Goal: Task Accomplishment & Management: Manage account settings

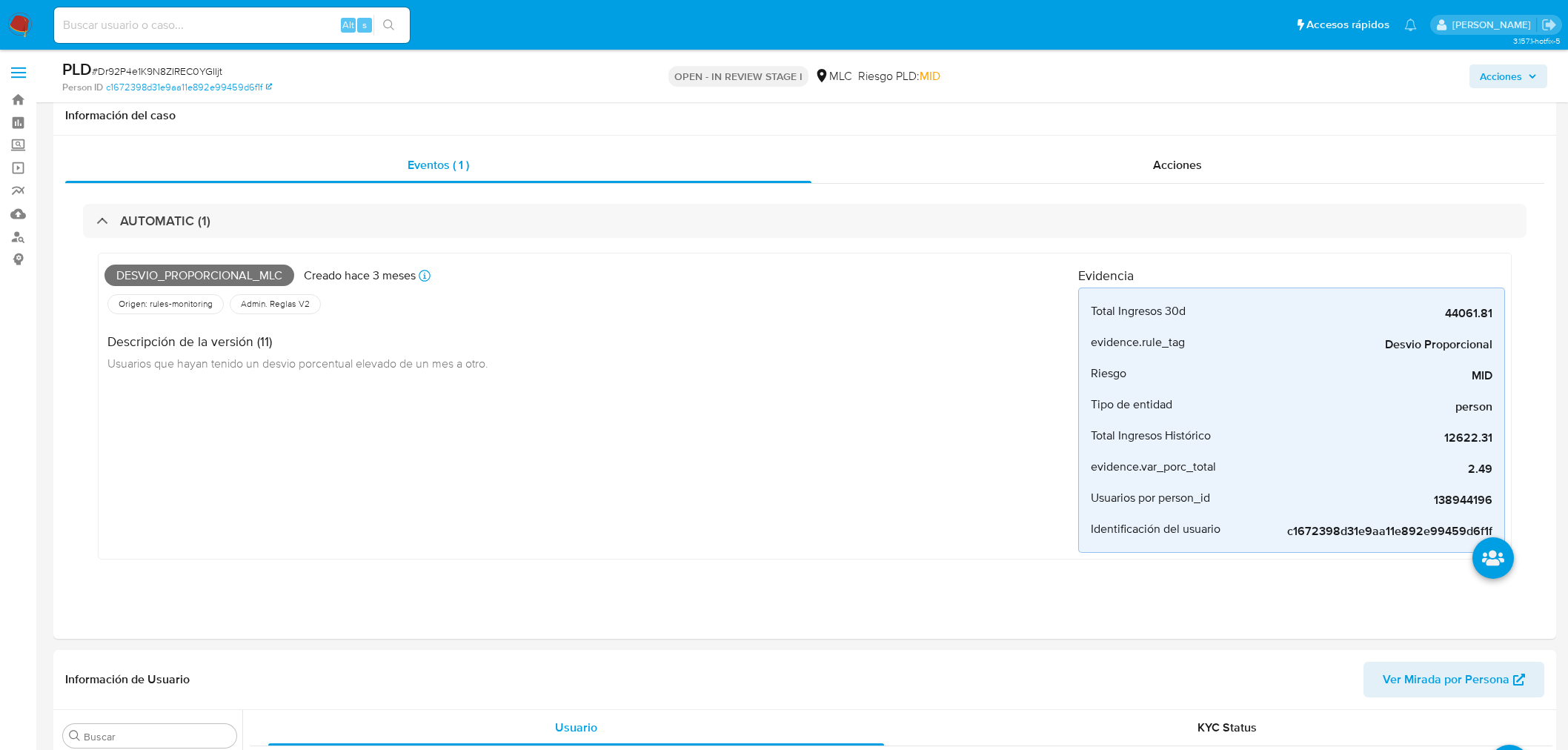
select select "10"
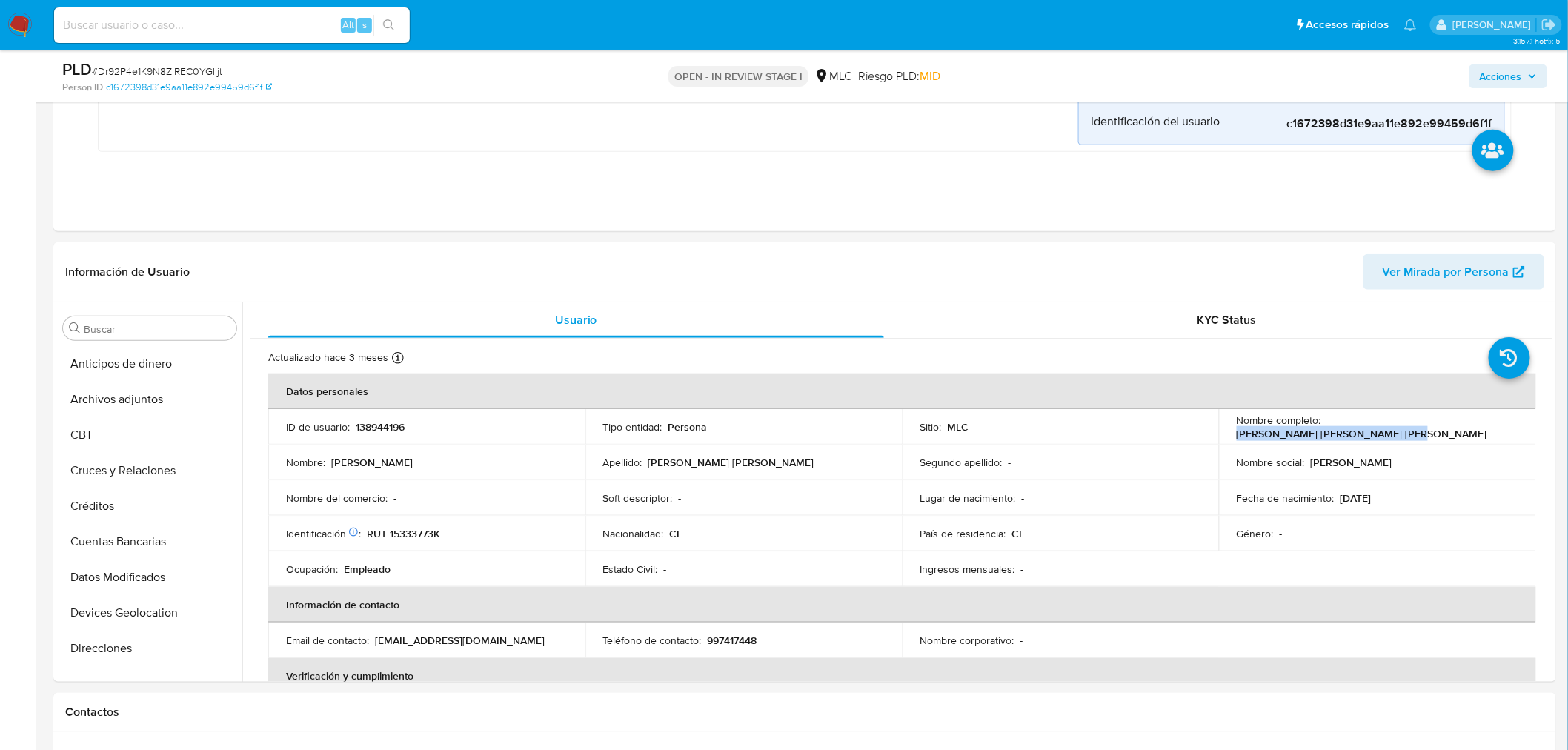
scroll to position [226, 0]
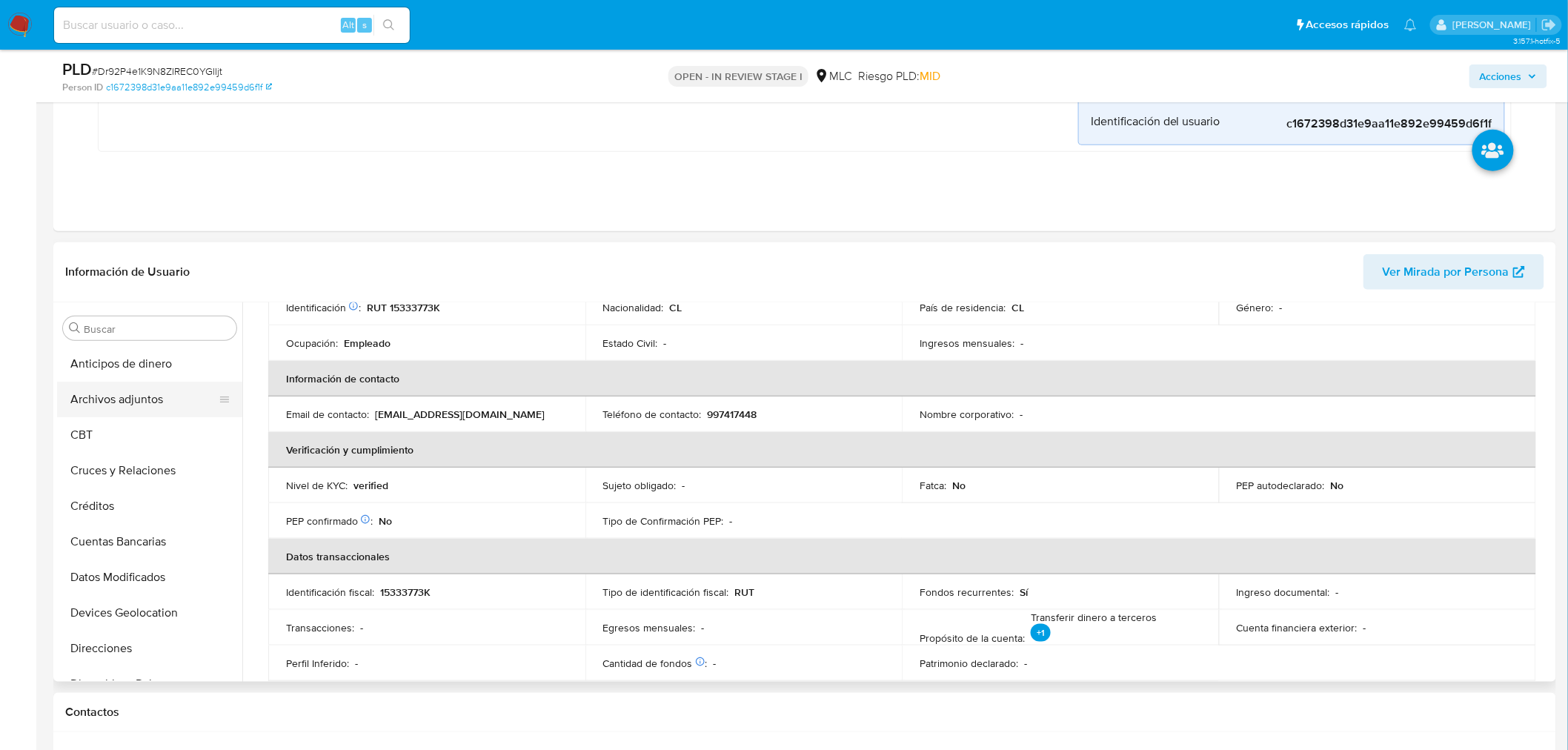
click at [134, 400] on button "Archivos adjuntos" at bounding box center [143, 400] width 173 height 36
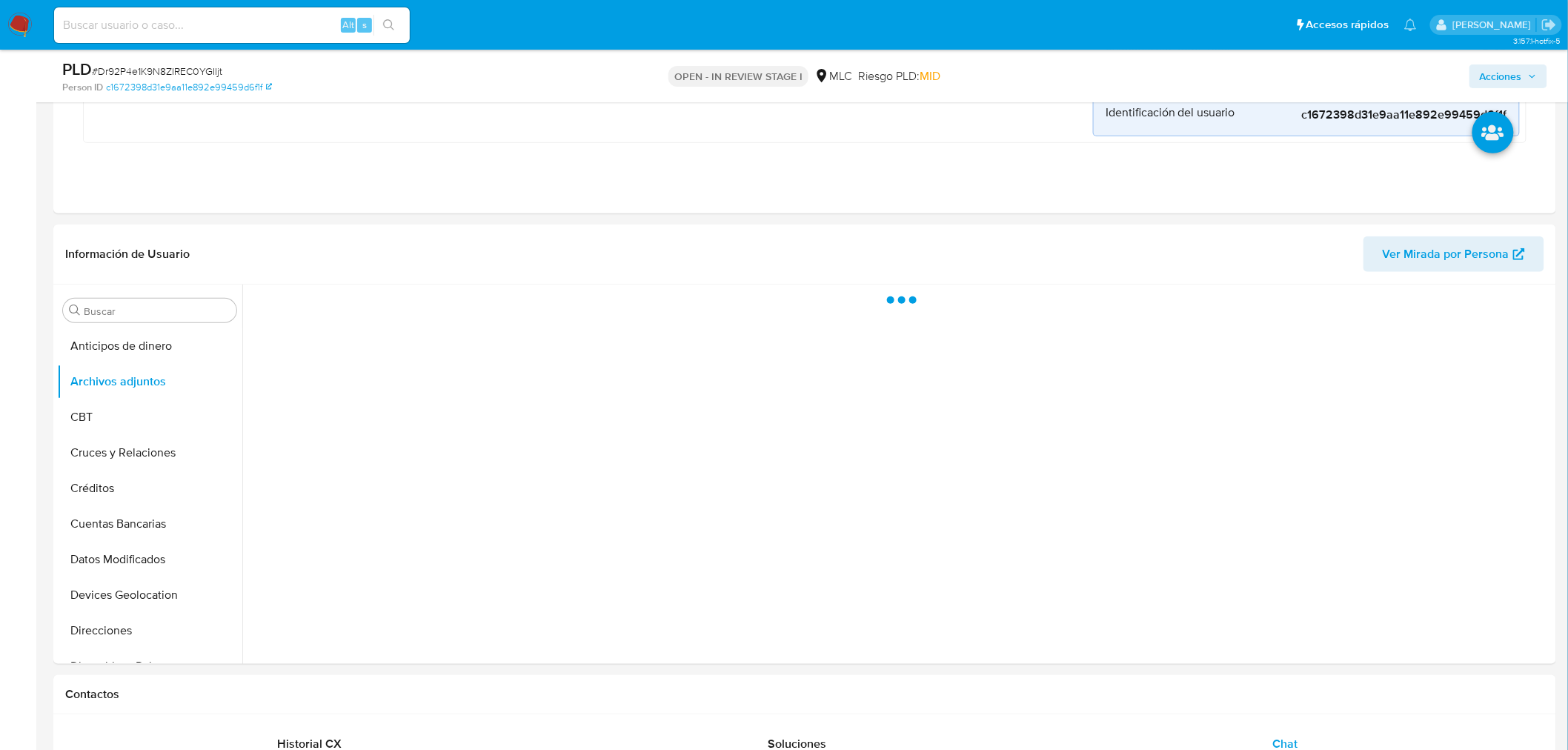
scroll to position [0, 0]
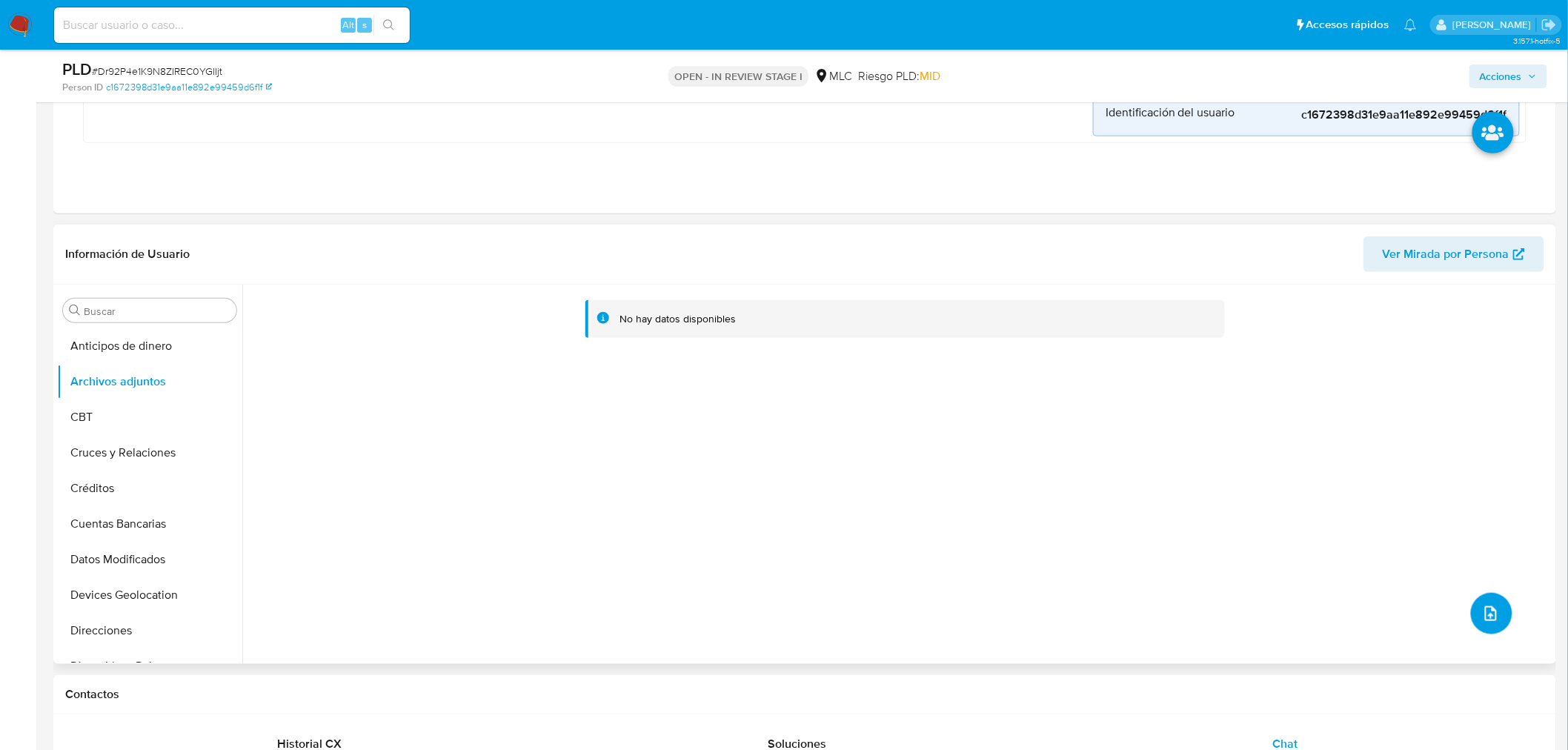
click at [1486, 610] on icon "upload-file" at bounding box center [1491, 613] width 18 height 18
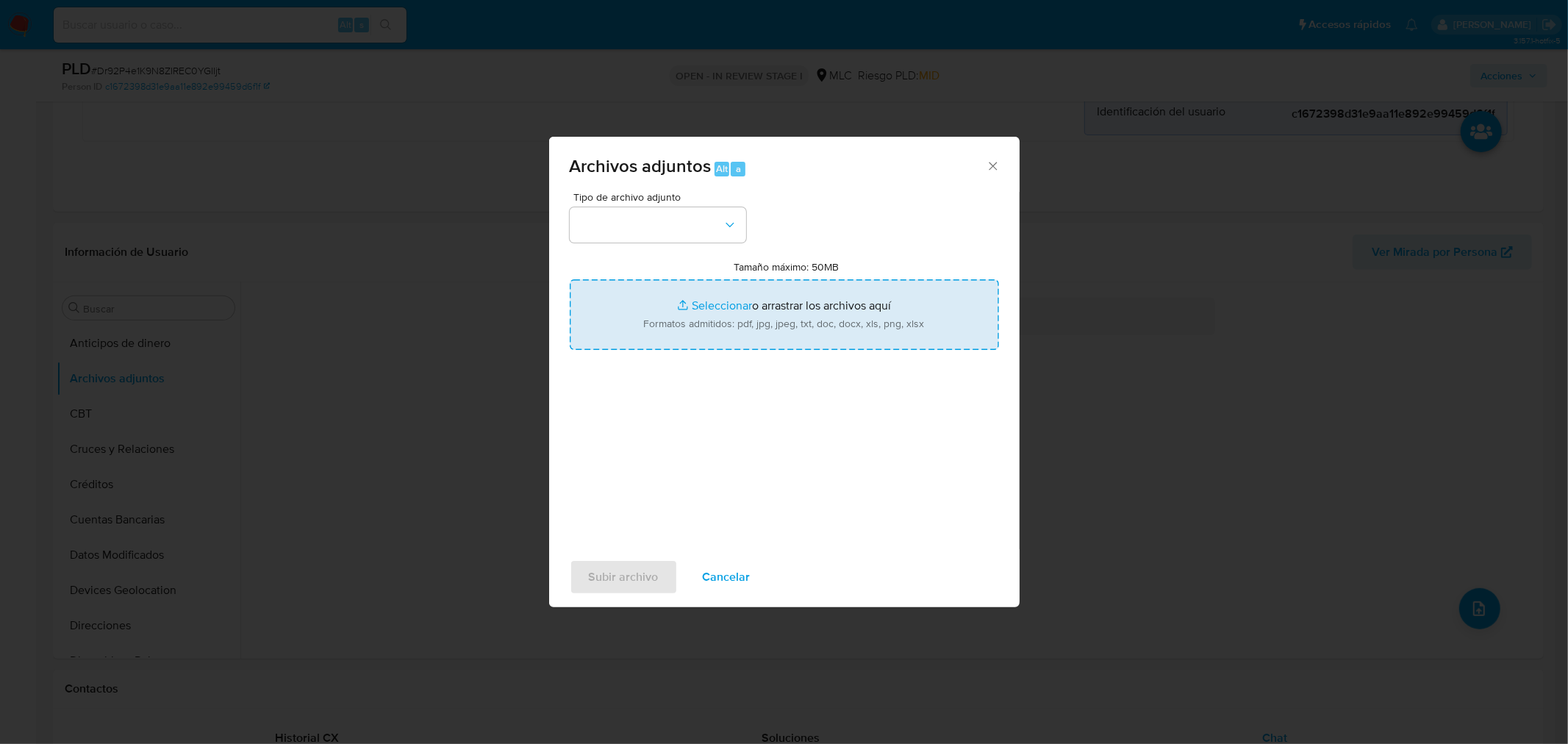
click at [724, 306] on input "Tamaño máximo: 50MB Seleccionar archivos" at bounding box center [784, 314] width 429 height 70
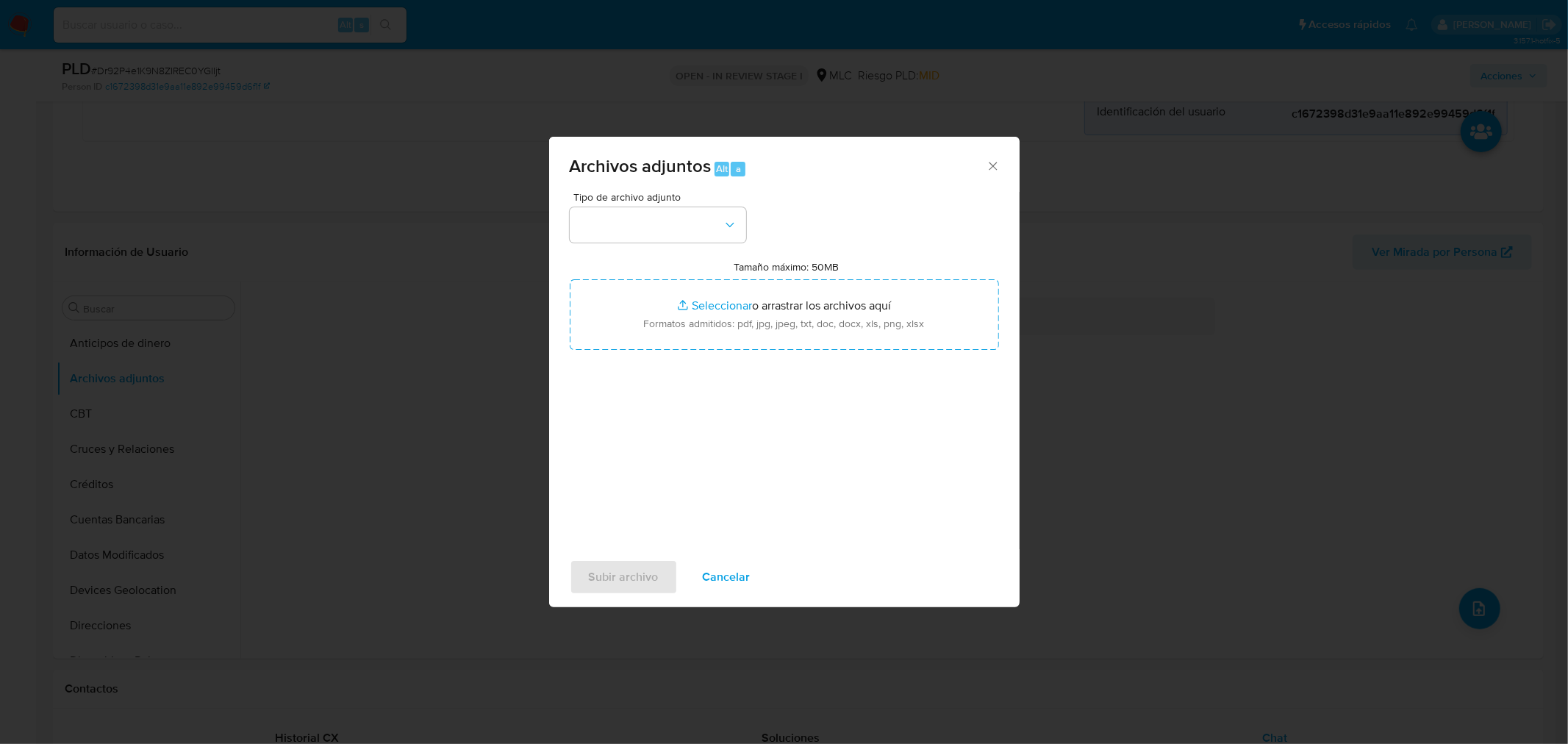
click at [718, 571] on span "Cancelar" at bounding box center [727, 577] width 47 height 33
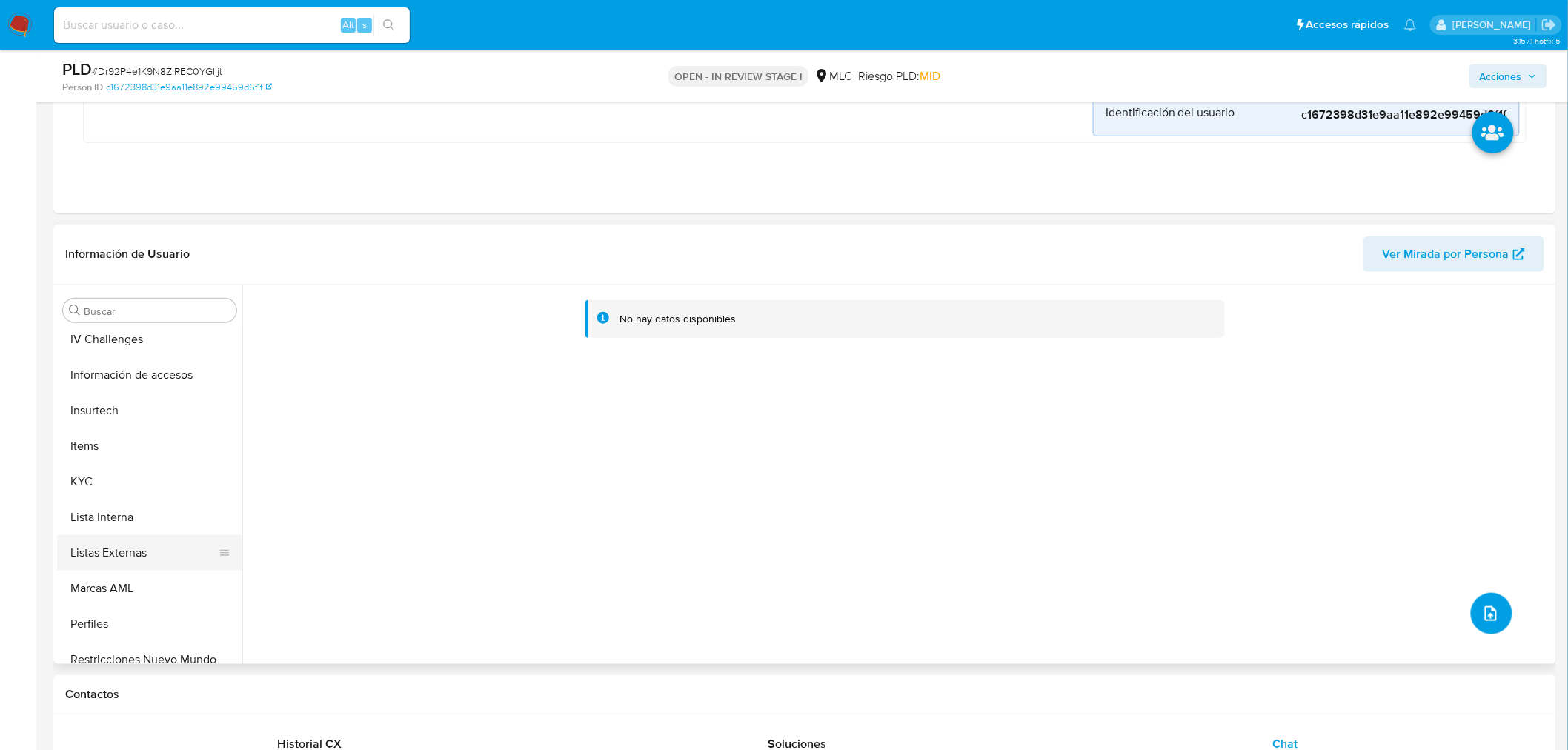
scroll to position [493, 0]
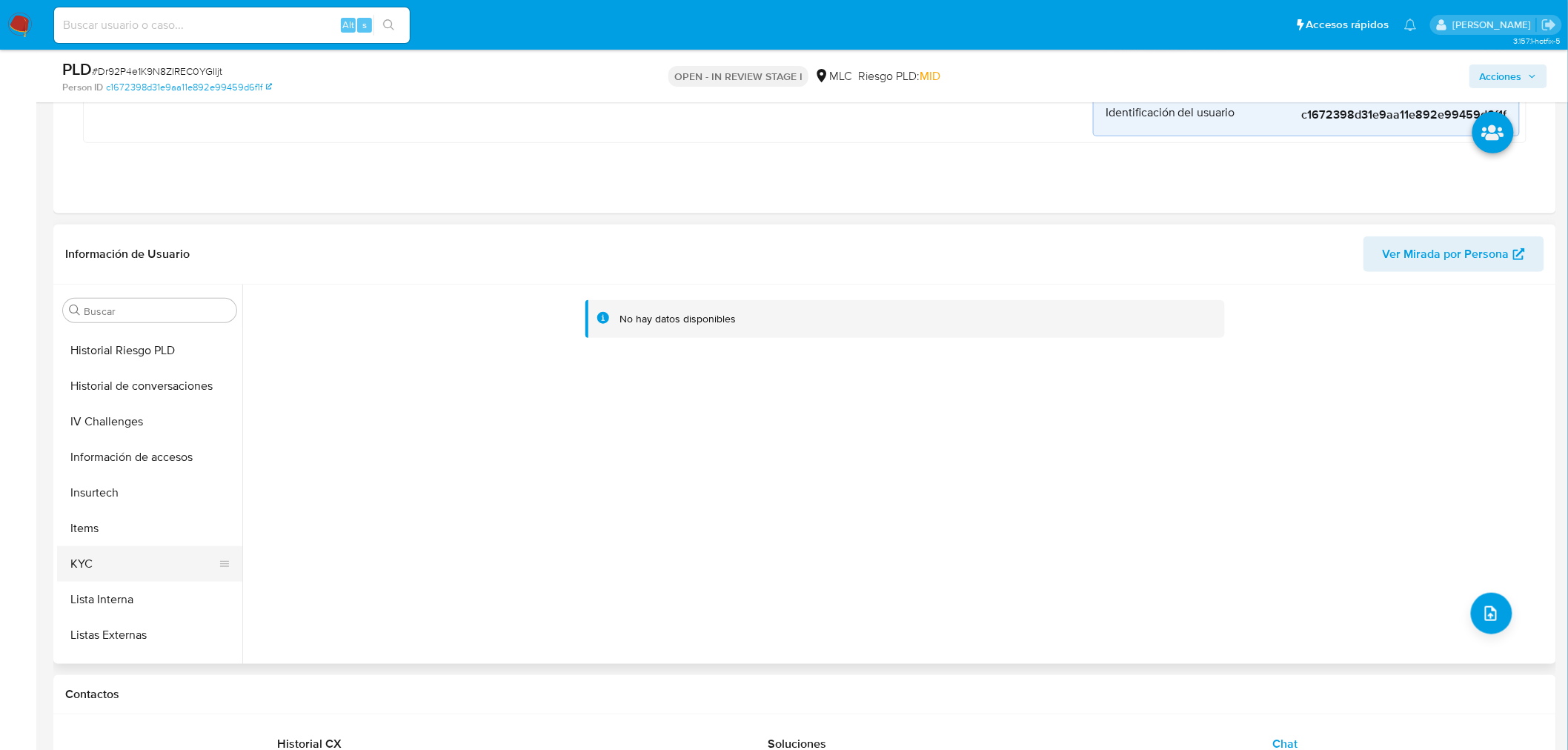
click at [106, 568] on button "KYC" at bounding box center [143, 564] width 173 height 36
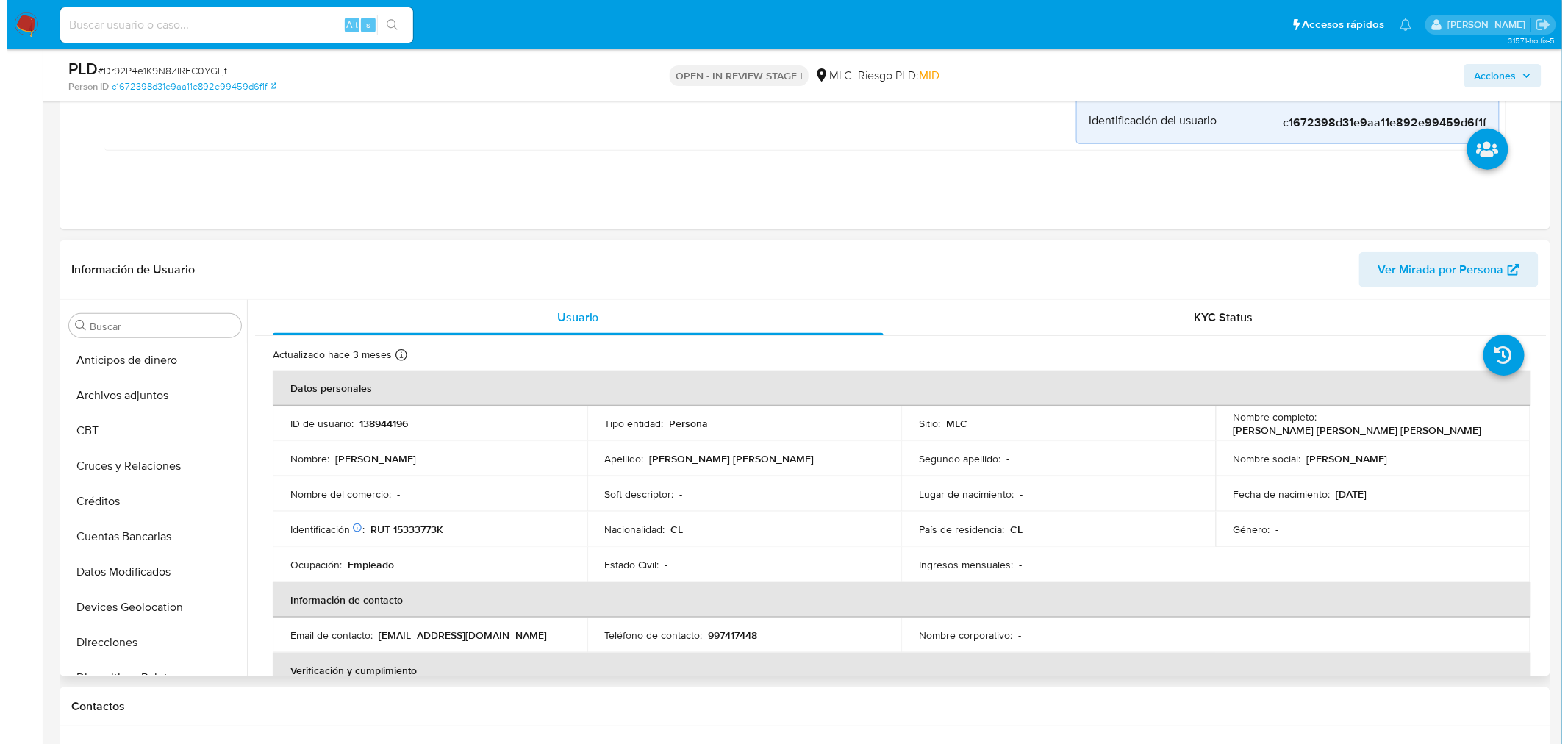
scroll to position [0, 0]
click at [171, 398] on button "Archivos adjuntos" at bounding box center [142, 396] width 172 height 36
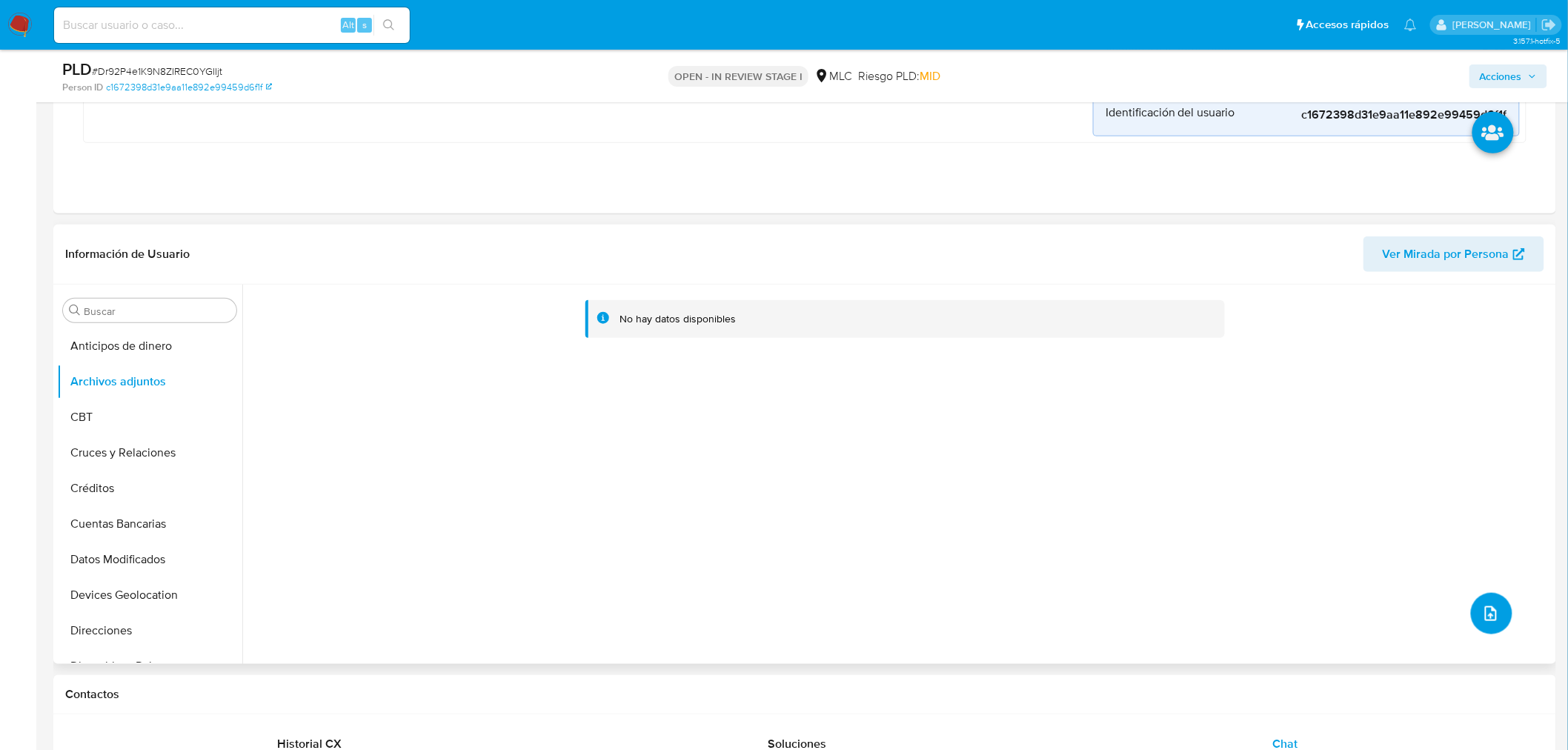
click at [1497, 616] on button "upload-file" at bounding box center [1492, 613] width 42 height 42
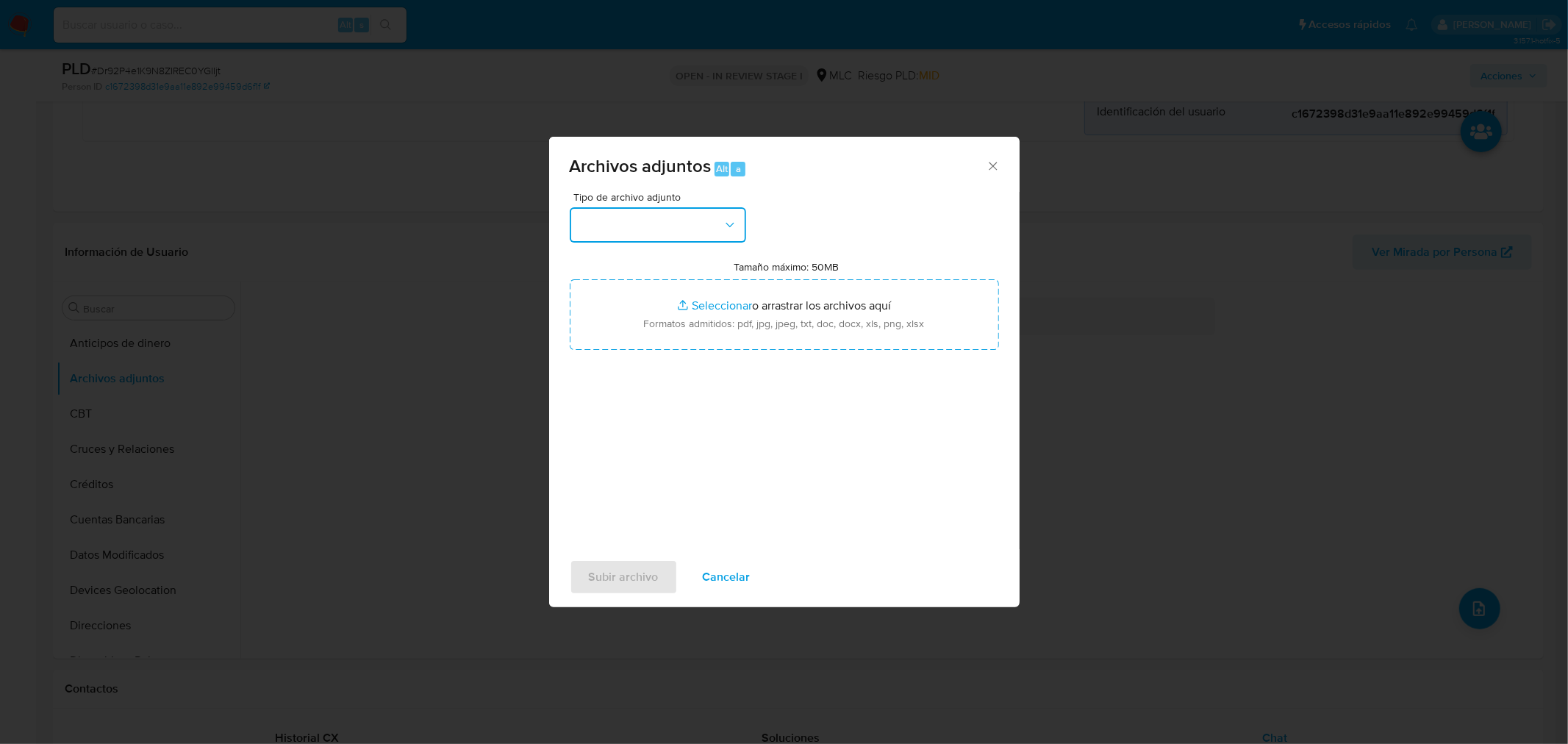
click at [664, 219] on button "button" at bounding box center [658, 225] width 176 height 36
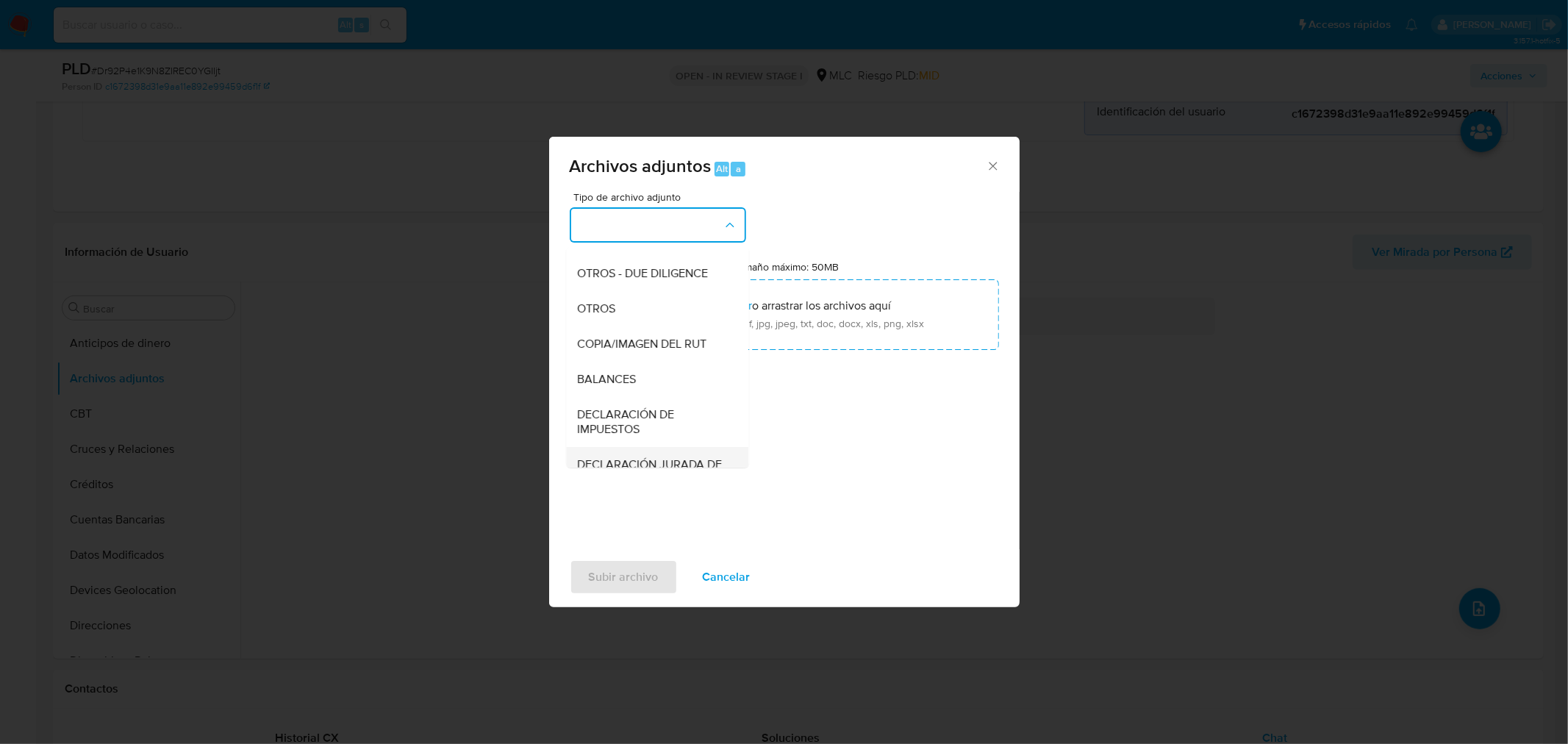
scroll to position [122, 0]
click at [629, 406] on div "OTROS" at bounding box center [652, 390] width 150 height 36
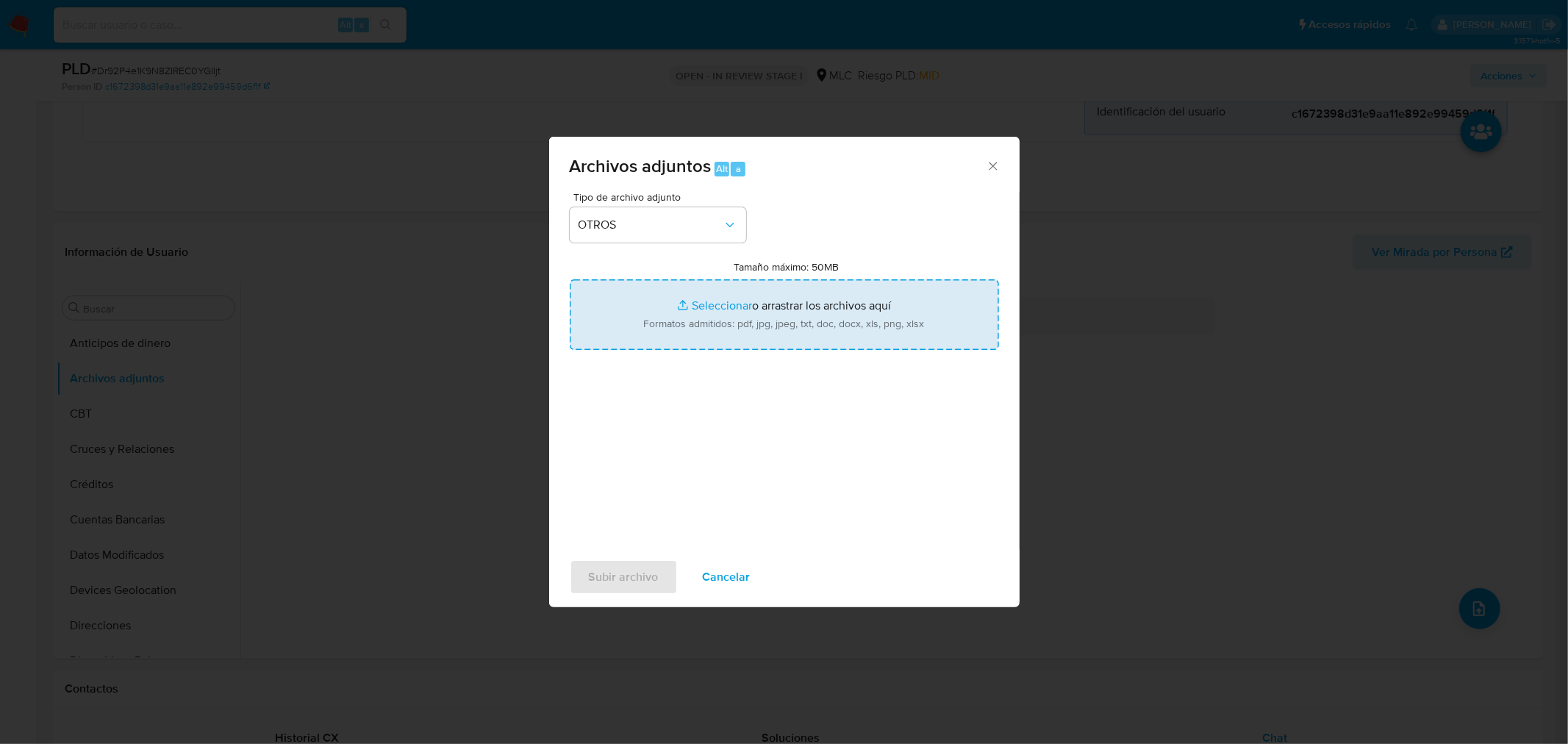
click at [738, 311] on input "Tamaño máximo: 50MB Seleccionar archivos" at bounding box center [784, 314] width 429 height 70
type input "C:\fakepath\138944196 - 02_09_2025.xlsx"
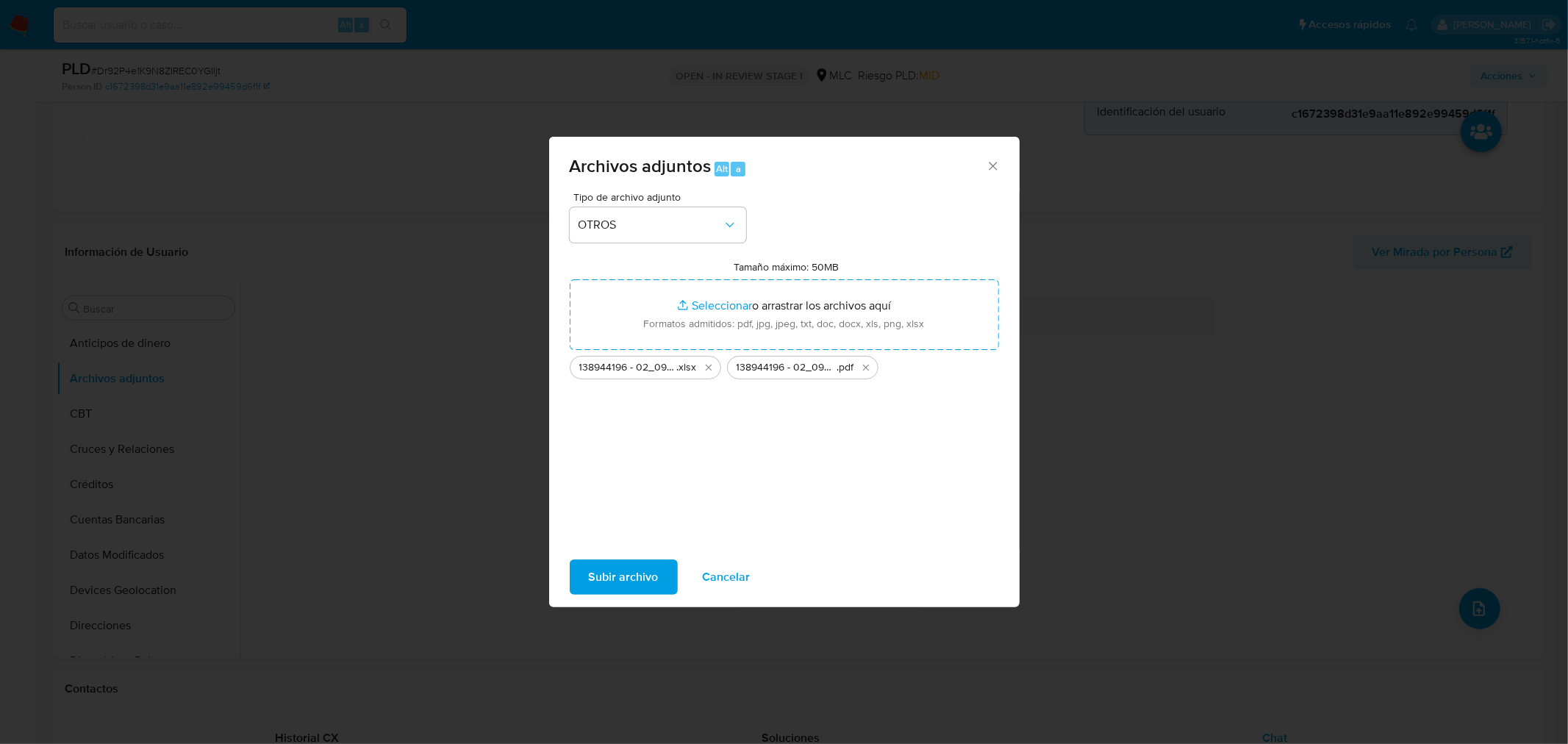
click at [622, 593] on span "Subir archivo" at bounding box center [623, 577] width 70 height 33
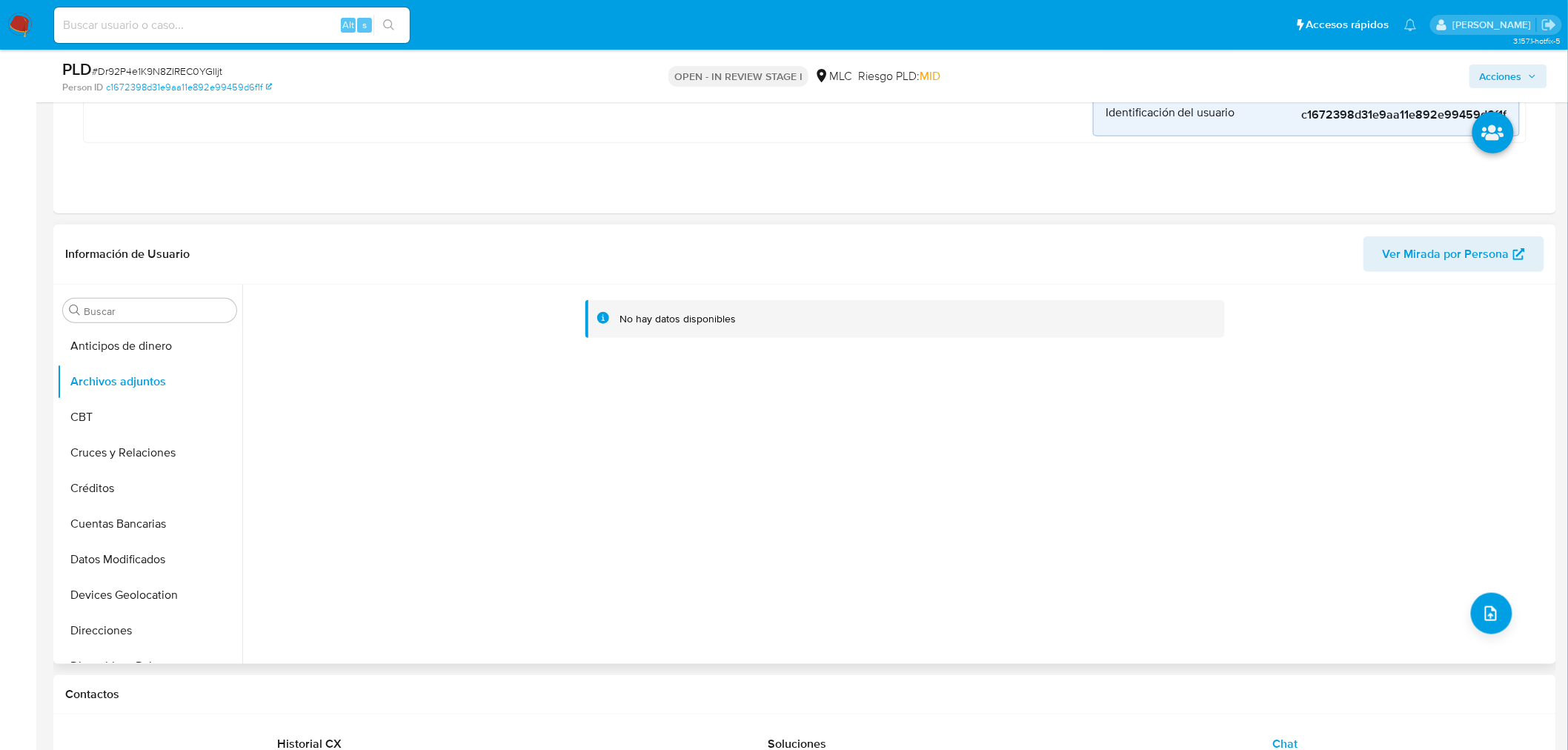
click at [595, 512] on div "No hay datos disponibles" at bounding box center [897, 474] width 1310 height 379
click at [1493, 619] on span "upload-file" at bounding box center [1491, 613] width 18 height 18
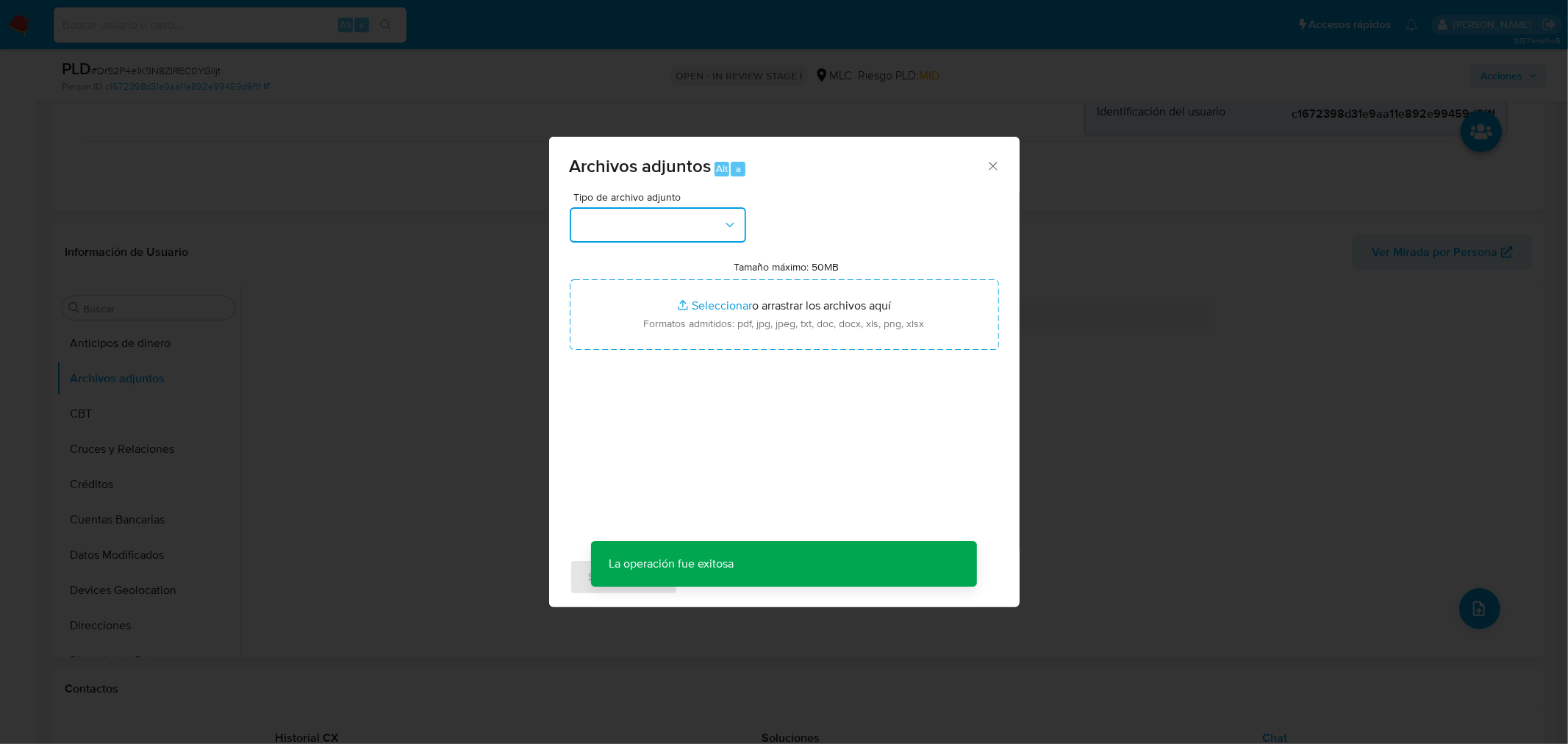
click at [611, 226] on button "button" at bounding box center [658, 225] width 176 height 36
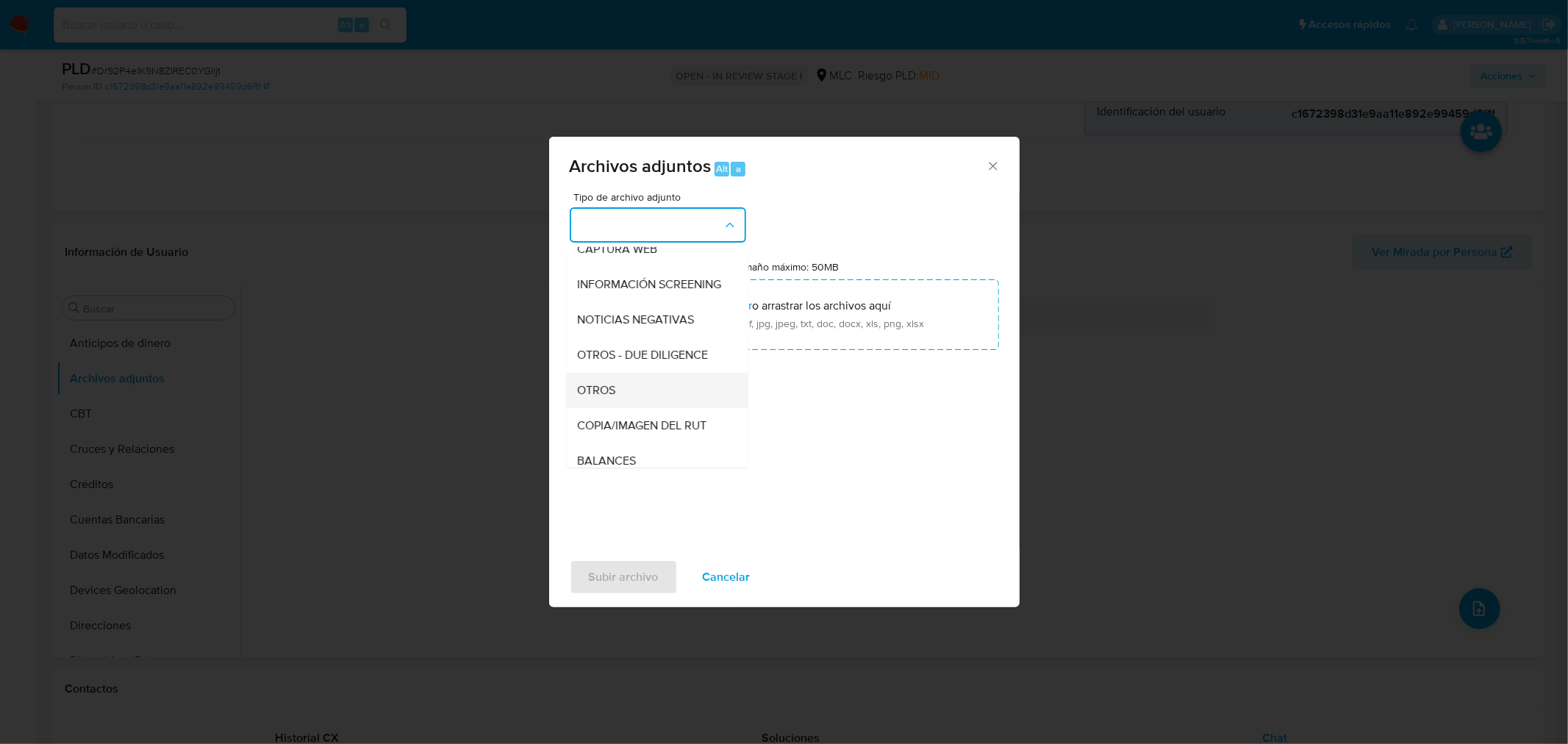
click at [641, 399] on div "OTROS" at bounding box center [652, 390] width 150 height 36
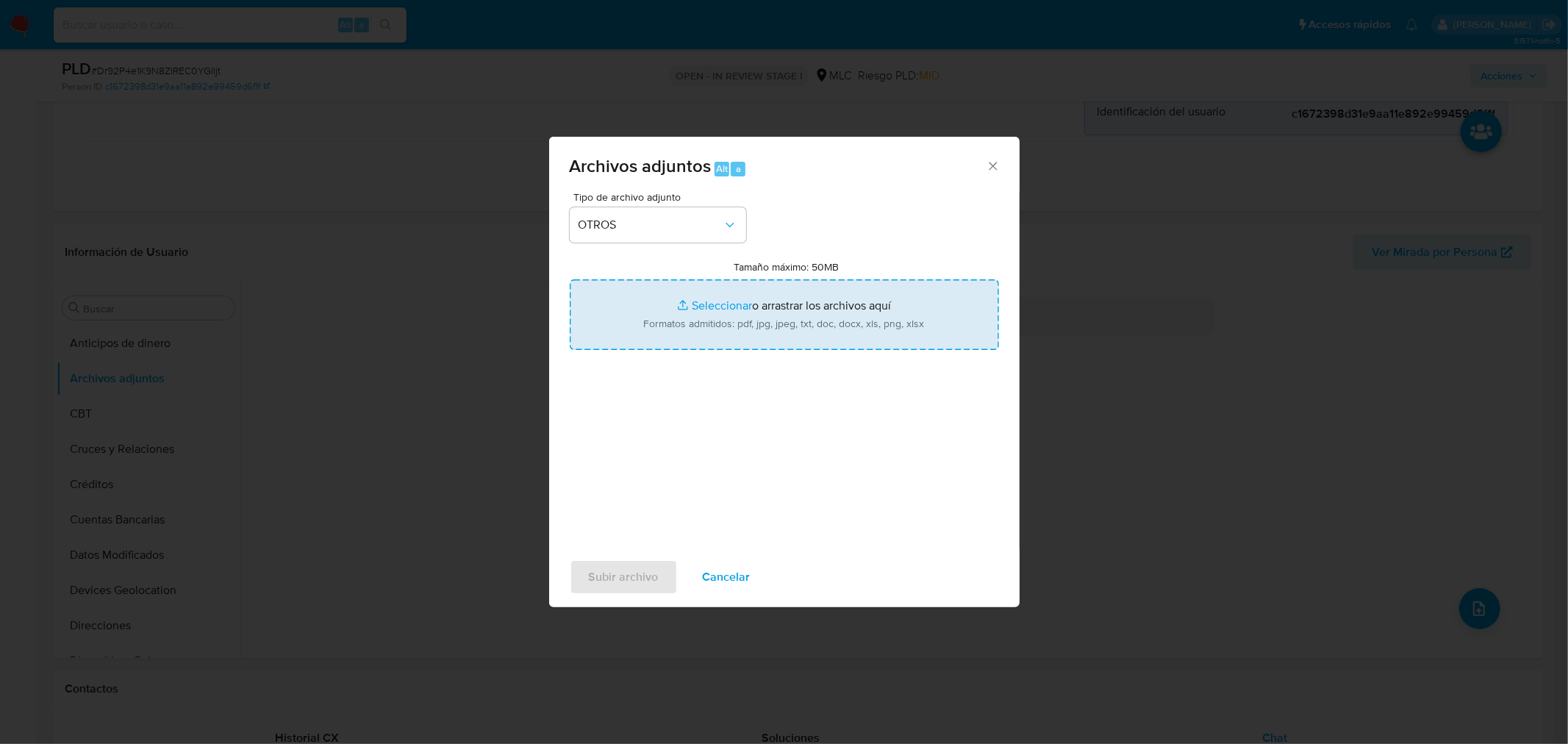
click at [709, 303] on input "Tamaño máximo: 50MB Seleccionar archivos" at bounding box center [784, 314] width 429 height 70
type input "C:\fakepath\138944196 - 02_09_2025.xlsx"
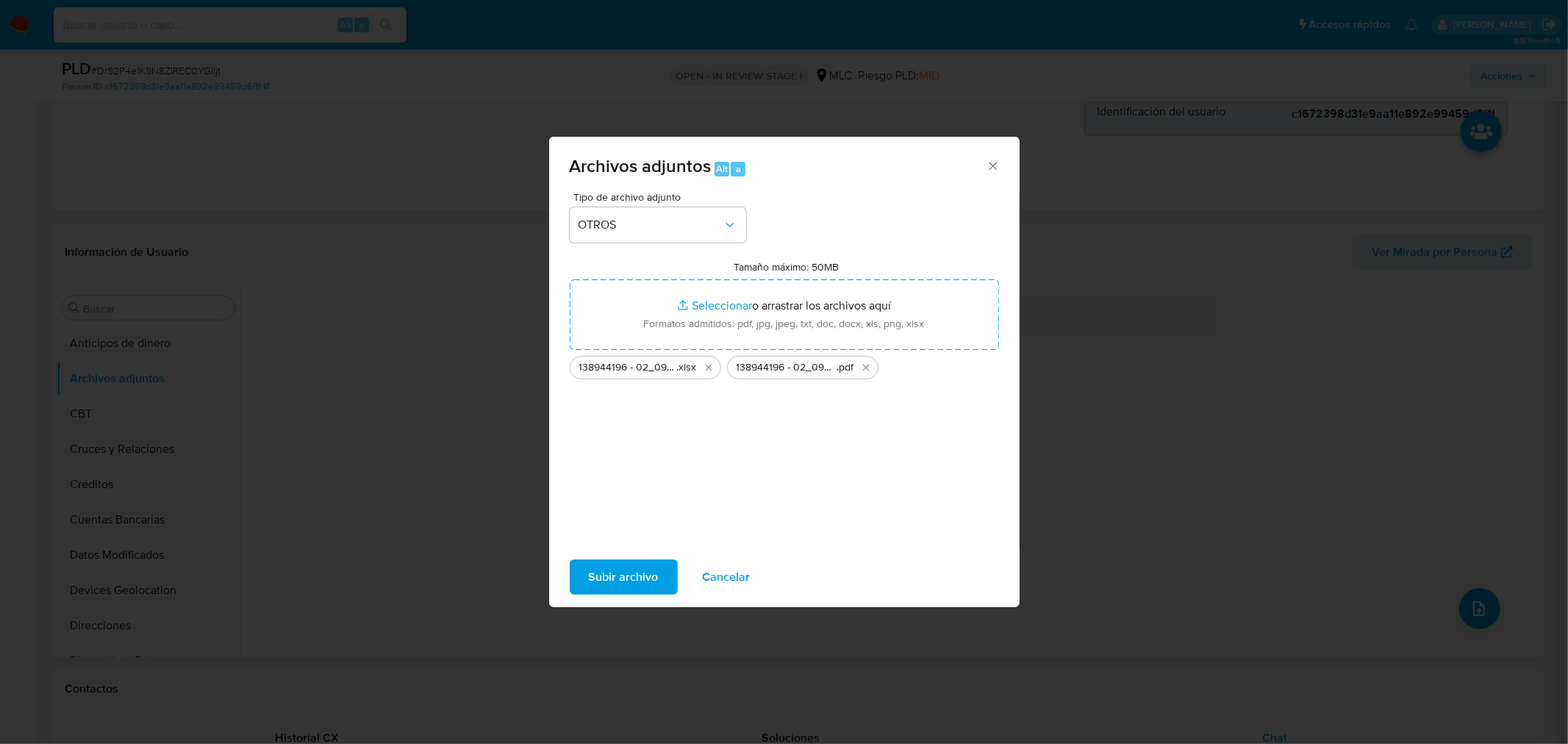
click at [630, 576] on span "Subir archivo" at bounding box center [623, 577] width 70 height 33
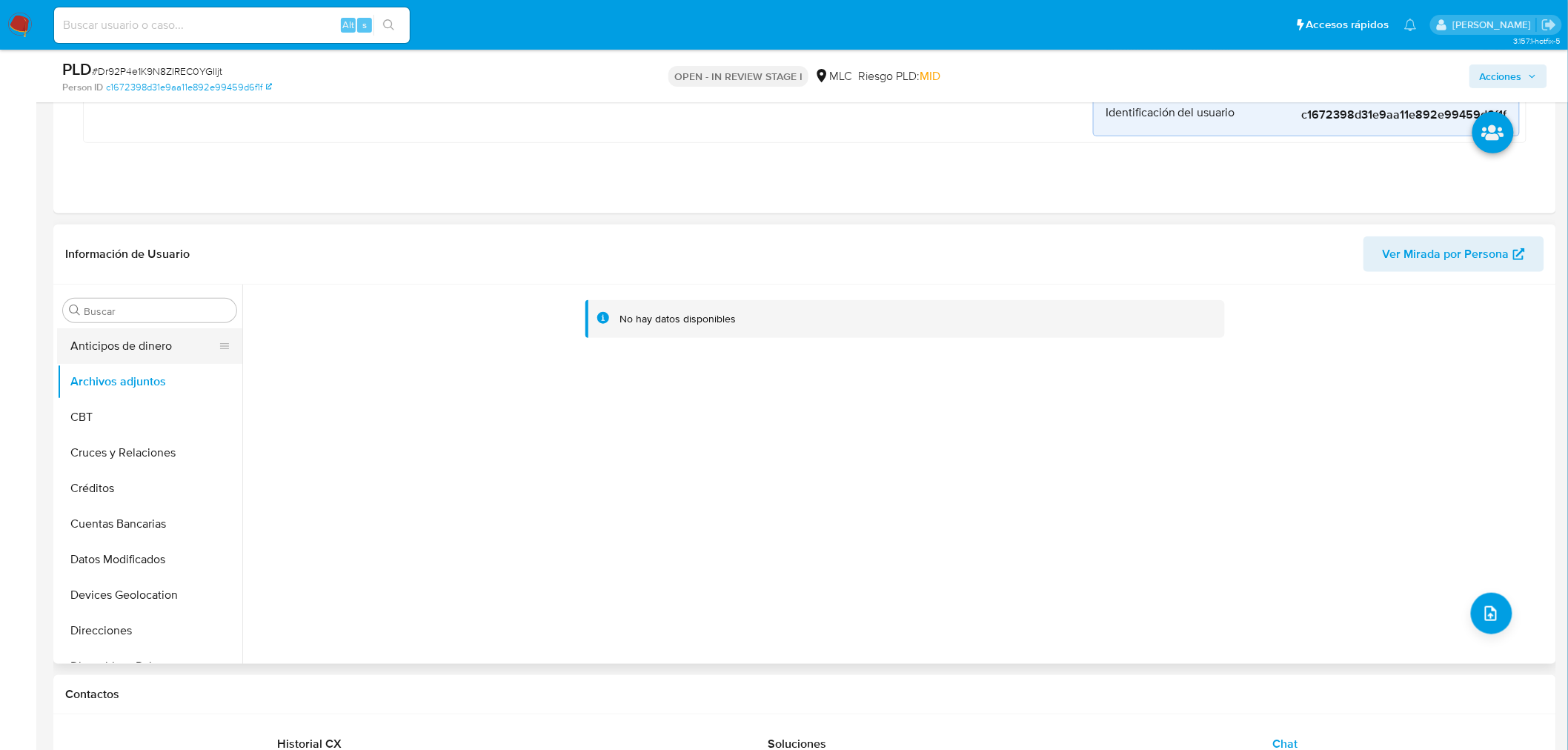
click at [141, 345] on button "Anticipos de dinero" at bounding box center [143, 346] width 173 height 36
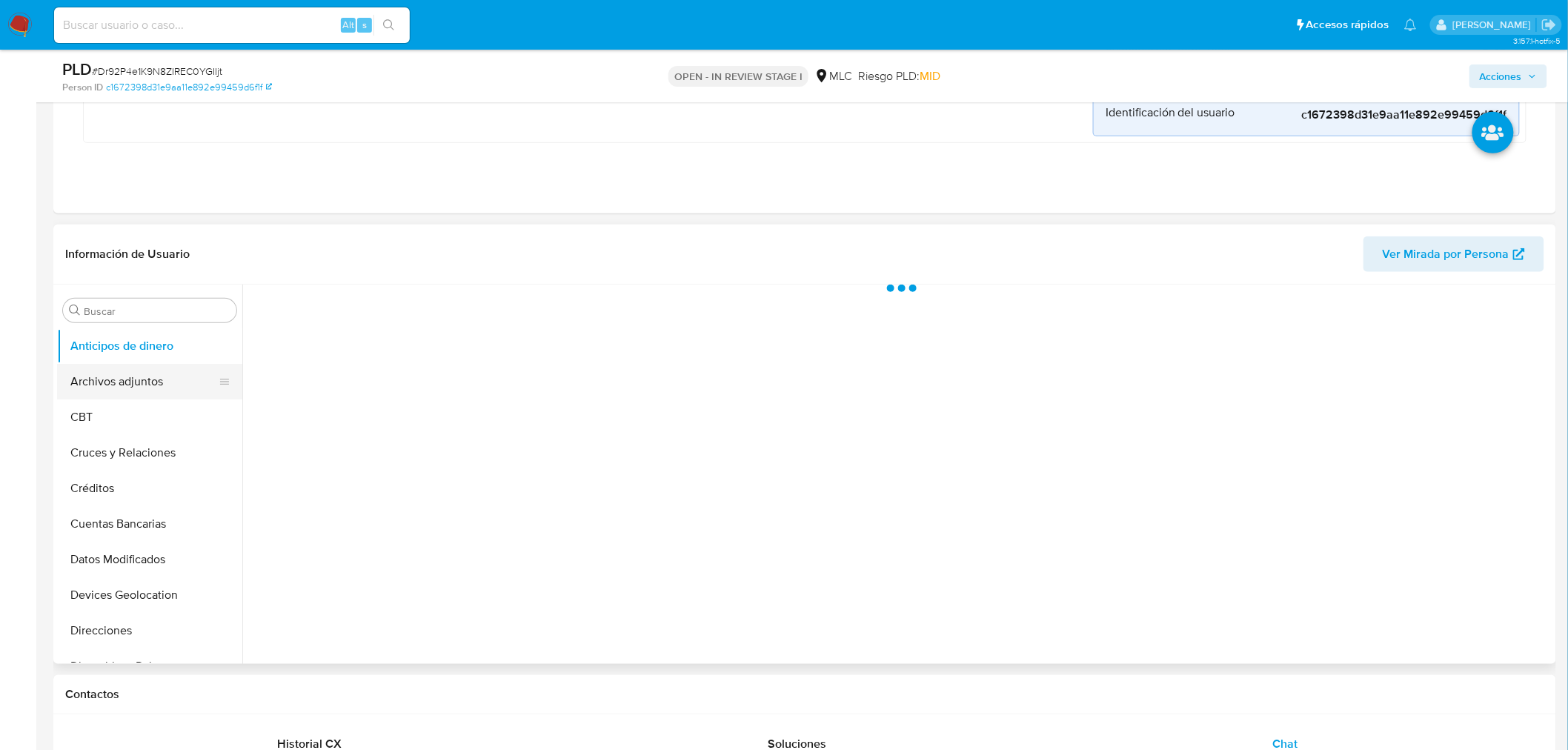
click at [150, 369] on button "Archivos adjuntos" at bounding box center [143, 382] width 173 height 36
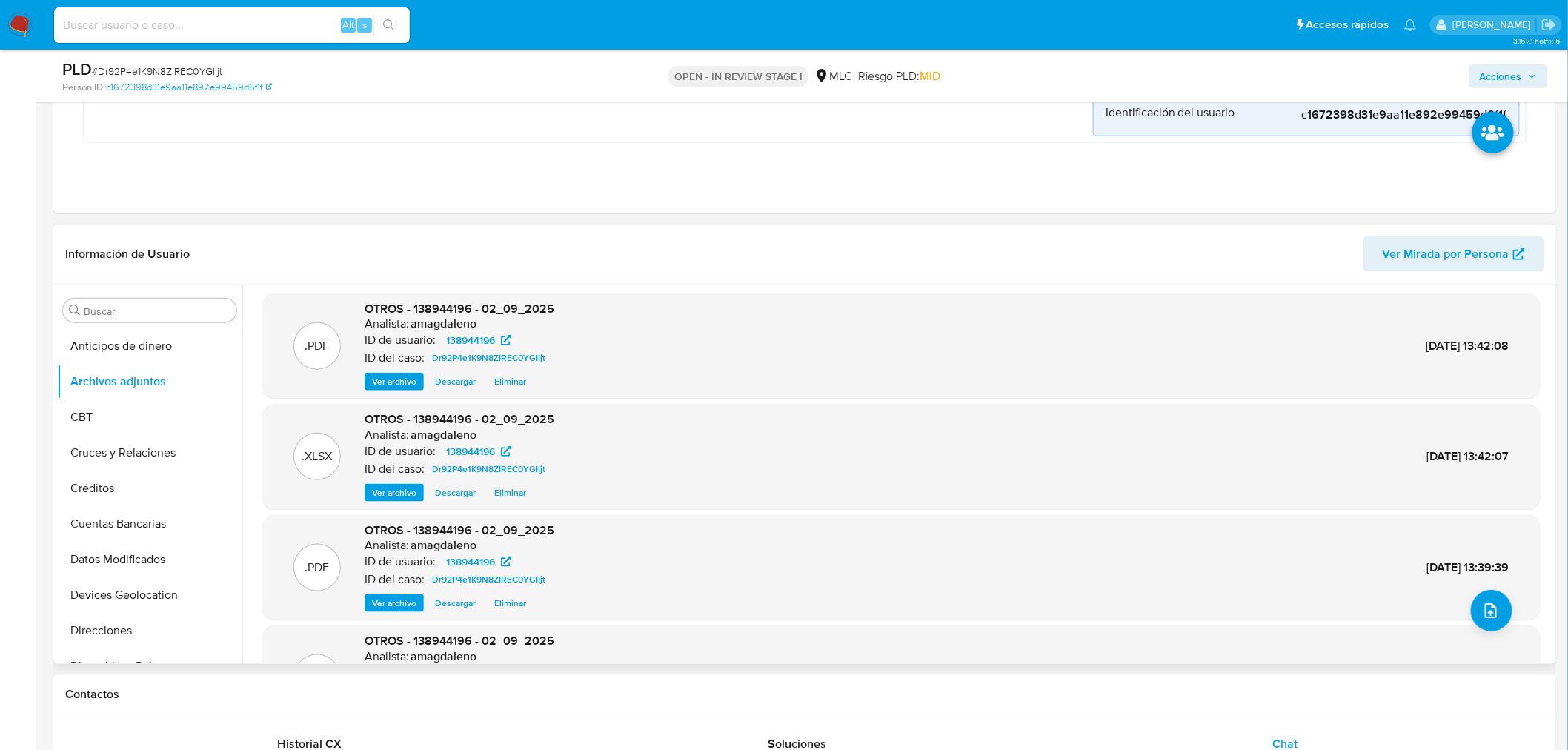
scroll to position [0, 0]
drag, startPoint x: 1501, startPoint y: 72, endPoint x: 1479, endPoint y: 83, distance: 24.6
click at [1501, 72] on span "Acciones" at bounding box center [1501, 76] width 43 height 24
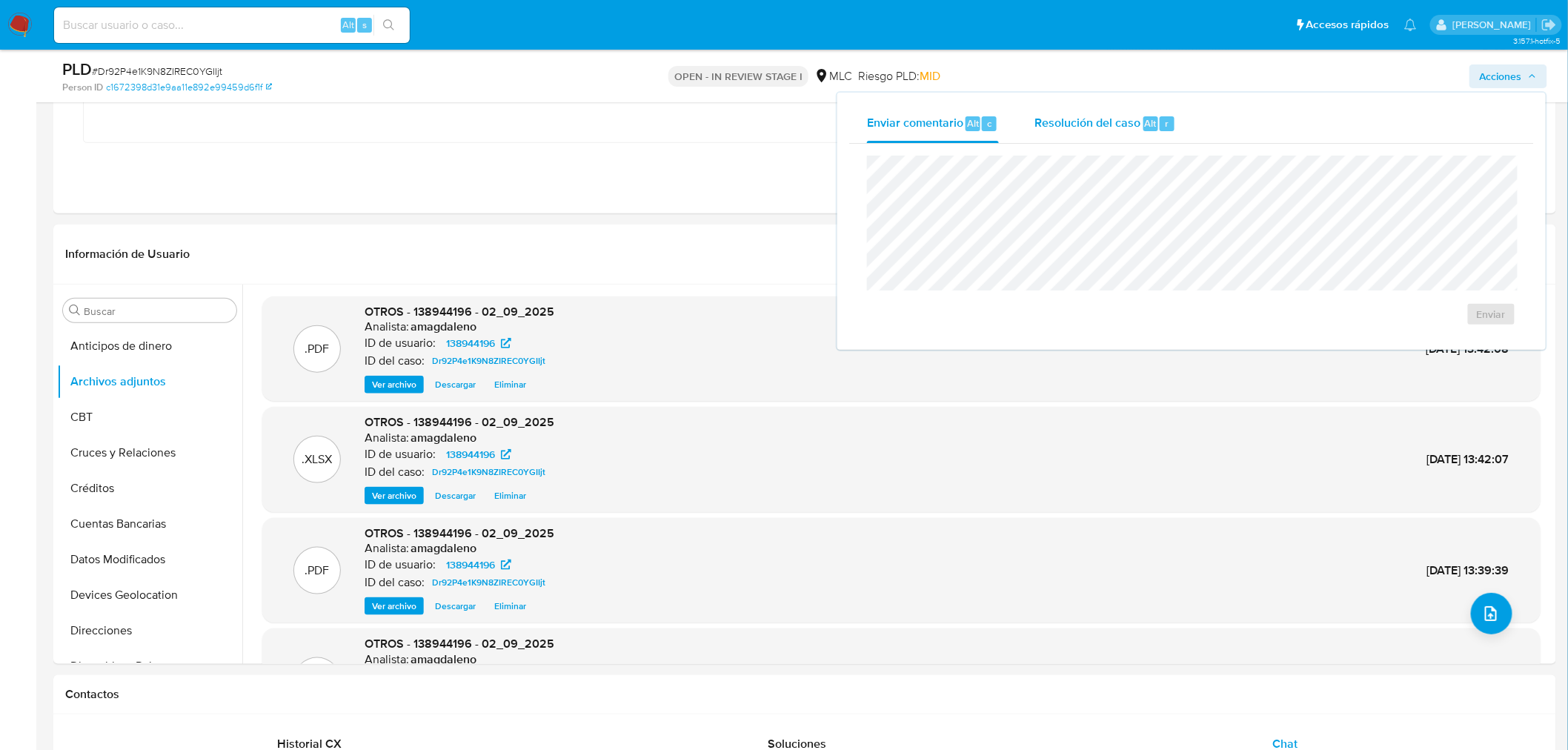
click at [1083, 117] on span "Resolución del caso" at bounding box center [1087, 123] width 106 height 17
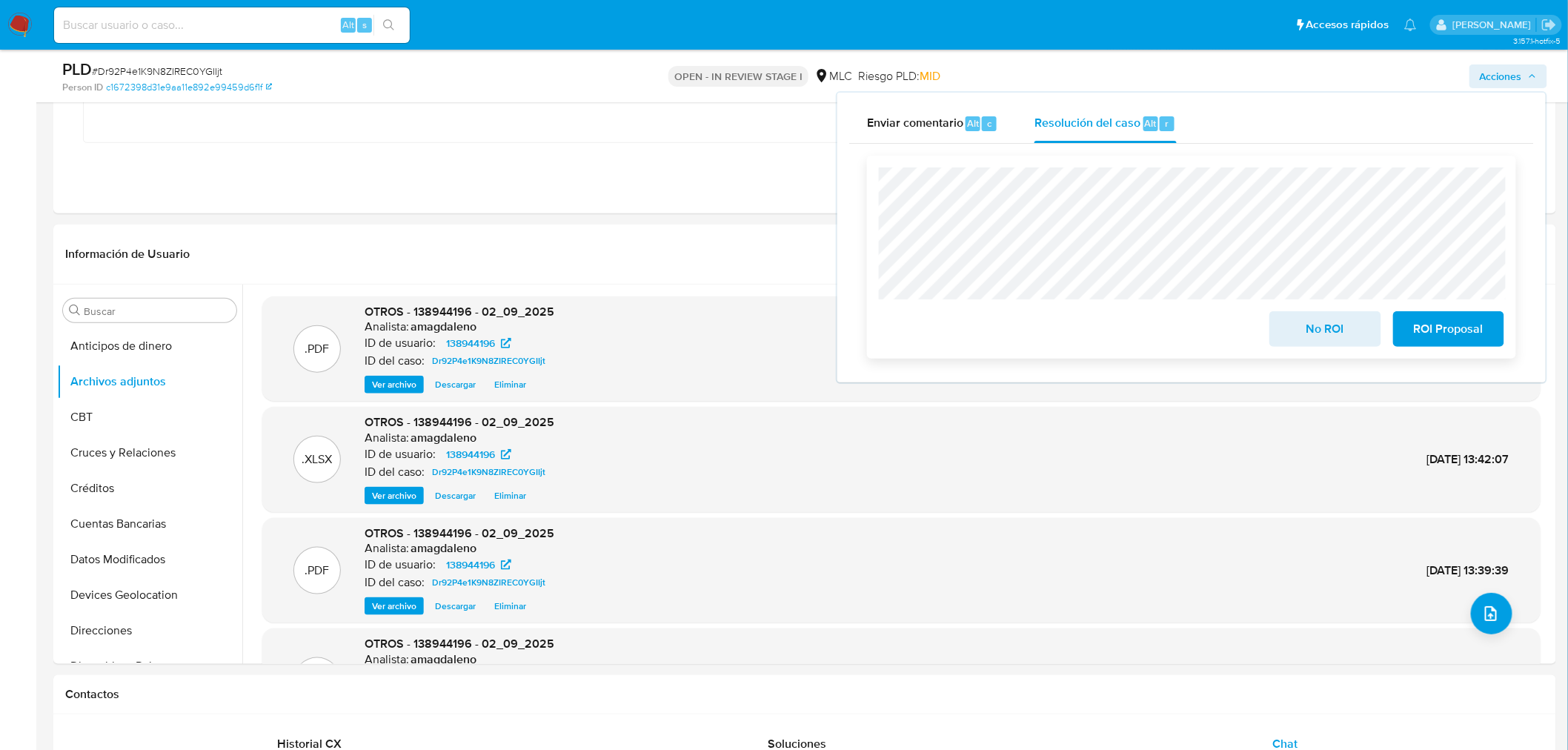
click at [1354, 337] on span "No ROI" at bounding box center [1325, 329] width 72 height 33
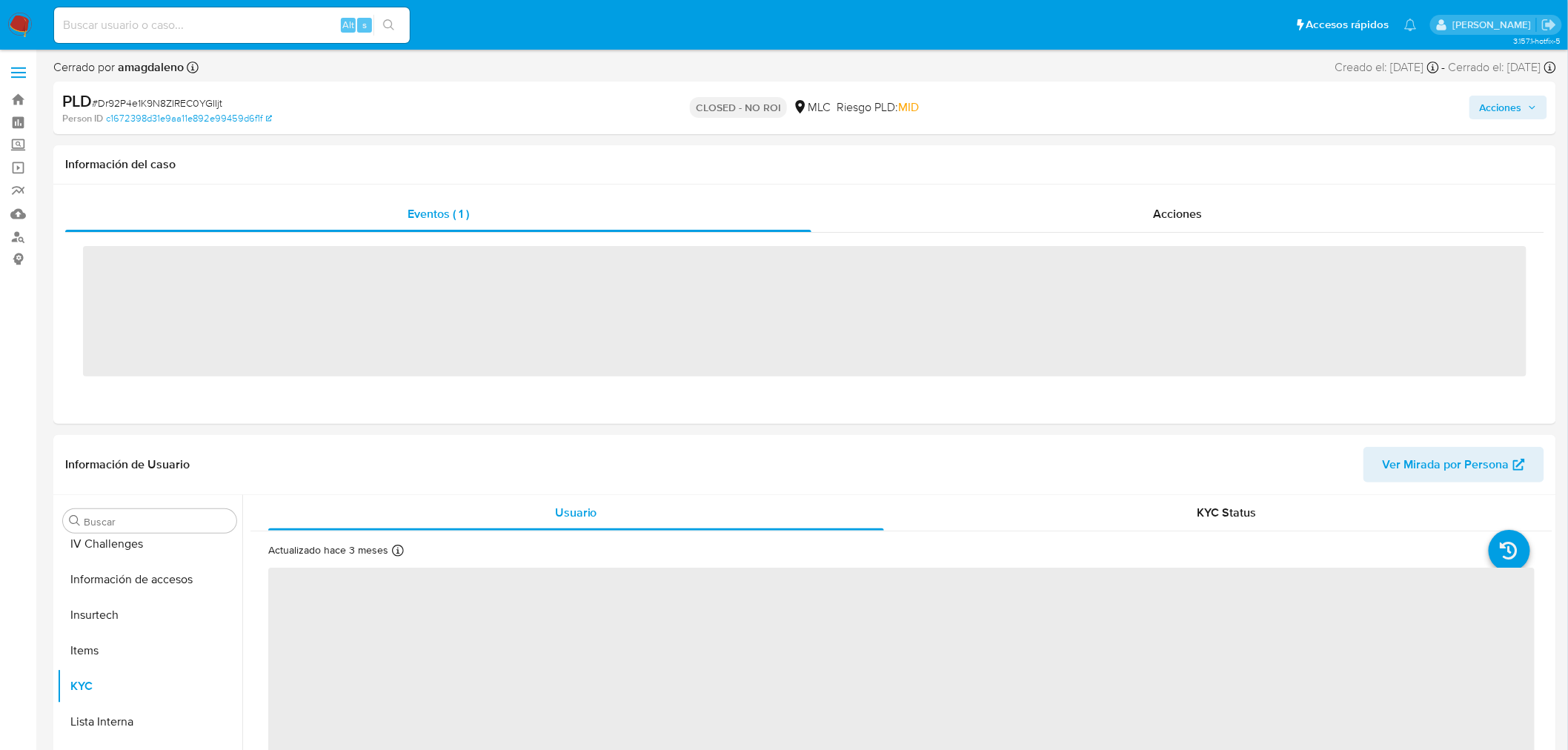
scroll to position [625, 0]
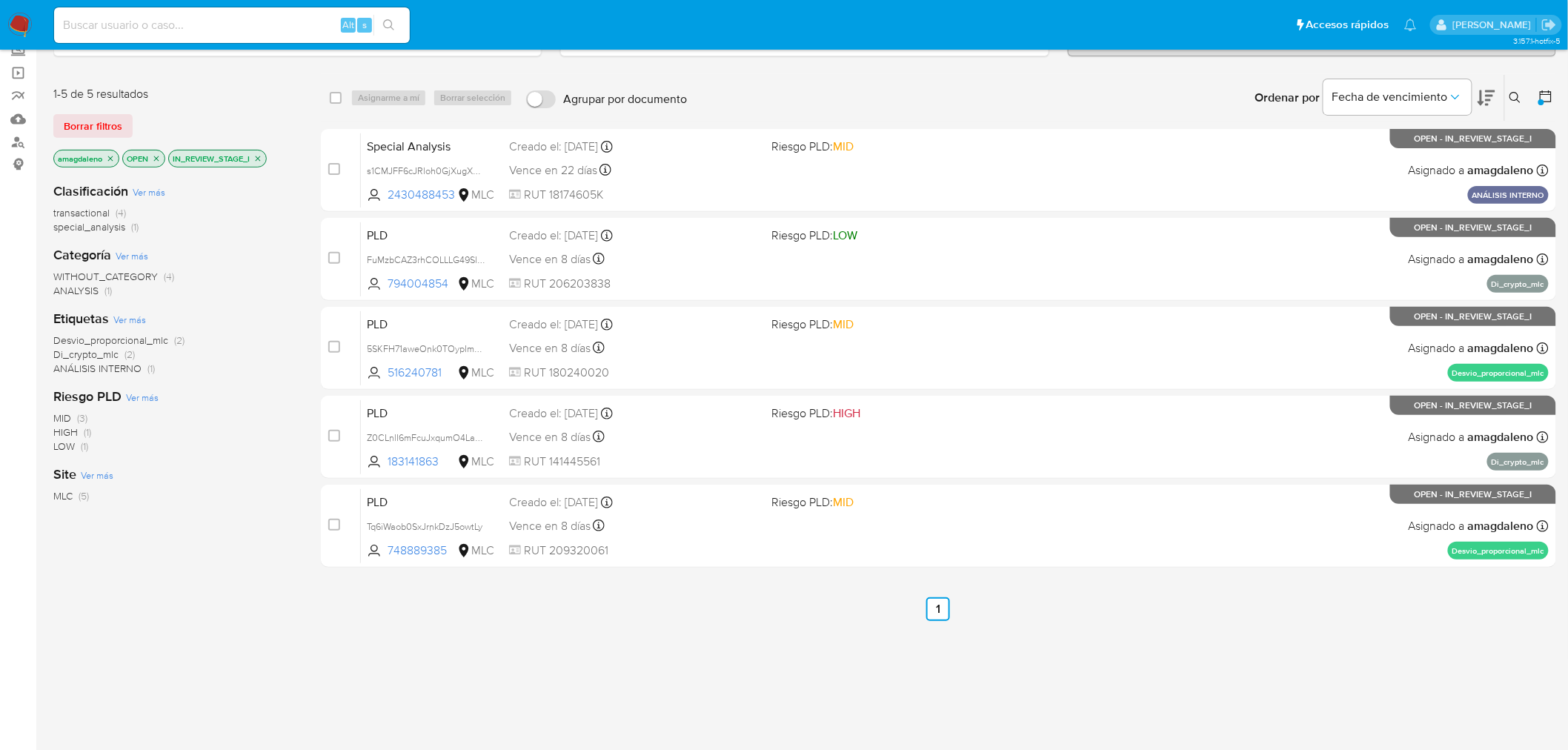
scroll to position [99, 0]
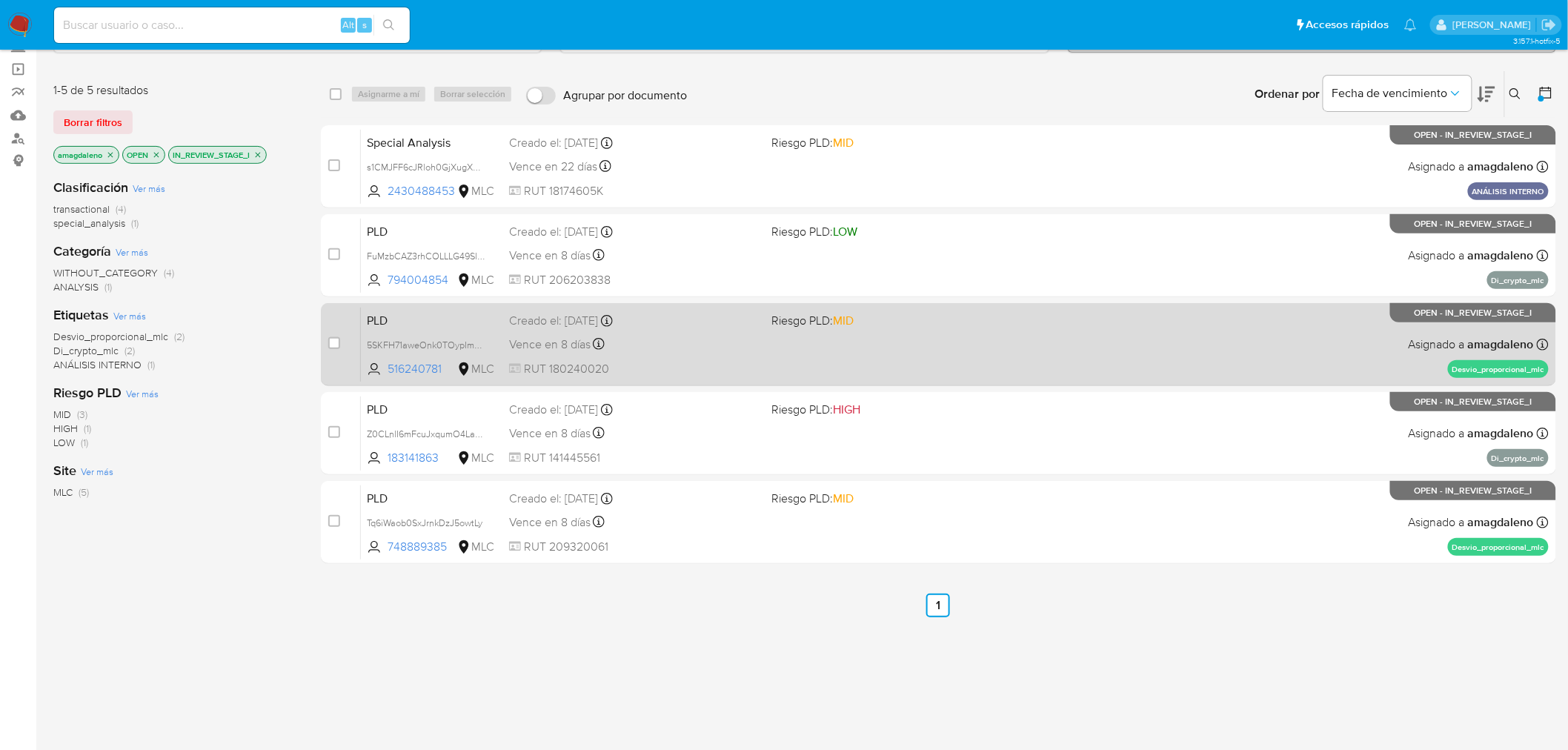
click at [421, 379] on div "PLD 5SKFH71aweOnk0TOypImM5Qu 516240781 MLC Riesgo PLD: MID Creado el: 12/06/202…" at bounding box center [955, 344] width 1188 height 75
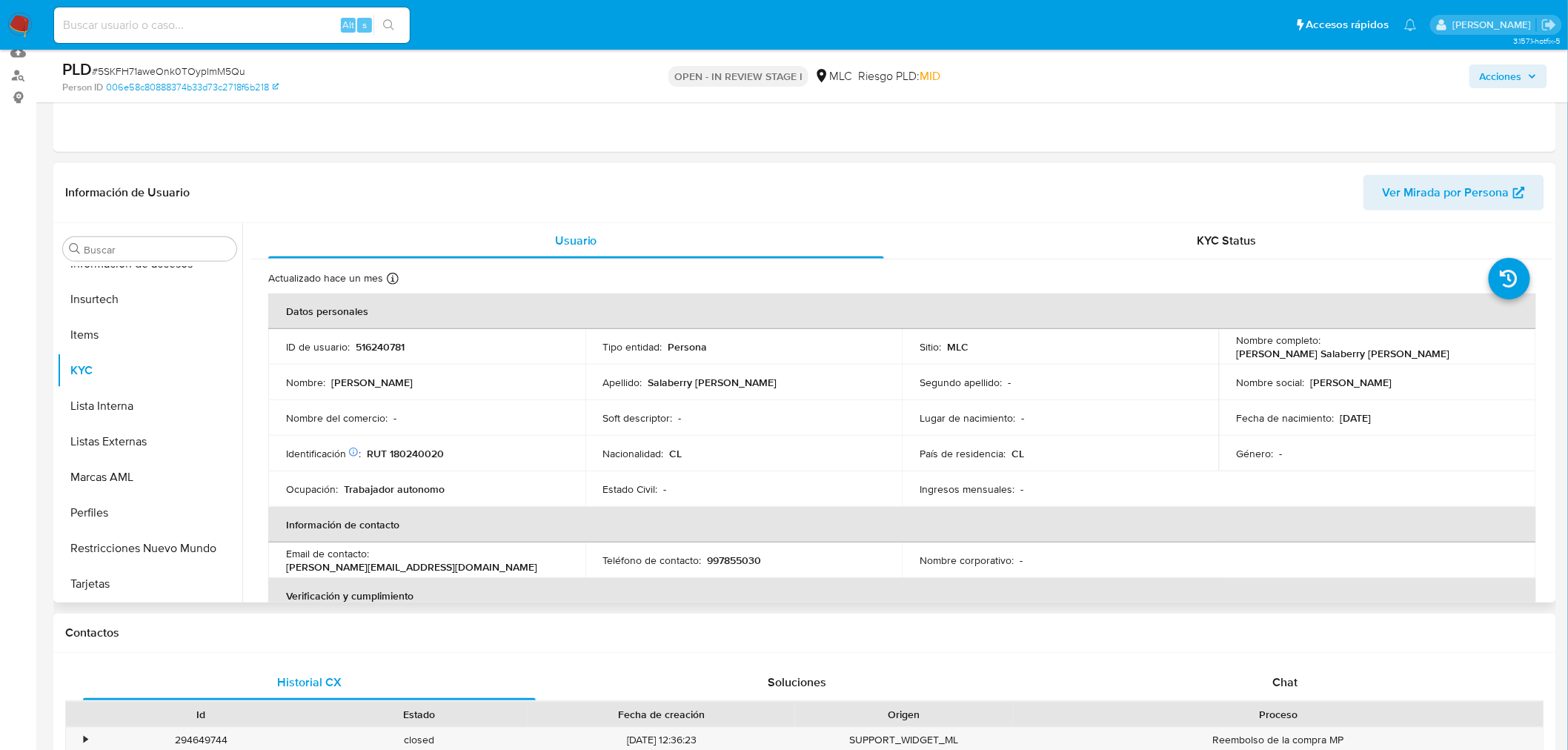
scroll to position [164, 0]
select select "10"
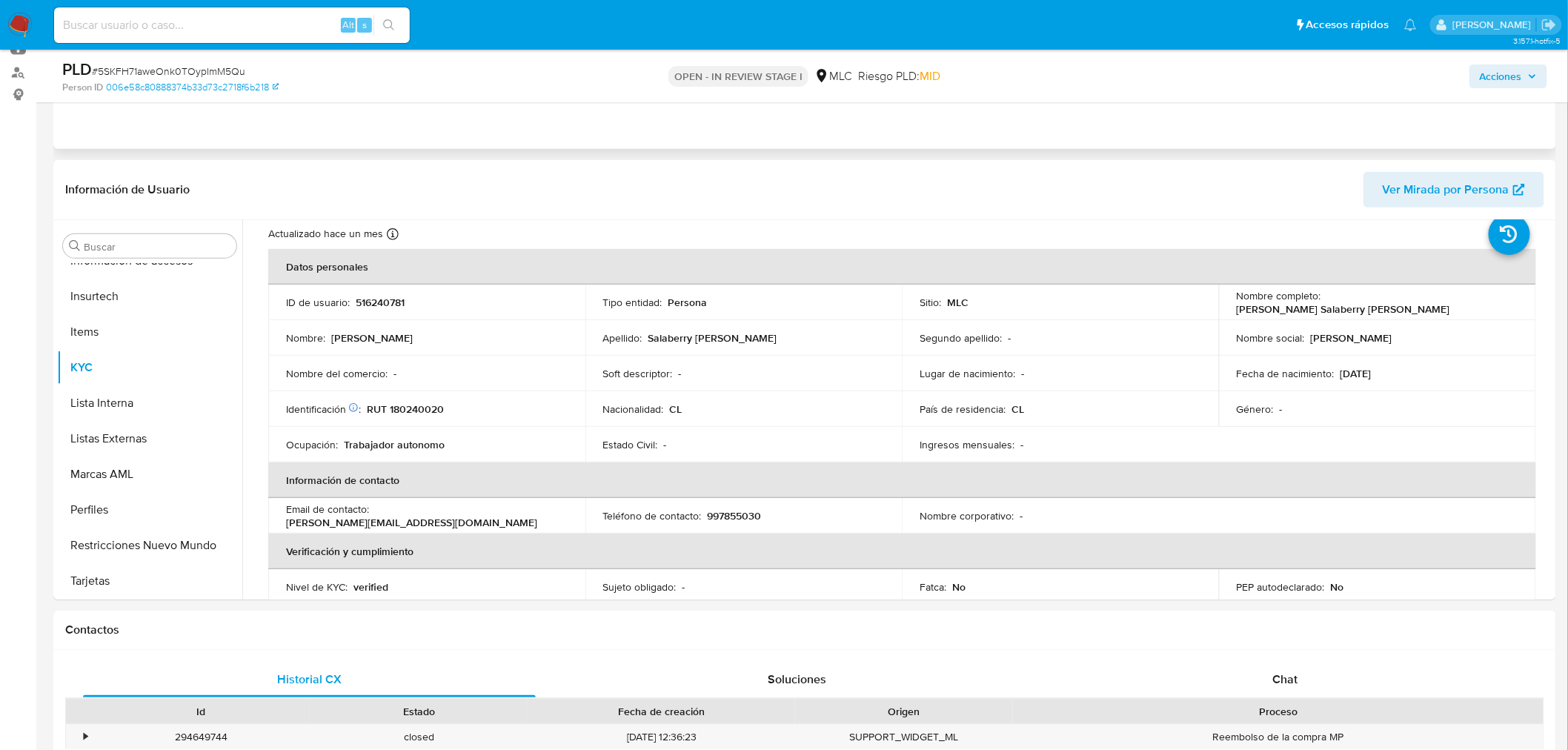
scroll to position [0, 0]
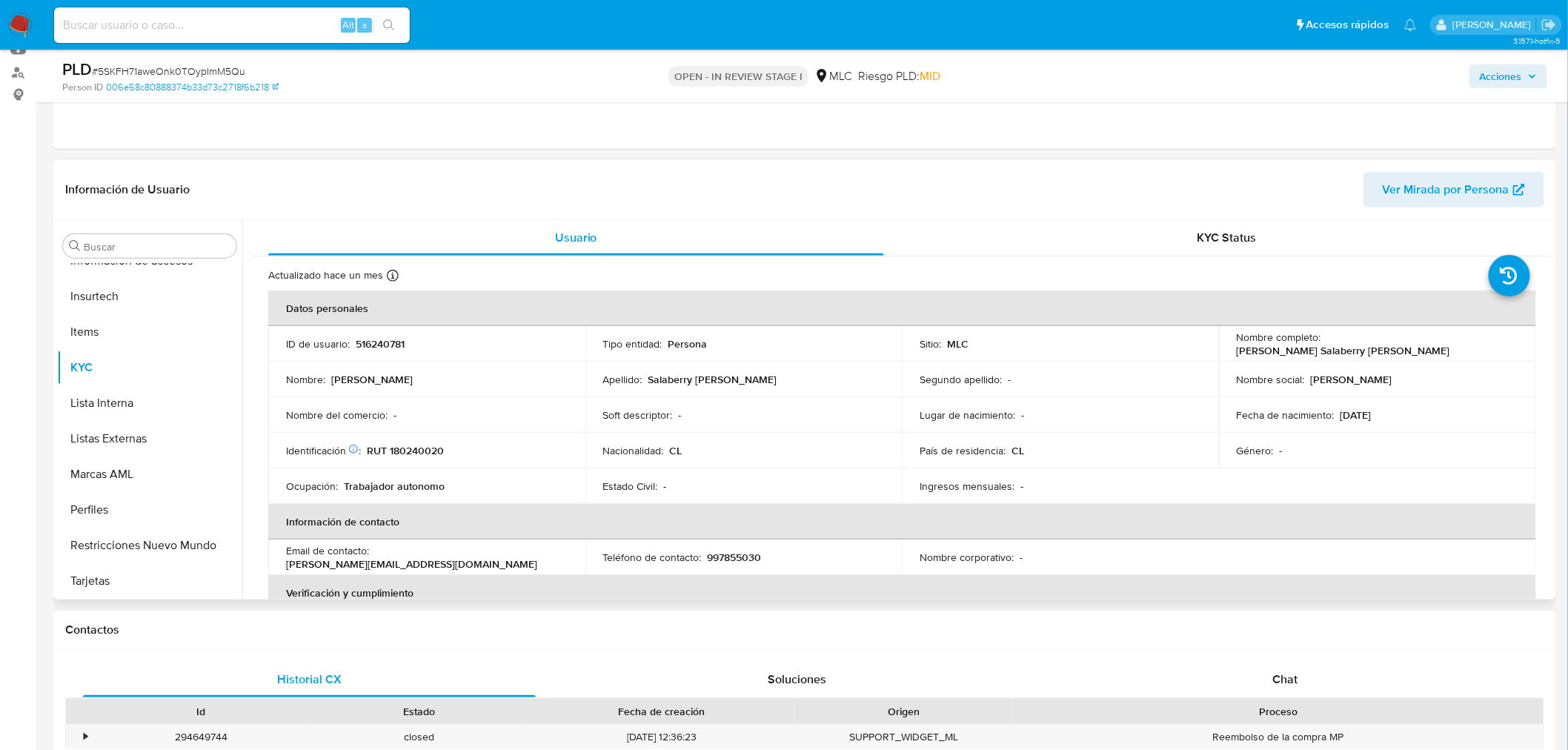
click at [396, 342] on p "516240781" at bounding box center [380, 344] width 49 height 13
copy p "516240781"
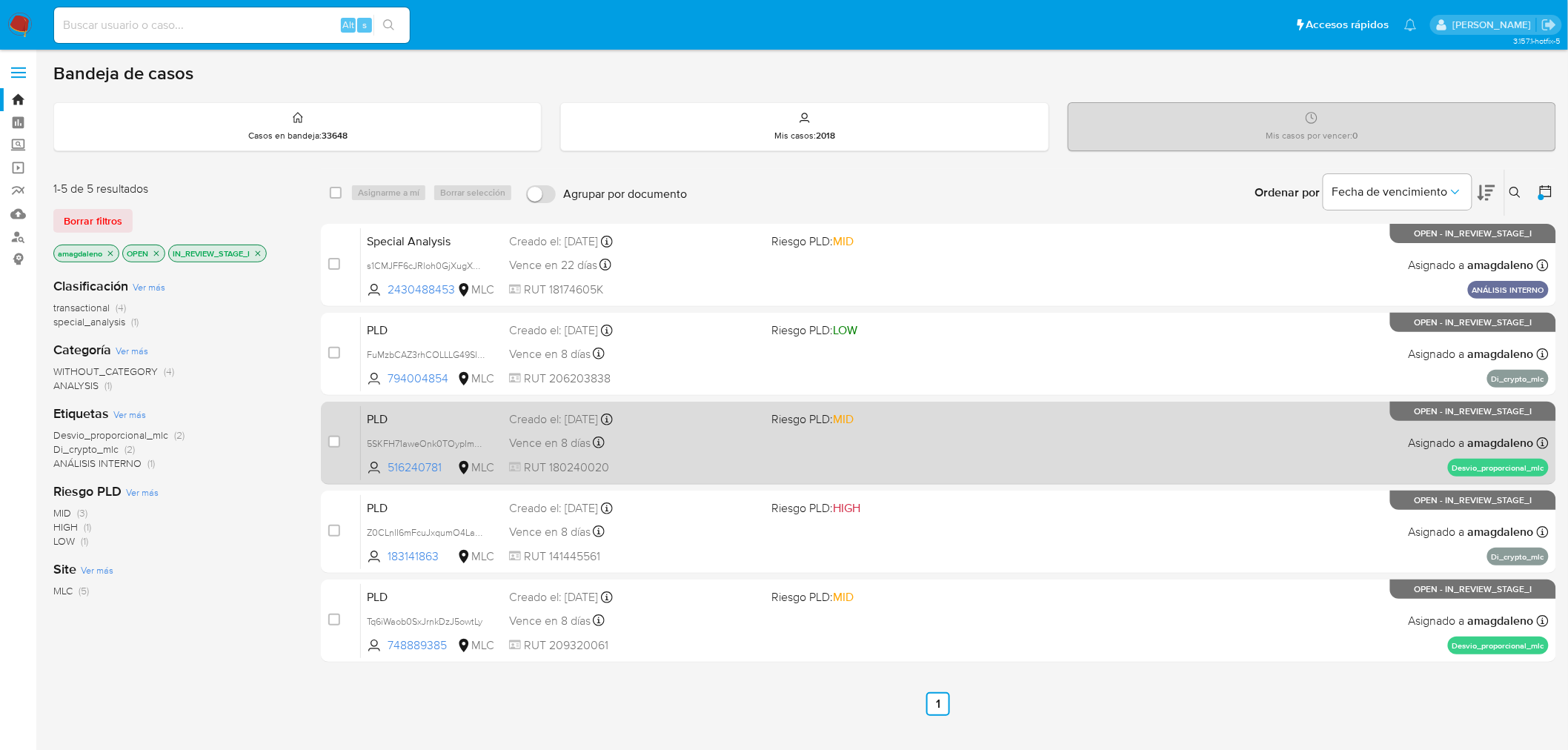
click at [779, 458] on div "PLD 5SKFH71aweOnk0TOypImM5Qu 516240781 MLC Riesgo PLD: MID Creado el: 12/06/202…" at bounding box center [955, 442] width 1188 height 75
click at [416, 462] on span "516240781" at bounding box center [421, 468] width 67 height 16
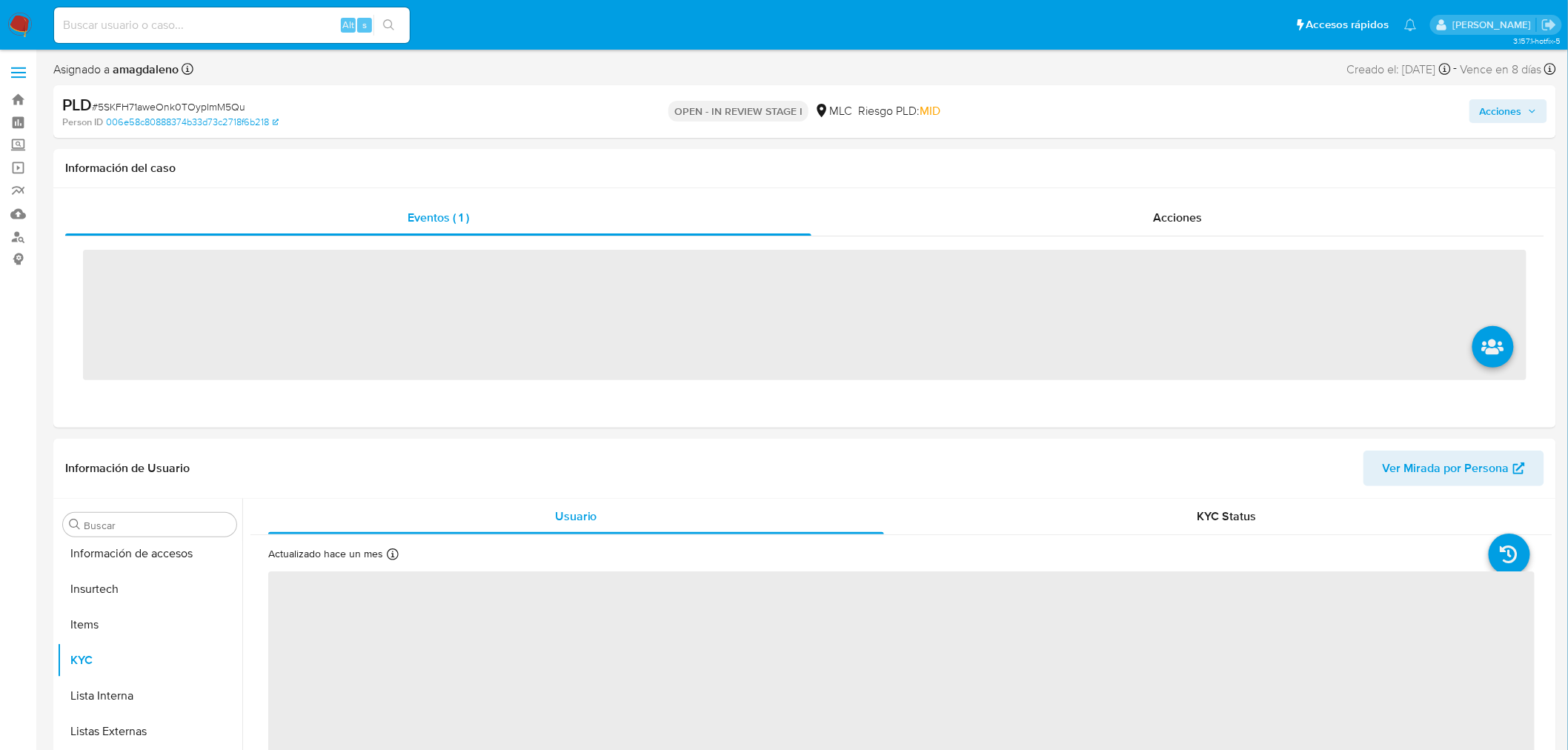
scroll to position [625, 0]
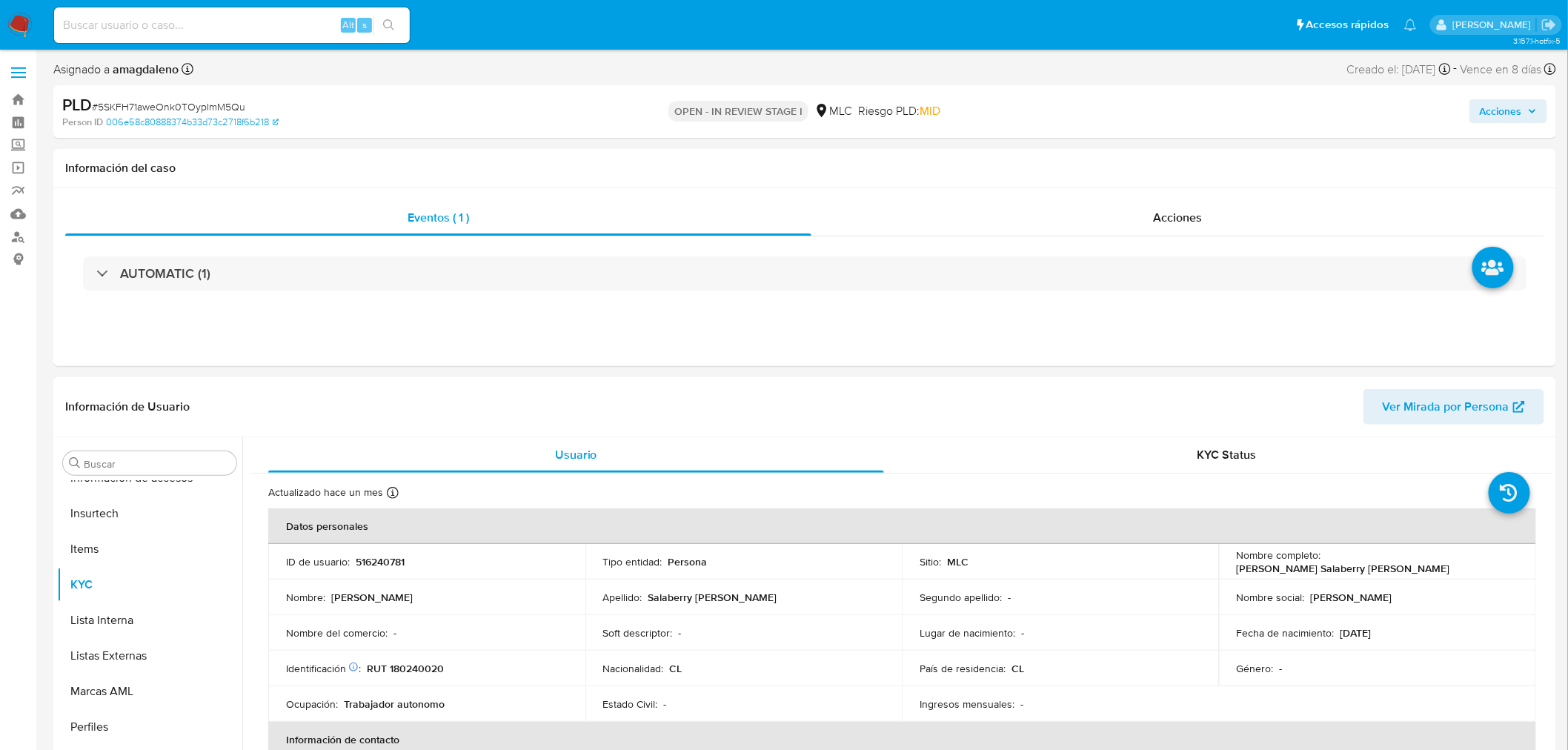
select select "10"
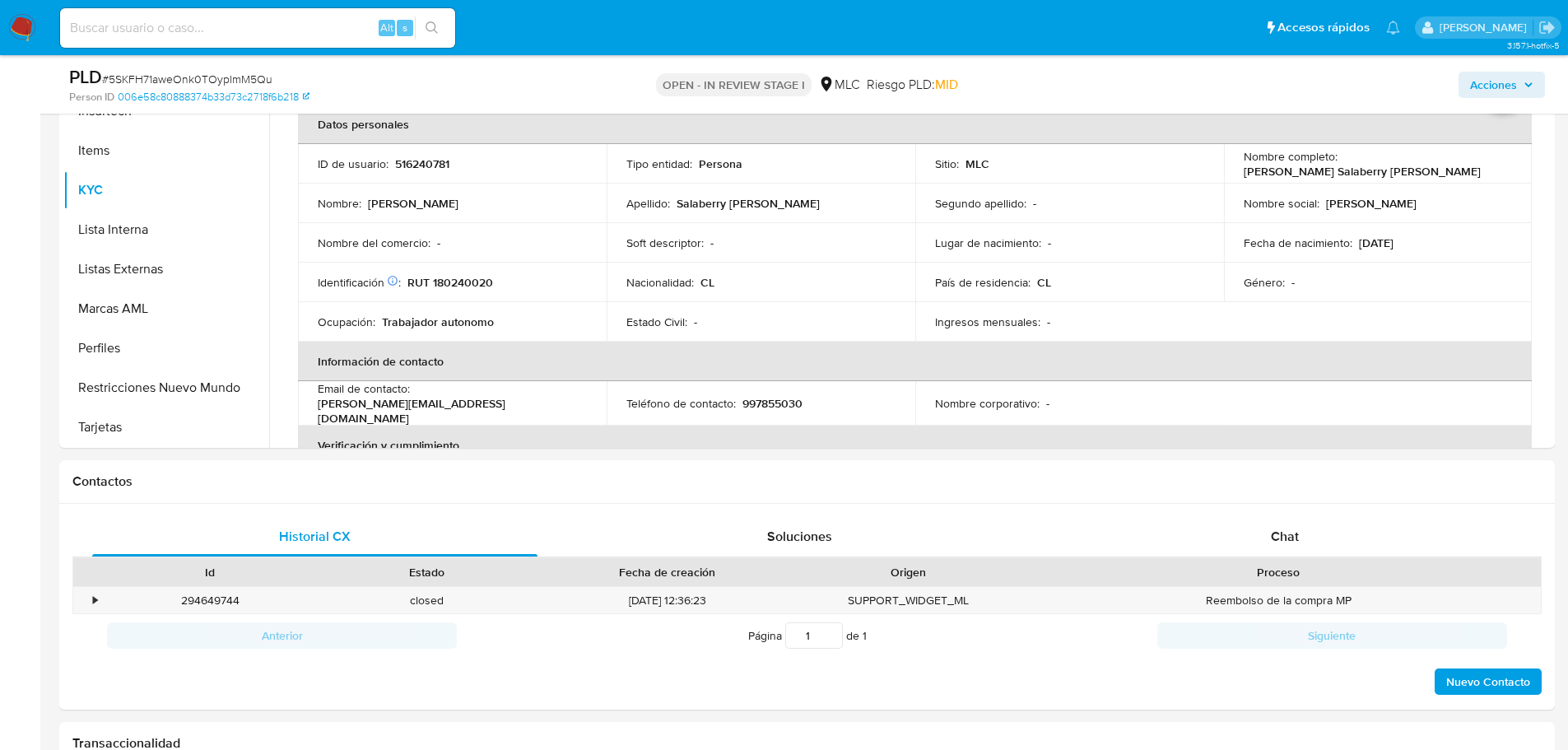
scroll to position [386, 0]
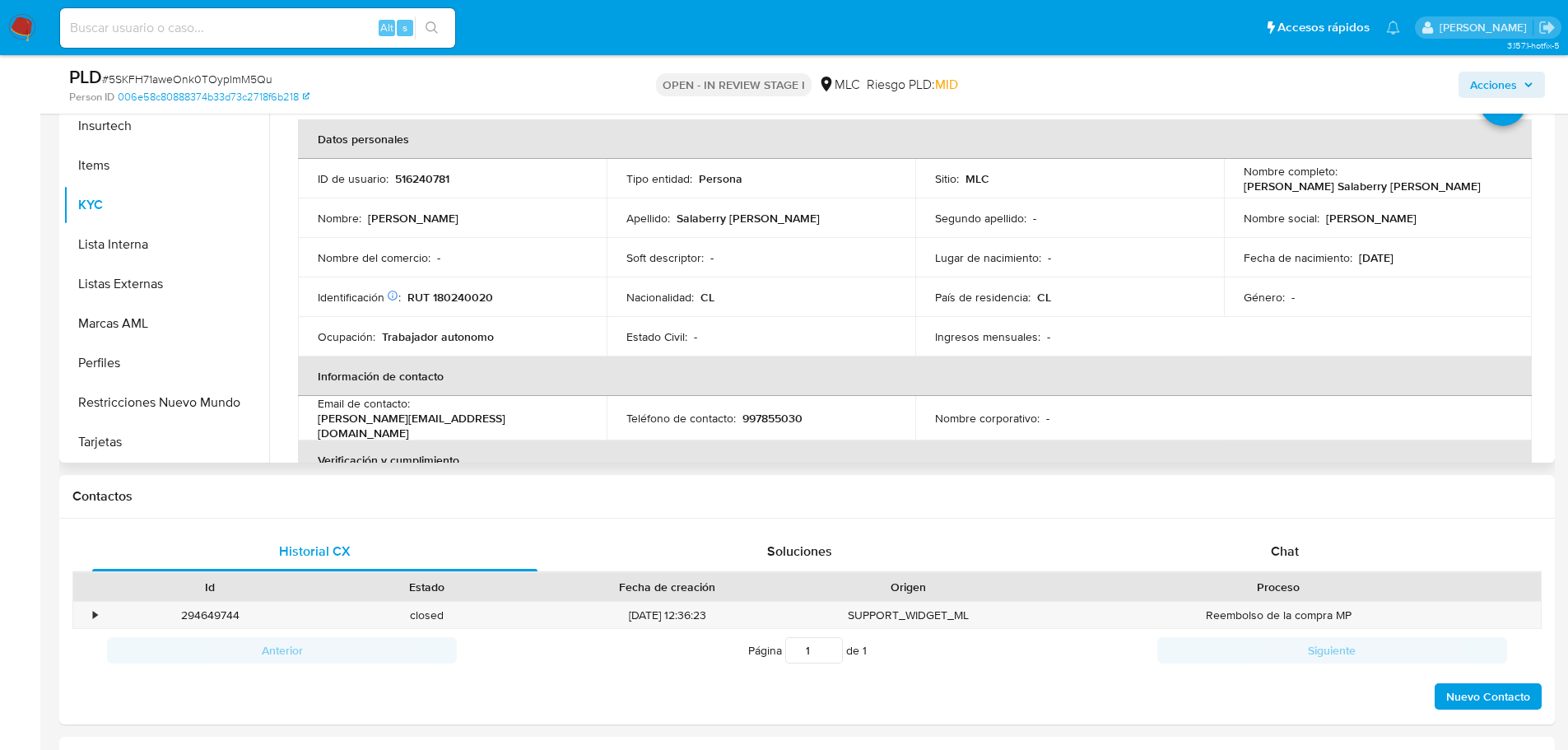
click at [467, 297] on p "RUT 180240020" at bounding box center [450, 297] width 85 height 15
copy p "180240020"
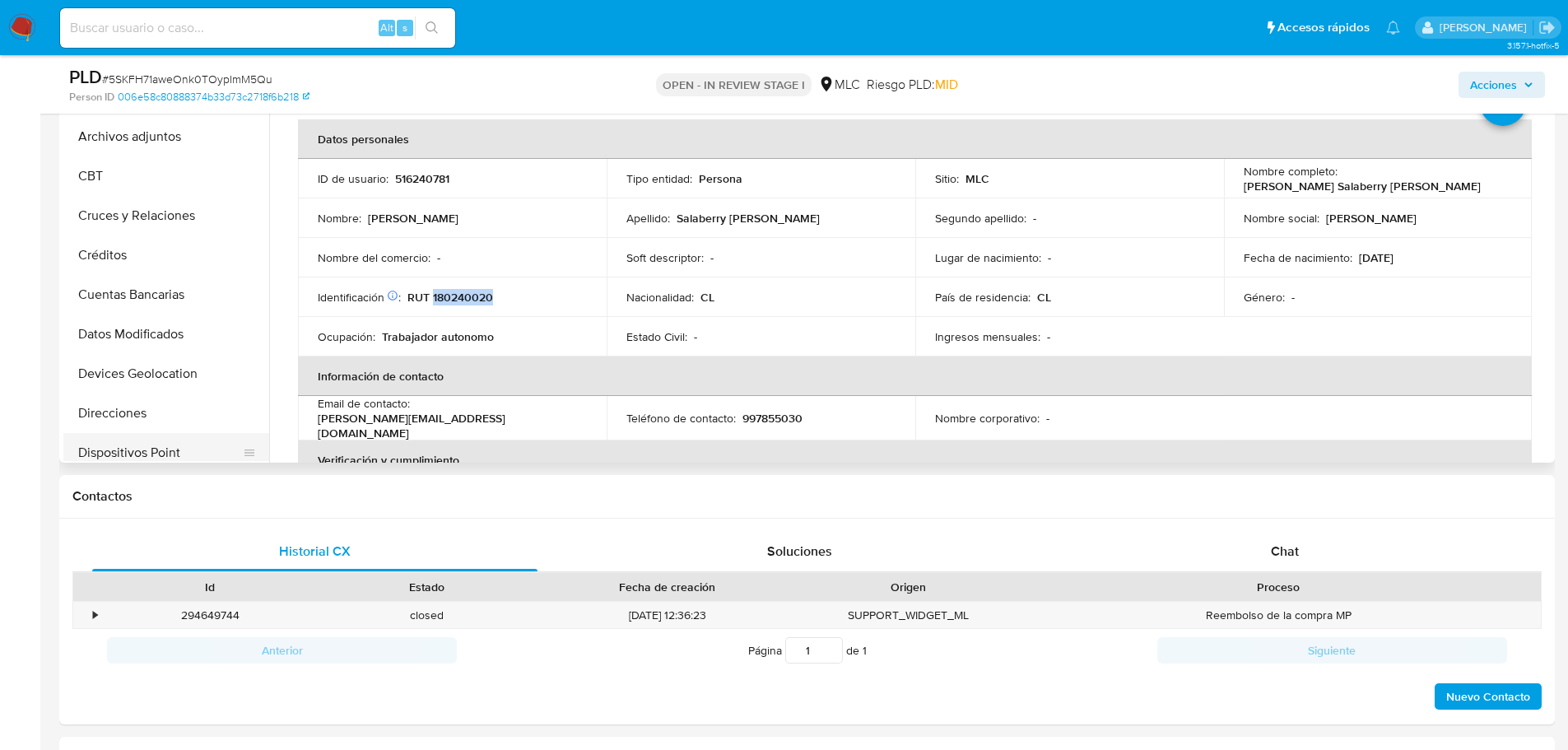
scroll to position [0, 0]
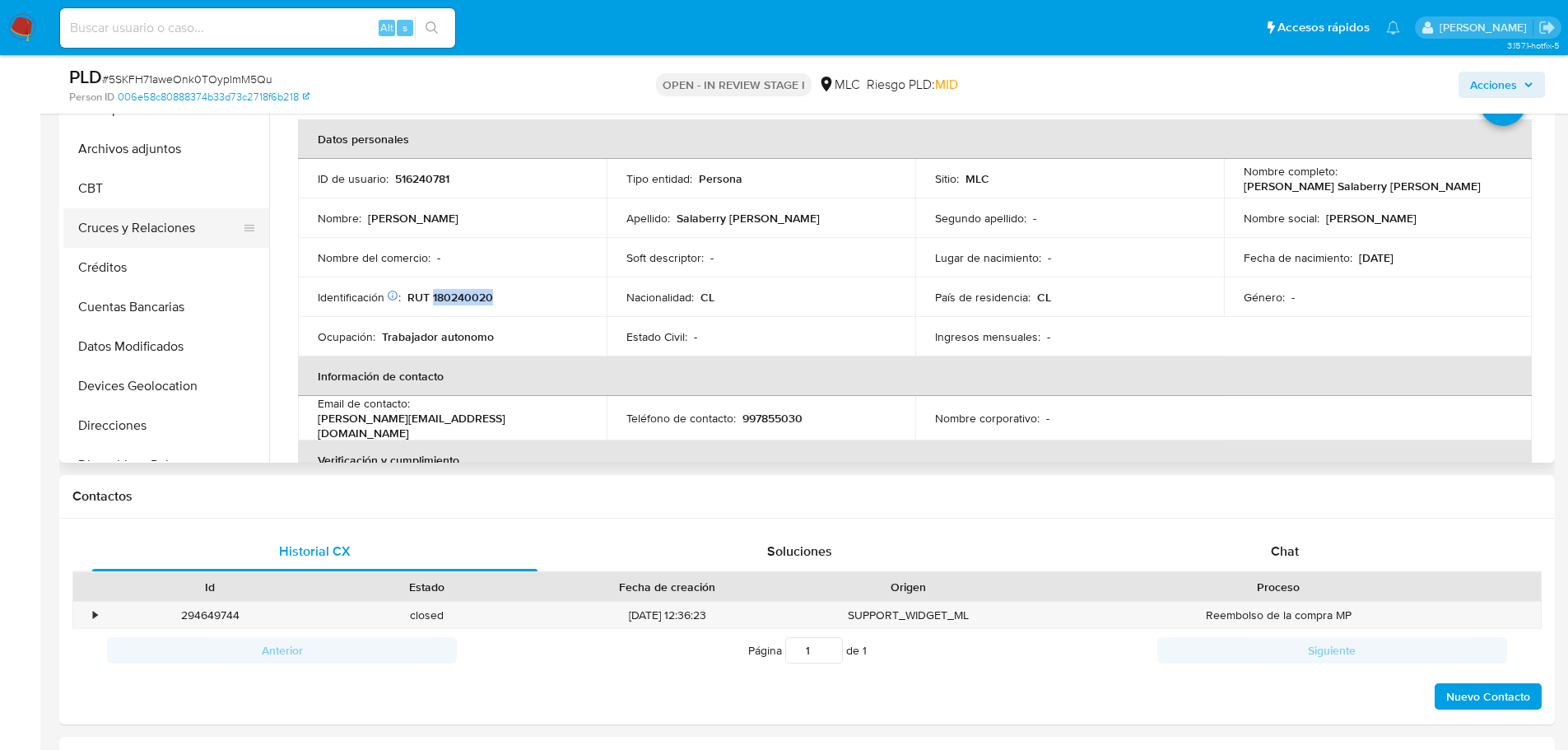
click at [152, 224] on button "Cruces y Relaciones" at bounding box center [159, 228] width 193 height 40
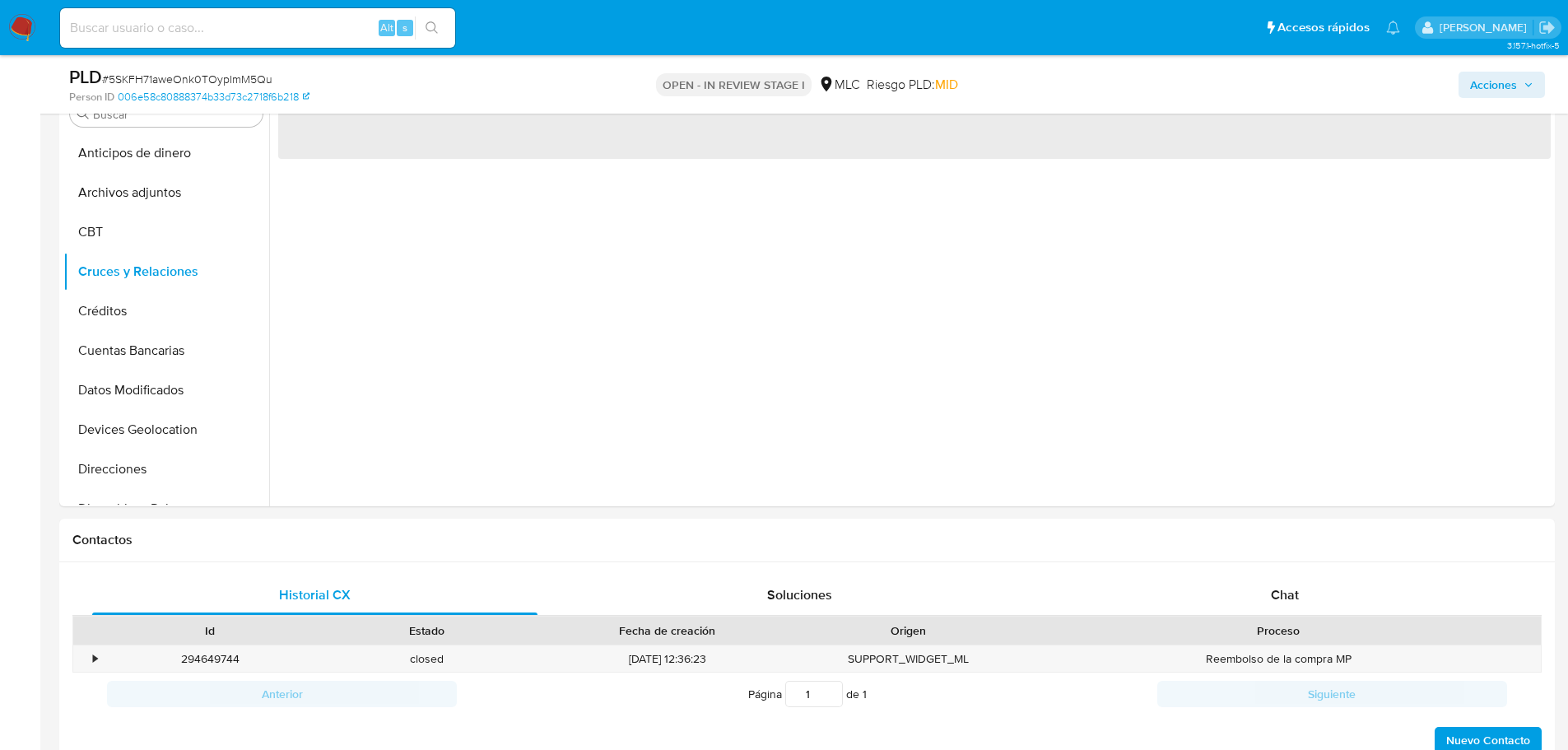
scroll to position [303, 0]
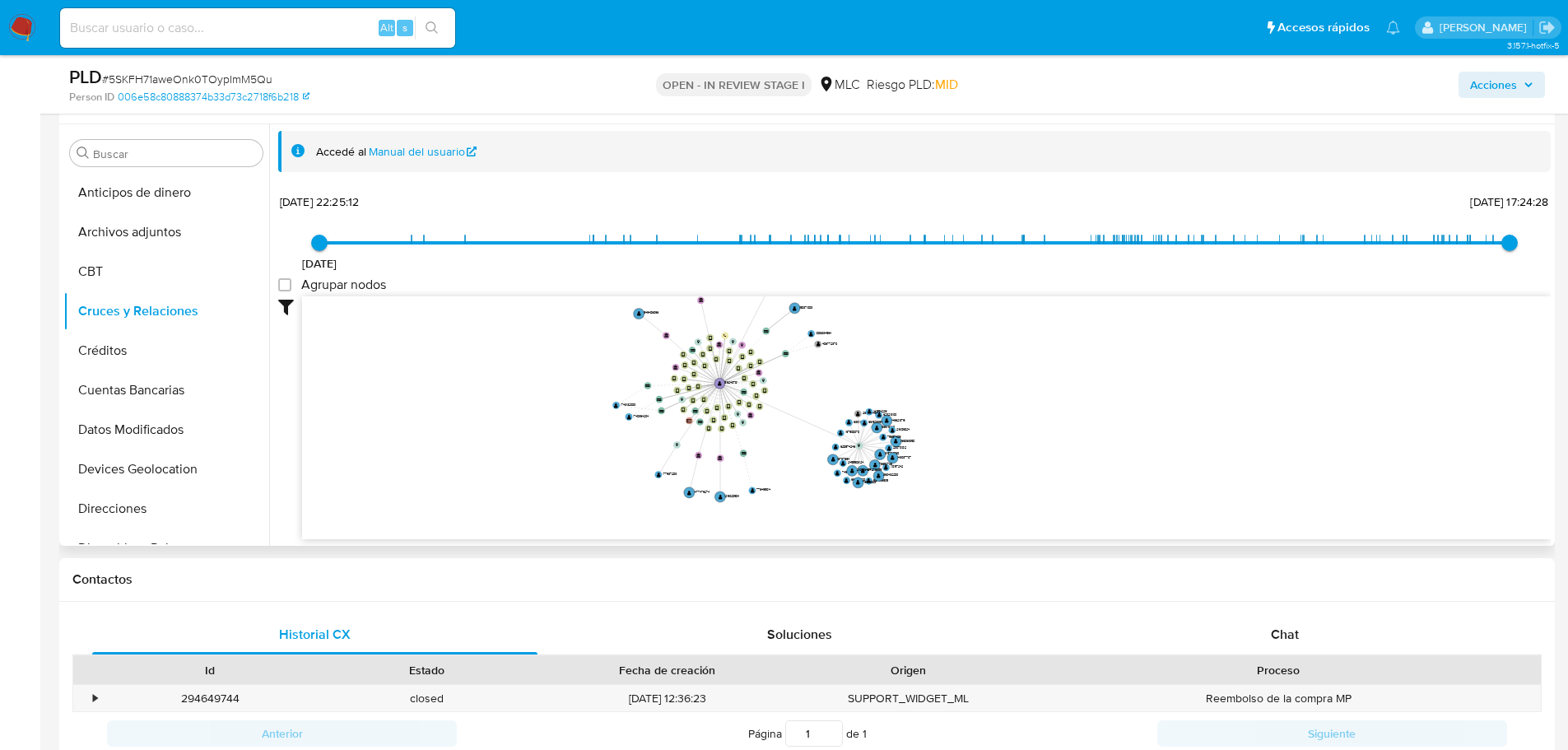
drag, startPoint x: 877, startPoint y: 353, endPoint x: 881, endPoint y: 365, distance: 12.6
click at [881, 365] on icon "device-6562142ed57d49abefe819b6  user-516240781  516240781 device-615a9822088…" at bounding box center [926, 416] width 1248 height 239
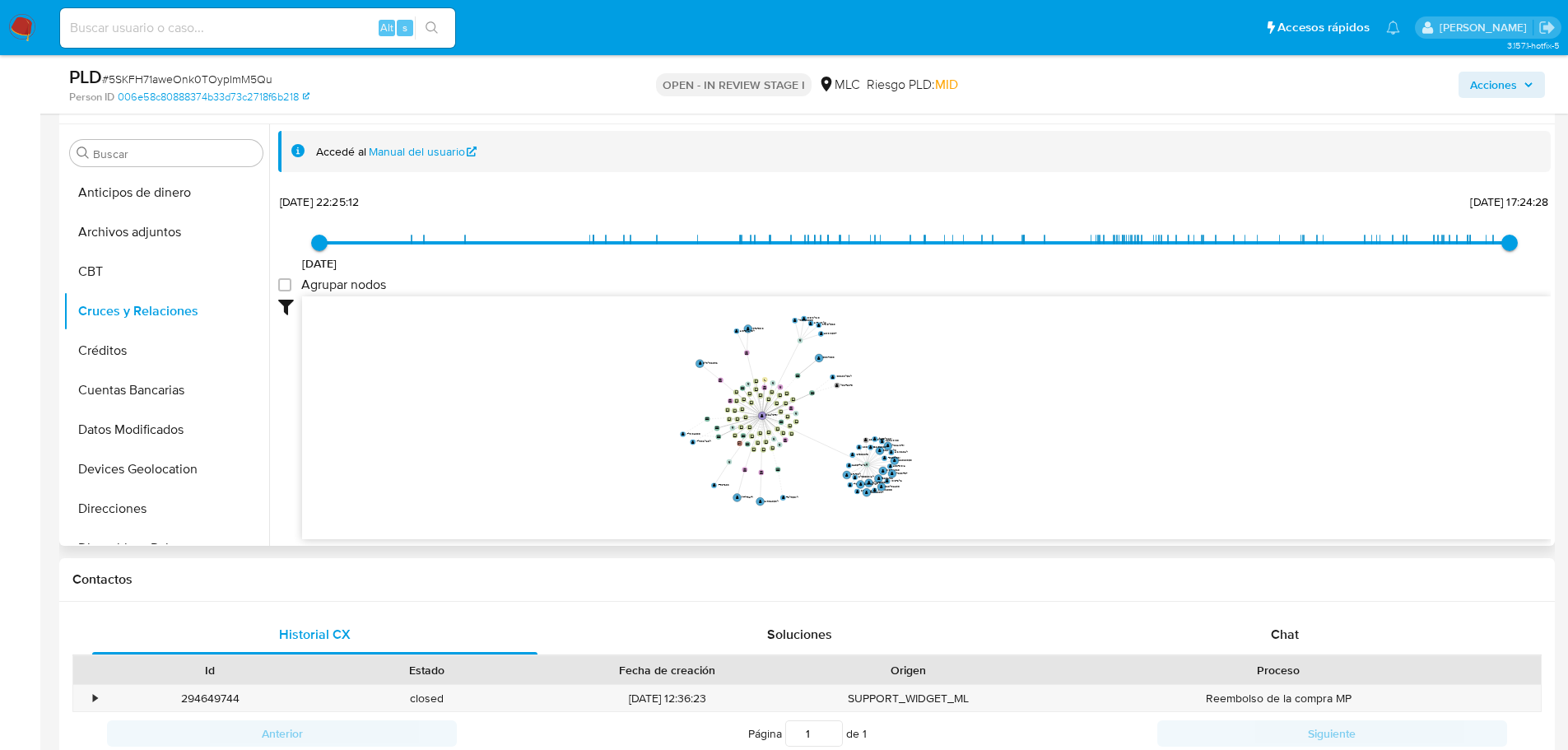
drag, startPoint x: 881, startPoint y: 363, endPoint x: 879, endPoint y: 387, distance: 24.1
click at [880, 389] on icon "device-6562142ed57d49abefe819b6  user-516240781  516240781 device-615a9822088…" at bounding box center [926, 416] width 1248 height 239
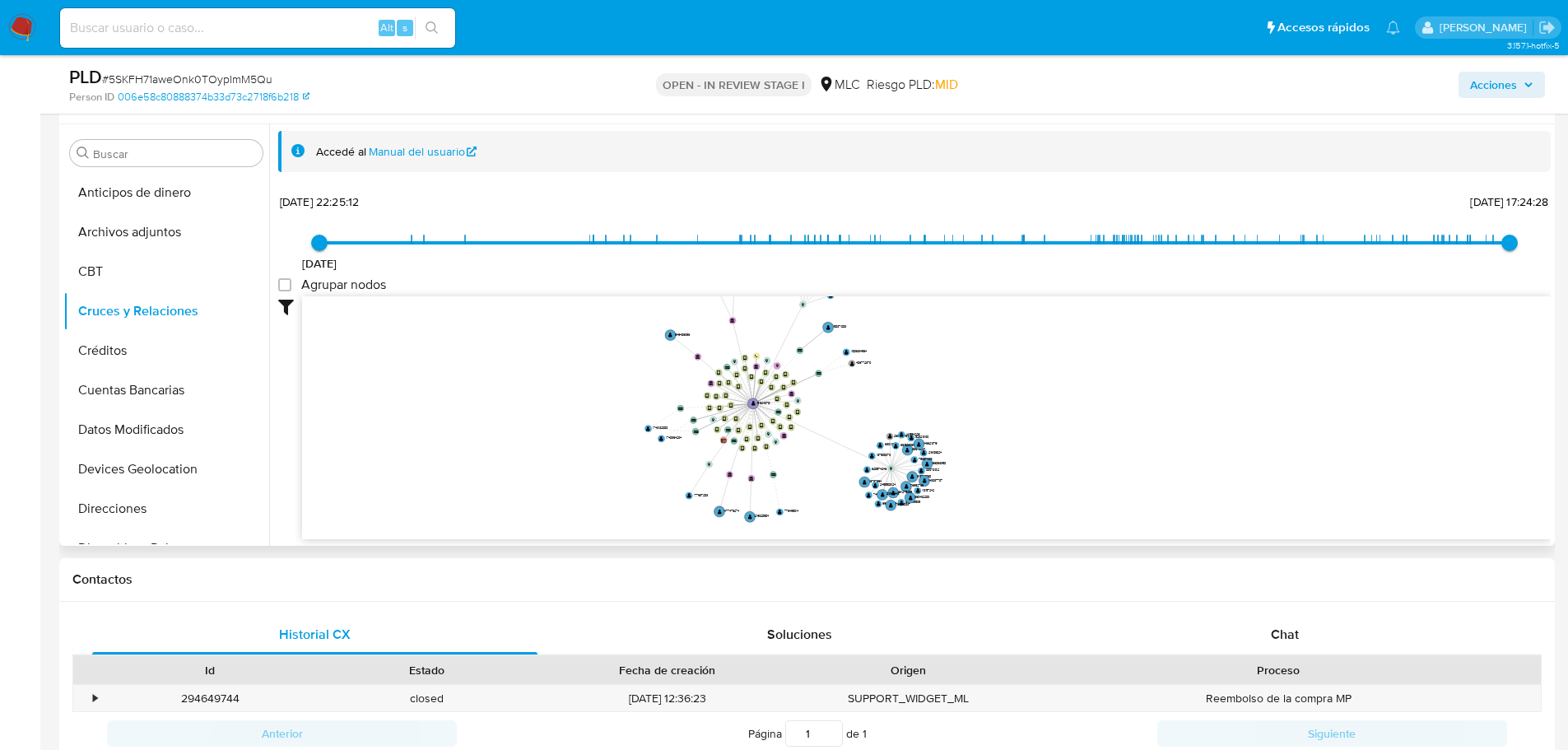
drag, startPoint x: 813, startPoint y: 502, endPoint x: 817, endPoint y: 517, distance: 15.5
click at [817, 517] on icon "device-6562142ed57d49abefe819b6  user-516240781  516240781 device-615a9822088…" at bounding box center [926, 416] width 1248 height 239
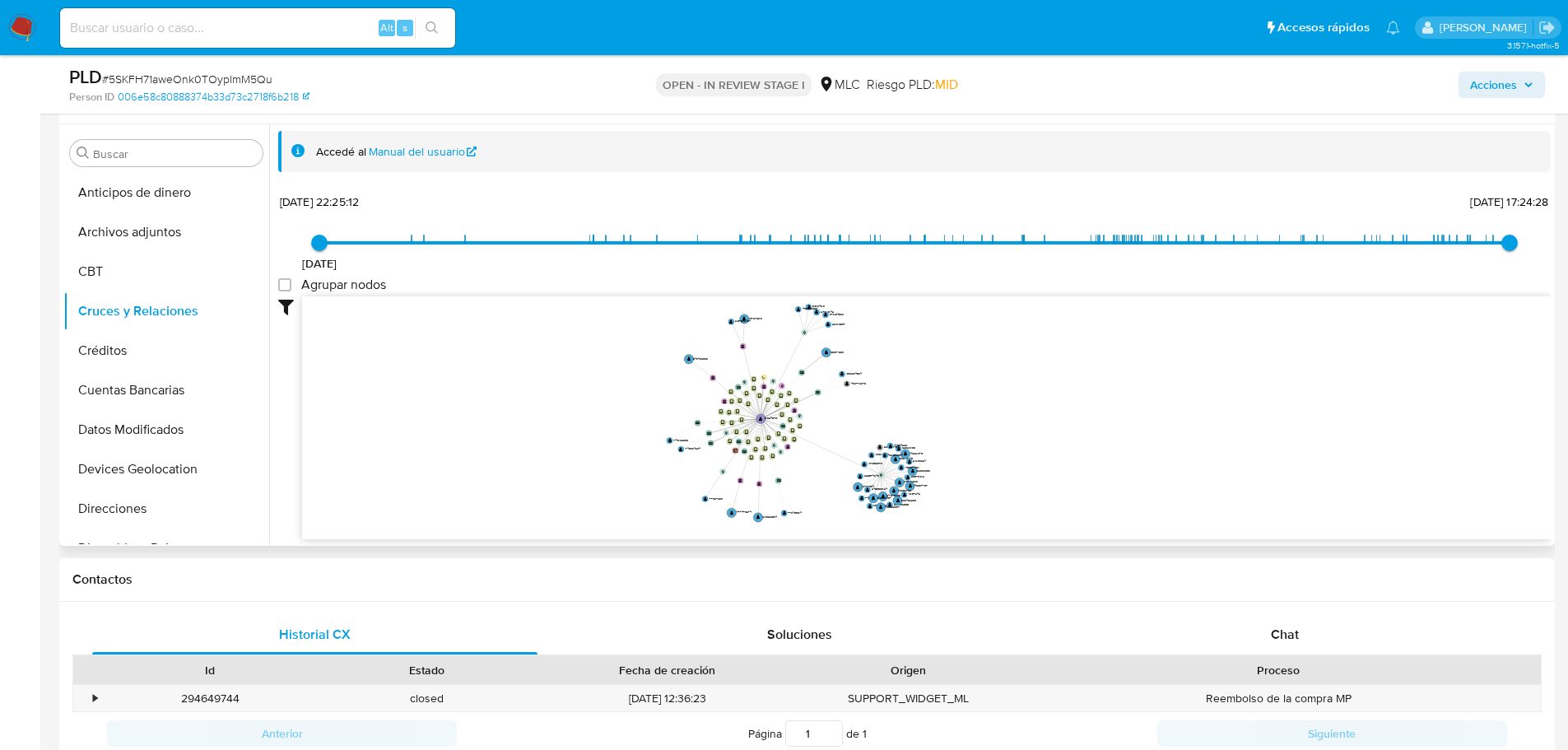
click at [813, 488] on icon "device-6562142ed57d49abefe819b6  user-516240781  516240781 device-615a9822088…" at bounding box center [926, 416] width 1248 height 239
click at [762, 567] on div "Contactos" at bounding box center [807, 580] width 1496 height 44
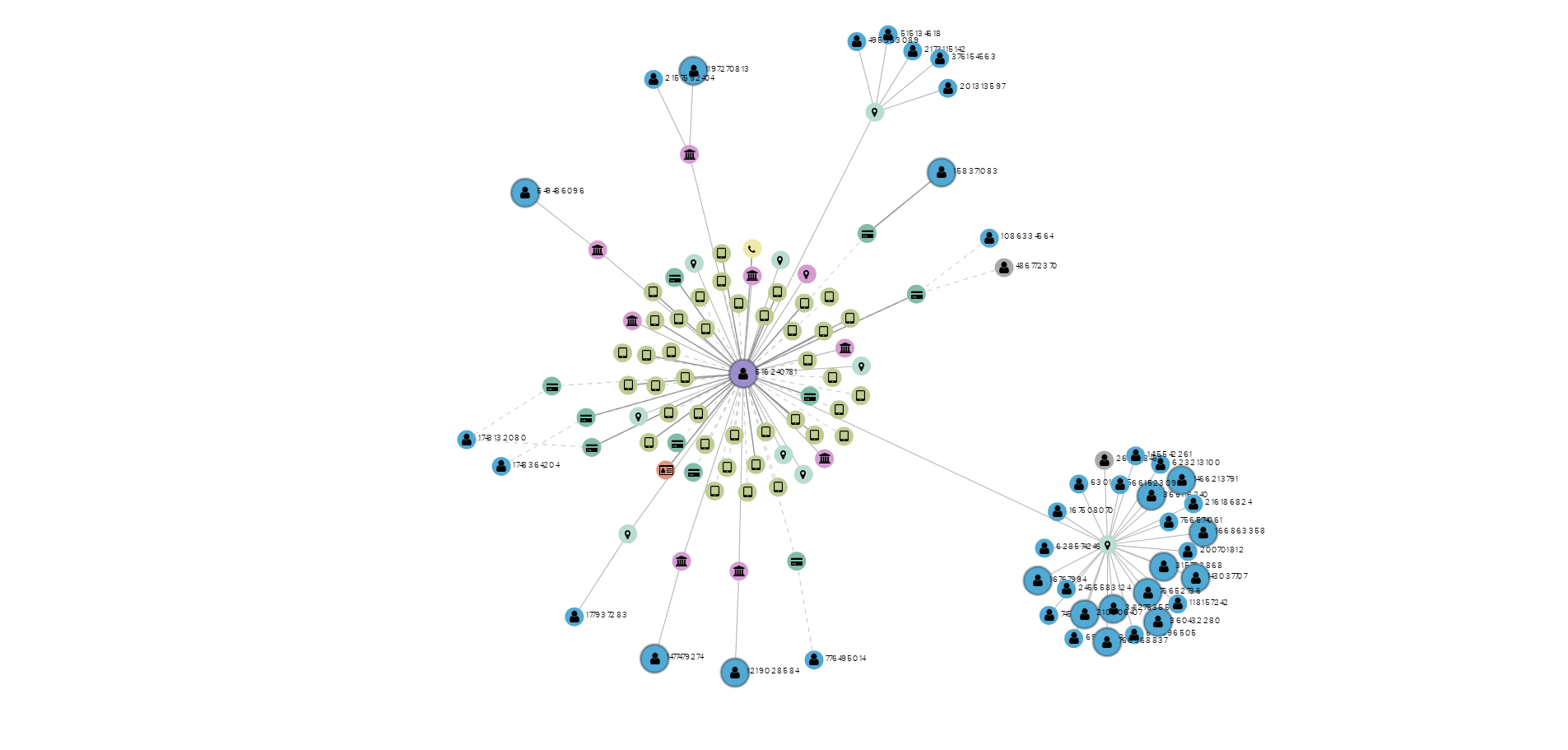
drag, startPoint x: 836, startPoint y: 403, endPoint x: 819, endPoint y: 402, distance: 17.0
click at [819, 402] on icon "device-6562142ed57d49abefe819b6  user-516240781  516240781 device-615a9822088…" at bounding box center [926, 416] width 1248 height 239
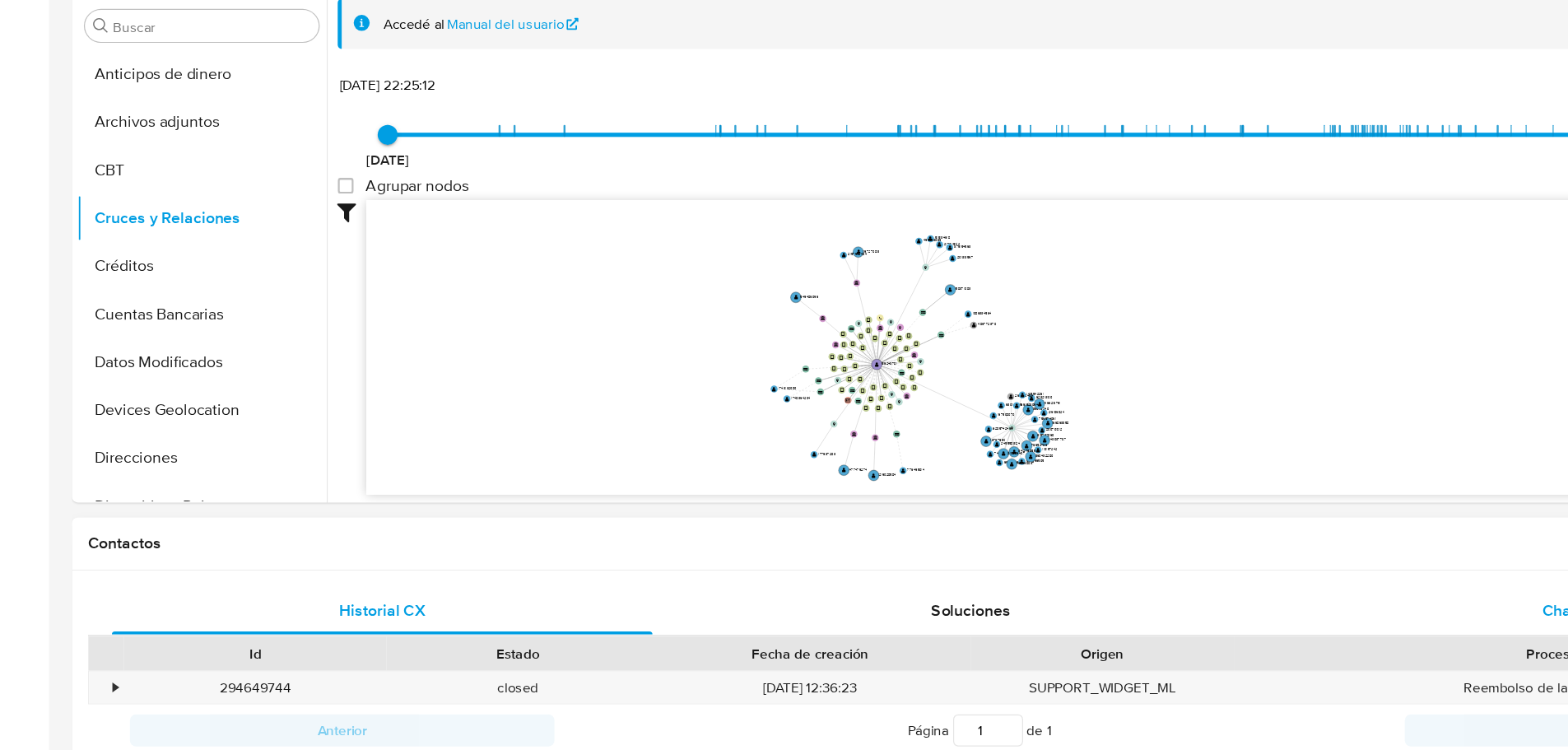
click at [1261, 640] on div "Chat" at bounding box center [1284, 635] width 445 height 40
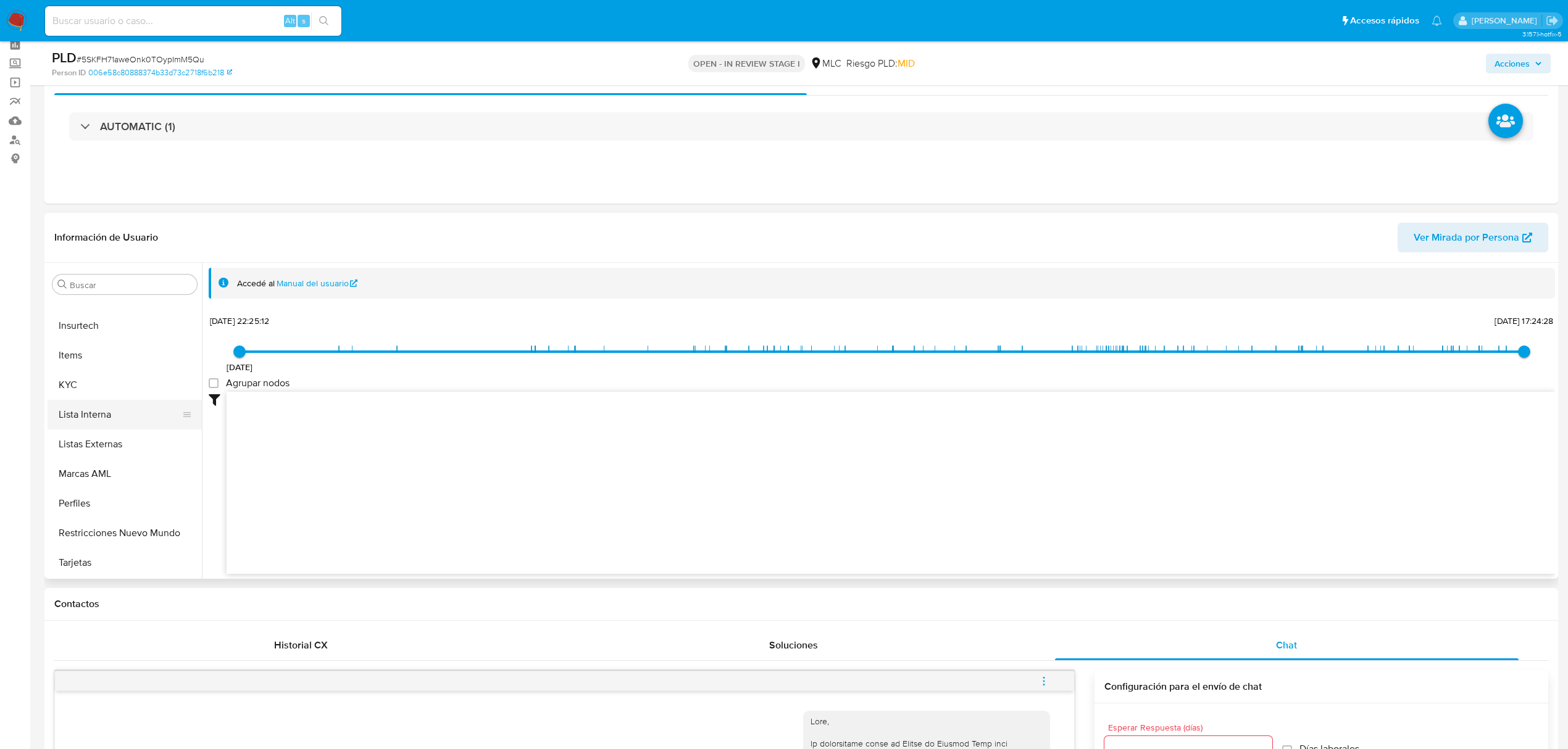
scroll to position [50, 0]
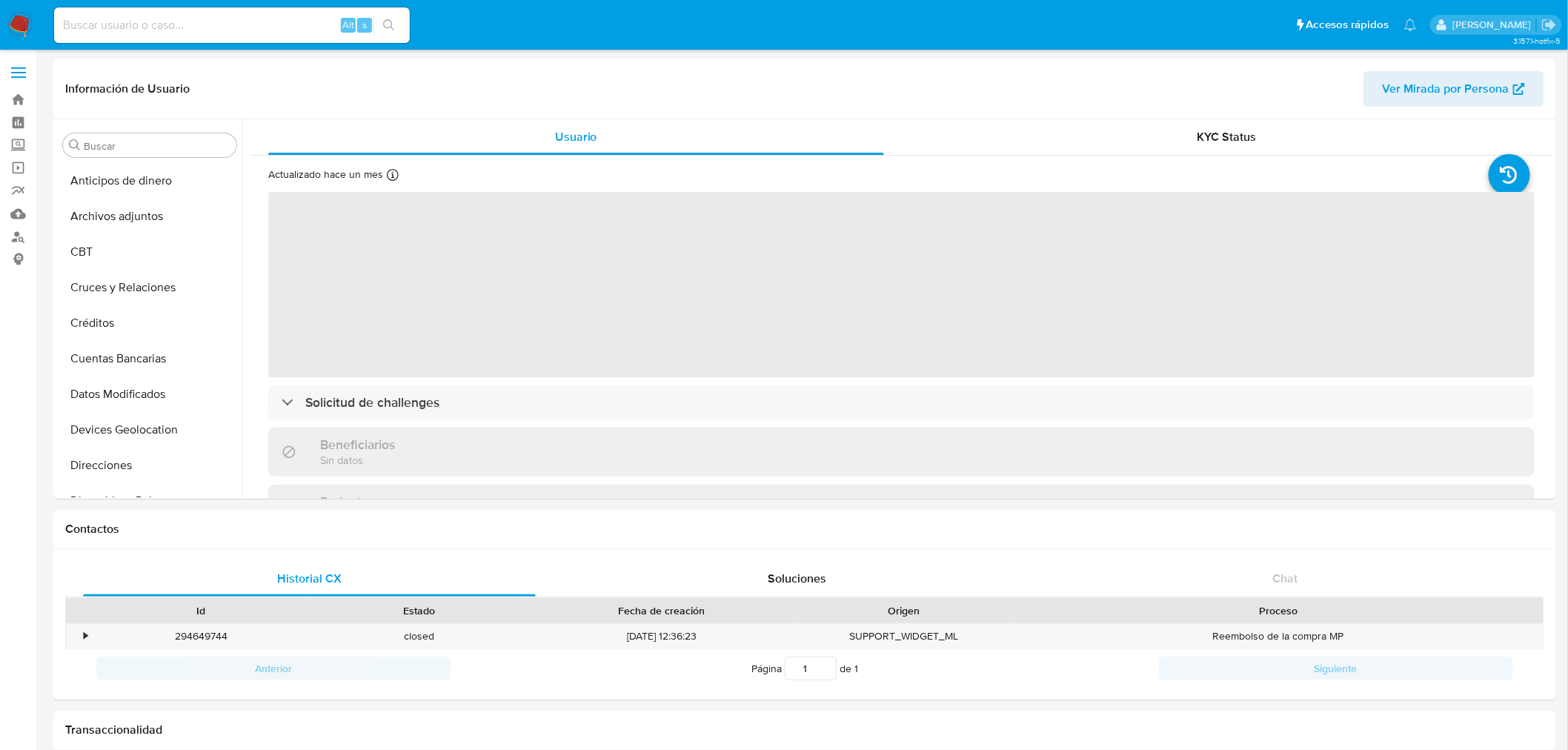
select select "10"
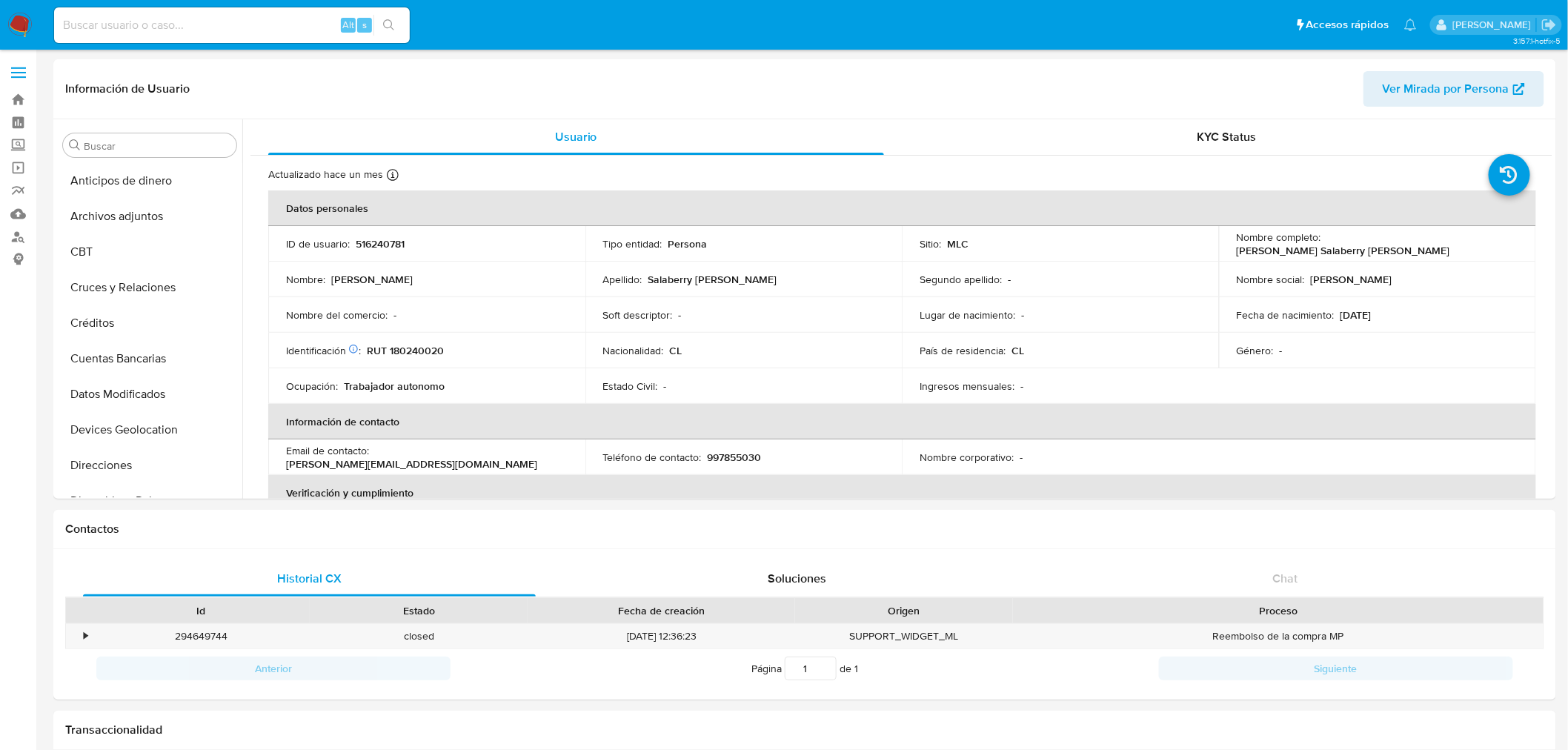
scroll to position [625, 0]
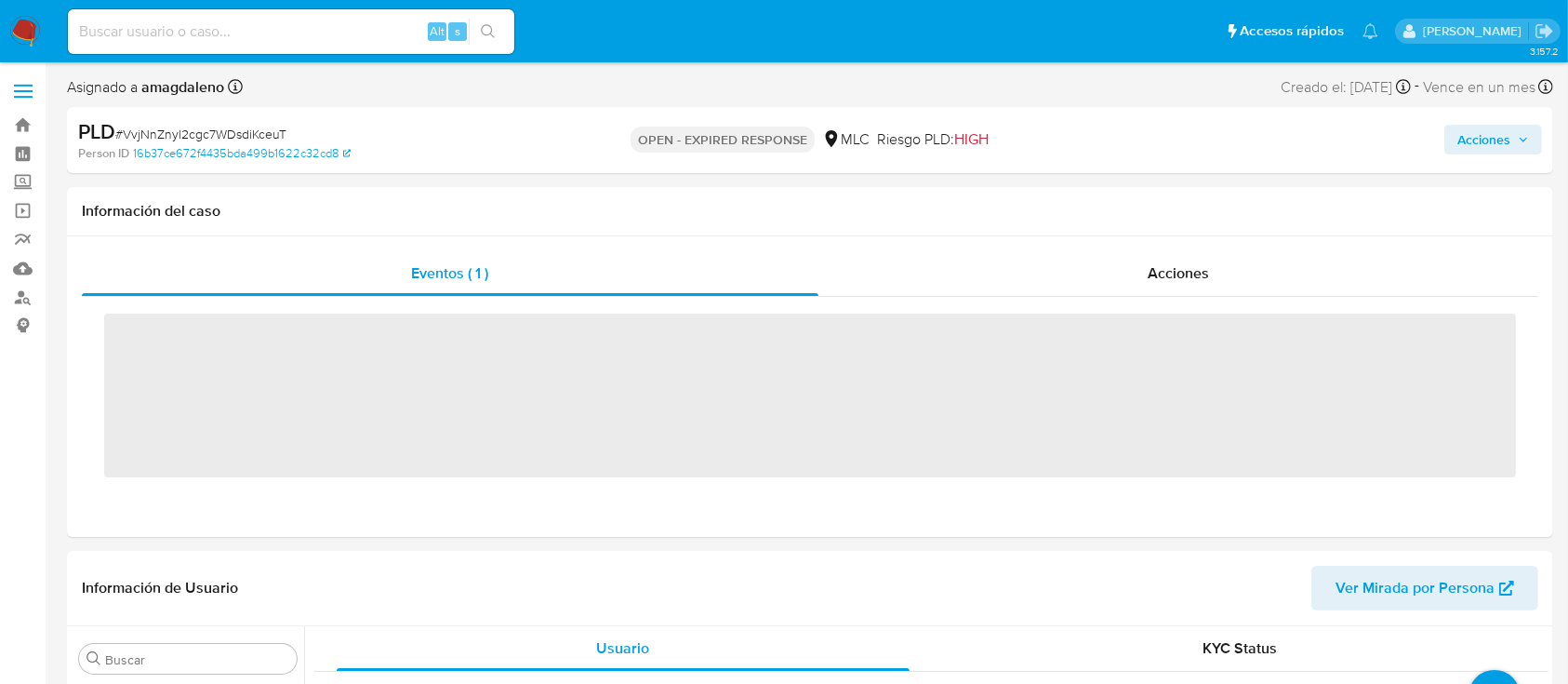
scroll to position [786, 0]
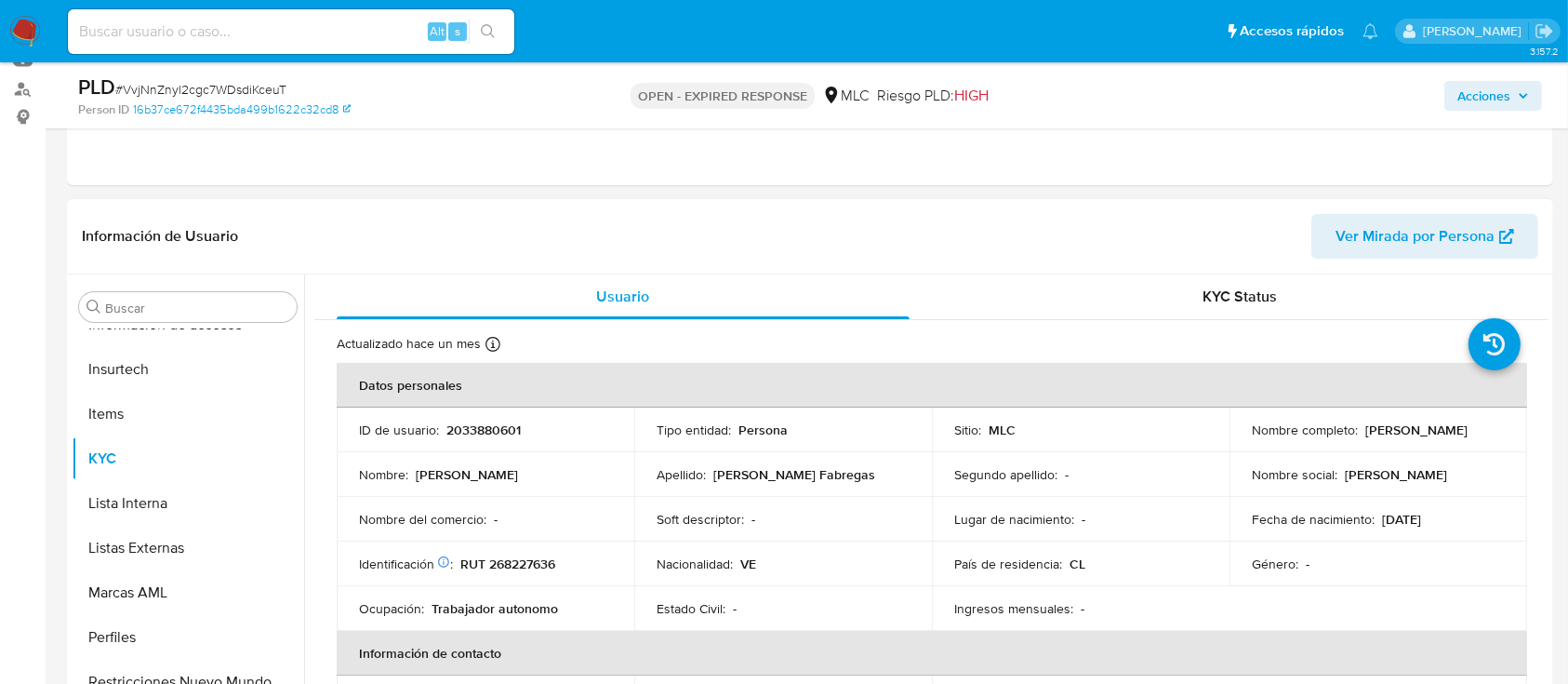
select select "10"
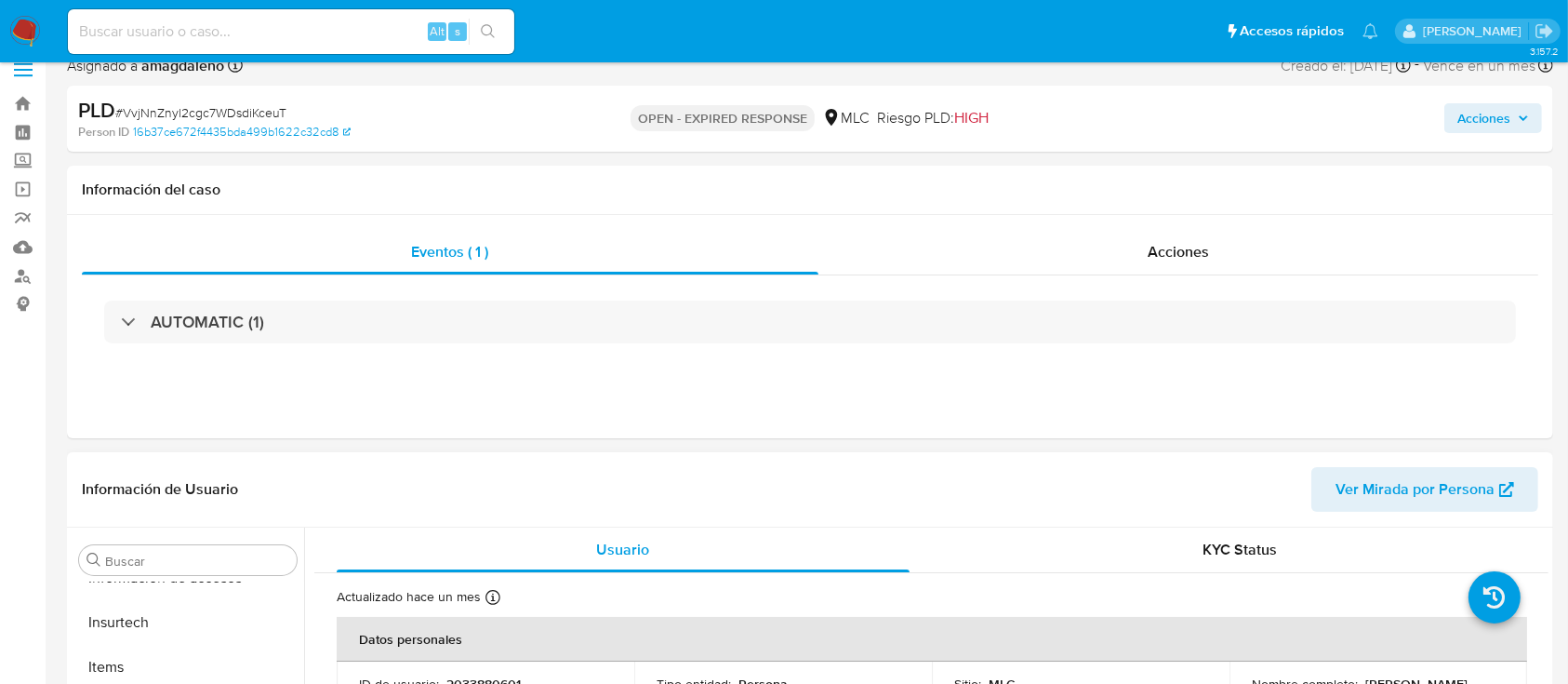
scroll to position [0, 0]
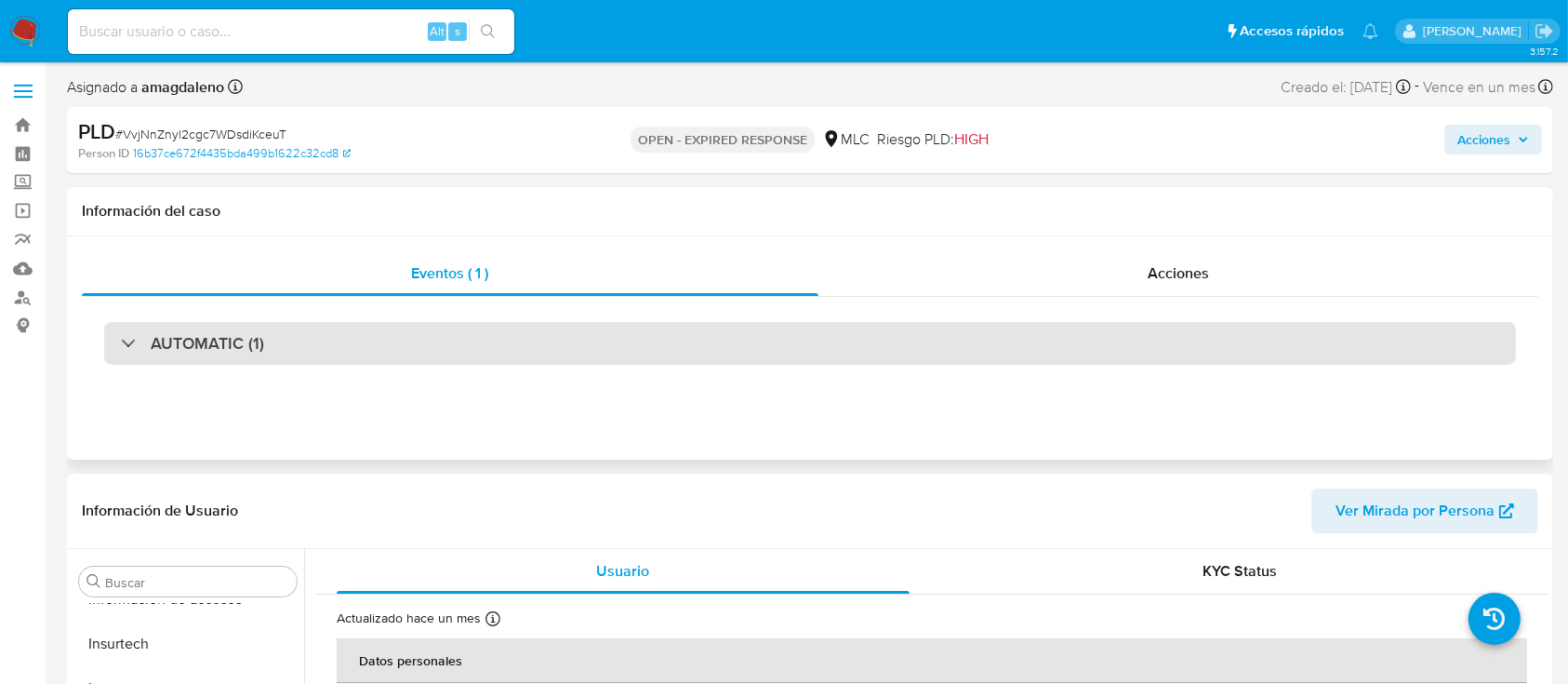
click at [898, 339] on div "AUTOMATIC (1)" at bounding box center [809, 343] width 1411 height 43
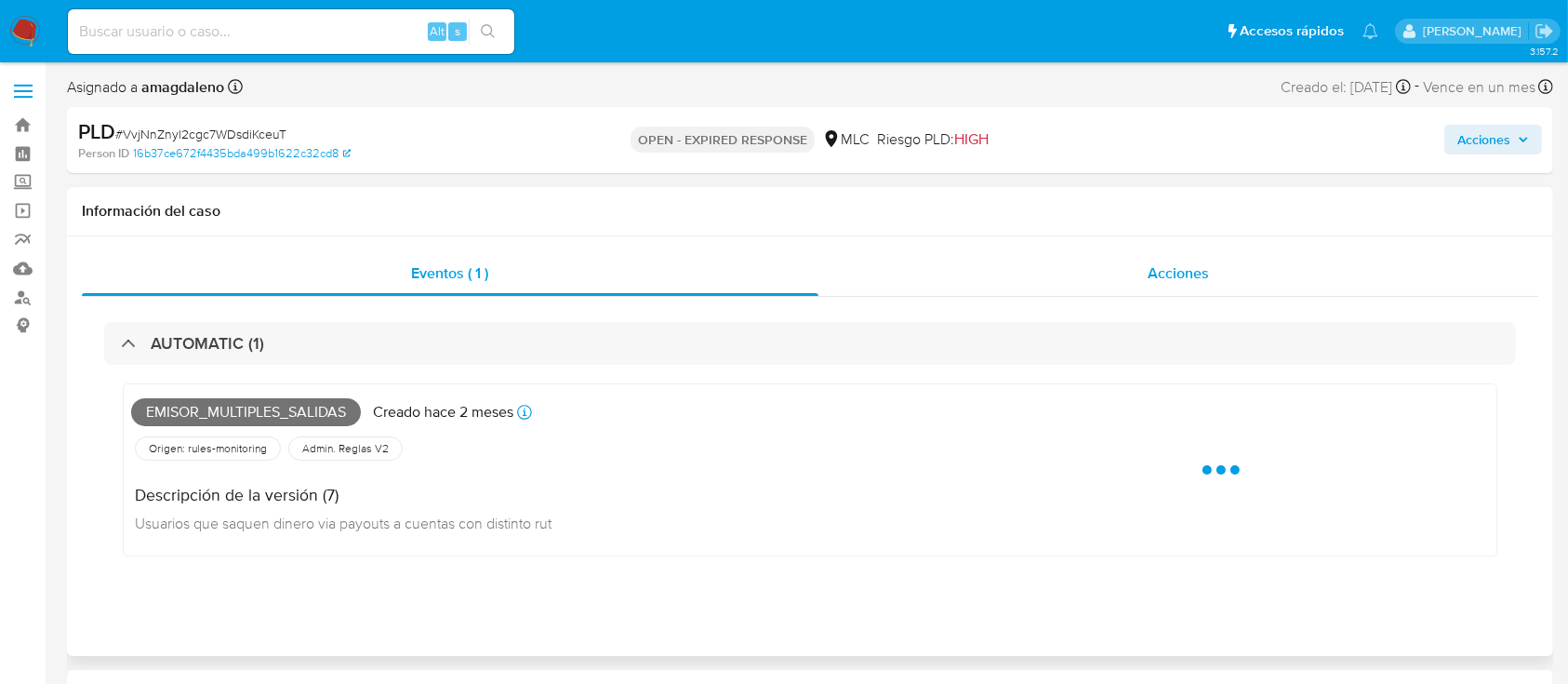
click at [939, 256] on div "Acciones" at bounding box center [1179, 274] width 721 height 45
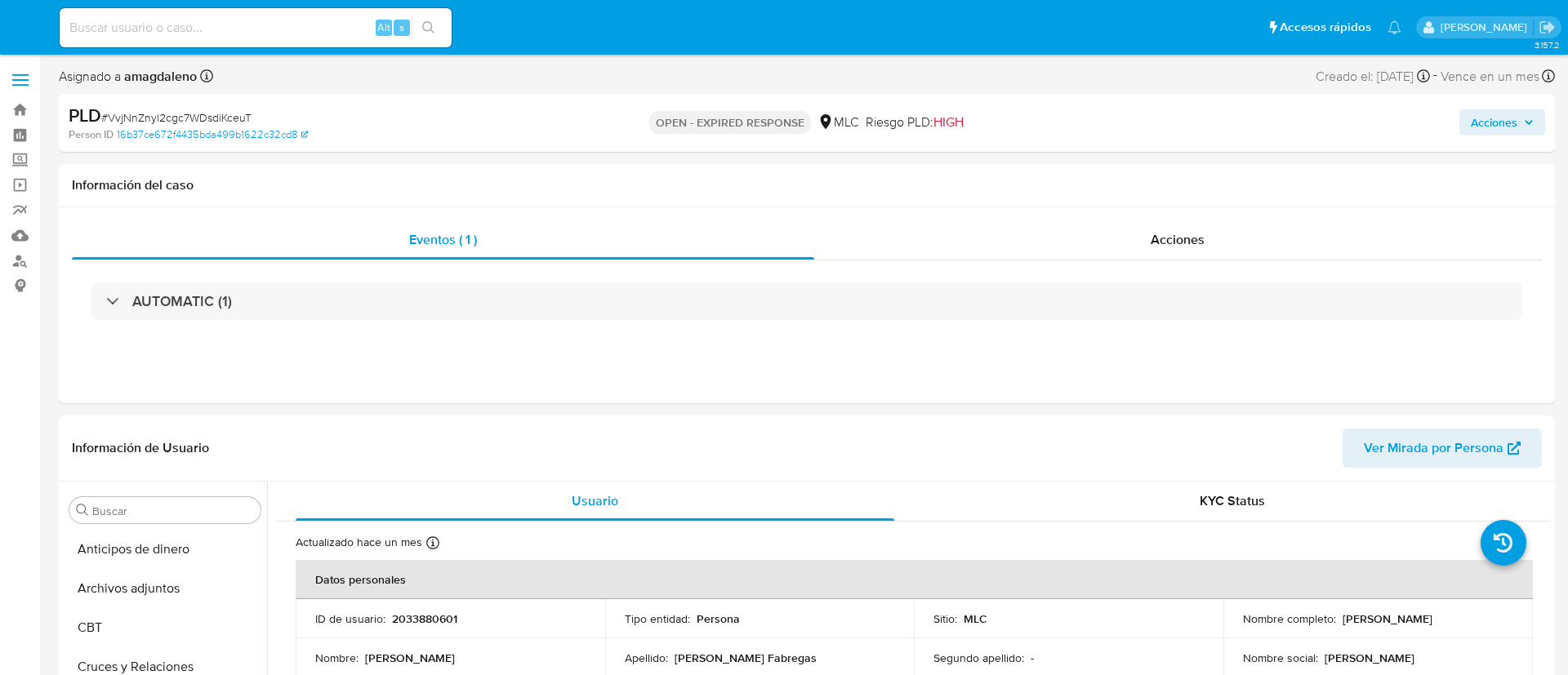
select select "10"
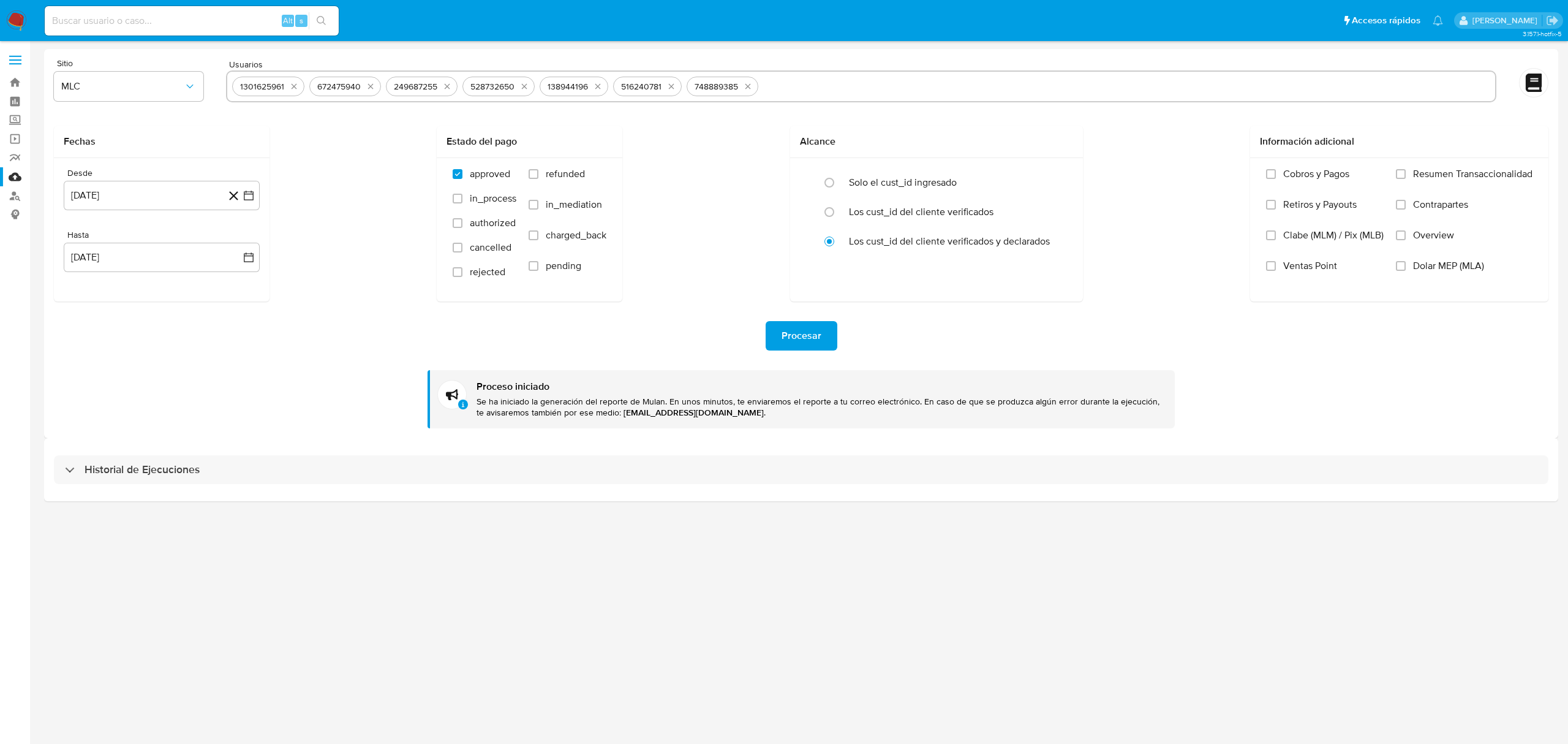
click at [23, 25] on img at bounding box center [17, 21] width 21 height 21
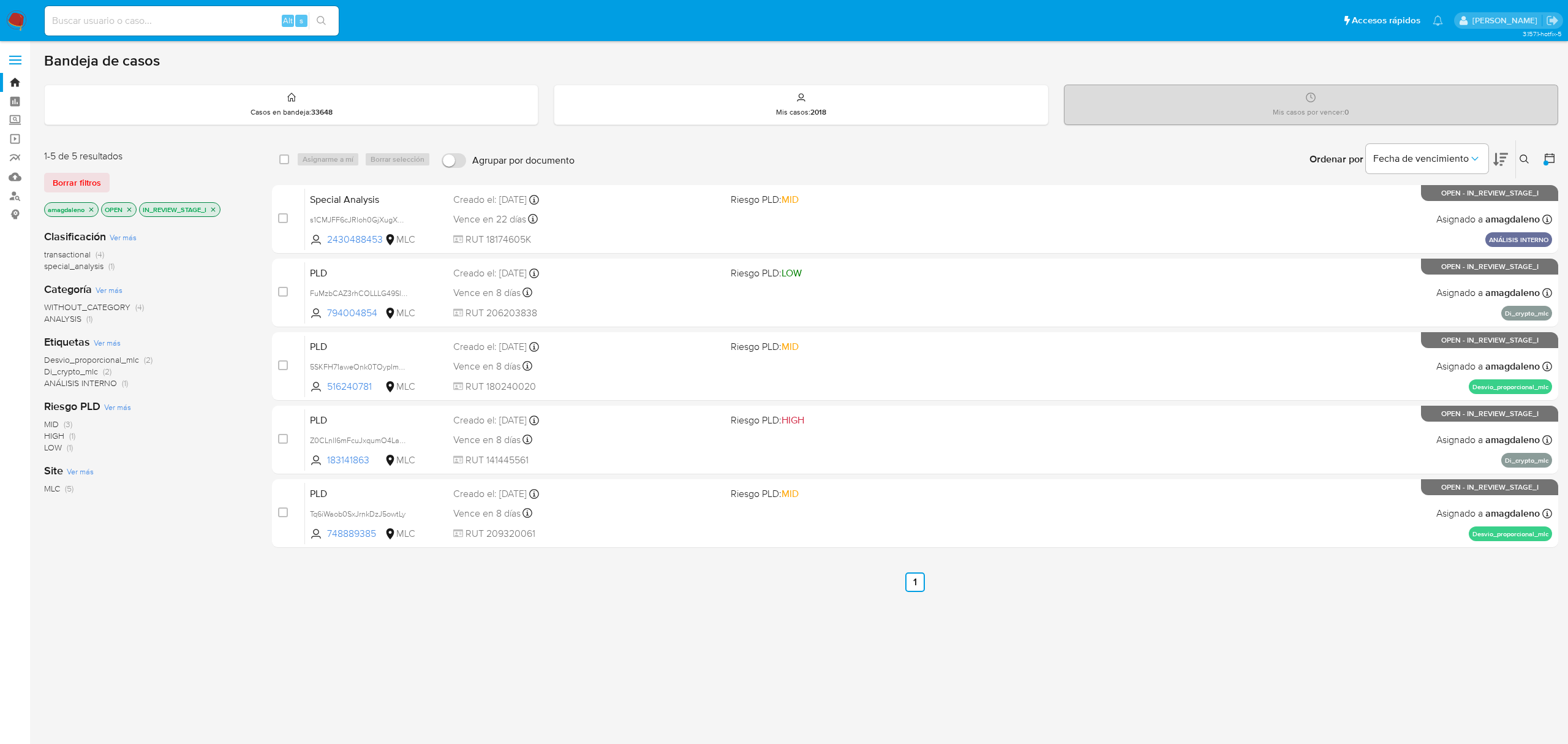
click at [135, 13] on input at bounding box center [191, 21] width 294 height 16
paste input "VvjNnZnyl2cgc7WDsdiKceuT"
type input "VvjNnZnyl2cgc7WDsdiKceuT"
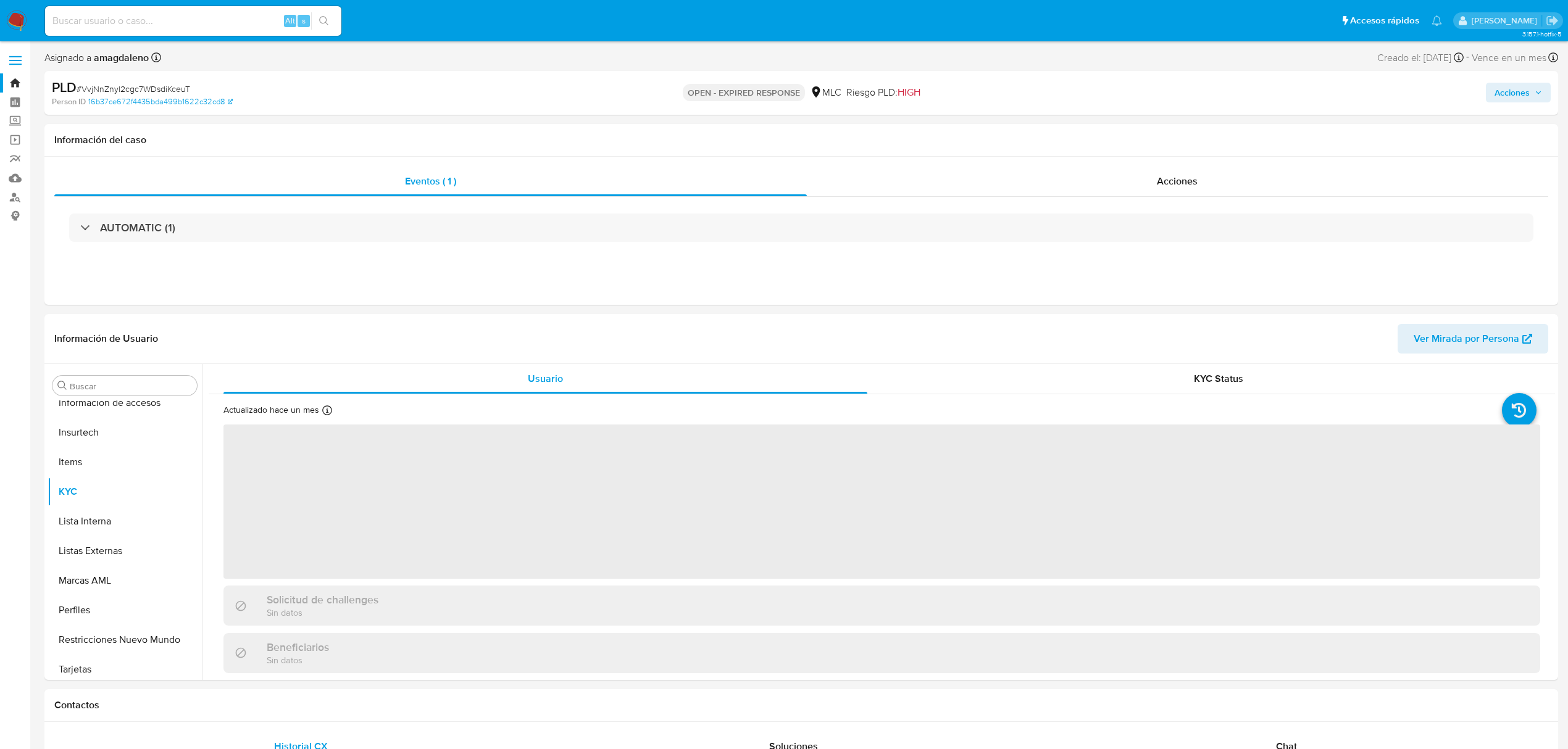
scroll to position [521, 0]
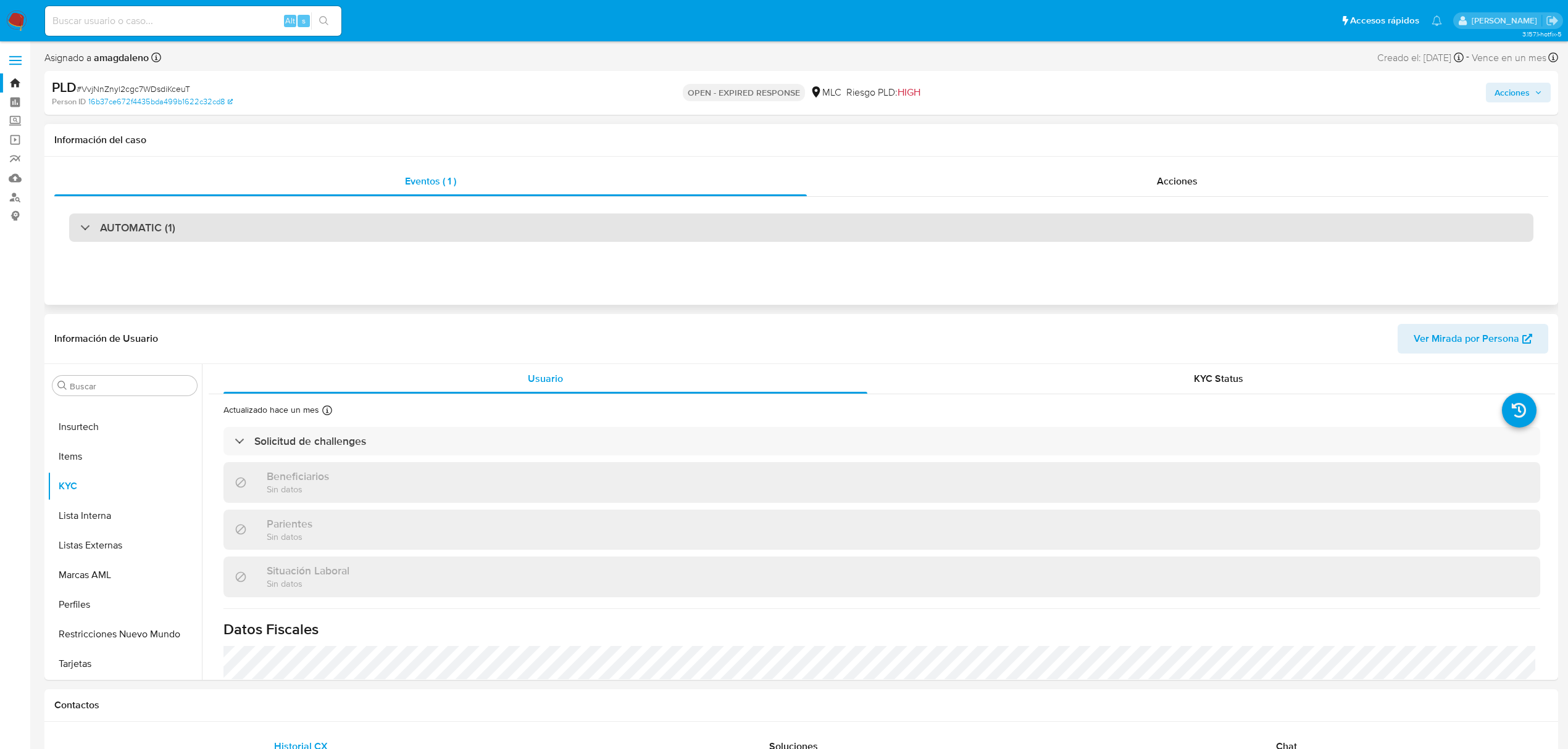
click at [601, 233] on div "AUTOMATIC (1)" at bounding box center [801, 228] width 1464 height 29
select select "10"
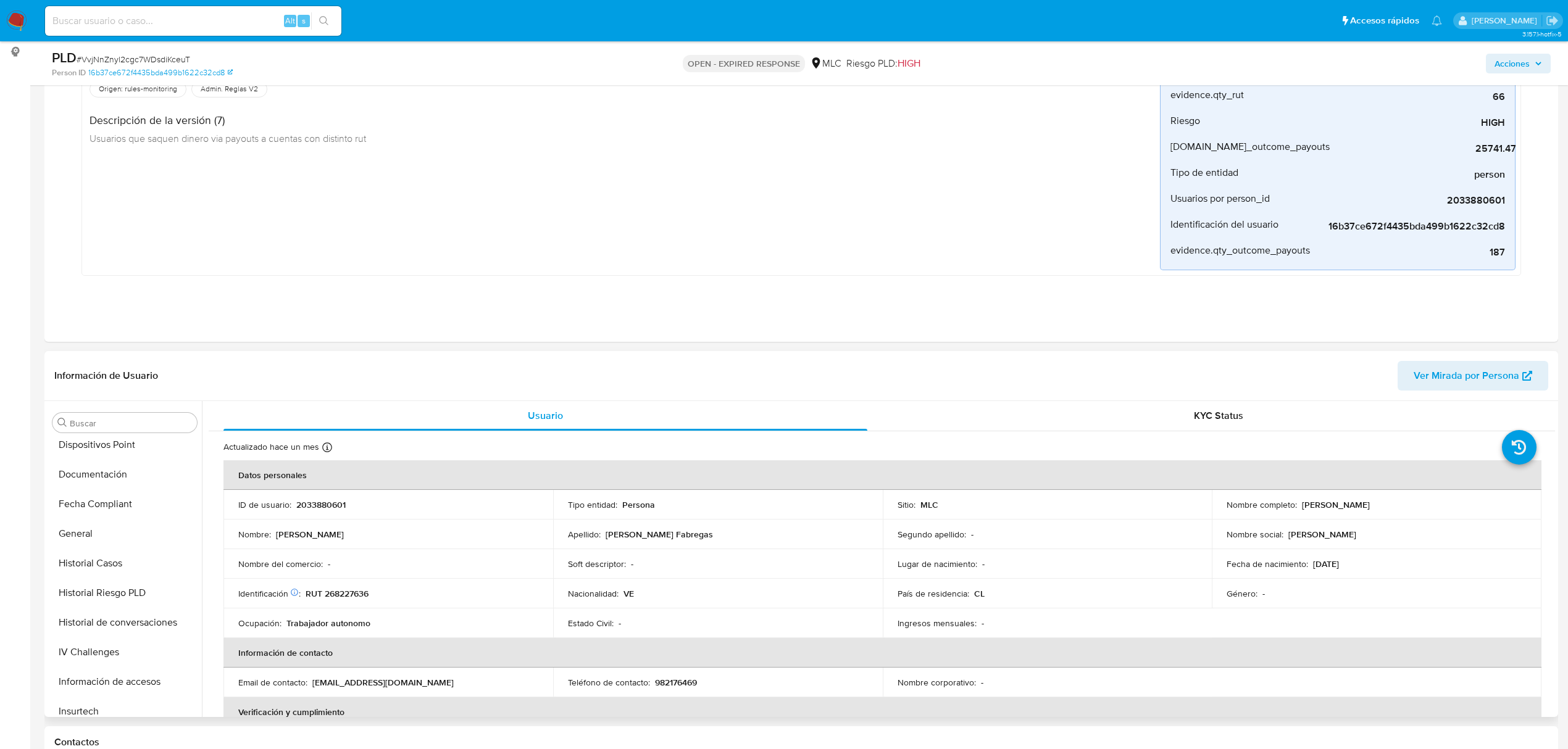
scroll to position [274, 0]
click at [113, 572] on button "Historial Casos" at bounding box center [120, 563] width 144 height 30
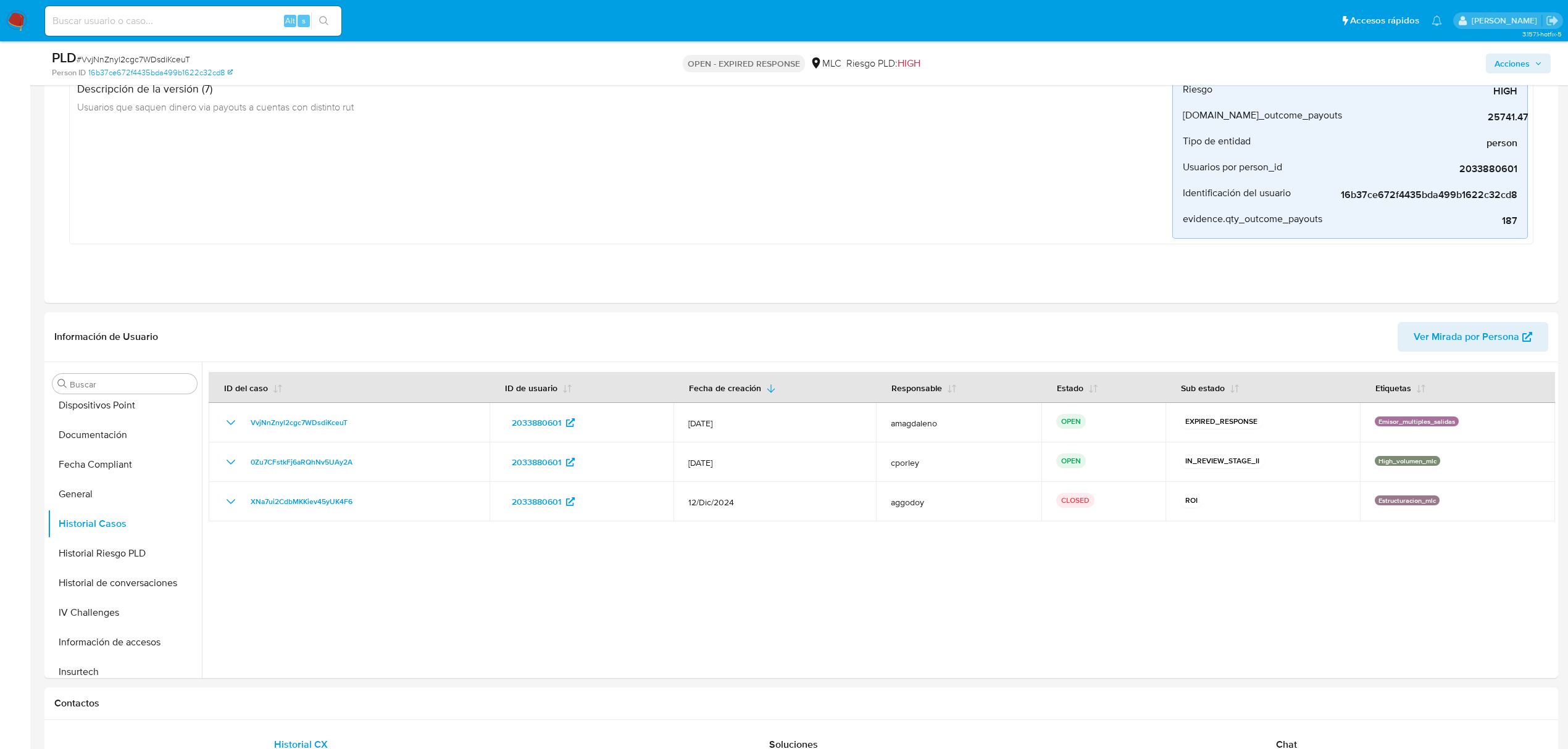
scroll to position [175, 0]
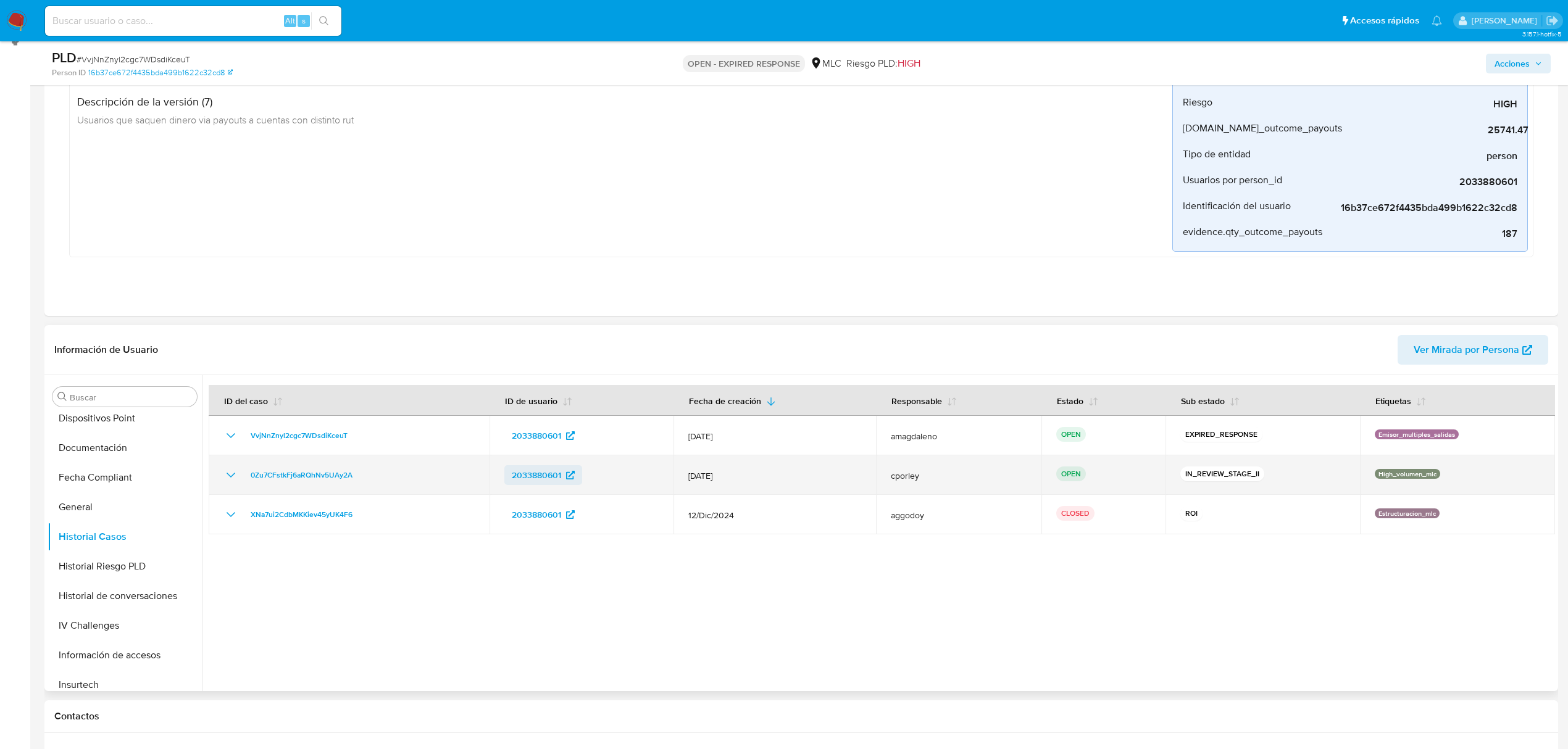
click at [537, 470] on span "2033880601" at bounding box center [536, 475] width 49 height 20
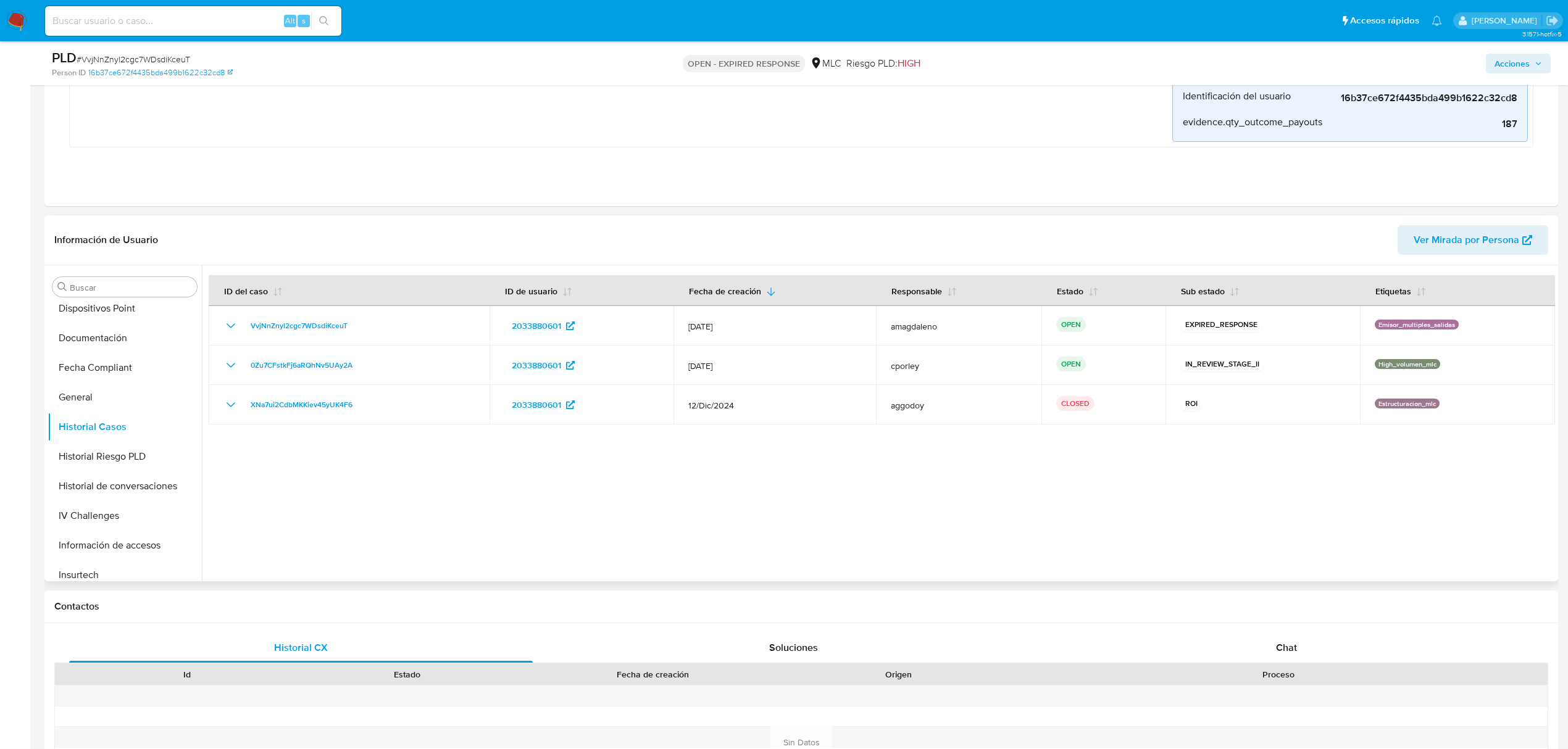
scroll to position [258, 0]
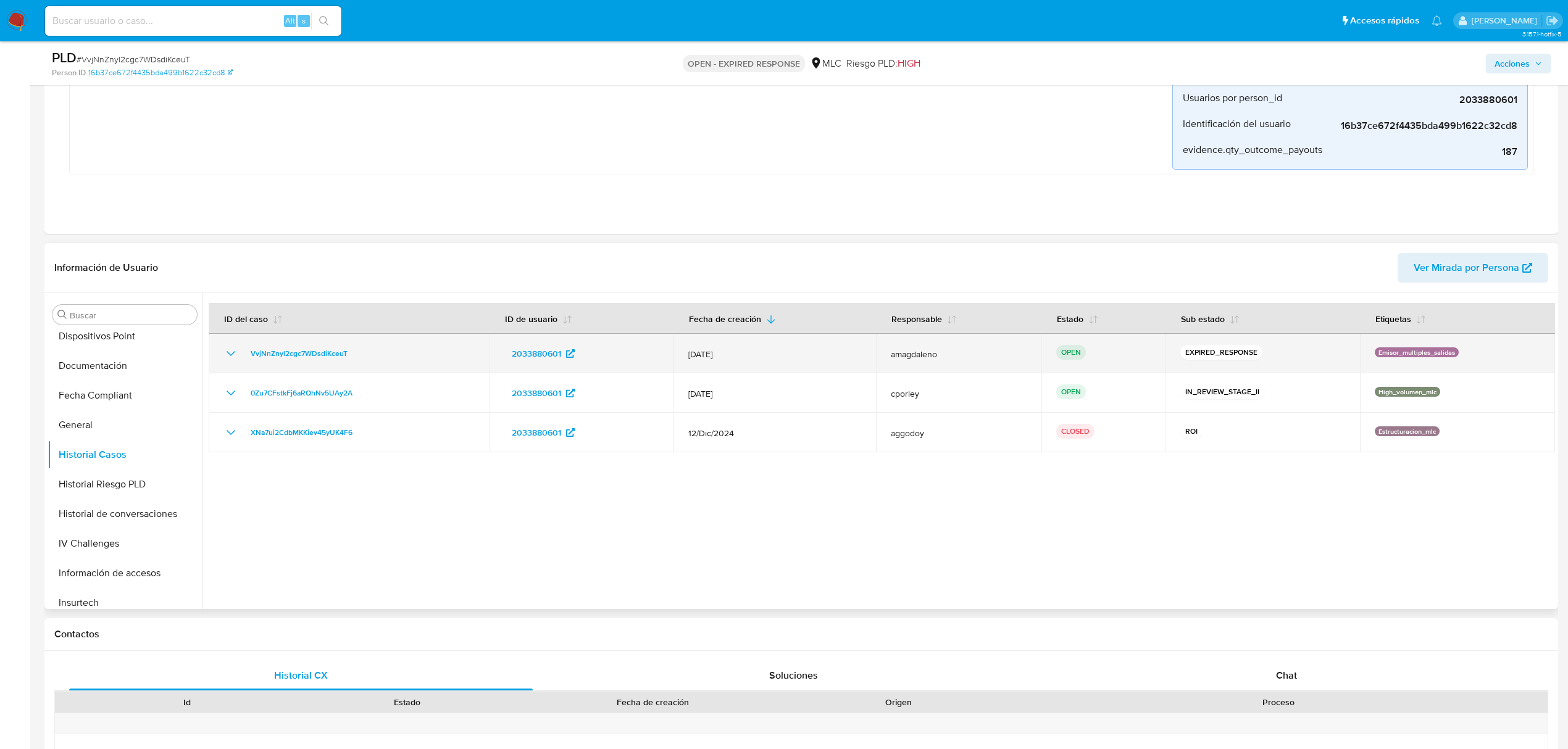
drag, startPoint x: 336, startPoint y: 358, endPoint x: 245, endPoint y: 356, distance: 91.0
click at [245, 356] on div "VvjNnZnyl2cgc7WDsdiKceuT" at bounding box center [349, 353] width 251 height 15
click at [284, 354] on span "VvjNnZnyl2cgc7WDsdiKceuT" at bounding box center [299, 353] width 97 height 15
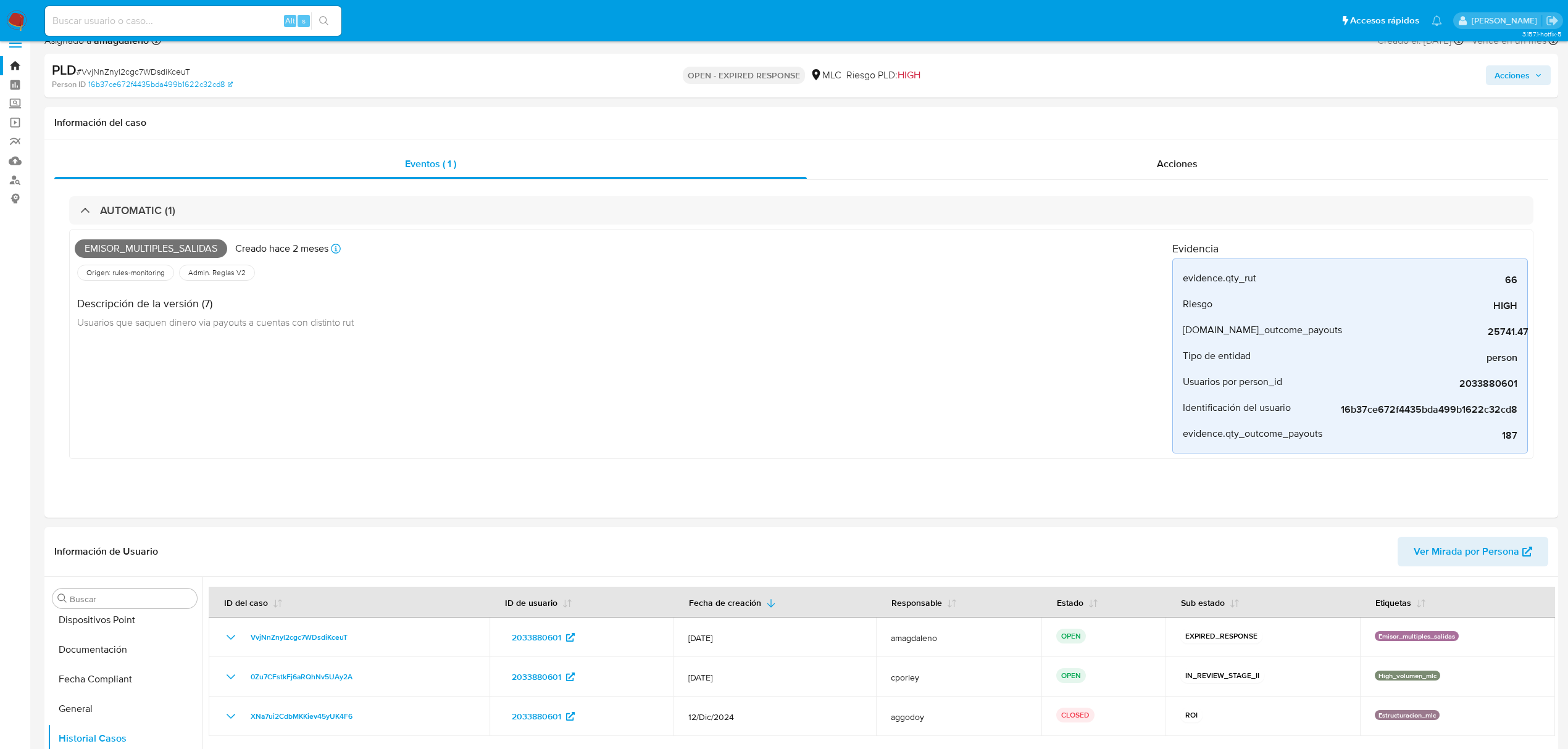
scroll to position [0, 0]
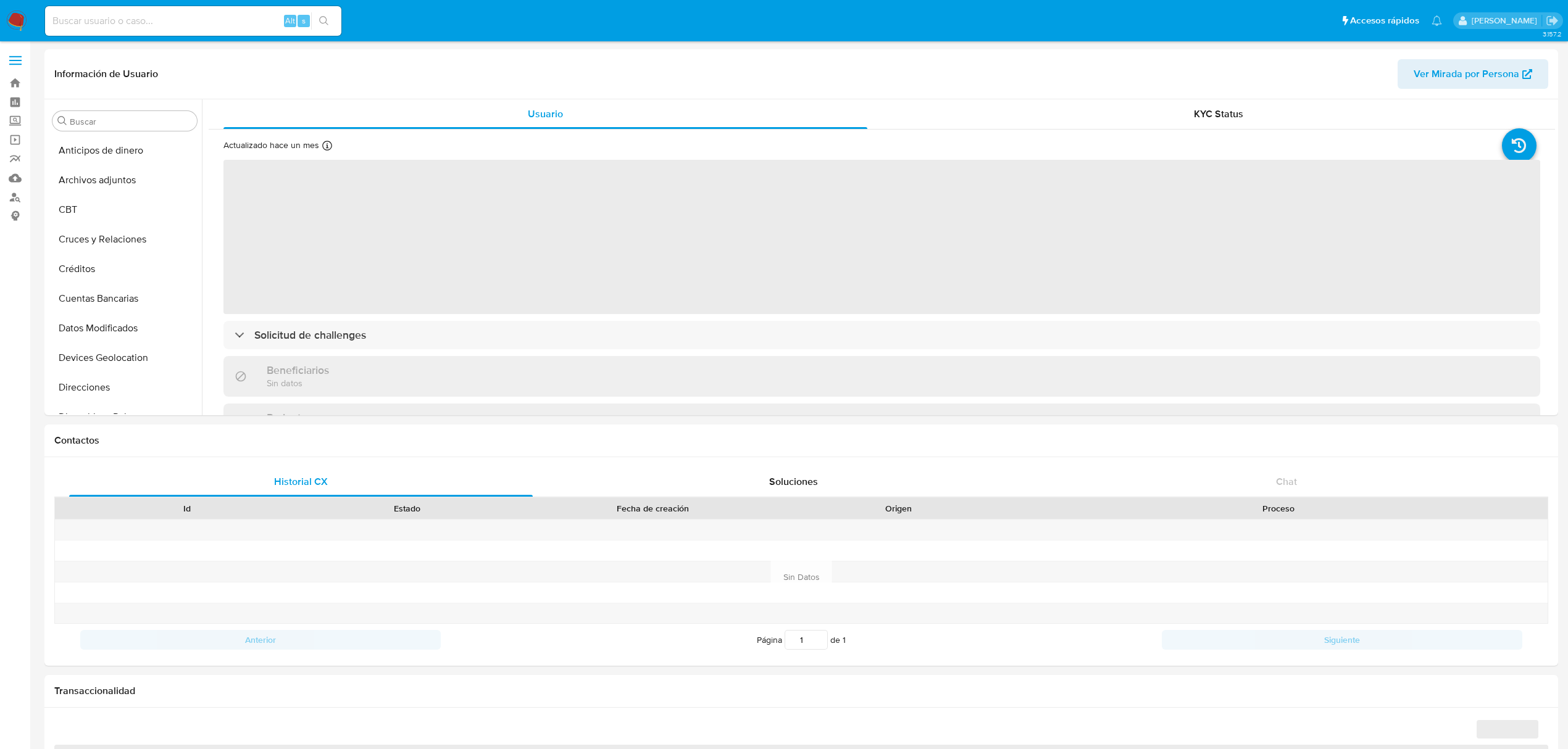
select select "10"
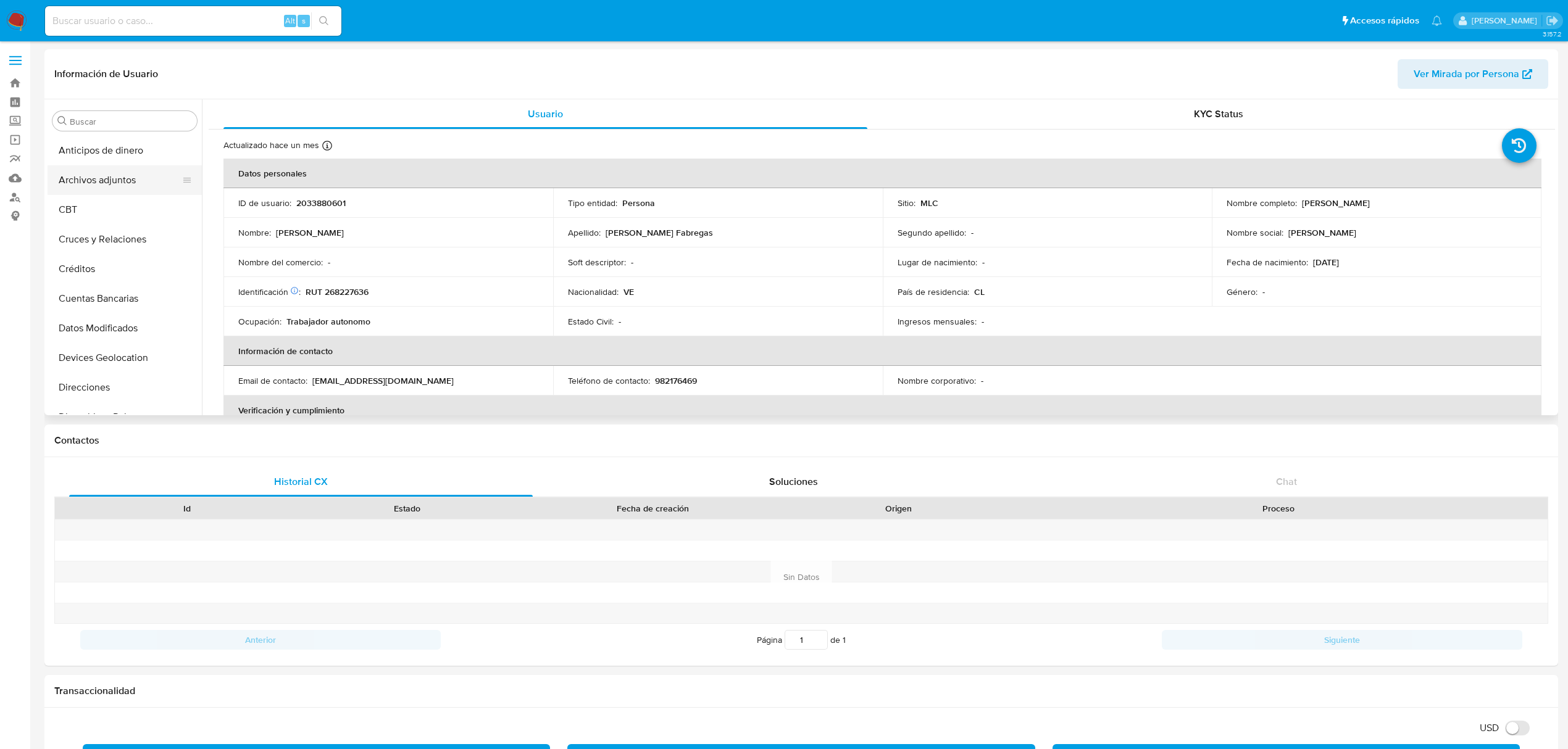
click at [105, 174] on button "Archivos adjuntos" at bounding box center [120, 180] width 144 height 30
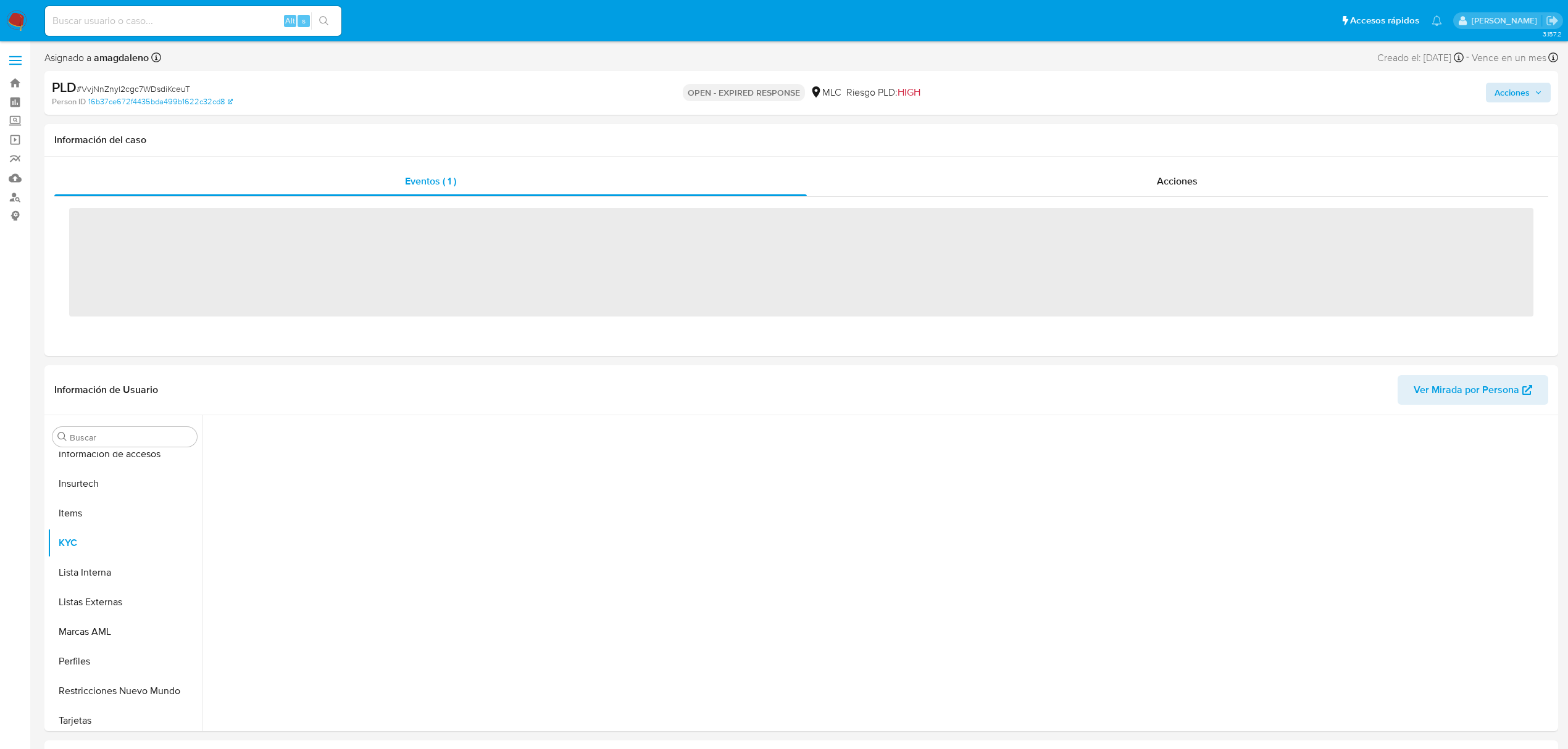
scroll to position [521, 0]
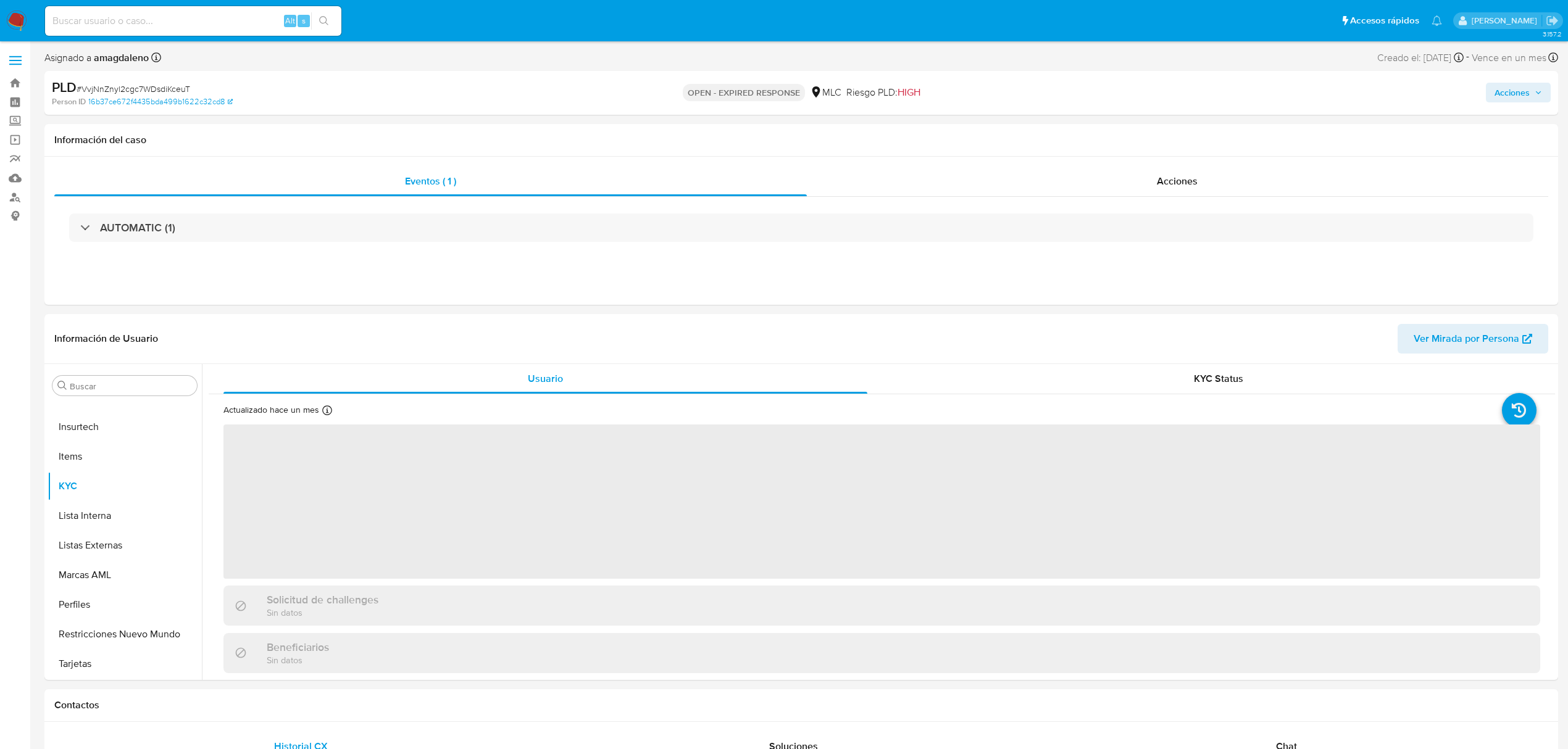
click at [1523, 89] on span "Acciones" at bounding box center [1512, 93] width 35 height 20
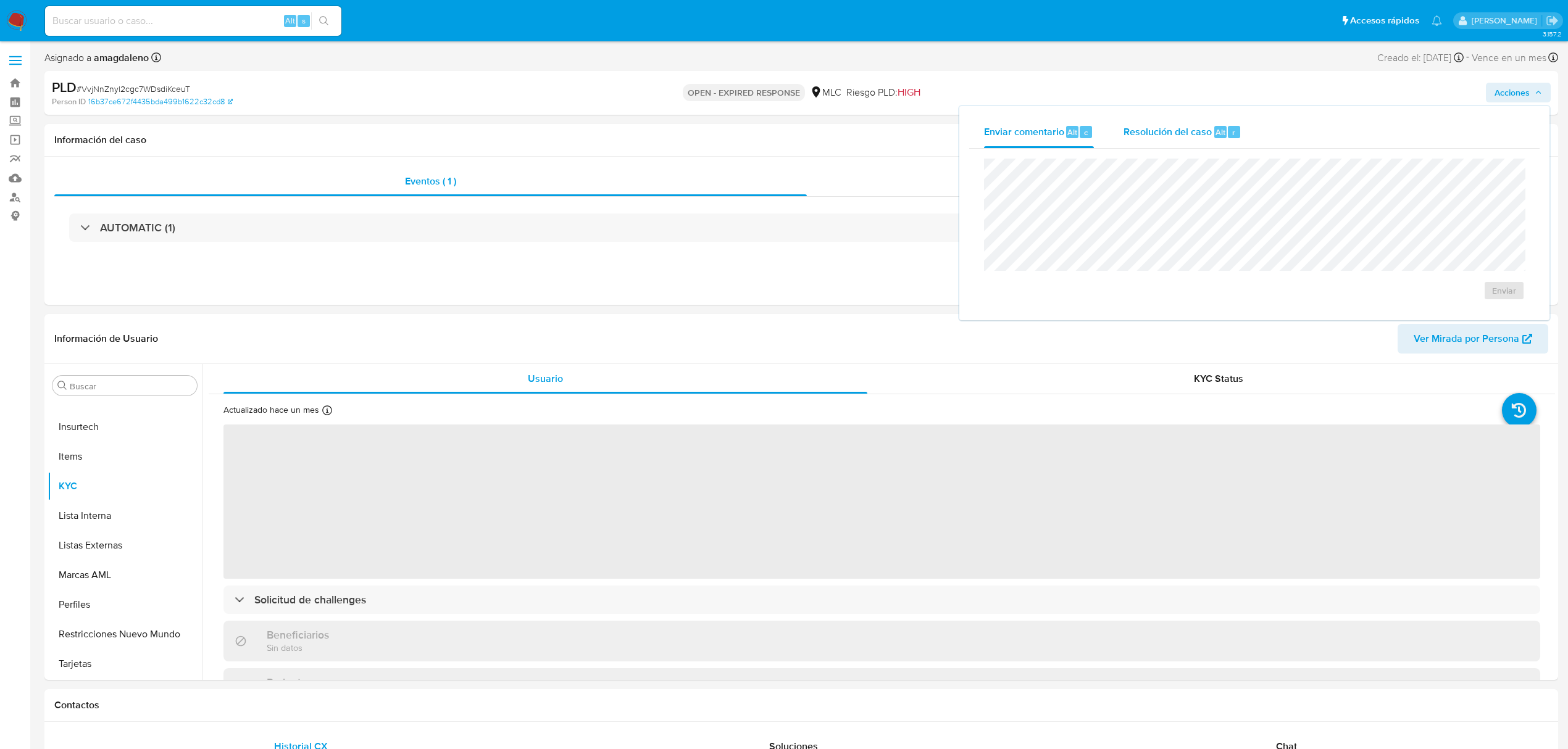
click at [1145, 124] on span "Resolución del caso" at bounding box center [1168, 131] width 88 height 14
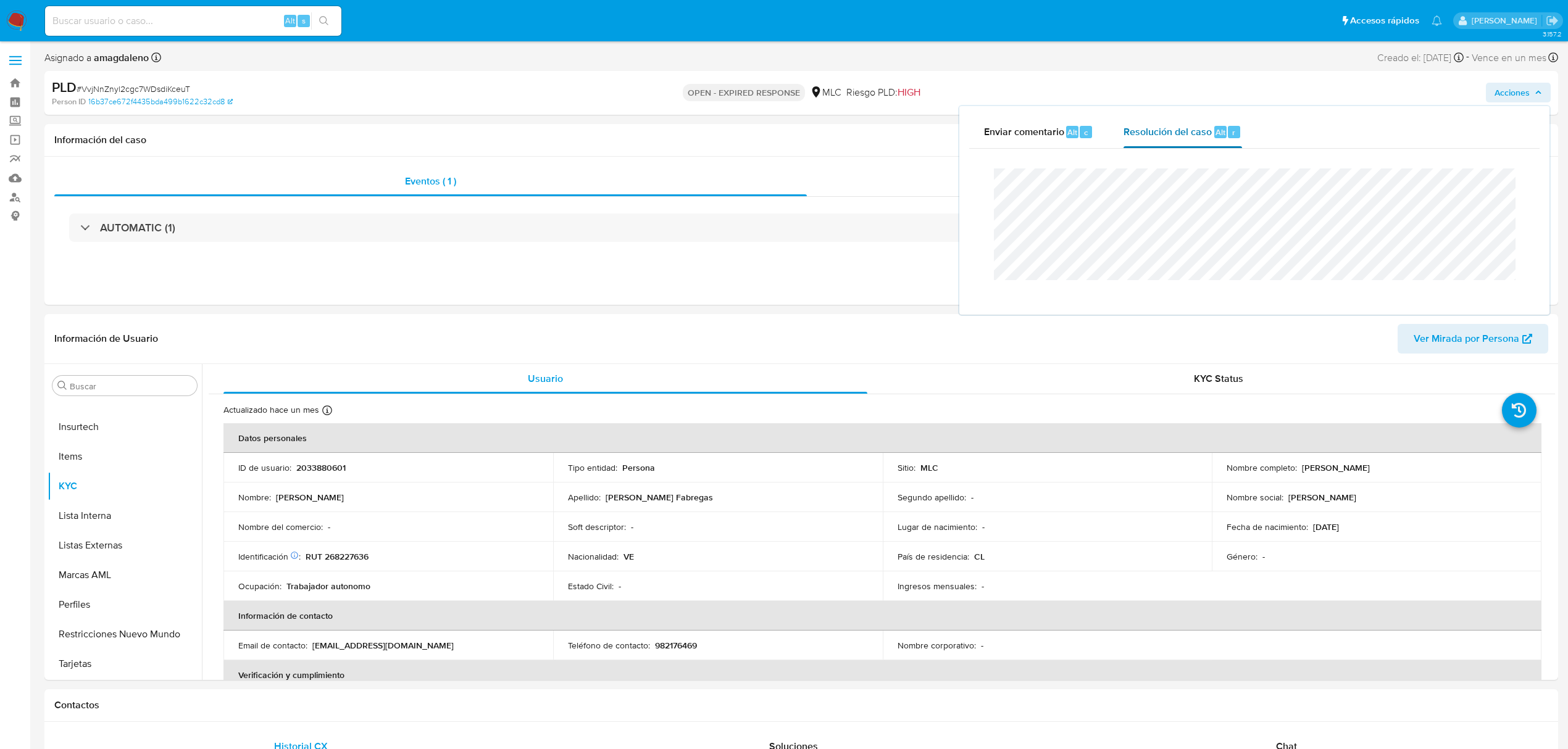
select select "10"
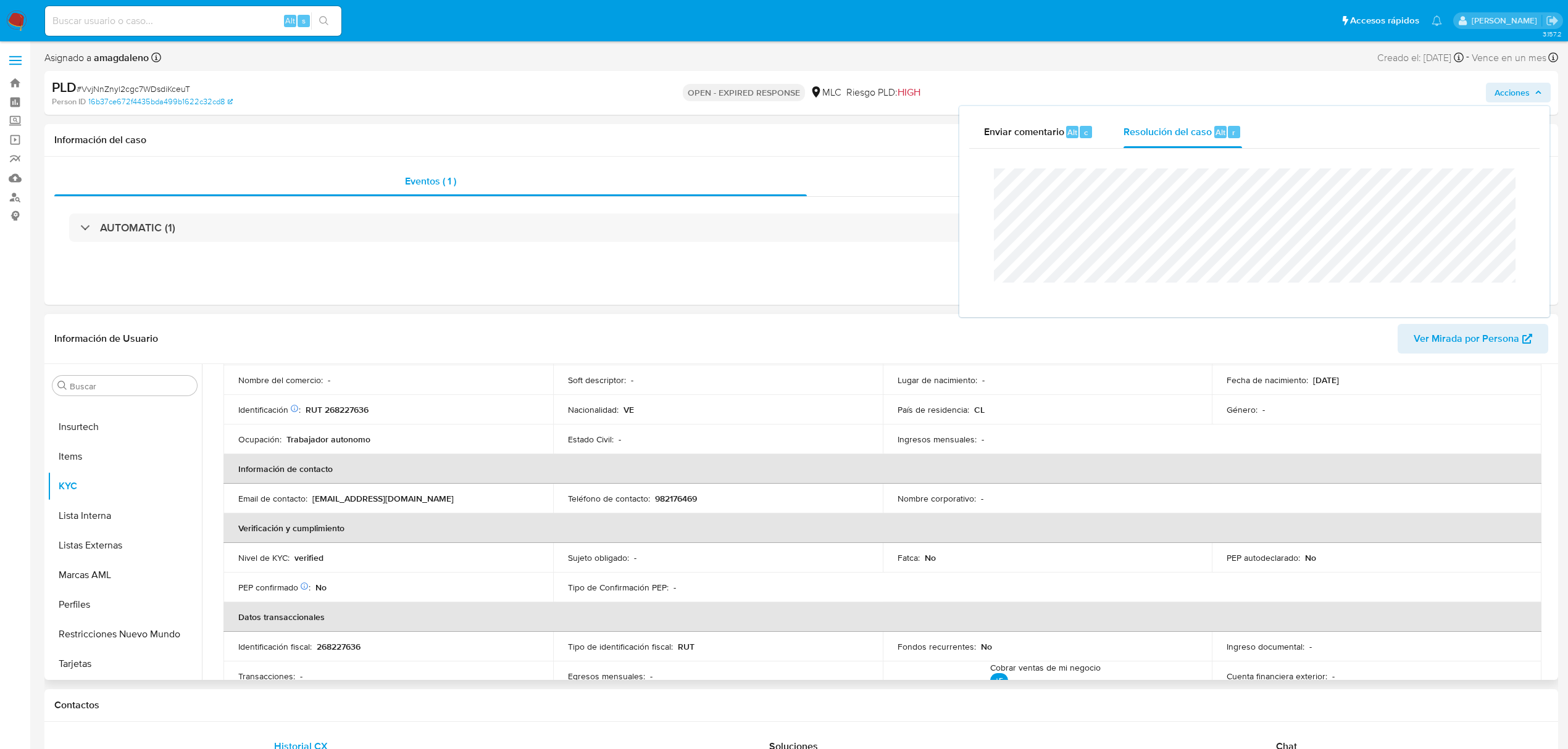
scroll to position [164, 0]
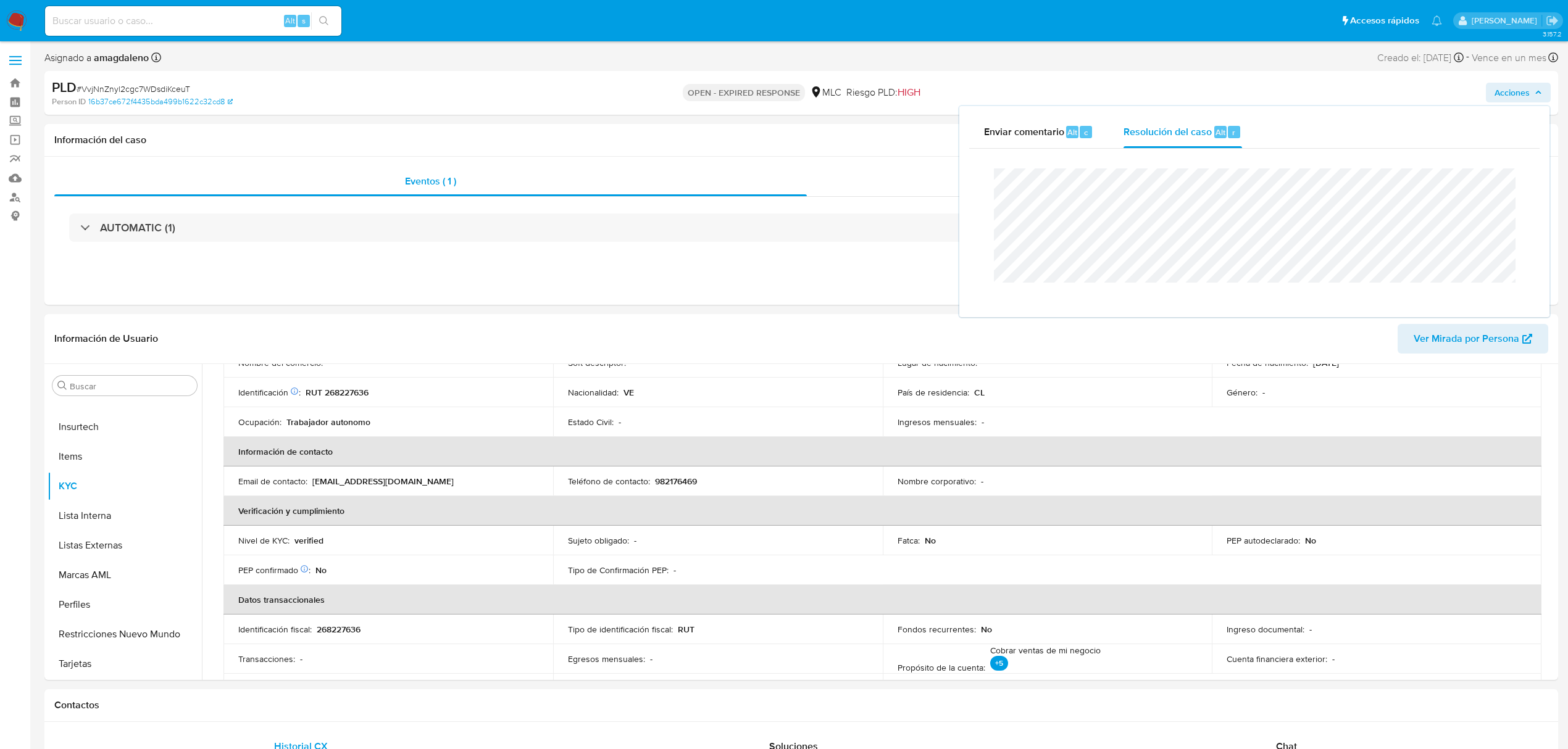
click at [172, 84] on span "# VvjNnZnyl2cgc7WDsdiKceuT" at bounding box center [133, 89] width 113 height 12
copy span "VvjNnZnyl2cgc7WDsdiKceuT"
click at [1504, 86] on span "Acciones" at bounding box center [1512, 93] width 35 height 20
click at [1163, 131] on span "Resolución del caso" at bounding box center [1168, 131] width 88 height 14
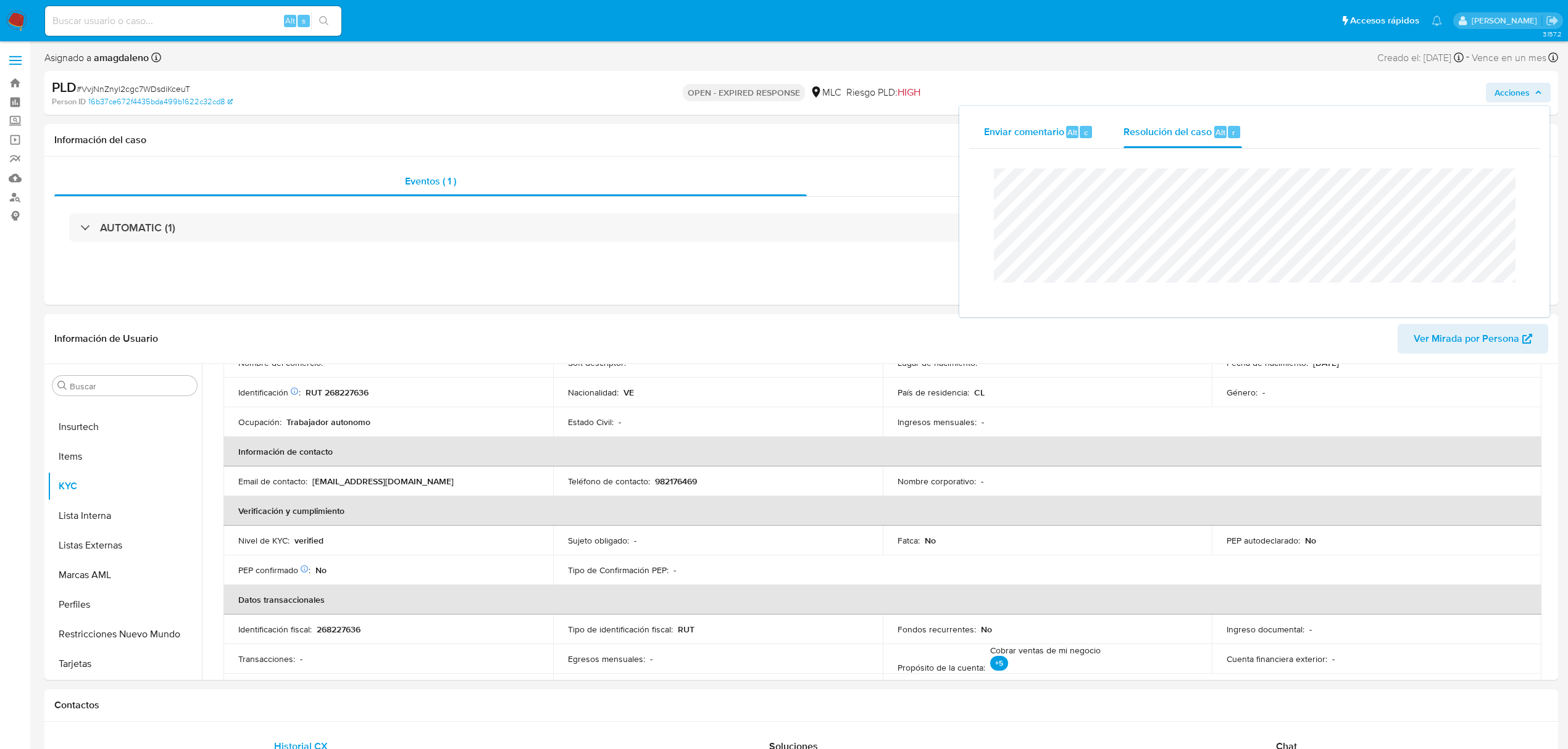
click at [1018, 116] on div "Enviar comentario Alt c" at bounding box center [1039, 132] width 110 height 32
click at [1018, 128] on span "Enviar comentario" at bounding box center [1024, 131] width 80 height 14
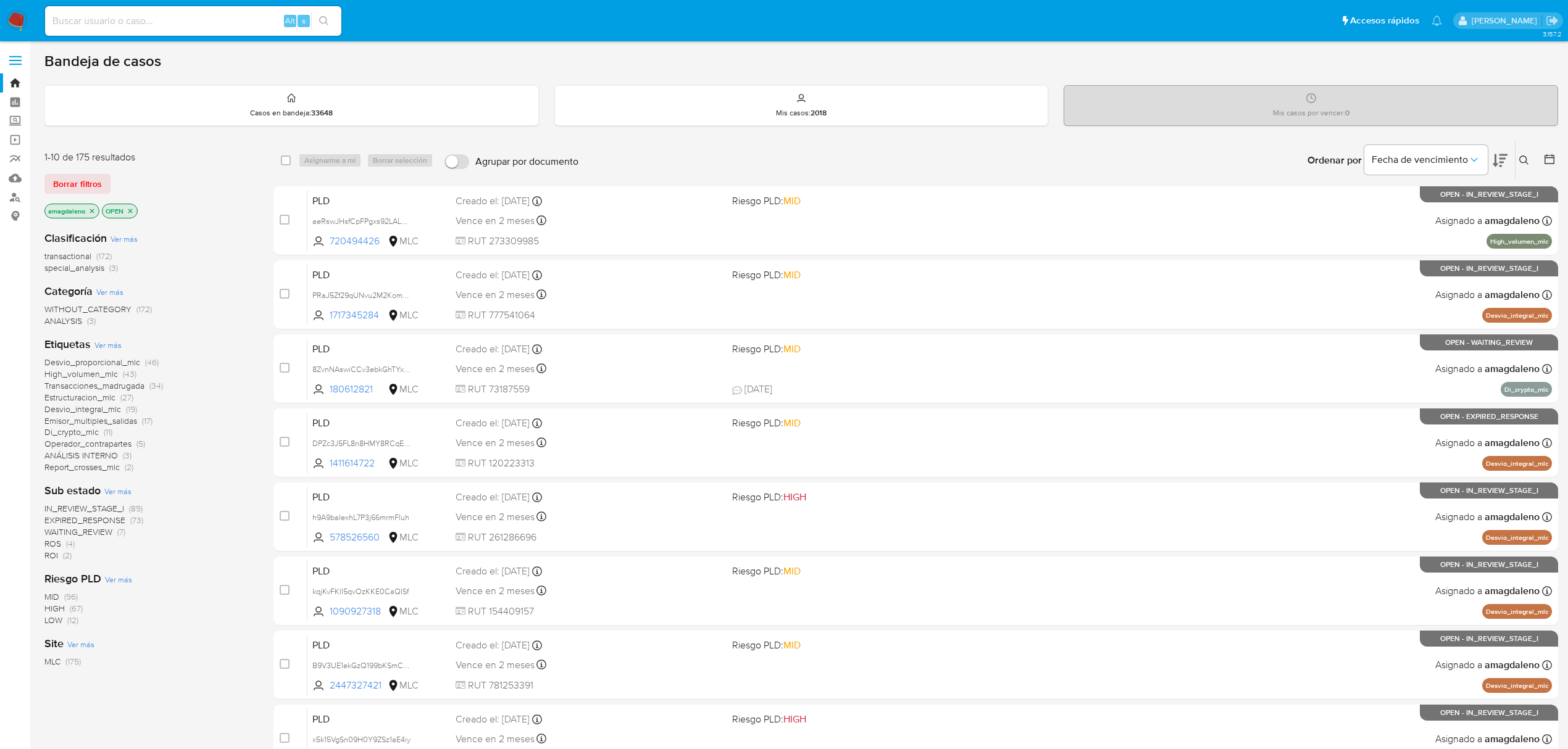
click at [1528, 156] on icon at bounding box center [1524, 160] width 10 height 10
click at [1428, 213] on input at bounding box center [1421, 207] width 209 height 16
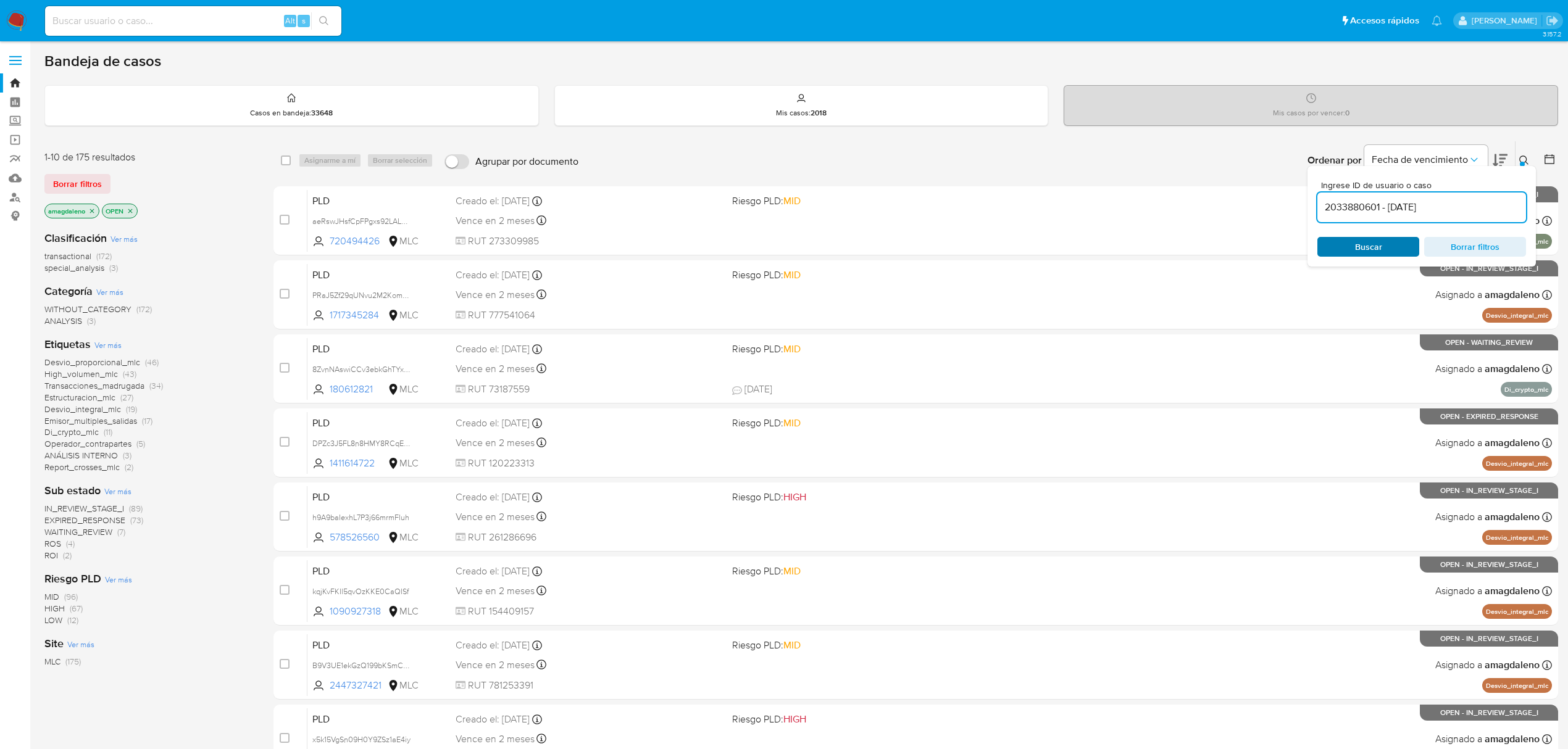
type input "2033880601 - 13/08/2025"
click at [1415, 210] on input at bounding box center [1421, 207] width 209 height 16
paste input "VvjNnZnyl2cgc7WDsdiKceuT"
type input "VvjNnZnyl2cgc7WDsdiKceuT"
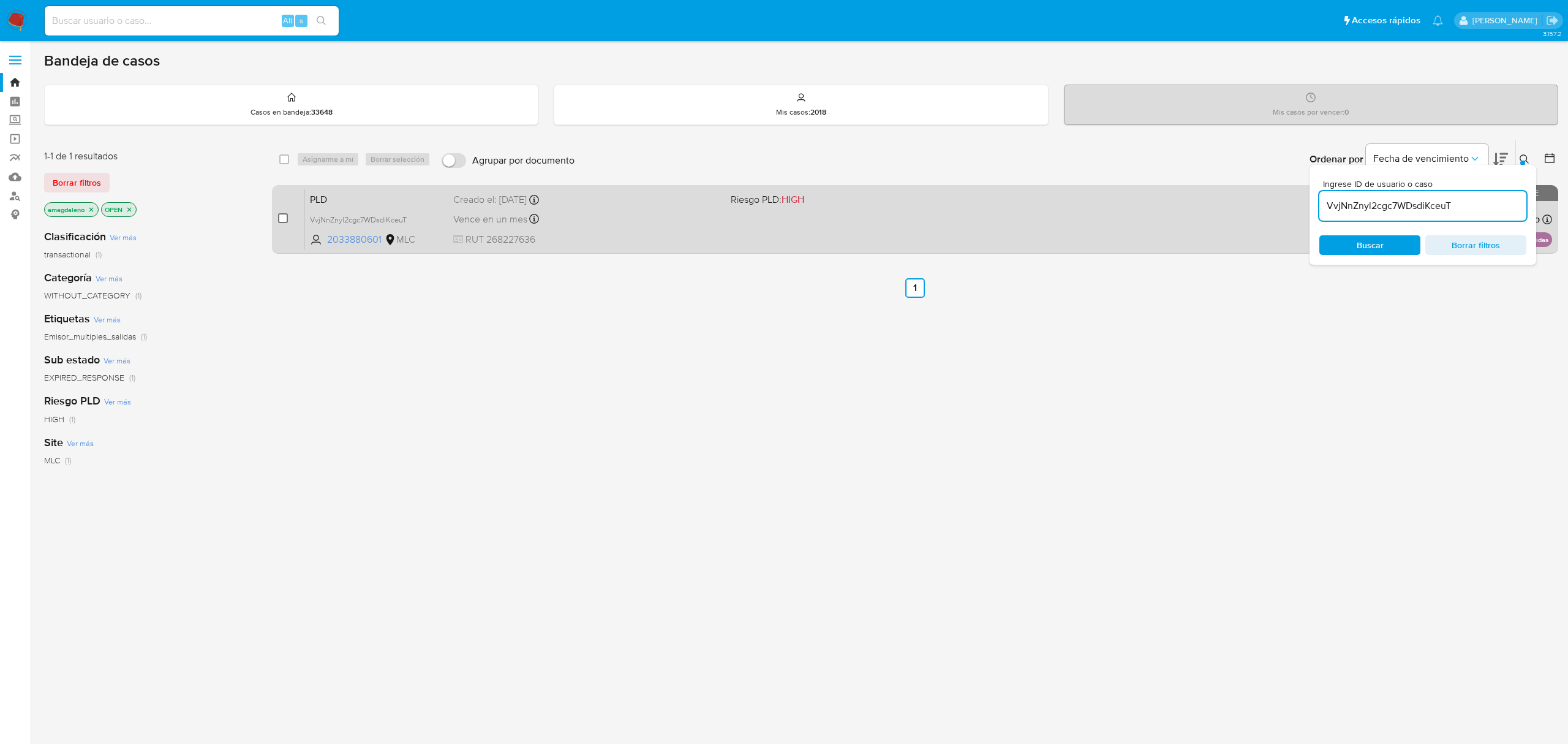
click at [280, 214] on input "checkbox" at bounding box center [283, 218] width 10 height 10
checkbox input "true"
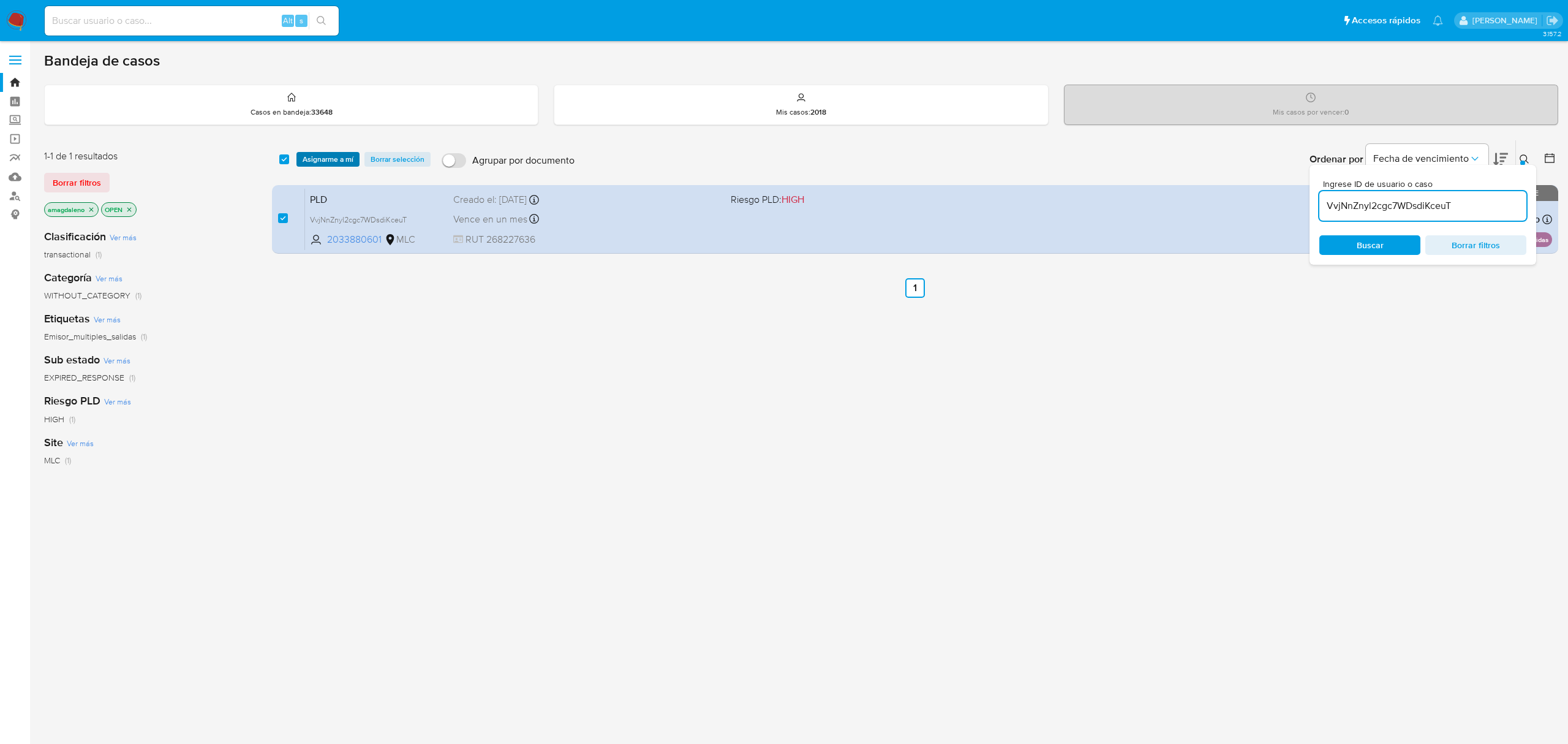
click at [319, 156] on span "Asignarme a mí" at bounding box center [328, 159] width 51 height 12
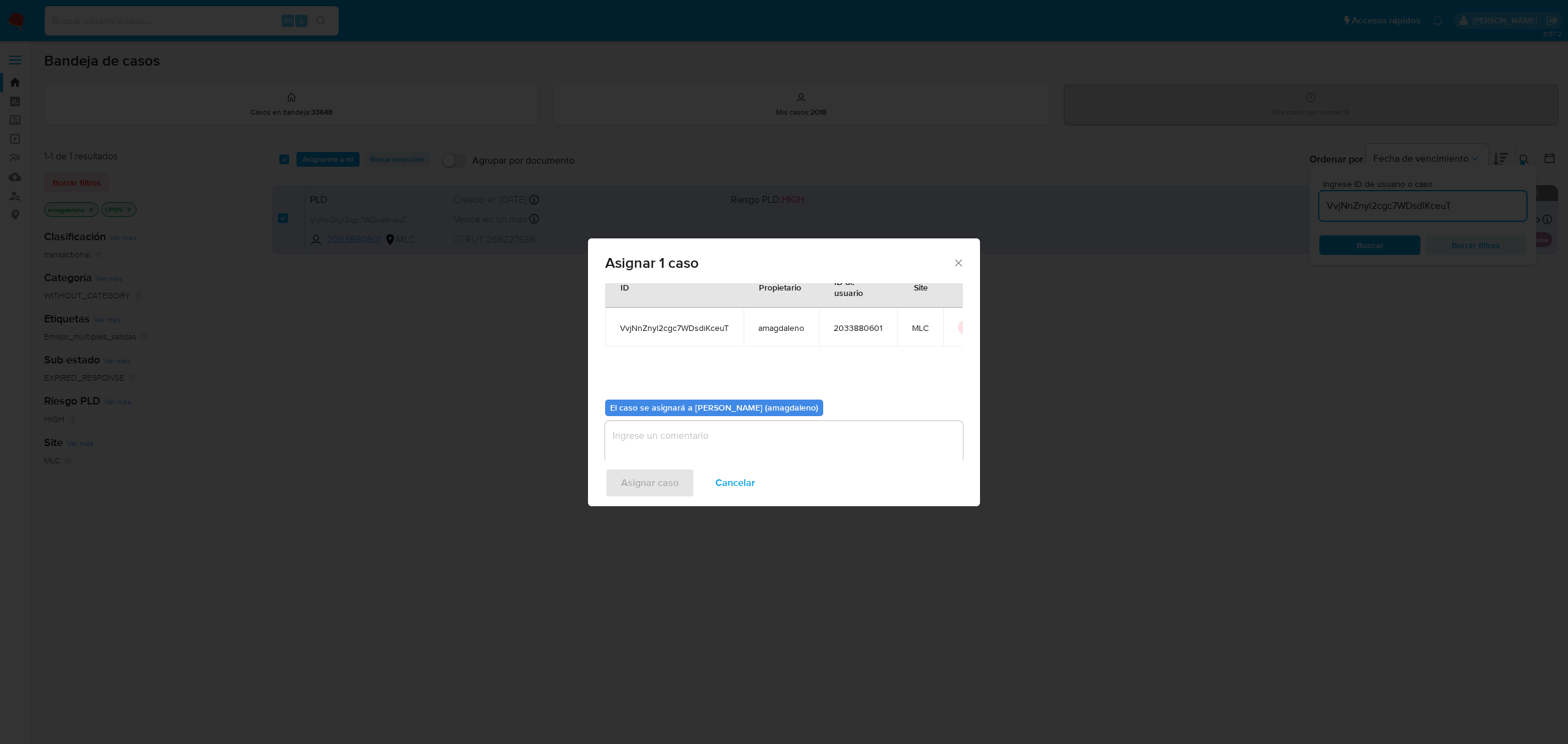
scroll to position [62, 0]
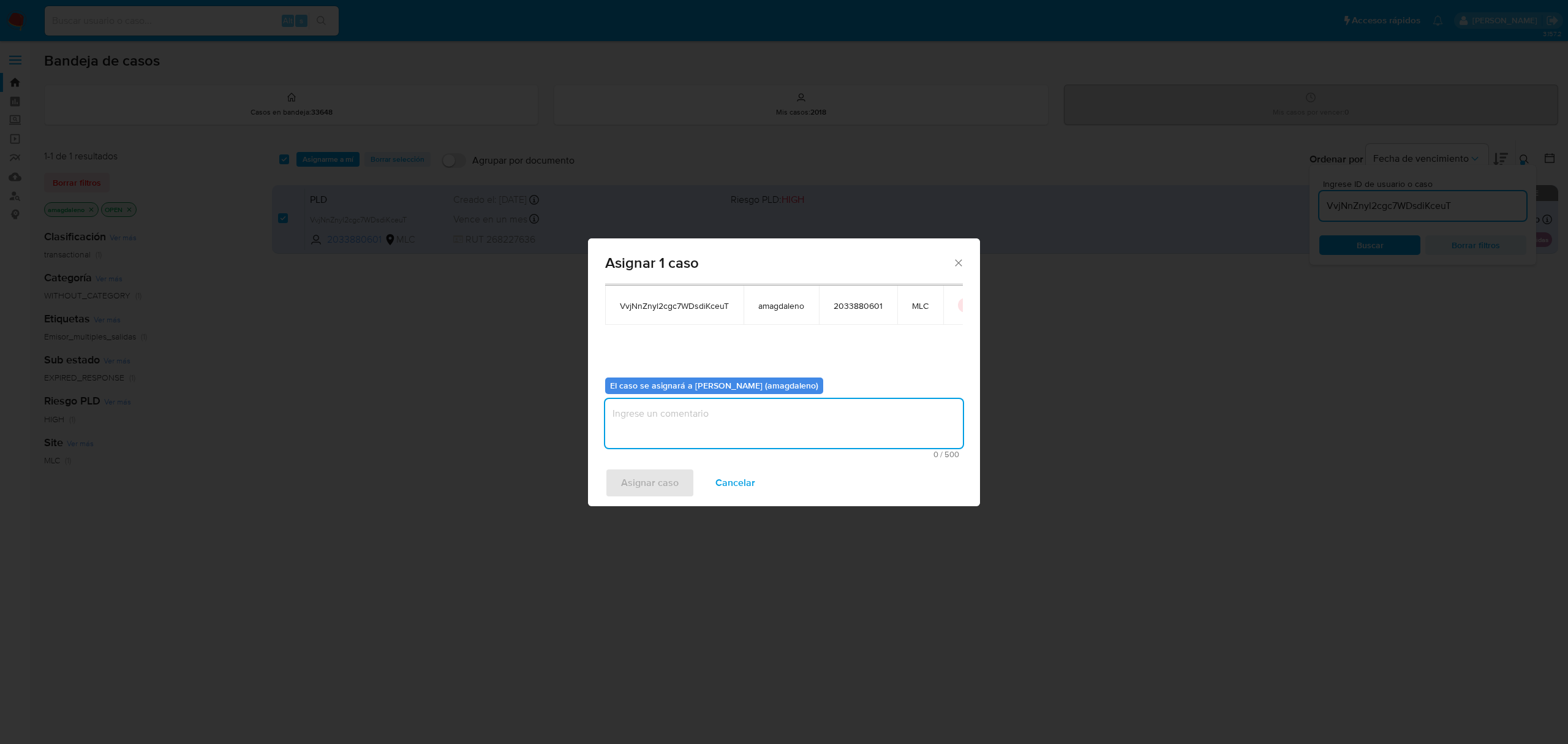
click at [856, 408] on textarea "assign-modal" at bounding box center [784, 423] width 358 height 49
type textarea ","
type textarea "."
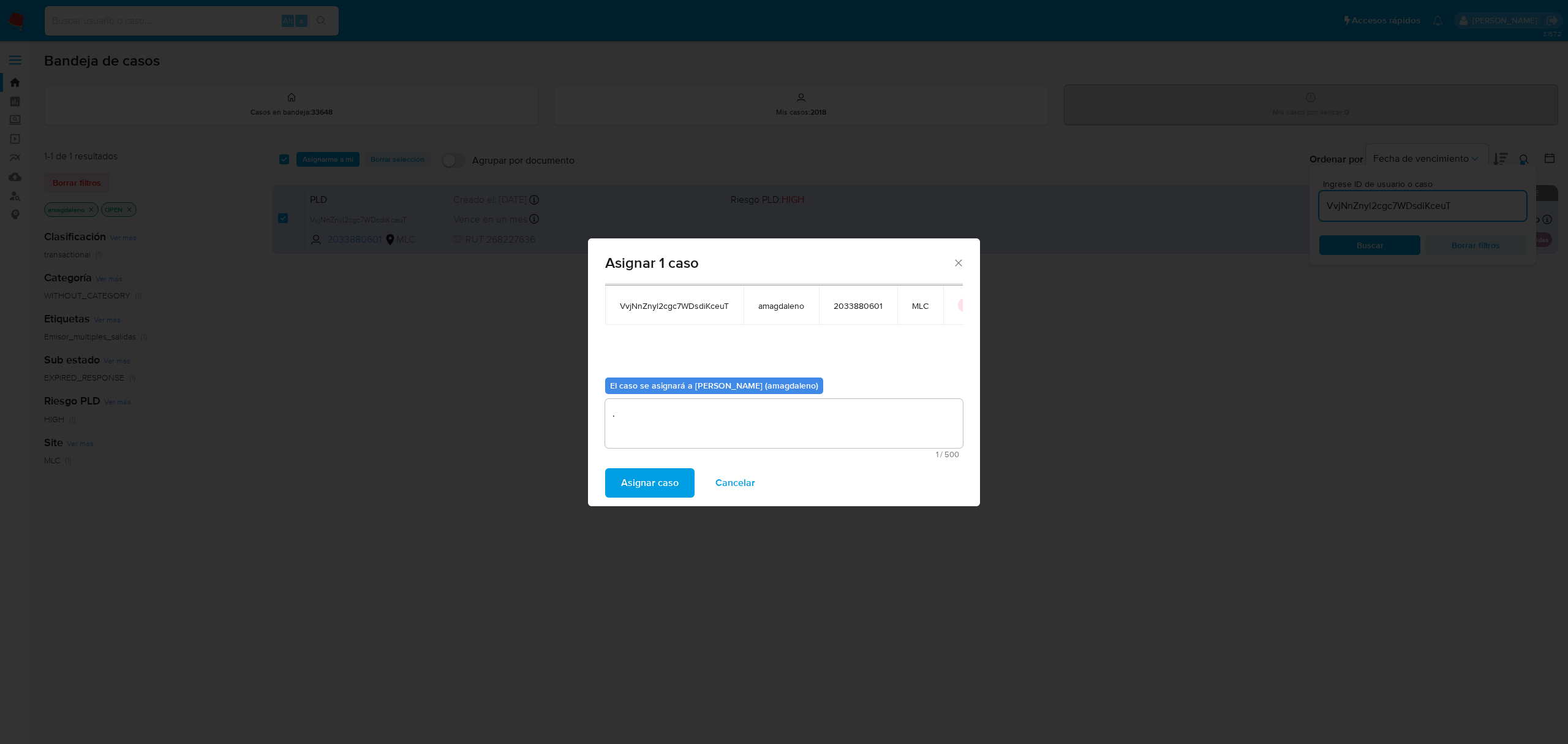
click at [648, 485] on span "Asignar caso" at bounding box center [650, 483] width 57 height 27
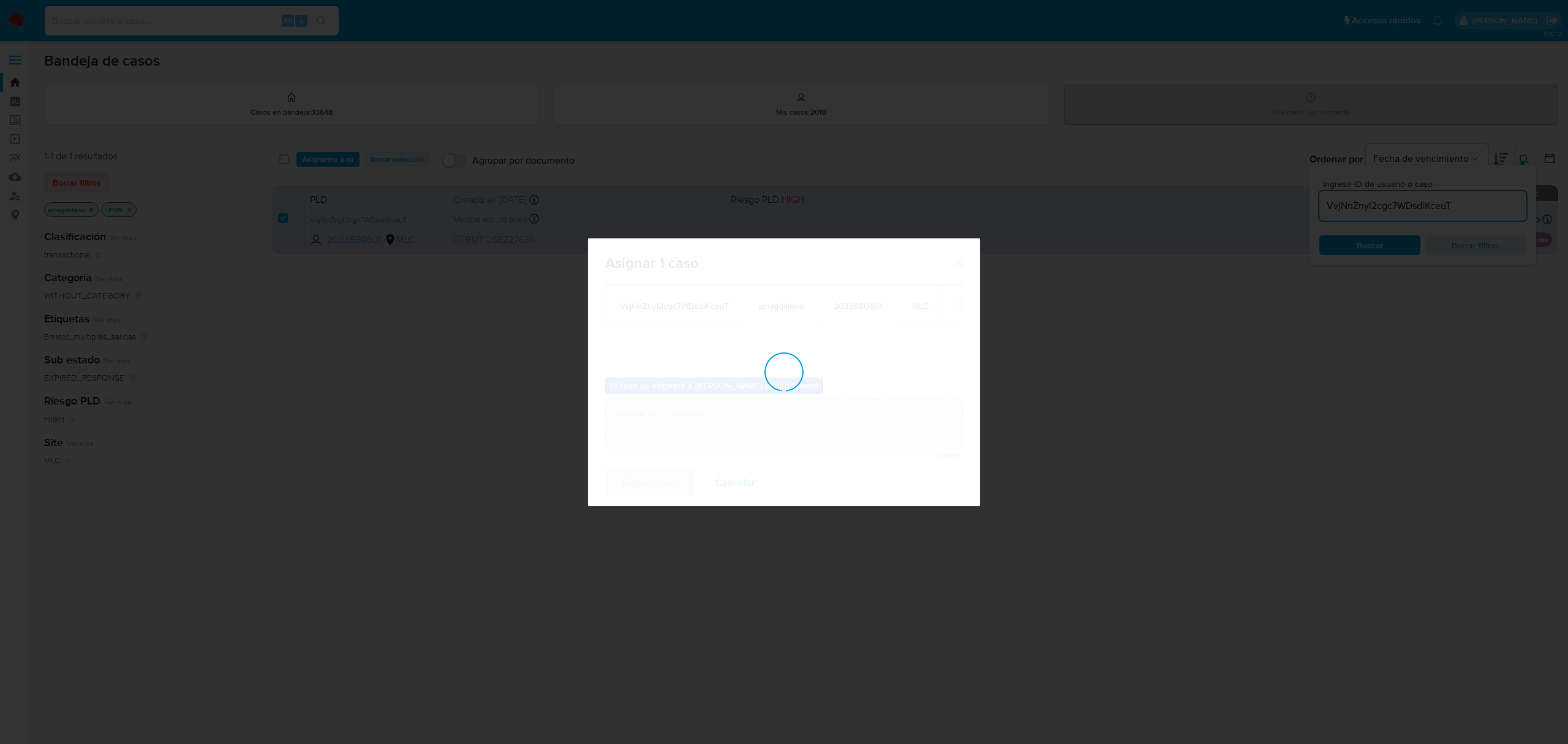
checkbox input "false"
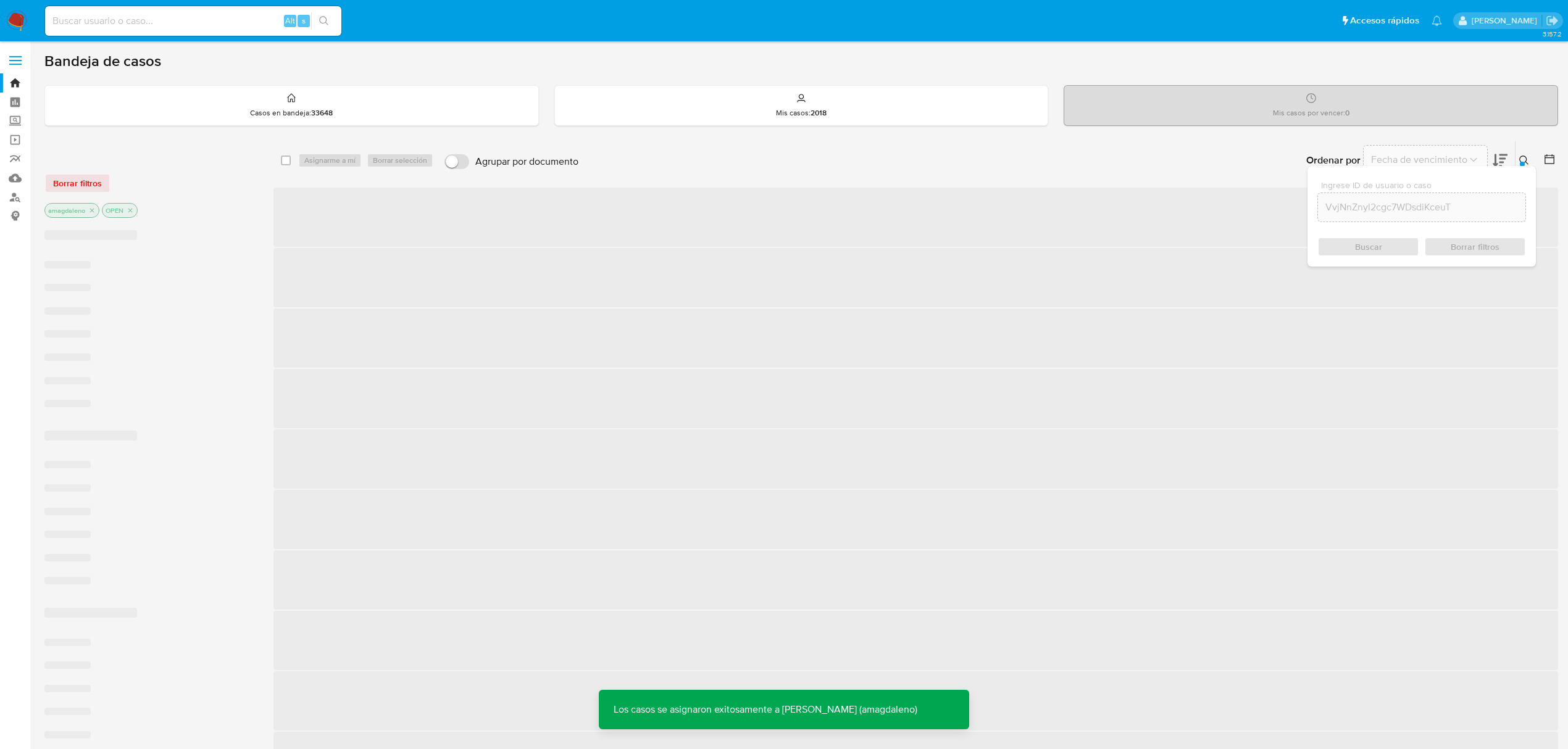
click at [1367, 353] on span "‌" at bounding box center [916, 338] width 1285 height 59
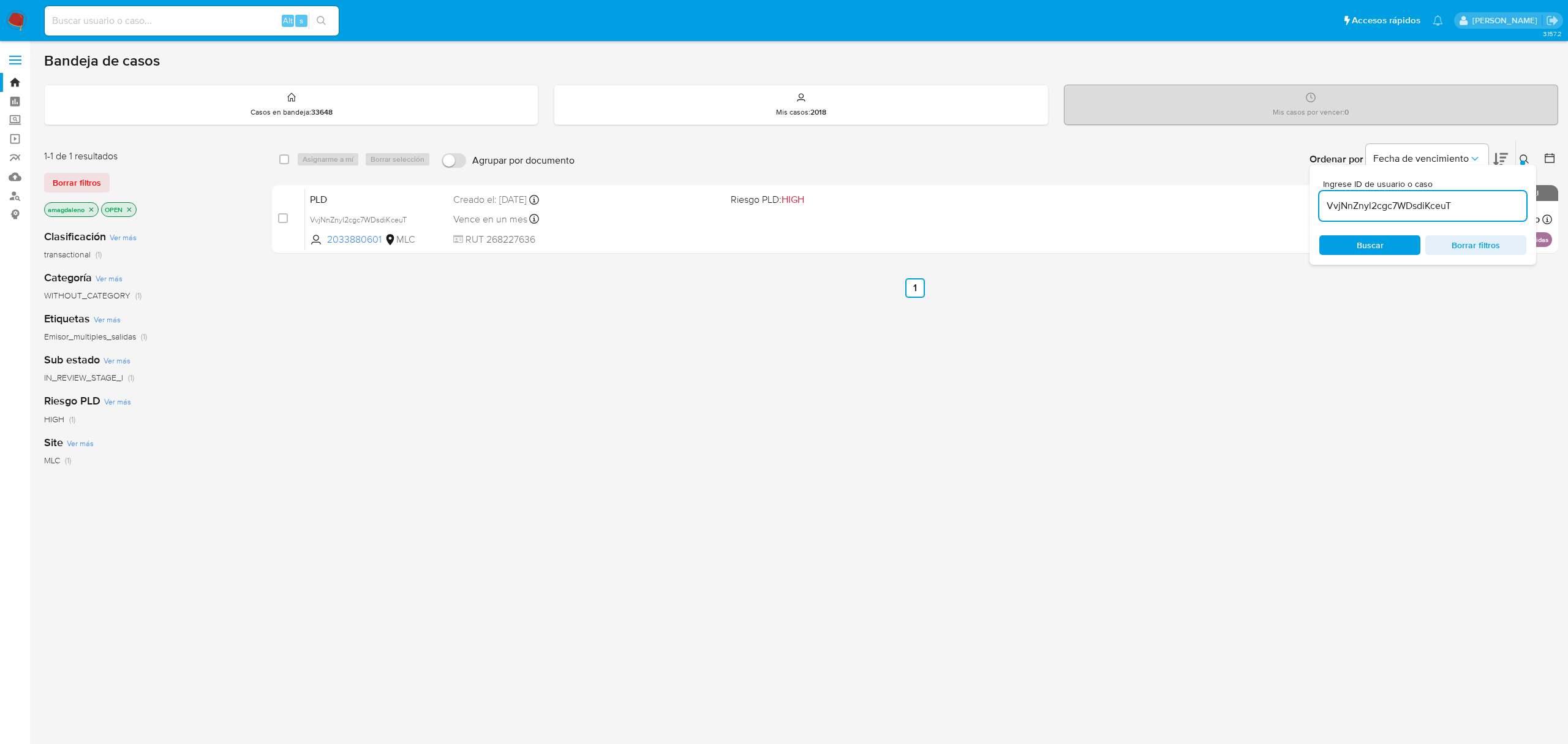
click at [1421, 201] on input "VvjNnZnyl2cgc7WDsdiKceuT" at bounding box center [1422, 206] width 207 height 16
click at [1307, 311] on div "select-all-cases-checkbox Asignarme a mí Borrar selección Agrupar por documento…" at bounding box center [915, 417] width 1286 height 555
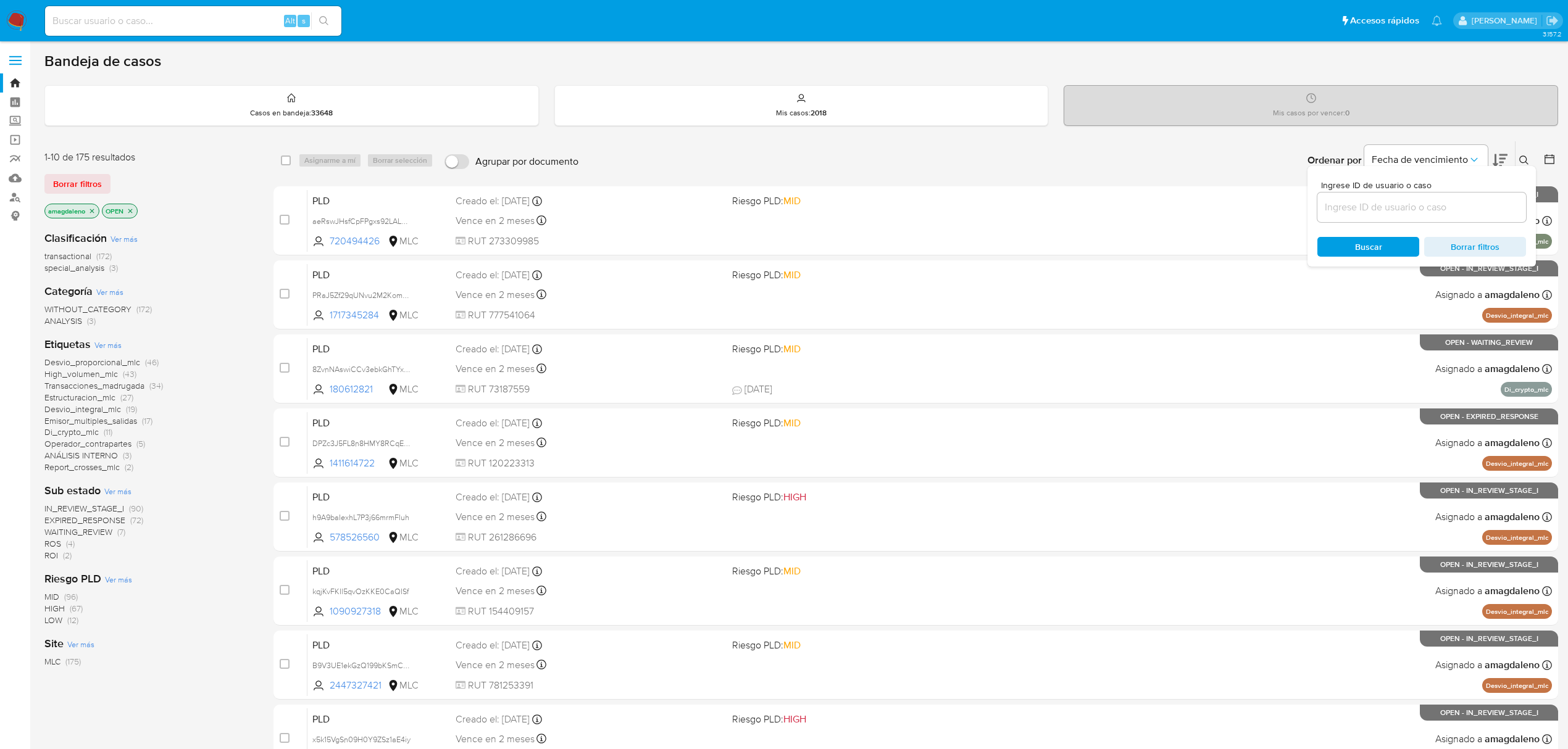
click at [1493, 143] on button at bounding box center [1500, 160] width 15 height 38
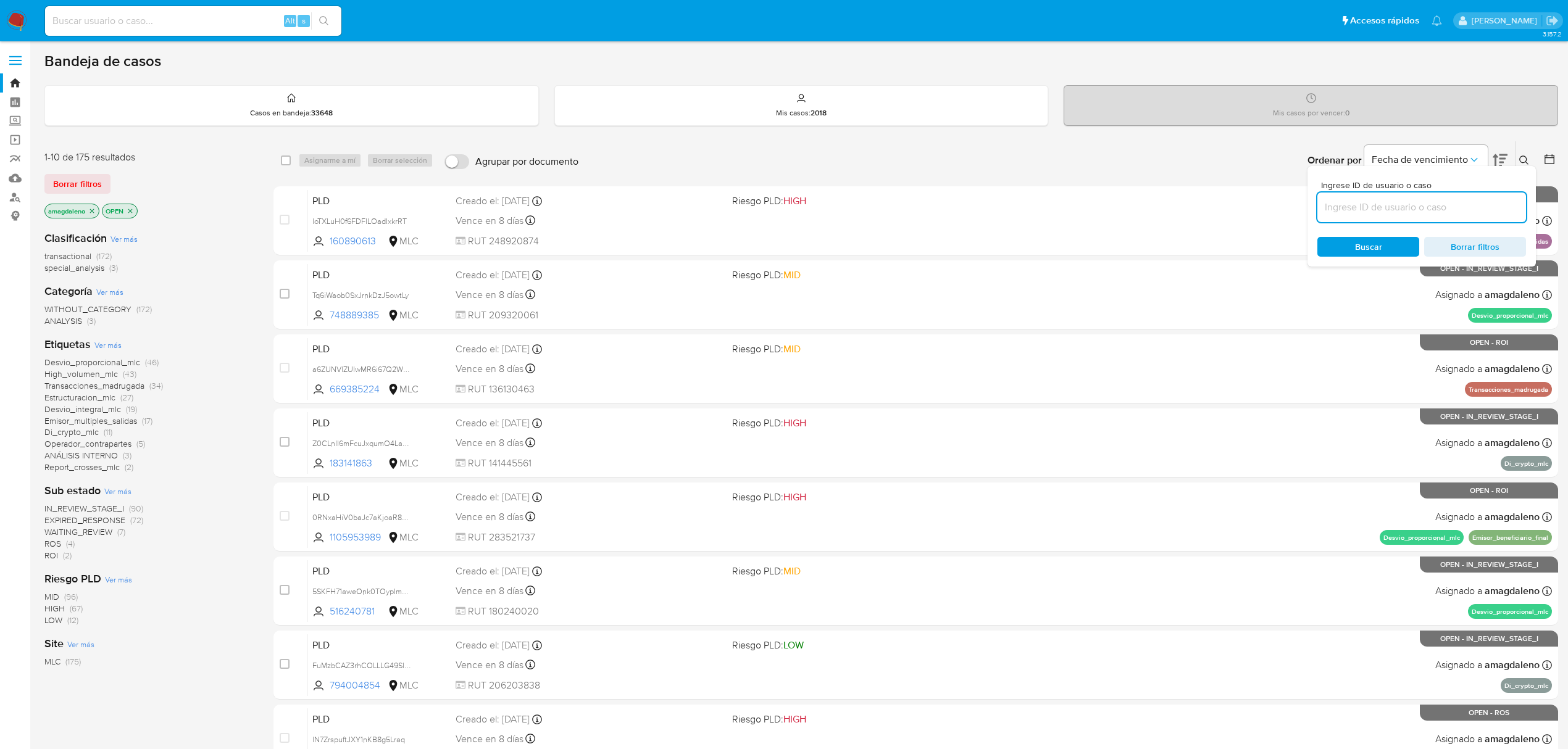
click at [1503, 205] on input at bounding box center [1421, 207] width 209 height 16
type input "VvjNnZnyl2cgc7WDsdiKceuT"
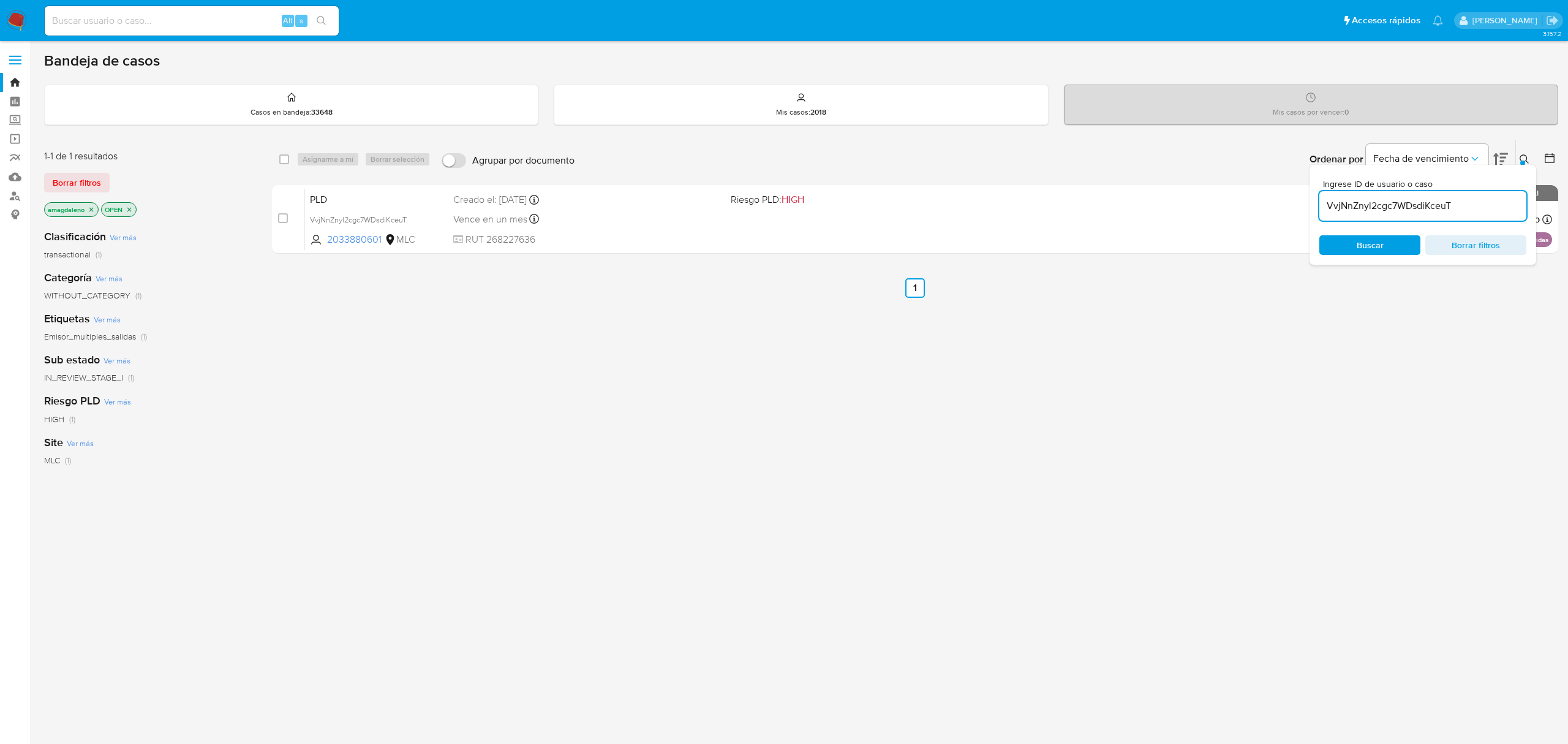
click at [1451, 310] on div "select-all-cases-checkbox Asignarme a mí Borrar selección Agrupar por documento…" at bounding box center [915, 417] width 1286 height 555
click at [1475, 157] on icon "Ordenar por" at bounding box center [1475, 159] width 12 height 12
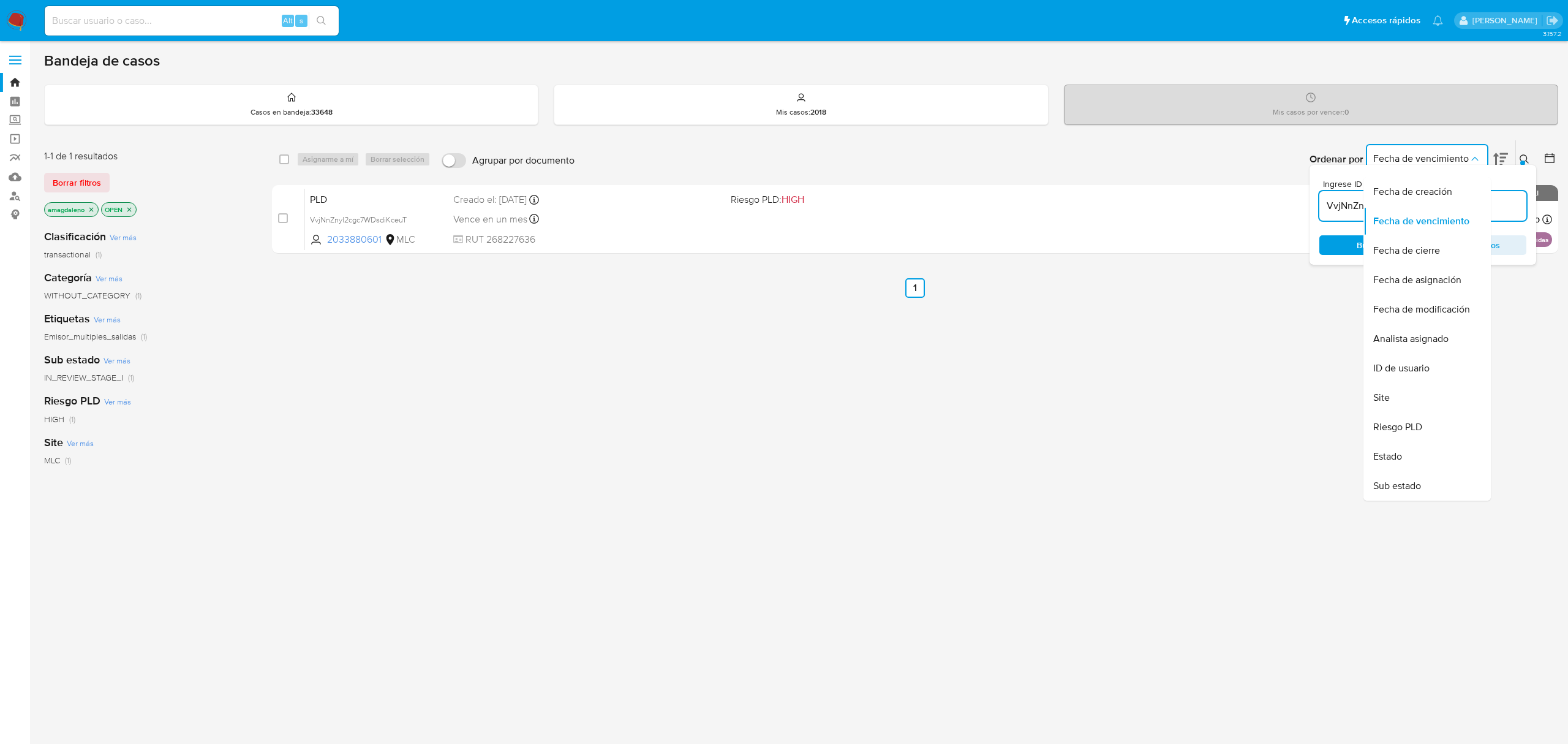
click at [1507, 132] on div "Bandeja de casos Casos en bandeja : 33648 Mis casos : 2018 Mis casos por vencer…" at bounding box center [800, 373] width 1514 height 643
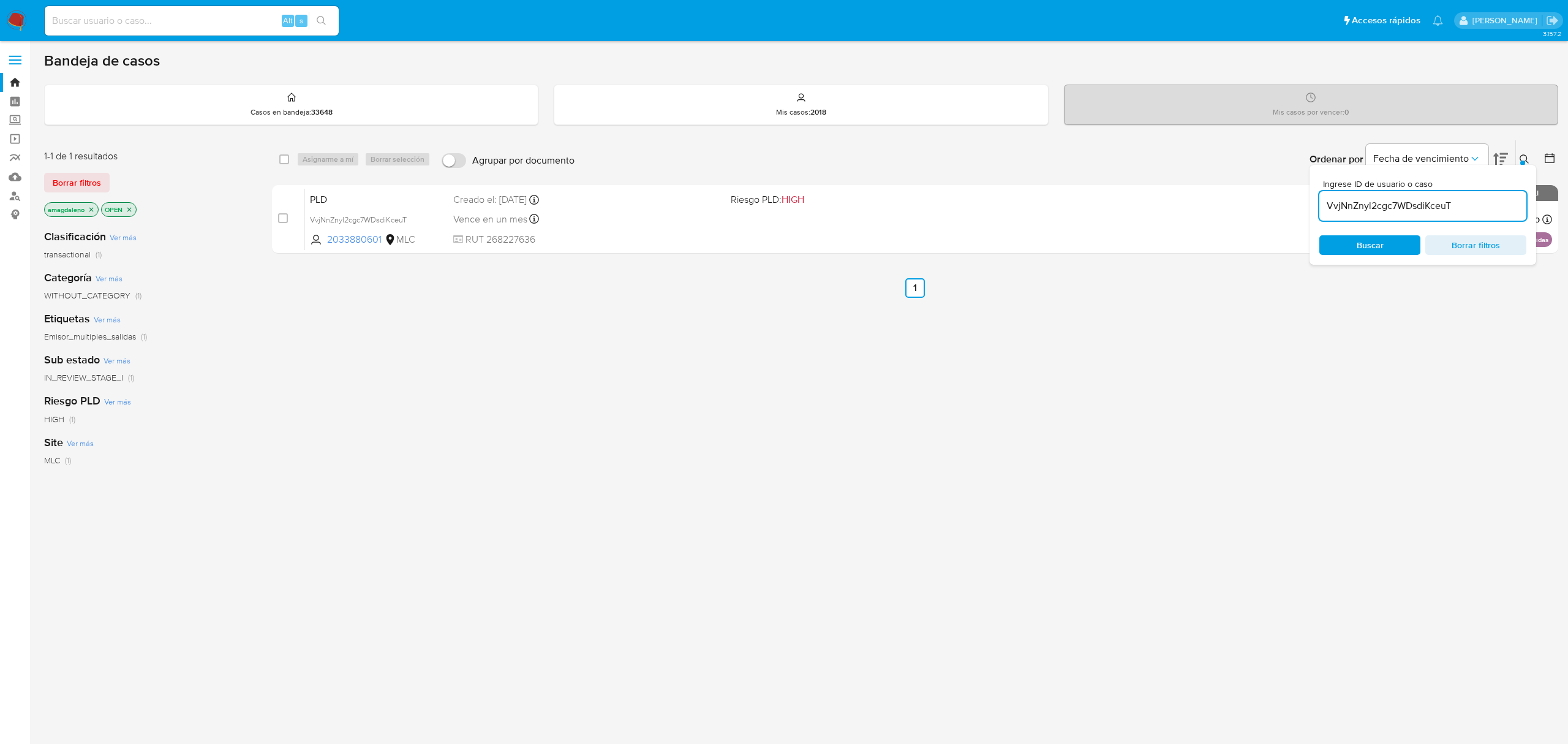
click at [1527, 158] on icon at bounding box center [1524, 159] width 10 height 10
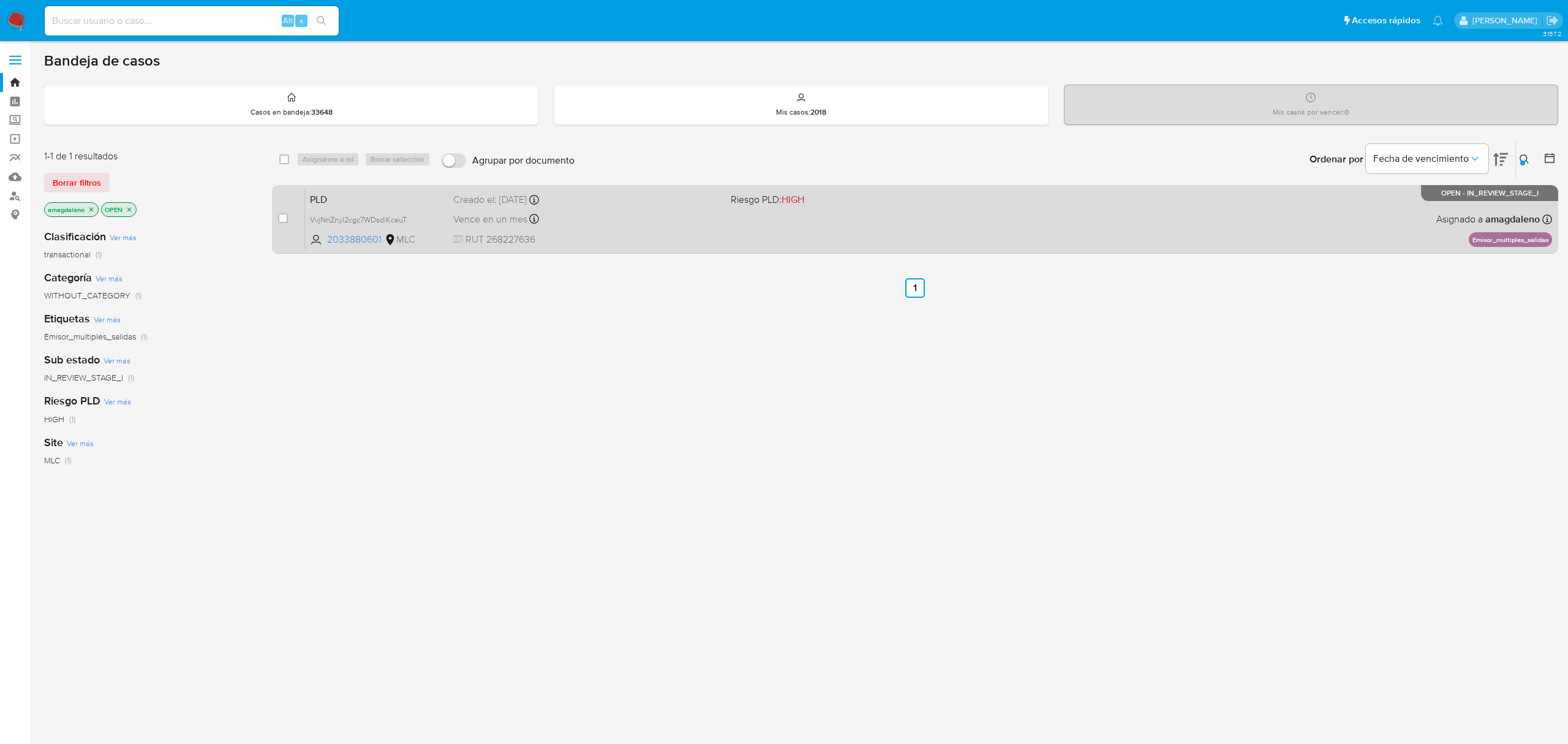
click at [774, 229] on div "PLD VvjNnZnyl2cgc7WDsdiKceuT 2033880601 MLC Riesgo PLD: HIGH Creado el: 12/07/2…" at bounding box center [928, 219] width 1247 height 62
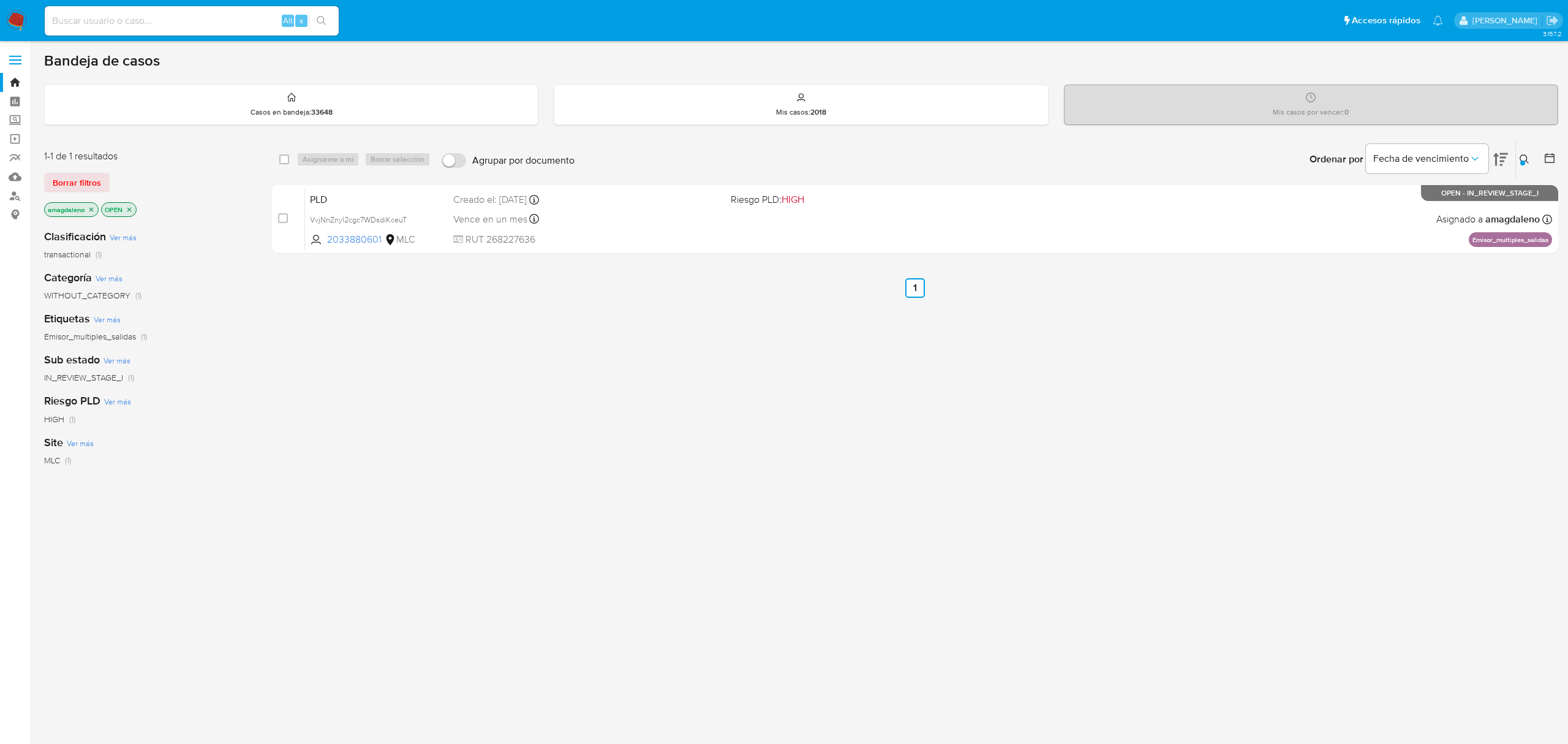
click at [133, 208] on icon "close-filter" at bounding box center [129, 209] width 7 height 7
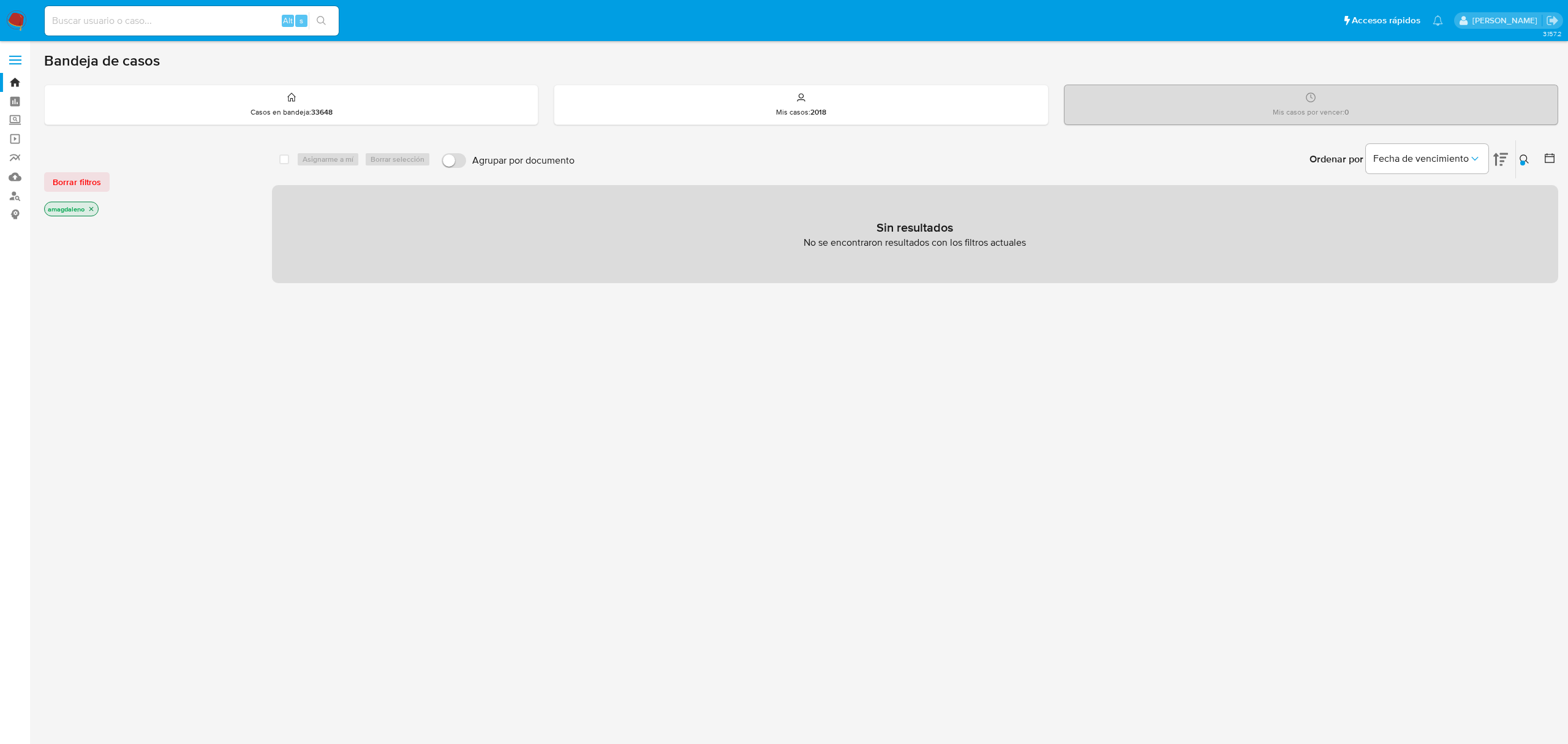
click at [91, 209] on icon "close-filter" at bounding box center [91, 209] width 4 height 4
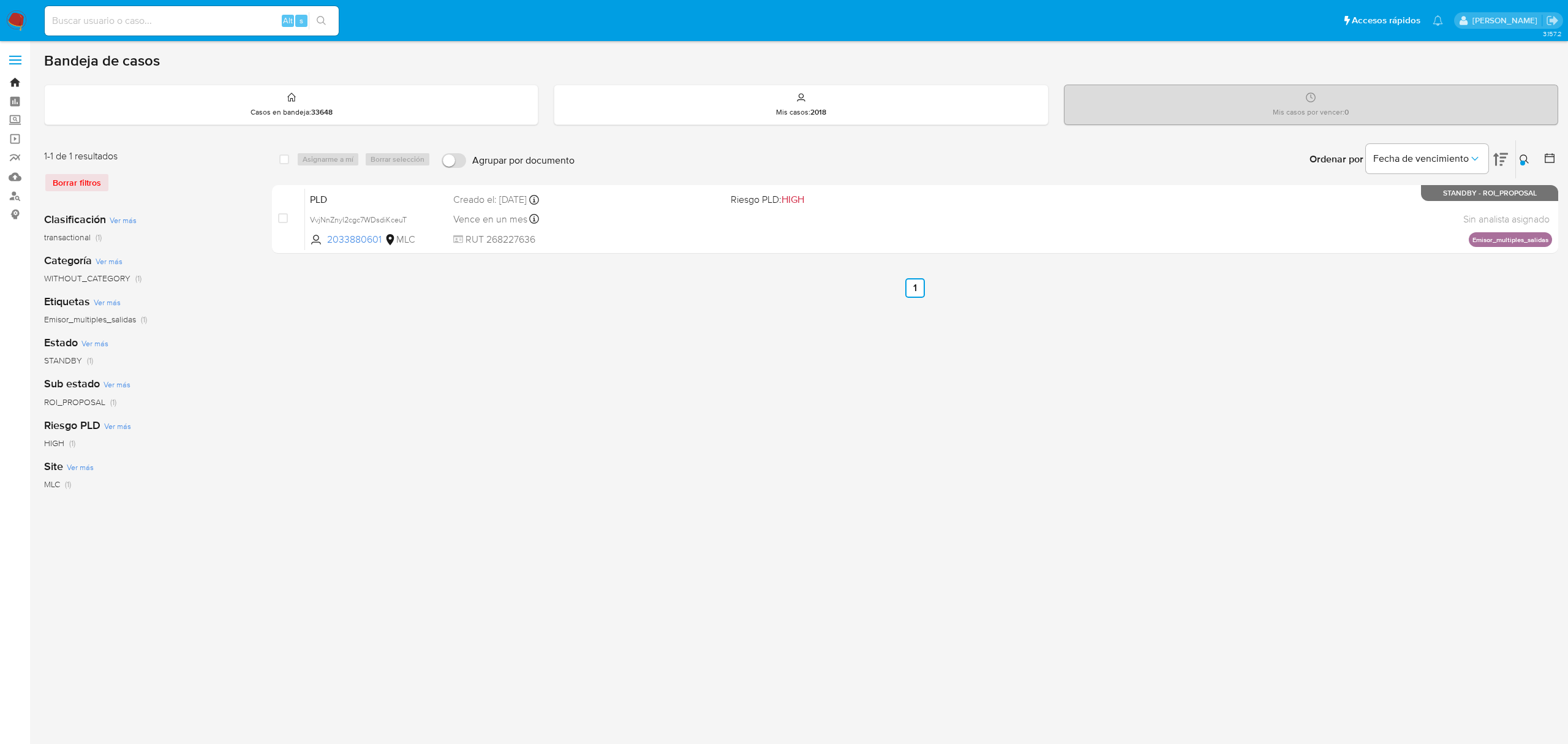
click at [10, 87] on link "Bandeja" at bounding box center [73, 82] width 146 height 19
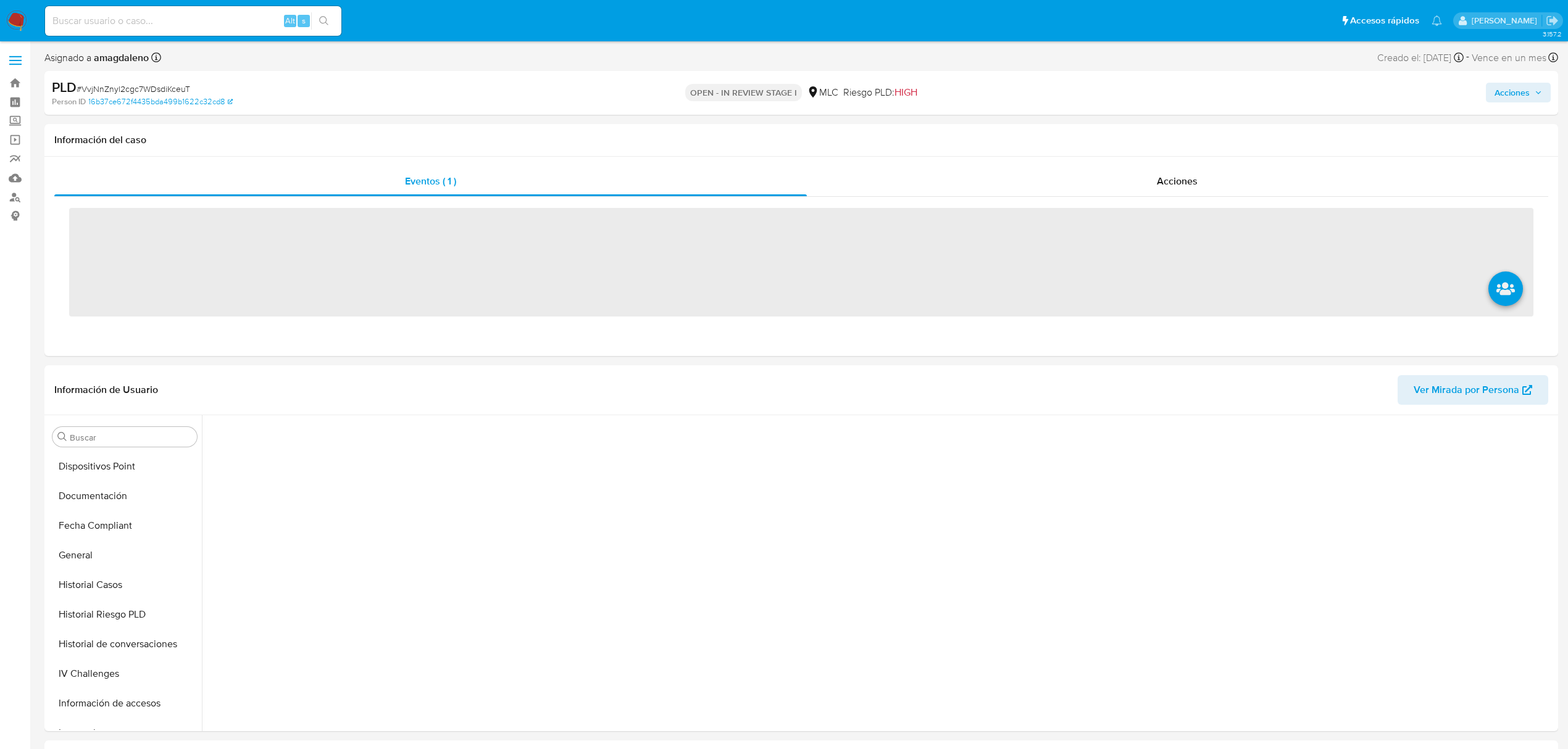
scroll to position [455, 0]
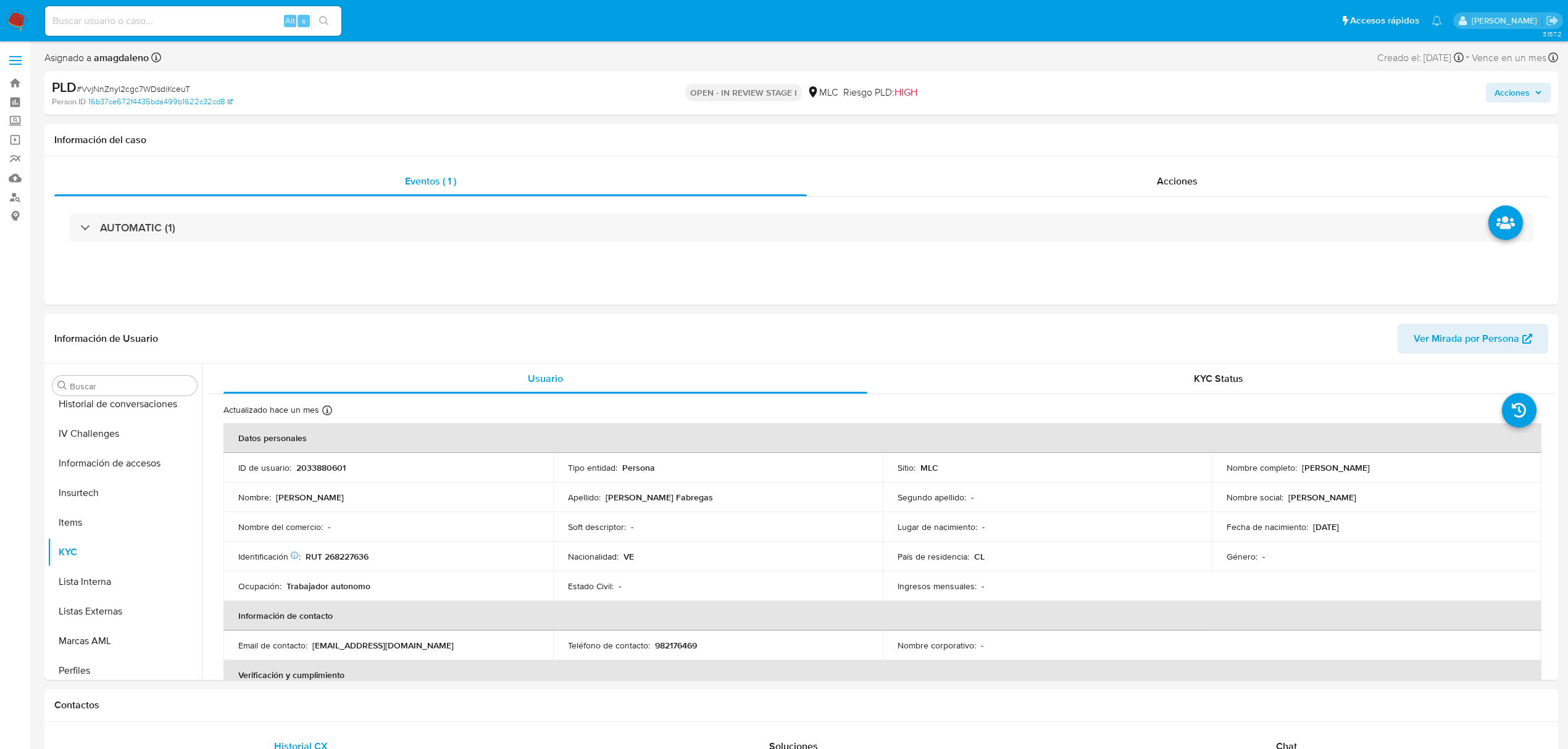
select select "10"
click at [1513, 83] on span "Acciones" at bounding box center [1512, 93] width 35 height 20
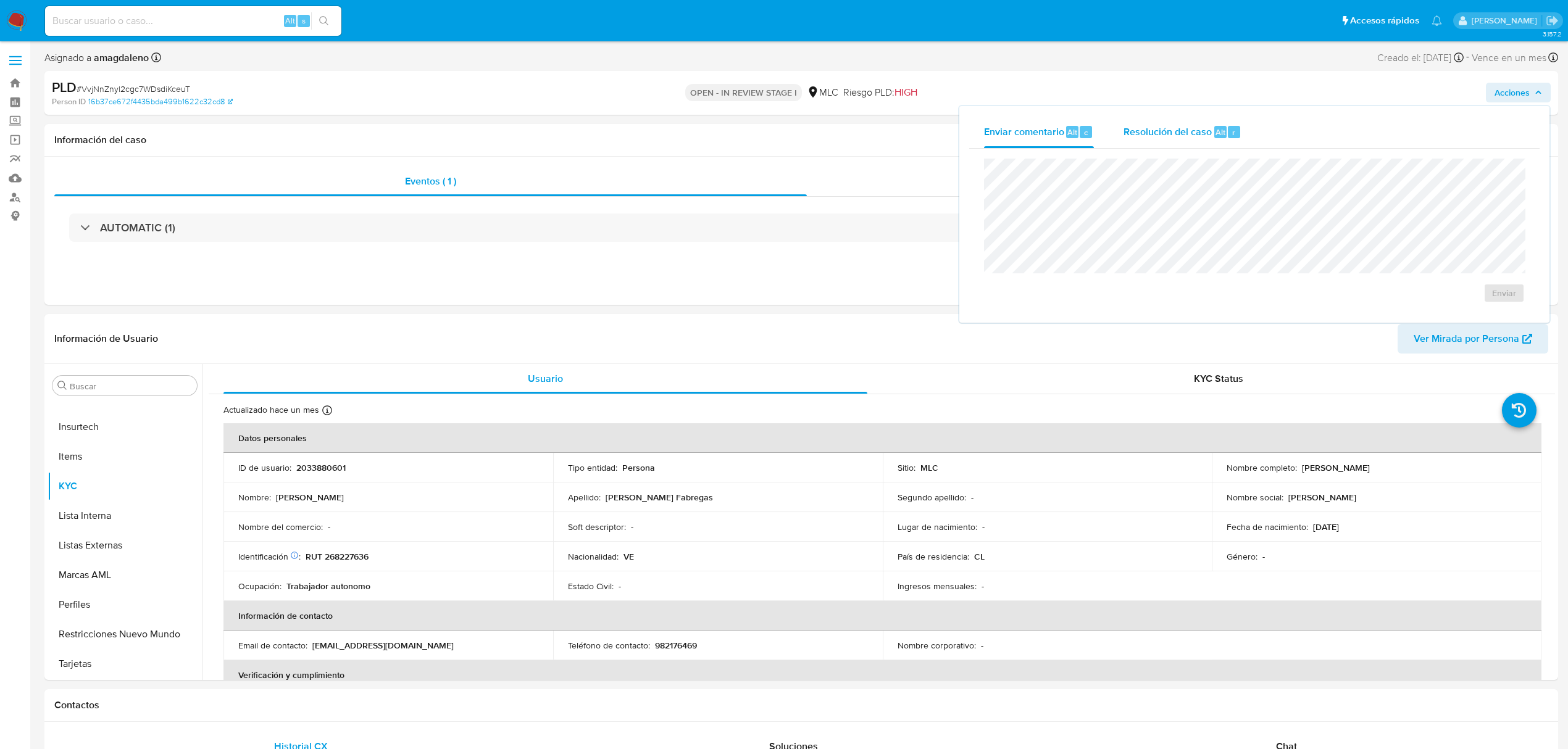
click at [1194, 124] on span "Resolución del caso" at bounding box center [1168, 131] width 88 height 14
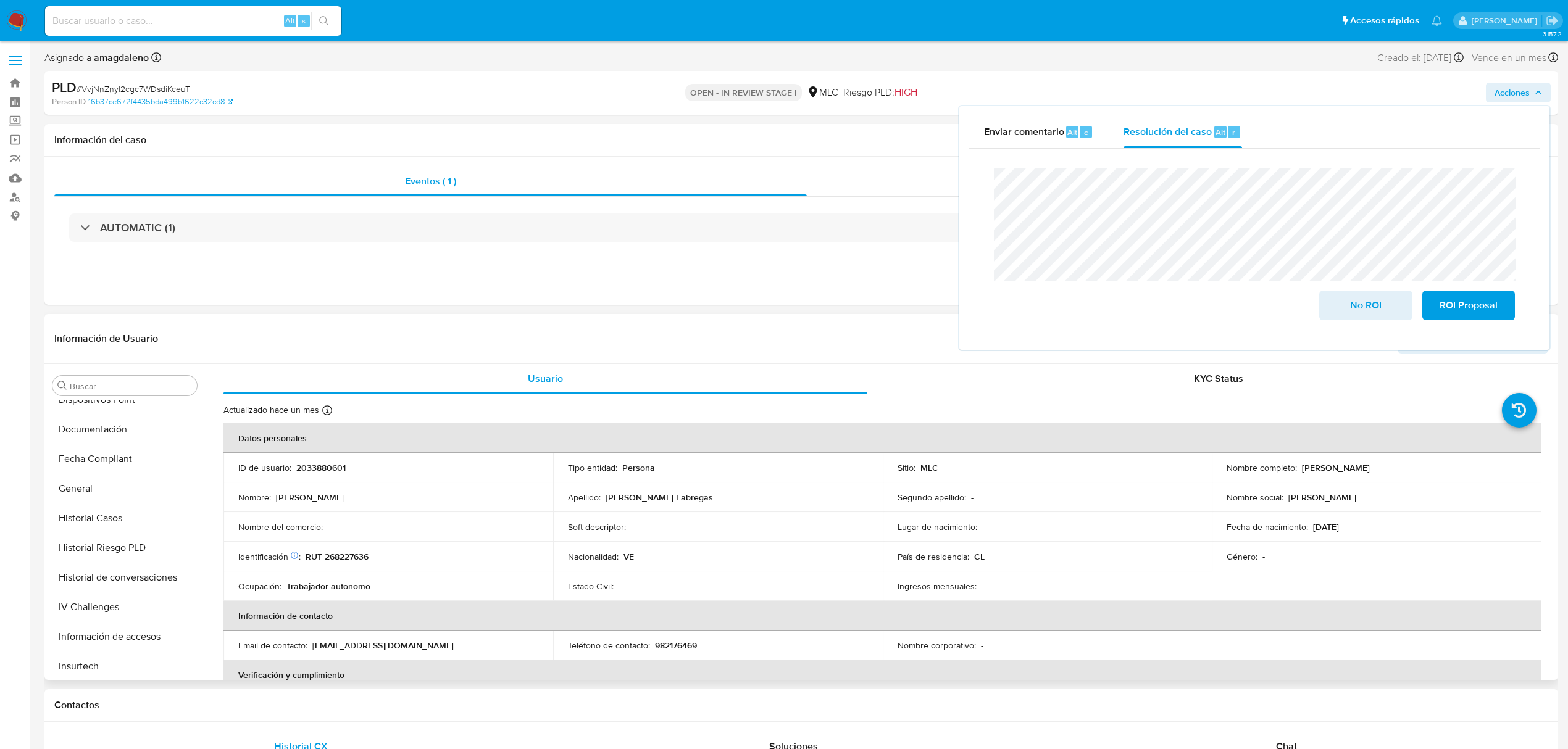
scroll to position [274, 0]
click at [122, 514] on button "Historial Casos" at bounding box center [120, 526] width 144 height 30
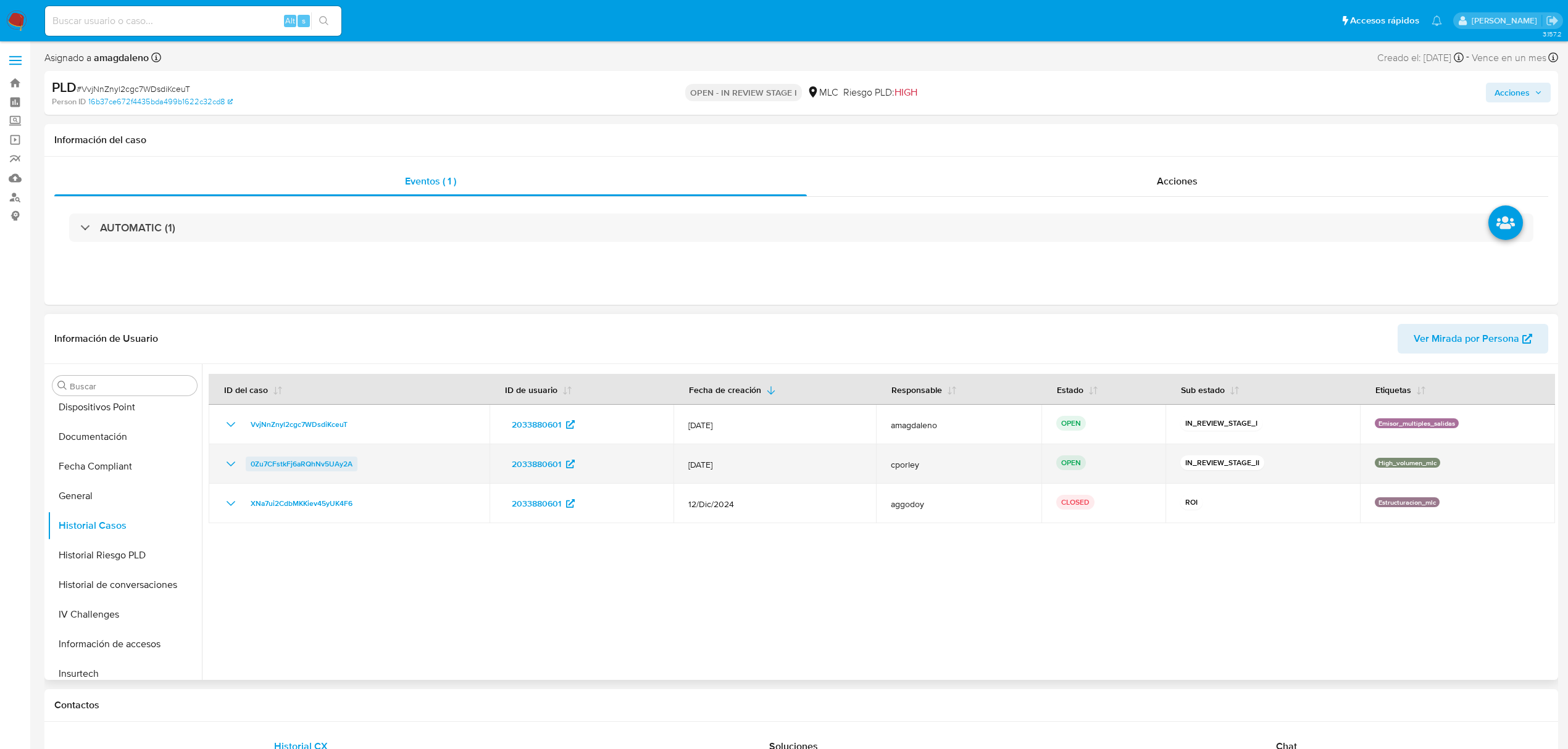
drag, startPoint x: 365, startPoint y: 470, endPoint x: 250, endPoint y: 467, distance: 115.0
click at [250, 467] on div "0Zu7CFstkFj6aRQhNv5UAy2A" at bounding box center [349, 464] width 251 height 15
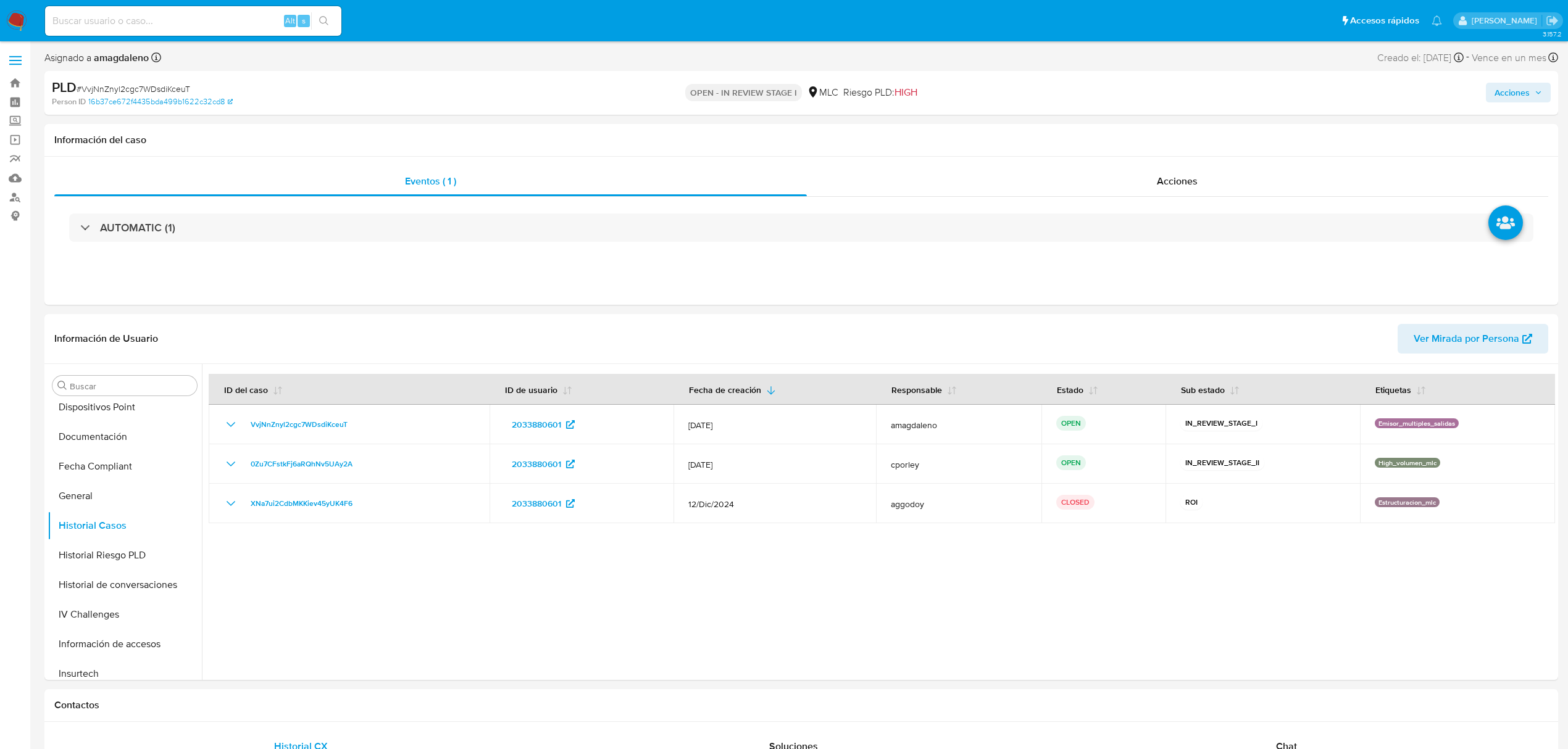
click at [1509, 95] on span "Acciones" at bounding box center [1512, 93] width 35 height 20
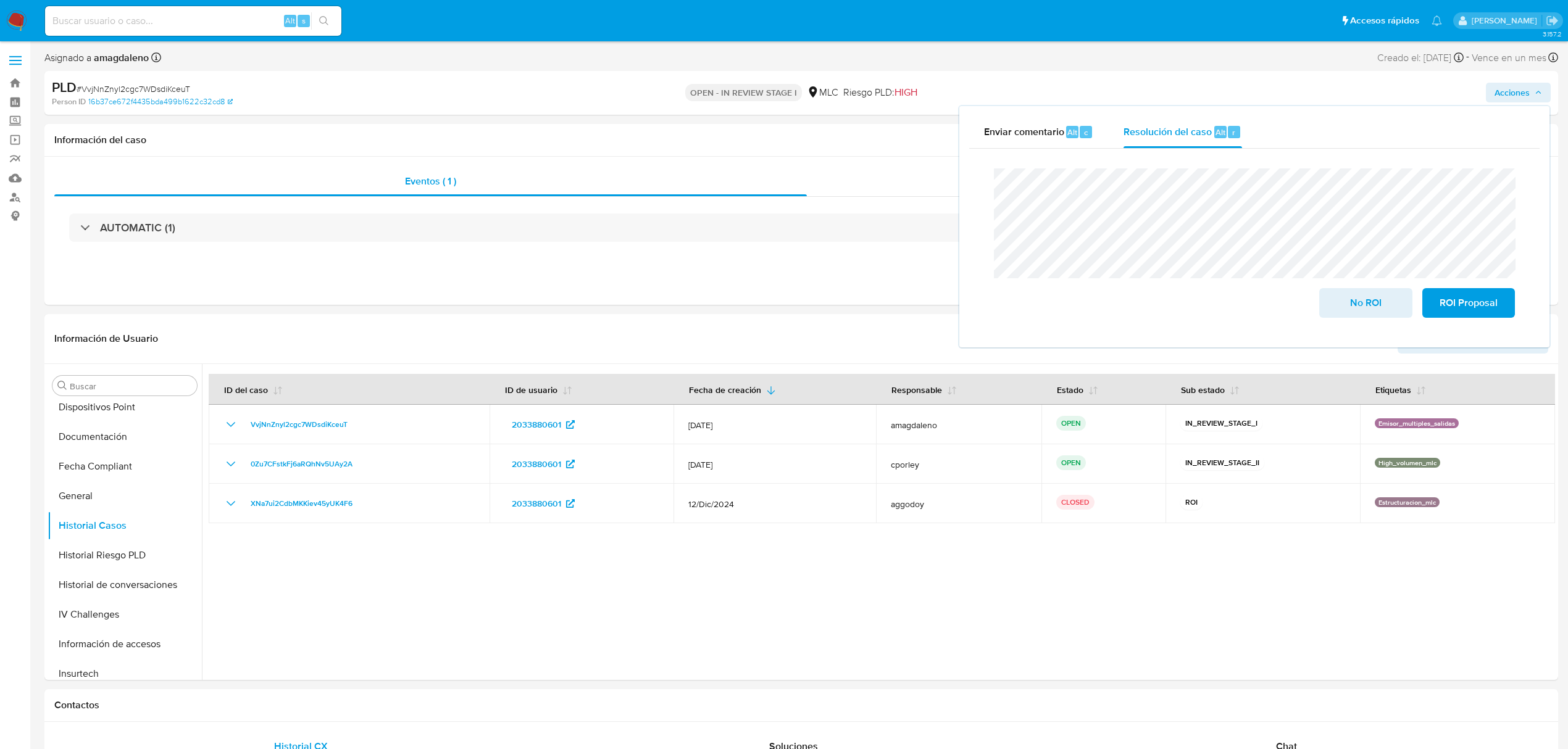
click at [0, 0] on lt-span "con" at bounding box center [0, 0] width 0 height 0
click at [0, 0] on lt-span "E n" at bounding box center [0, 0] width 0 height 0
click at [1445, 307] on span "ROI Proposal" at bounding box center [1468, 303] width 60 height 27
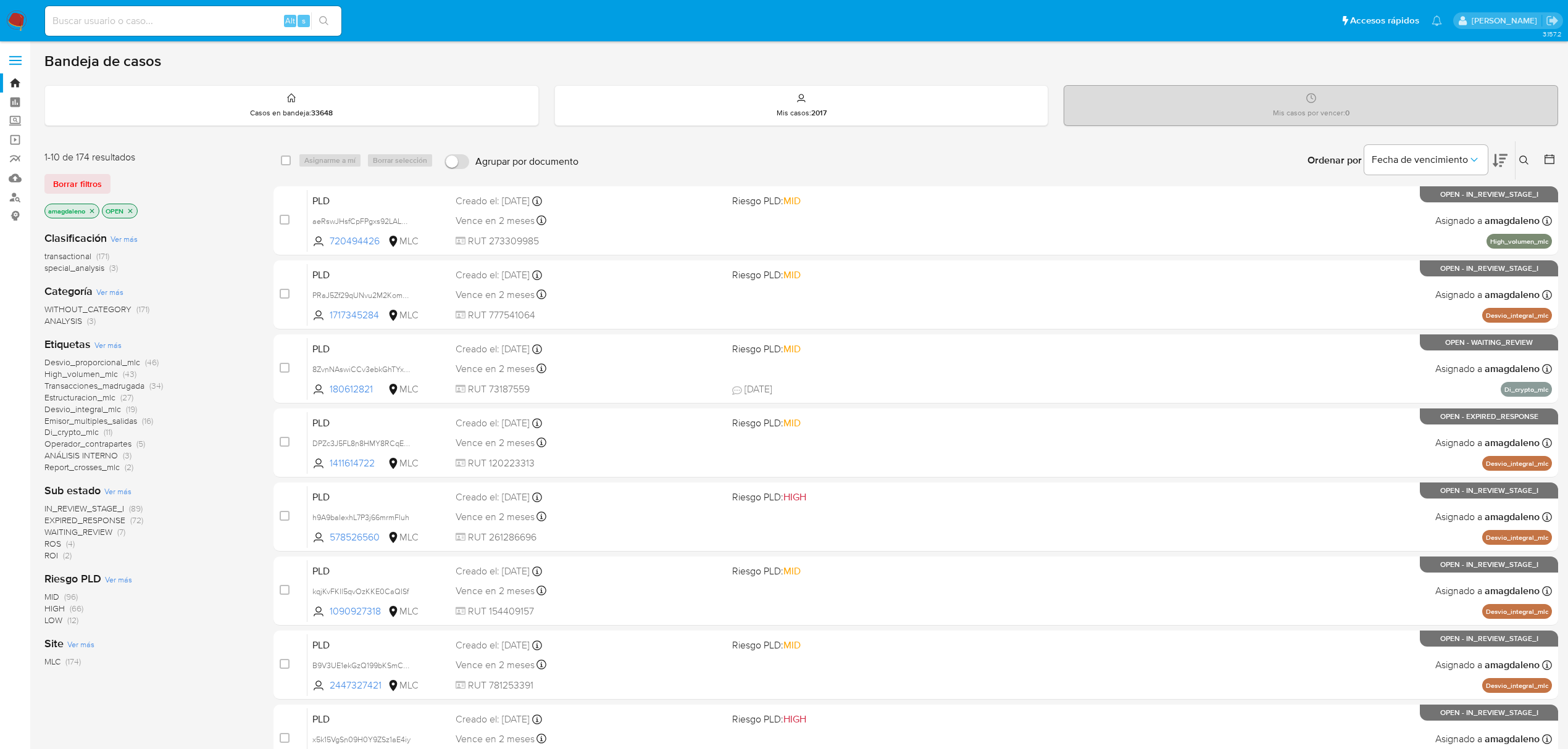
click at [1554, 162] on icon at bounding box center [1549, 159] width 12 height 12
click at [1546, 164] on icon at bounding box center [1549, 159] width 10 height 10
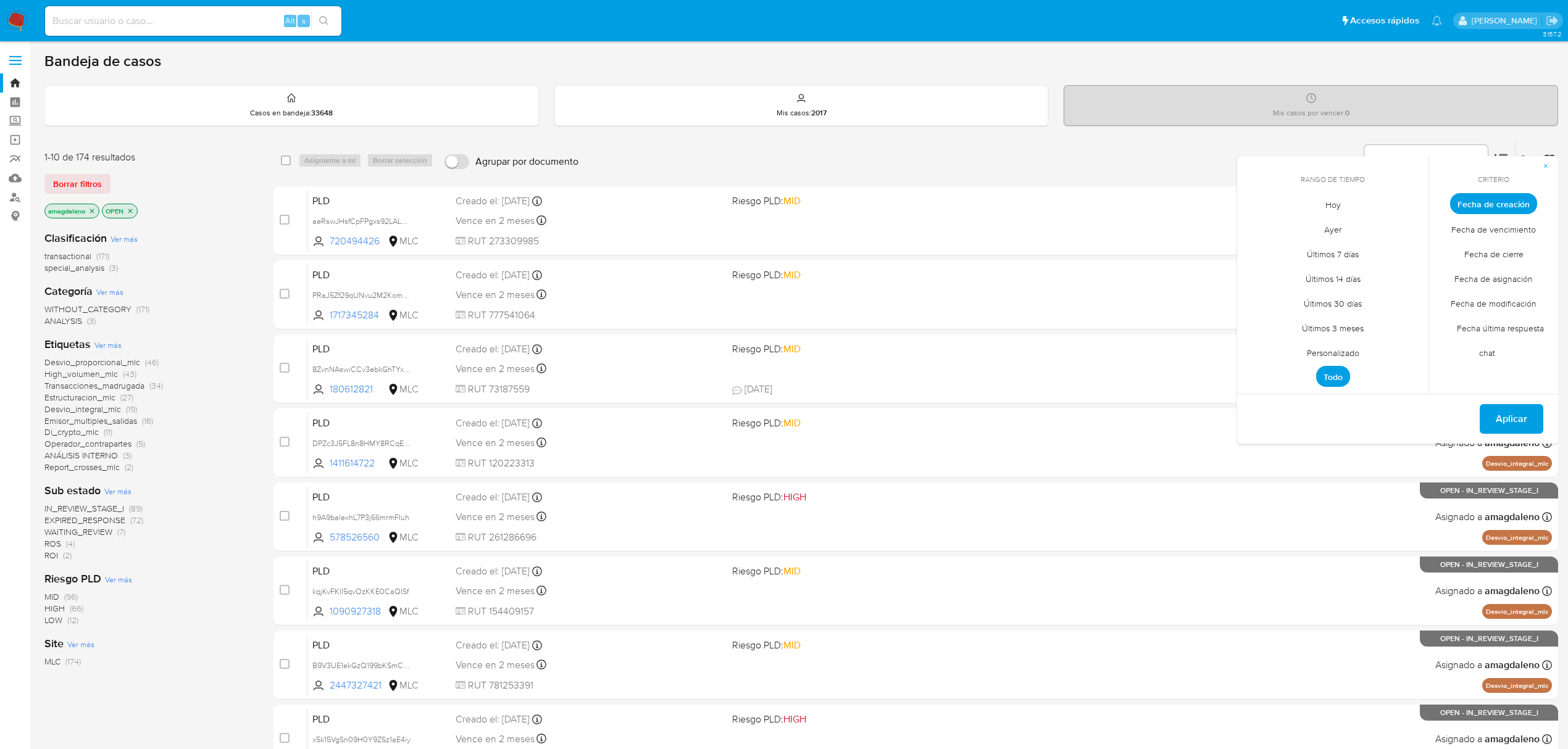
click at [1341, 353] on span "Personalizado" at bounding box center [1333, 352] width 78 height 26
click at [1257, 228] on icon "Mes anterior" at bounding box center [1256, 226] width 15 height 15
click at [1401, 267] on button "1" at bounding box center [1407, 272] width 20 height 20
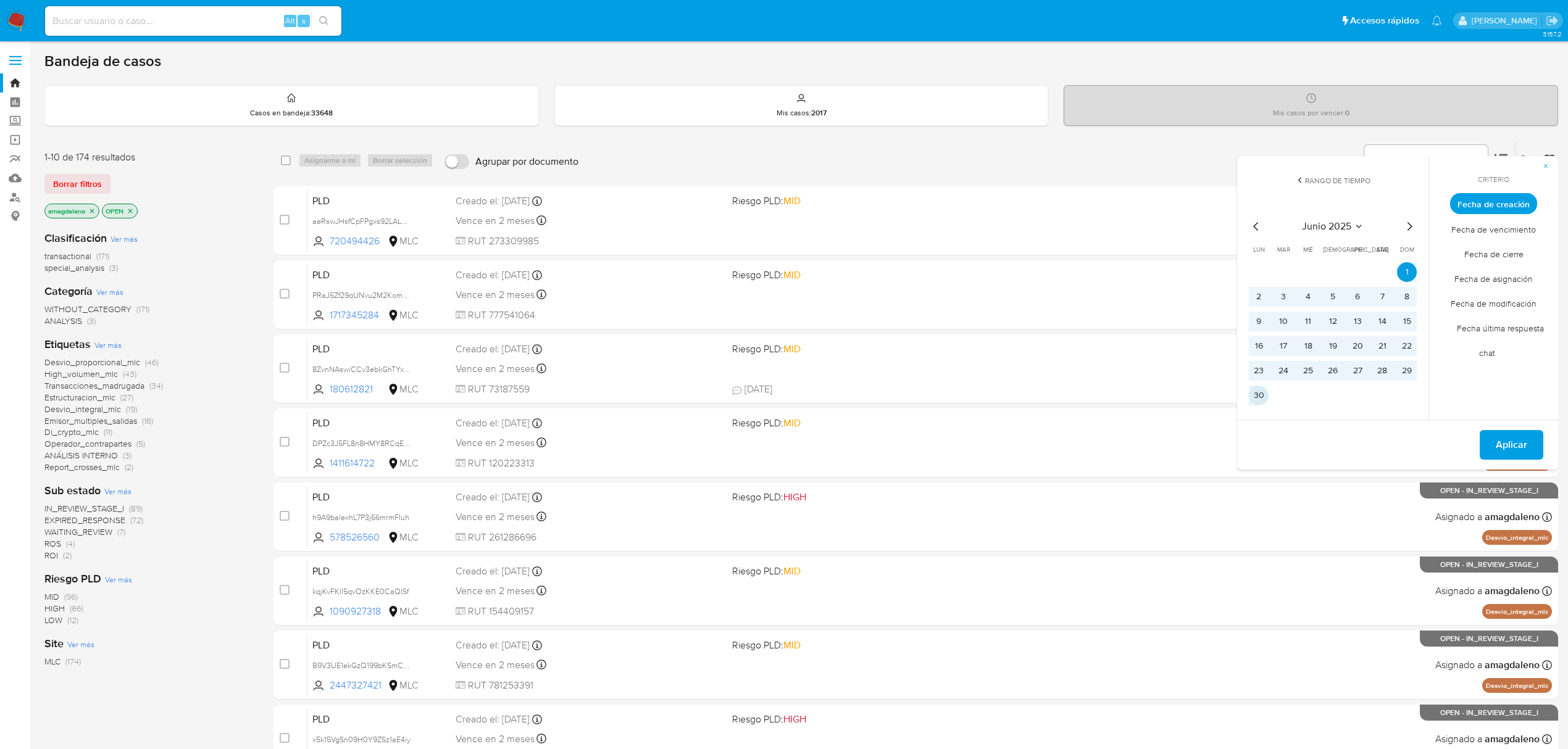
click at [1251, 396] on button "30" at bounding box center [1259, 396] width 20 height 20
click at [1519, 454] on span "Aplicar" at bounding box center [1511, 445] width 32 height 27
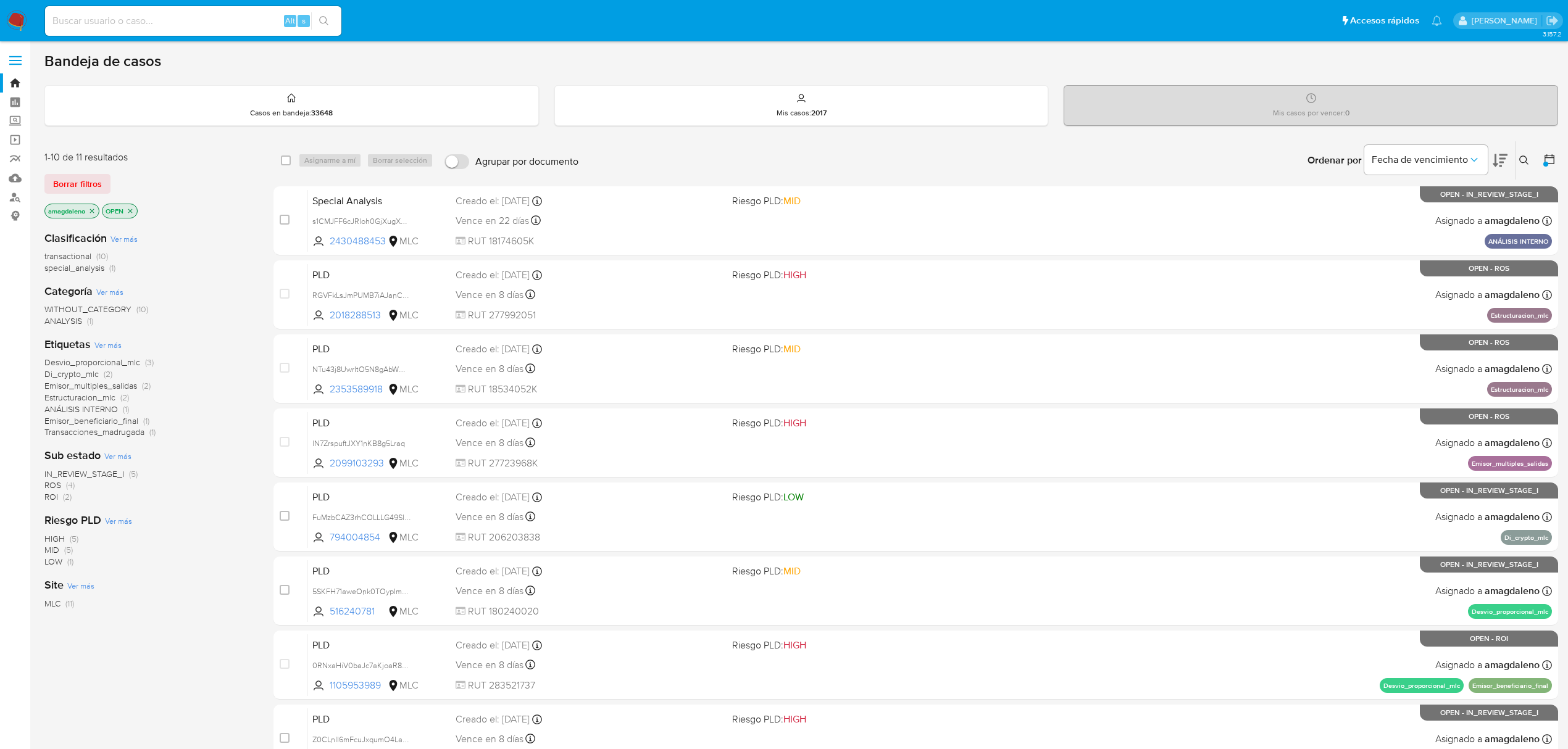
click at [95, 363] on span "Desvio_proporcional_mlc" at bounding box center [92, 362] width 96 height 12
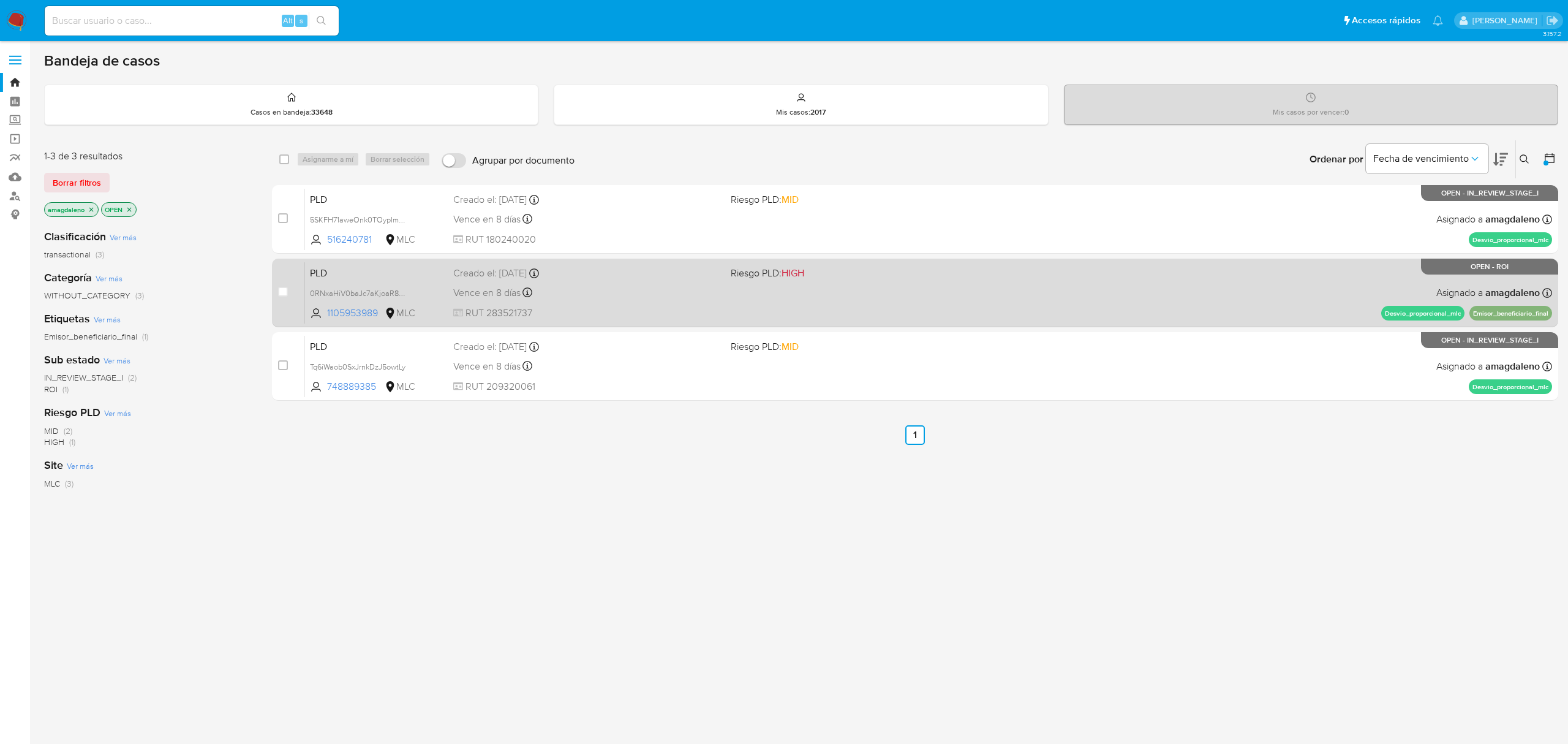
click at [697, 292] on div "Vence en 8 días Vence el 10/09/2025 06:06:46" at bounding box center [587, 292] width 267 height 17
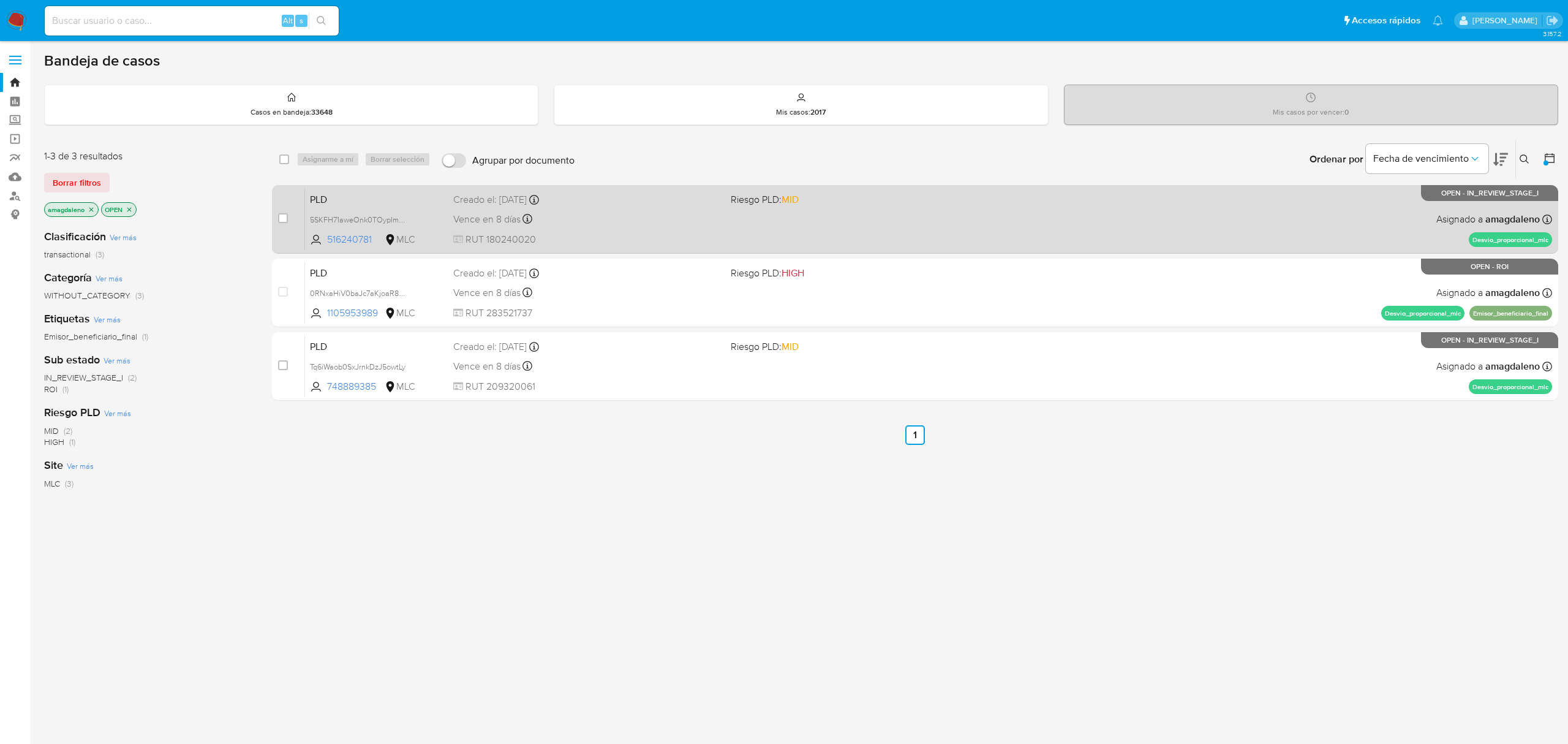
click at [598, 224] on div "Vence en 8 días Vence el 10/09/2025 06:07:32" at bounding box center [587, 219] width 267 height 17
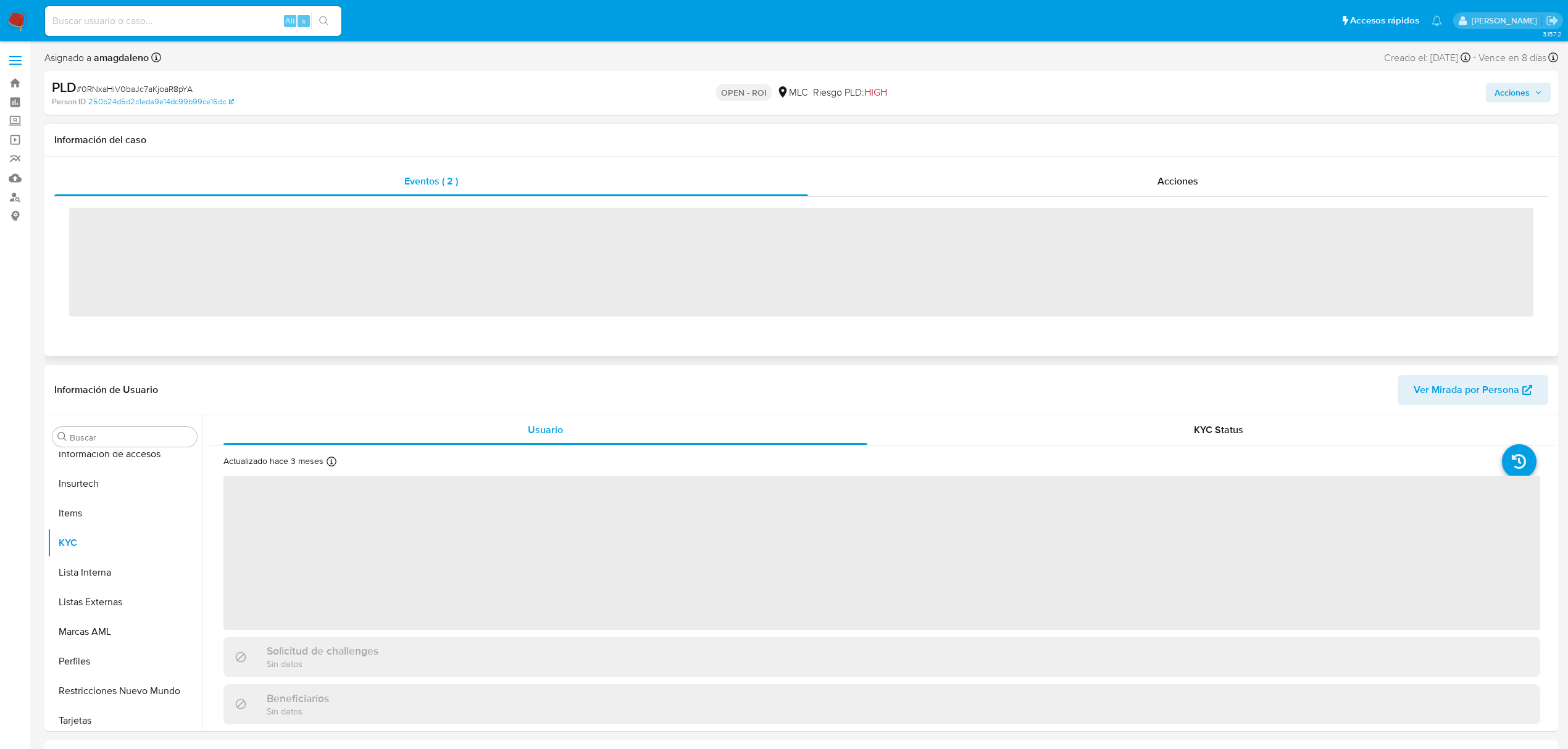
scroll to position [521, 0]
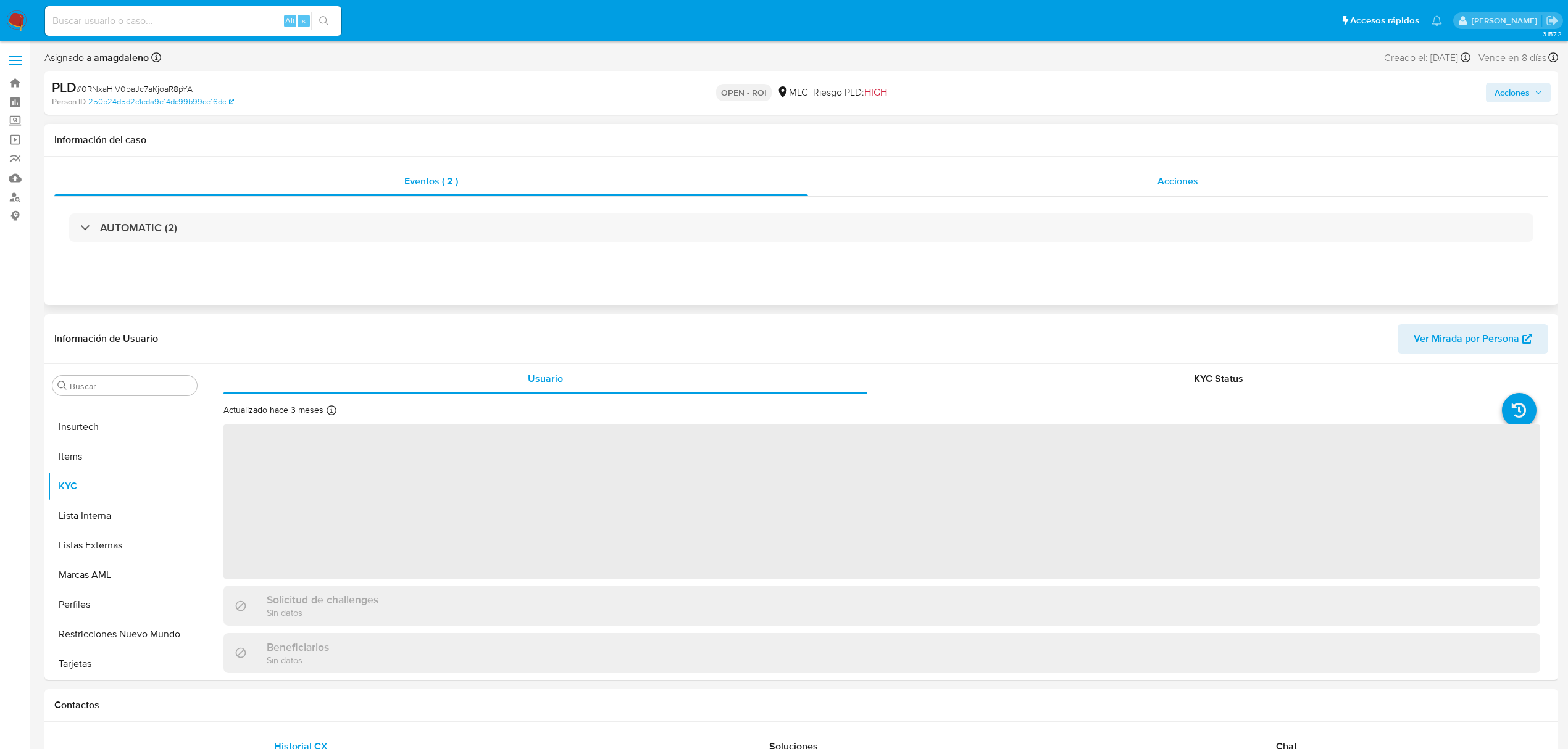
click at [1018, 179] on div "Acciones" at bounding box center [1178, 182] width 741 height 30
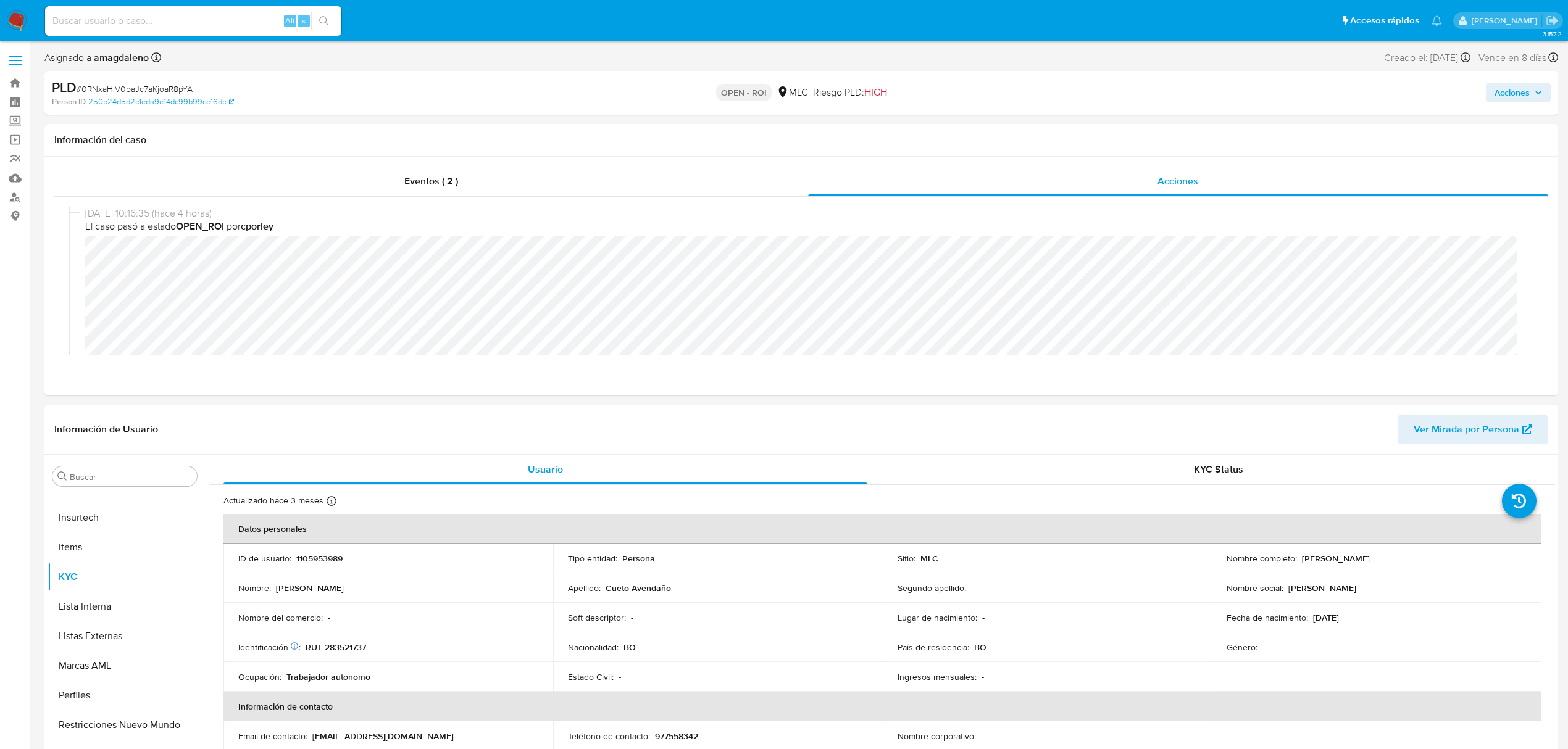
select select "10"
click at [1499, 93] on span "Acciones" at bounding box center [1512, 93] width 35 height 20
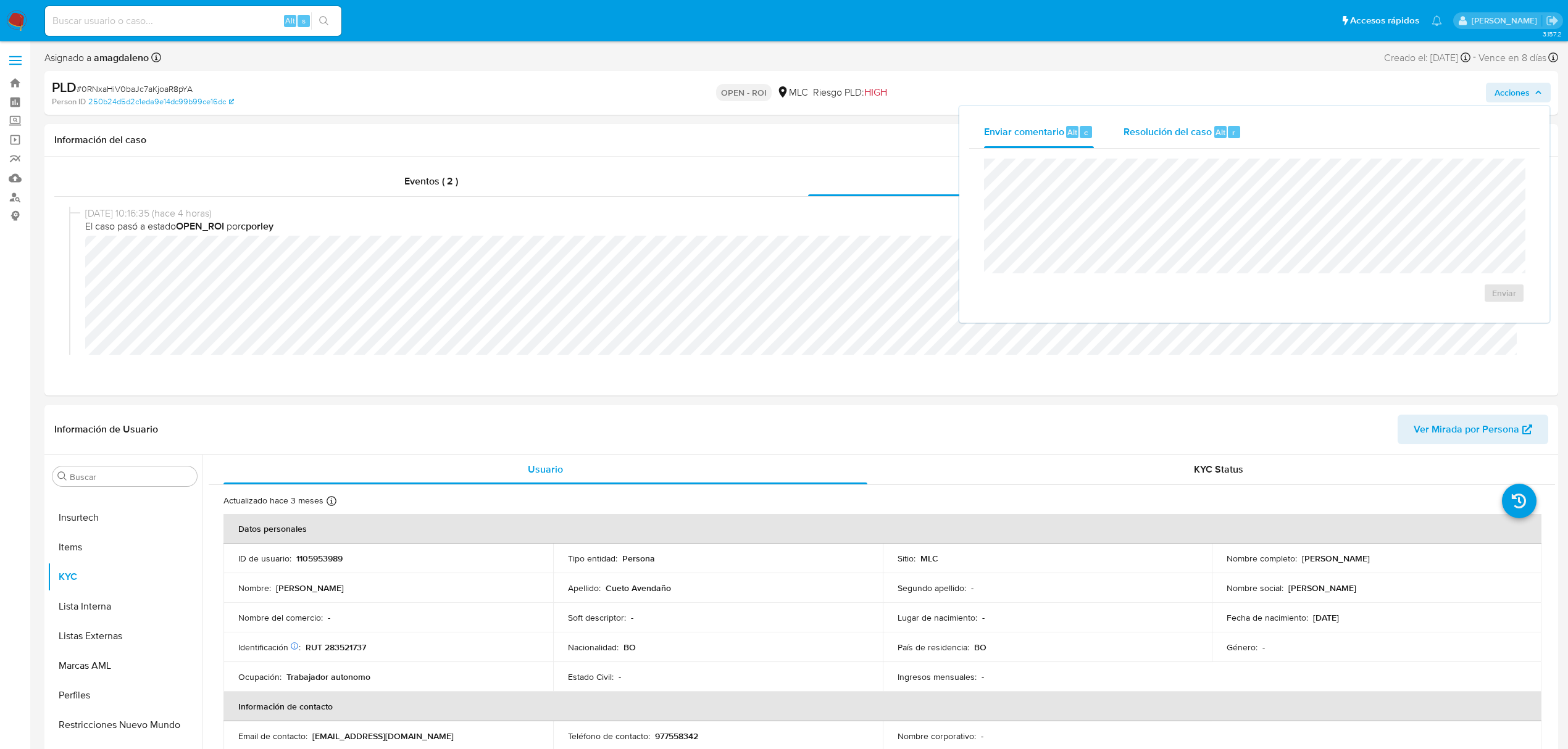
click at [1131, 122] on div "Resolución del caso Alt r" at bounding box center [1182, 132] width 118 height 32
click at [1453, 315] on span "ROI" at bounding box center [1468, 305] width 60 height 27
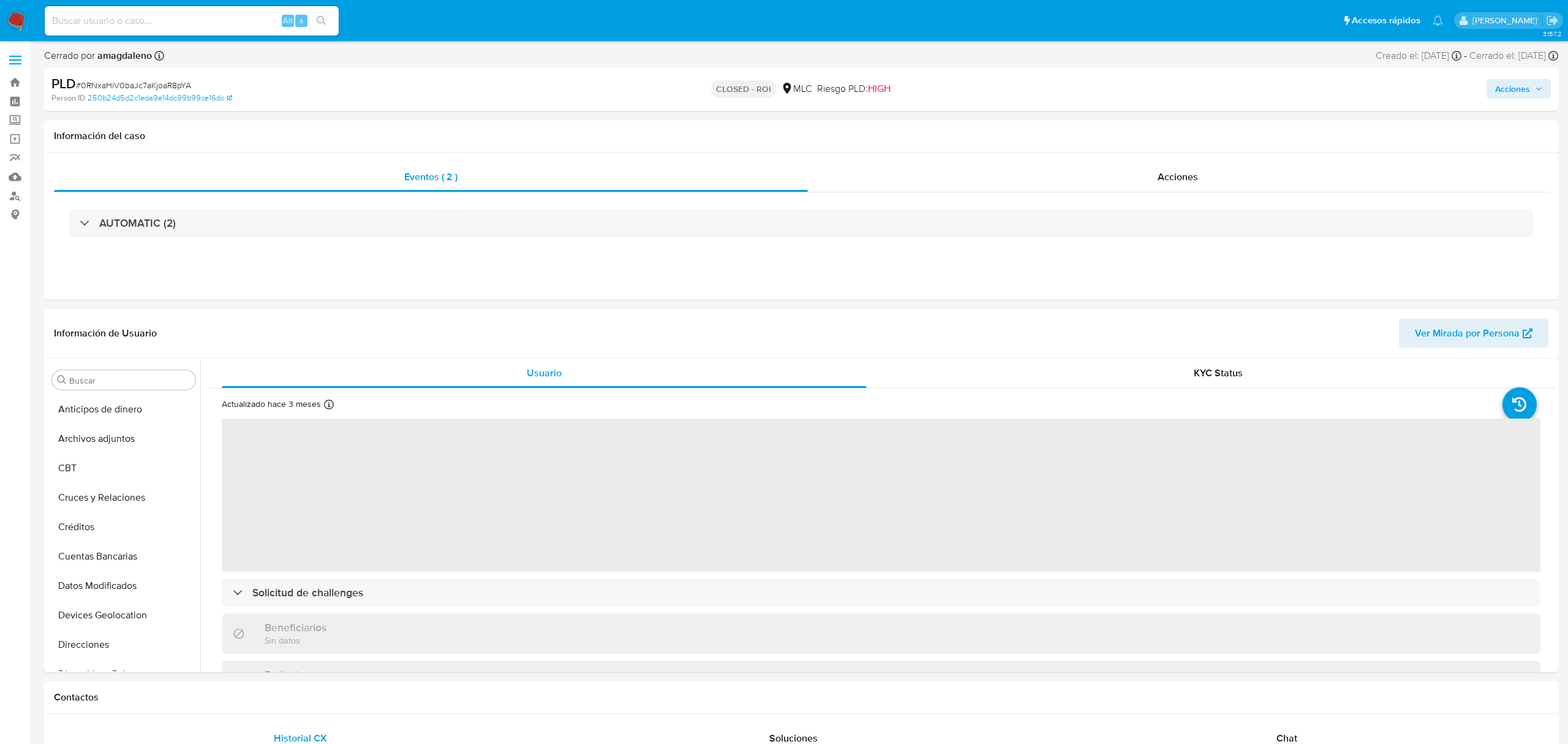
select select "10"
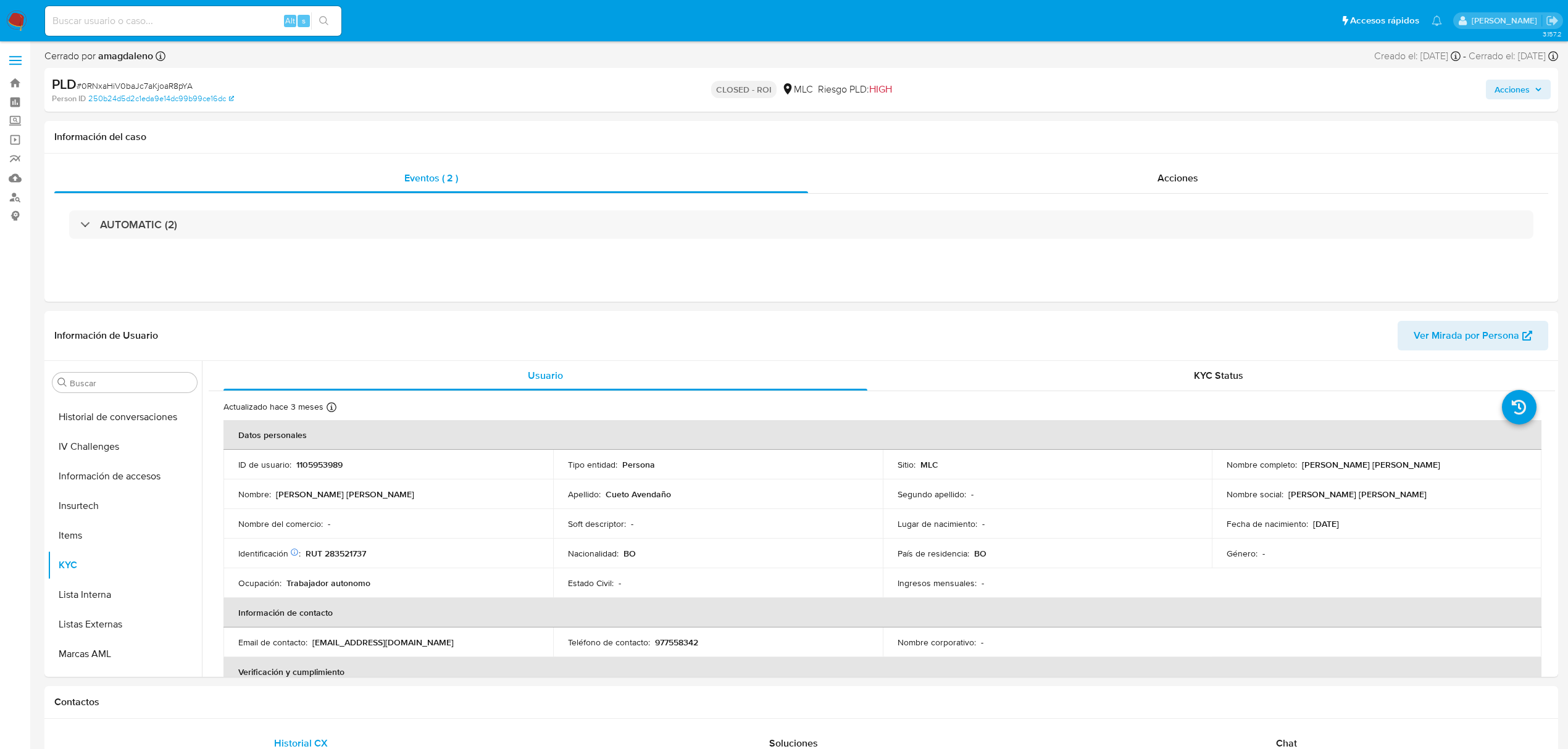
scroll to position [521, 0]
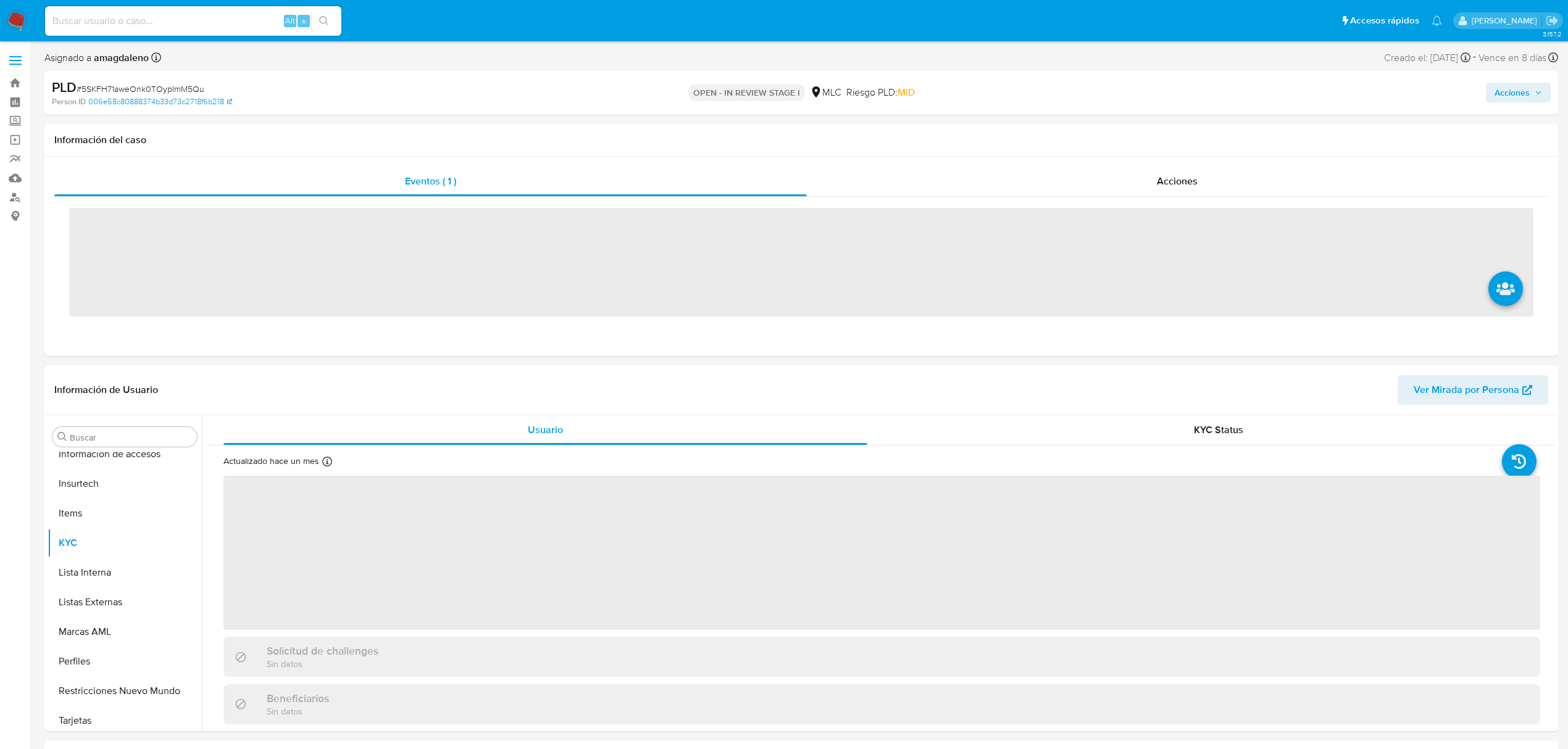
scroll to position [521, 0]
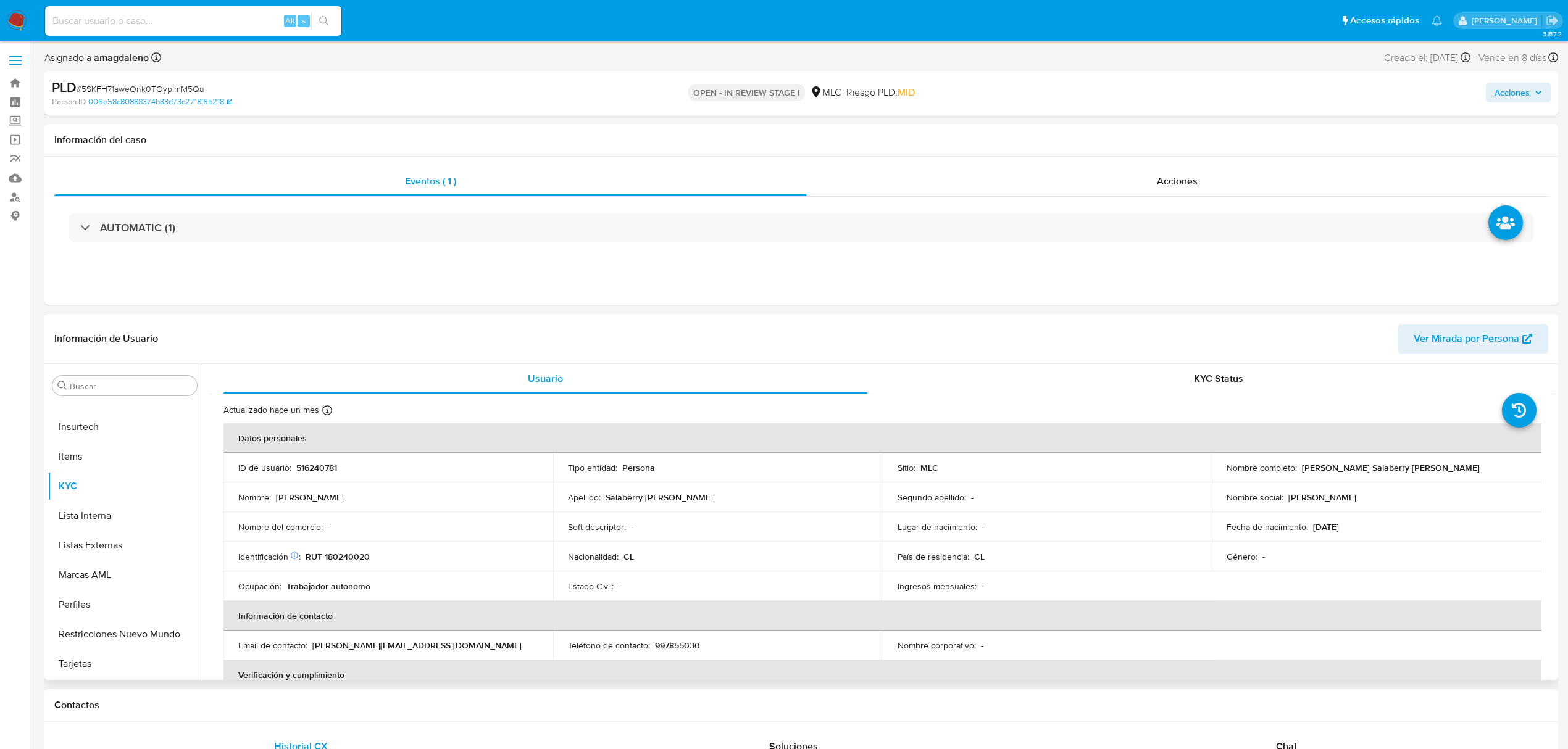
select select "10"
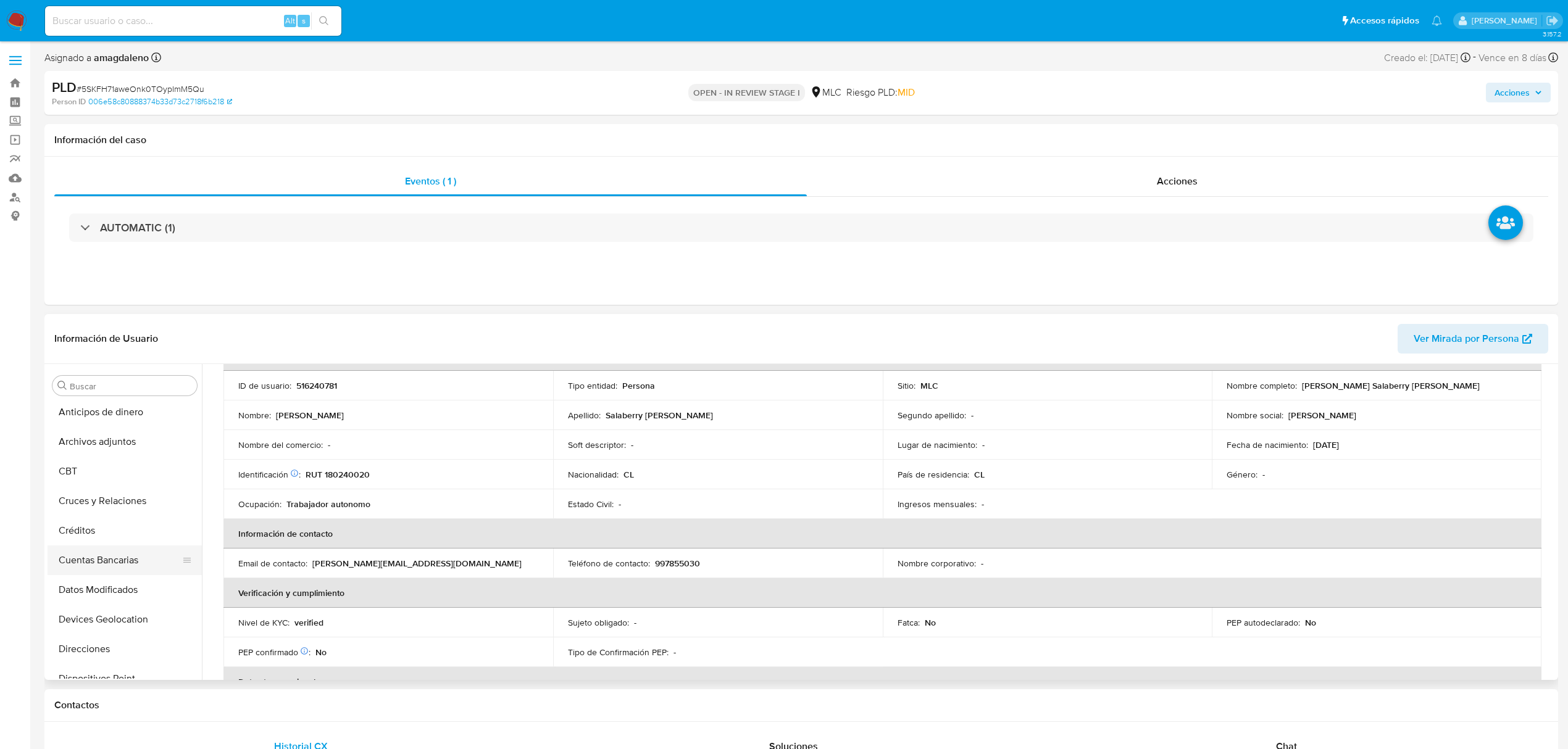
scroll to position [0, 0]
click at [111, 447] on button "Archivos adjuntos" at bounding box center [120, 445] width 144 height 30
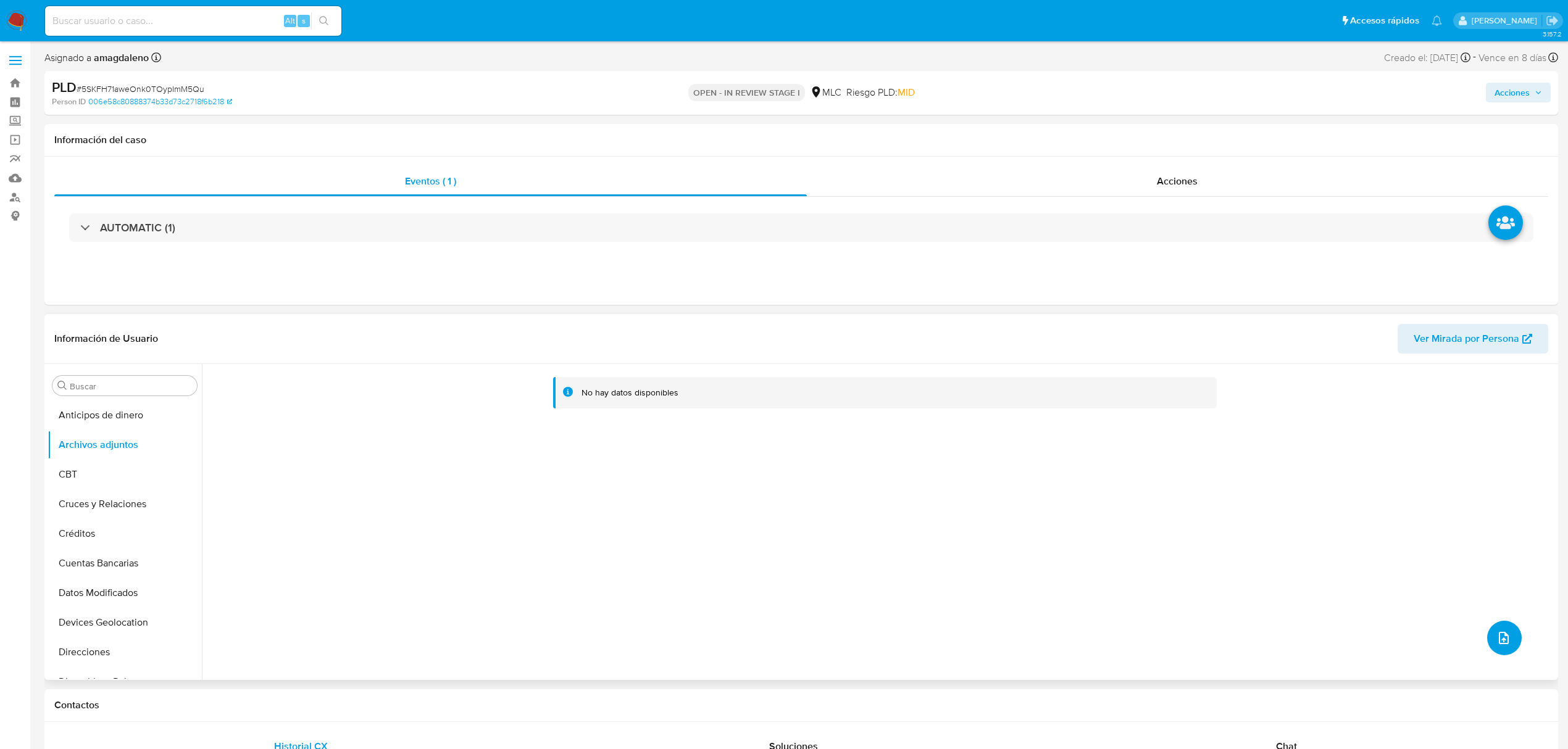
click at [1496, 637] on icon "upload-file" at bounding box center [1504, 638] width 15 height 15
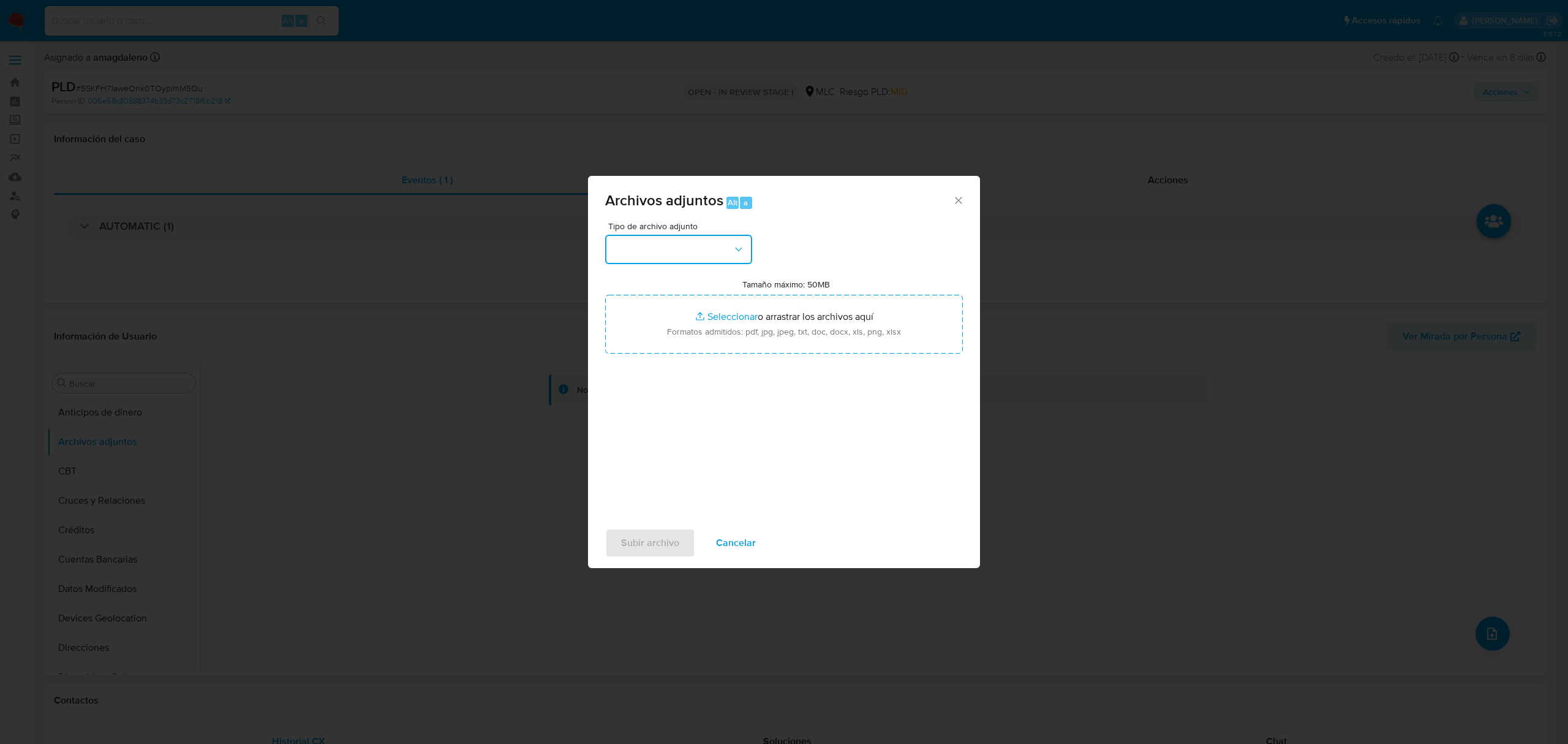
click at [696, 255] on button "button" at bounding box center [679, 250] width 147 height 30
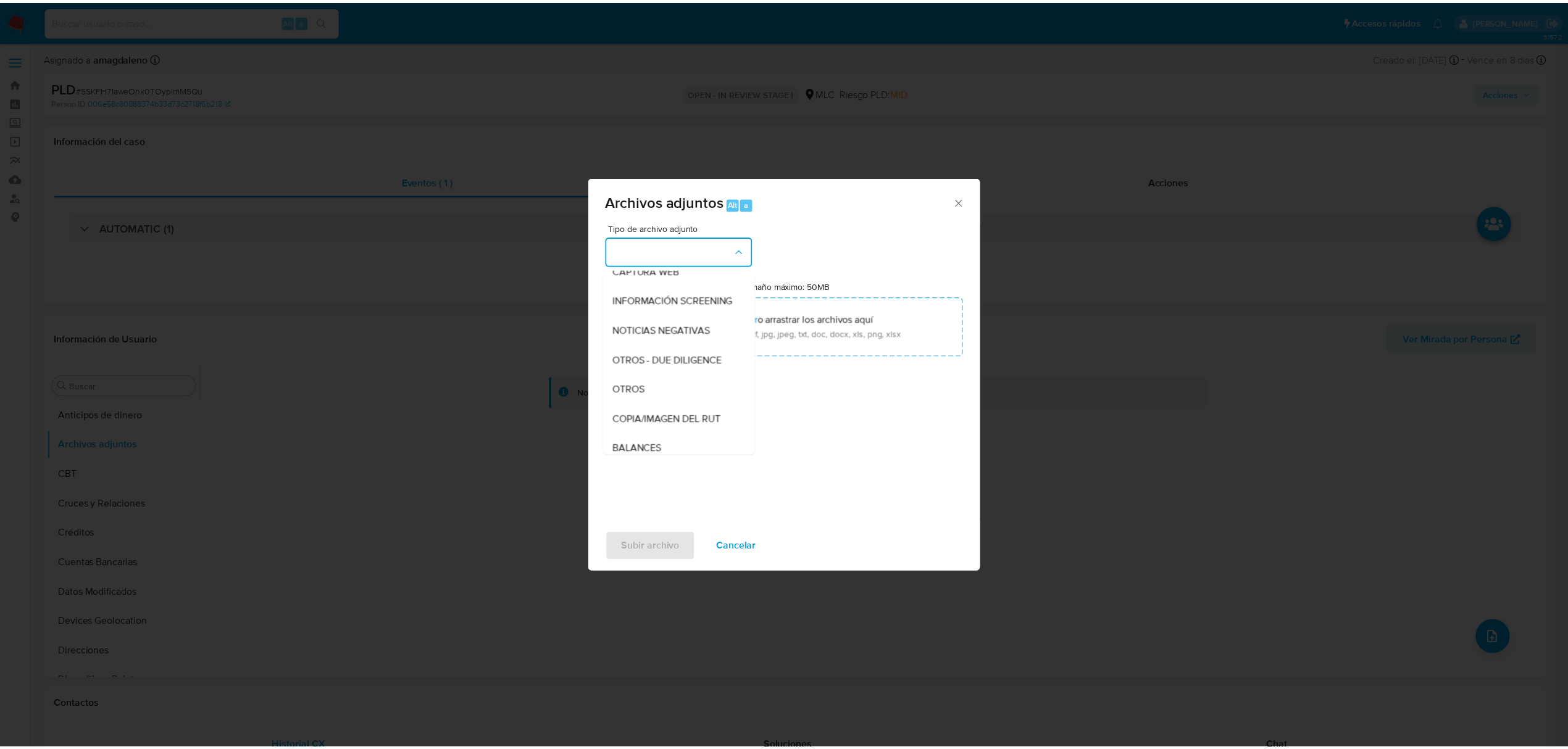
scroll to position [102, 0]
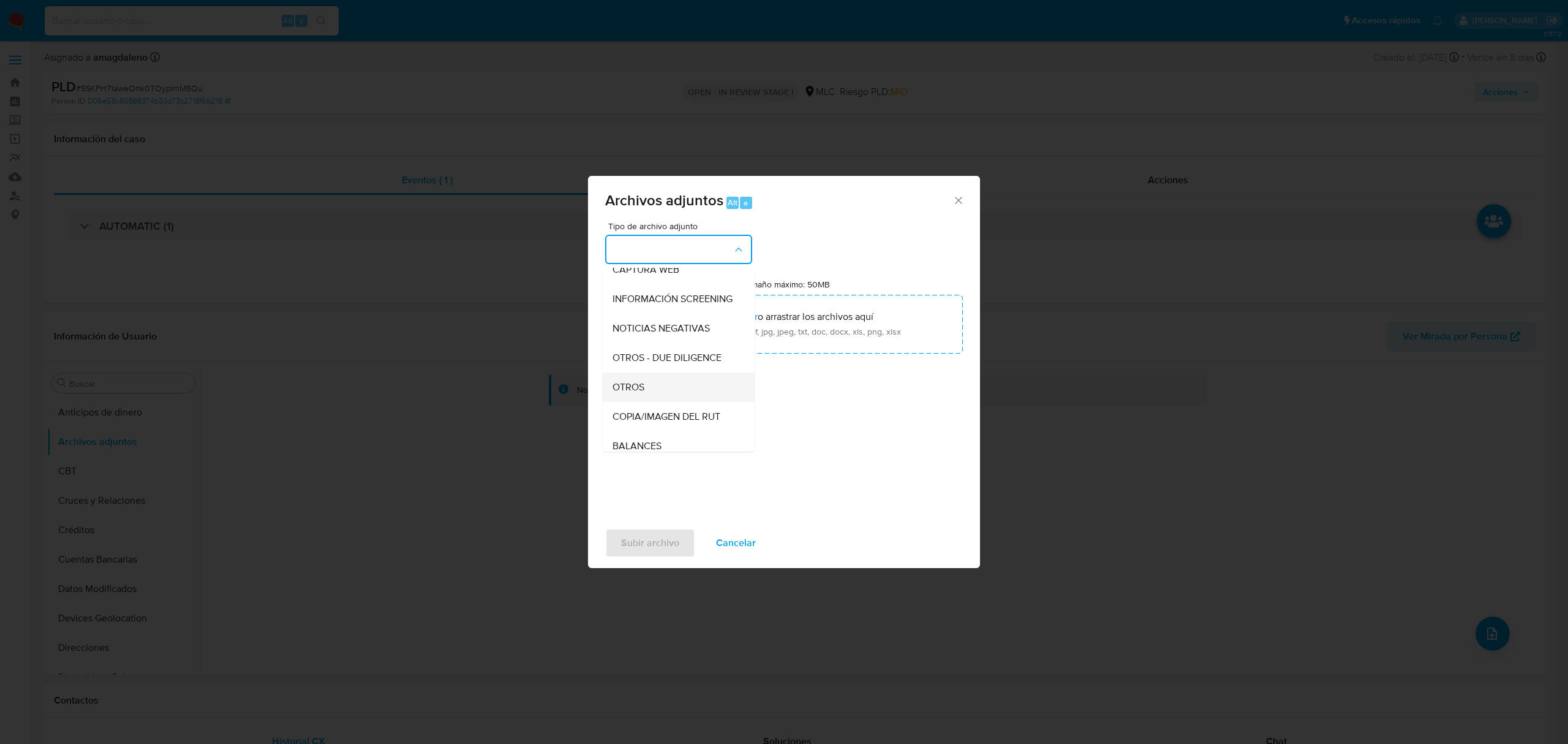
click at [658, 395] on div "OTROS" at bounding box center [675, 387] width 125 height 30
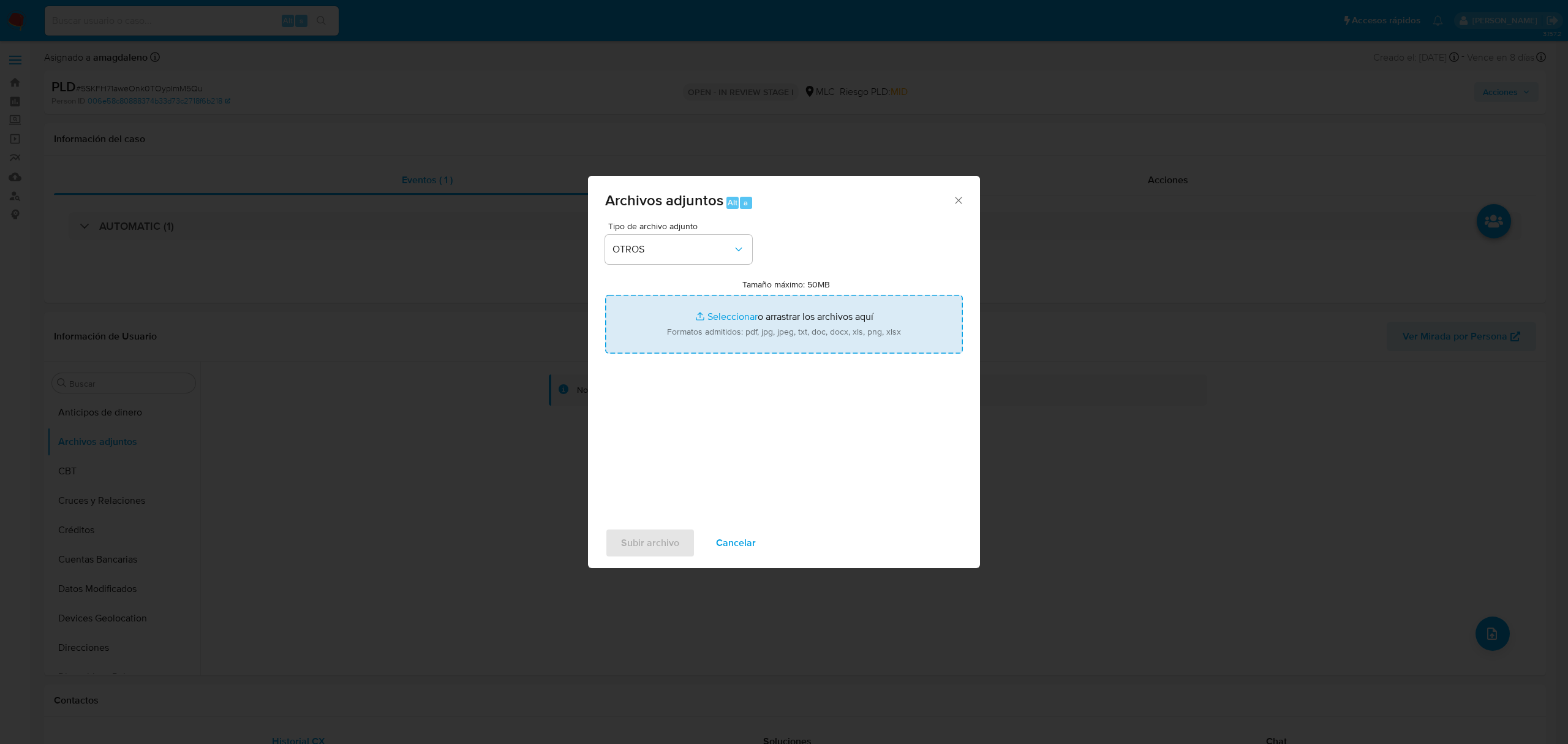
click at [711, 323] on input "Tamaño máximo: 50MB Seleccionar archivos" at bounding box center [784, 324] width 358 height 59
type input "C:\fakepath\516240781 - 02_09_2025.xlsx"
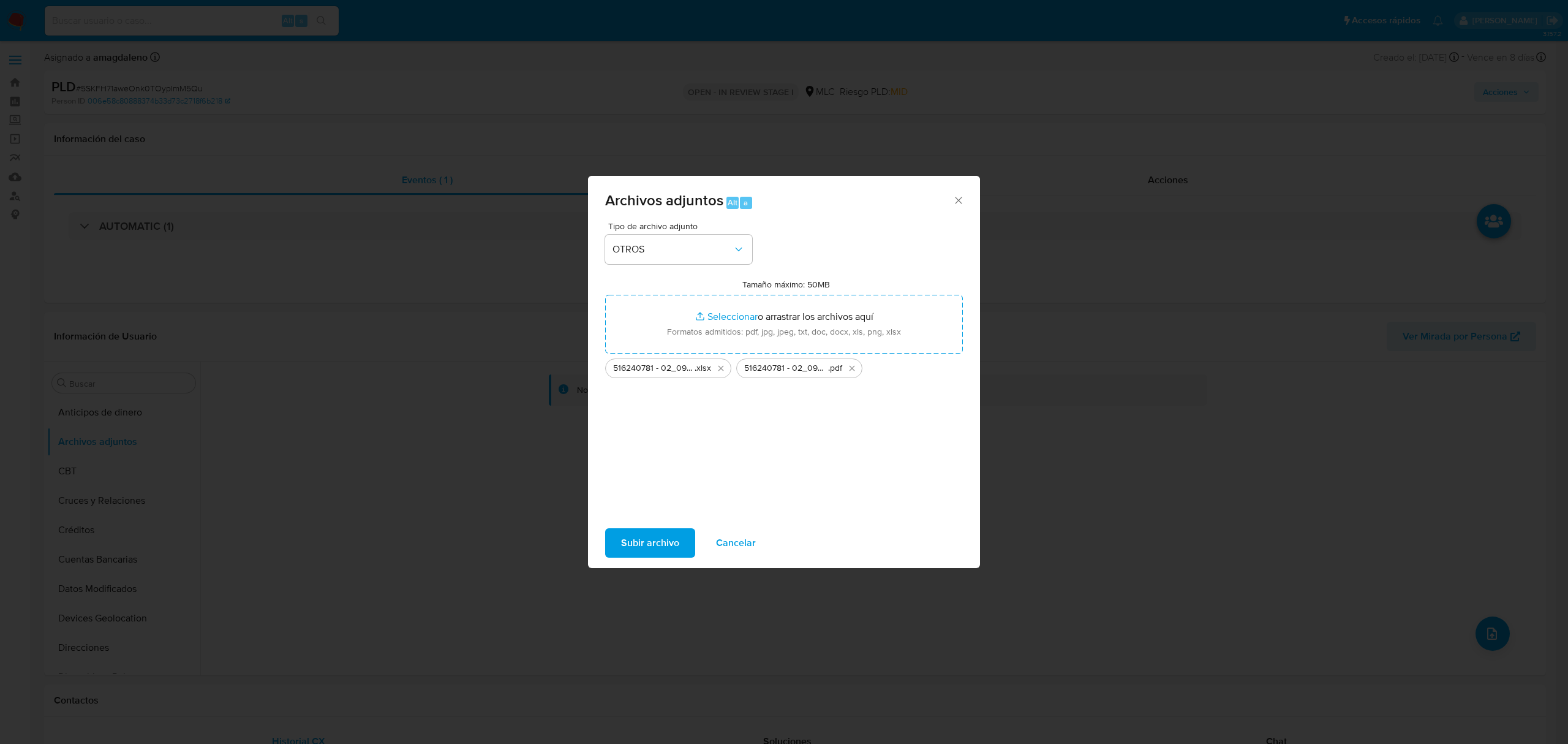
click at [643, 538] on span "Subir archivo" at bounding box center [650, 543] width 58 height 27
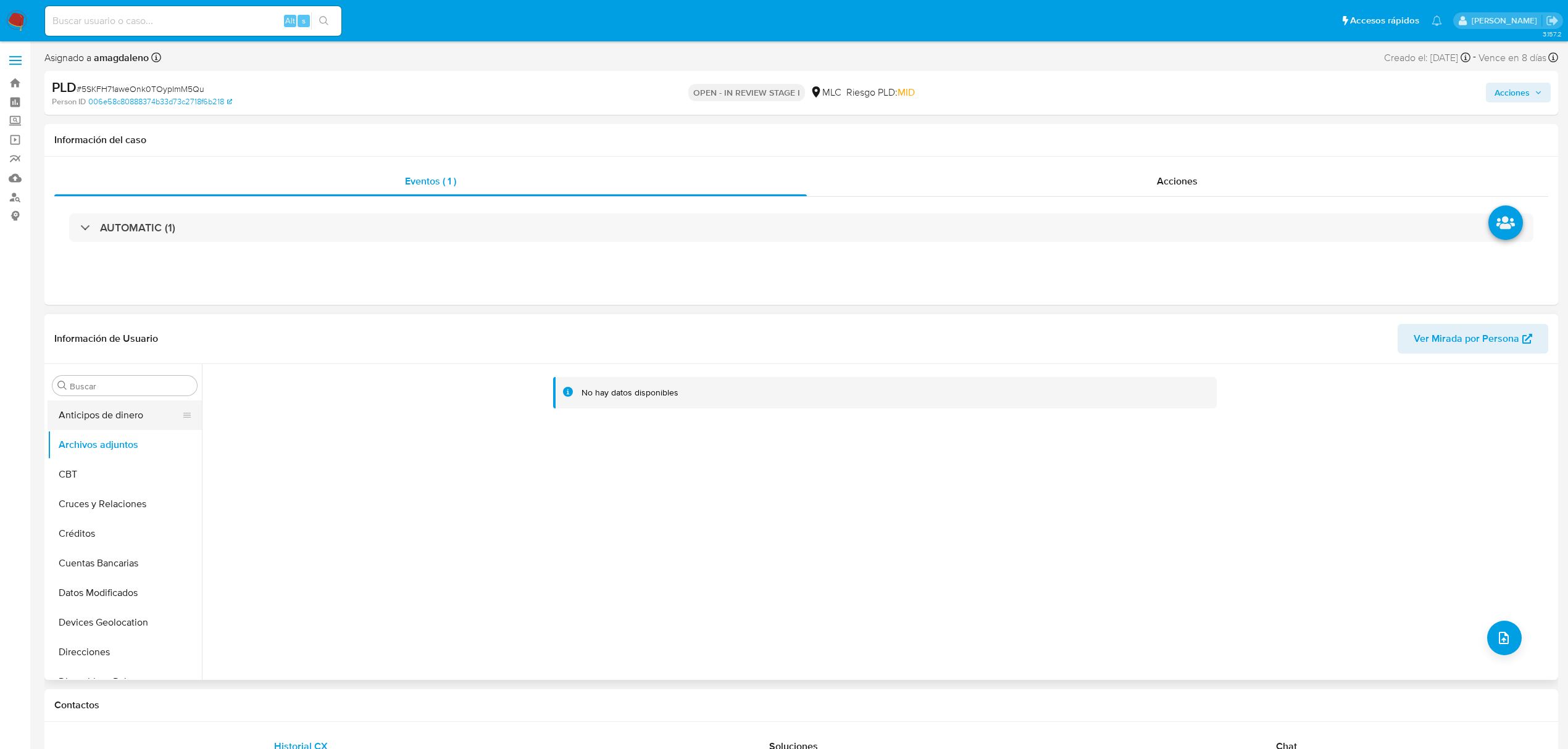
click at [95, 422] on button "Anticipos de dinero" at bounding box center [120, 416] width 144 height 30
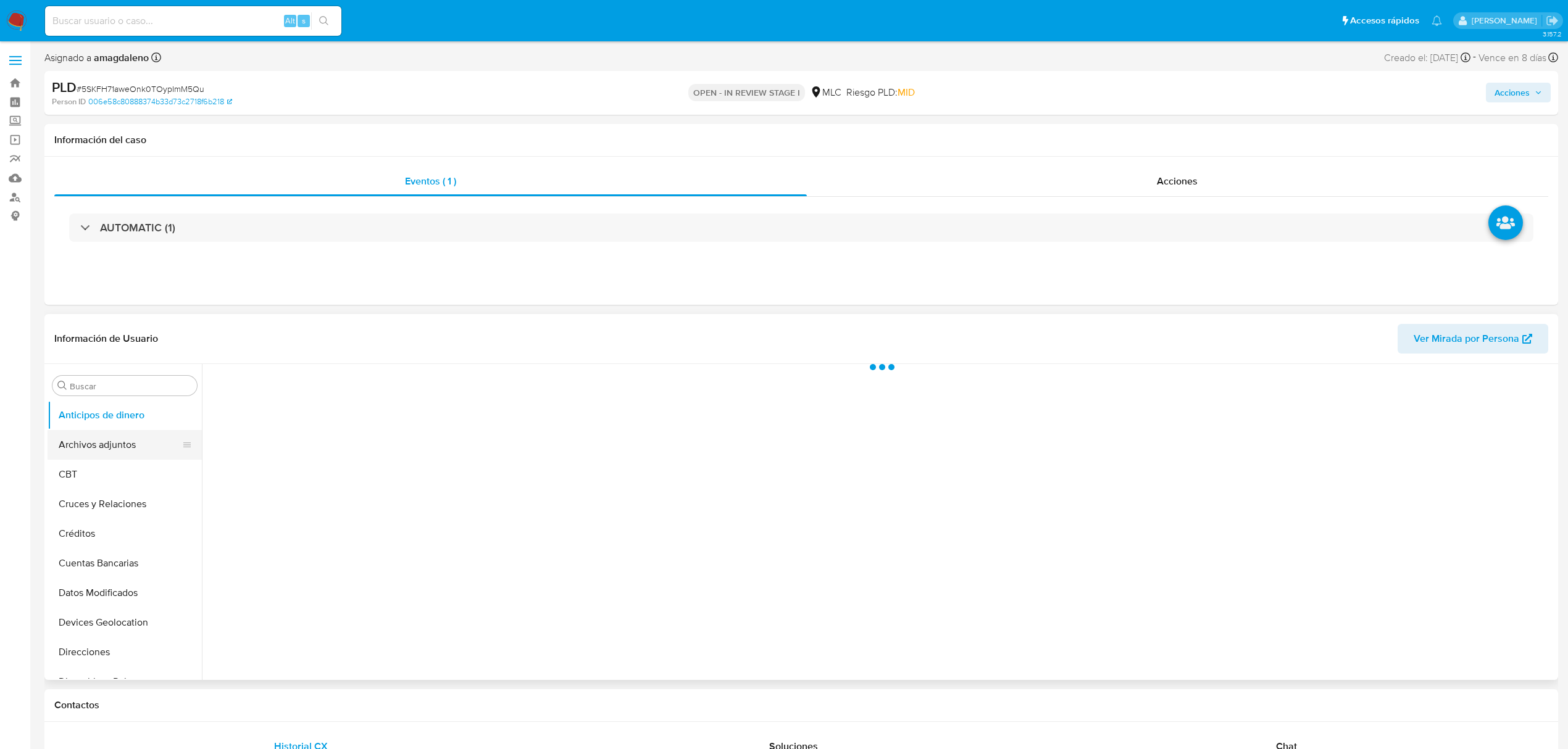
click at [100, 444] on button "Archivos adjuntos" at bounding box center [120, 445] width 144 height 30
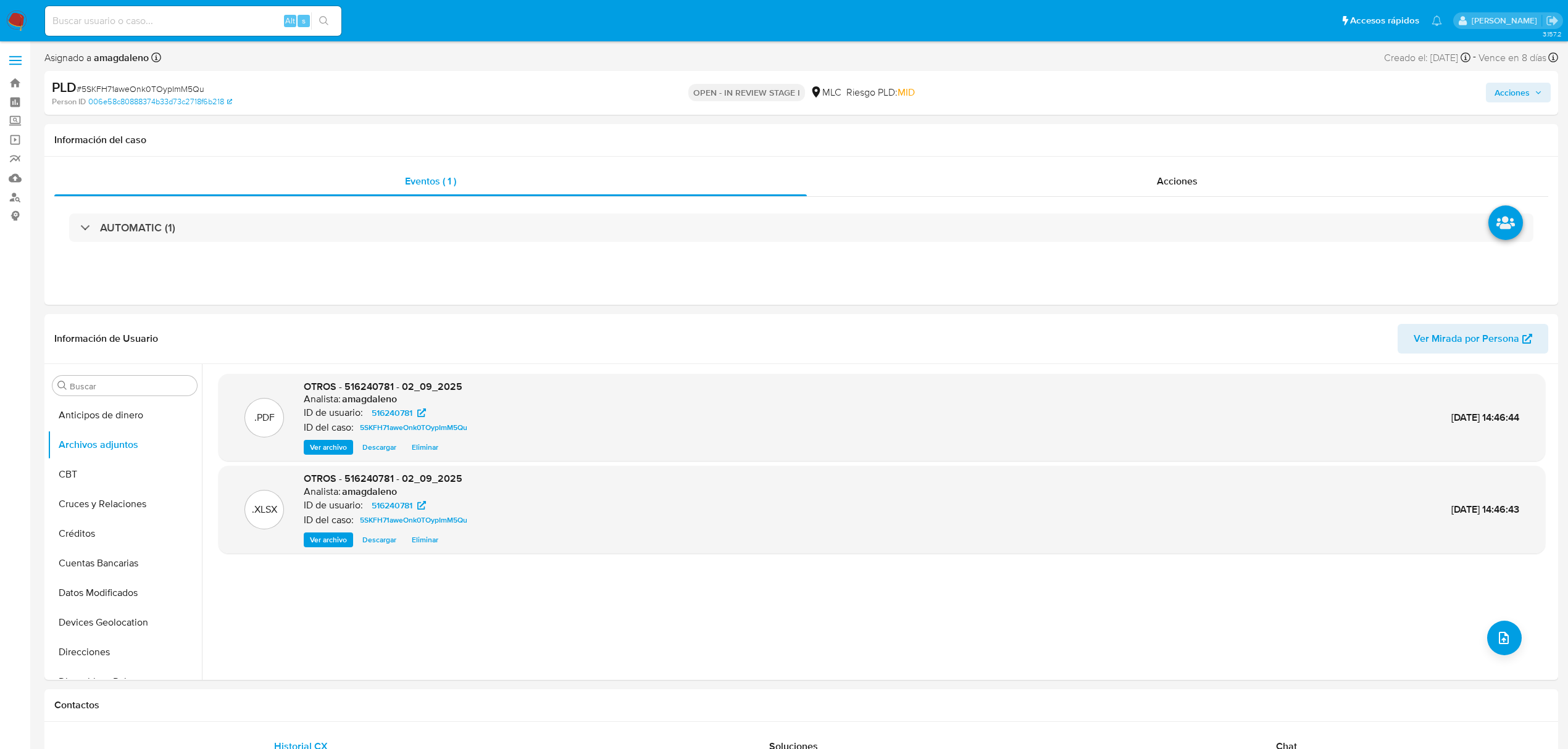
click at [1527, 93] on span "Acciones" at bounding box center [1512, 93] width 35 height 20
click at [1191, 131] on span "Resolución del caso" at bounding box center [1168, 131] width 88 height 14
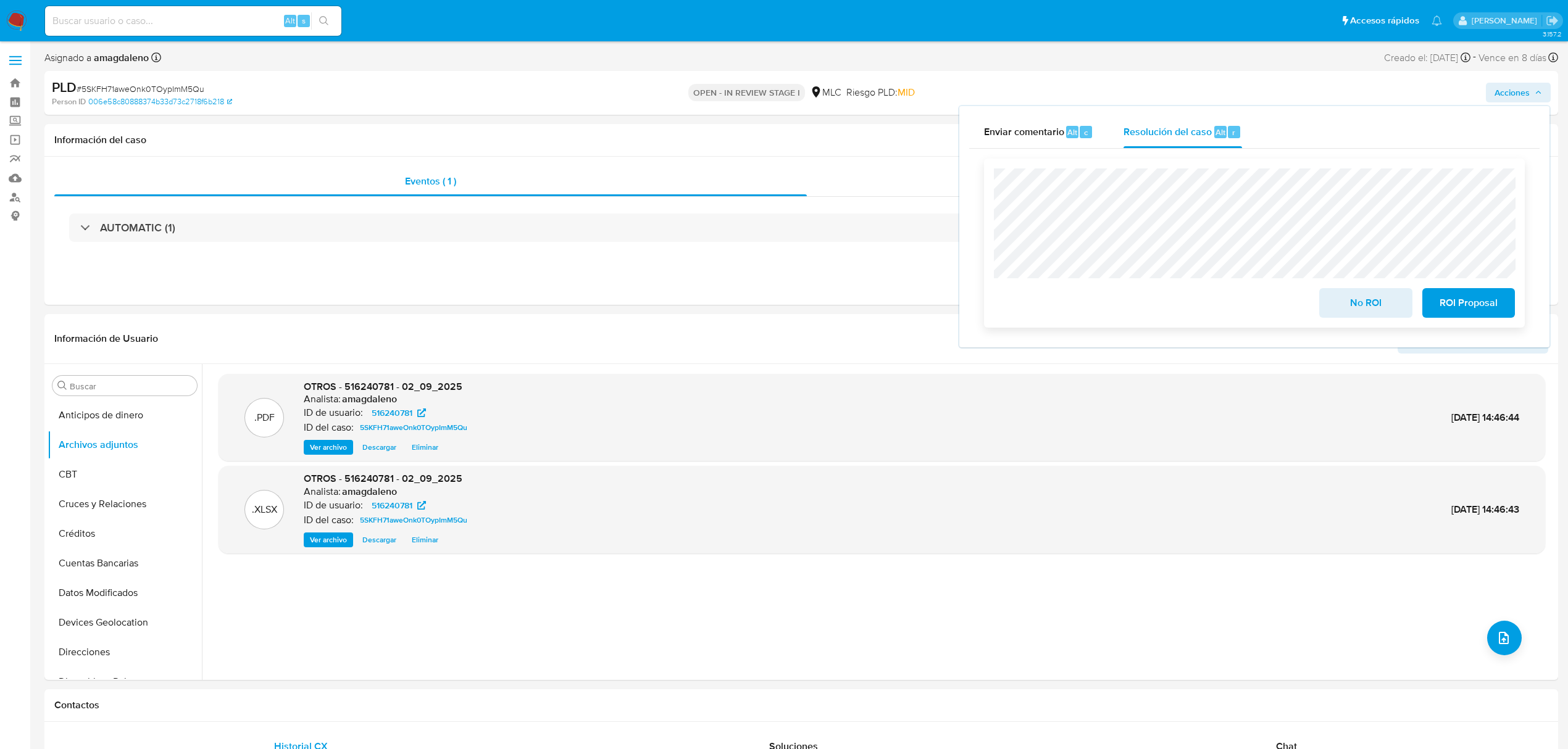
click at [1378, 312] on span "No ROI" at bounding box center [1365, 303] width 60 height 27
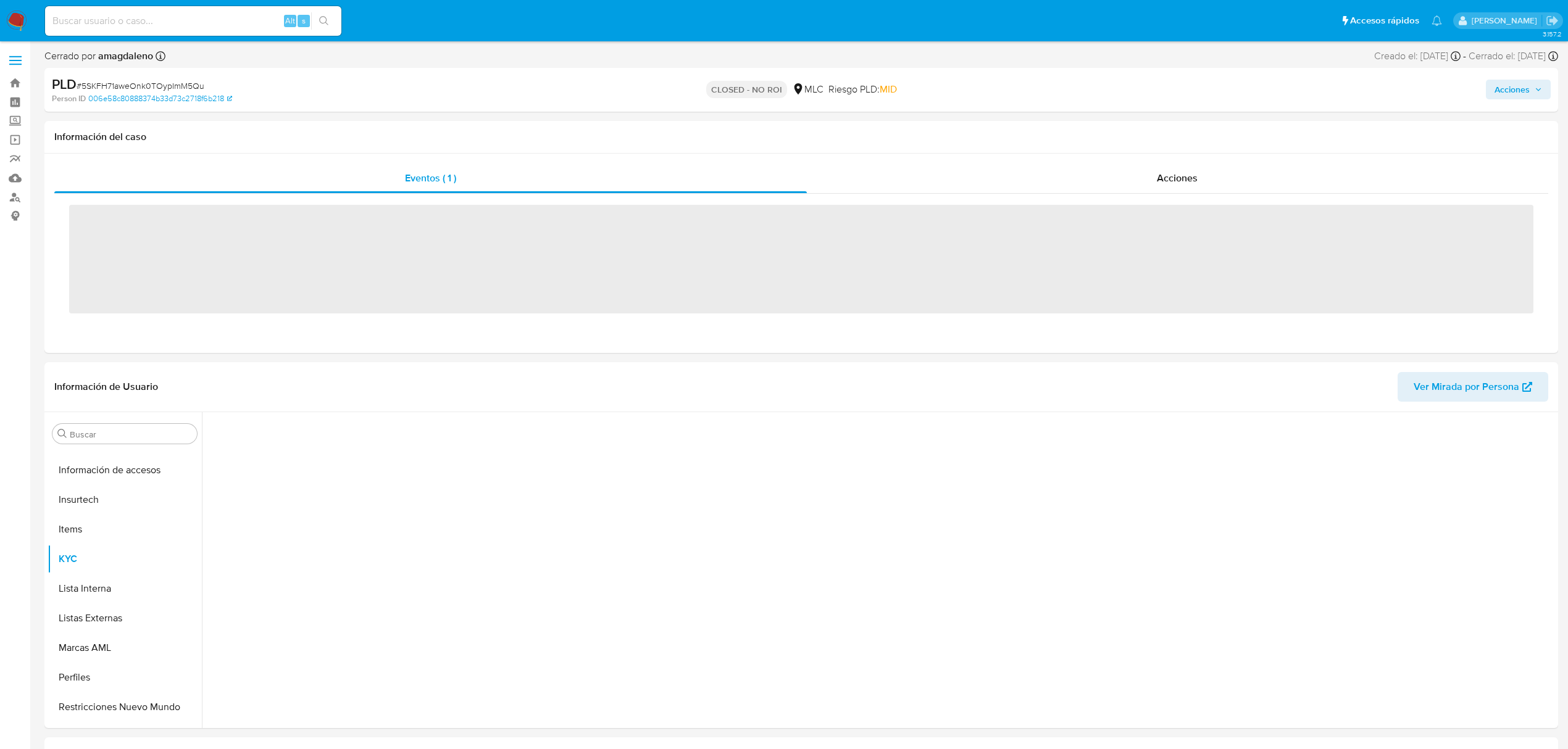
scroll to position [521, 0]
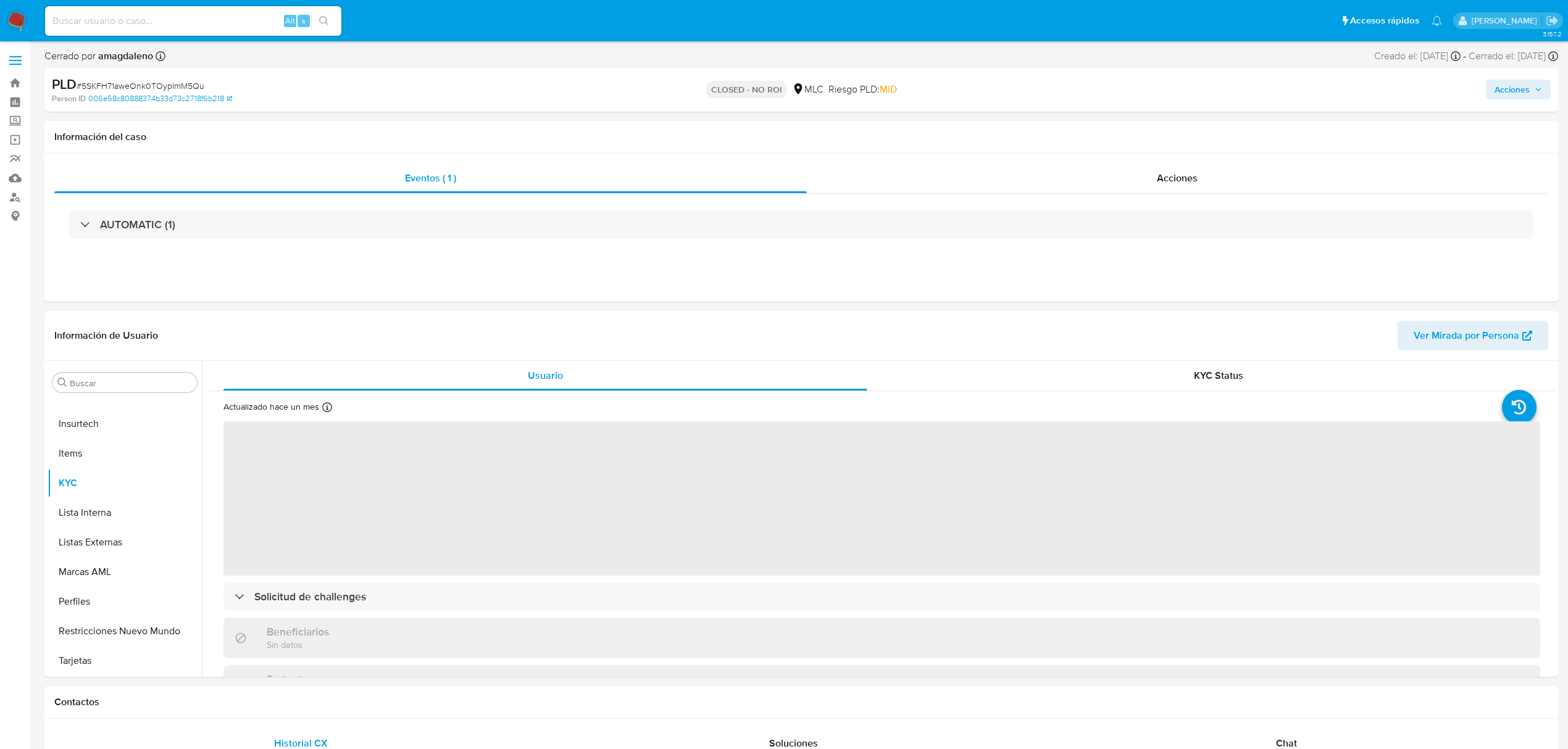
select select "10"
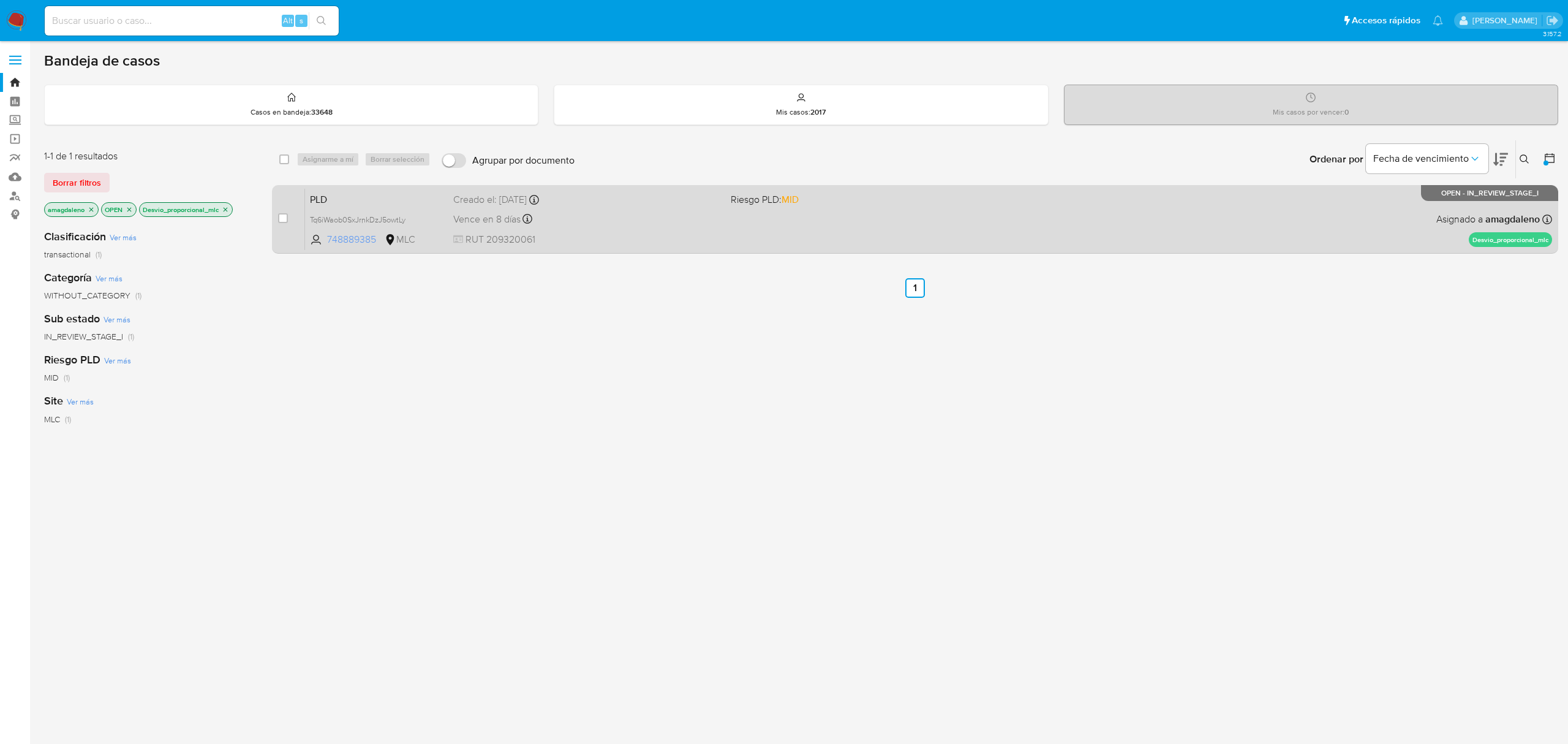
click at [363, 239] on span "748889385" at bounding box center [354, 240] width 55 height 14
click at [685, 228] on div "PLD Tq6iWaob0SxJrnkDzJ5owtLy 748889385 MLC Riesgo PLD: MID Creado el: [DATE] Cr…" at bounding box center [928, 219] width 1247 height 62
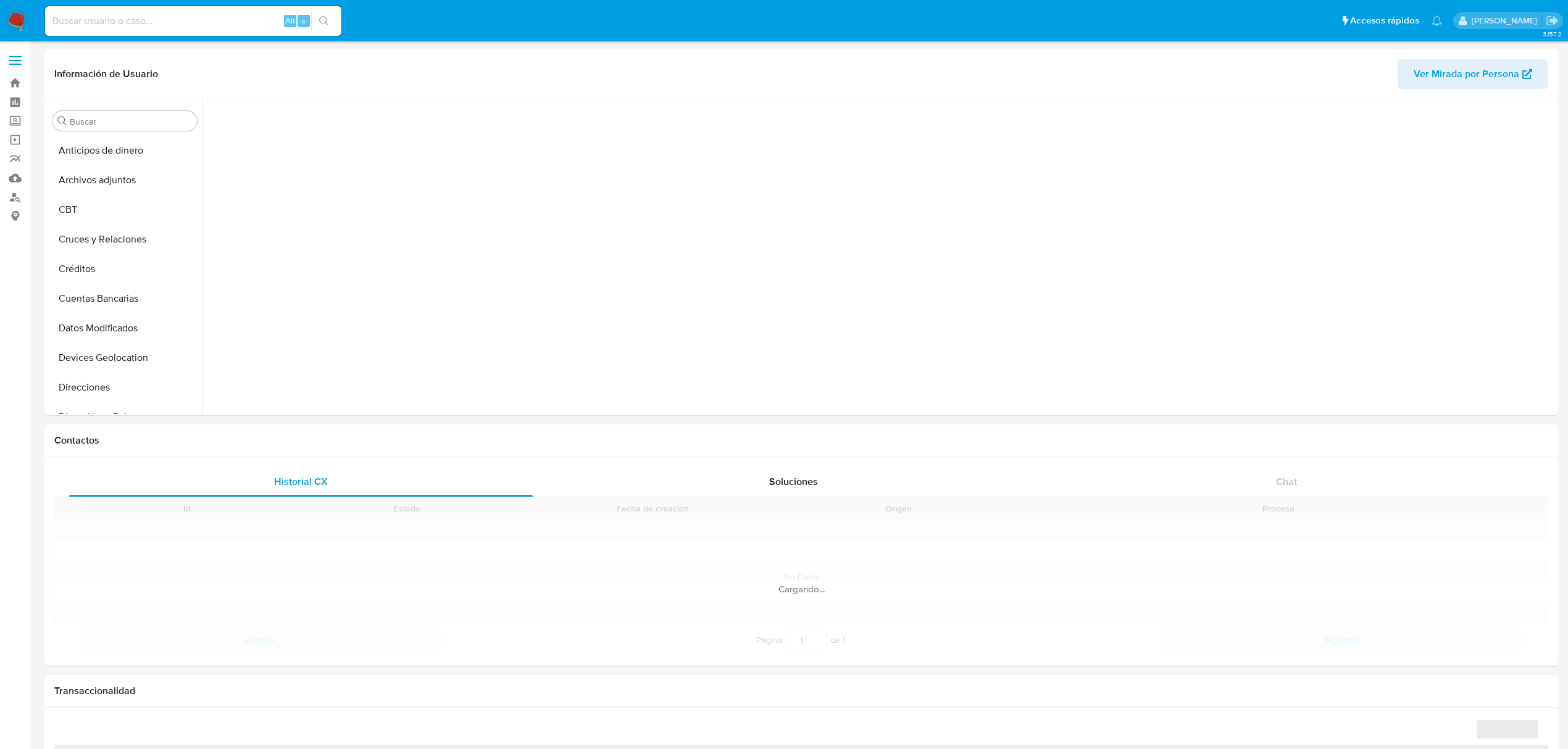
scroll to position [395, 0]
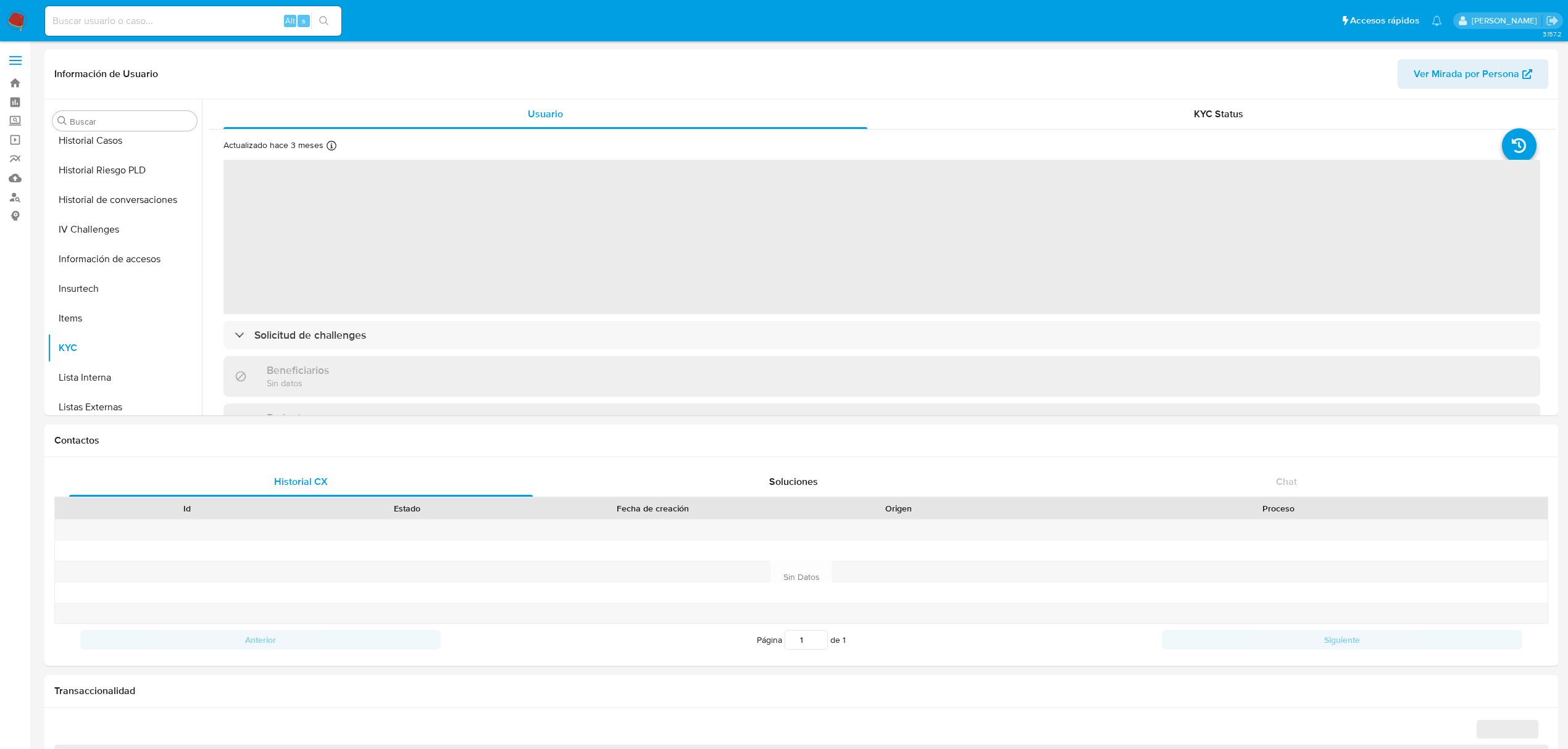
select select "10"
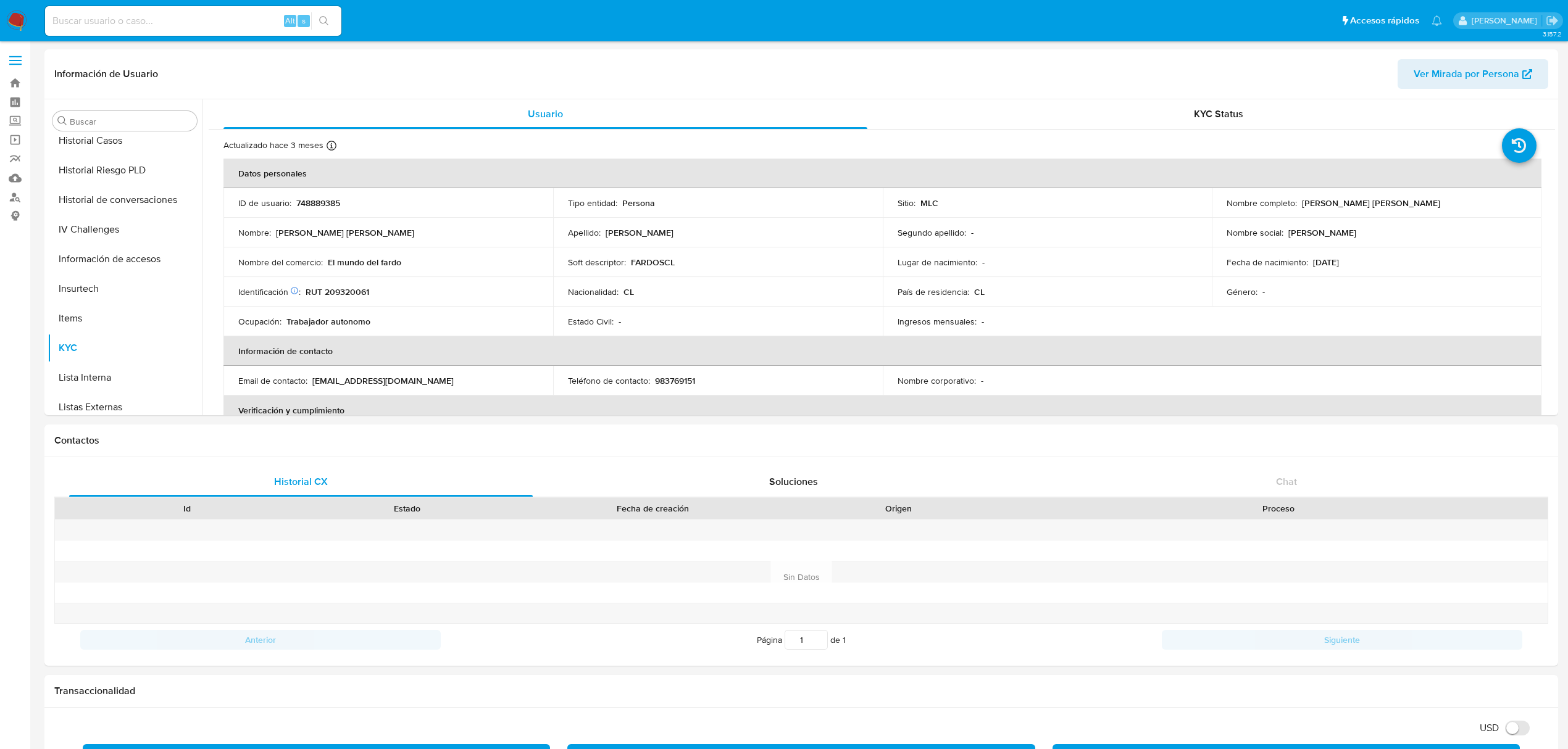
scroll to position [521, 0]
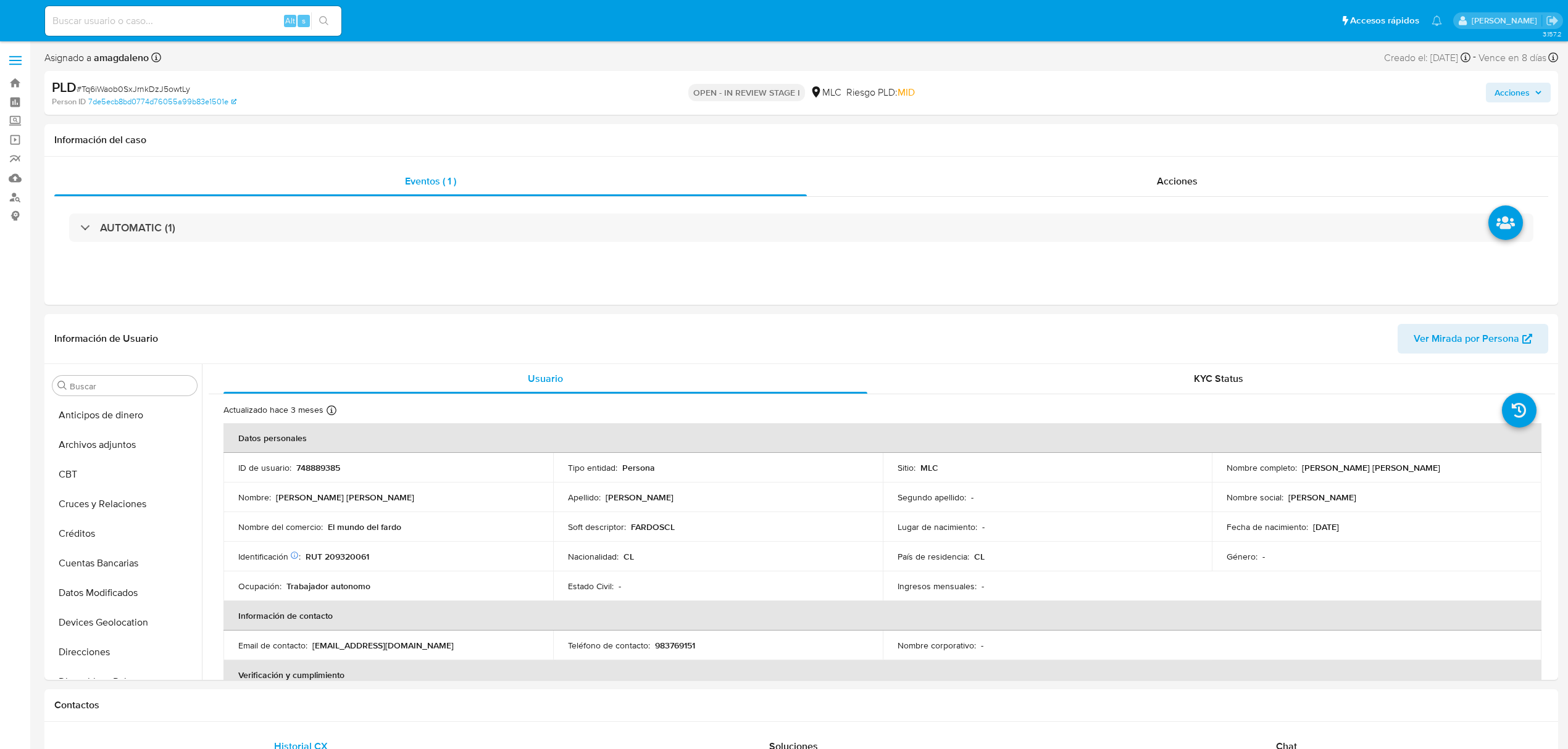
select select "10"
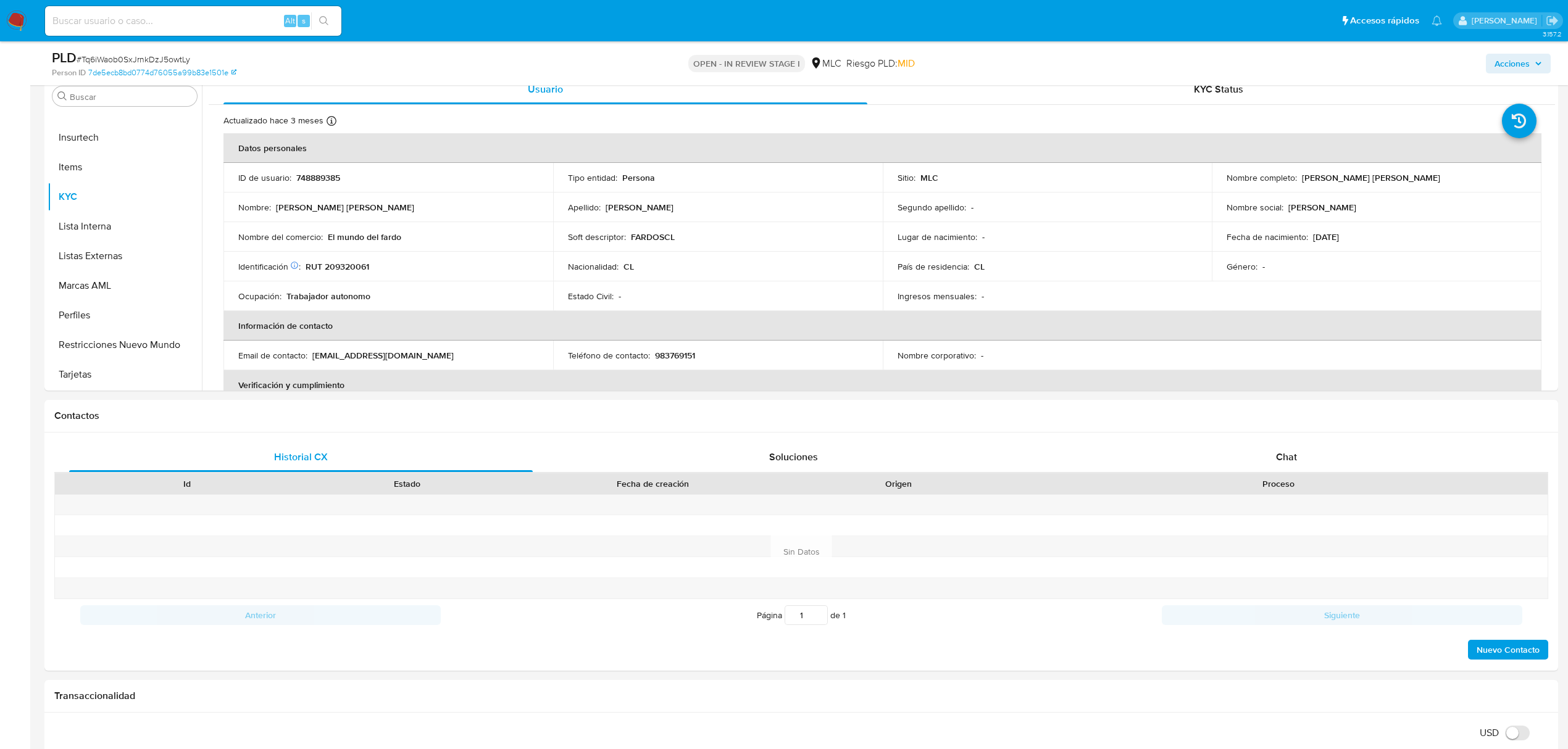
scroll to position [230, 0]
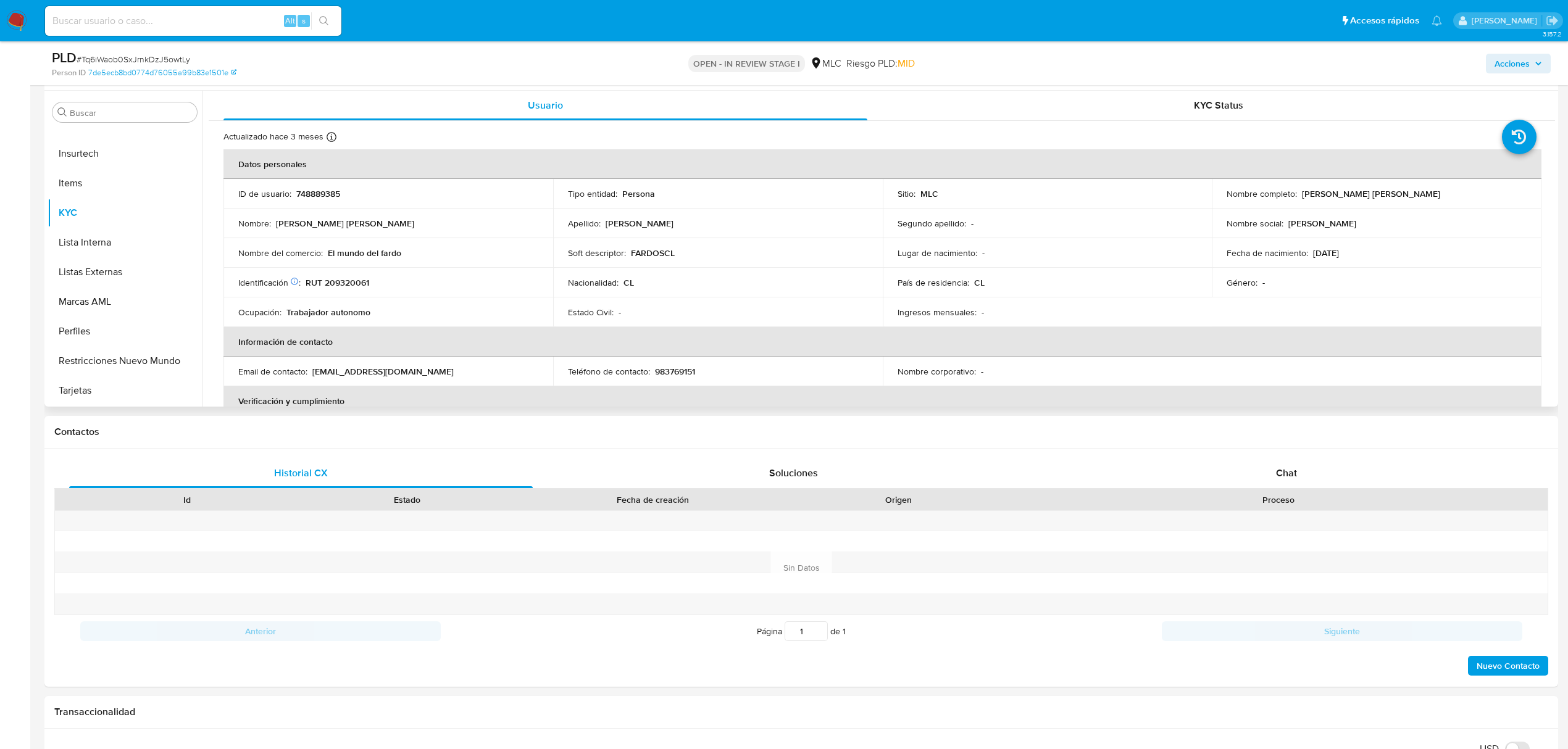
click at [342, 285] on p "RUT 209320061" at bounding box center [337, 282] width 63 height 11
copy p "209320061"
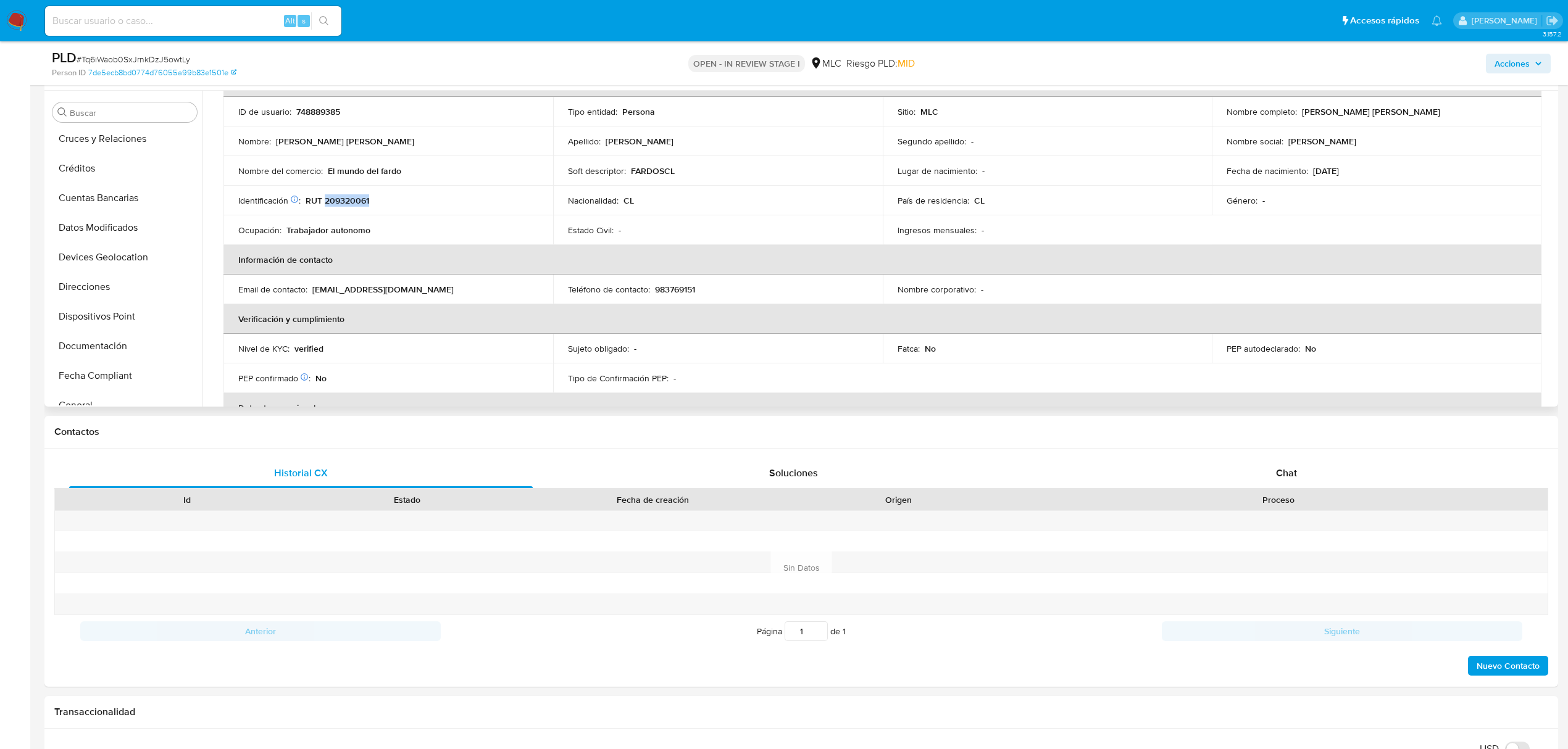
scroll to position [28, 0]
click at [132, 195] on button "Cruces y Relaciones" at bounding box center [120, 203] width 144 height 30
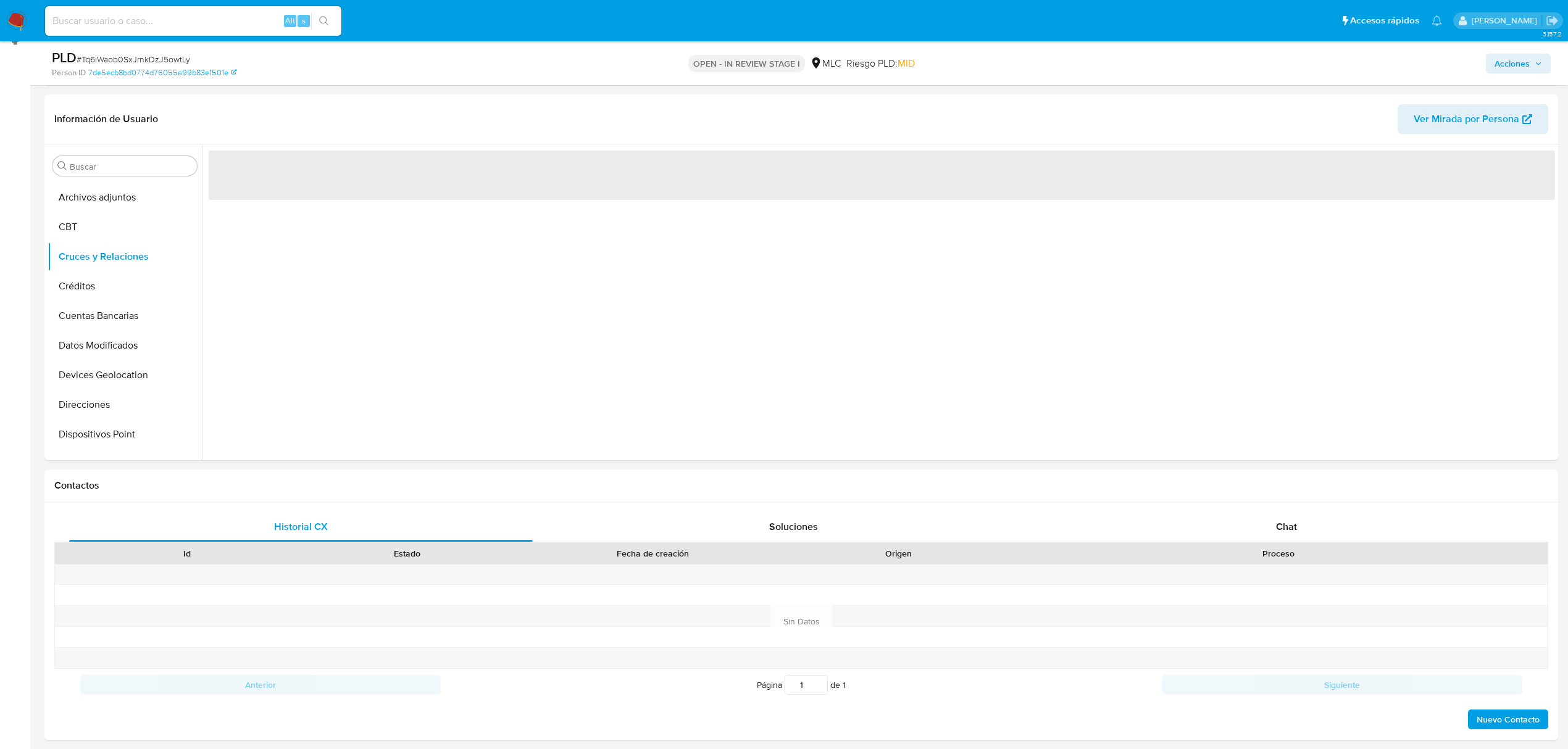
scroll to position [154, 0]
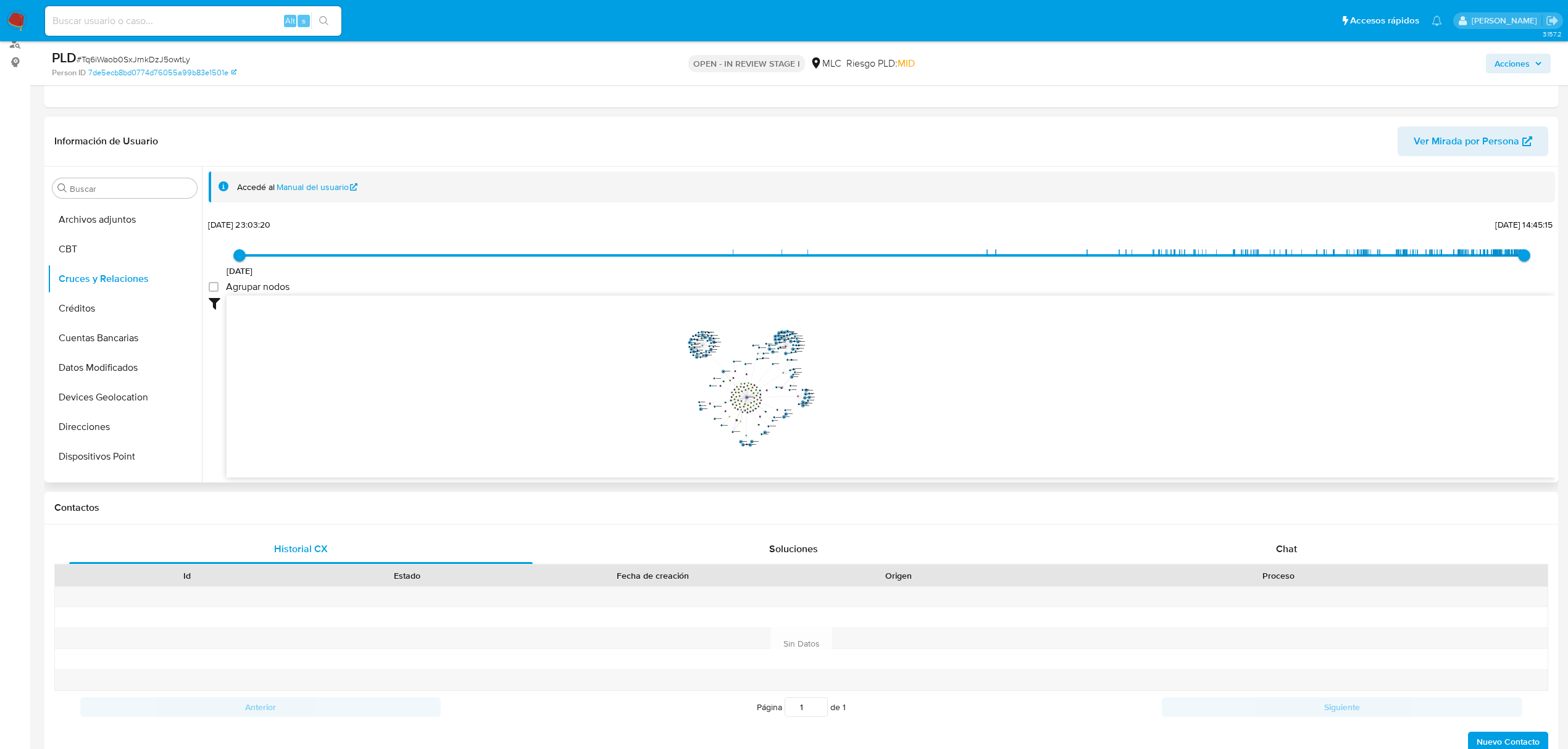
drag, startPoint x: 1023, startPoint y: 386, endPoint x: 1027, endPoint y: 365, distance: 21.4
click at [1027, 365] on icon "device-665d3b6ffb8828da89741a37  user-748889385  748889385 user-208506275  2…" at bounding box center [891, 385] width 1328 height 179
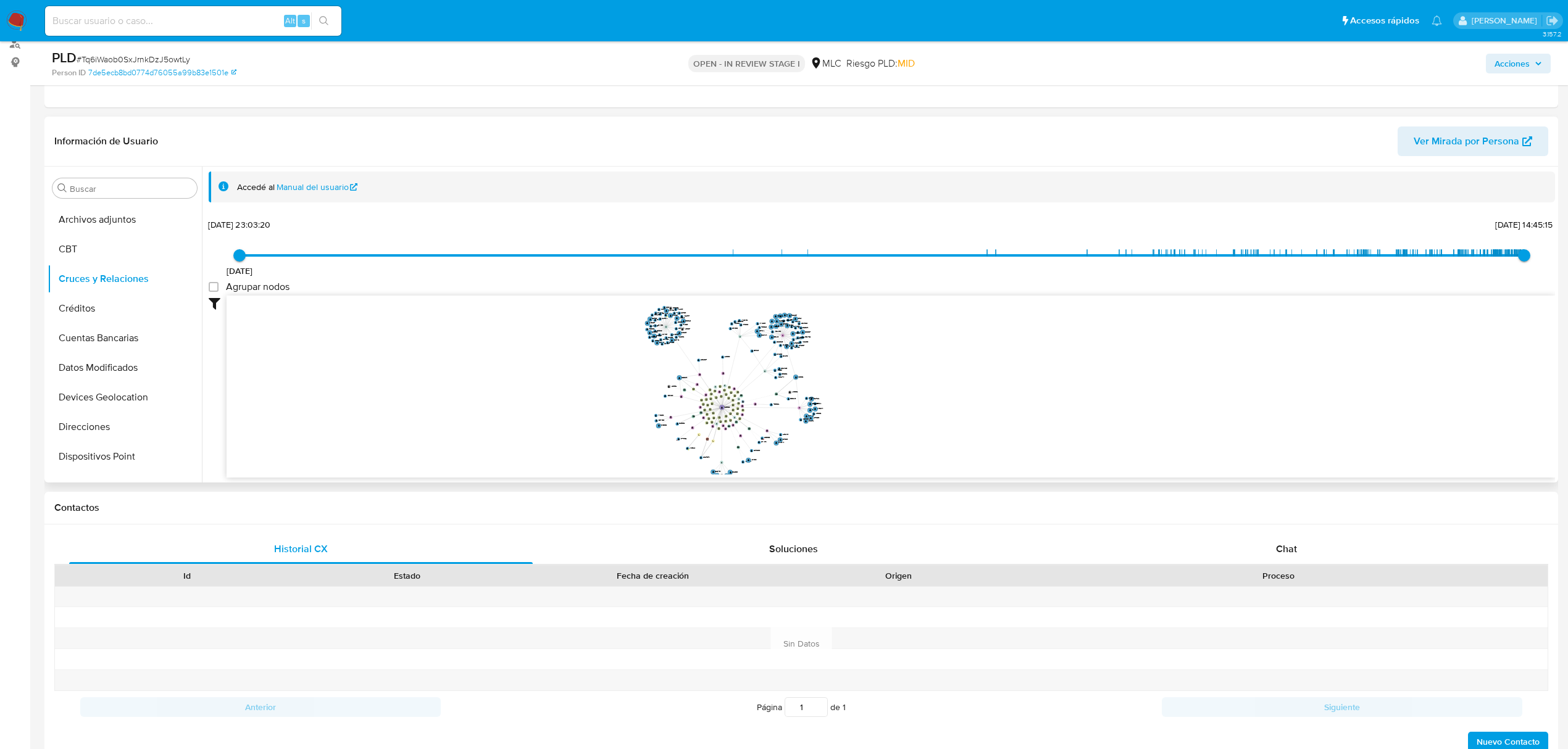
drag, startPoint x: 951, startPoint y: 391, endPoint x: 1023, endPoint y: 393, distance: 72.0
click at [1023, 393] on icon "device-665d3b6ffb8828da89741a37  user-748889385  748889385 user-208506275  2…" at bounding box center [891, 385] width 1328 height 179
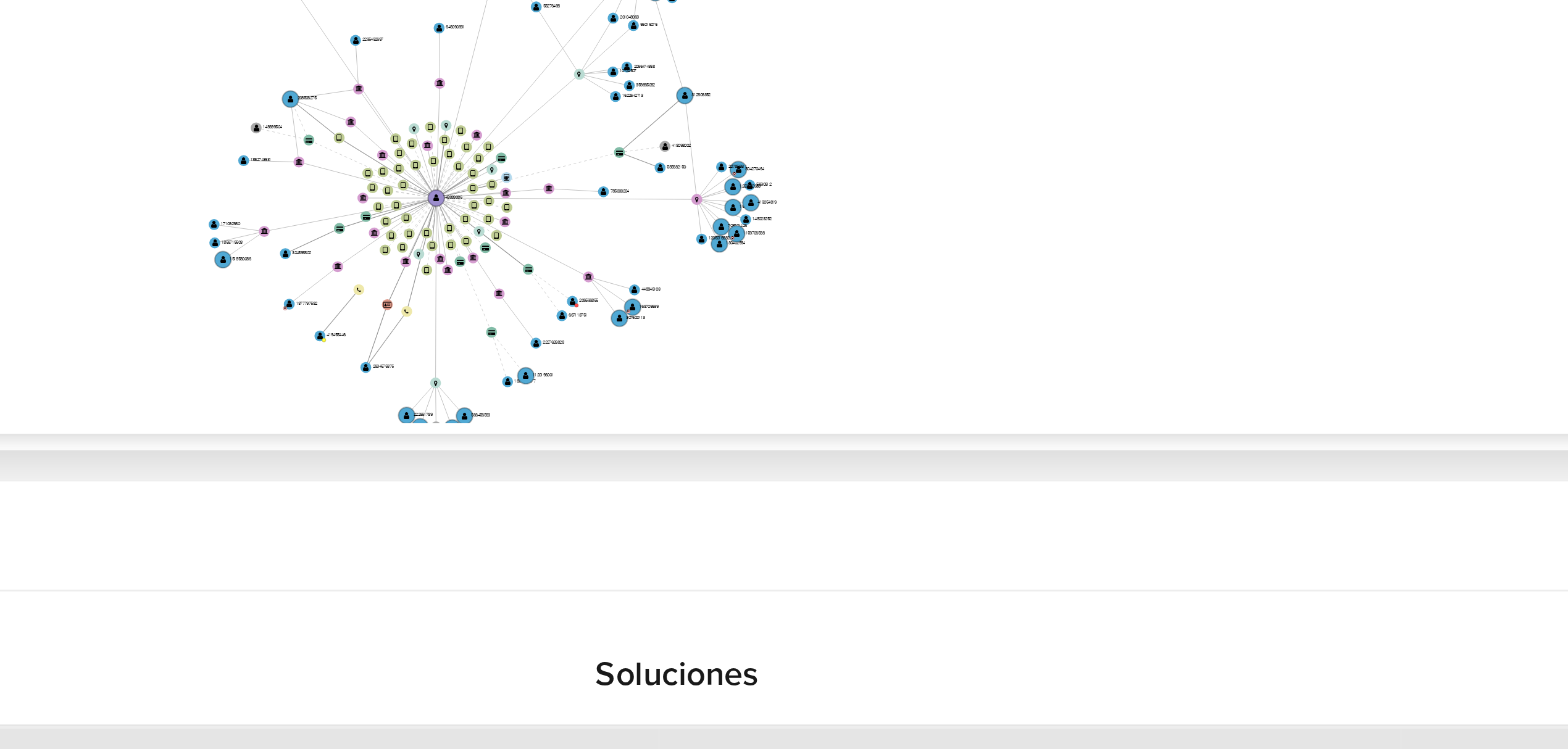
click at [1055, 421] on icon "device-665d3b6ffb8828da89741a37  user-748889385  748889385 user-208506275  2…" at bounding box center [891, 385] width 1328 height 179
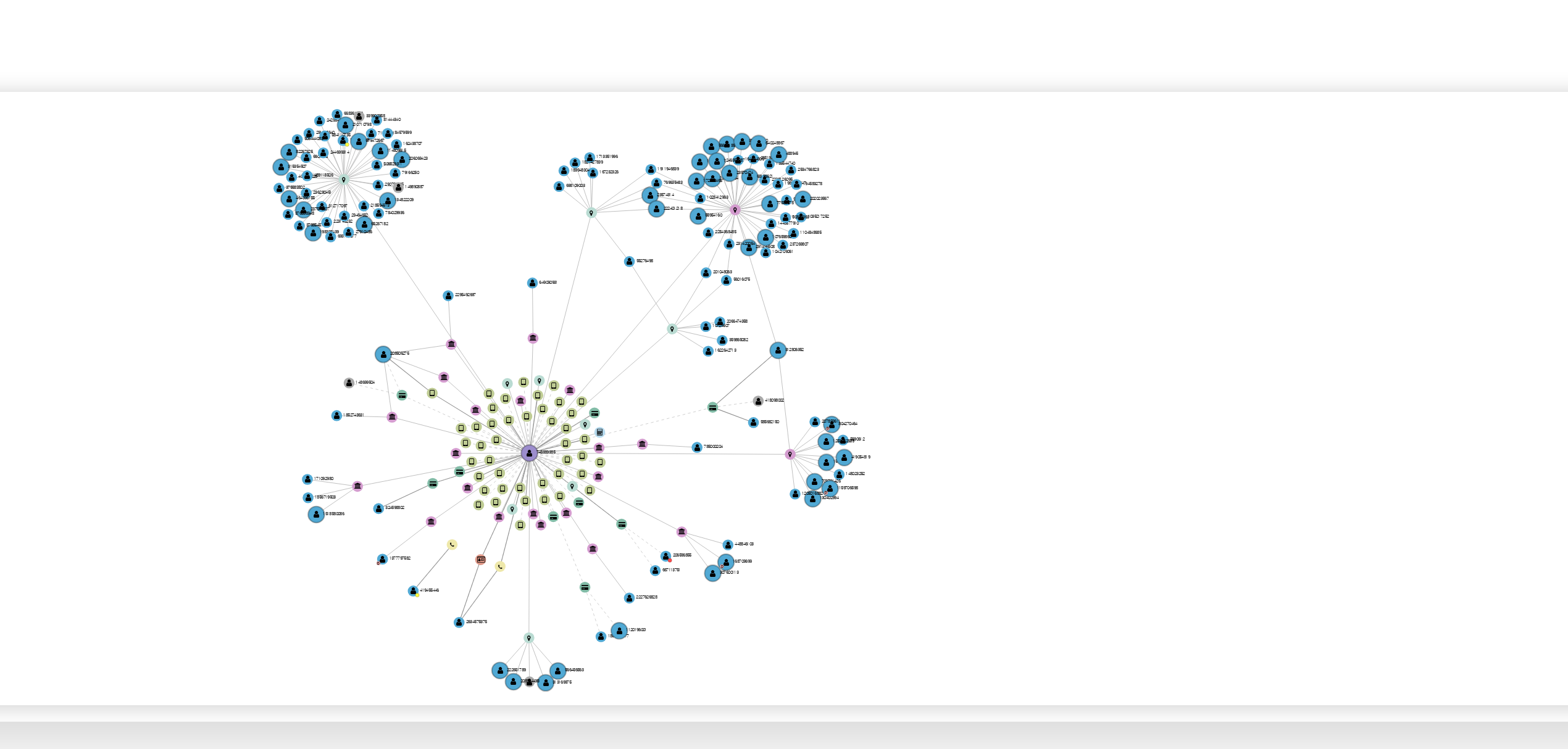
drag, startPoint x: 936, startPoint y: 372, endPoint x: 960, endPoint y: 368, distance: 24.3
click at [960, 368] on icon "device-665d3b6ffb8828da89741a37  user-748889385  748889385 user-208506275  2…" at bounding box center [891, 385] width 1328 height 179
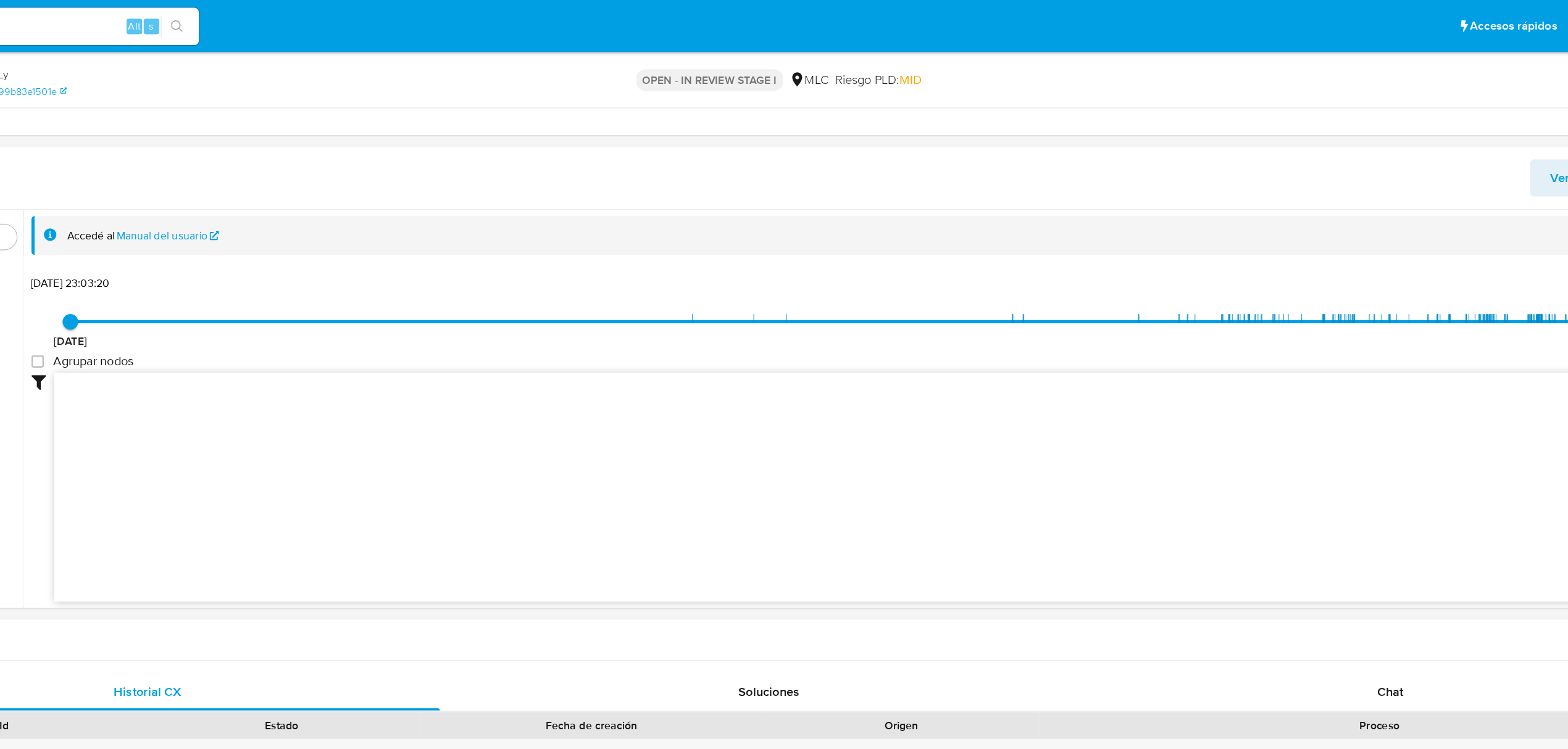
drag, startPoint x: 1297, startPoint y: 551, endPoint x: 1437, endPoint y: 175, distance: 401.2
click at [1297, 551] on span "Chat" at bounding box center [1287, 549] width 21 height 14
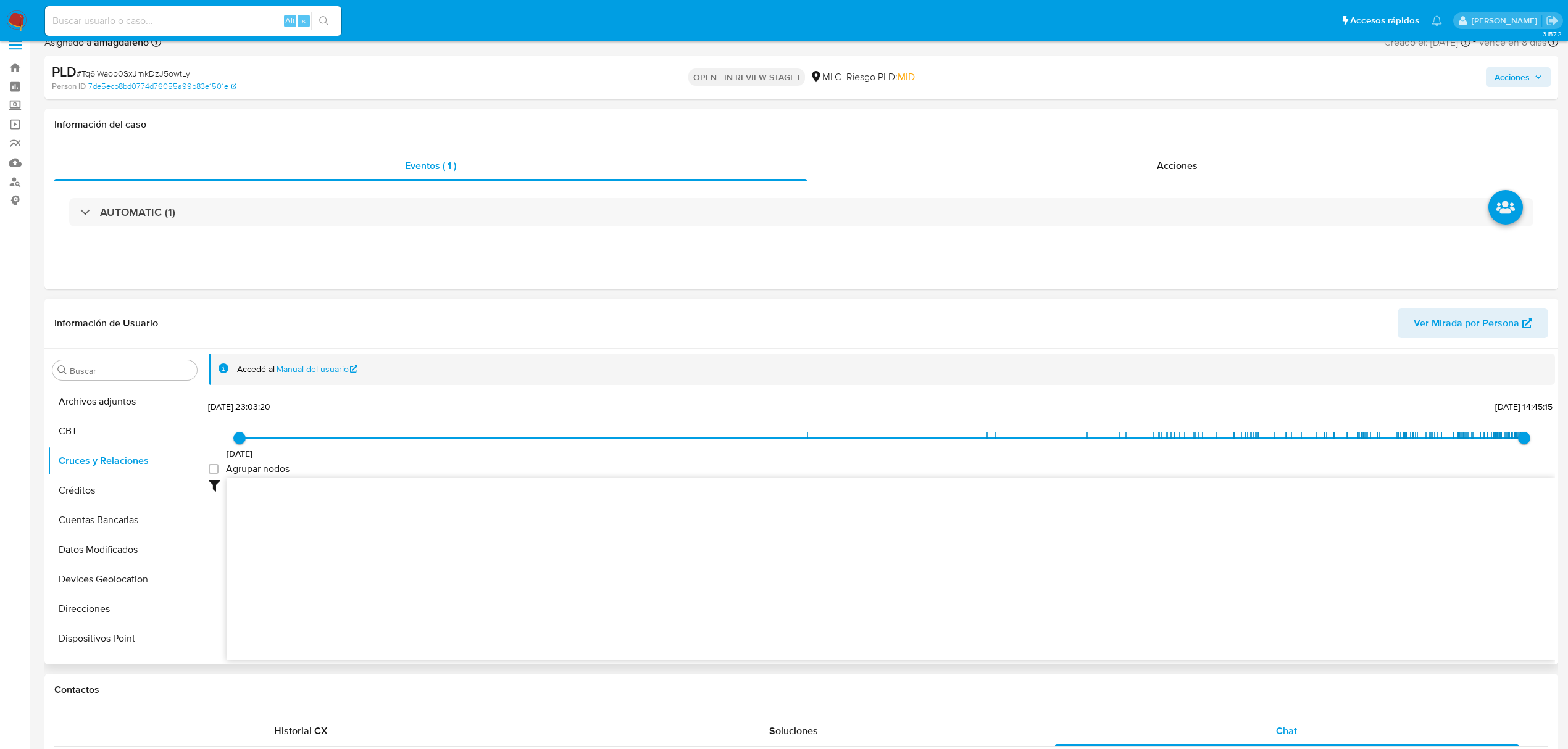
scroll to position [0, 0]
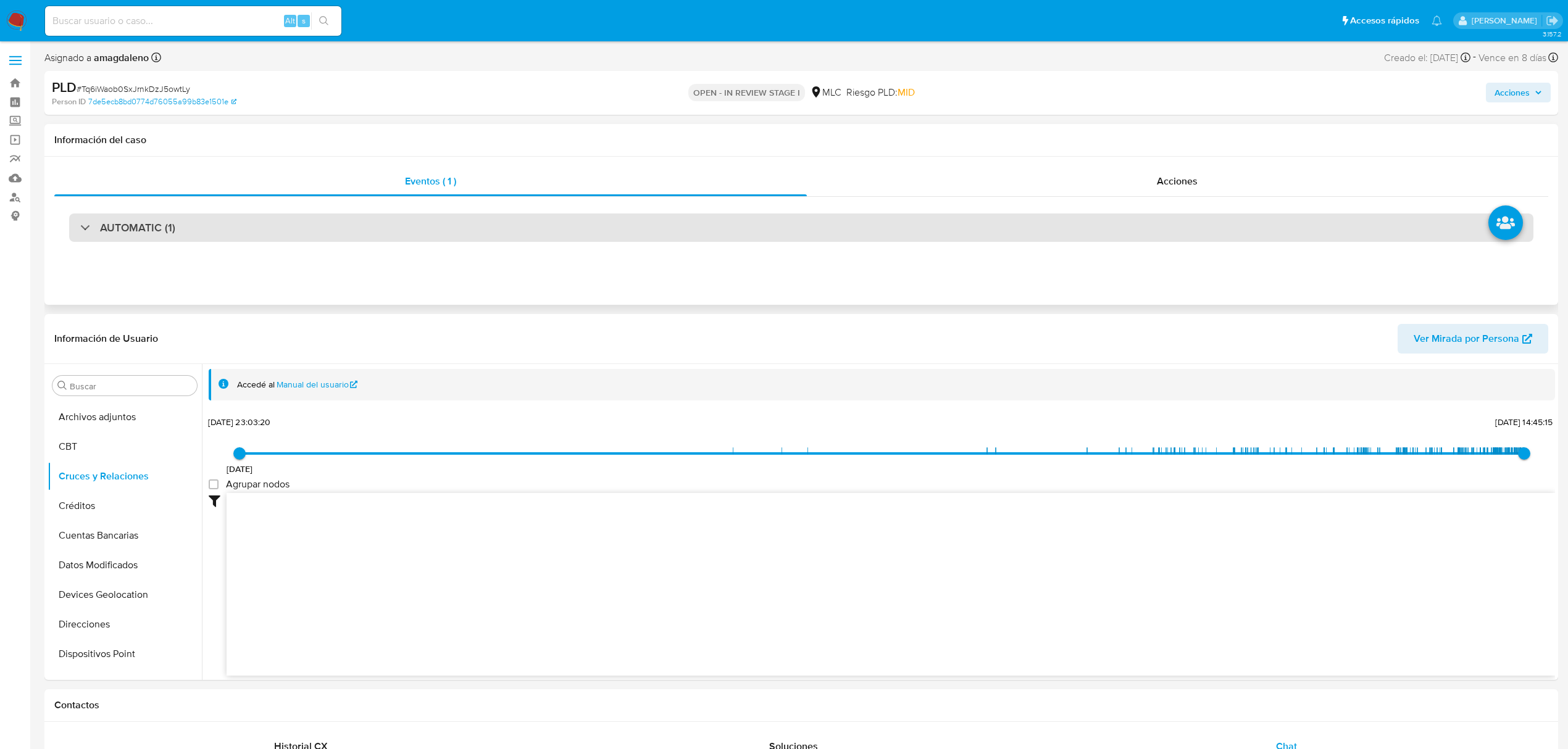
click at [720, 230] on div "AUTOMATIC (1)" at bounding box center [801, 228] width 1464 height 29
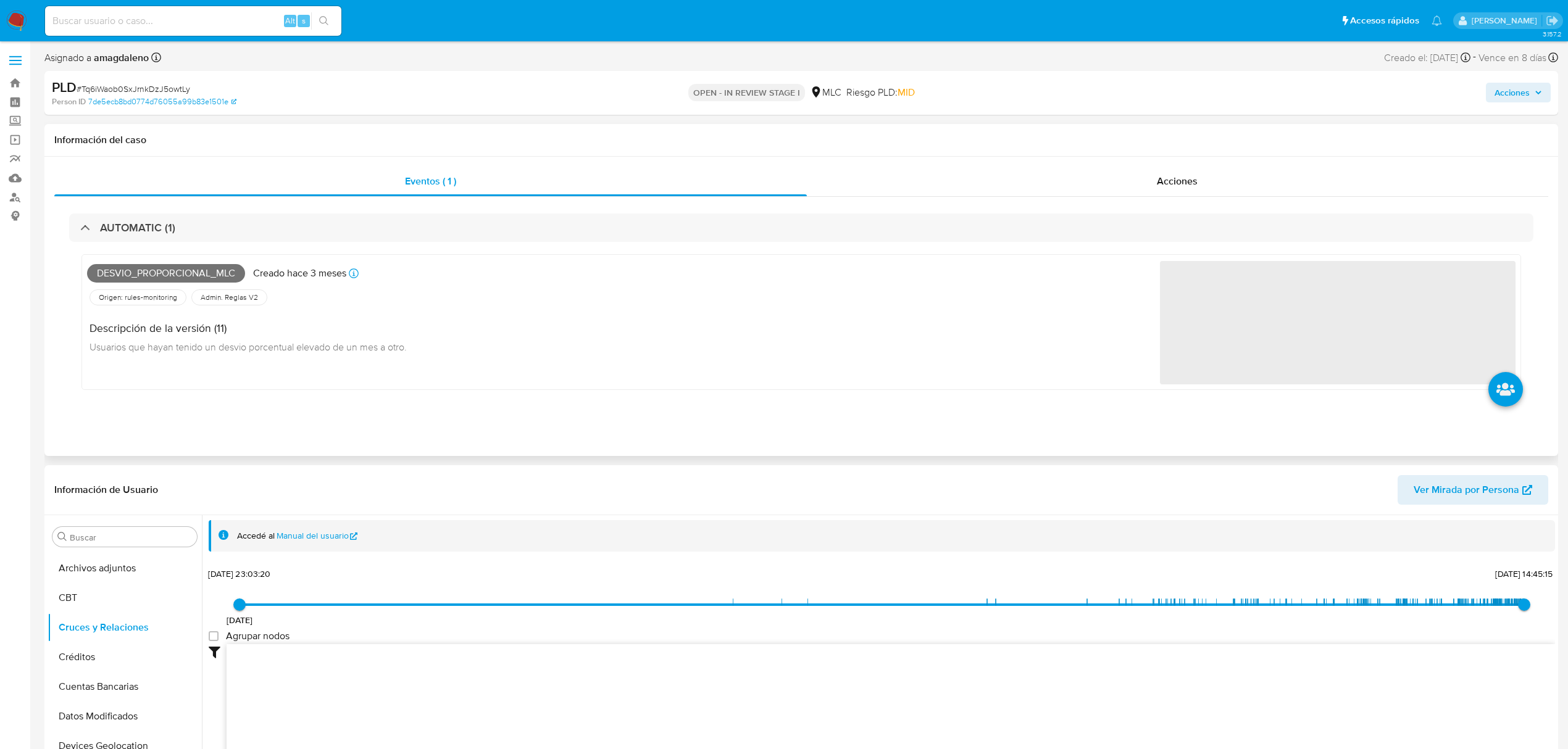
click at [1091, 198] on div "AUTOMATIC (1) Desvio_proporcional_mlc Creado hace 3 meses Creado: 12/06/2025 06…" at bounding box center [801, 310] width 1494 height 228
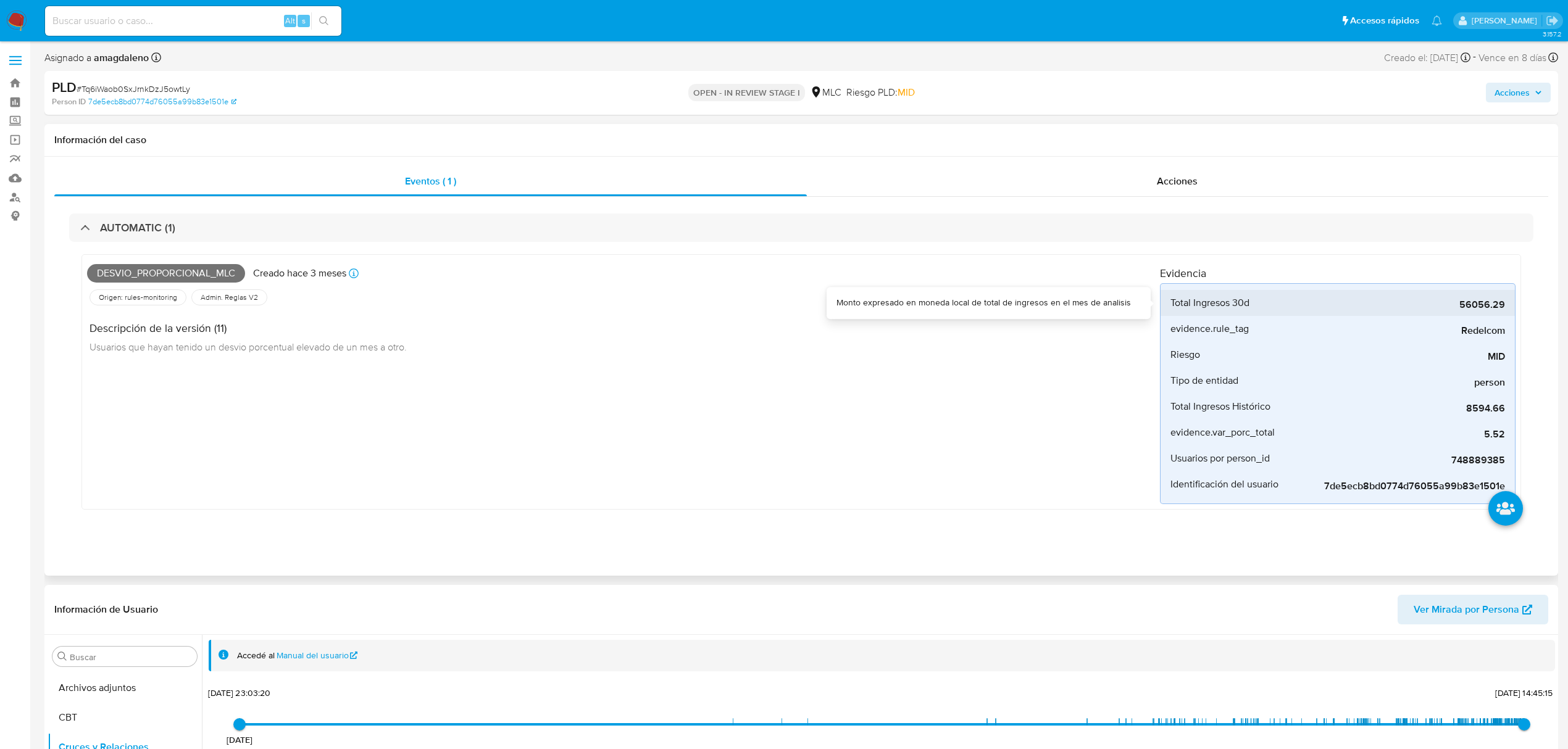
drag, startPoint x: 1460, startPoint y: 302, endPoint x: 1492, endPoint y: 309, distance: 32.8
click at [1492, 309] on span "56056.29" at bounding box center [1412, 305] width 185 height 12
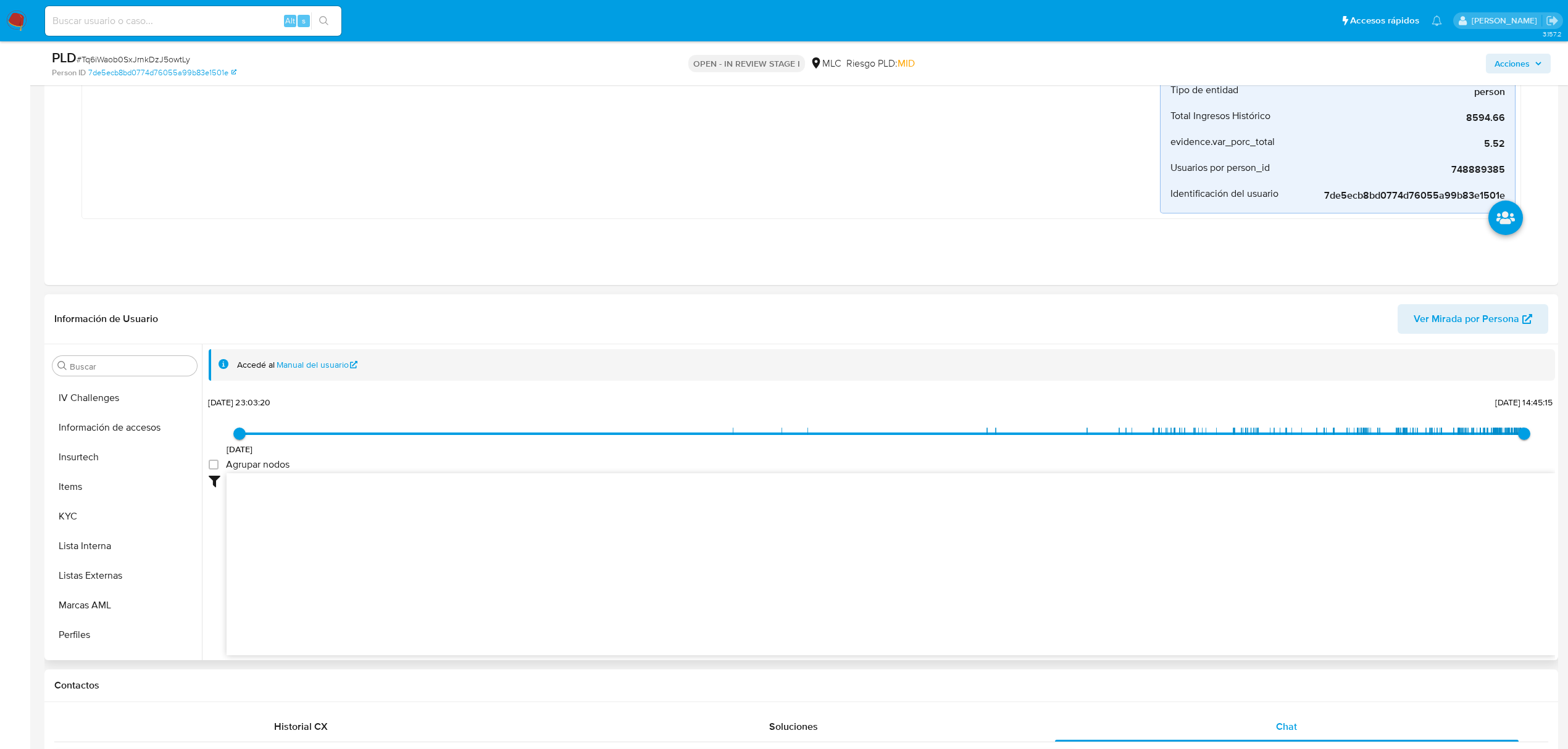
scroll to position [521, 0]
click at [110, 453] on button "KYC" at bounding box center [120, 467] width 144 height 30
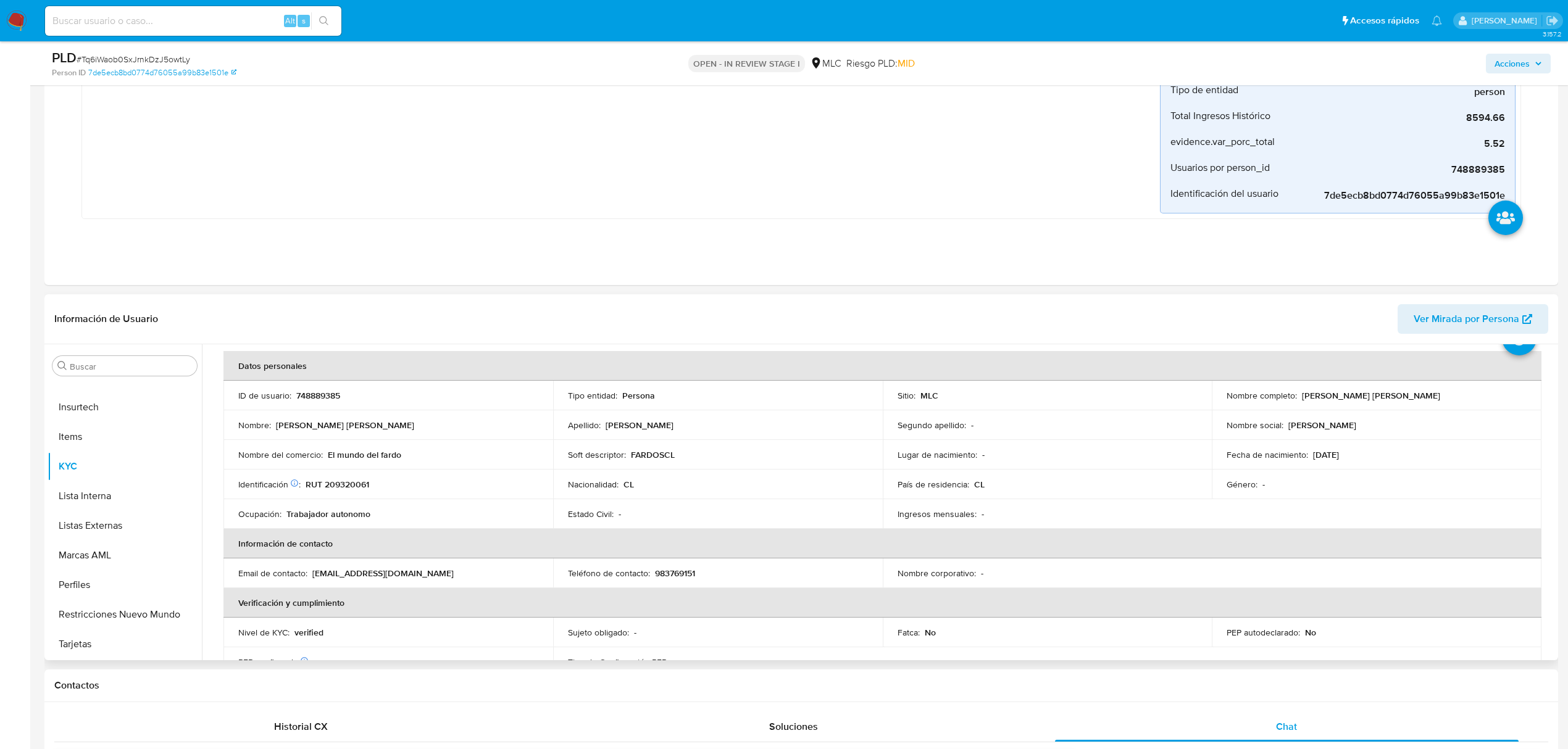
scroll to position [0, 0]
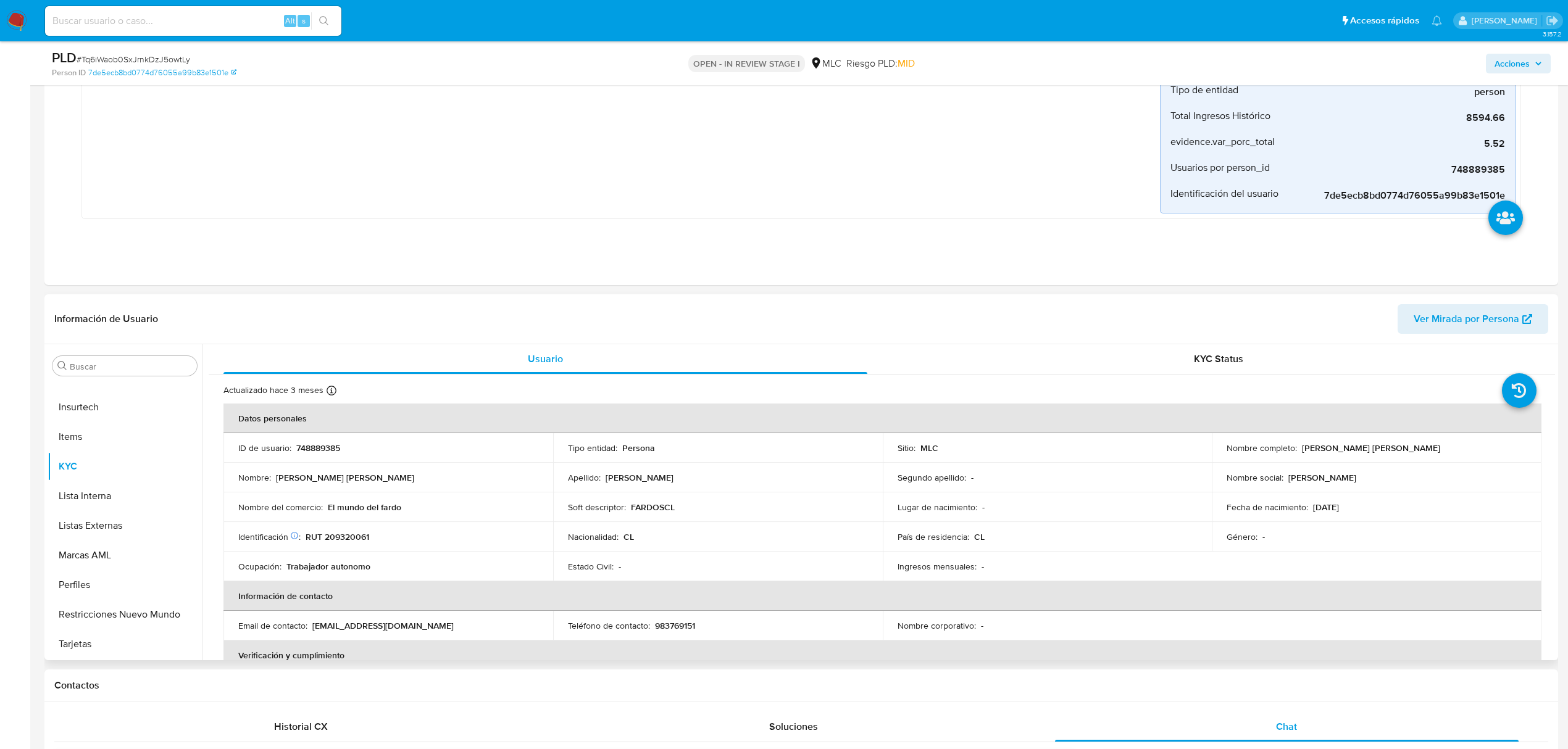
click at [365, 536] on p "RUT 209320061" at bounding box center [337, 537] width 63 height 11
copy p "209320061"
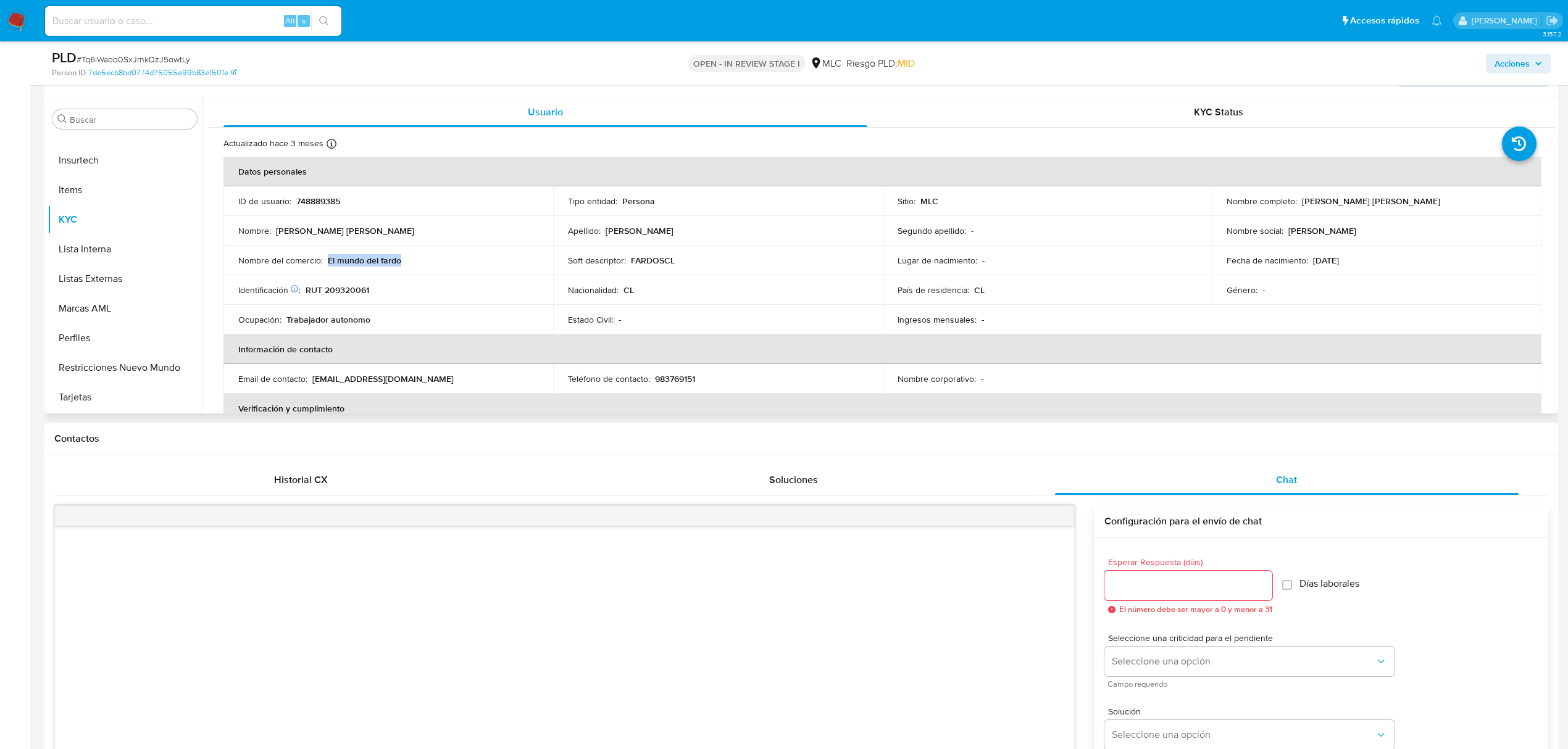
drag, startPoint x: 329, startPoint y: 260, endPoint x: 436, endPoint y: 261, distance: 107.0
click at [436, 261] on div "Nombre del comercio : El mundo del fardo" at bounding box center [388, 261] width 300 height 11
copy p "El mundo del fardo"
click at [359, 262] on p "El mundo del fardo" at bounding box center [365, 261] width 73 height 11
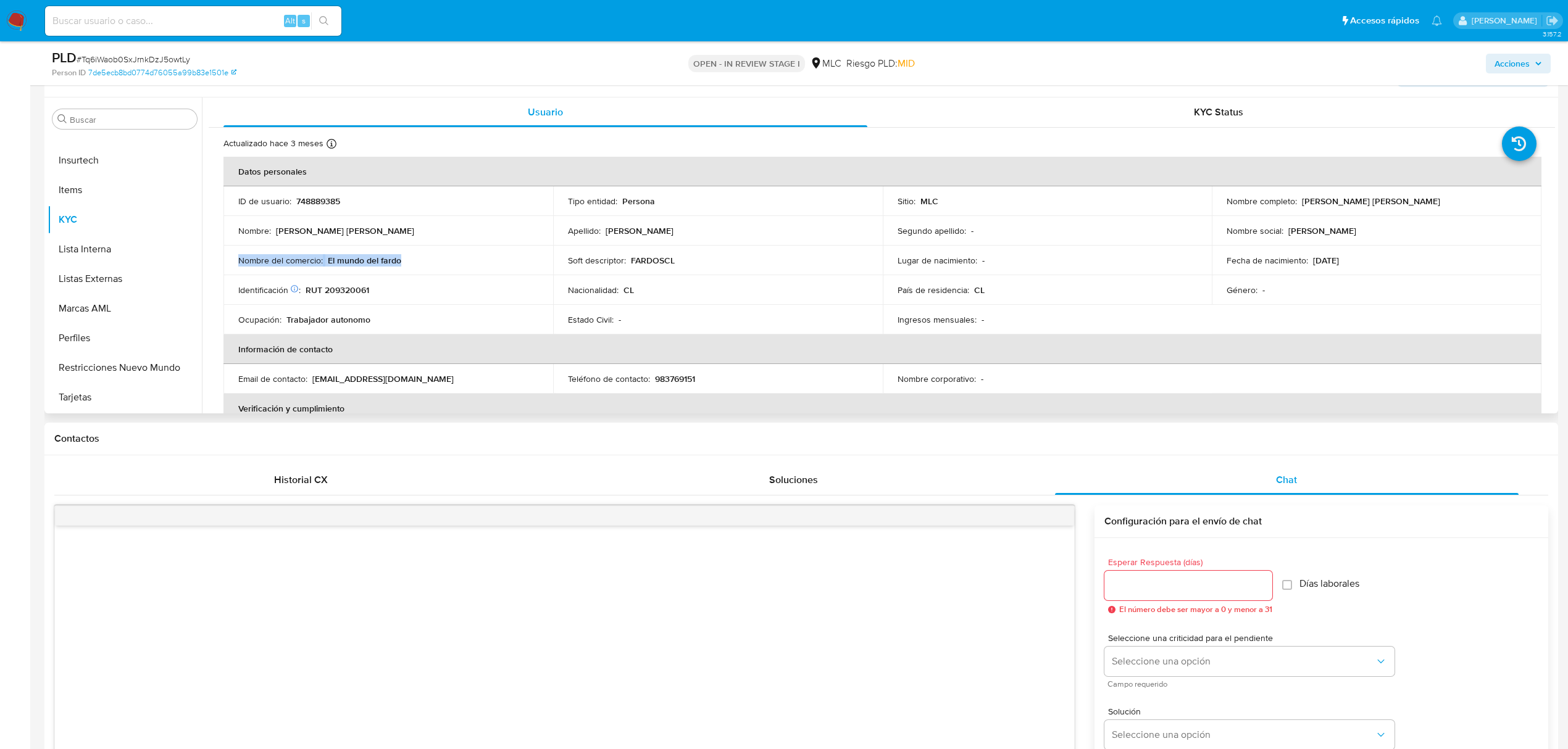
click at [359, 262] on p "El mundo del fardo" at bounding box center [365, 261] width 73 height 11
drag, startPoint x: 327, startPoint y: 259, endPoint x: 466, endPoint y: 267, distance: 139.2
click at [466, 267] on td "Nombre del comercio : El mundo del fardo" at bounding box center [388, 261] width 330 height 30
copy p "El mundo del fardo"
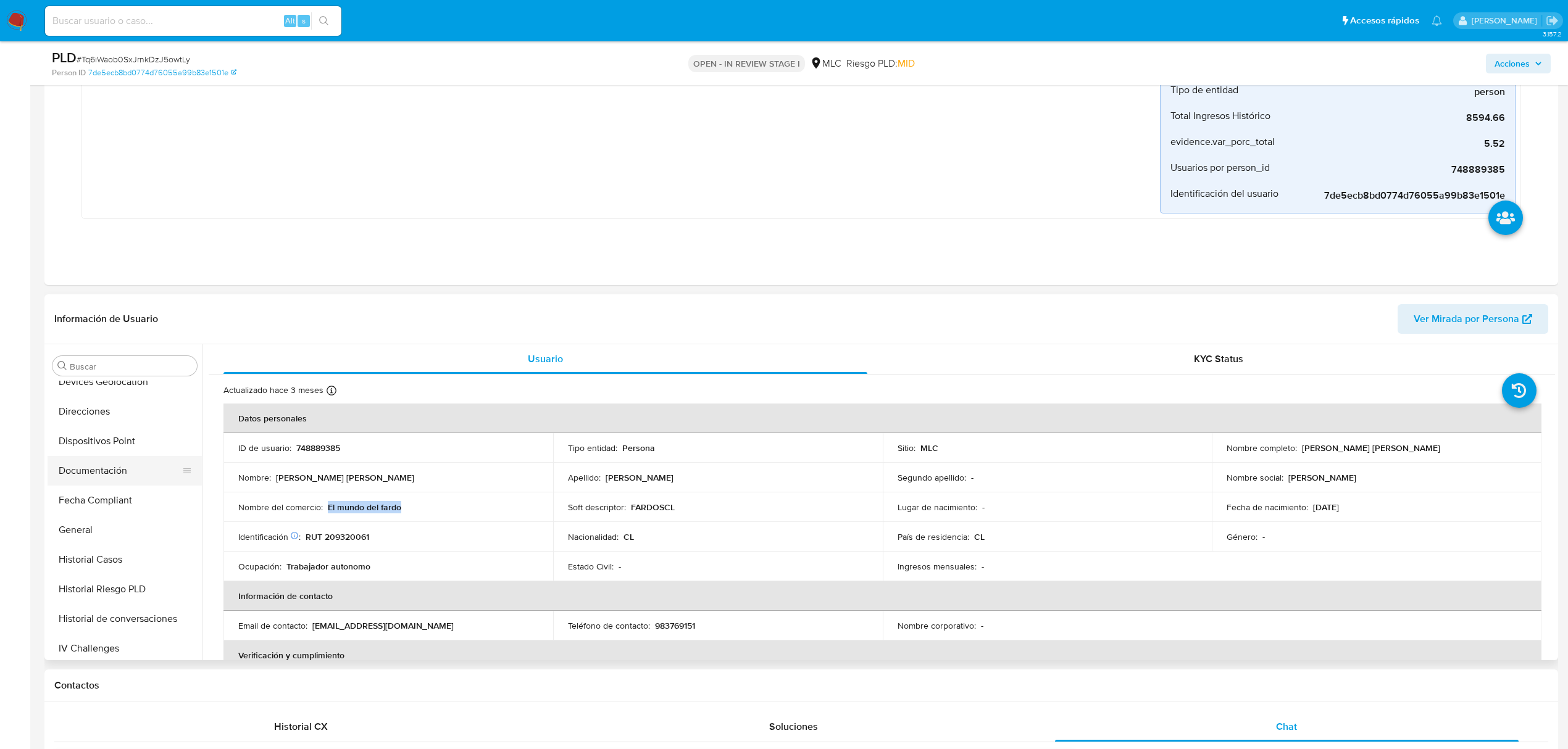
scroll to position [192, 0]
click at [113, 581] on button "Historial Casos" at bounding box center [120, 588] width 144 height 30
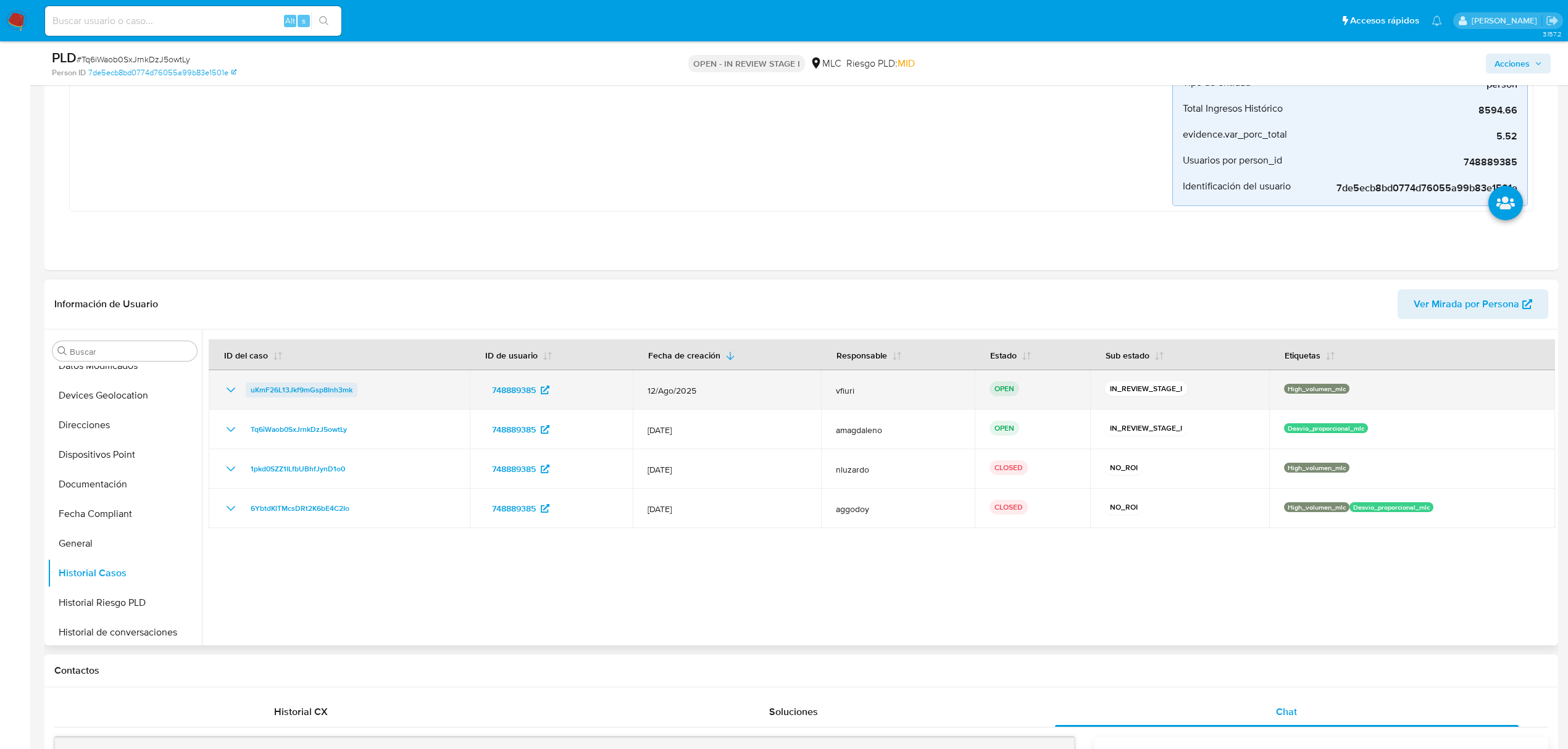
drag, startPoint x: 378, startPoint y: 395, endPoint x: 248, endPoint y: 396, distance: 130.0
click at [248, 396] on div "uKmF26L13Jkf9mGsp8Inh3mk" at bounding box center [339, 390] width 232 height 15
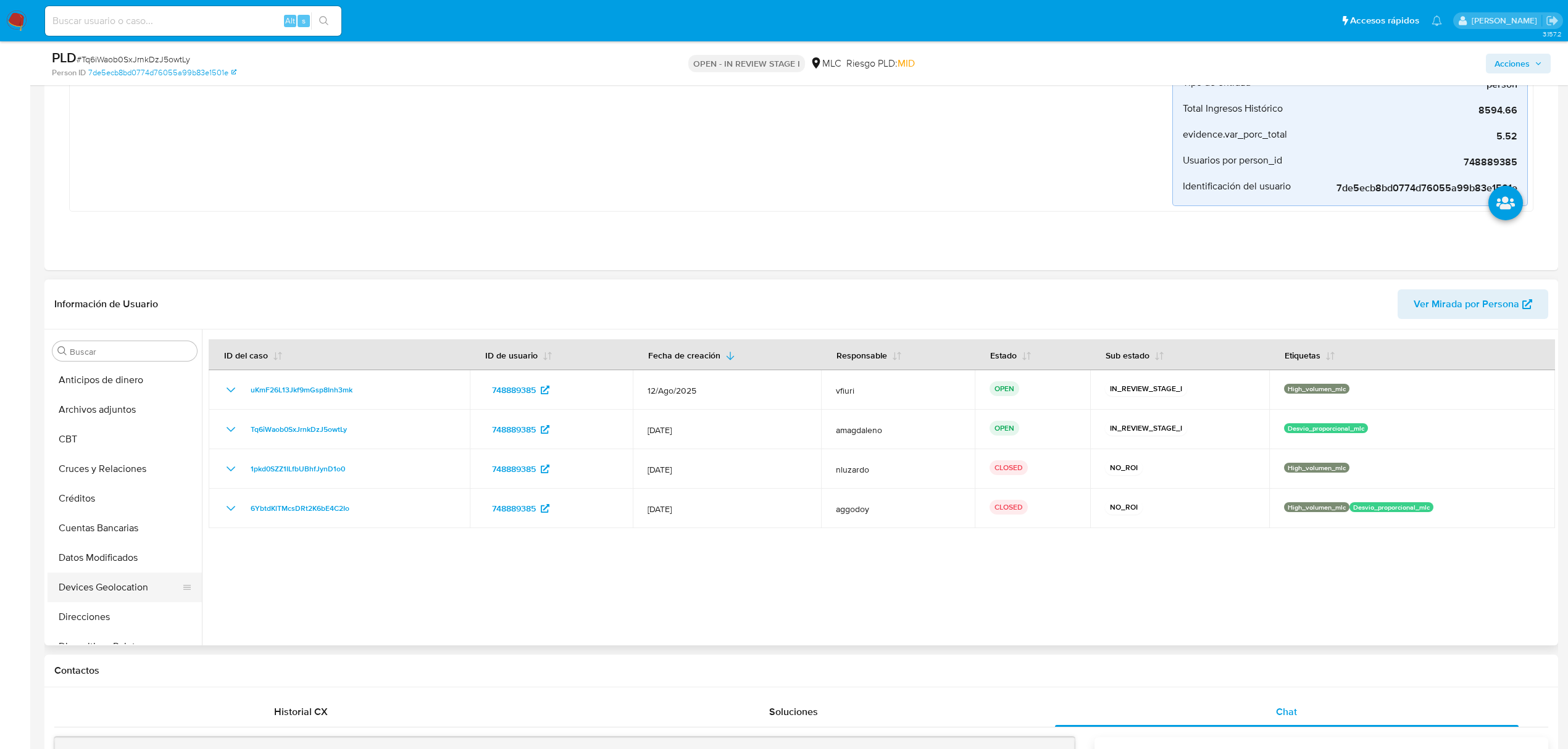
scroll to position [0, 0]
drag, startPoint x: 112, startPoint y: 404, endPoint x: 167, endPoint y: 402, distance: 55.0
click at [112, 404] on button "Archivos adjuntos" at bounding box center [120, 411] width 144 height 30
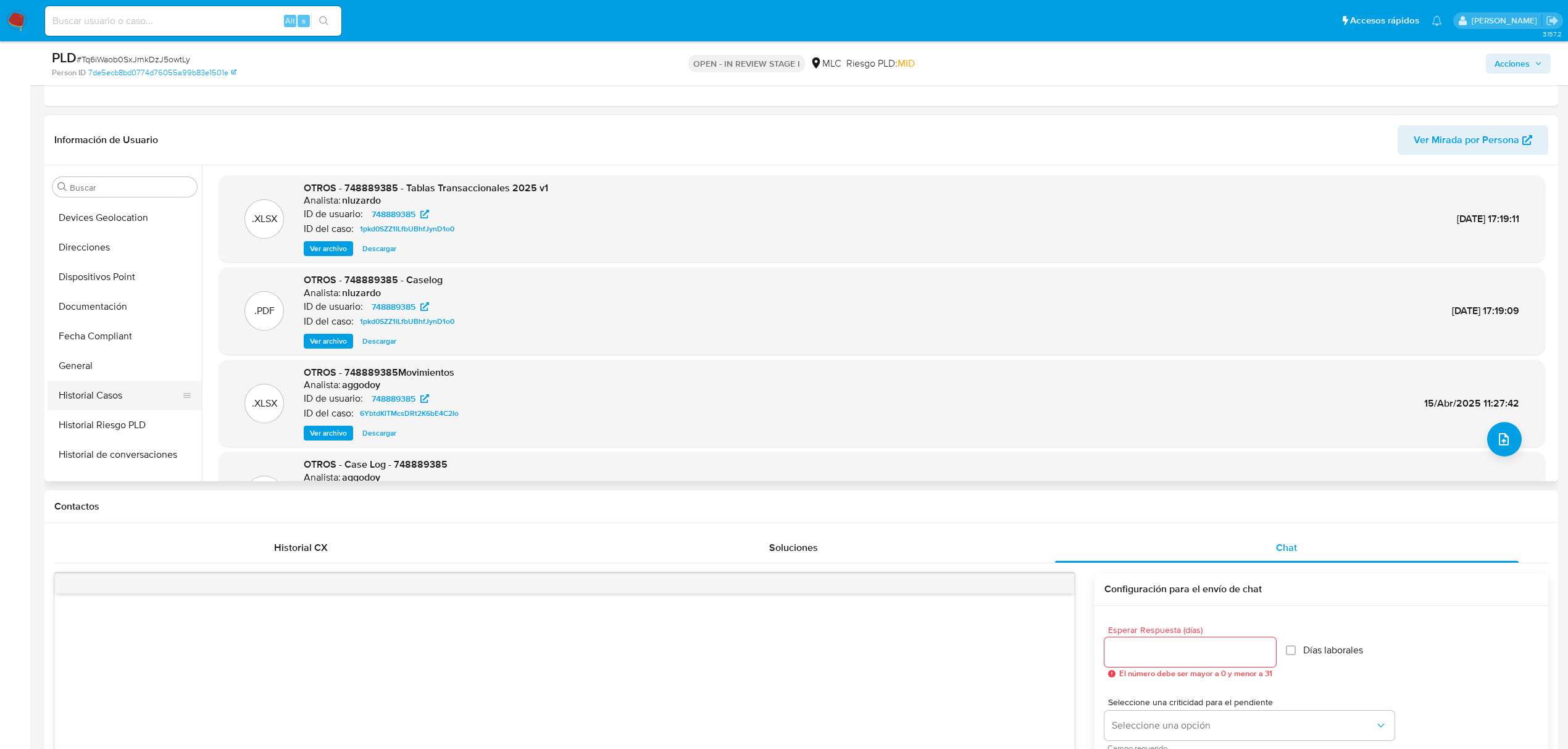
scroll to position [247, 0]
click at [122, 343] on button "Historial Casos" at bounding box center [120, 355] width 144 height 30
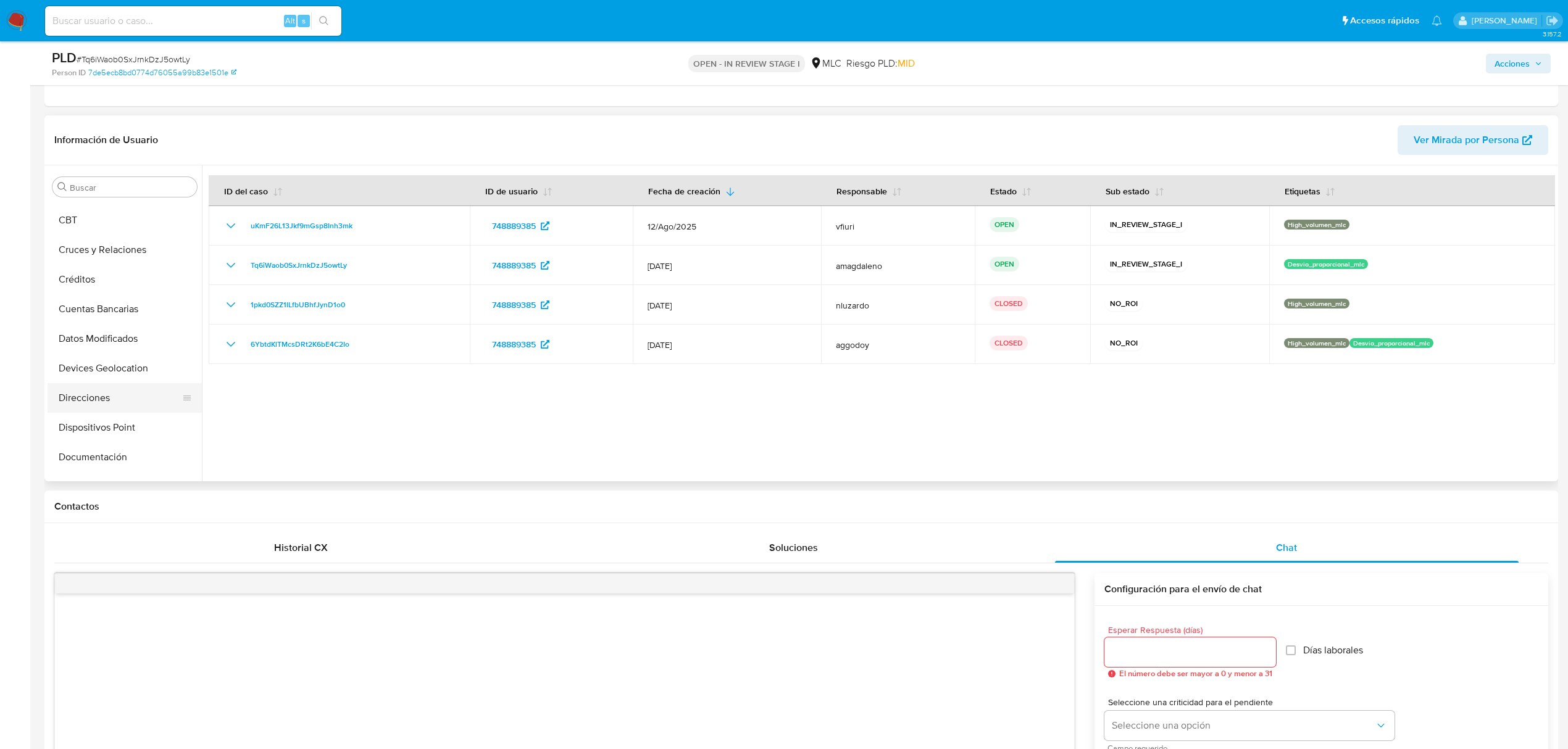
scroll to position [0, 0]
click at [123, 248] on button "Archivos adjuntos" at bounding box center [120, 246] width 144 height 30
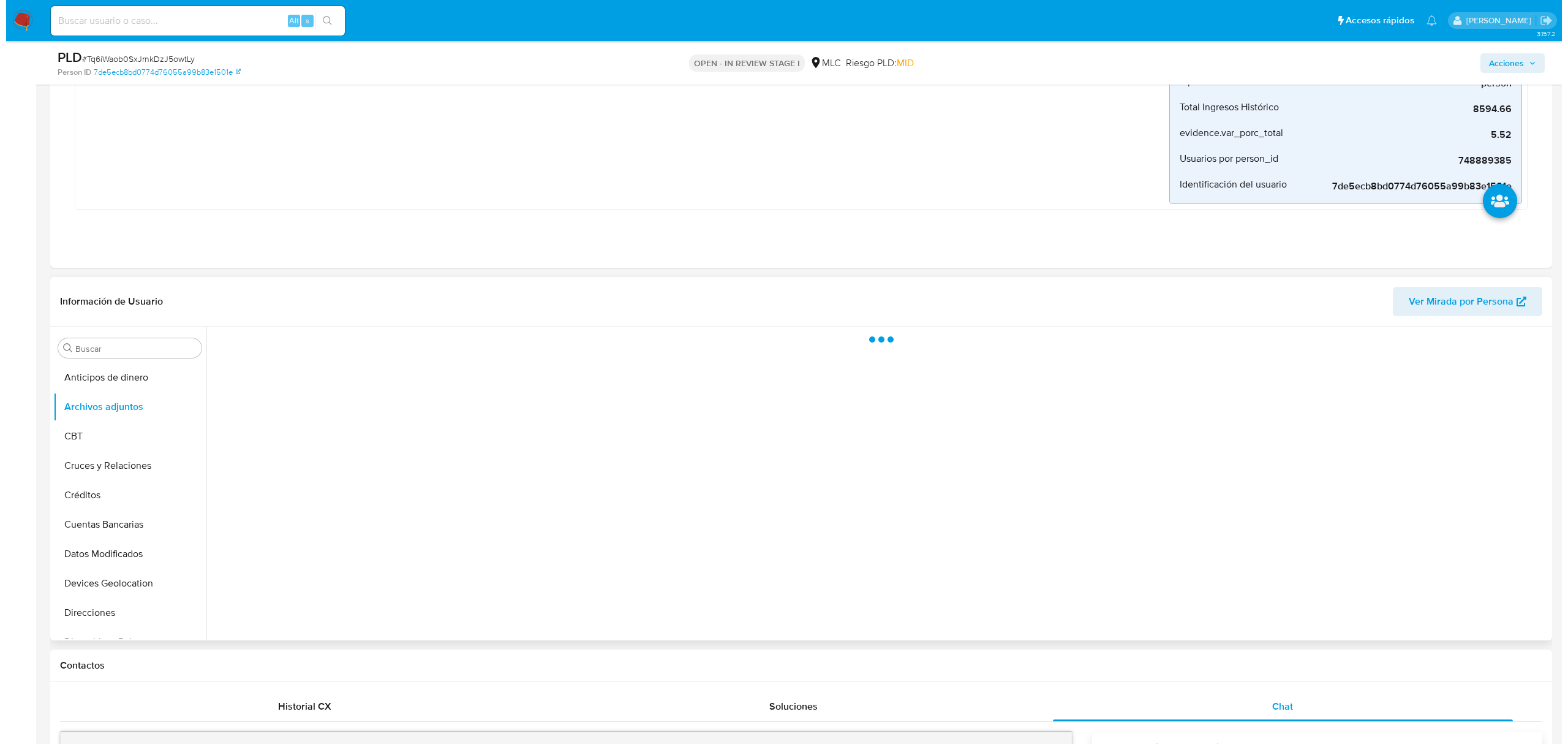
scroll to position [245, 0]
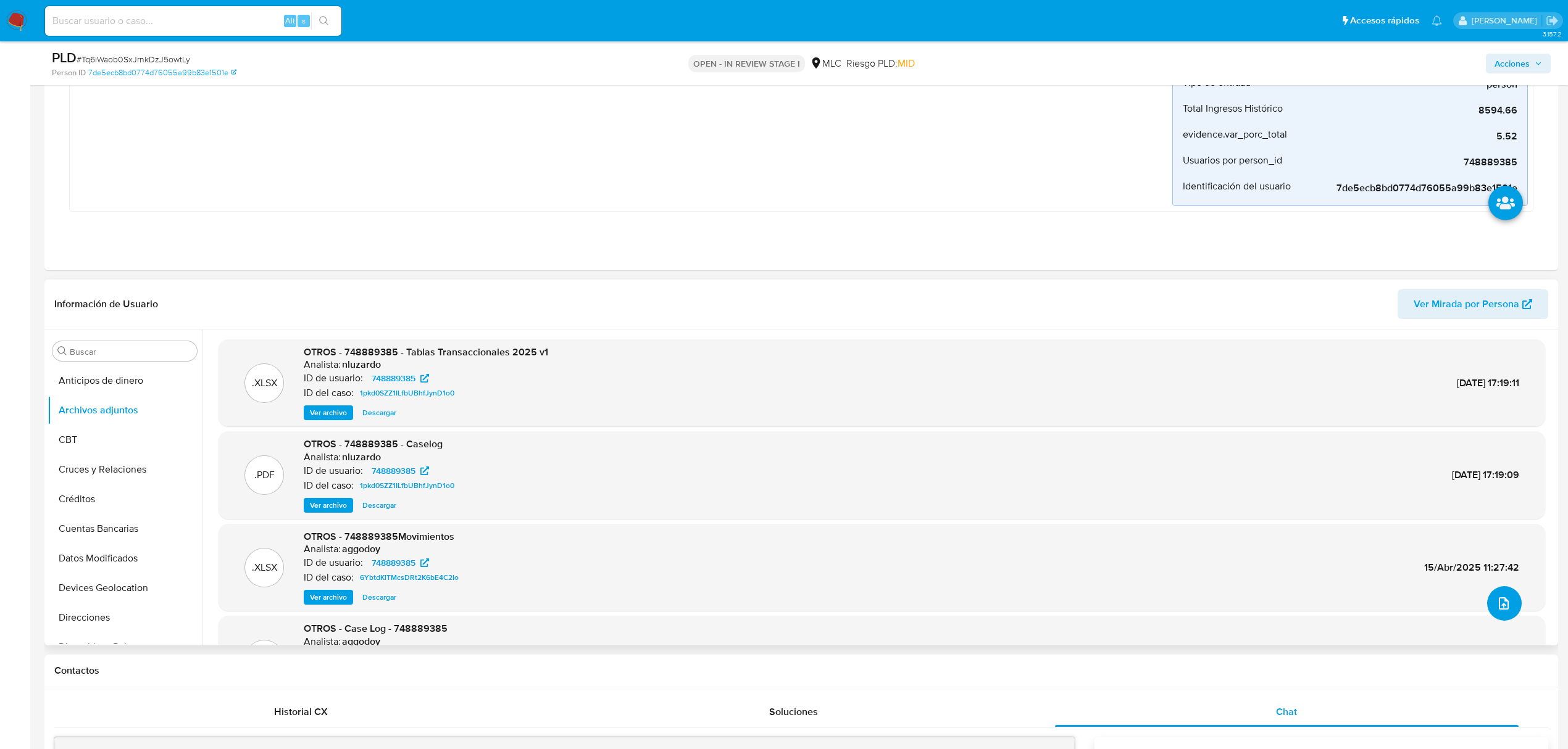
click at [1499, 608] on icon "upload-file" at bounding box center [1504, 603] width 10 height 12
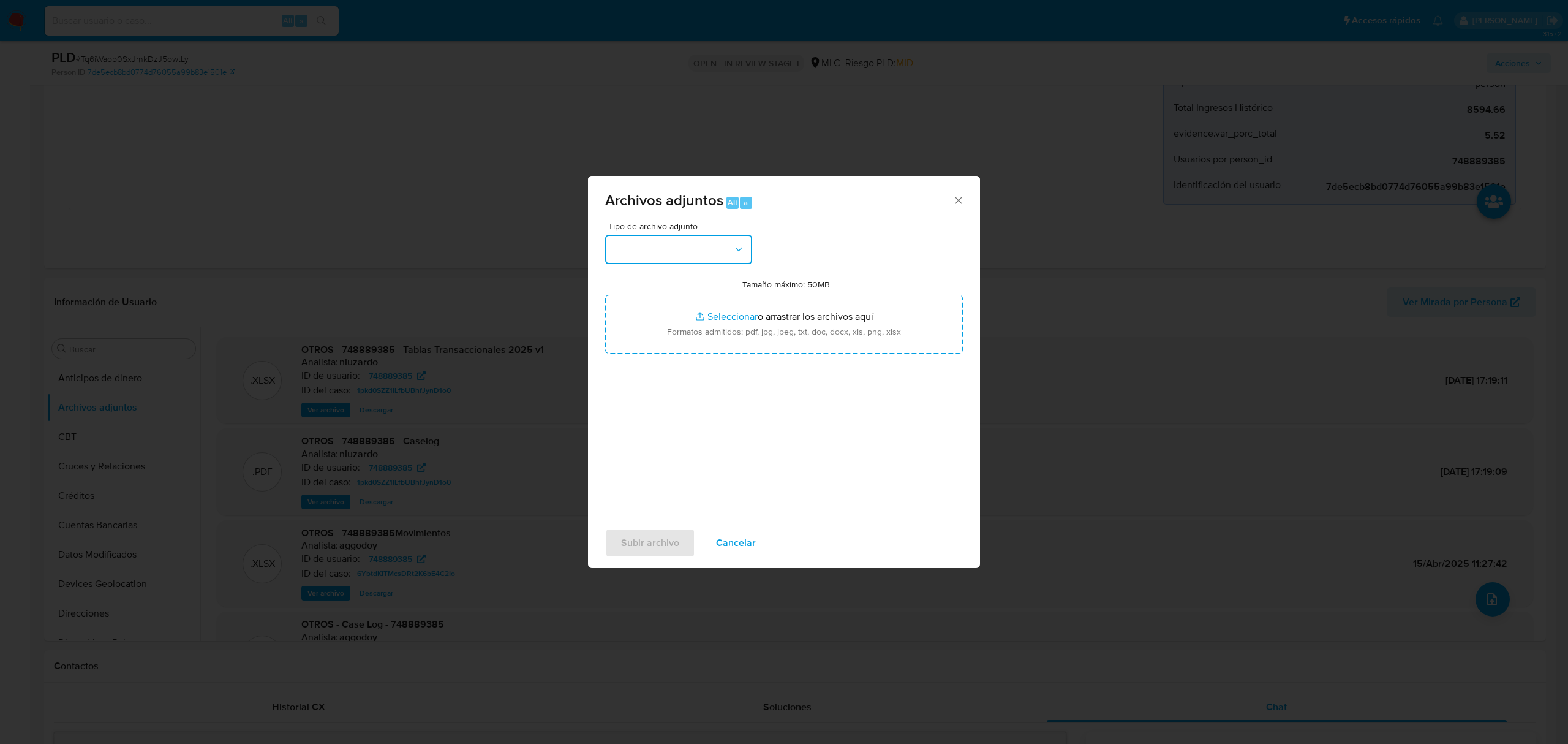
click at [716, 261] on button "button" at bounding box center [679, 250] width 147 height 30
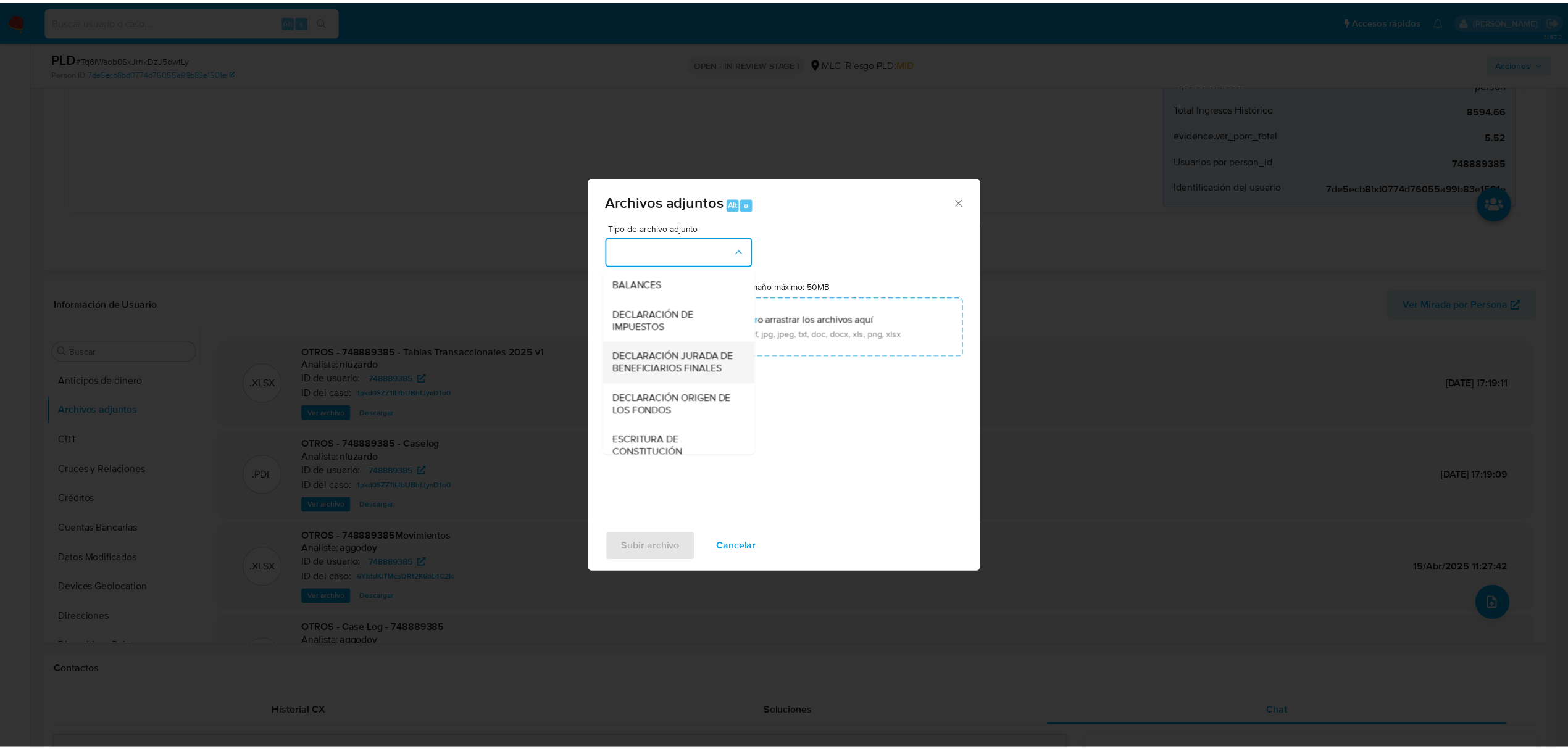
scroll to position [102, 0]
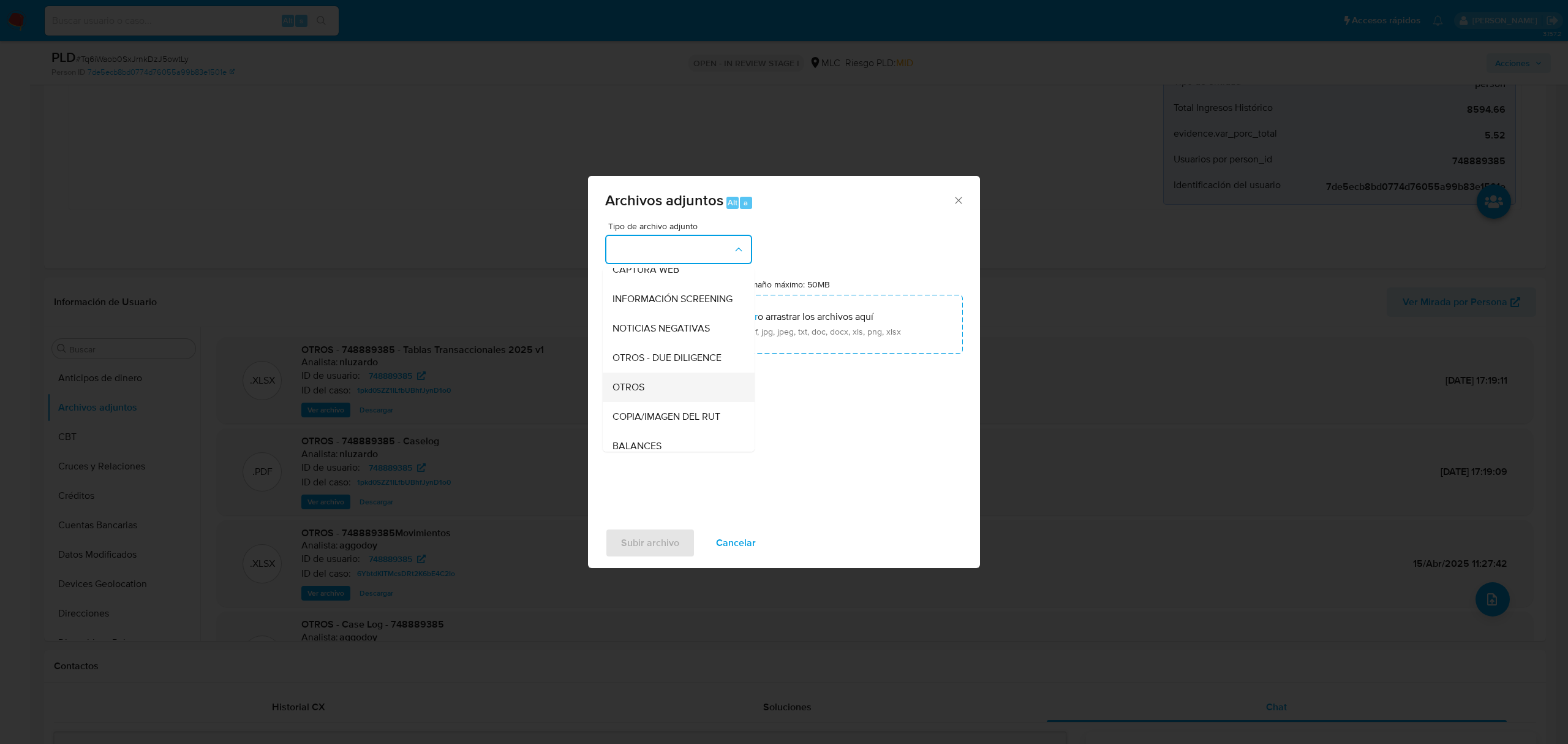
click at [653, 395] on div "OTROS" at bounding box center [675, 387] width 125 height 30
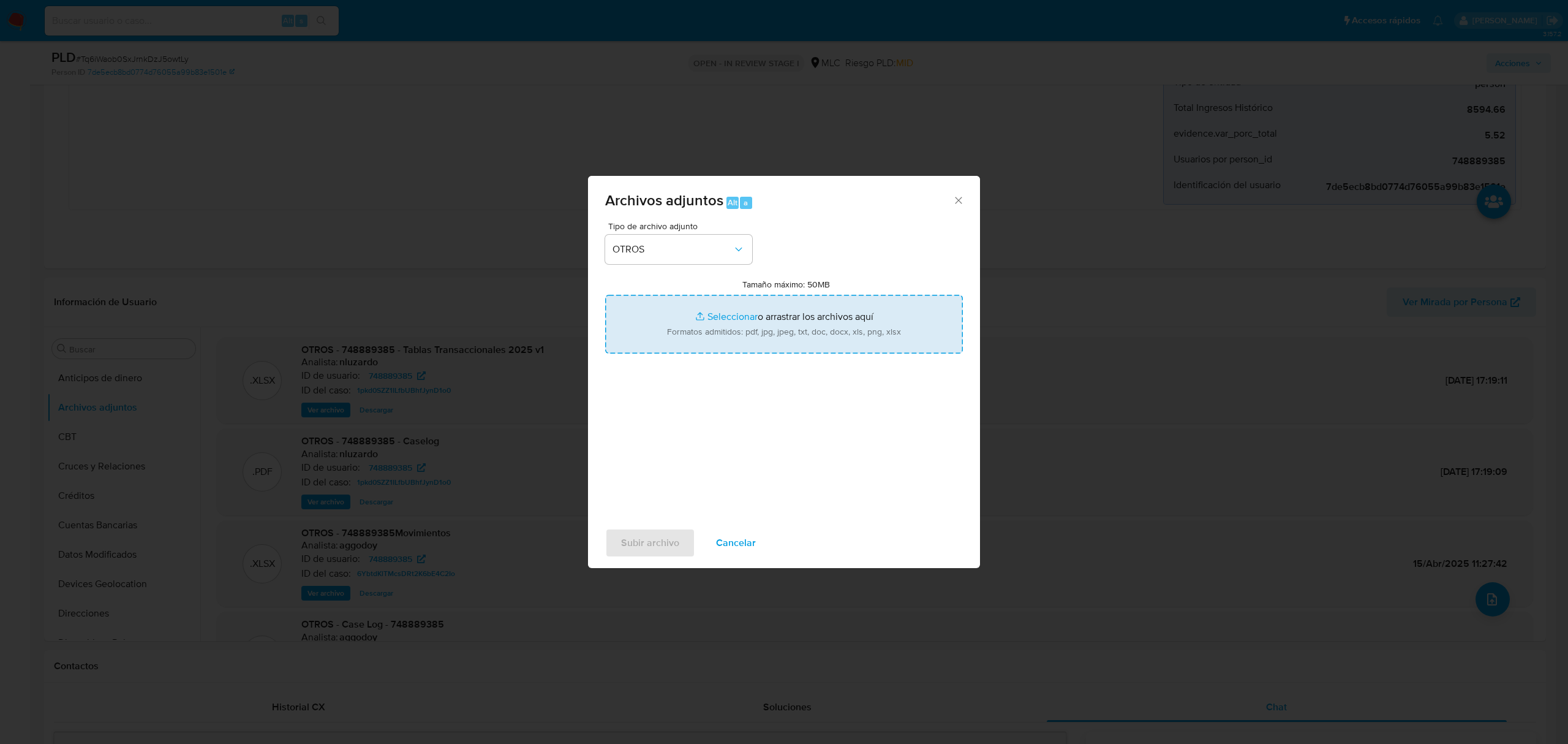
click at [731, 316] on input "Tamaño máximo: 50MB Seleccionar archivos" at bounding box center [784, 324] width 358 height 59
type input "C:\fakepath\748889385 - 02_09_2025 (1).xlsx"
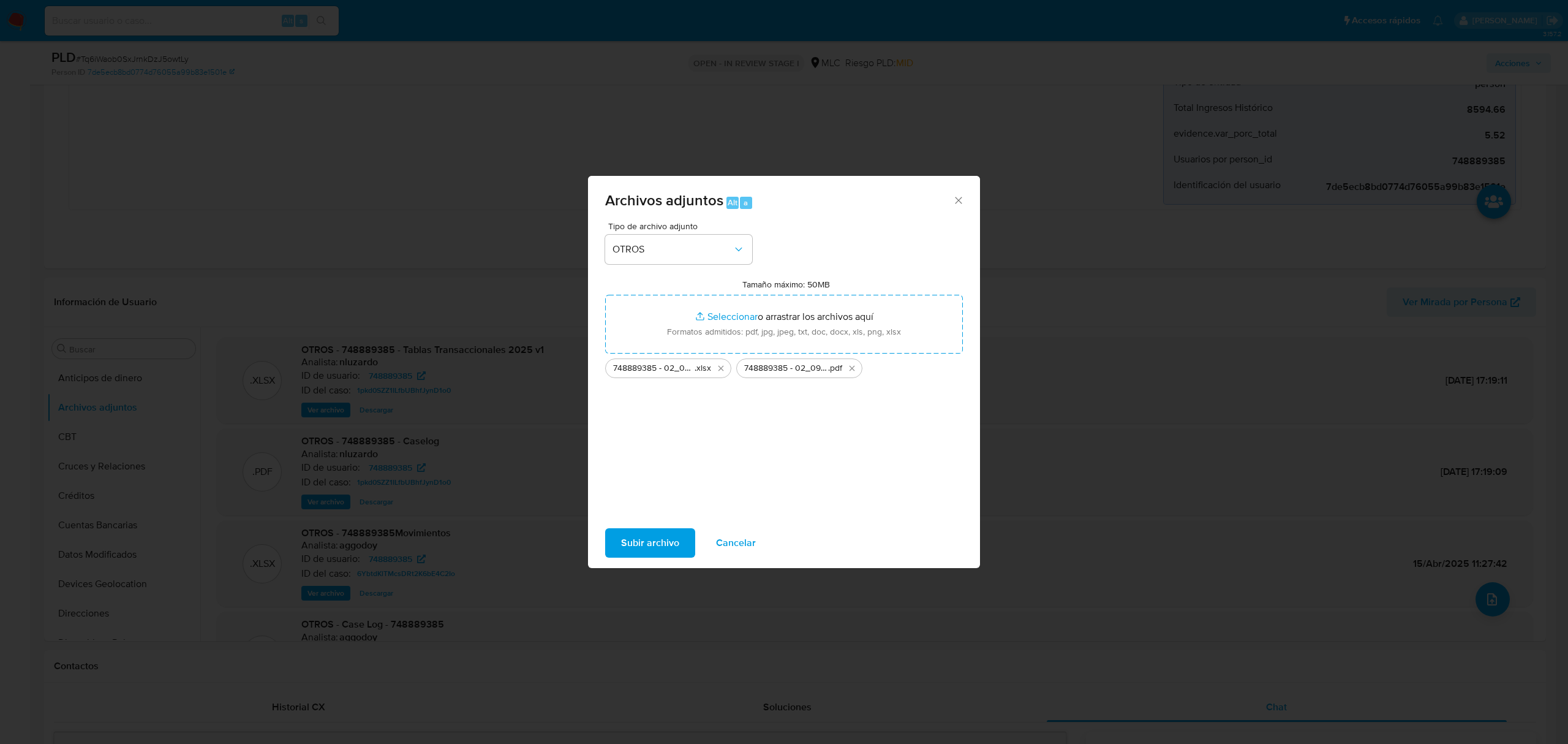
click at [658, 543] on span "Subir archivo" at bounding box center [650, 543] width 58 height 27
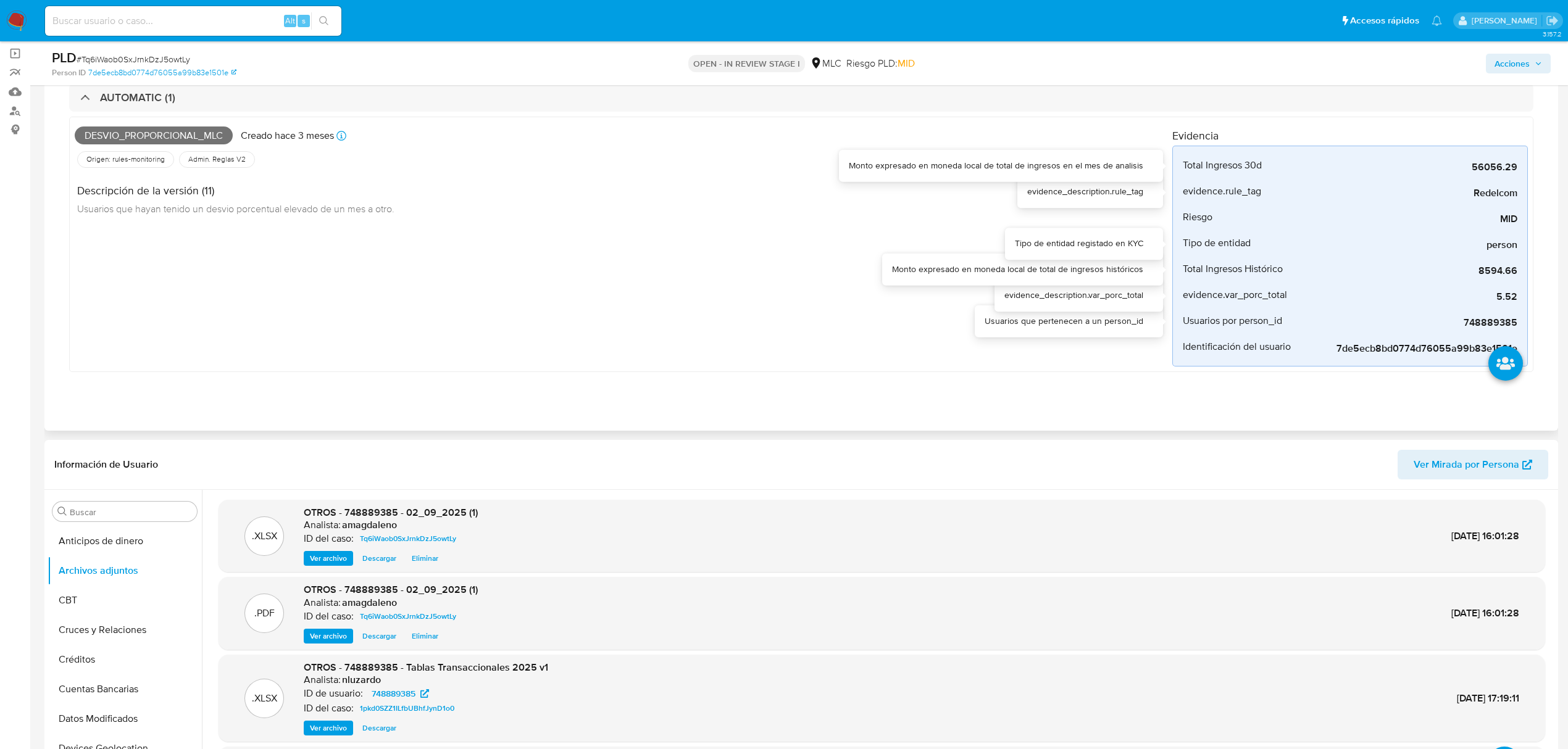
scroll to position [0, 0]
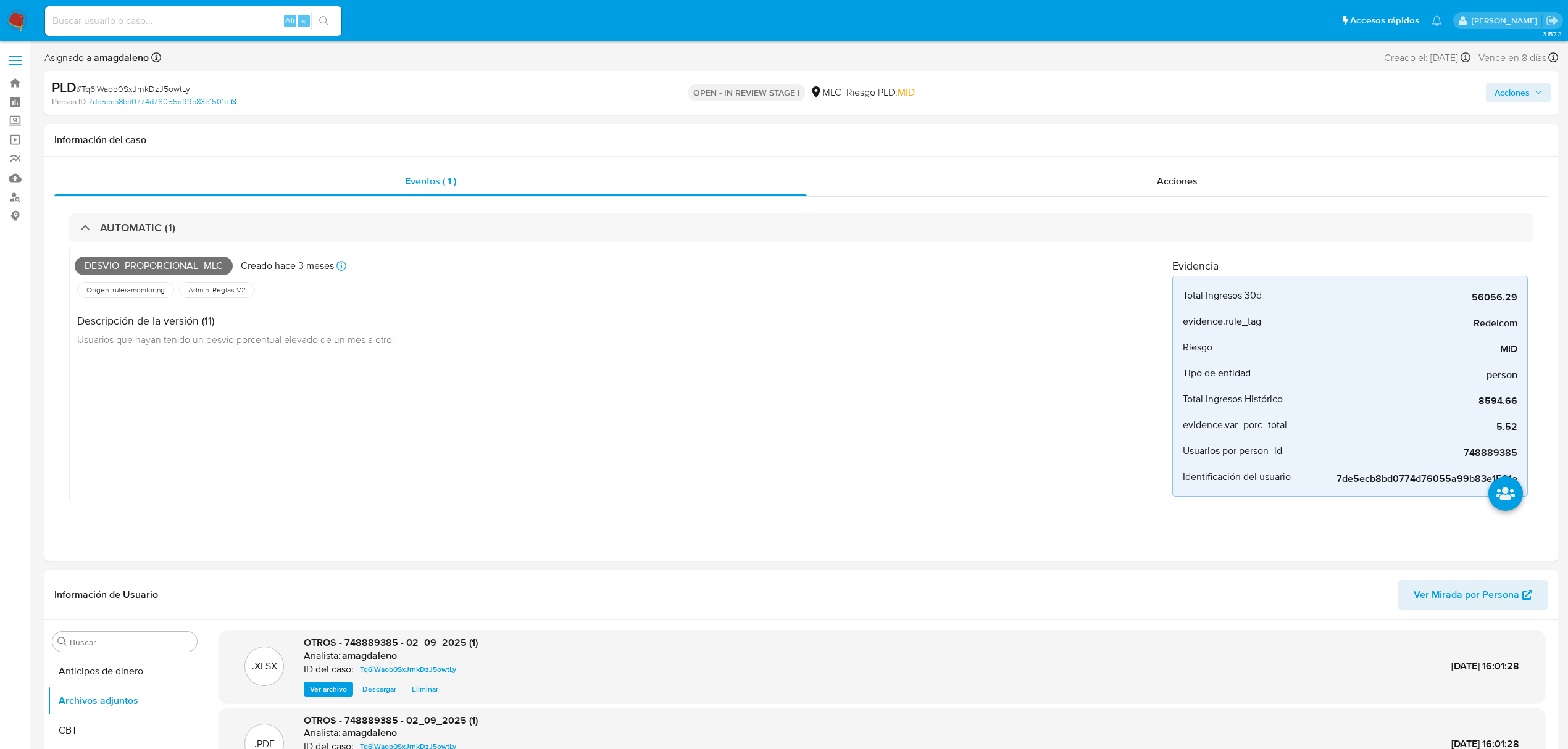
click at [1511, 98] on span "Acciones" at bounding box center [1512, 93] width 35 height 20
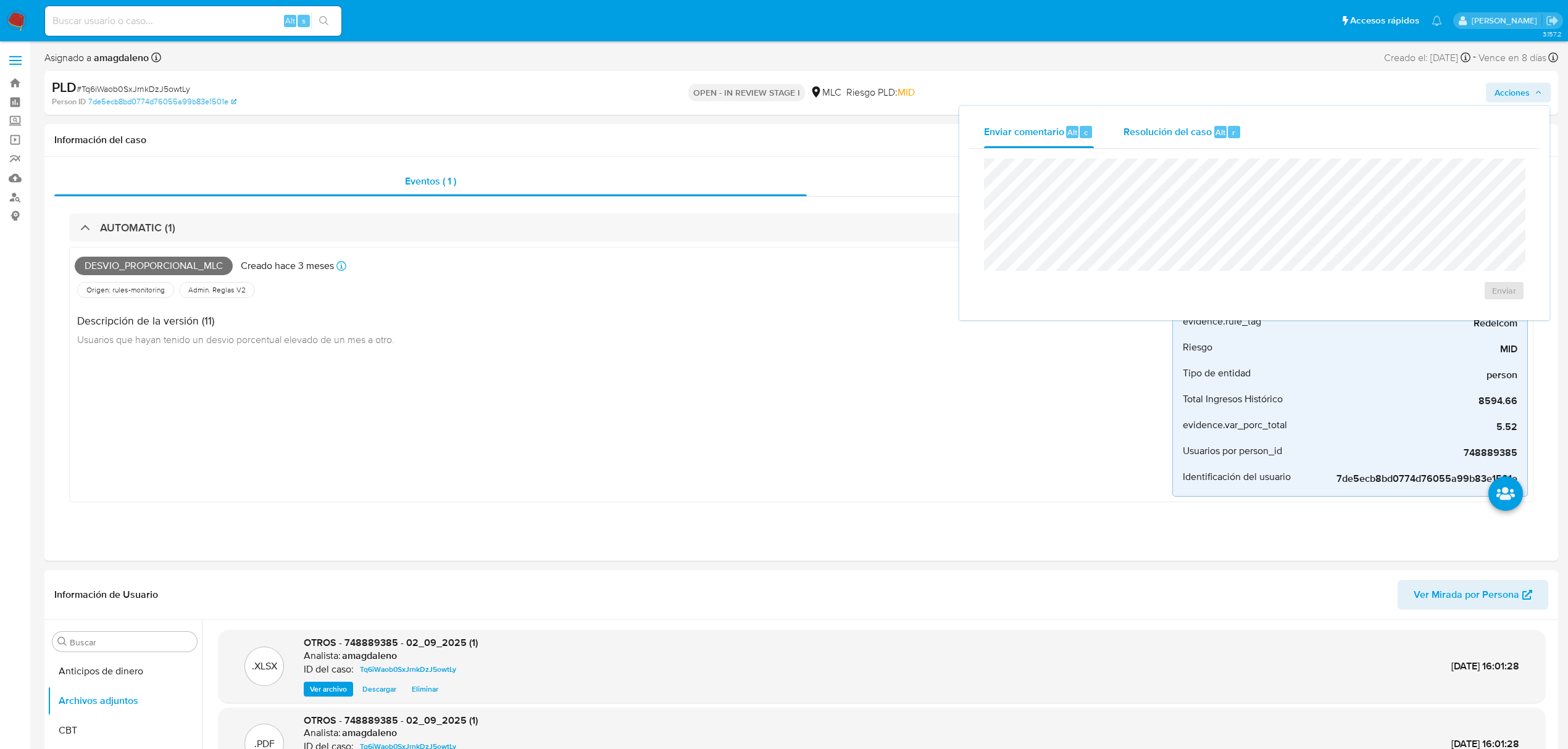
click at [1178, 121] on div "Resolución del caso Alt r" at bounding box center [1182, 132] width 118 height 32
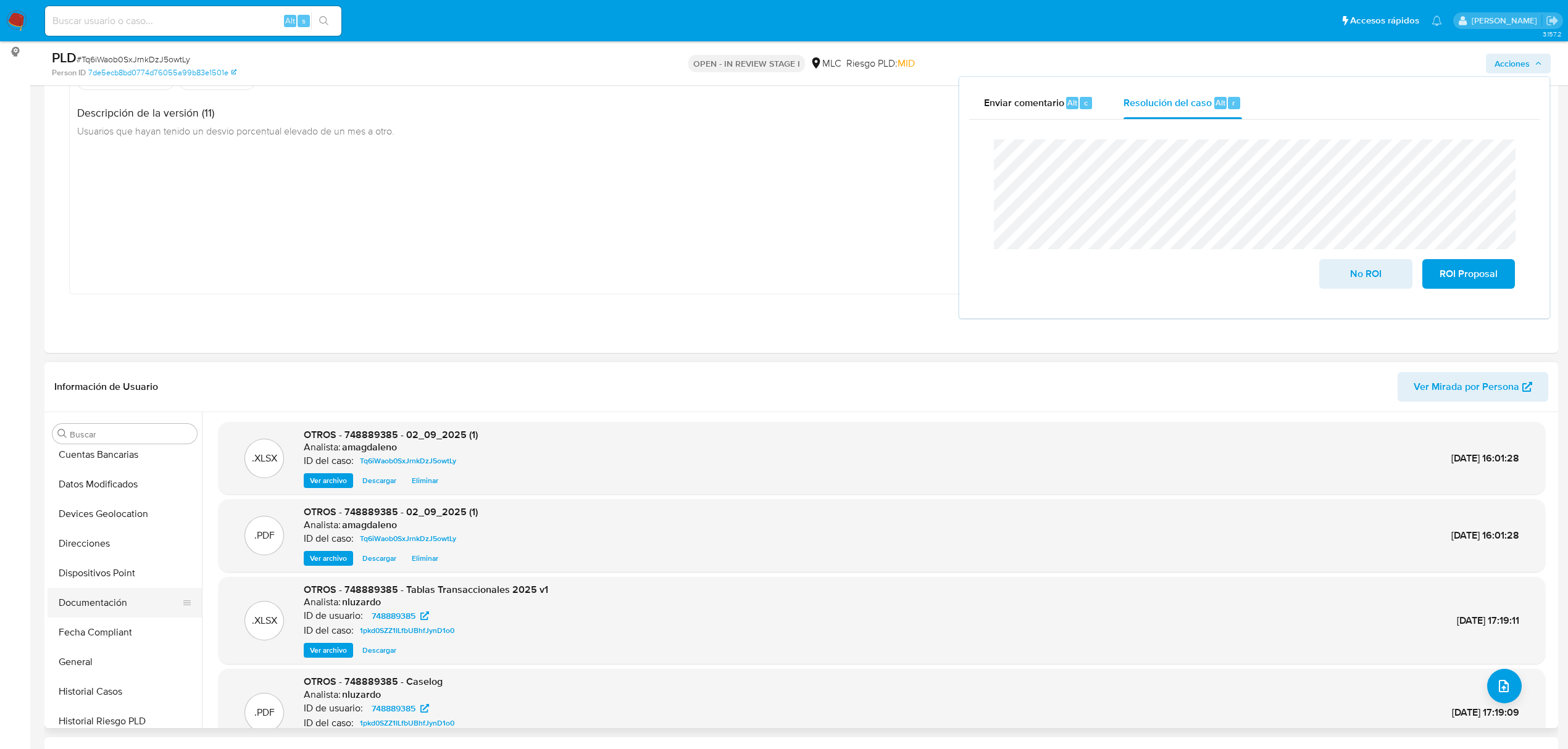
scroll to position [164, 0]
click at [126, 679] on button "Historial Casos" at bounding box center [120, 684] width 144 height 30
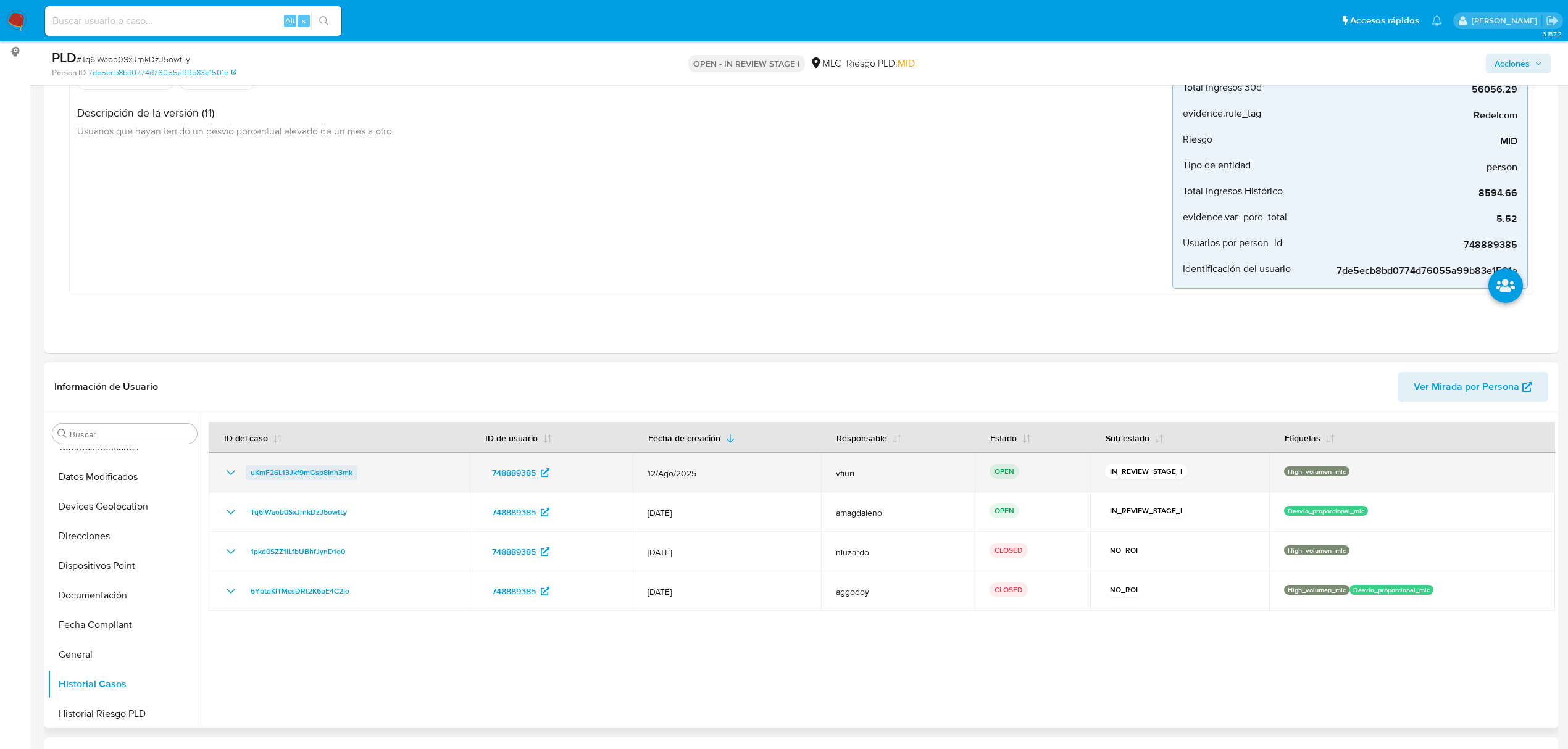
drag, startPoint x: 378, startPoint y: 478, endPoint x: 247, endPoint y: 475, distance: 131.0
click at [247, 475] on div "uKmF26L13Jkf9mGsp8Inh3mk" at bounding box center [339, 473] width 232 height 15
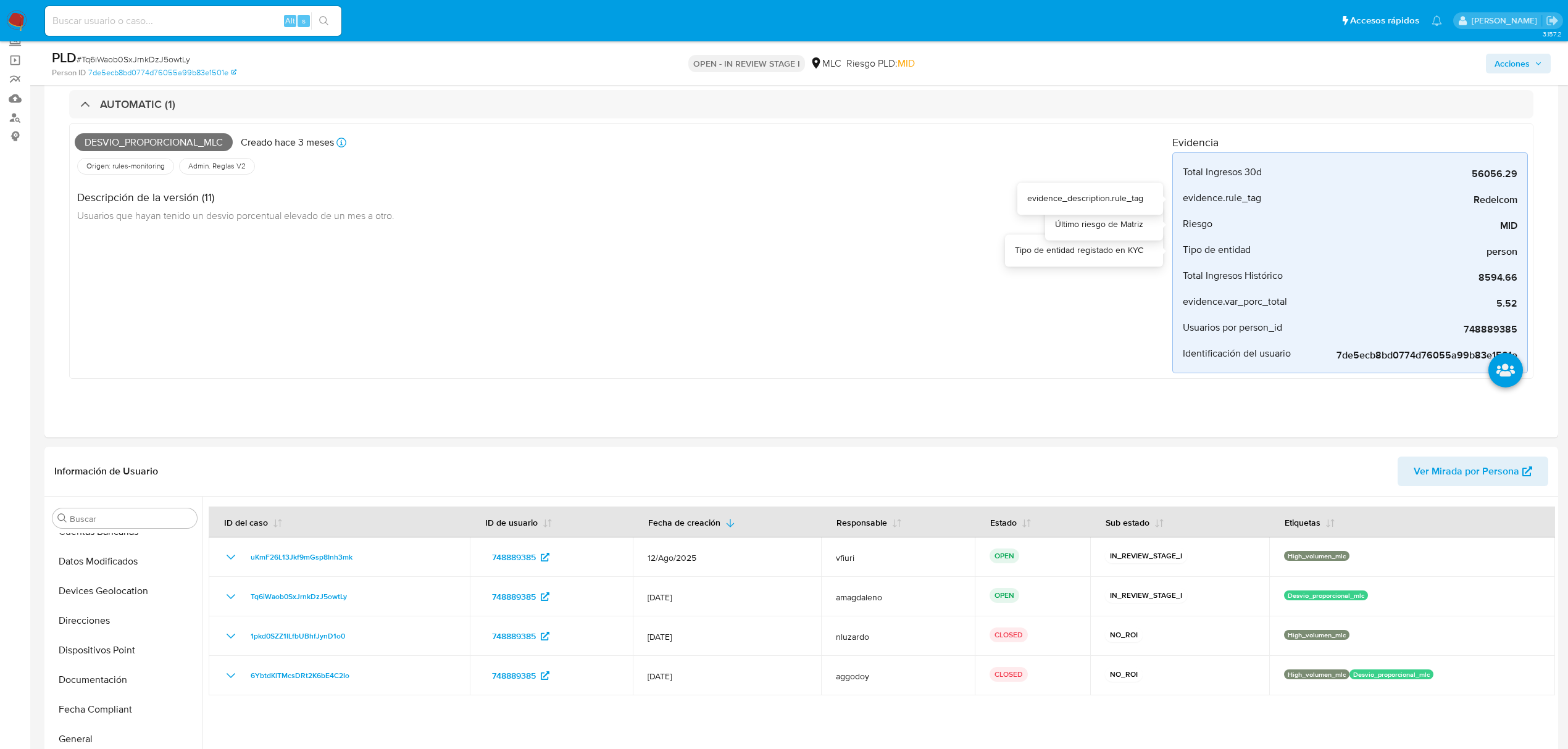
scroll to position [0, 0]
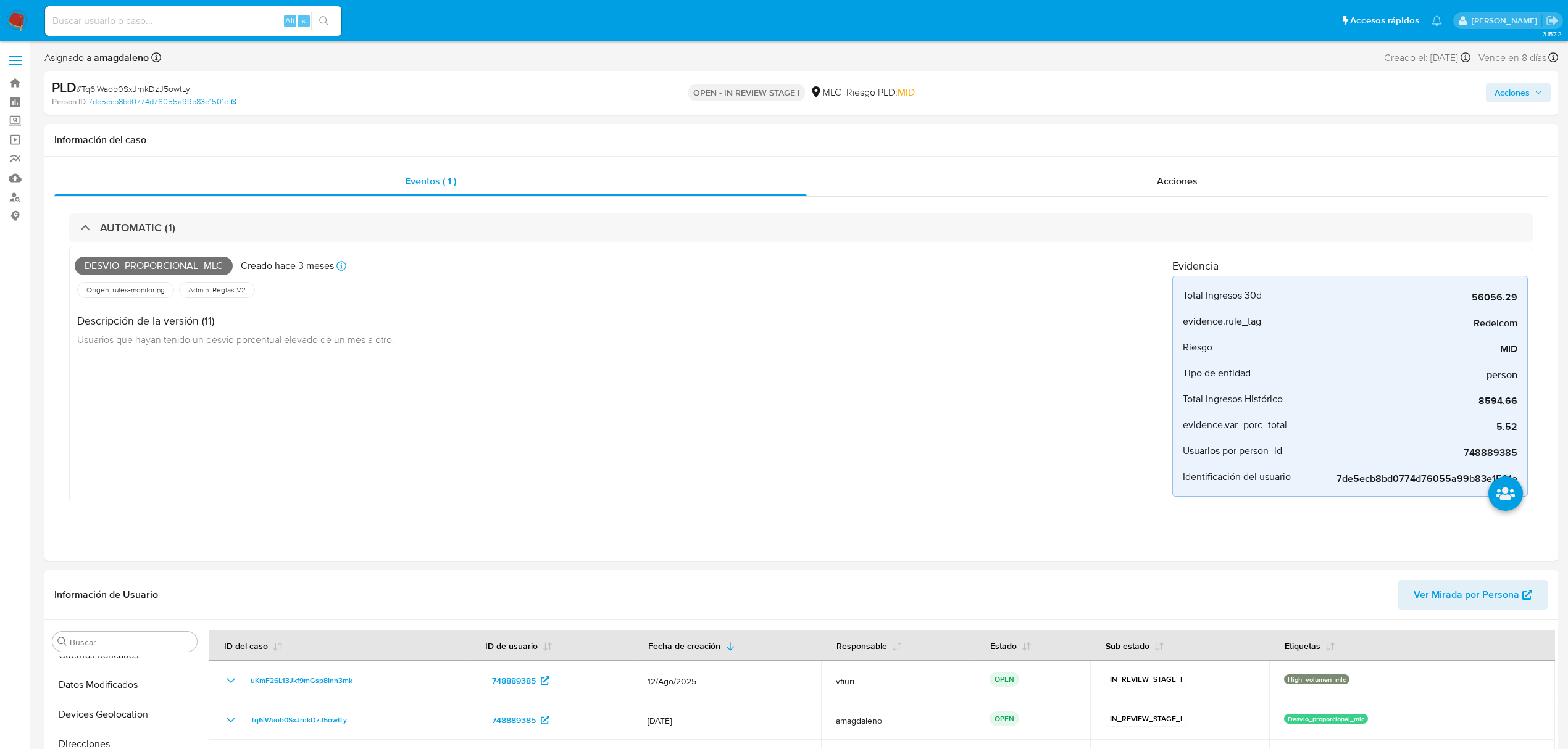
drag, startPoint x: 1519, startPoint y: 87, endPoint x: 1514, endPoint y: 94, distance: 8.6
click at [1519, 87] on span "Acciones" at bounding box center [1512, 93] width 35 height 20
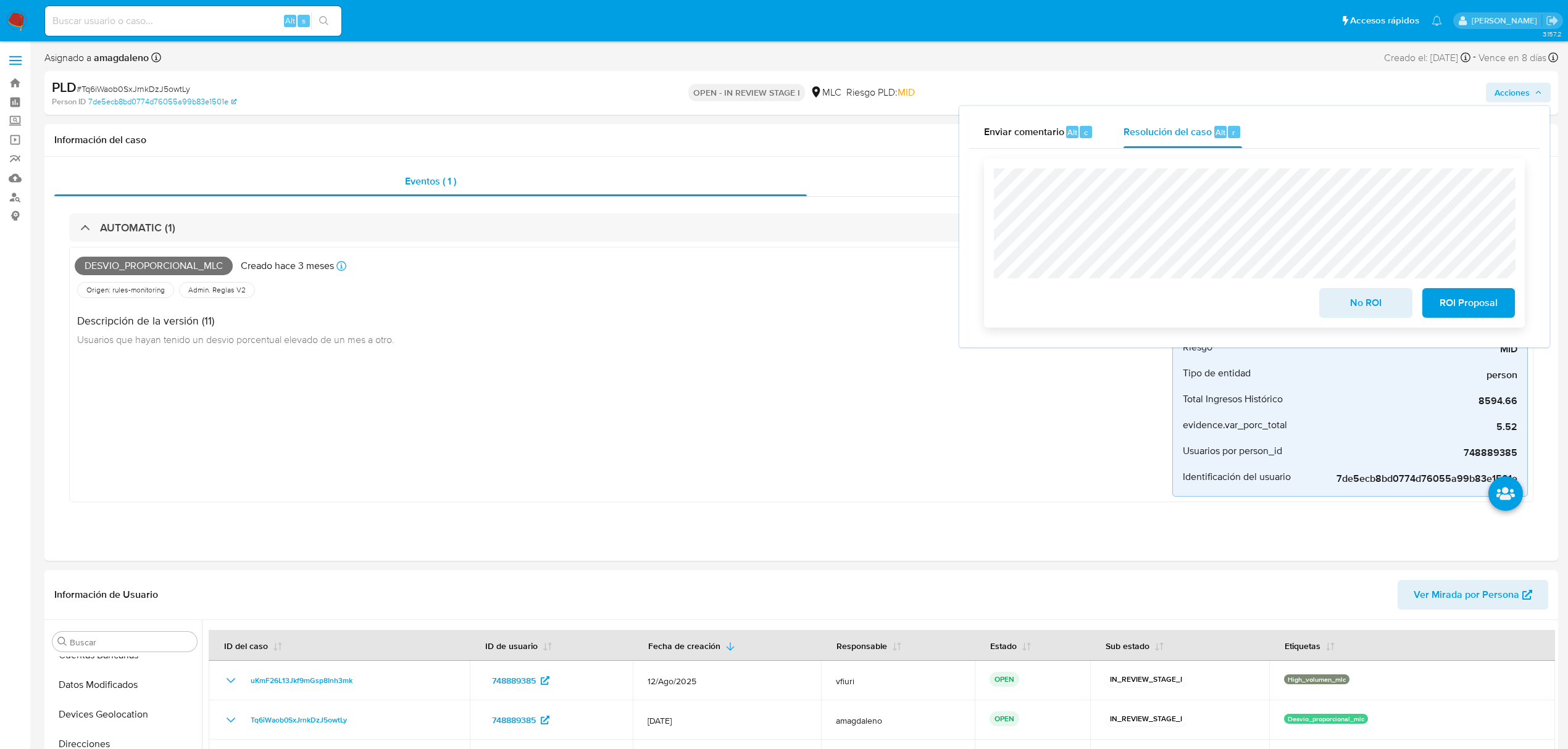
click at [1371, 314] on span "No ROI" at bounding box center [1365, 303] width 60 height 27
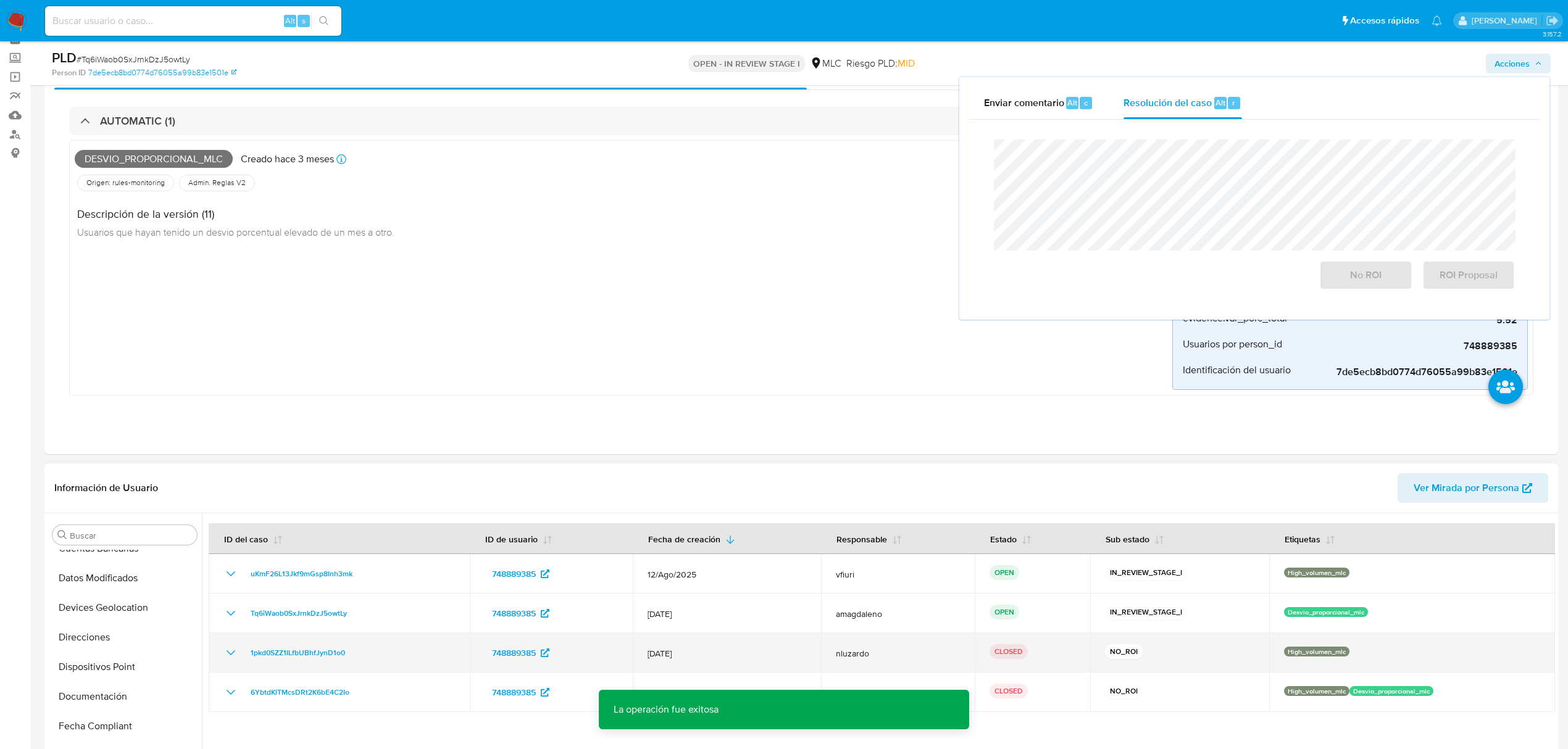
scroll to position [82, 0]
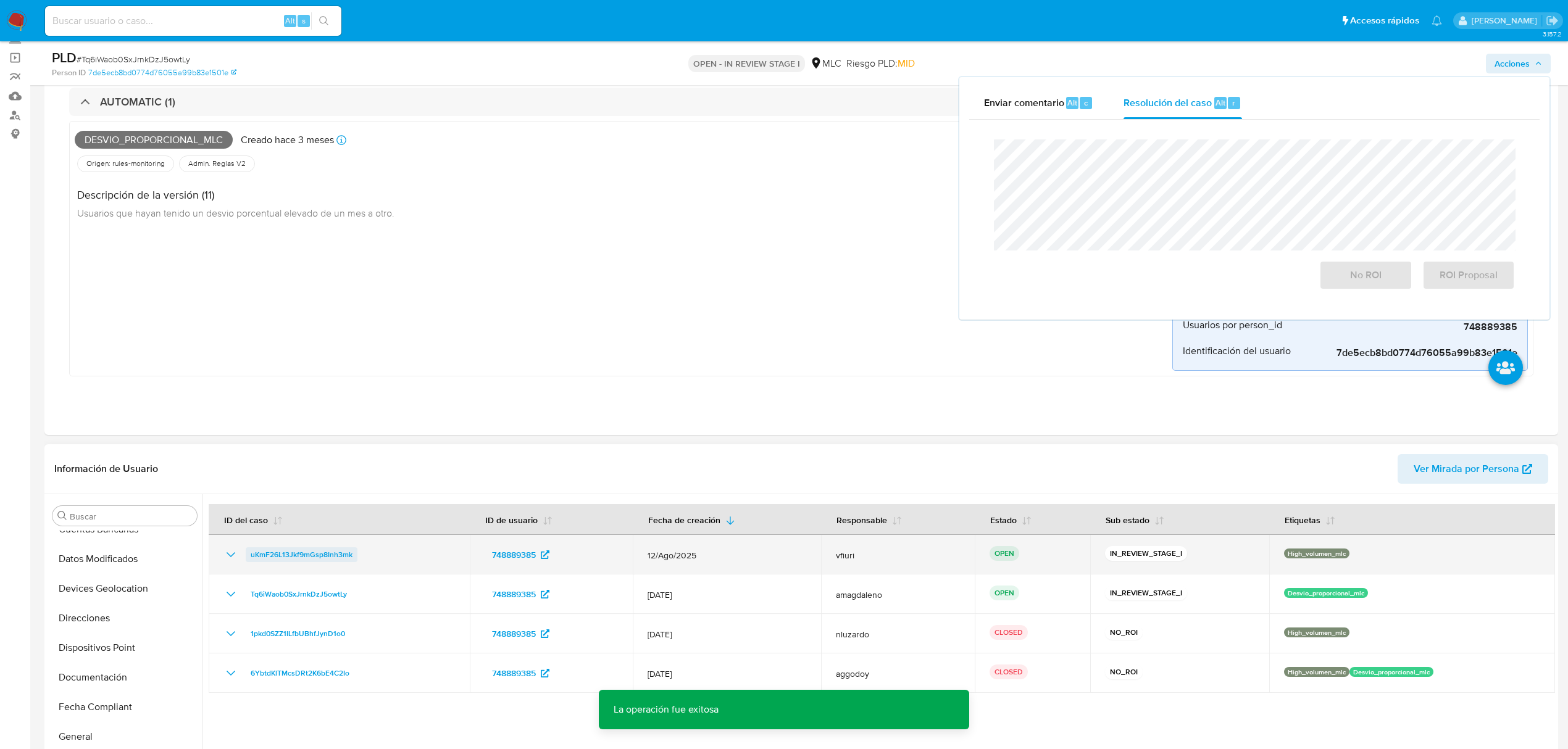
click at [320, 559] on span "uKmF26L13Jkf9mGsp8Inh3mk" at bounding box center [302, 555] width 102 height 15
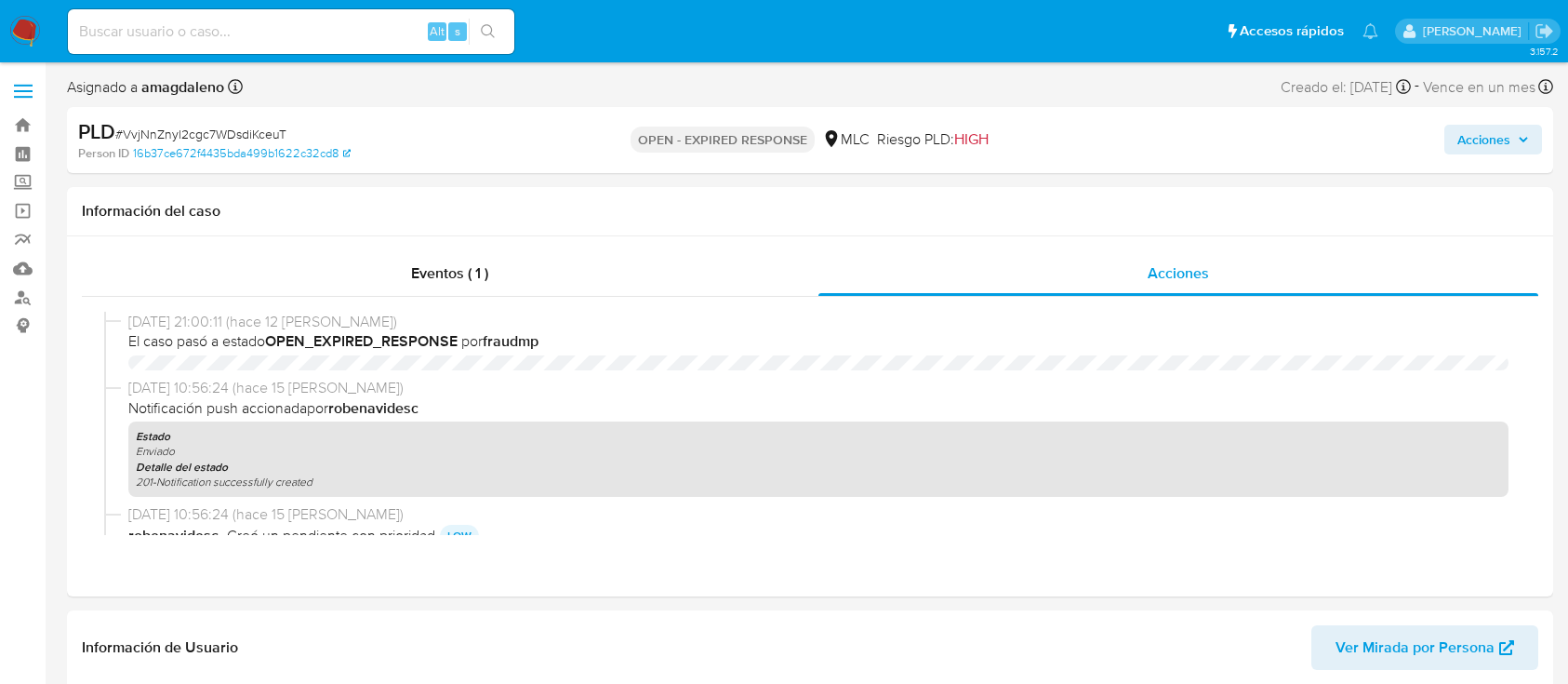
select select "10"
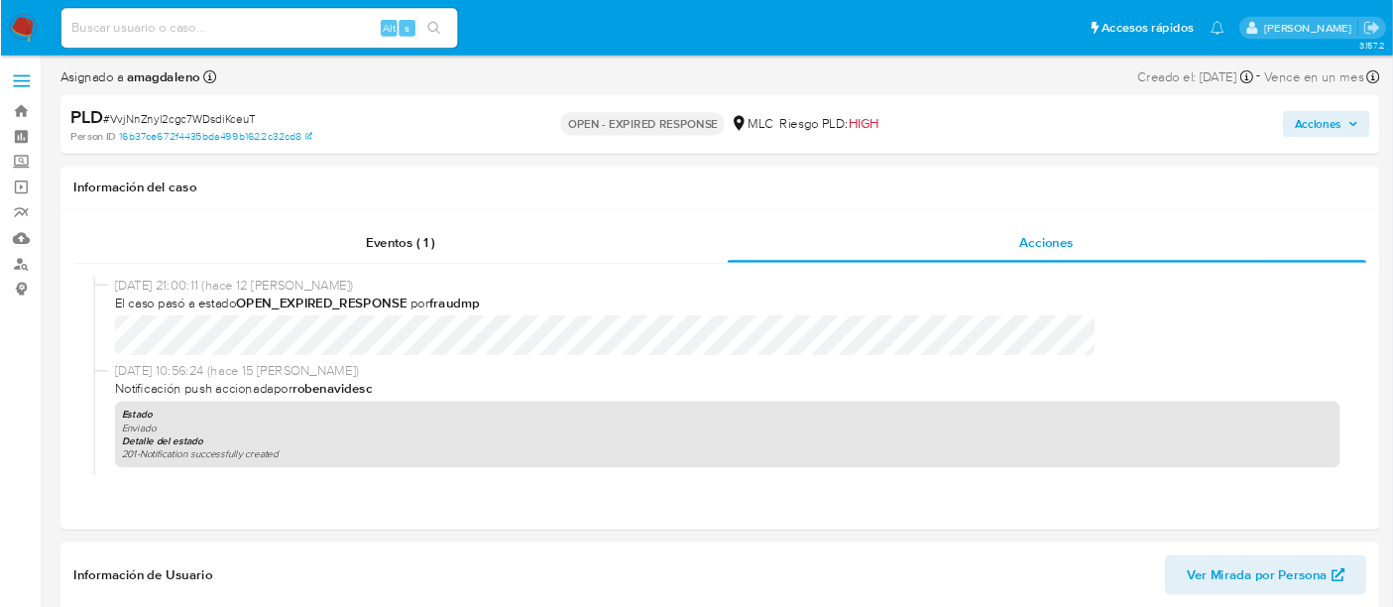
scroll to position [837, 0]
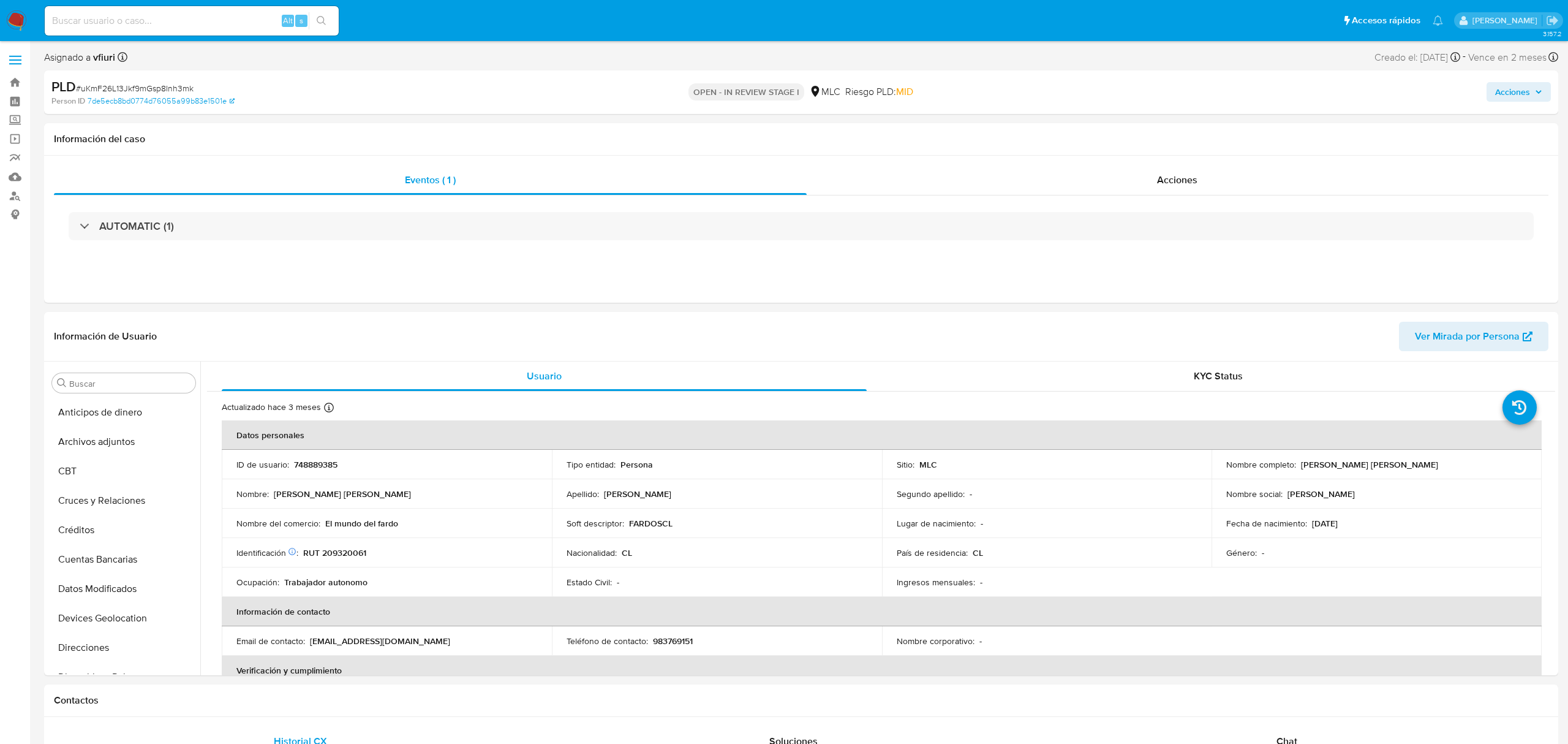
select select "10"
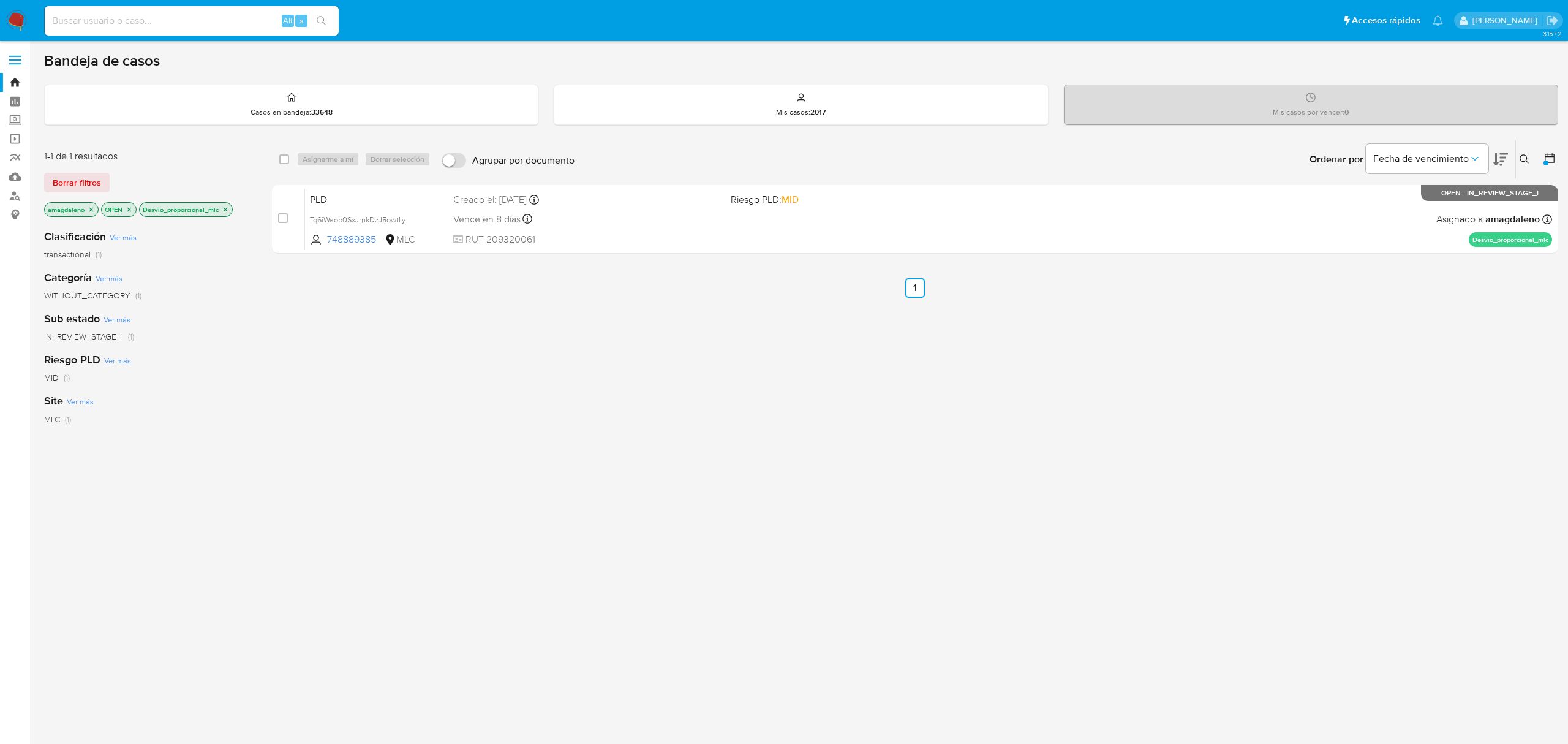
click at [1526, 158] on icon at bounding box center [1524, 159] width 9 height 9
click at [1362, 198] on input at bounding box center [1422, 206] width 207 height 16
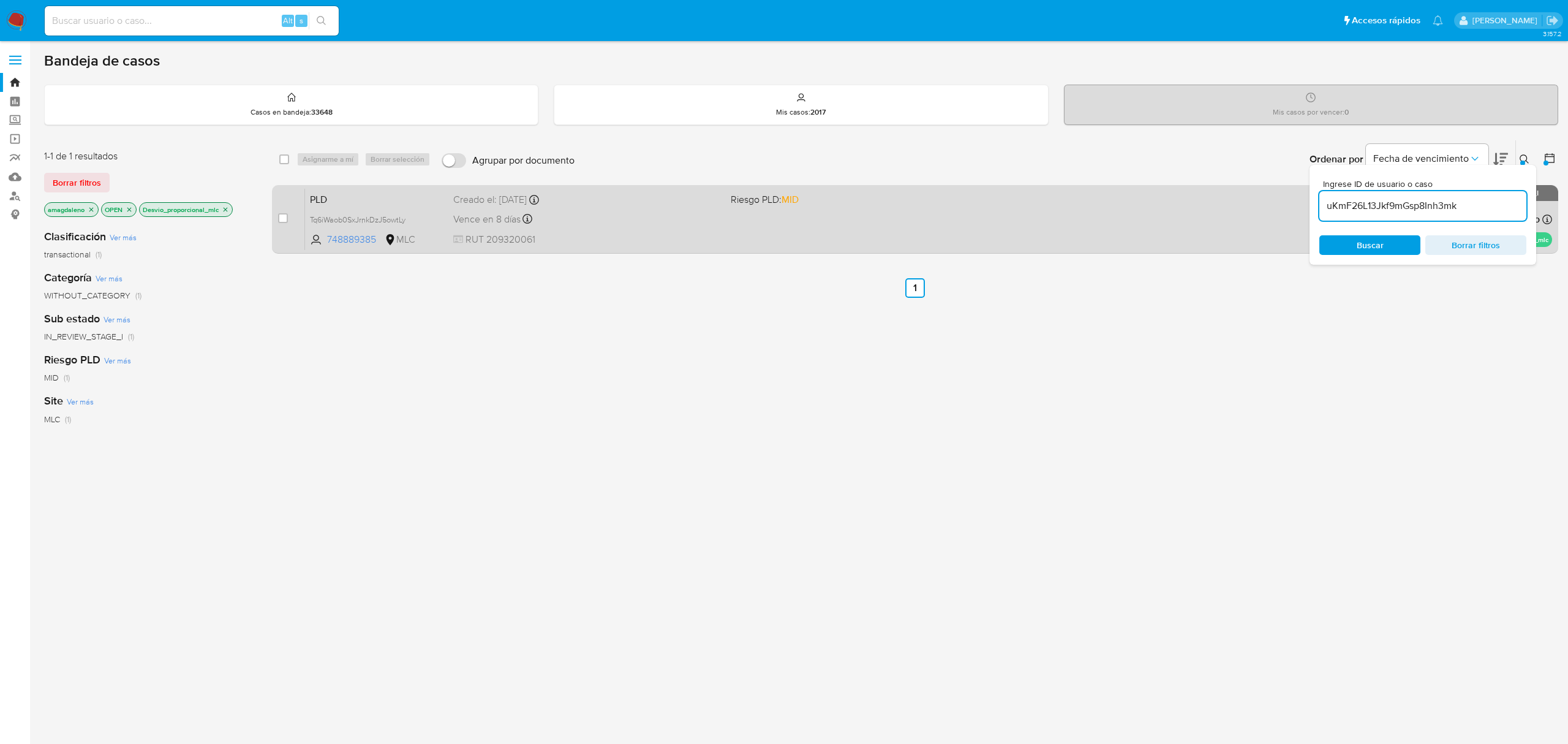
type input "uKmF26L13Jkf9mGsp8Inh3mk"
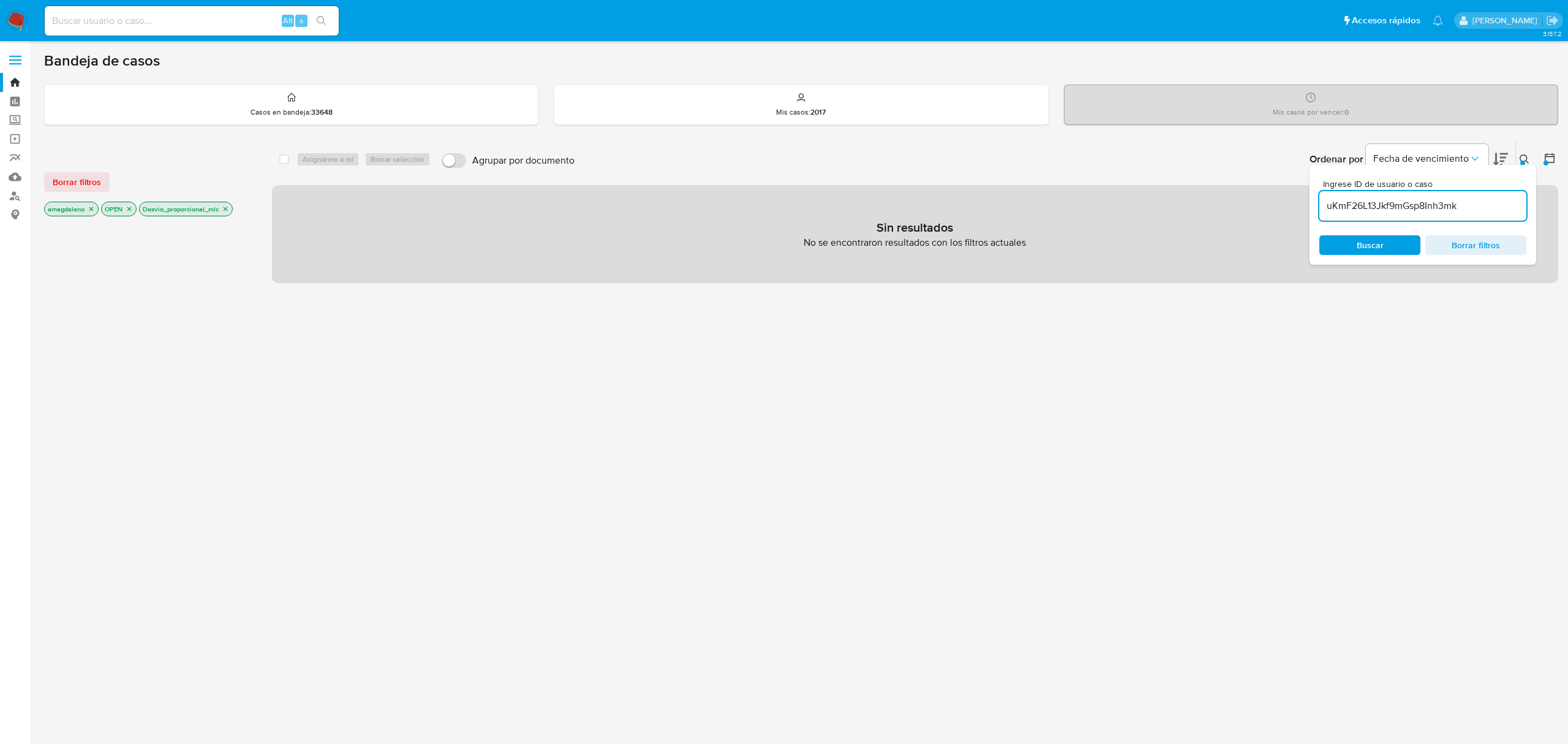
click at [1549, 160] on icon at bounding box center [1549, 158] width 12 height 12
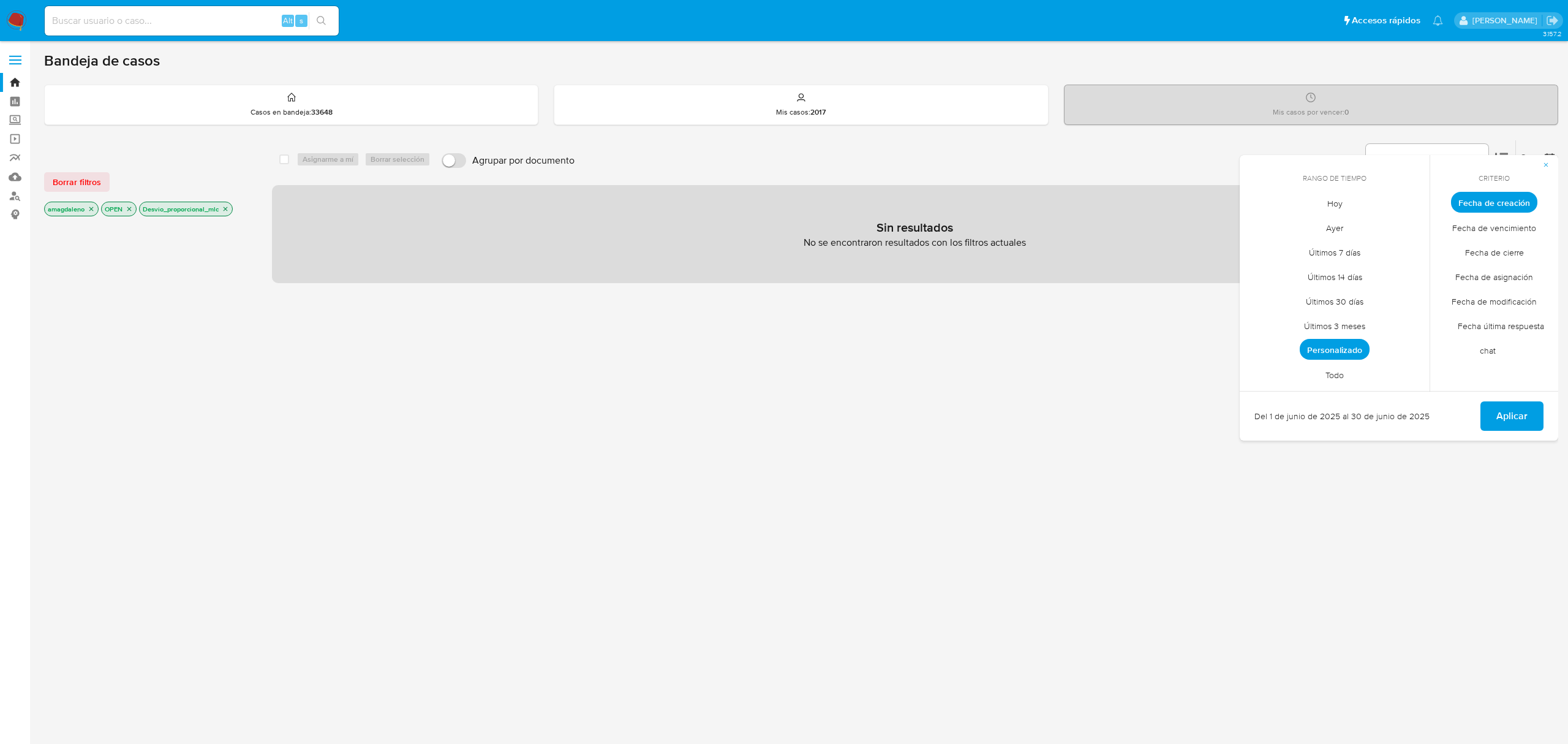
click at [1338, 375] on span "Todo" at bounding box center [1334, 374] width 44 height 25
click at [1514, 414] on span "Aplicar" at bounding box center [1512, 416] width 31 height 27
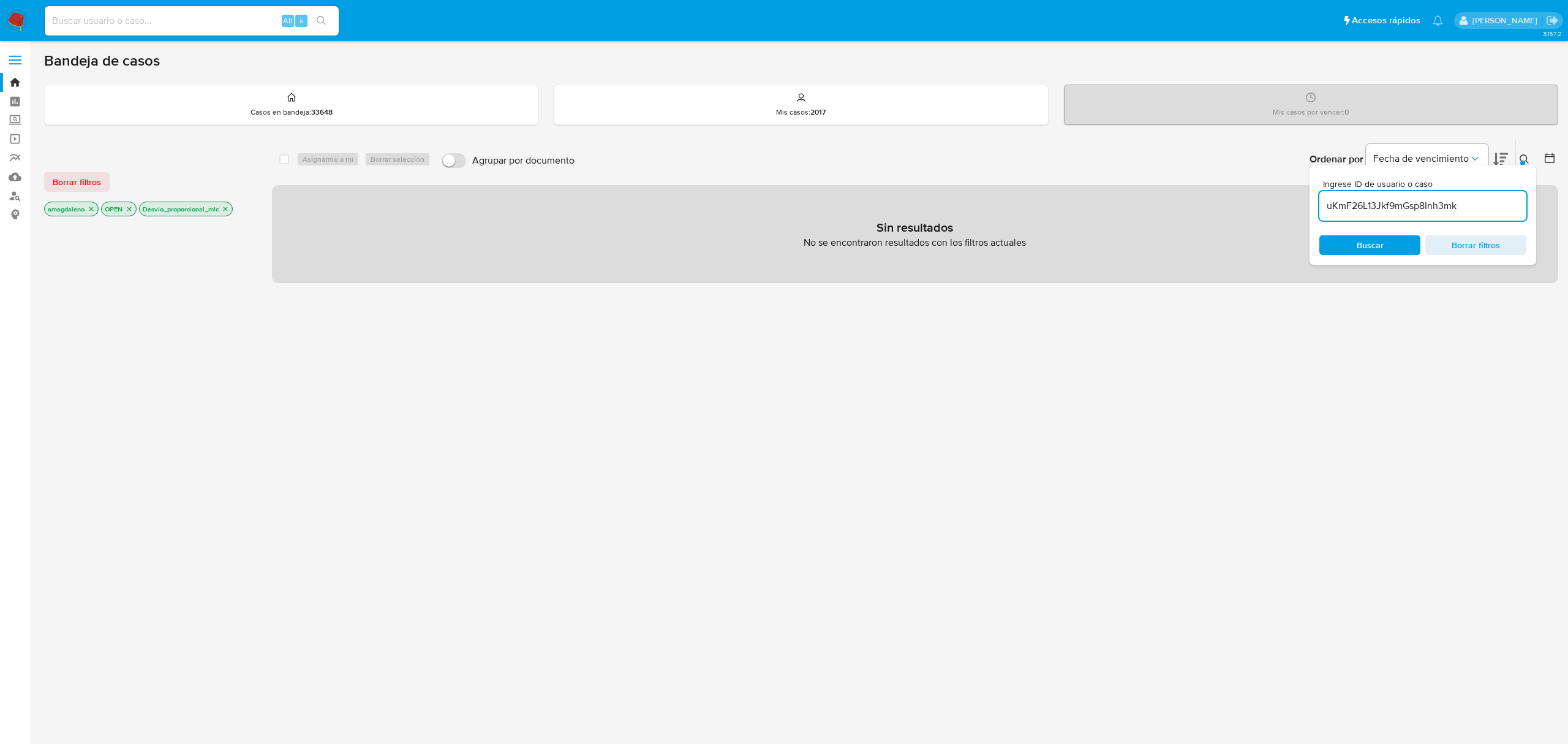
click at [94, 211] on icon "close-filter" at bounding box center [91, 209] width 7 height 7
click at [171, 209] on icon "close-filter" at bounding box center [169, 209] width 4 height 4
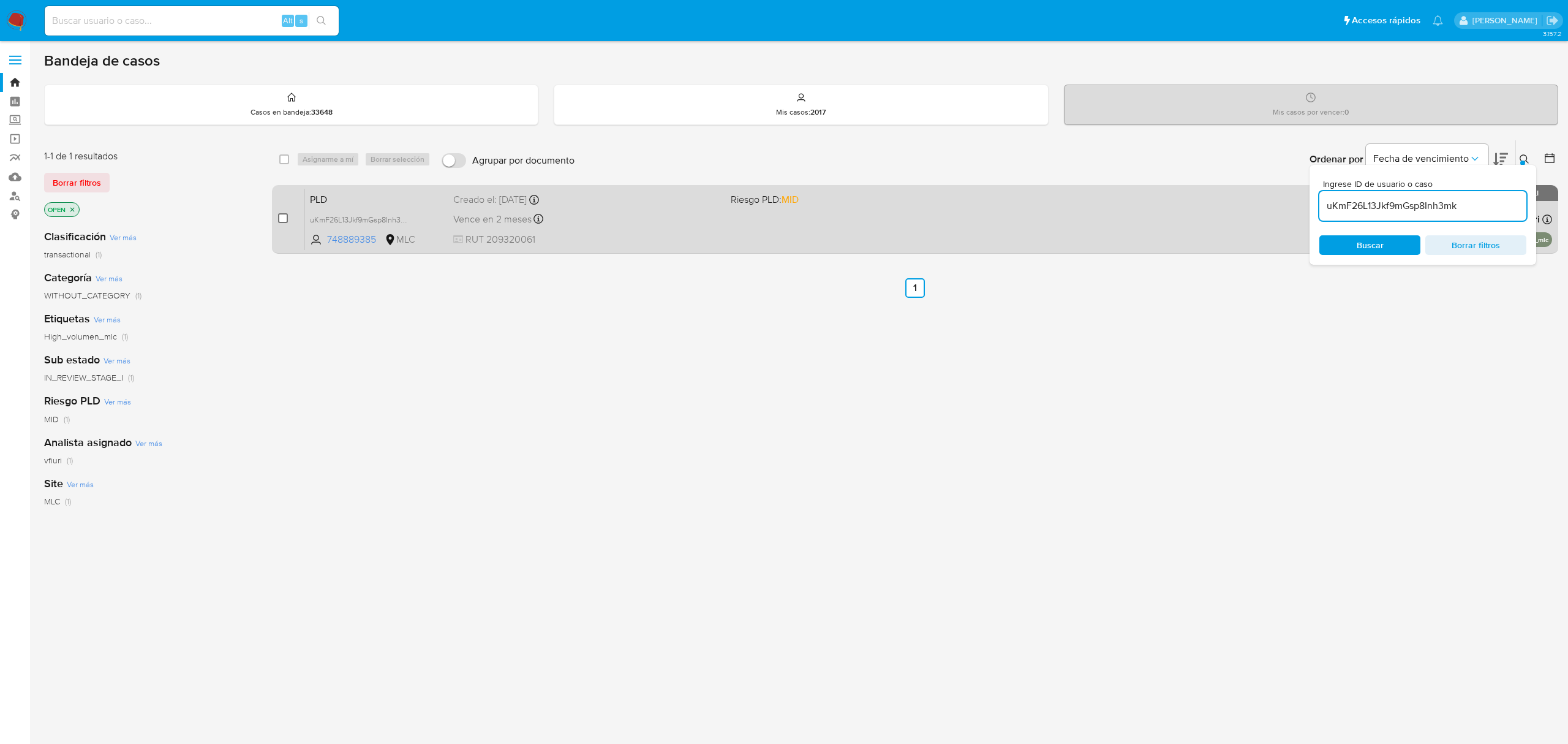
click at [280, 221] on input "checkbox" at bounding box center [283, 218] width 10 height 10
checkbox input "true"
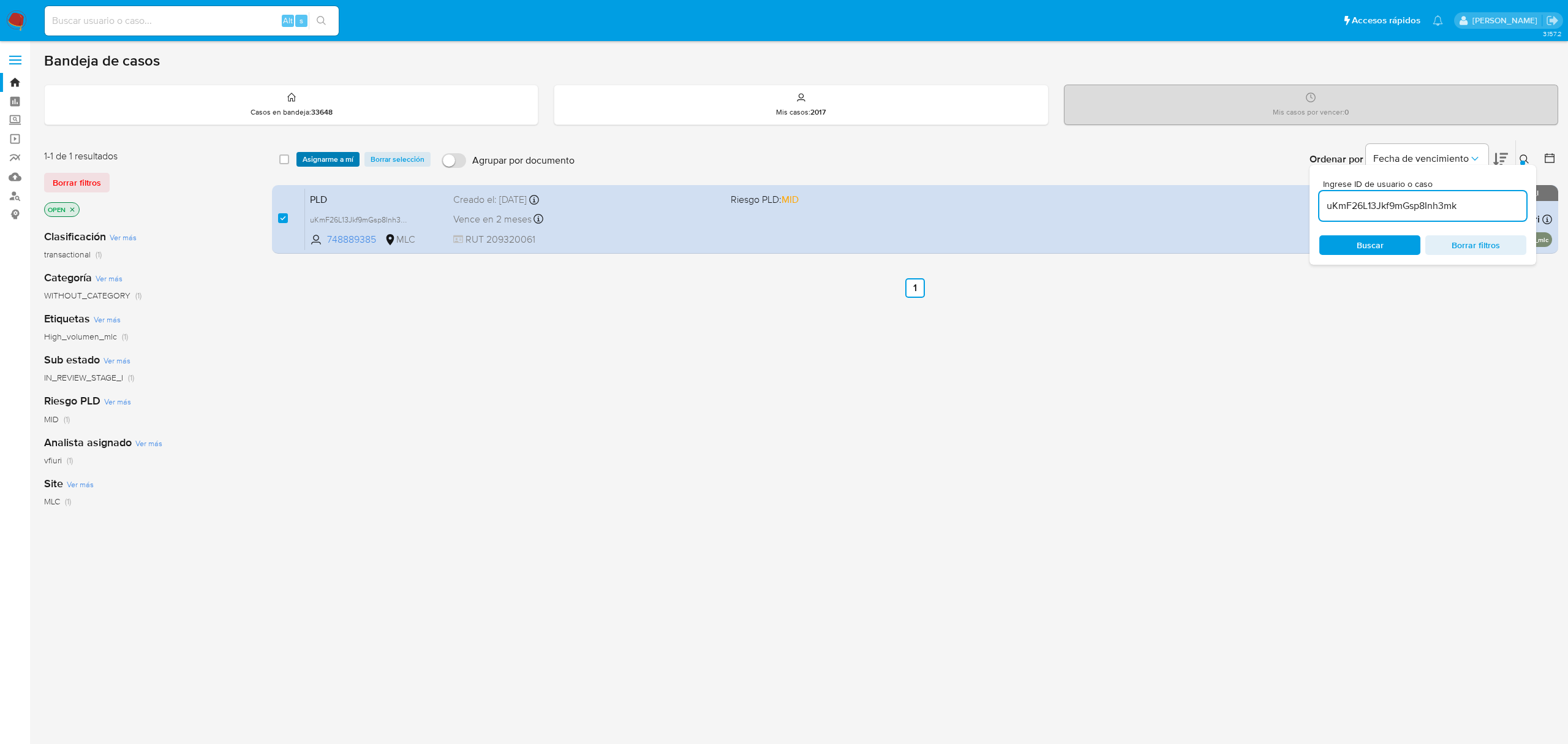
click at [308, 164] on span "Asignarme a mí" at bounding box center [328, 159] width 51 height 12
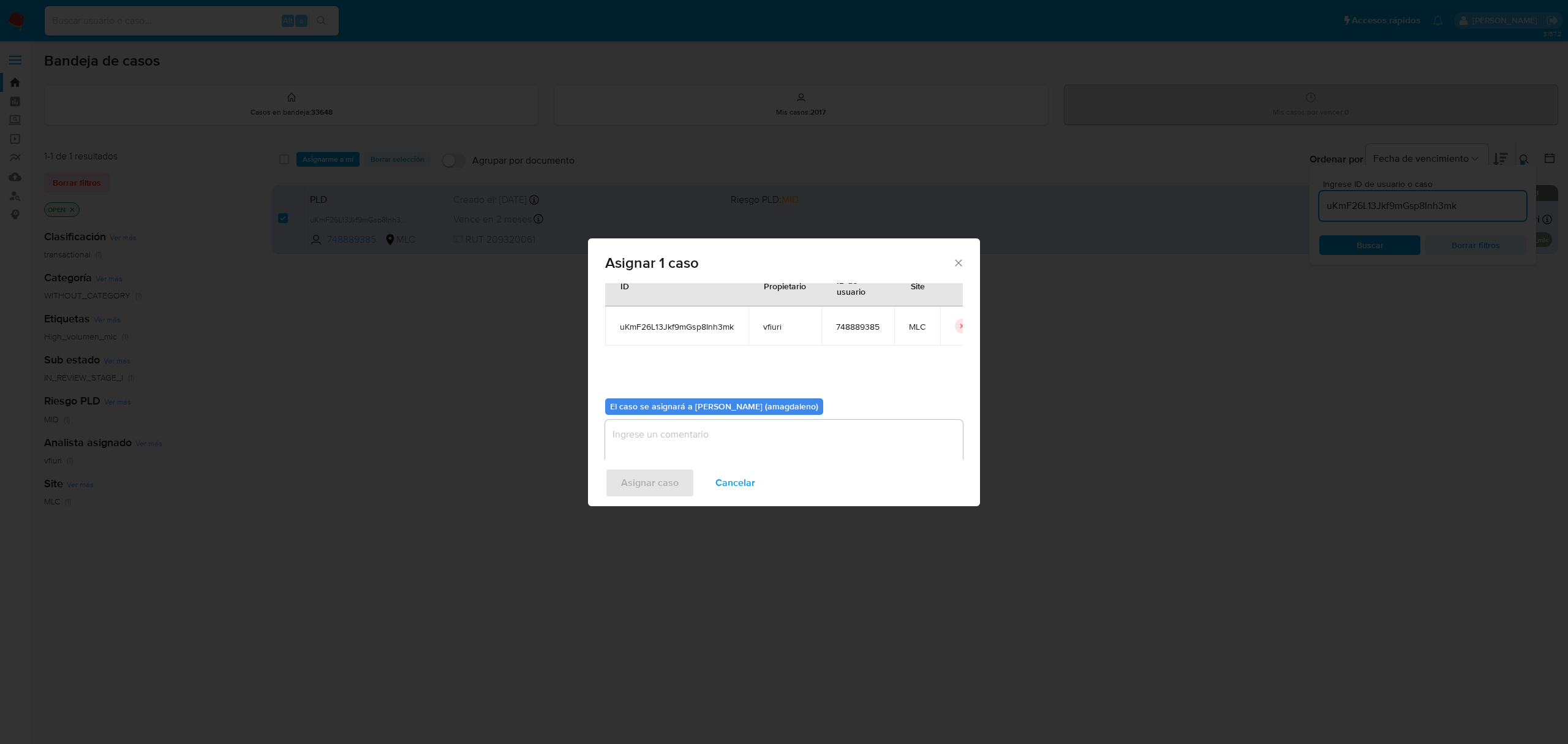
scroll to position [62, 0]
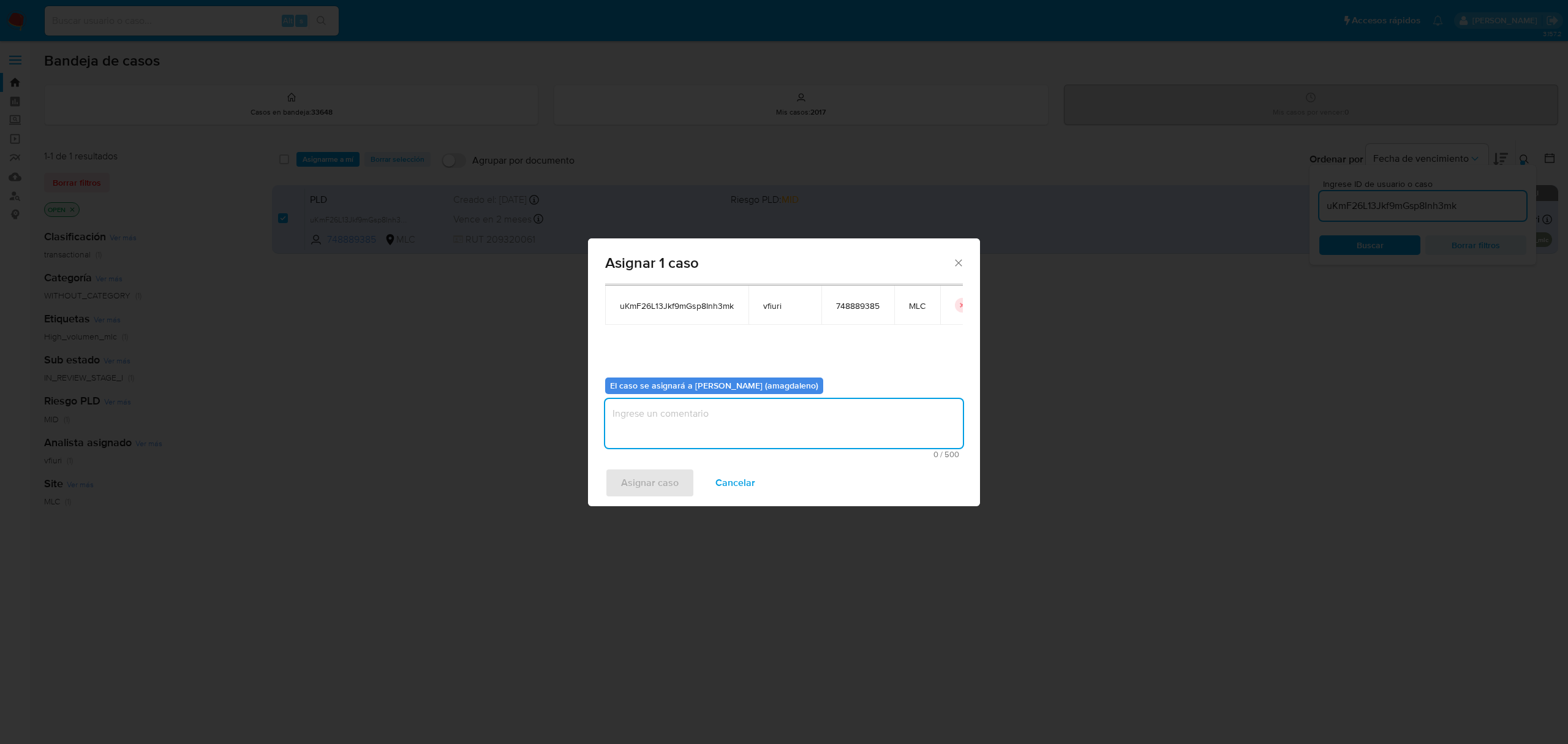
click at [758, 415] on textarea "assign-modal" at bounding box center [784, 423] width 358 height 49
type textarea "."
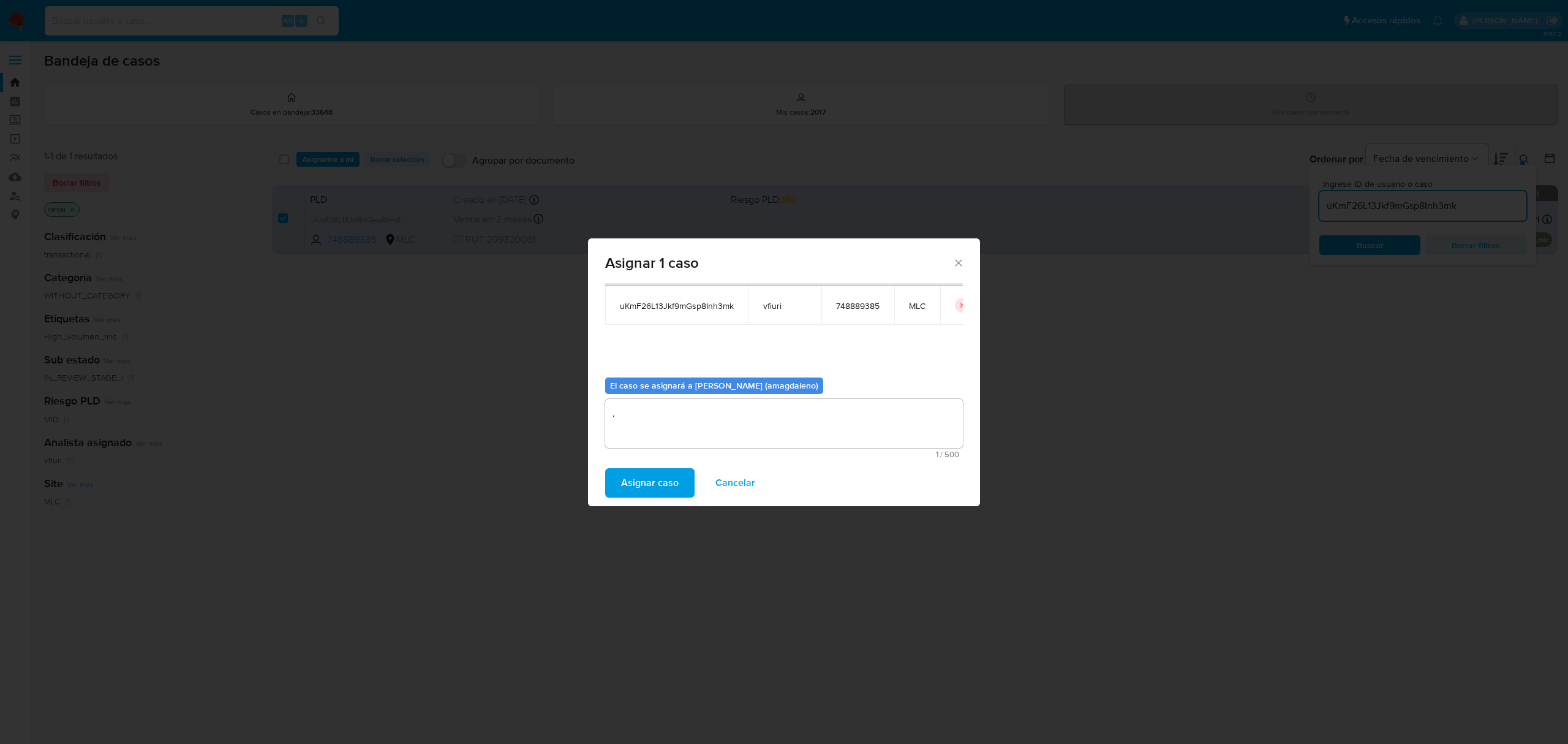
click at [640, 490] on span "Asignar caso" at bounding box center [650, 483] width 57 height 27
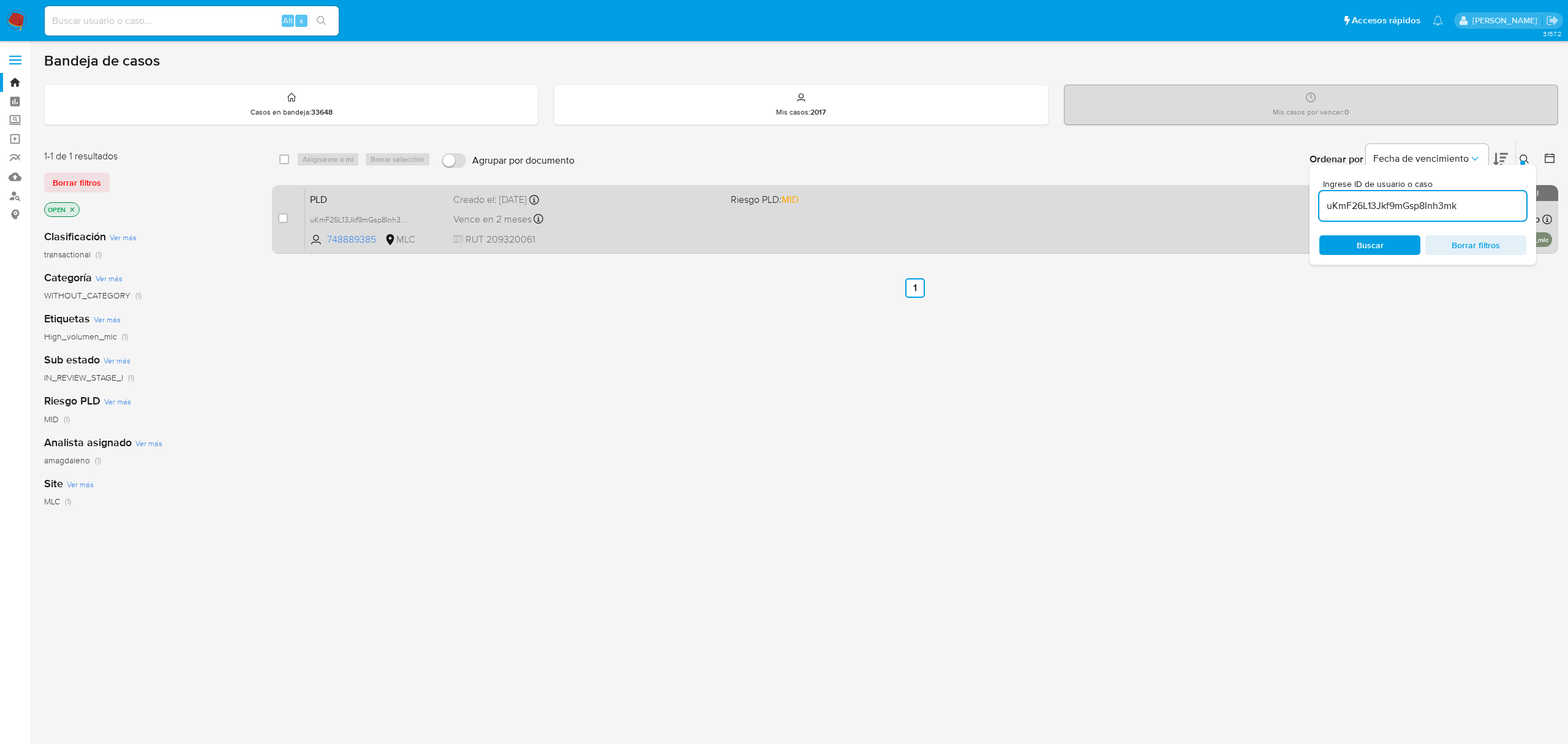
click at [652, 224] on div "Vence en 2 meses Vence el 10/11/2025 06:08:12" at bounding box center [587, 219] width 267 height 17
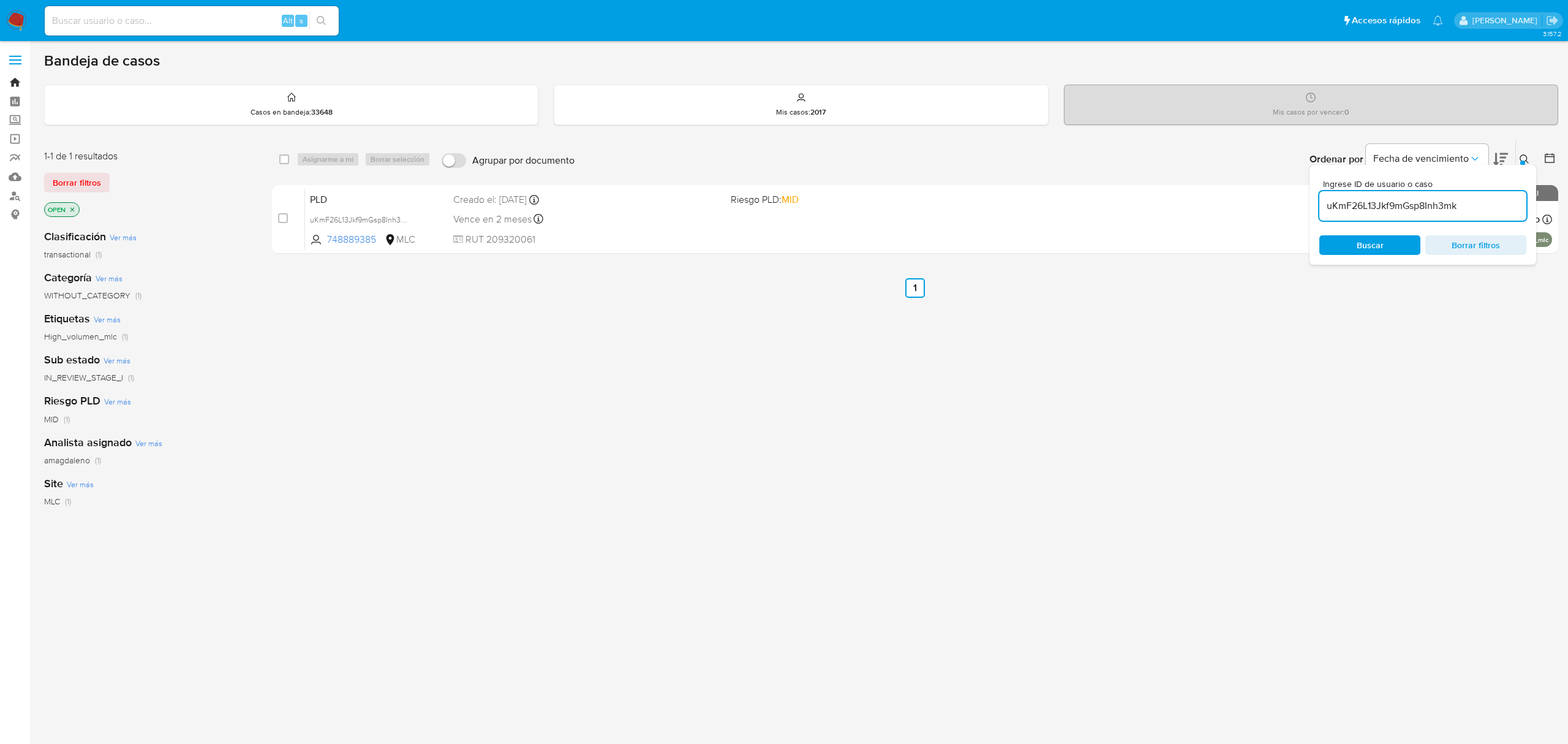
click at [15, 83] on link "Bandeja" at bounding box center [73, 82] width 146 height 19
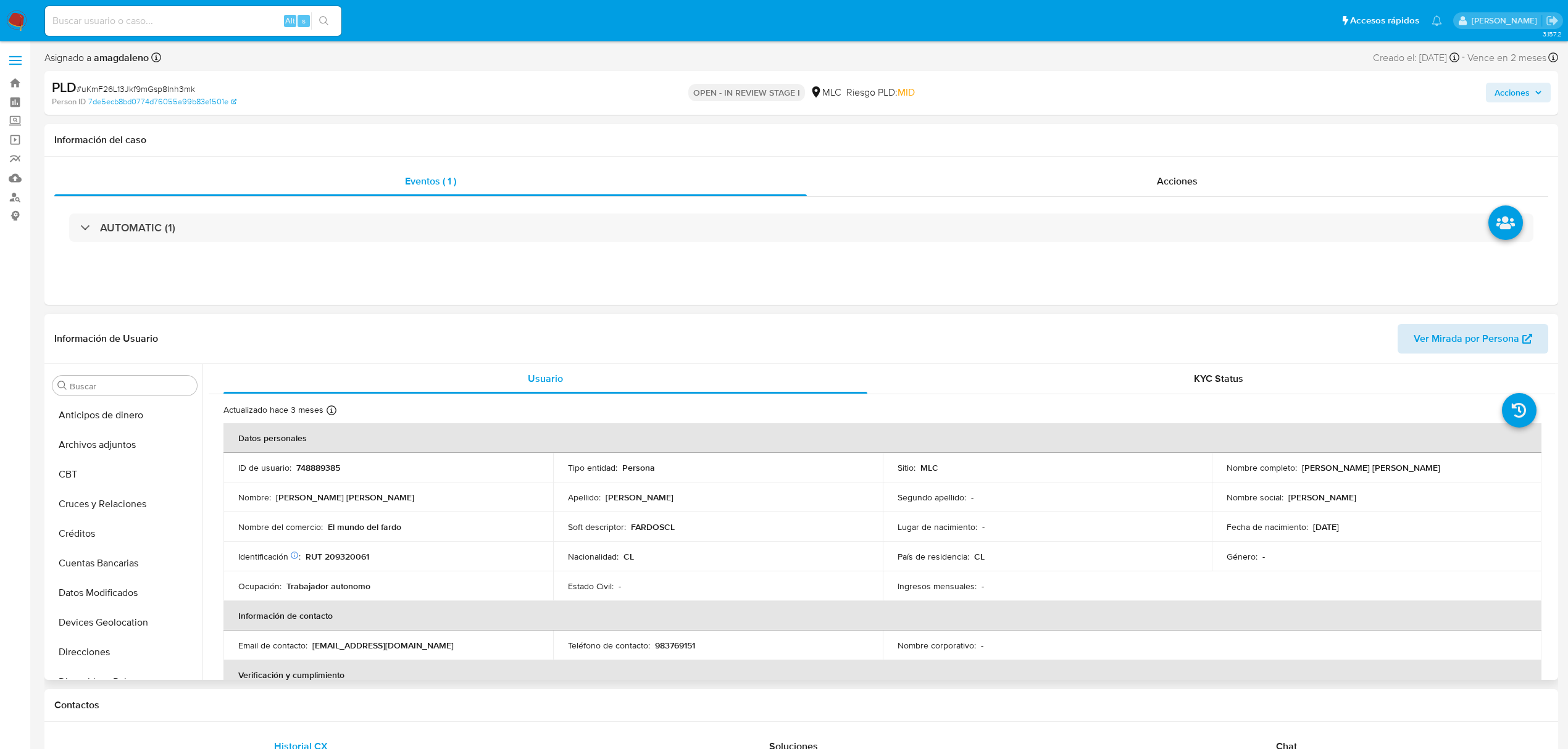
scroll to position [521, 0]
select select "10"
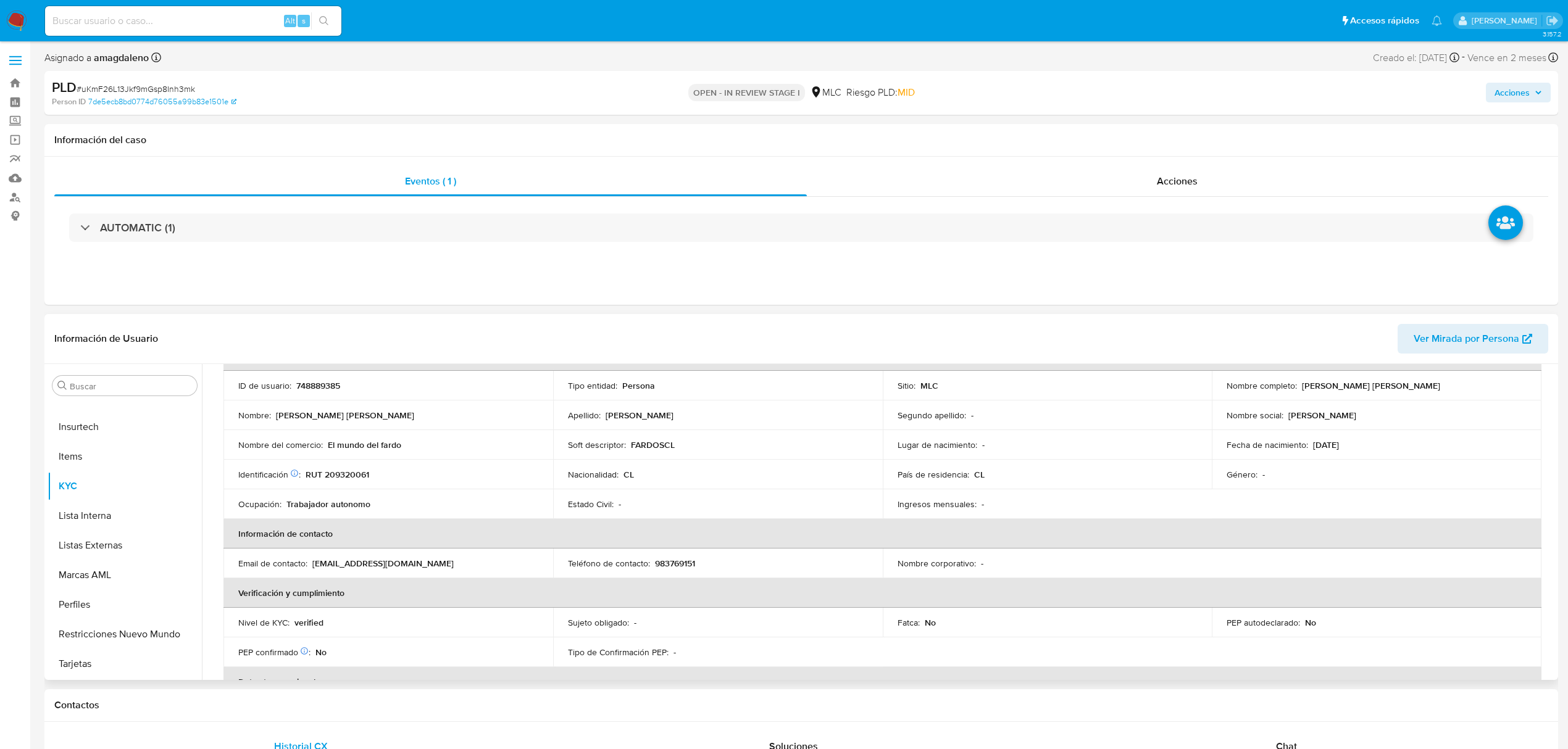
scroll to position [0, 0]
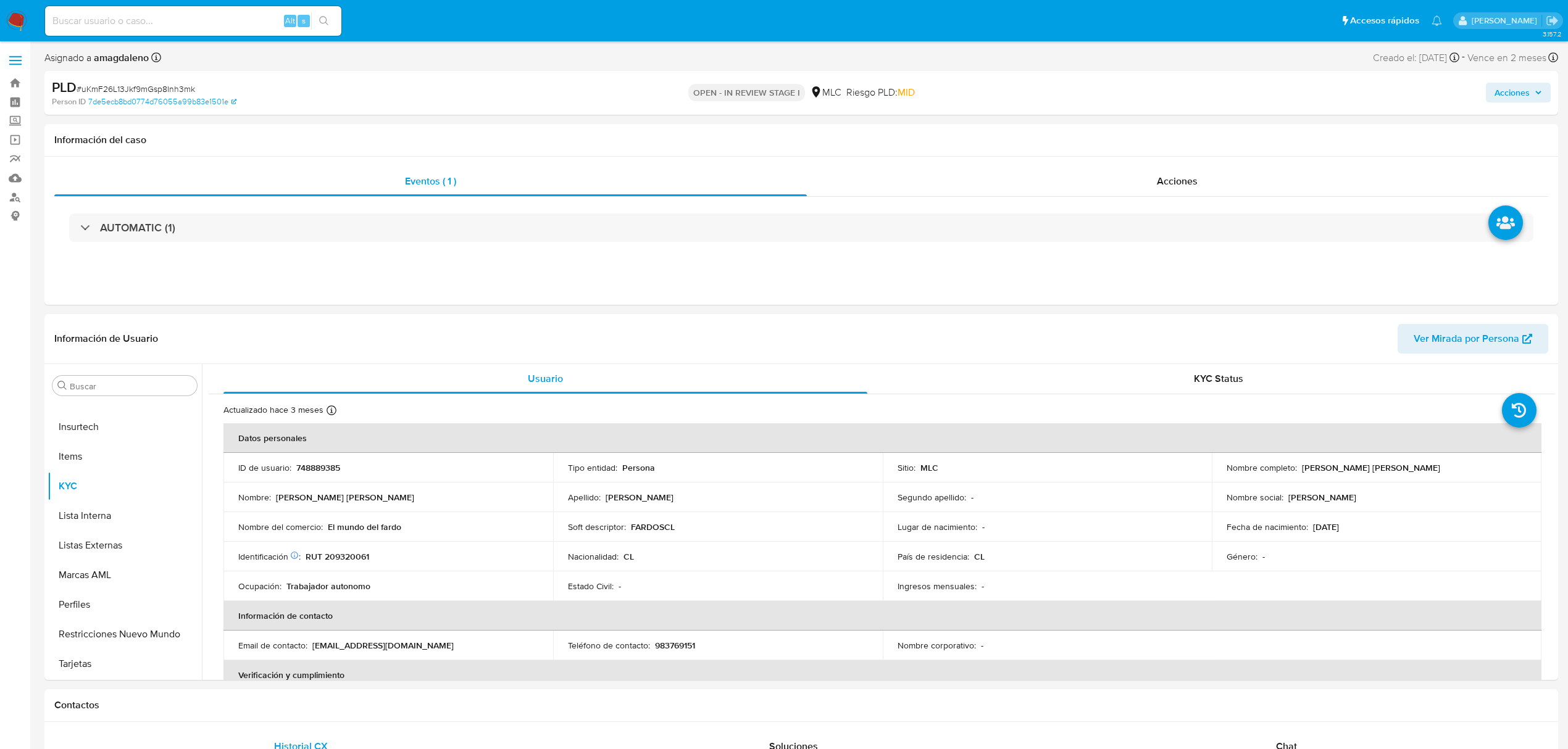
click at [1523, 97] on span "Acciones" at bounding box center [1512, 93] width 35 height 20
click at [1186, 137] on span "Resolución del caso" at bounding box center [1168, 131] width 88 height 14
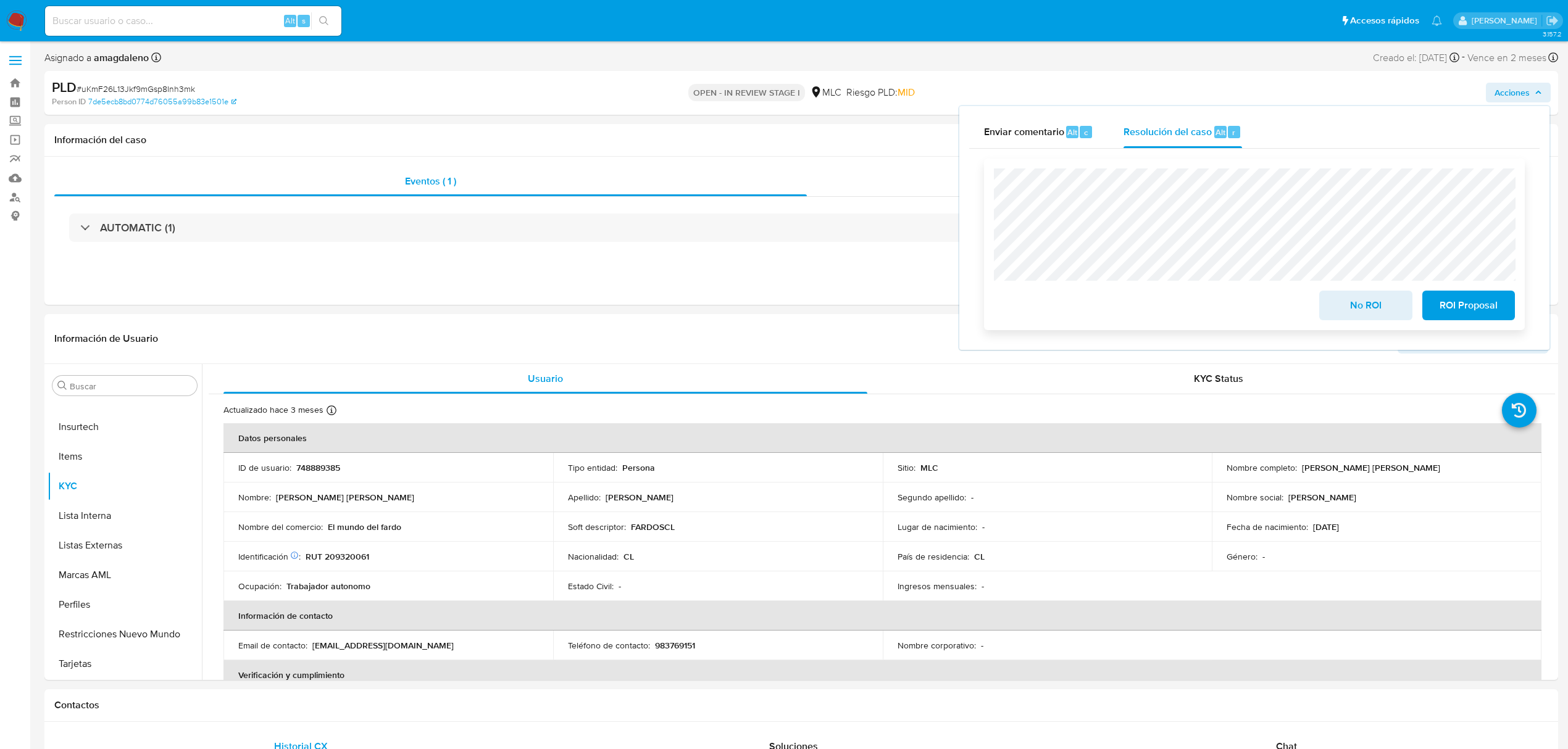
click at [1354, 304] on span "No ROI" at bounding box center [1365, 305] width 60 height 27
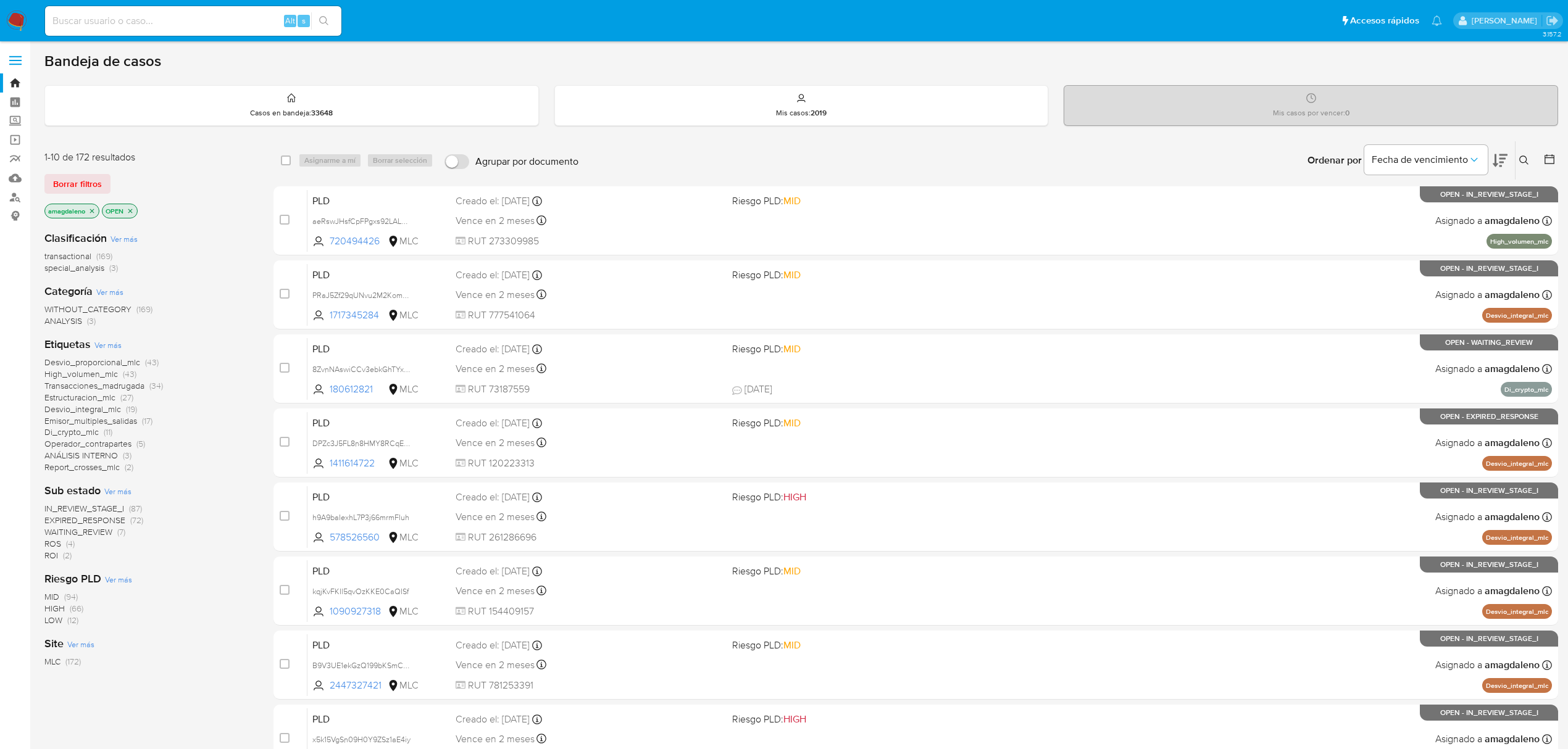
click at [1551, 163] on icon at bounding box center [1549, 159] width 12 height 12
click at [1548, 163] on icon at bounding box center [1549, 159] width 12 height 12
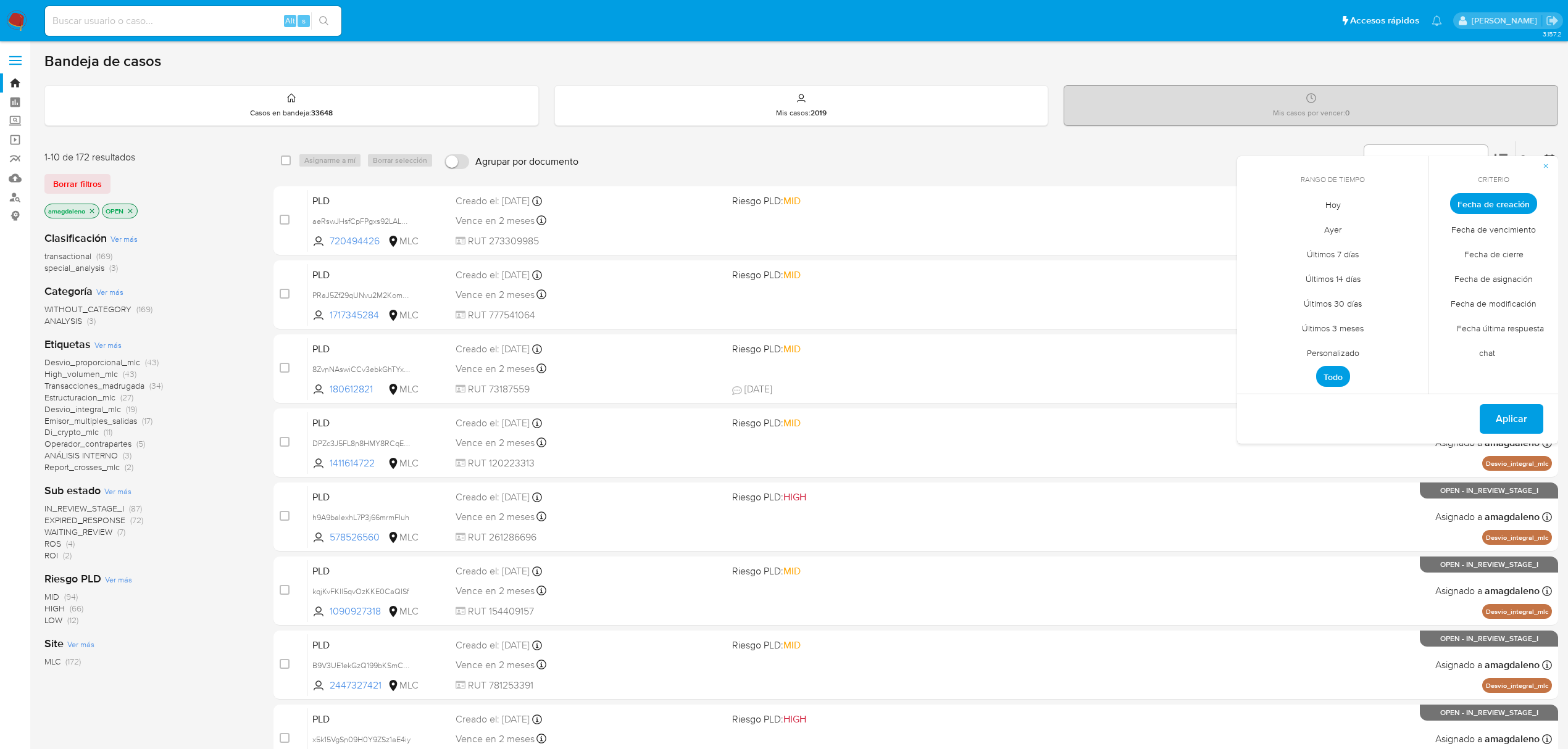
click at [1352, 351] on span "Personalizado" at bounding box center [1333, 352] width 78 height 26
click at [1262, 228] on icon "Mes anterior" at bounding box center [1256, 226] width 15 height 15
click at [1254, 230] on icon "Mes anterior" at bounding box center [1256, 226] width 15 height 15
click at [1252, 228] on icon "Mes anterior" at bounding box center [1256, 226] width 15 height 15
click at [1405, 274] on button "1" at bounding box center [1407, 272] width 20 height 20
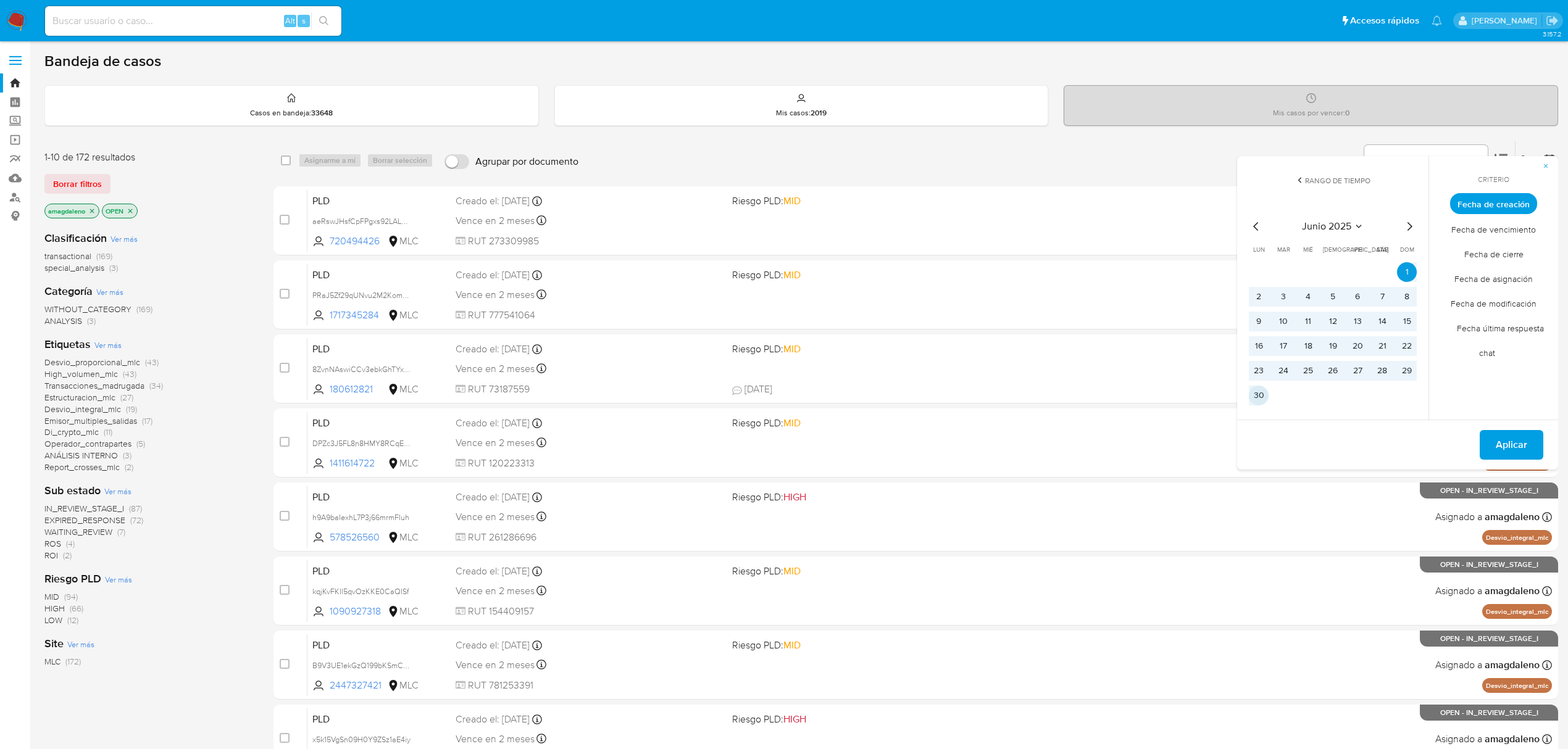
click at [1256, 393] on button "30" at bounding box center [1259, 396] width 20 height 20
click at [1527, 447] on button "Aplicar" at bounding box center [1511, 445] width 63 height 30
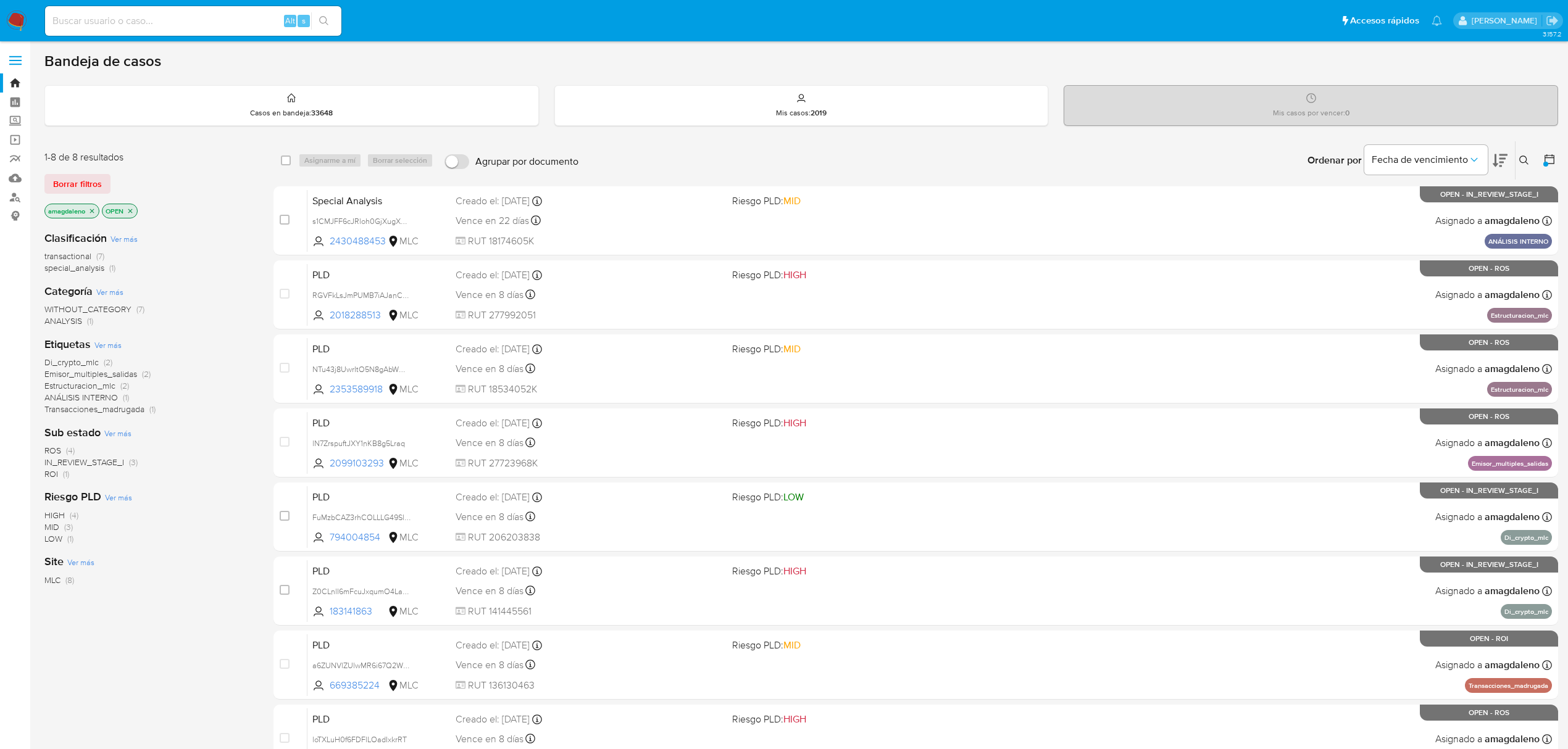
click at [129, 622] on div "Clasificación Ver más transactional (7) special_analysis (1) Categoría Ver más …" at bounding box center [149, 430] width 209 height 419
click at [45, 475] on span "ROI" at bounding box center [51, 474] width 14 height 12
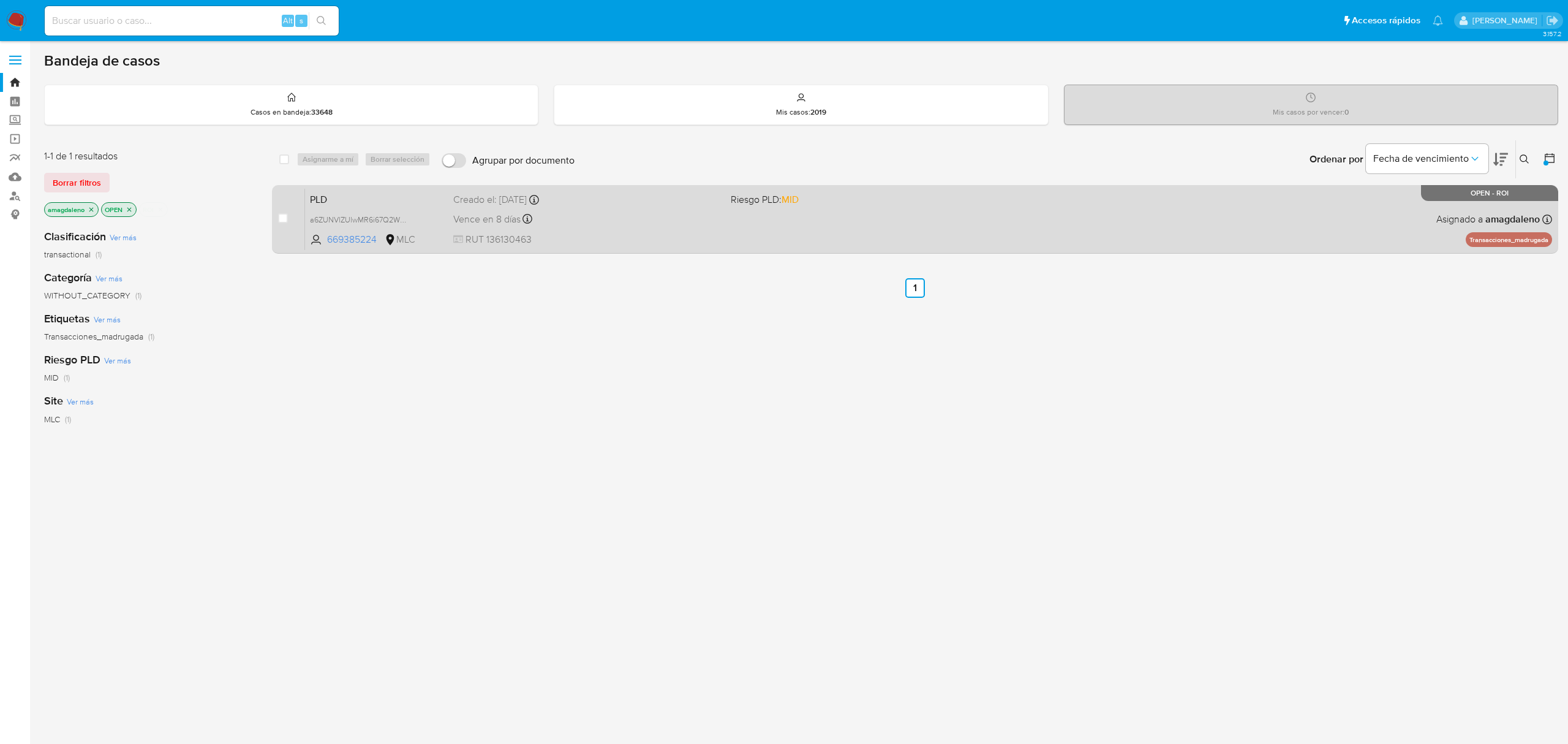
click at [627, 226] on div "Vence en 8 días Vence el 10/09/2025 06:05:37" at bounding box center [587, 219] width 267 height 17
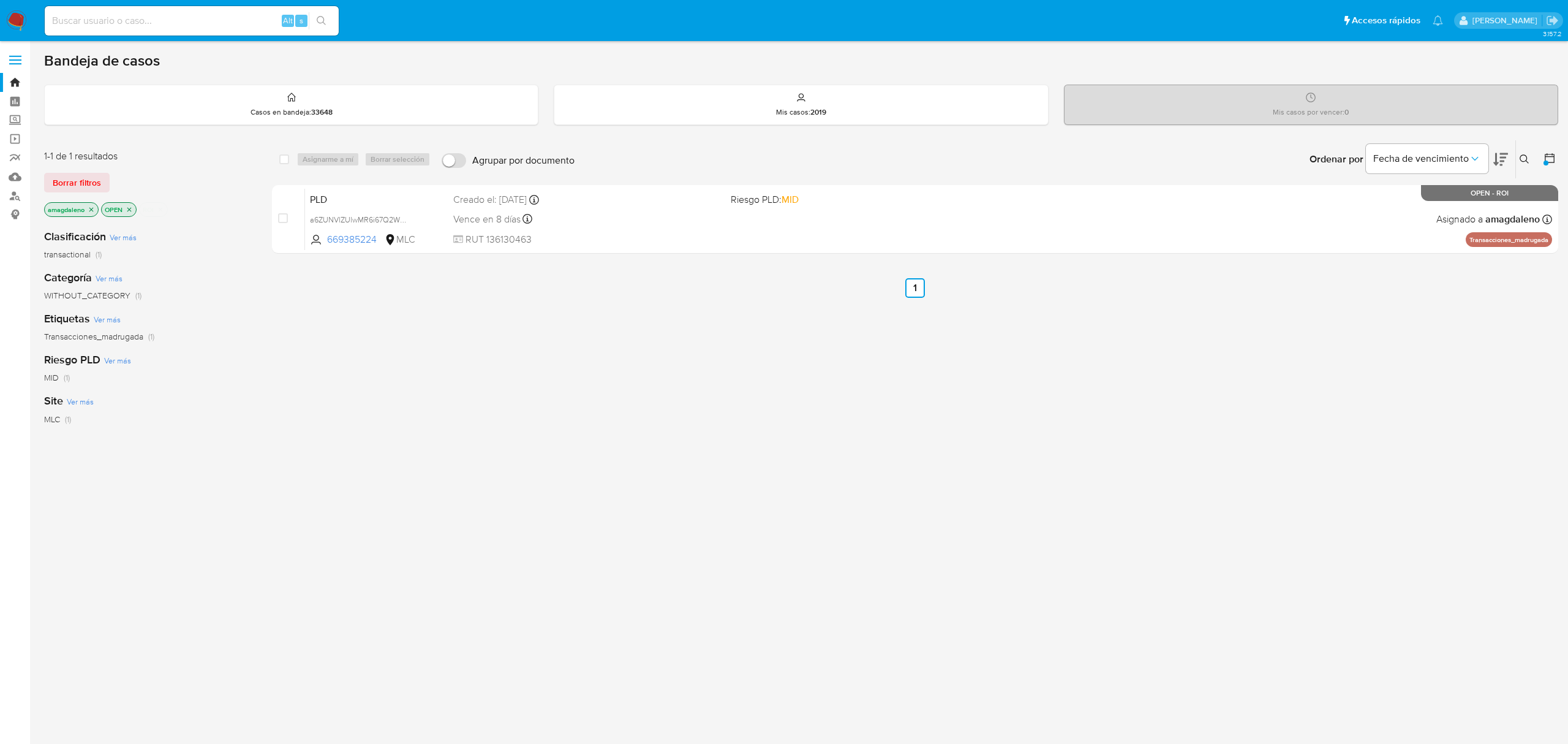
click at [160, 209] on icon "close-filter" at bounding box center [161, 209] width 7 height 7
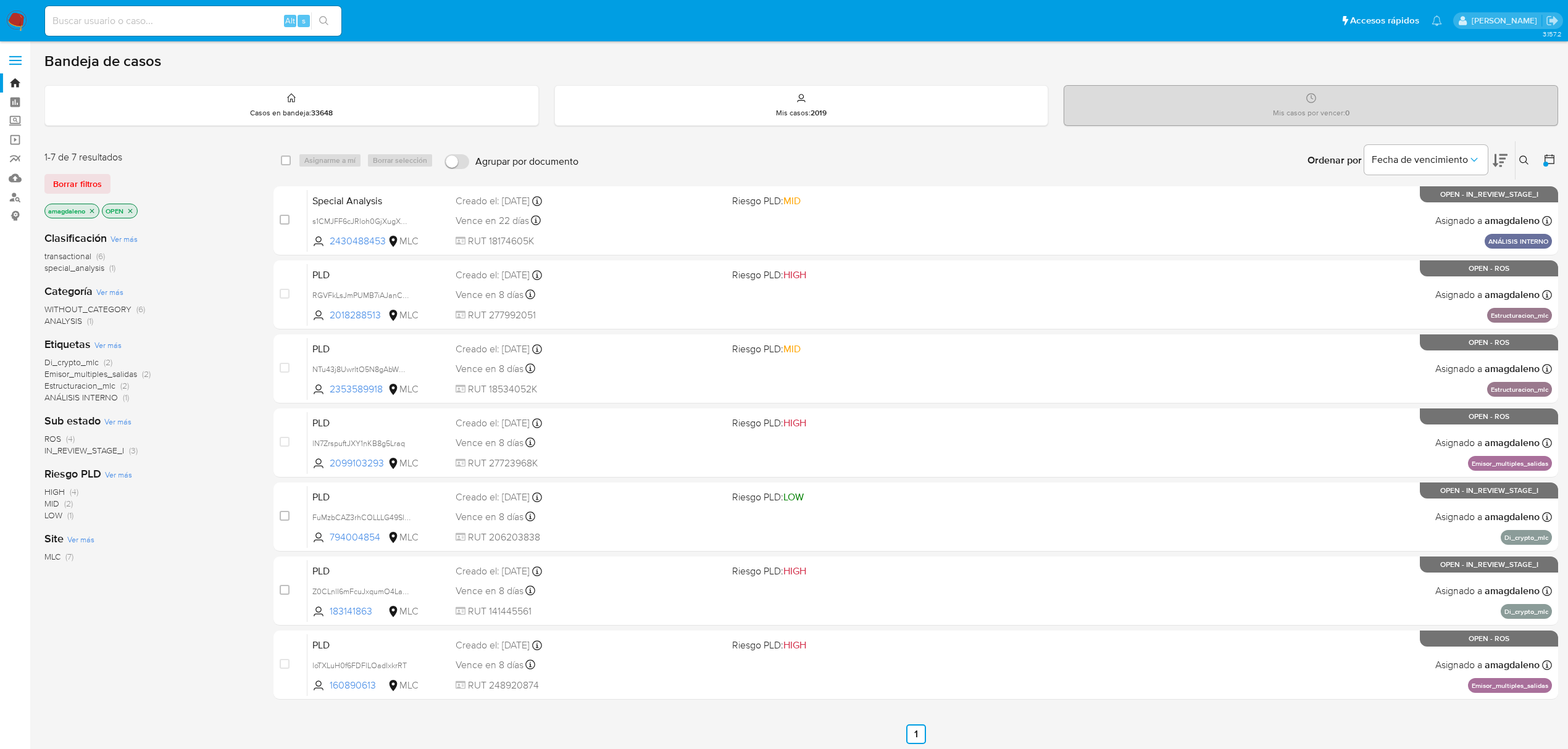
click at [110, 454] on span "IN_REVIEW_STAGE_I" at bounding box center [84, 450] width 80 height 12
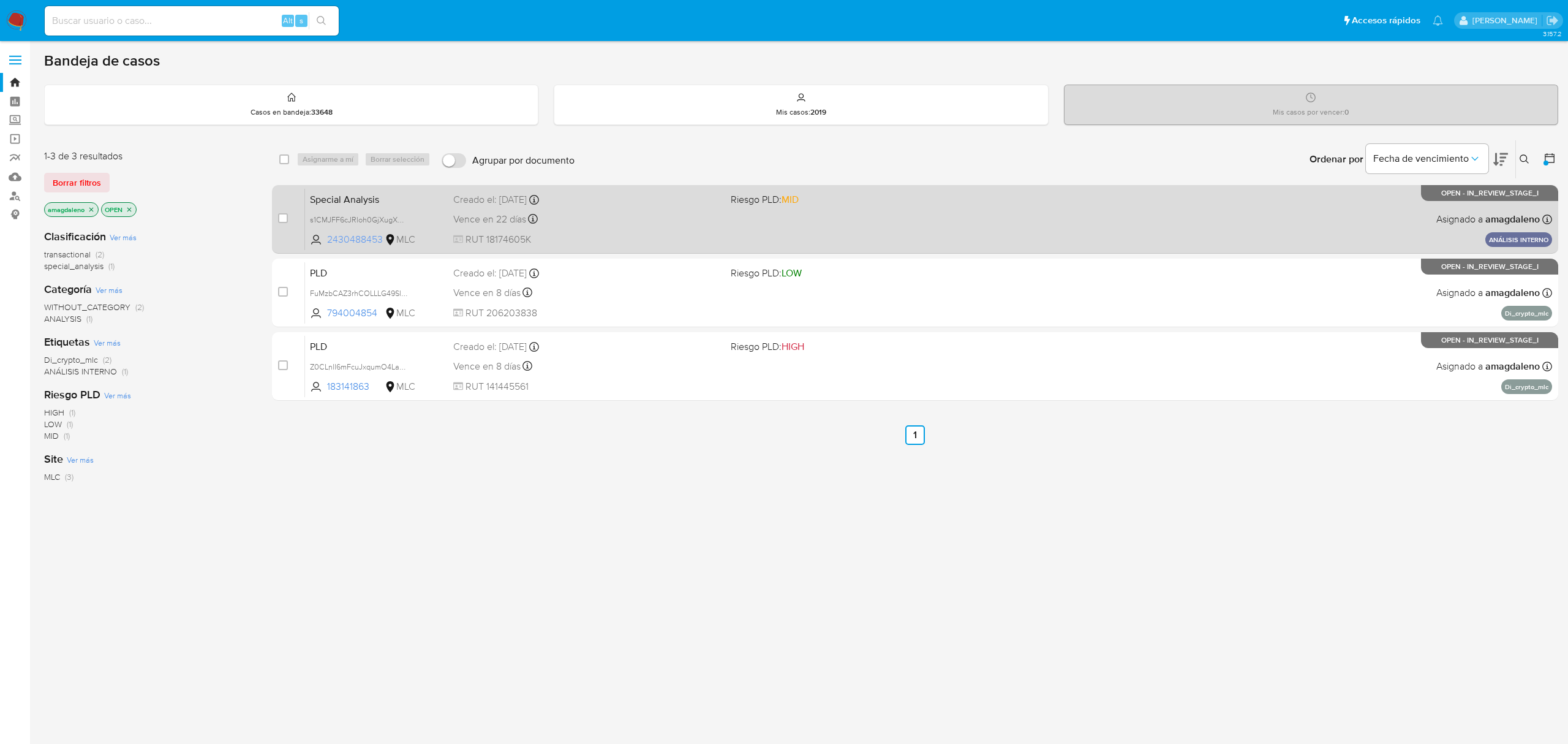
click at [346, 236] on span "2430488453" at bounding box center [354, 240] width 55 height 14
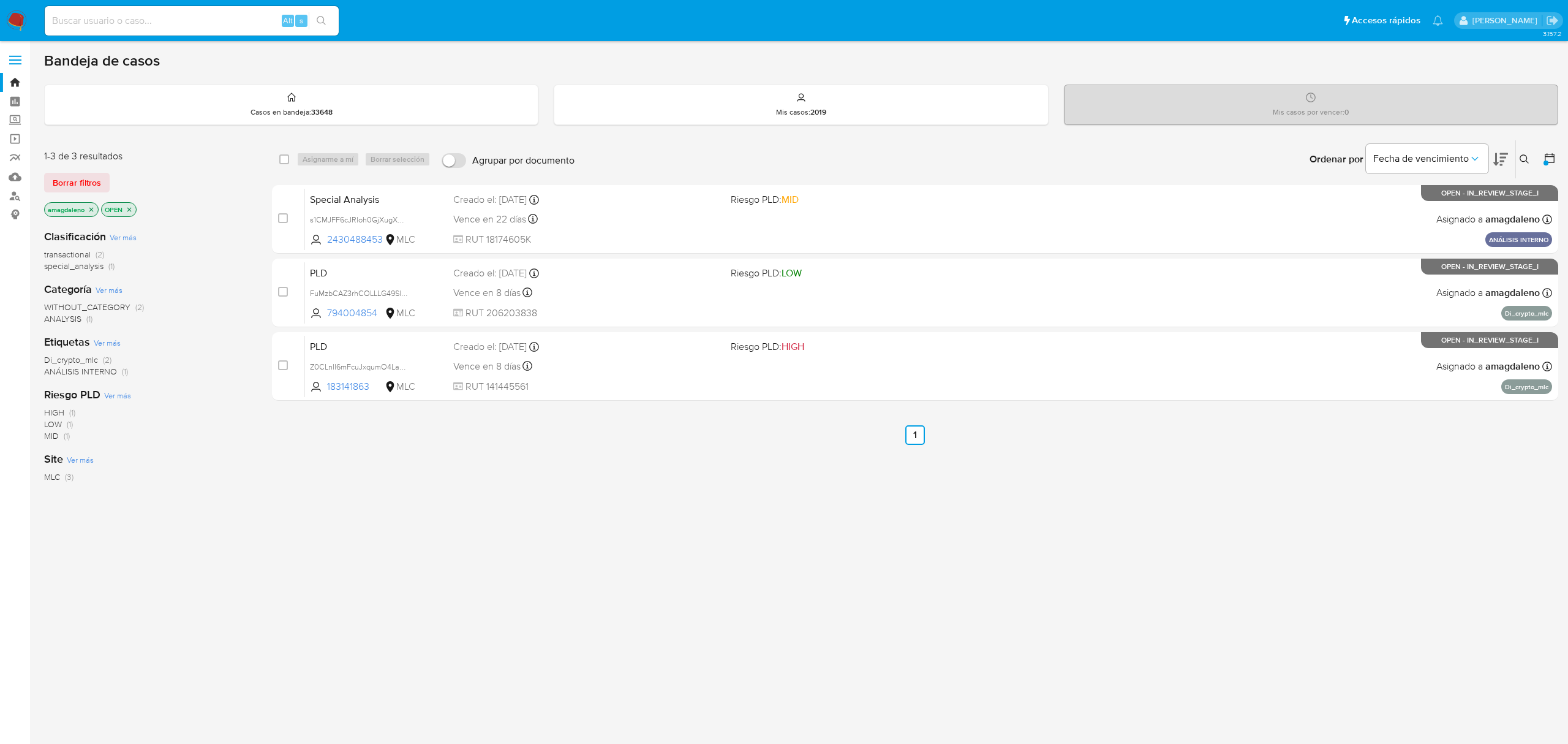
click at [642, 501] on div "select-all-cases-checkbox Asignarme a mí Borrar selección Agrupar por documento…" at bounding box center [915, 417] width 1286 height 555
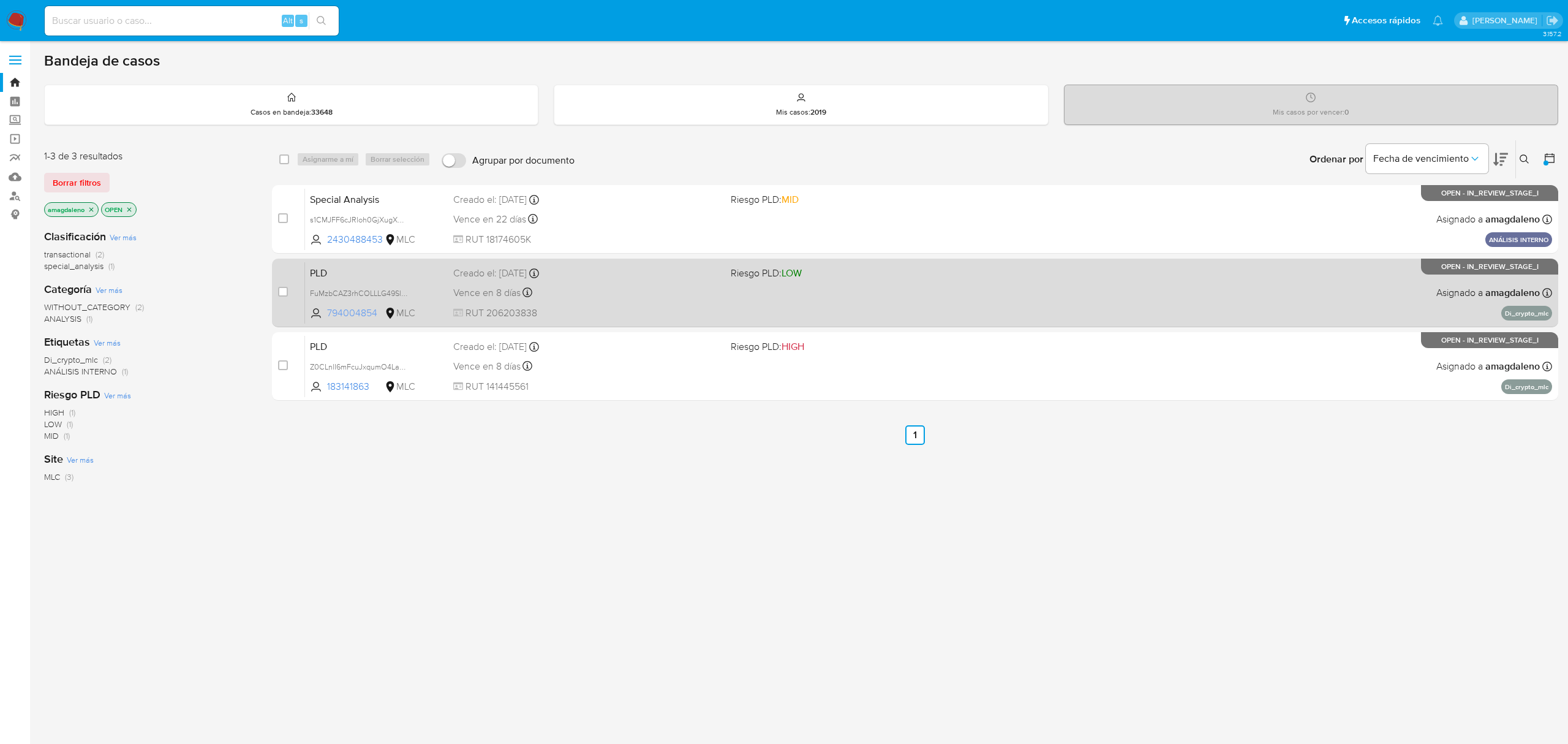
click at [344, 318] on span "794004854" at bounding box center [354, 313] width 55 height 14
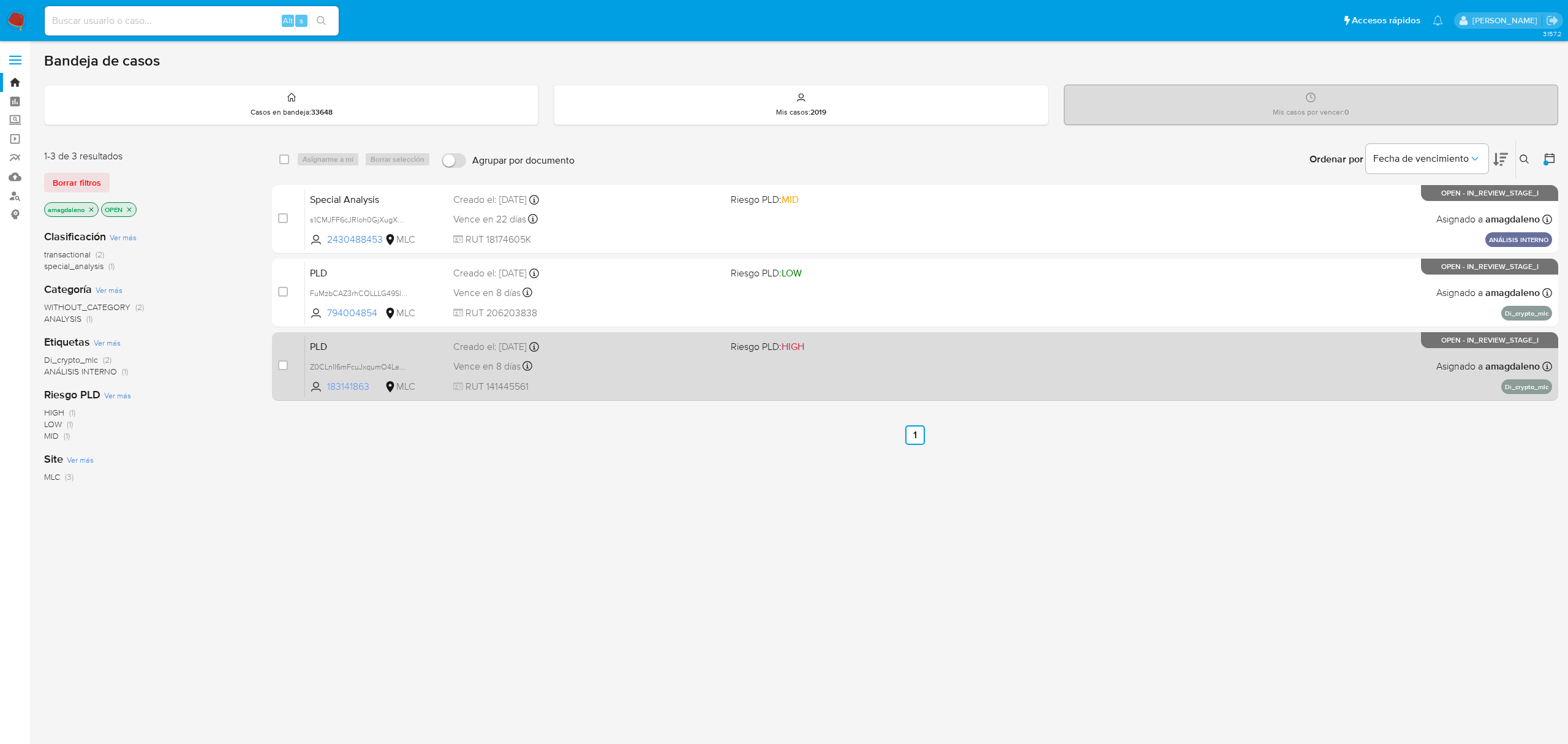
click at [351, 384] on span "183141863" at bounding box center [354, 387] width 55 height 14
click at [639, 376] on div "PLD Z0CLnlI6mFcuJxqumO4Laz9M 183141863 MLC Riesgo PLD: HIGH Creado el: 12/06/20…" at bounding box center [928, 366] width 1247 height 62
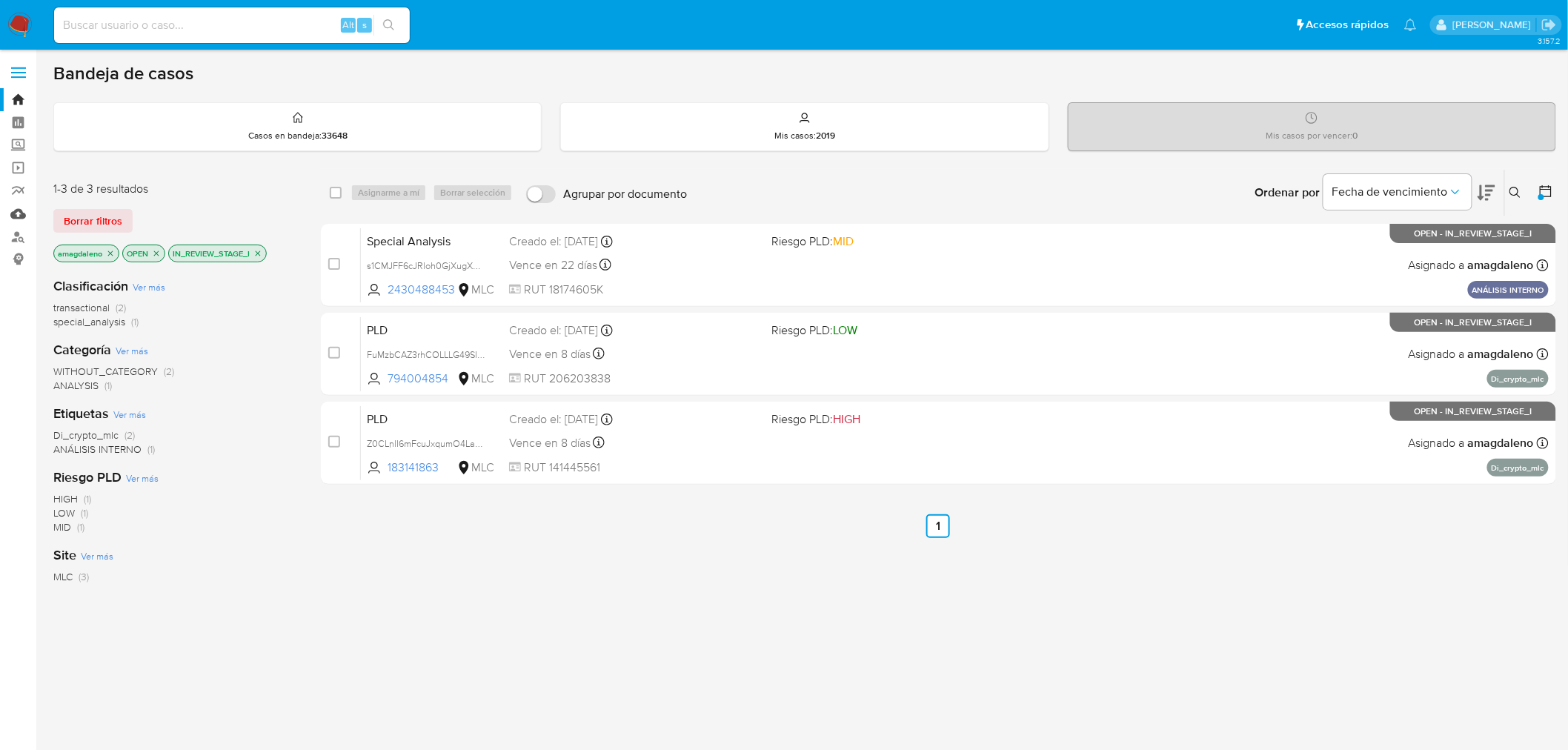
click at [19, 214] on link "Mulan" at bounding box center [88, 214] width 176 height 23
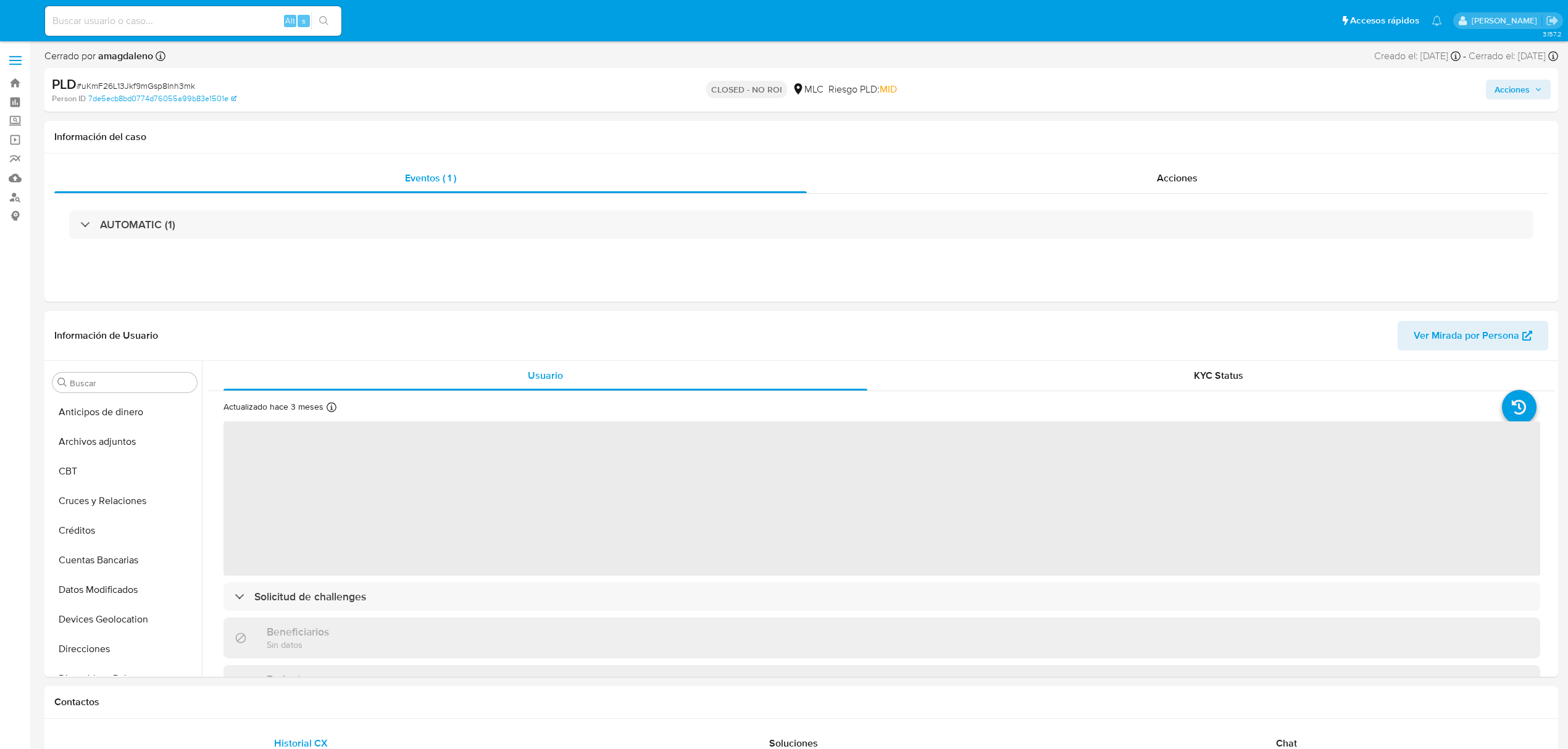
select select "10"
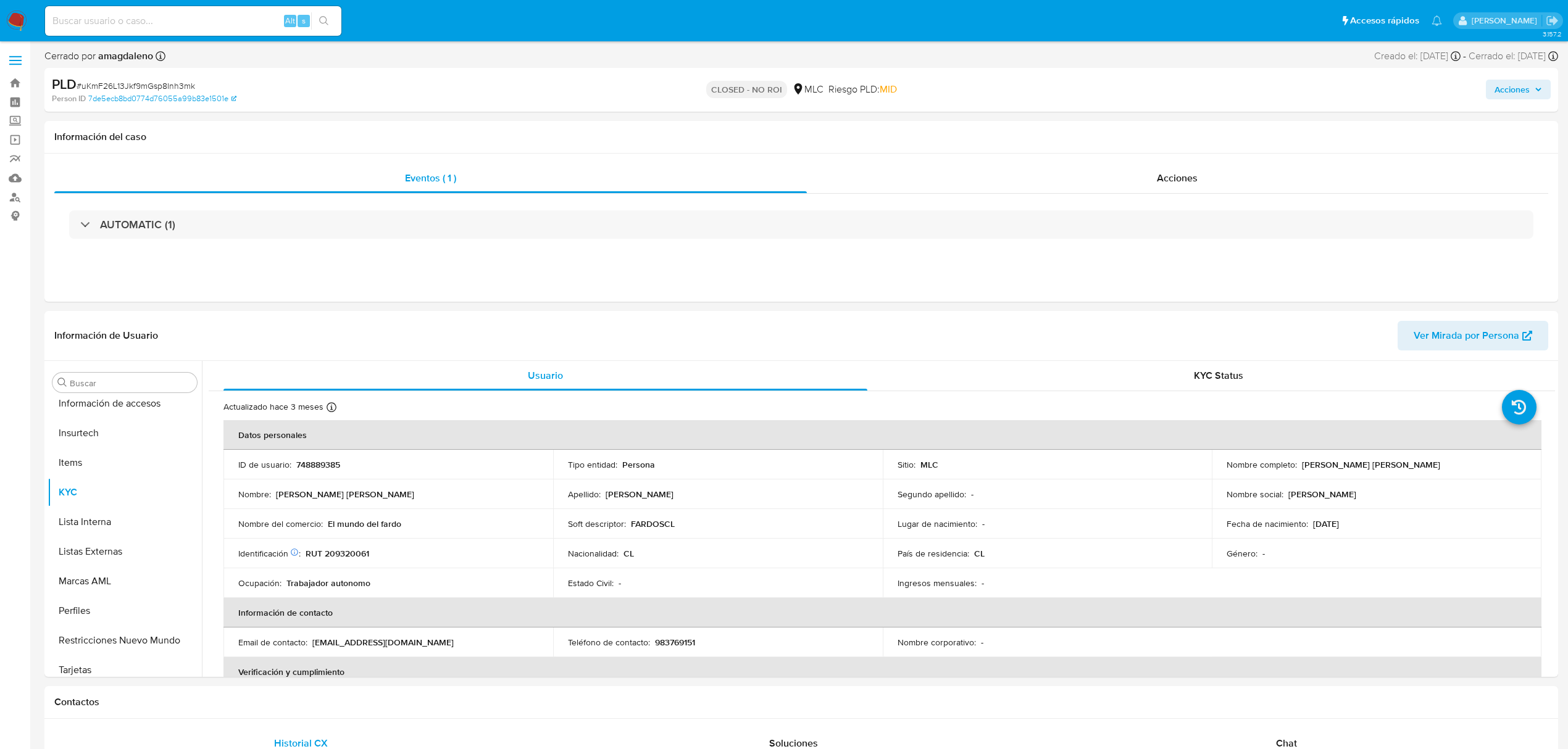
scroll to position [521, 0]
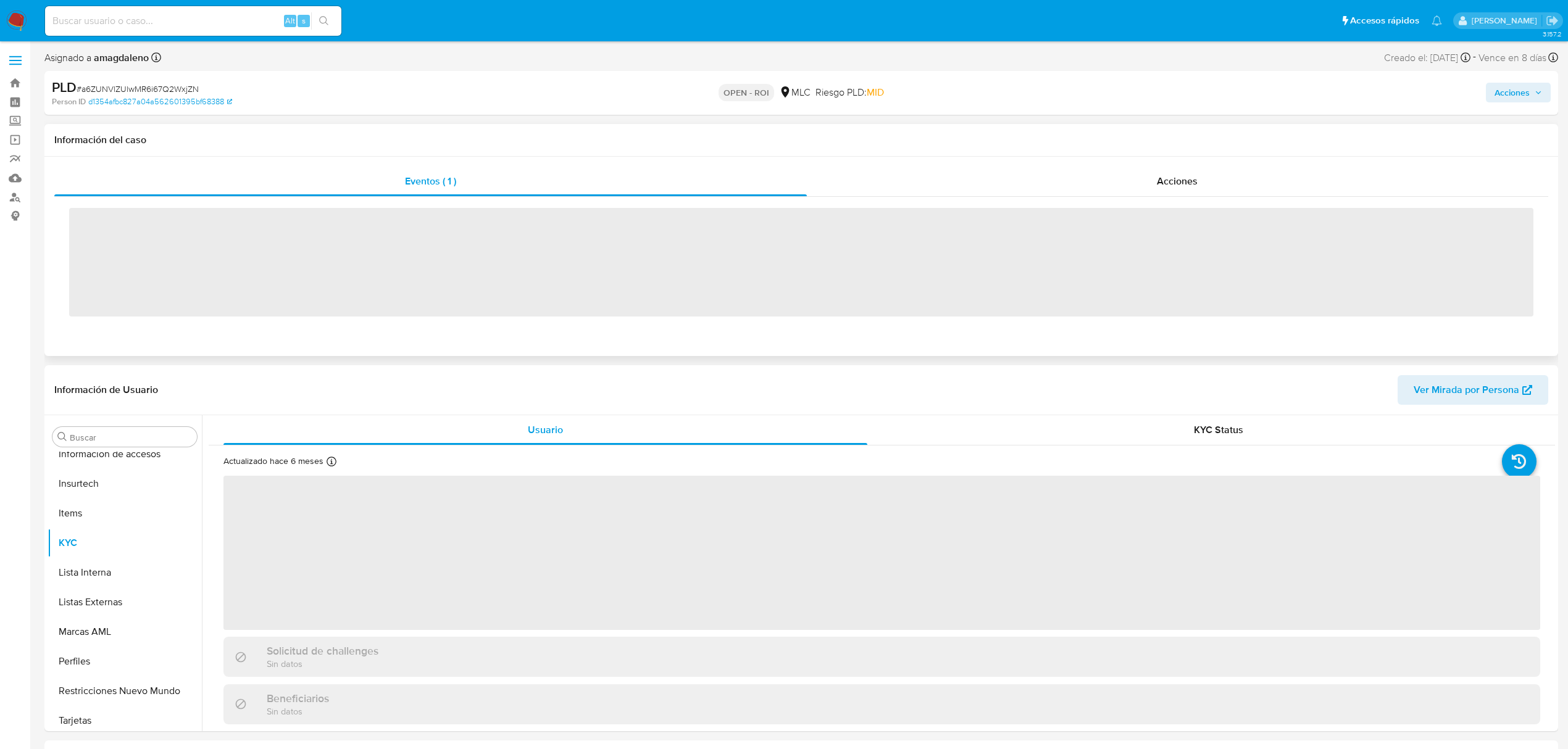
scroll to position [521, 0]
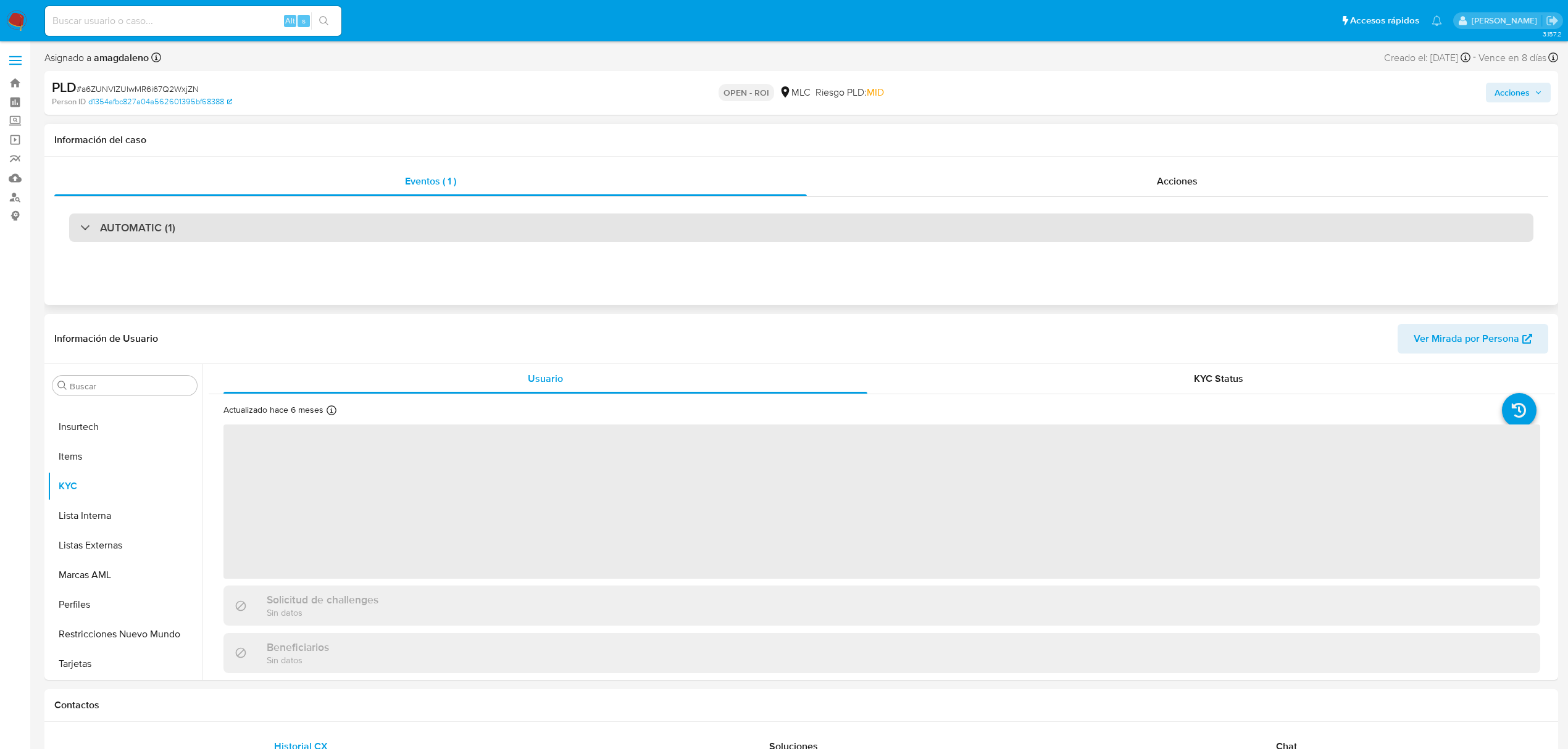
click at [628, 233] on div "AUTOMATIC (1)" at bounding box center [801, 228] width 1464 height 29
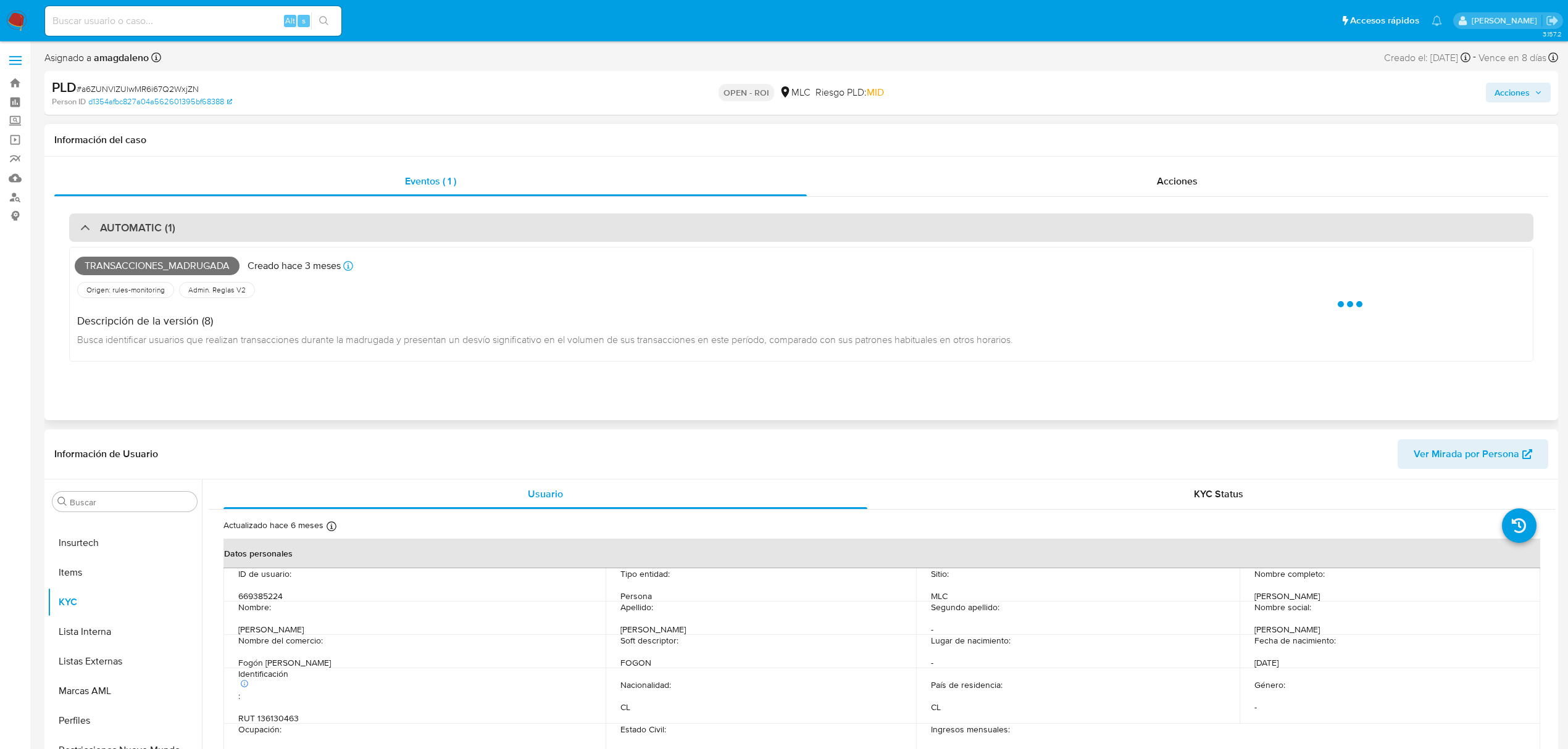
select select "10"
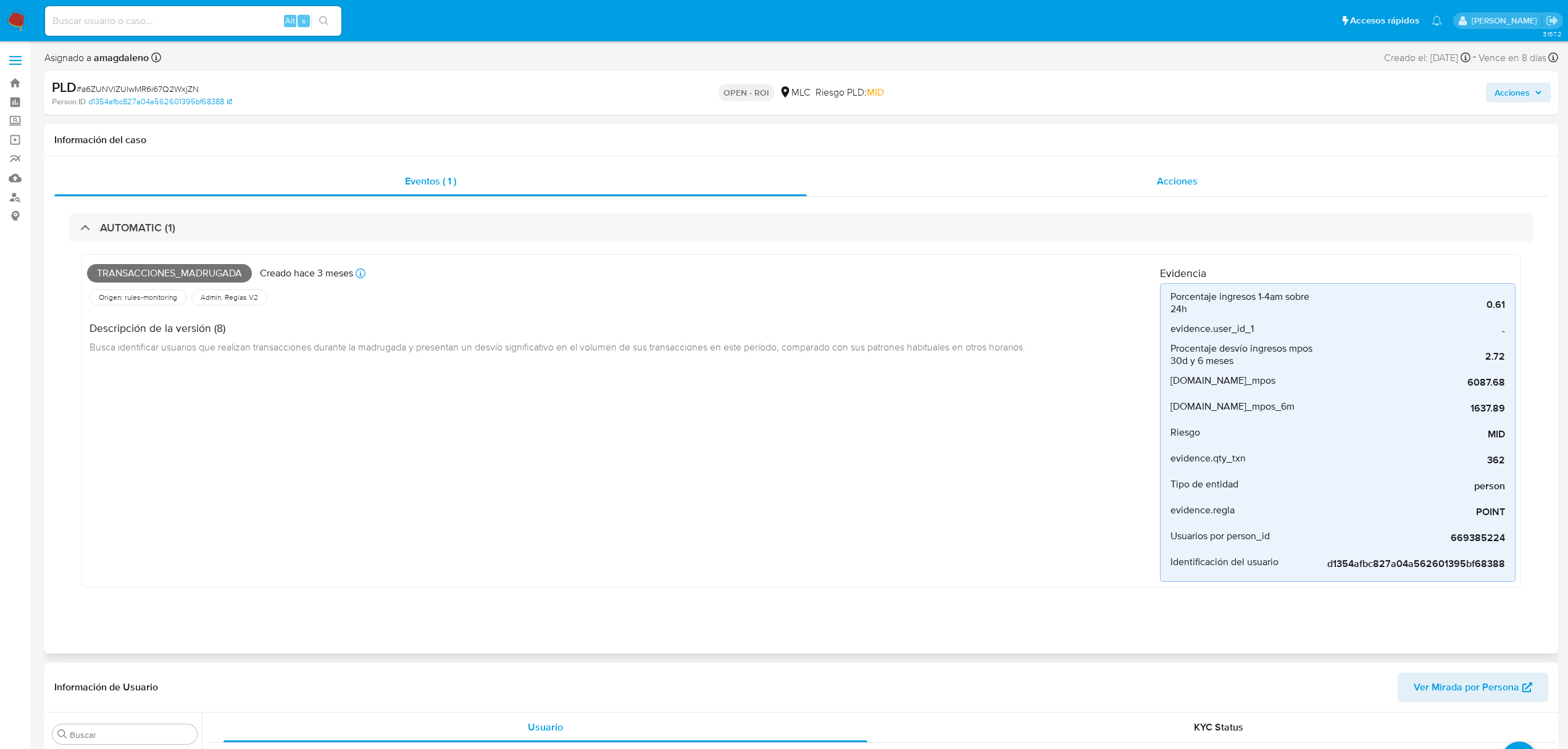
click at [925, 187] on div "Acciones" at bounding box center [1178, 182] width 742 height 30
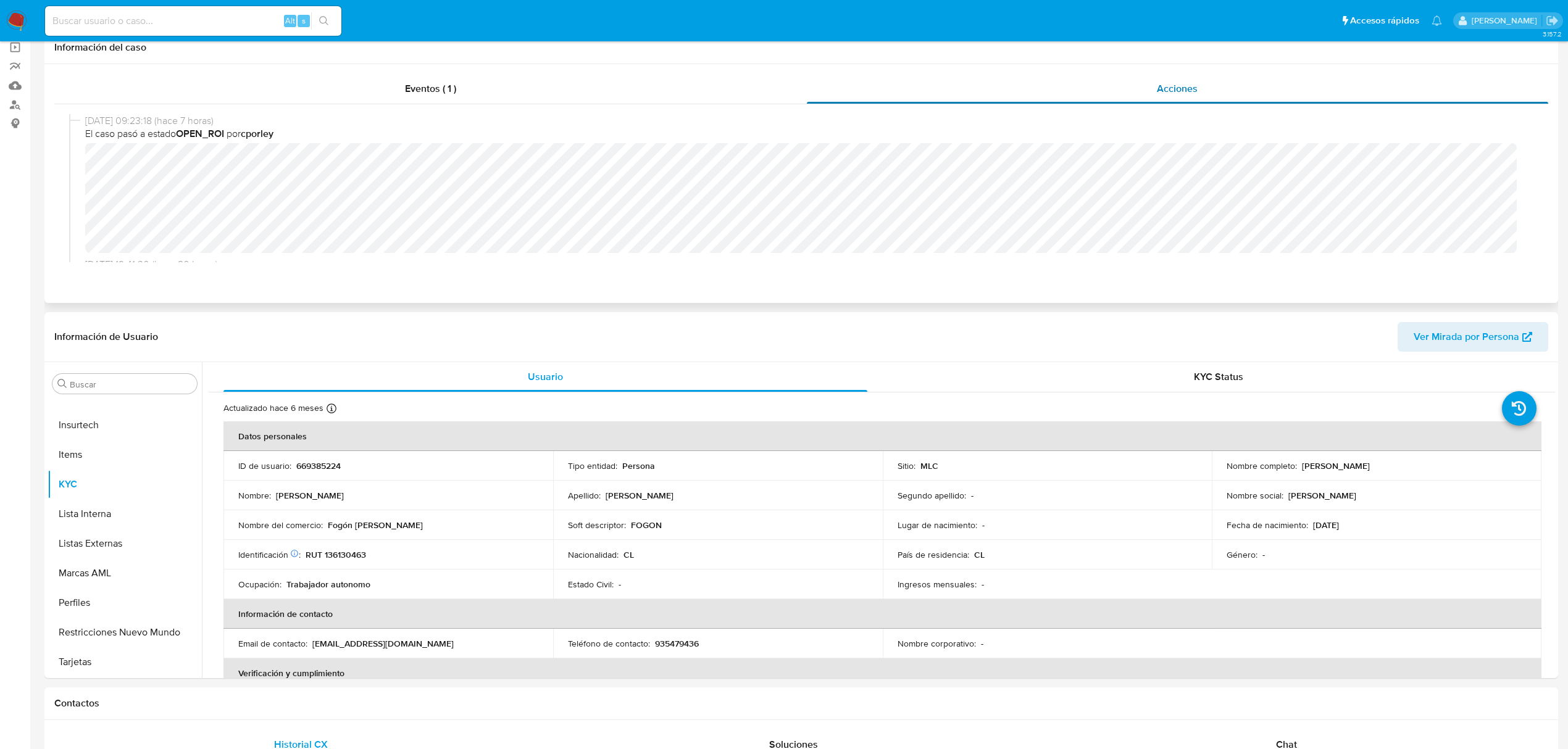
scroll to position [0, 0]
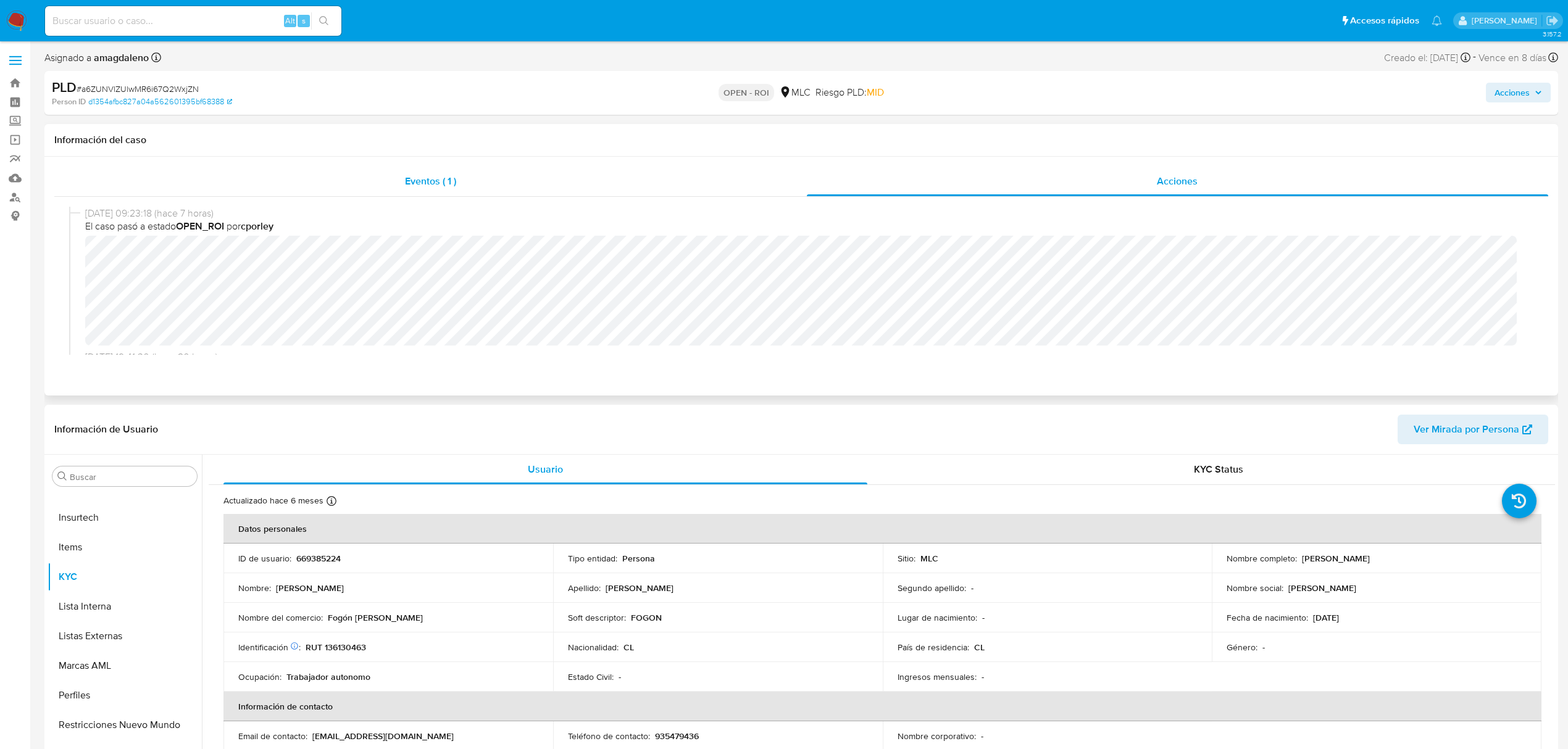
click at [593, 185] on div "Eventos ( 1 )" at bounding box center [430, 182] width 753 height 30
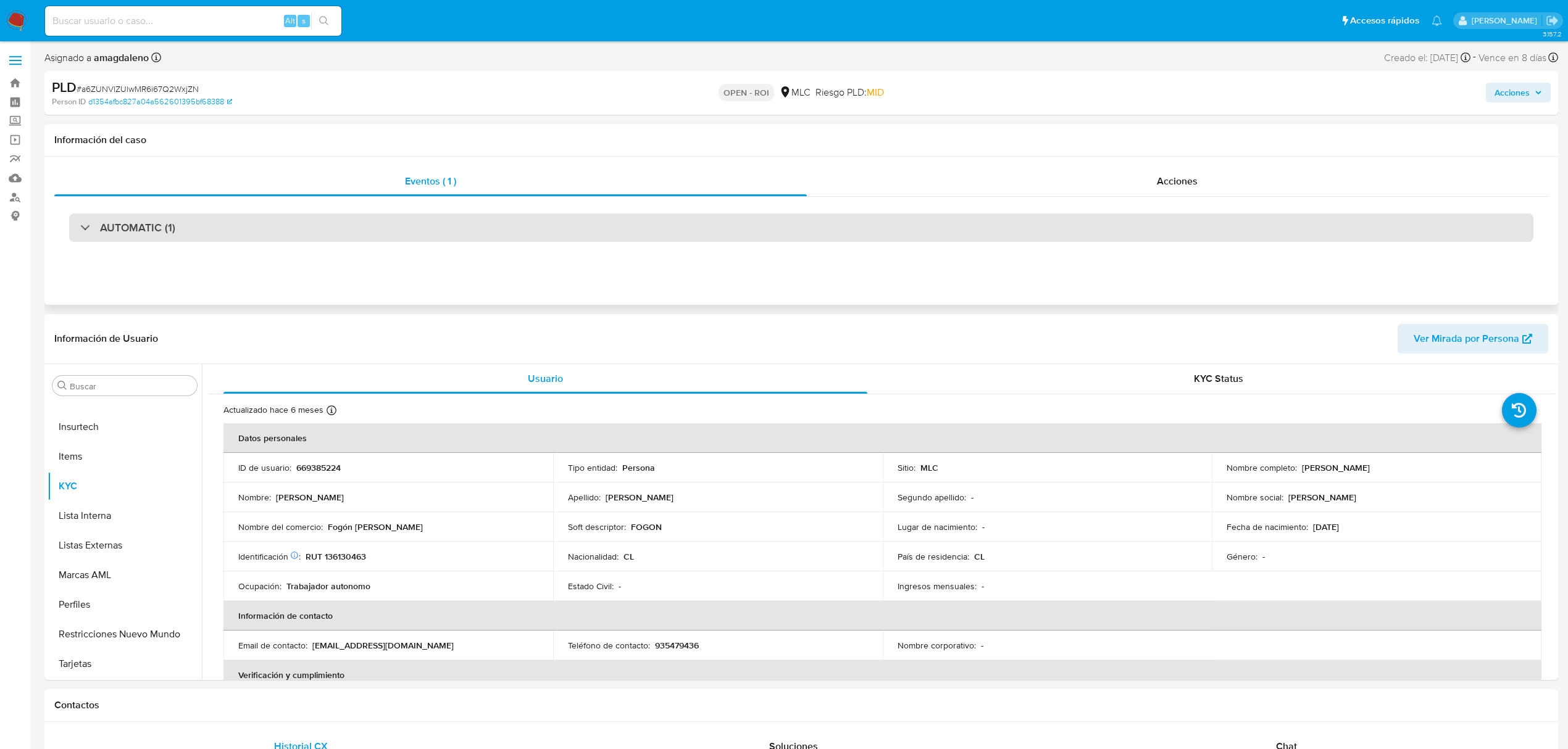
click at [531, 233] on div "AUTOMATIC (1)" at bounding box center [801, 228] width 1464 height 29
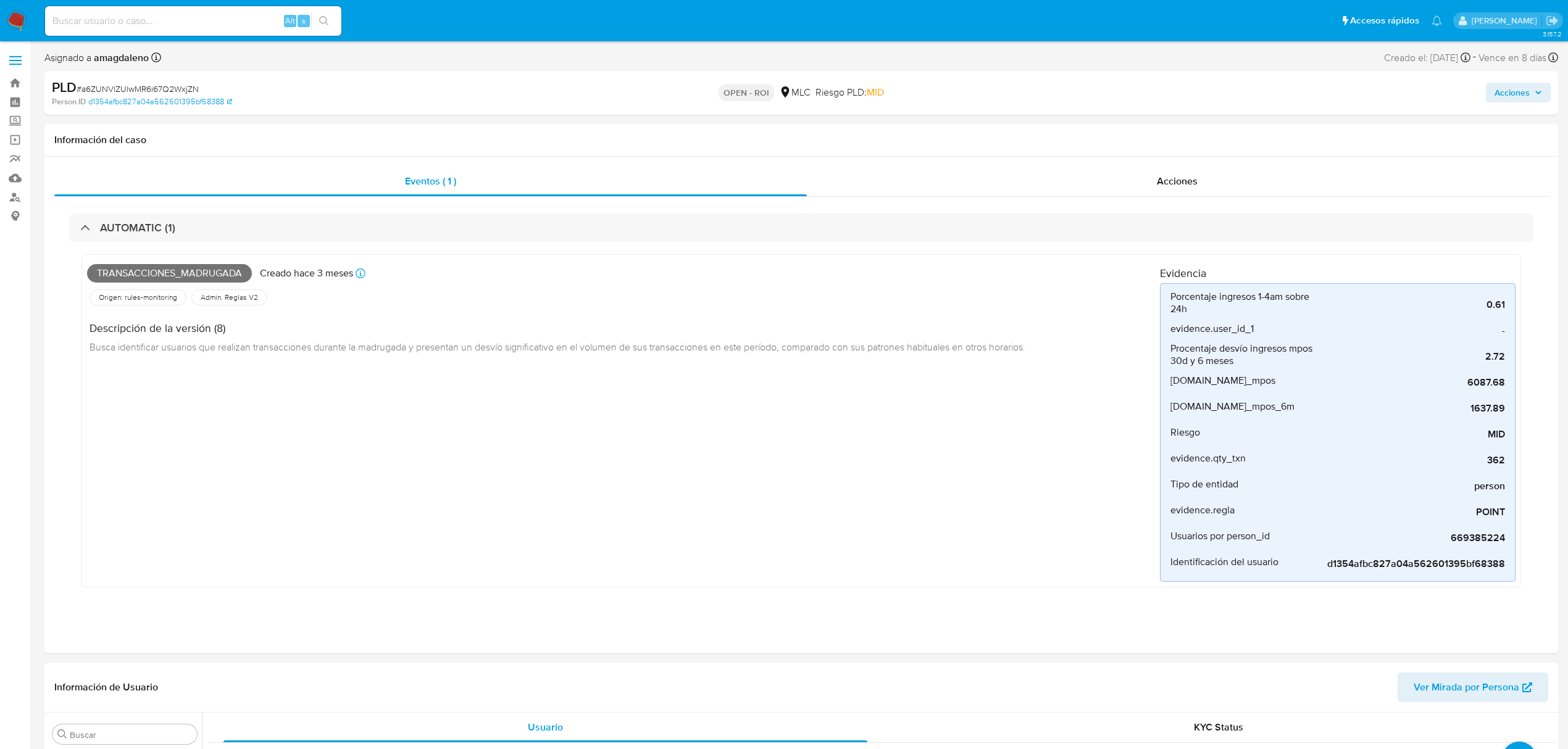
click at [1522, 94] on span "Acciones" at bounding box center [1512, 93] width 35 height 20
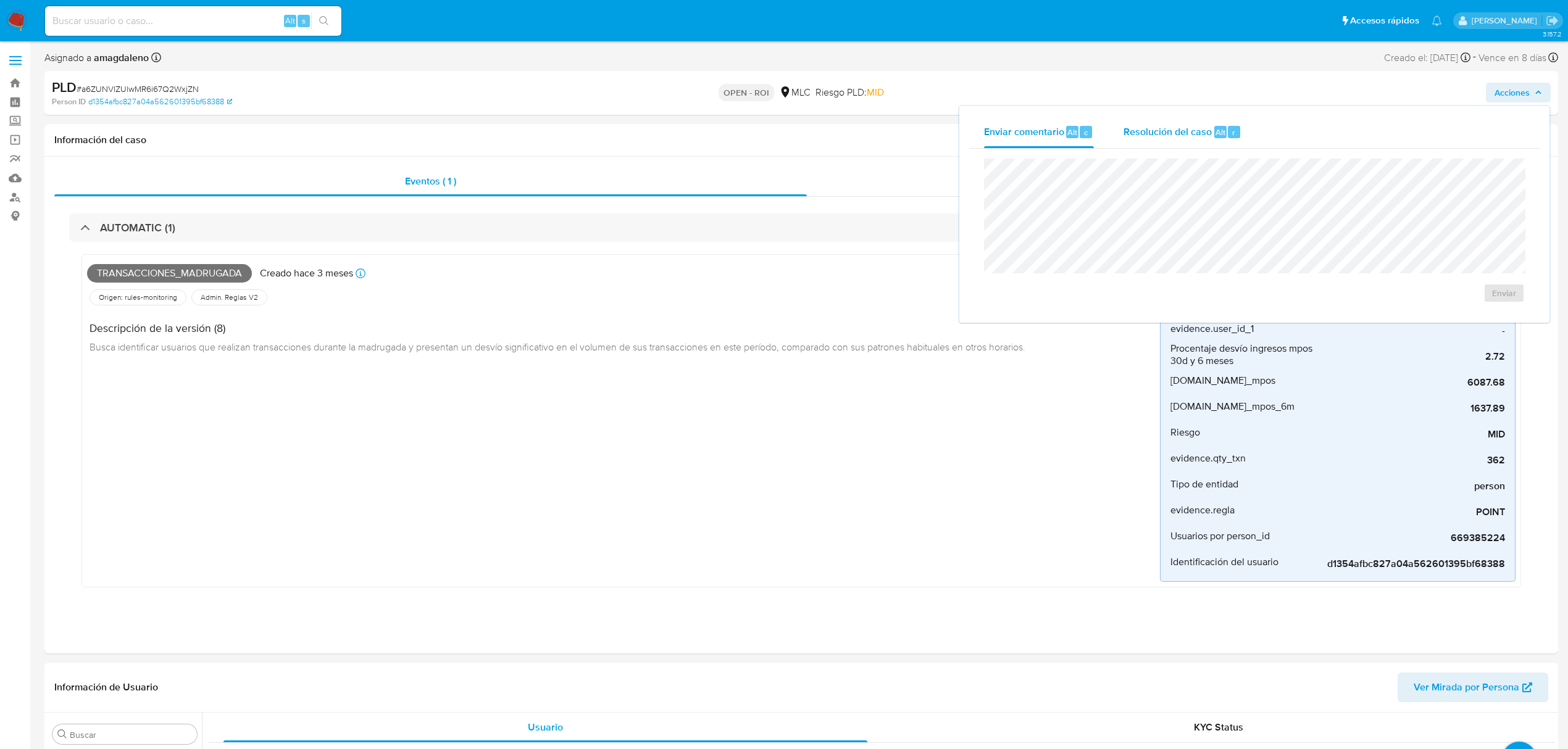
click at [1152, 143] on div "Resolución del caso Alt r" at bounding box center [1182, 132] width 118 height 32
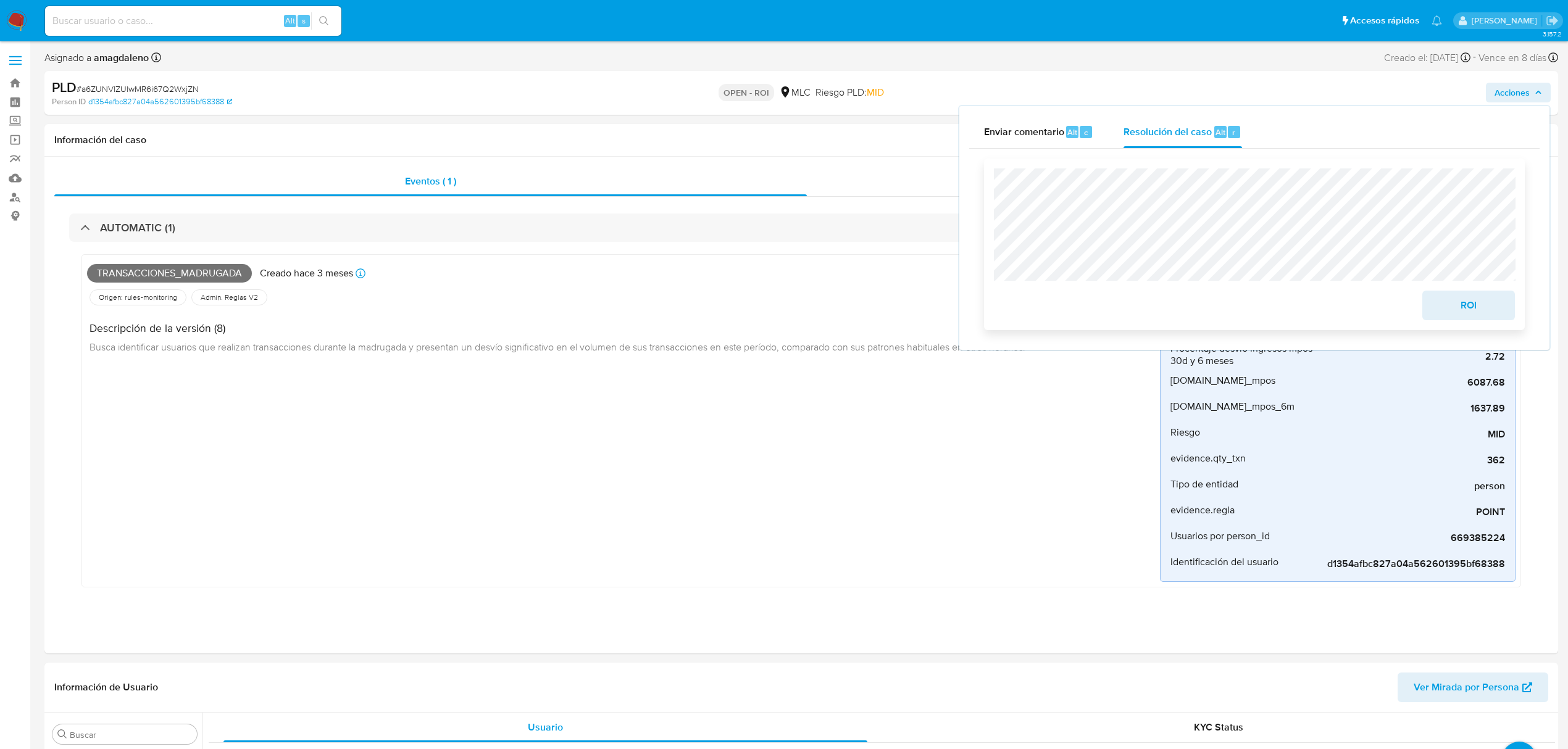
click at [1463, 304] on span "ROI" at bounding box center [1468, 305] width 60 height 27
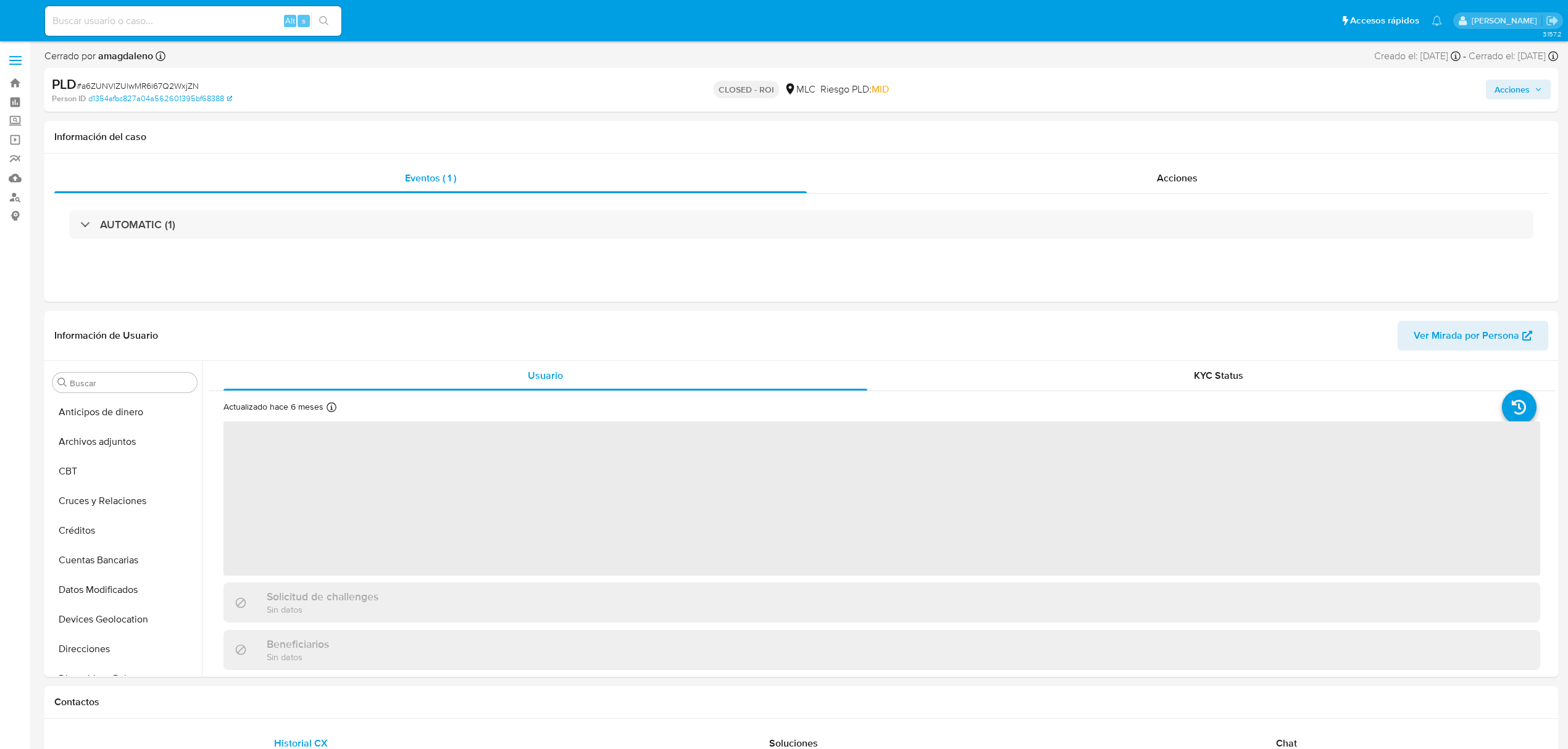
select select "10"
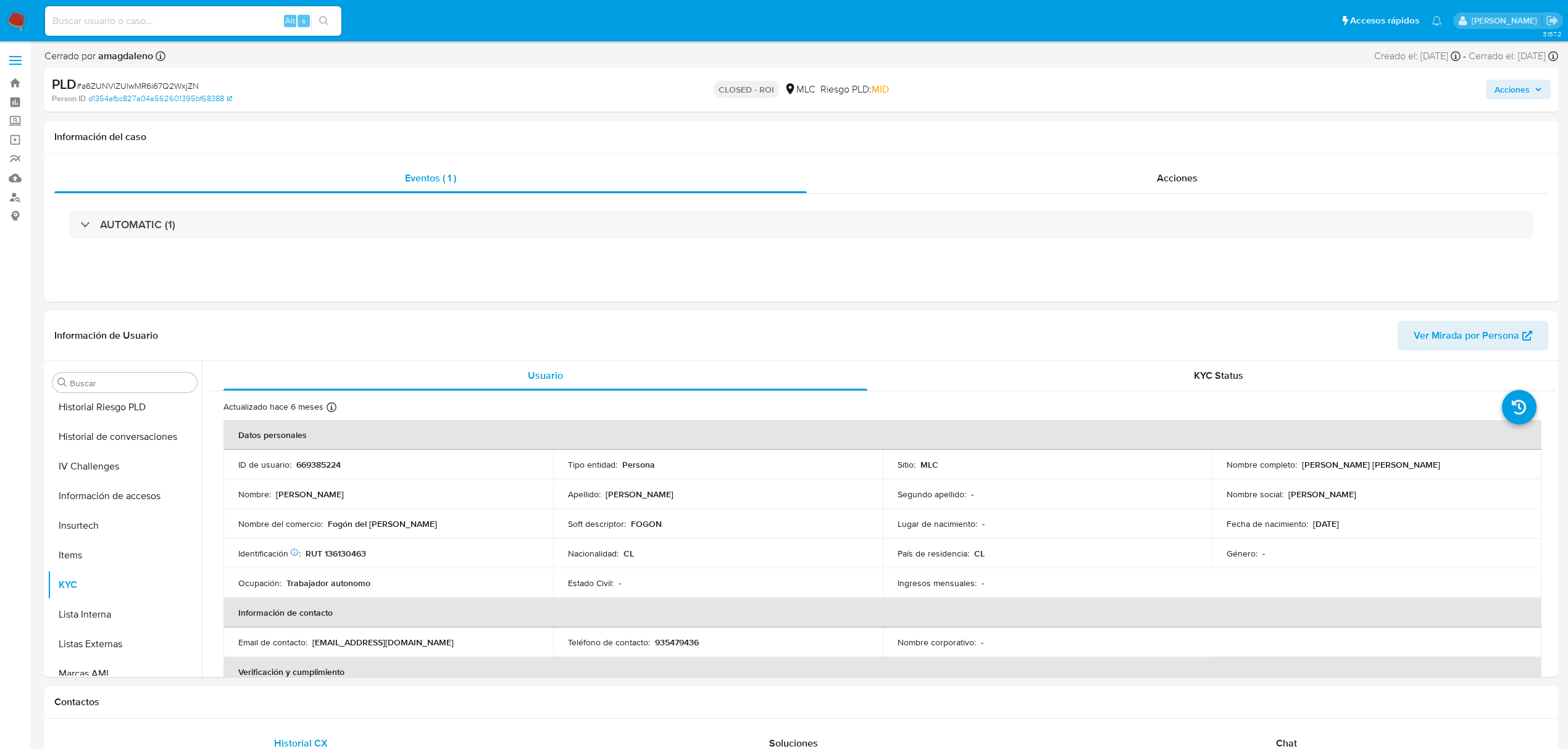
scroll to position [521, 0]
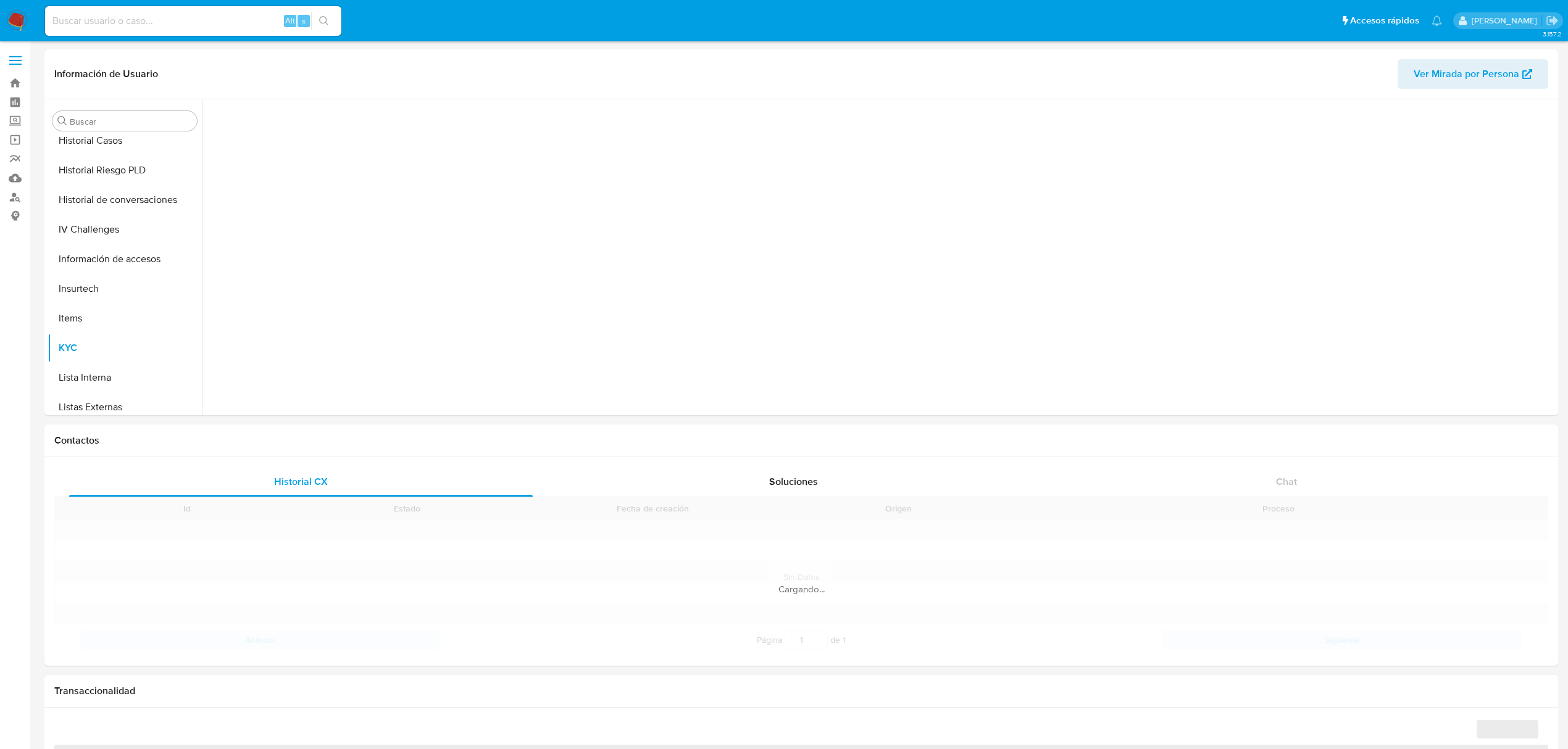
scroll to position [496, 0]
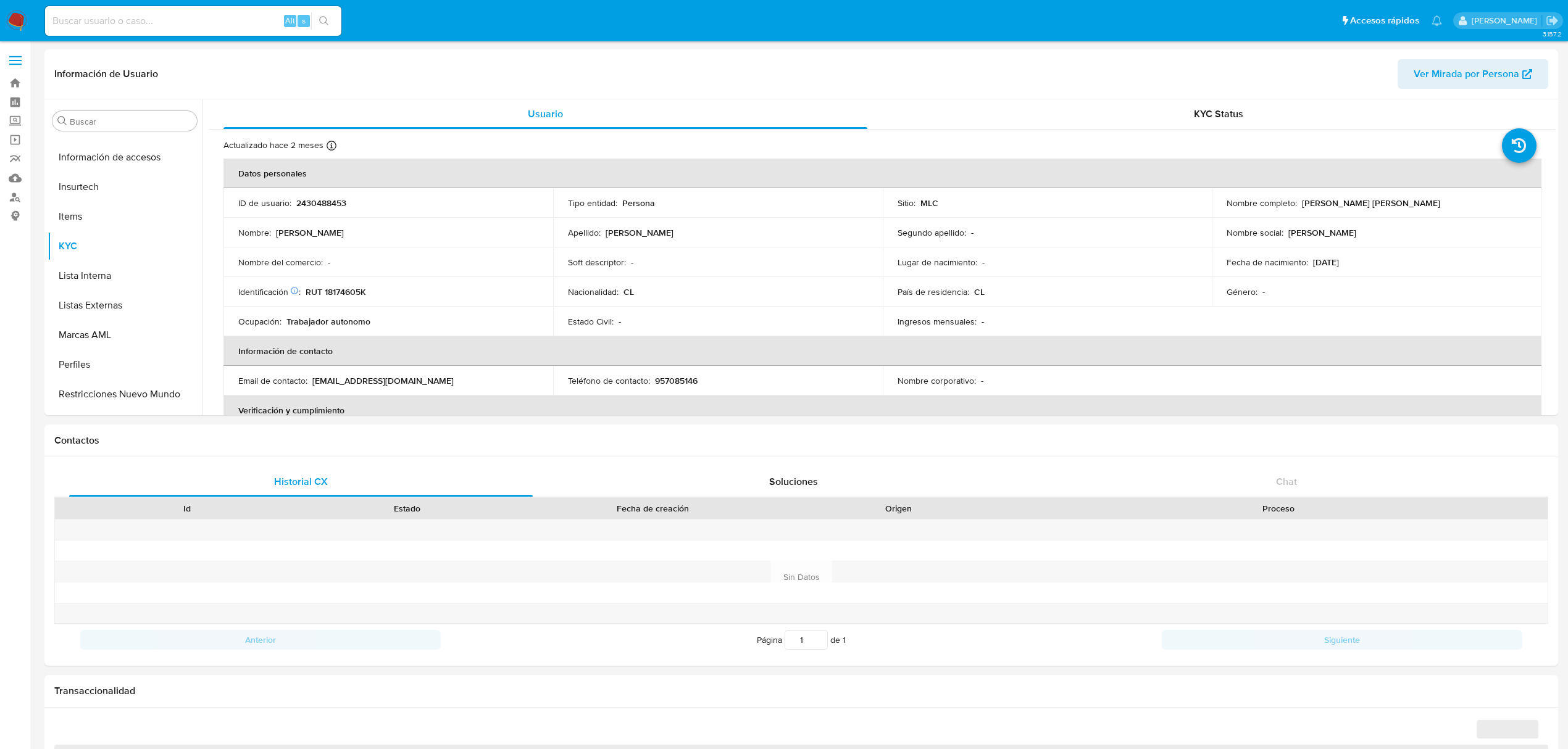
select select "10"
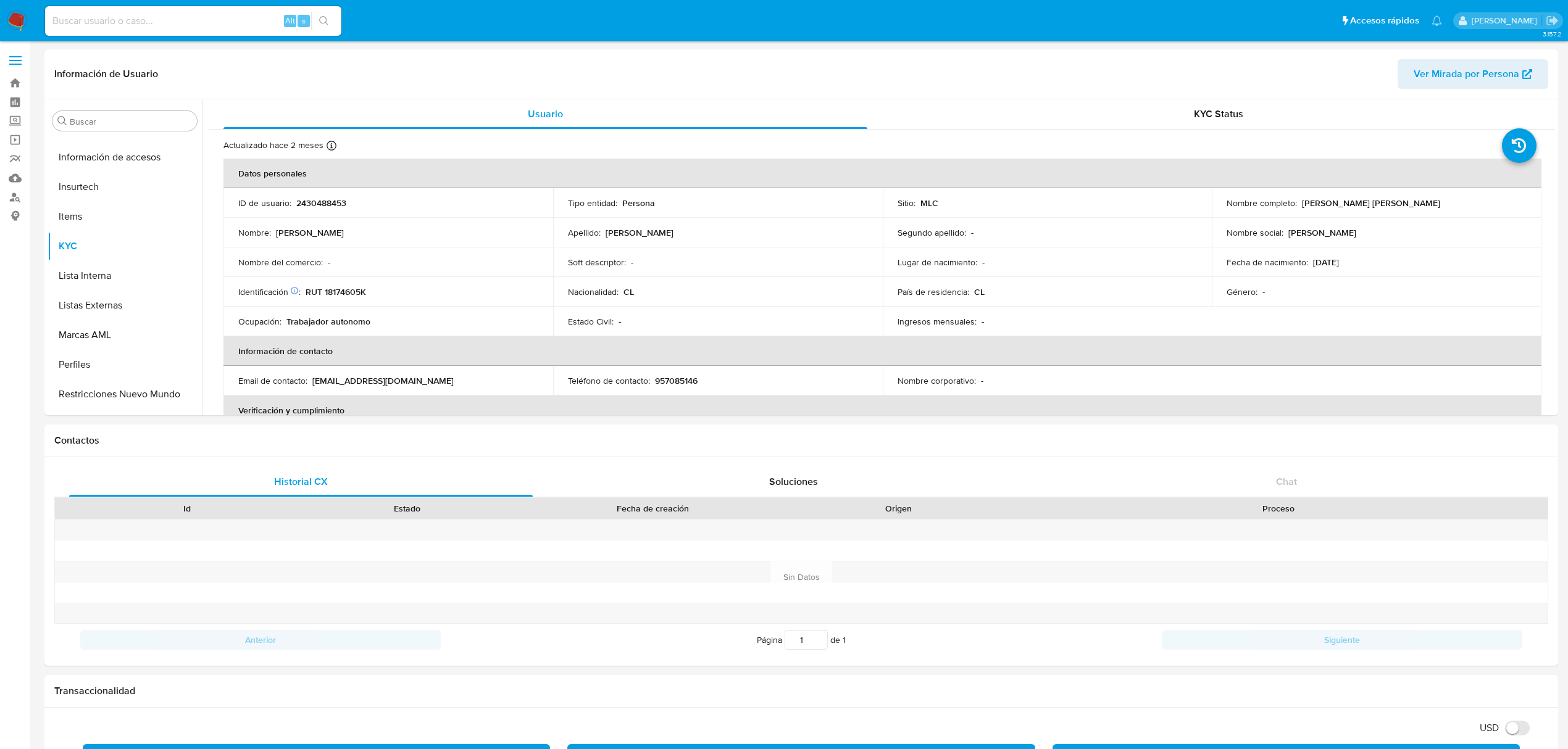
scroll to position [521, 0]
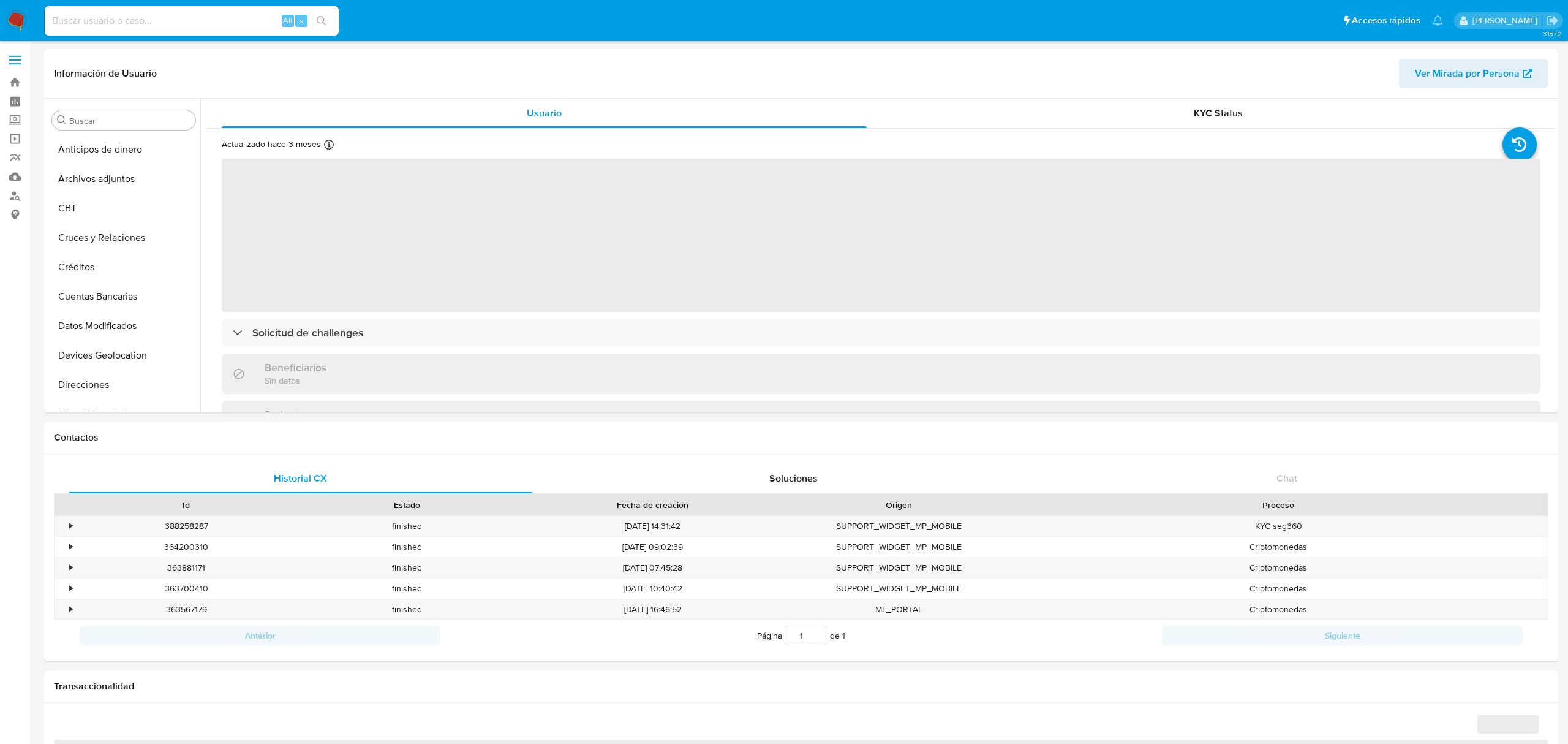
select select "10"
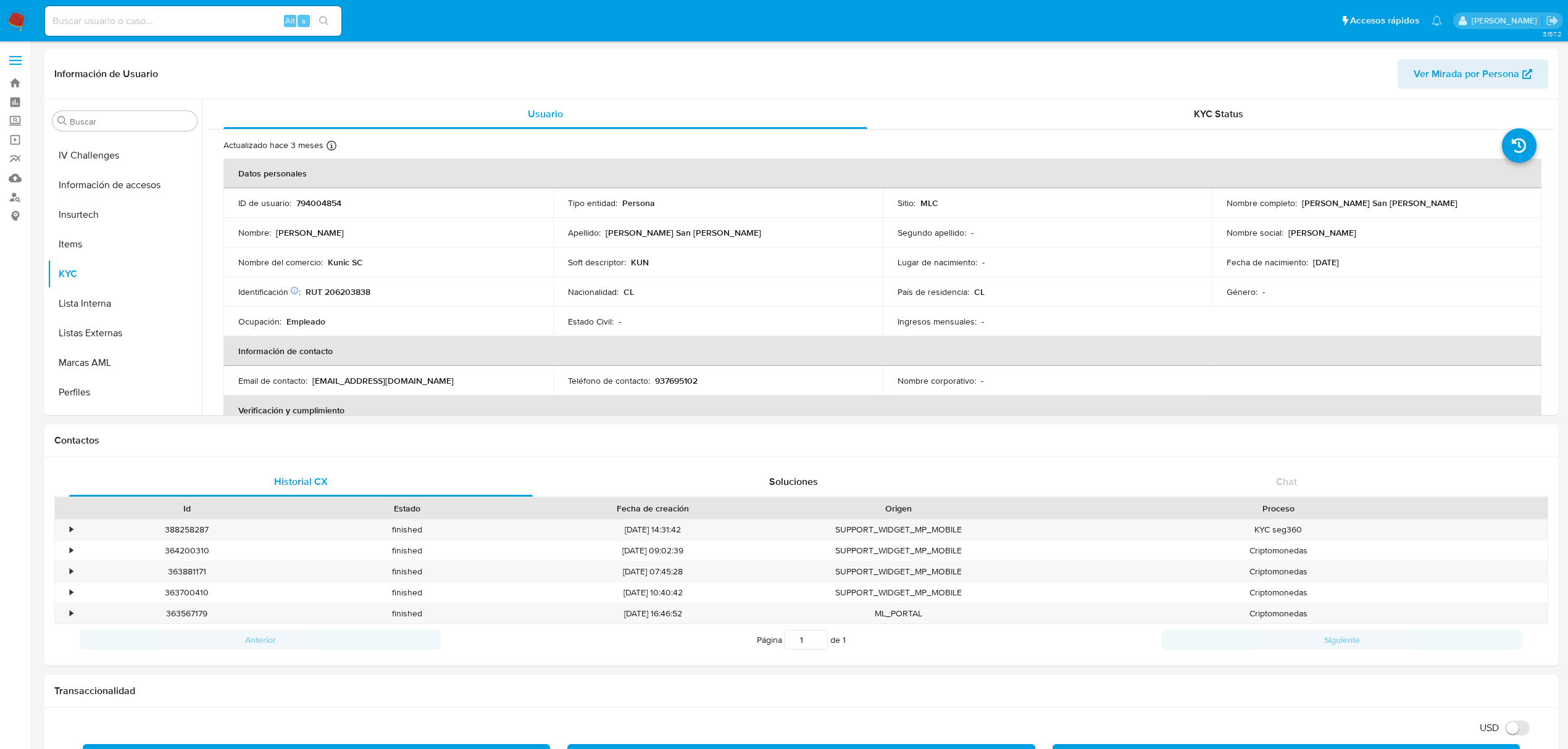
scroll to position [521, 0]
click at [339, 287] on p "RUT 206203838" at bounding box center [338, 292] width 65 height 11
copy p "206203838"
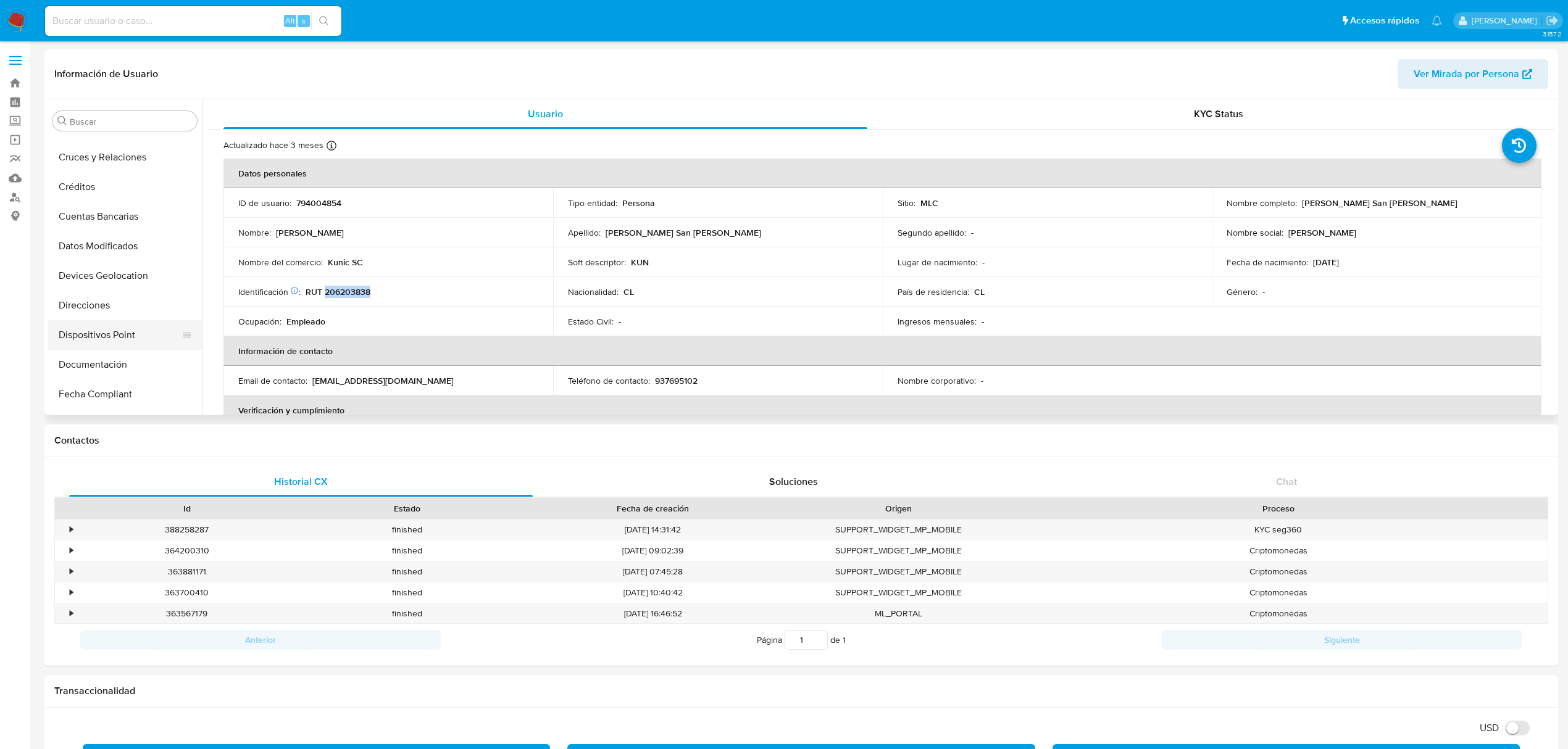
click at [113, 333] on button "Dispositivos Point" at bounding box center [120, 335] width 144 height 30
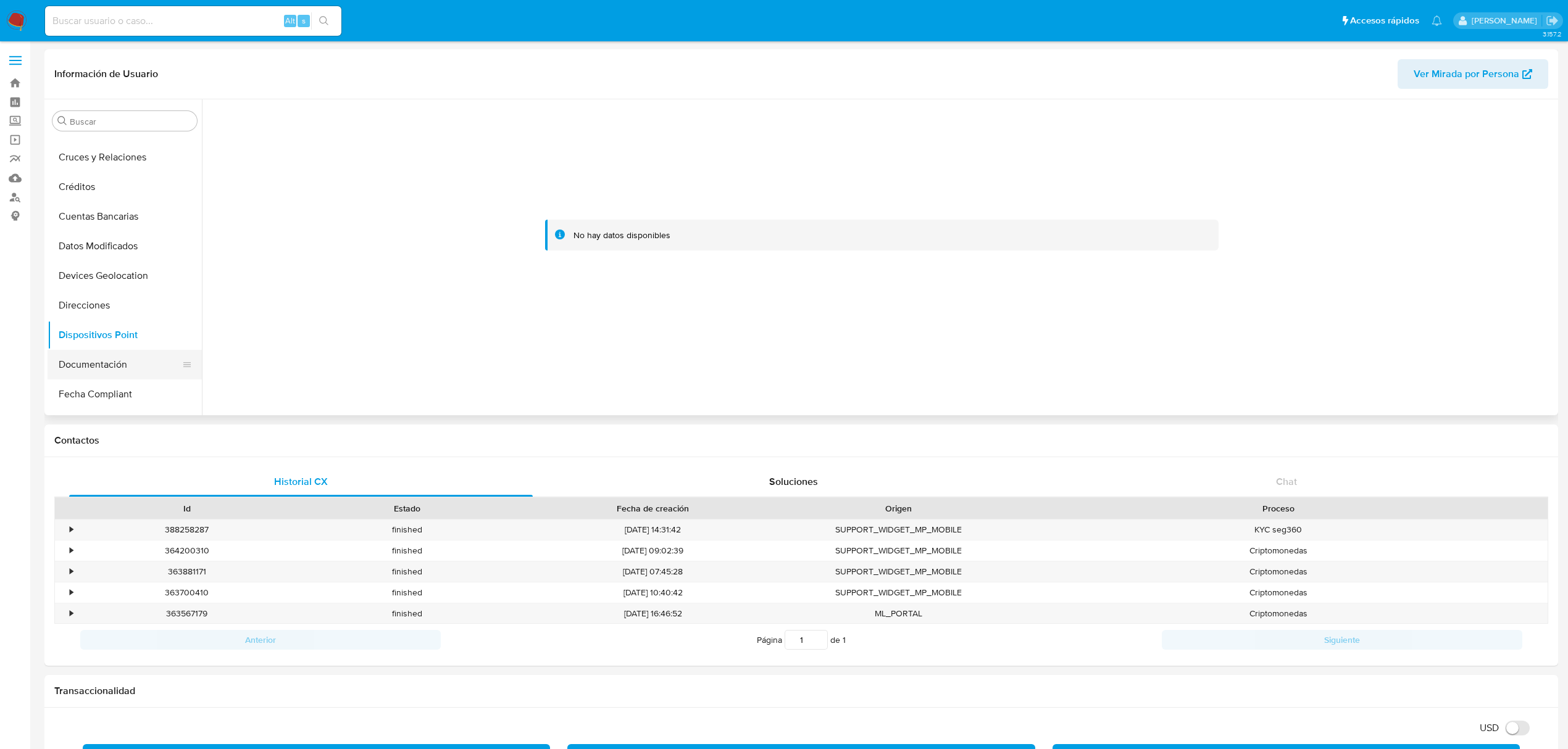
click at [105, 371] on button "Documentación" at bounding box center [120, 365] width 144 height 30
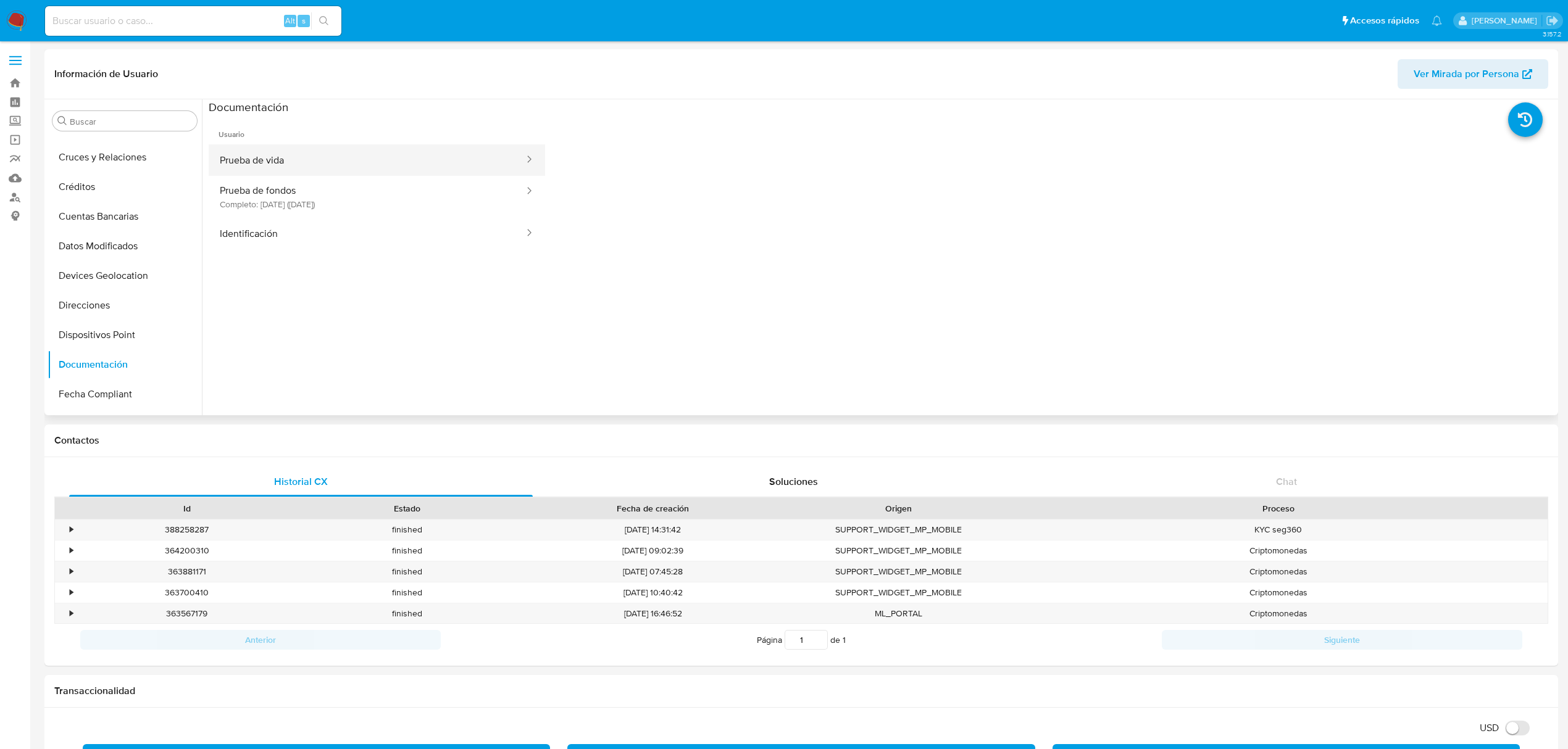
click at [297, 157] on button "Prueba de vida" at bounding box center [367, 160] width 317 height 32
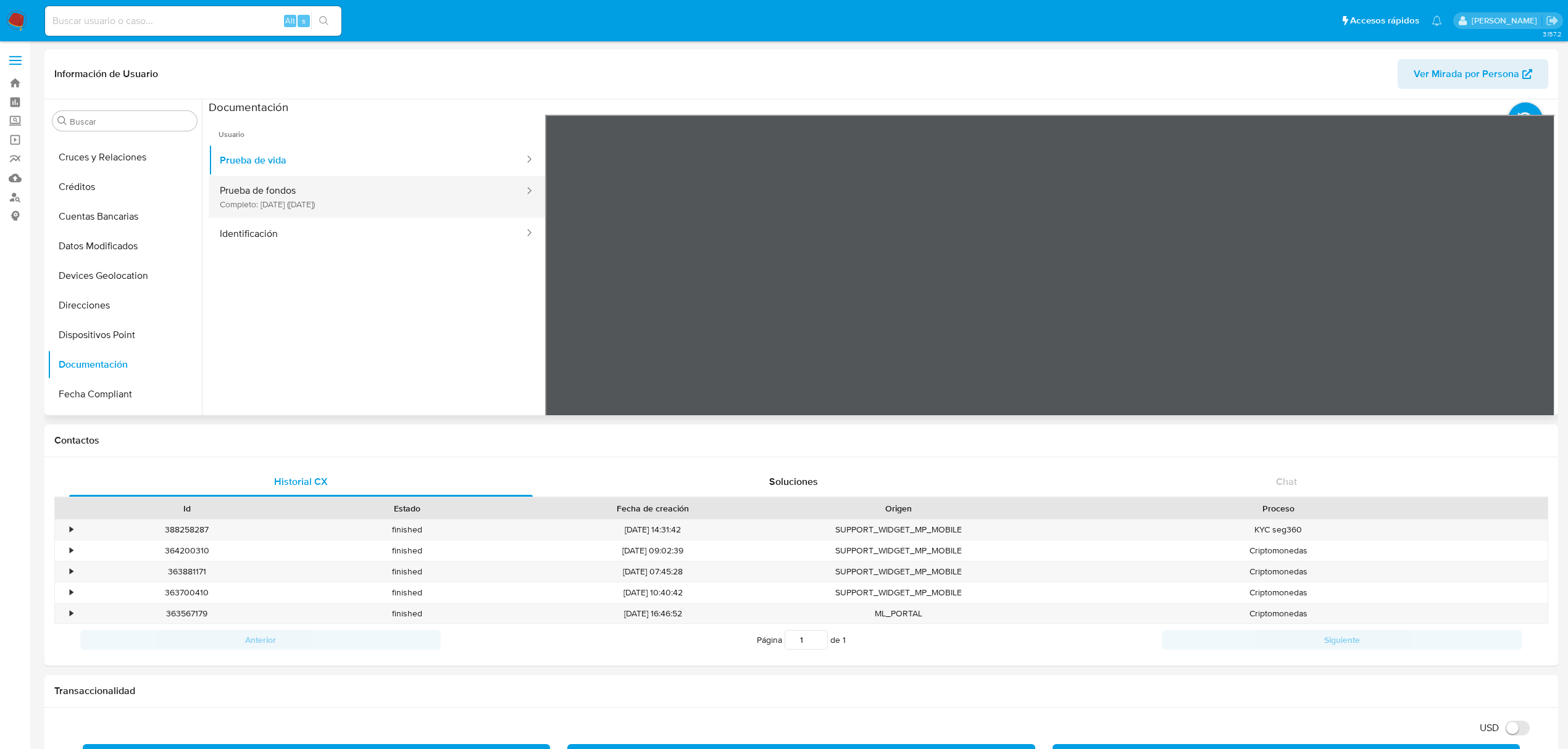
click at [331, 202] on button "Prueba de fondos Completo: 09/06/2025 (hace 3 meses)" at bounding box center [367, 197] width 317 height 42
click at [1536, 314] on icon at bounding box center [1539, 315] width 7 height 12
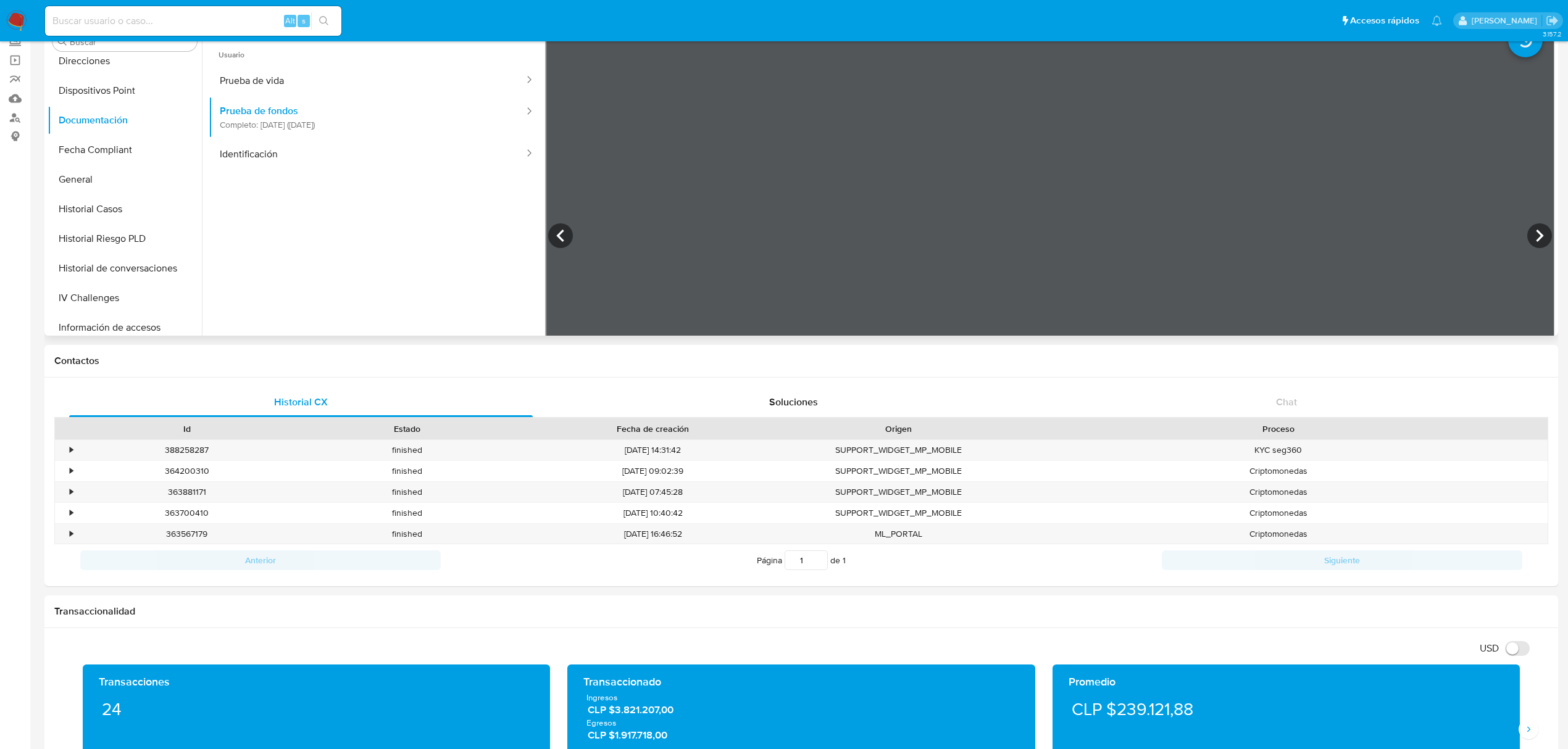
scroll to position [0, 0]
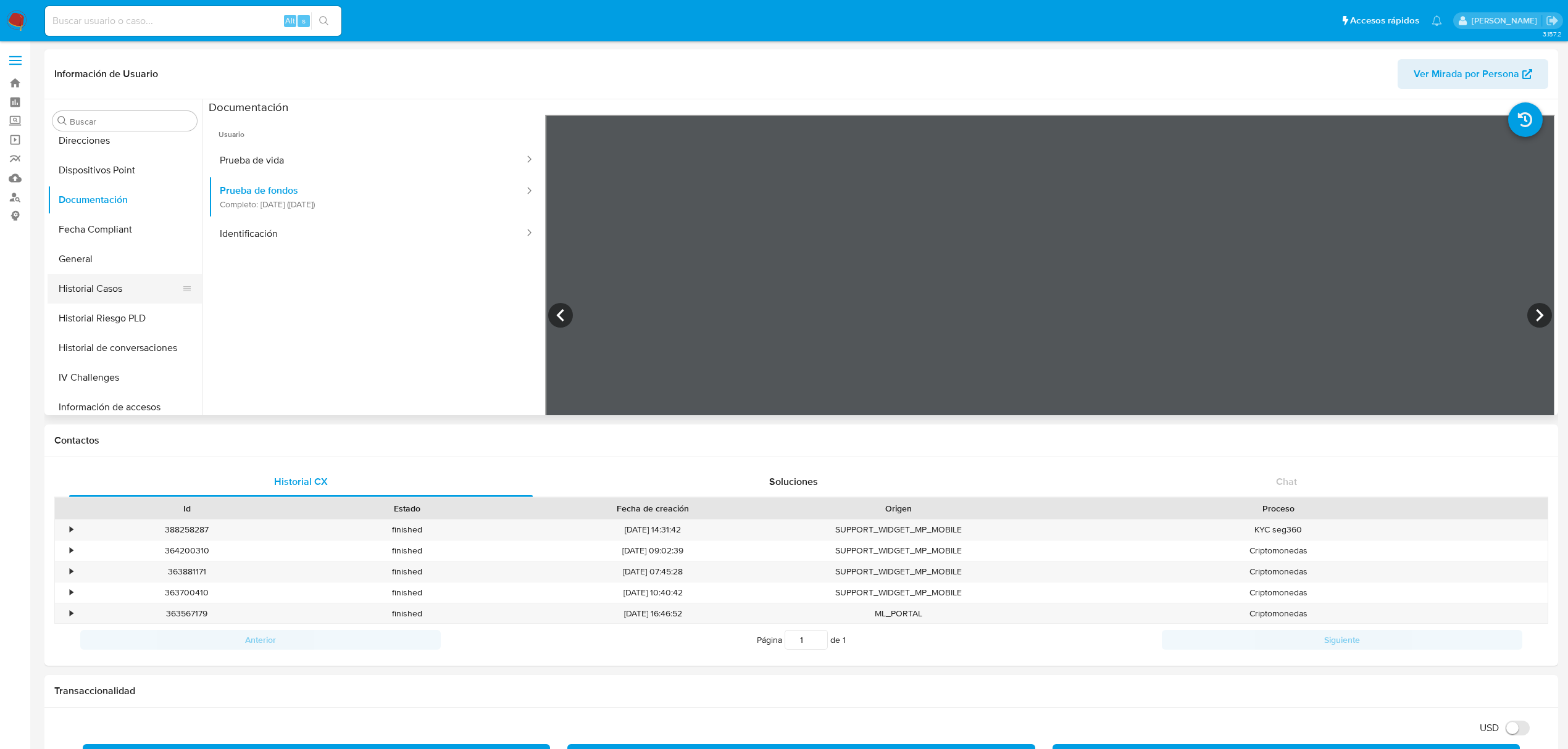
click at [111, 286] on button "Historial Casos" at bounding box center [120, 289] width 144 height 30
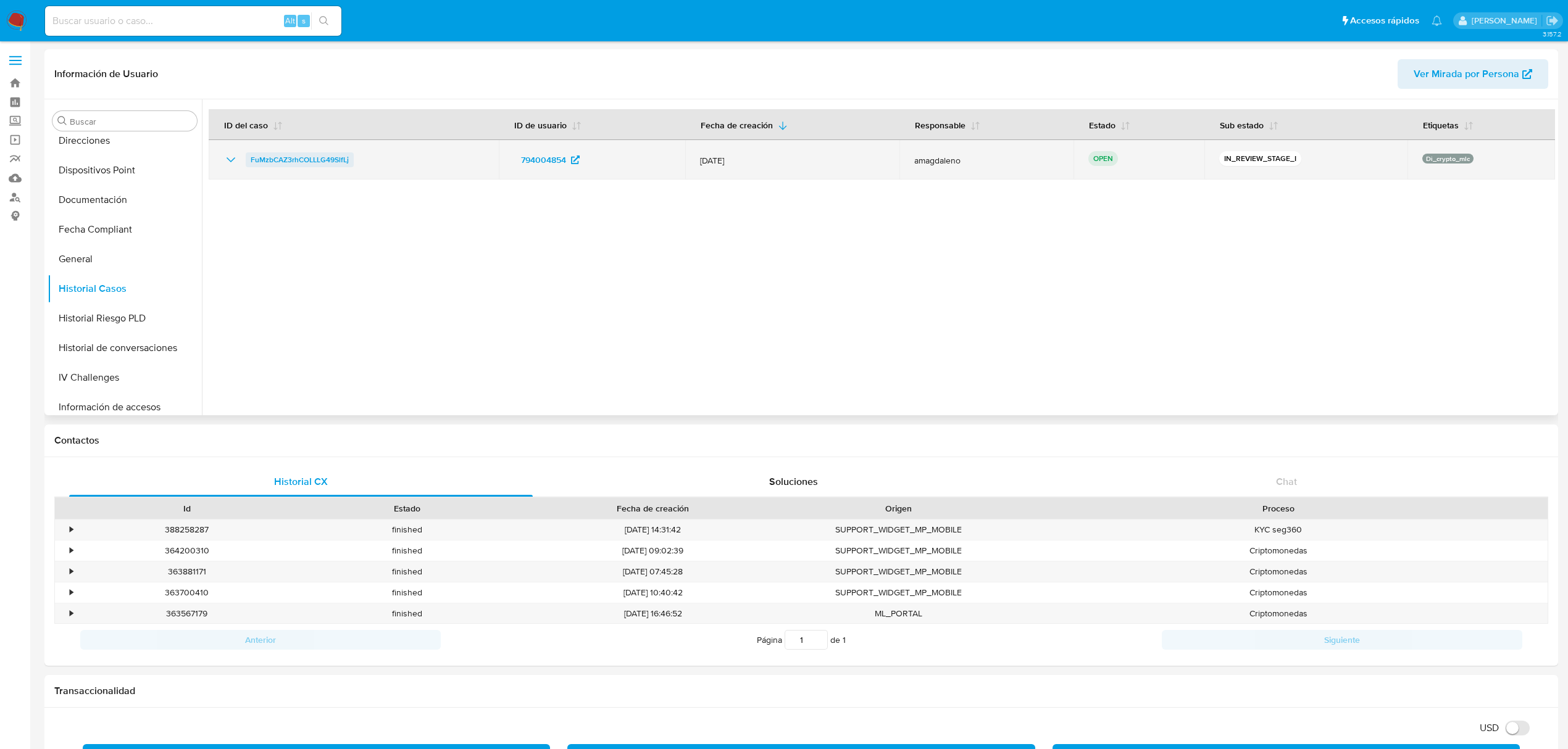
click at [307, 161] on span "FuMzbCAZ3rhCOLLLG49SlfLj" at bounding box center [300, 160] width 98 height 15
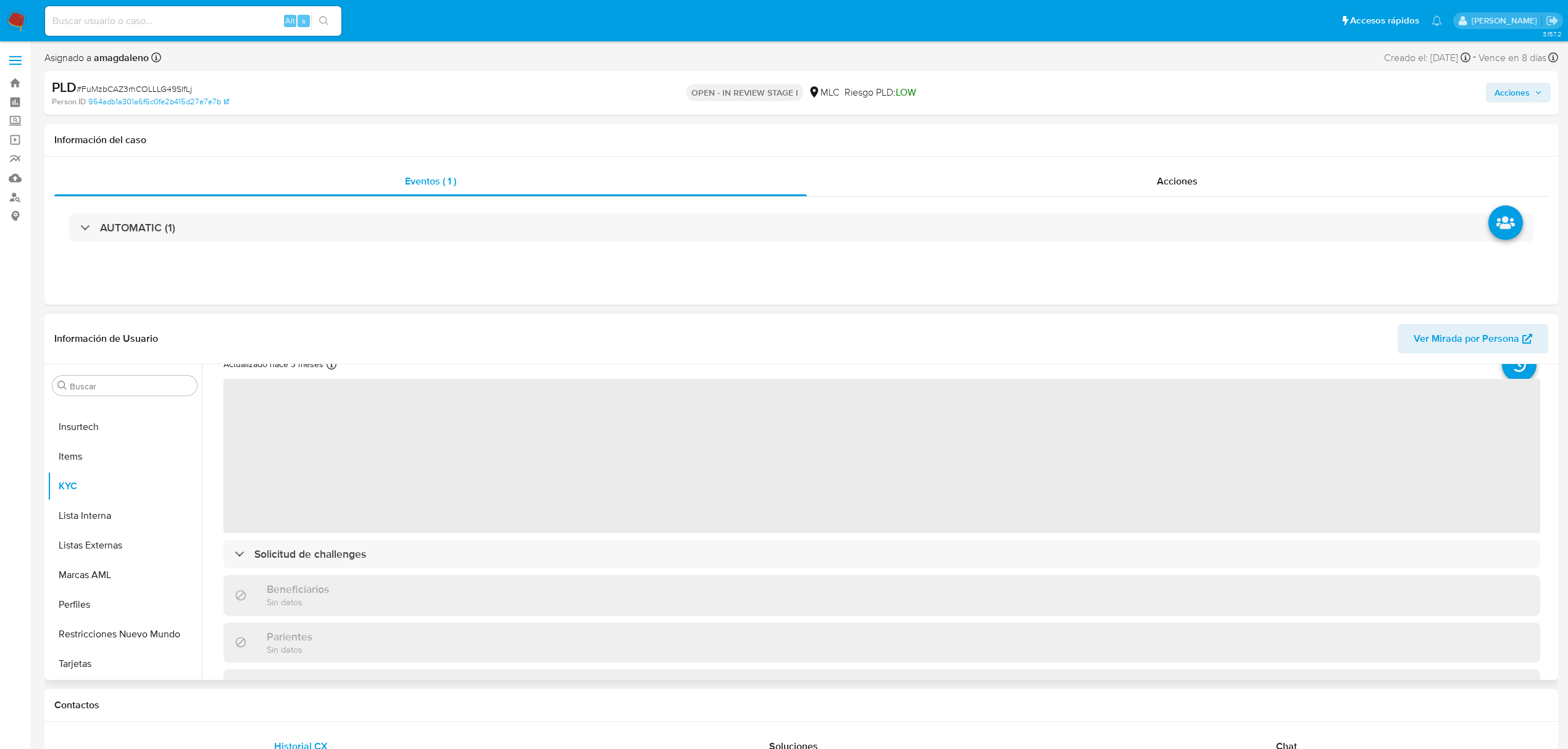
scroll to position [164, 0]
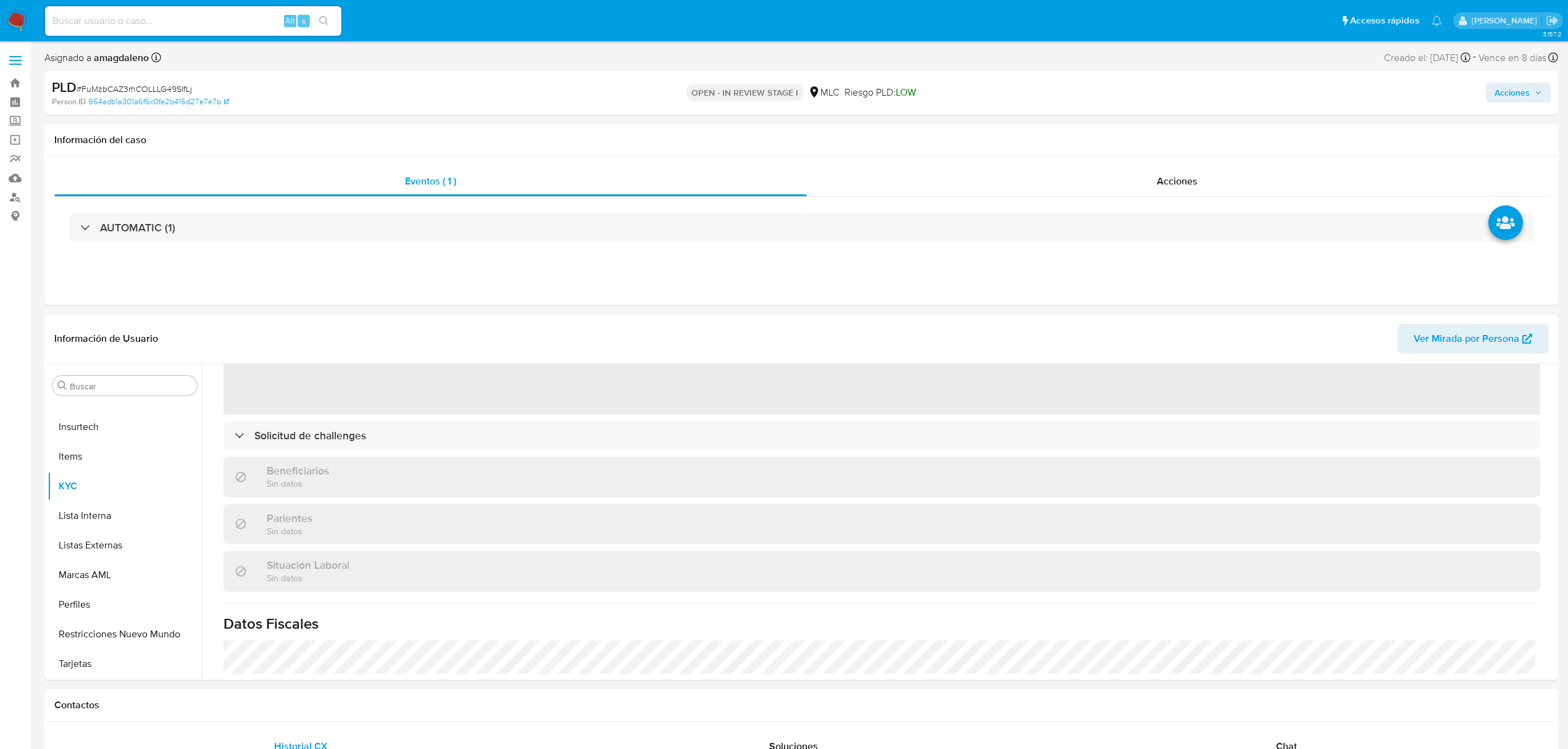
drag, startPoint x: 1285, startPoint y: 744, endPoint x: 1280, endPoint y: 727, distance: 17.7
click at [1284, 742] on span "Chat" at bounding box center [1287, 746] width 21 height 14
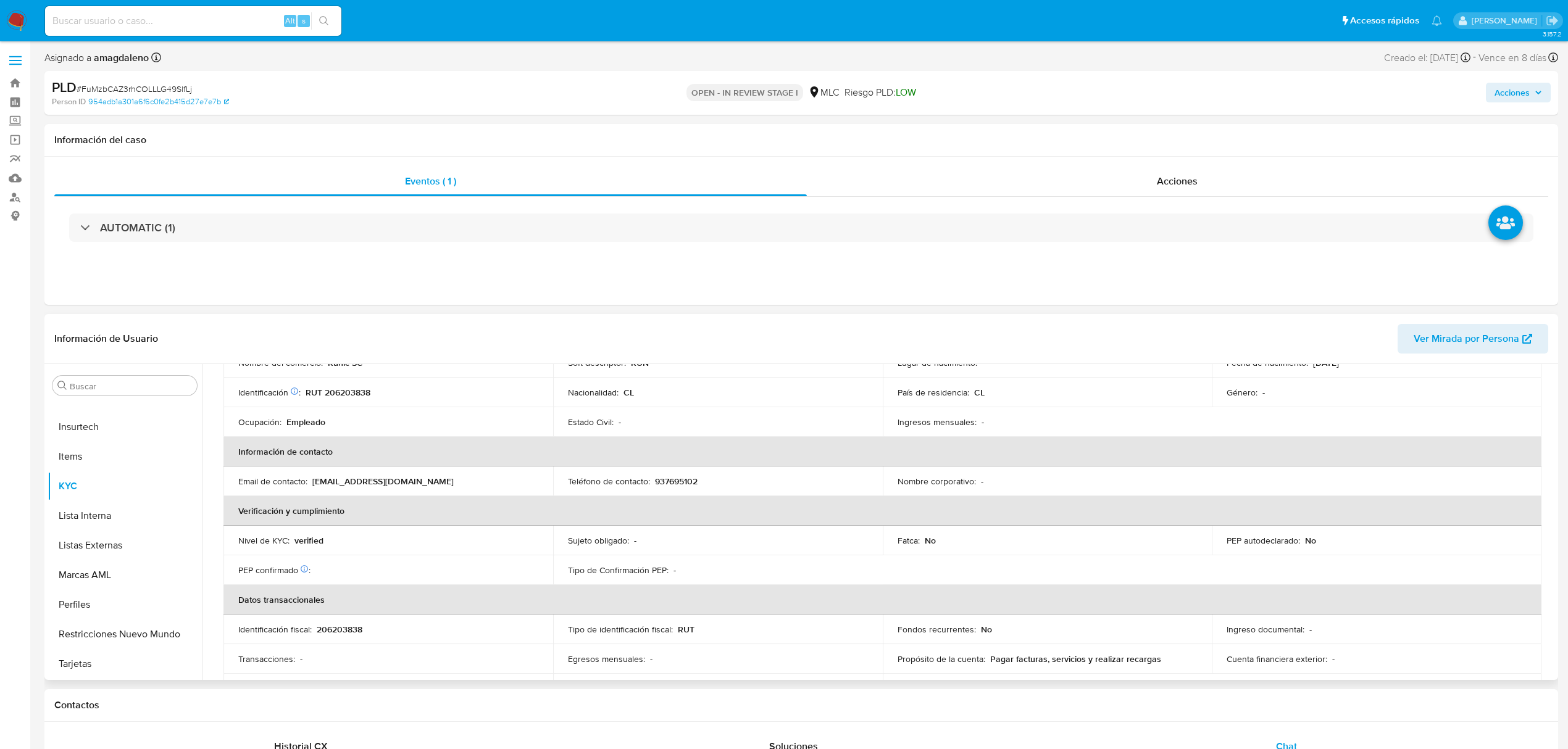
select select "10"
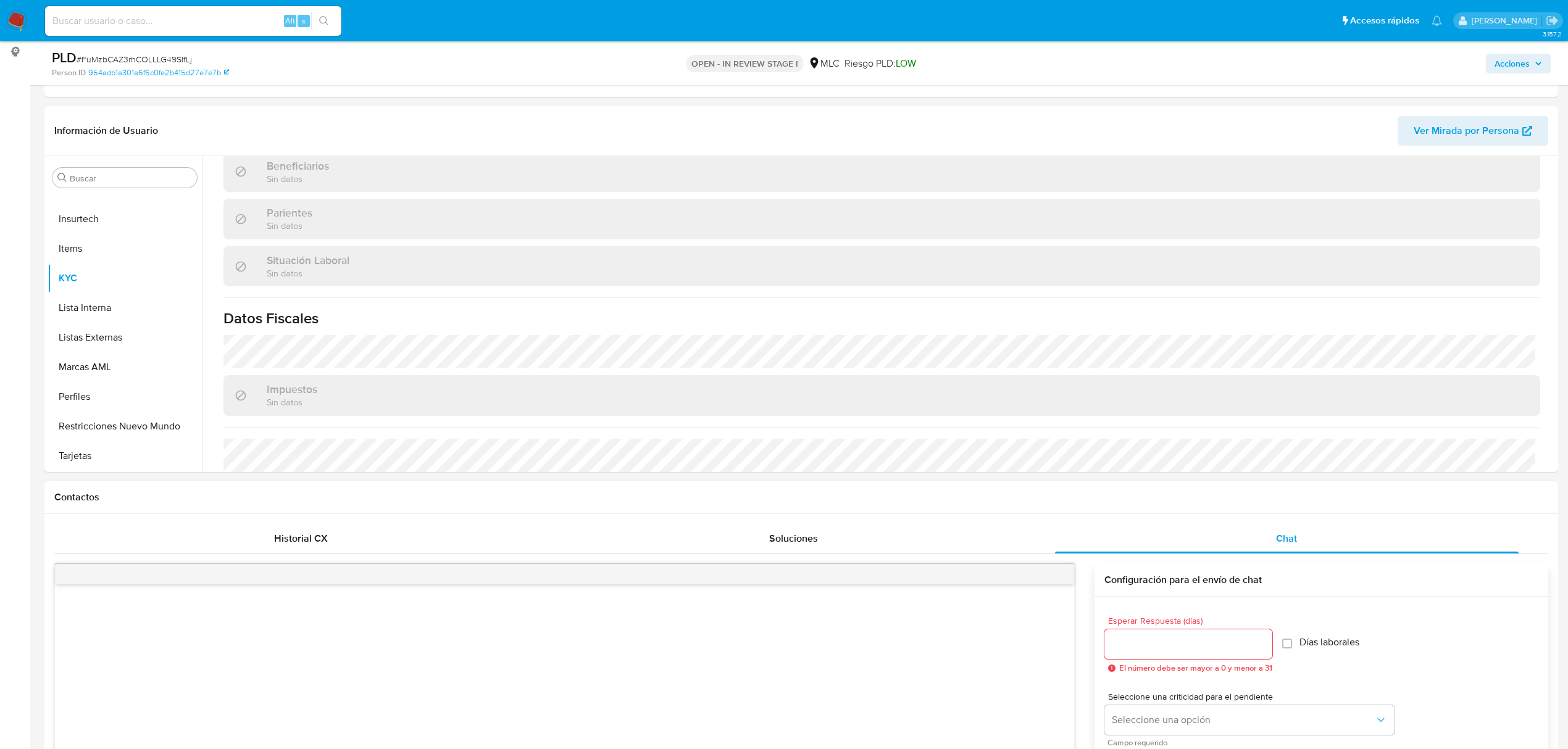
scroll to position [669, 0]
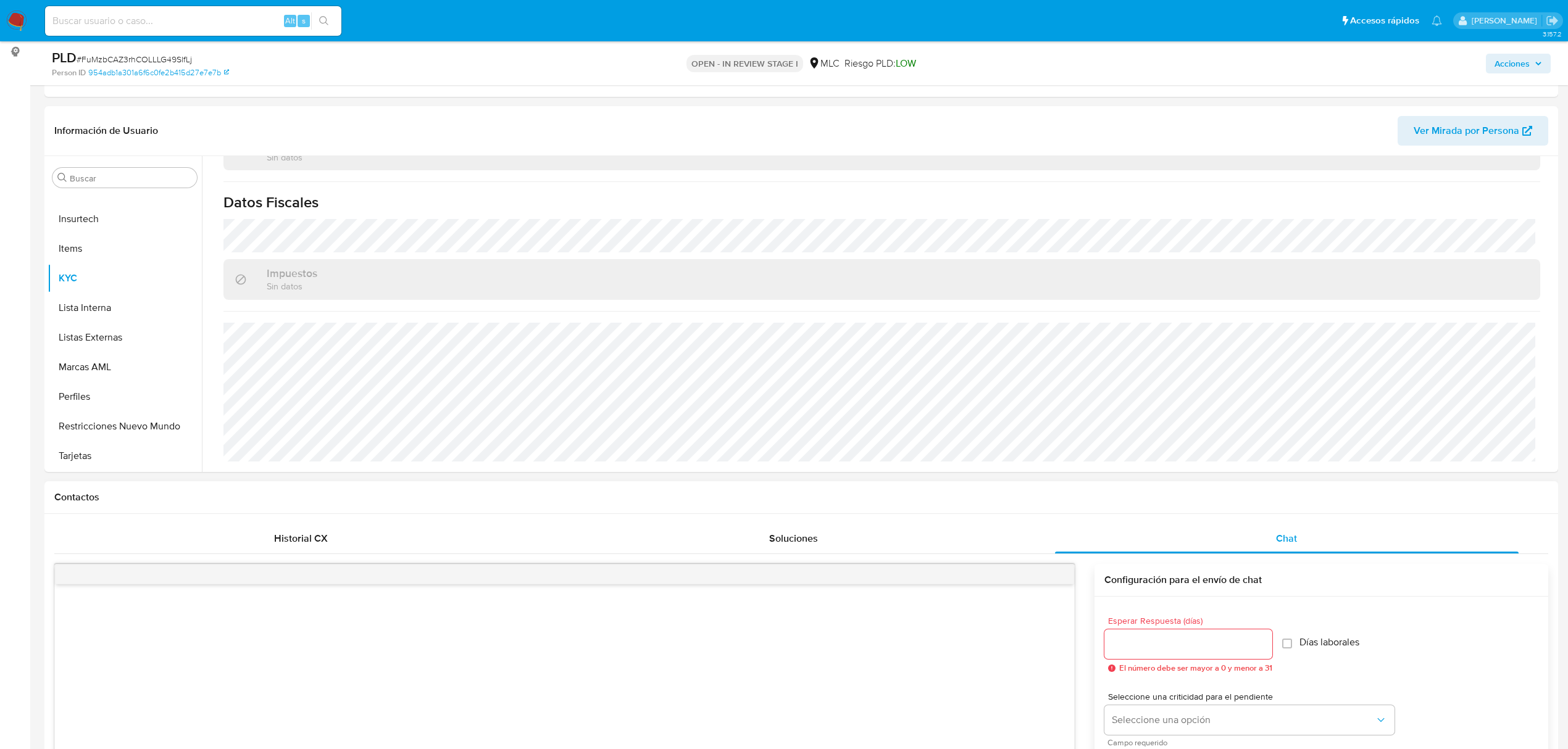
click at [1149, 652] on div at bounding box center [1188, 644] width 168 height 30
click at [1149, 642] on input "Esperar Respuesta (días)" at bounding box center [1188, 644] width 168 height 16
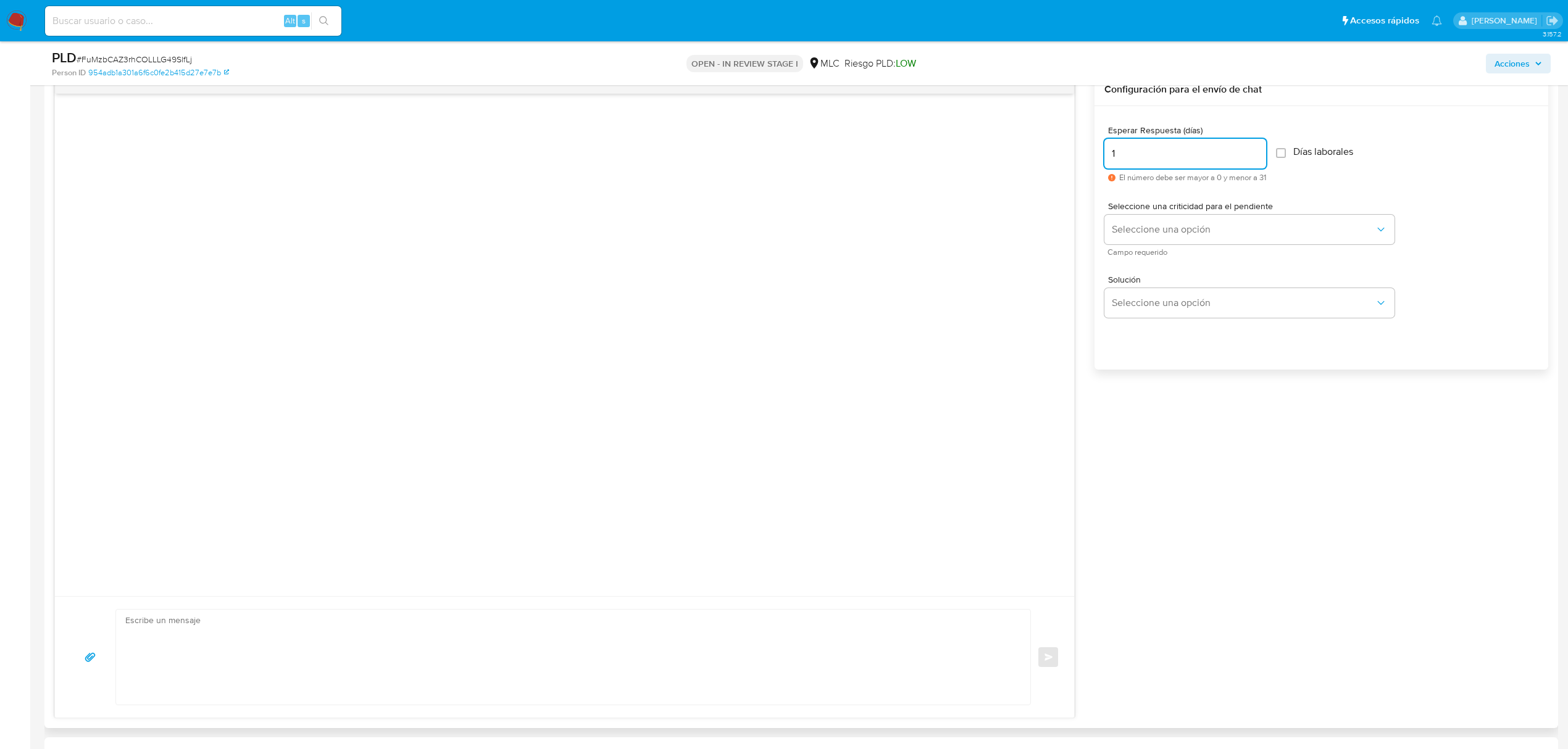
scroll to position [740, 0]
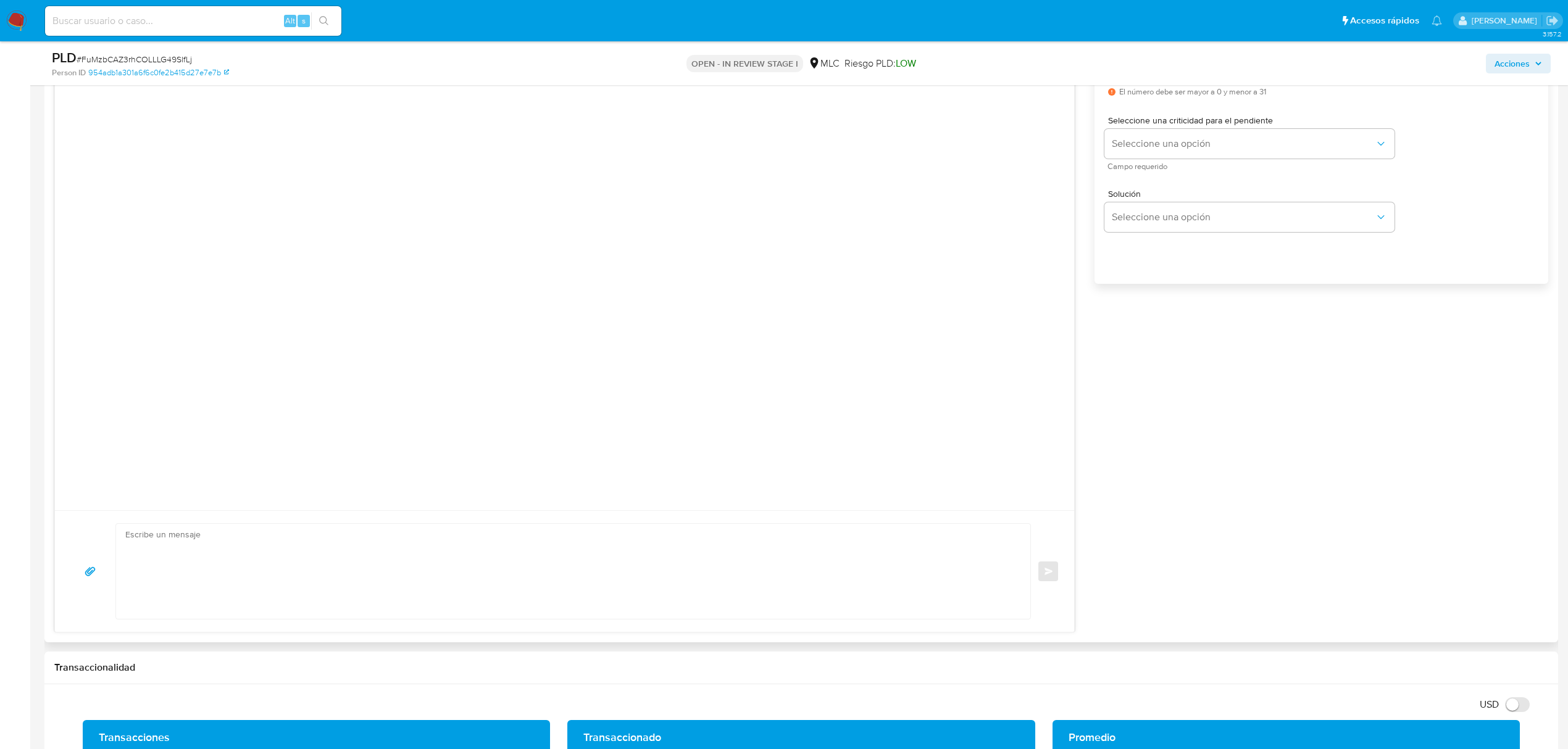
type input "1"
click at [605, 557] on textarea at bounding box center [570, 571] width 890 height 95
paste textarea "Hola XXX, Te contactamos desde el Equipo de Mercado Pago para verificar tus dat…"
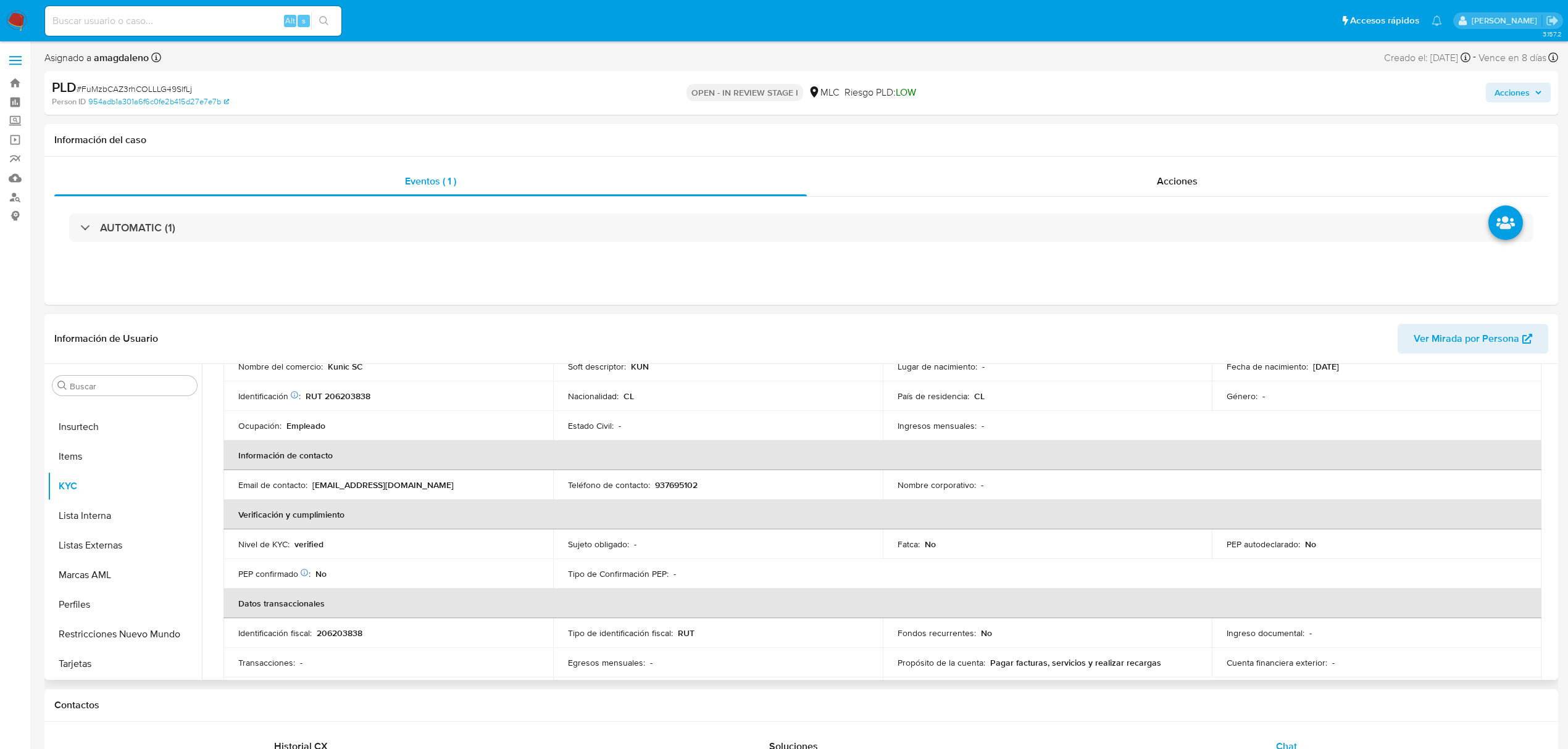
scroll to position [0, 0]
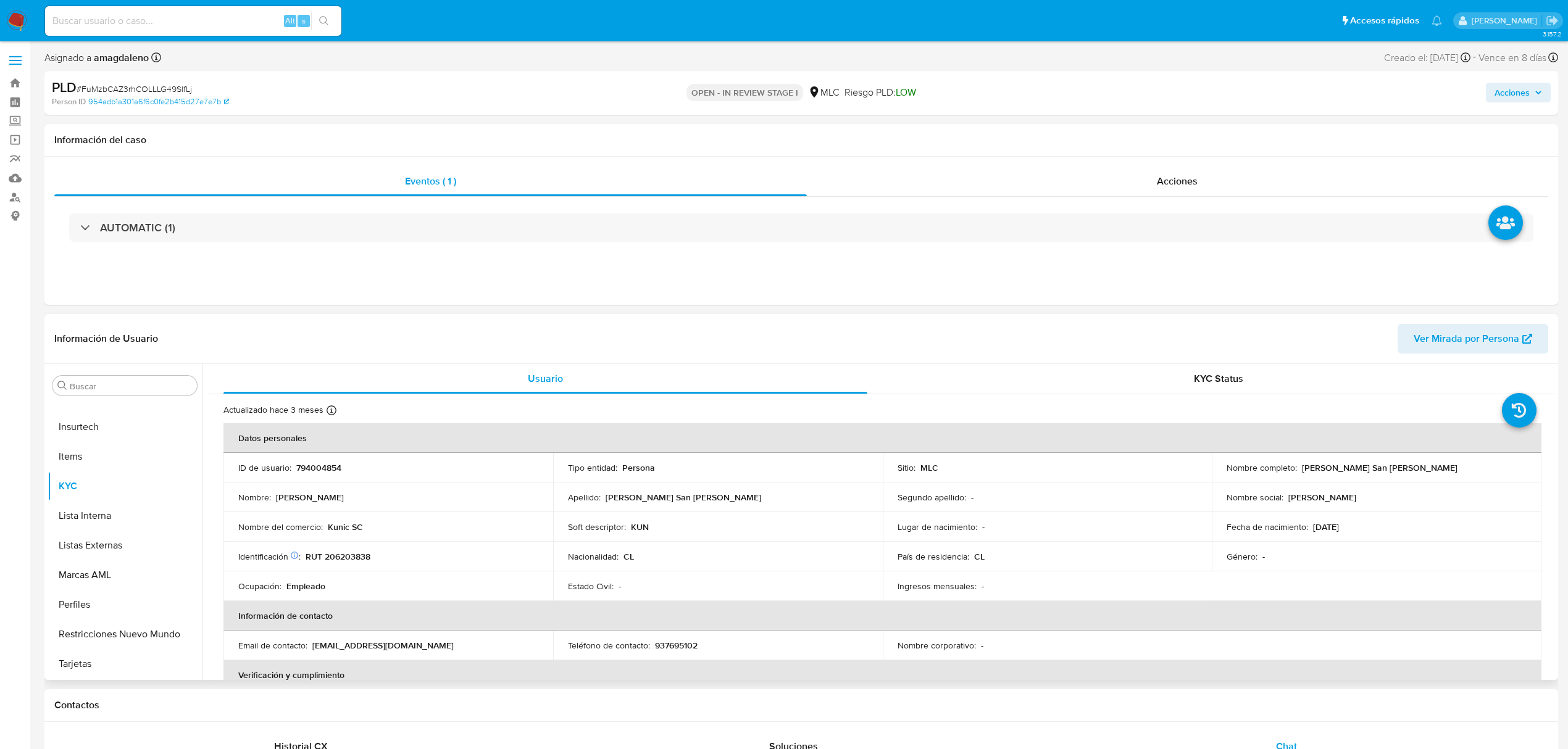
click at [1311, 463] on p "Benjamín Contreras San Juan" at bounding box center [1379, 468] width 156 height 11
copy p "Benjamín"
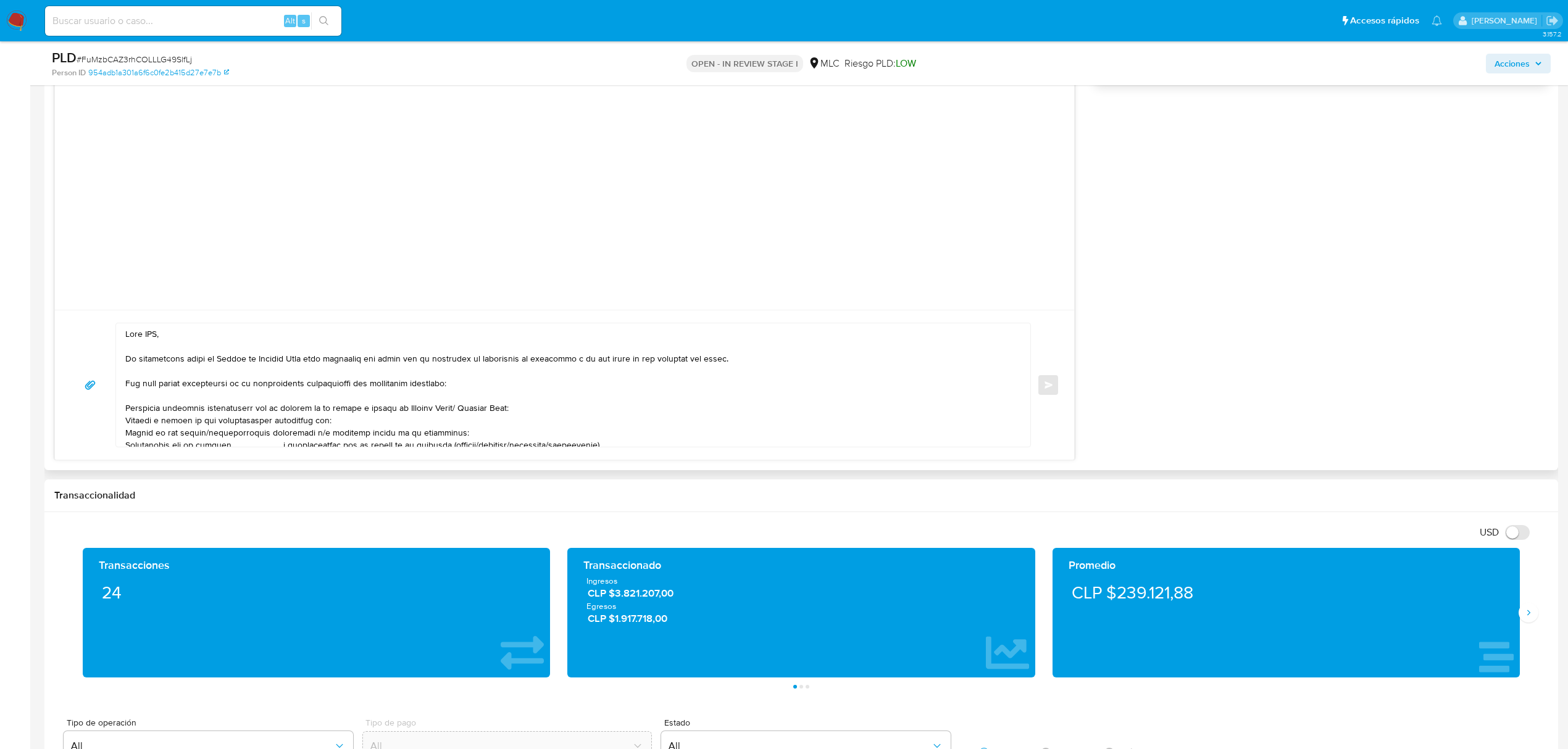
scroll to position [905, 0]
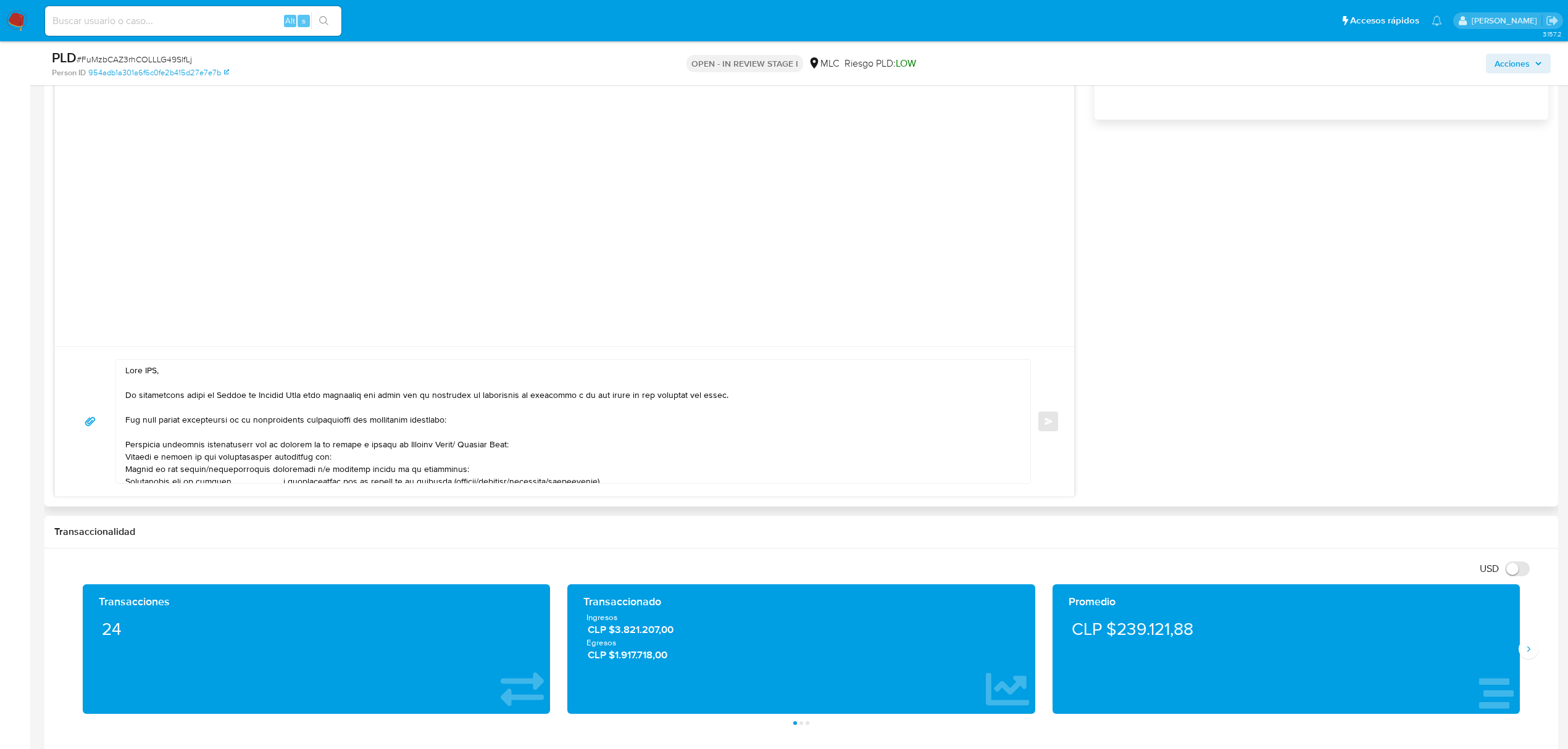
click at [152, 370] on textarea at bounding box center [570, 421] width 890 height 123
paste textarea "Benjamín"
click at [256, 452] on textarea at bounding box center [570, 421] width 890 height 123
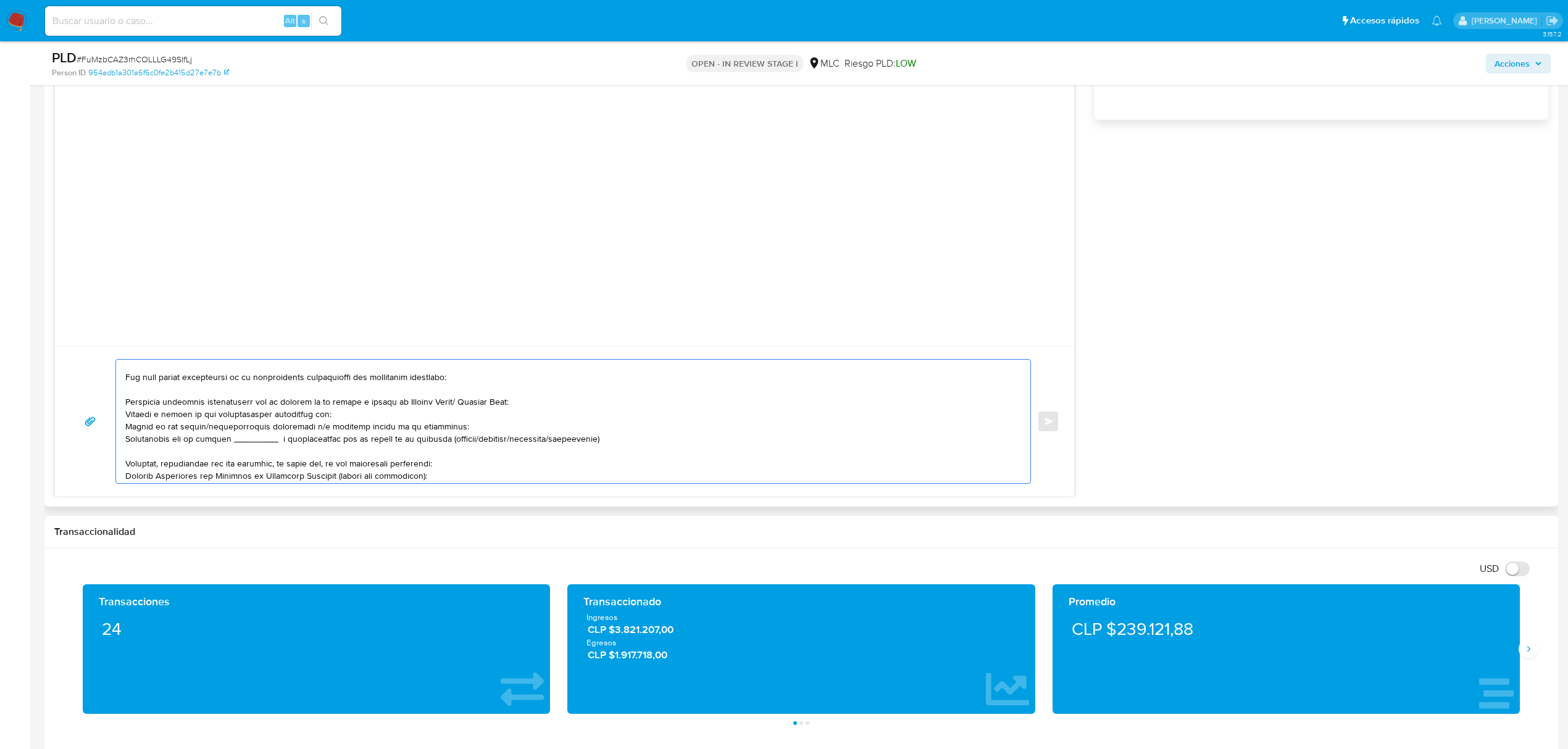
scroll to position [82, 0]
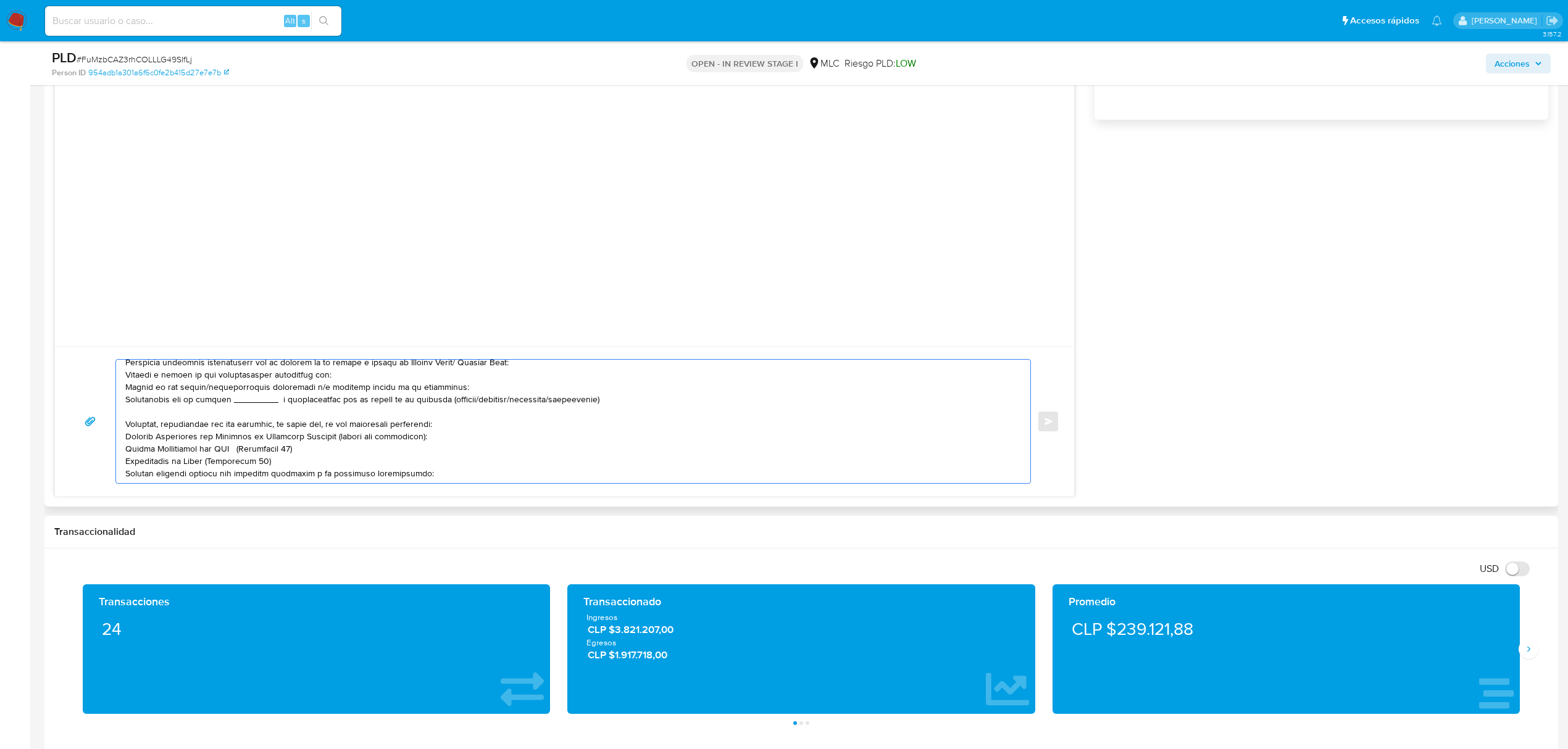
click at [243, 378] on textarea at bounding box center [570, 421] width 890 height 123
click at [243, 376] on textarea at bounding box center [570, 421] width 890 height 123
drag, startPoint x: 126, startPoint y: 375, endPoint x: 613, endPoint y: 402, distance: 487.7
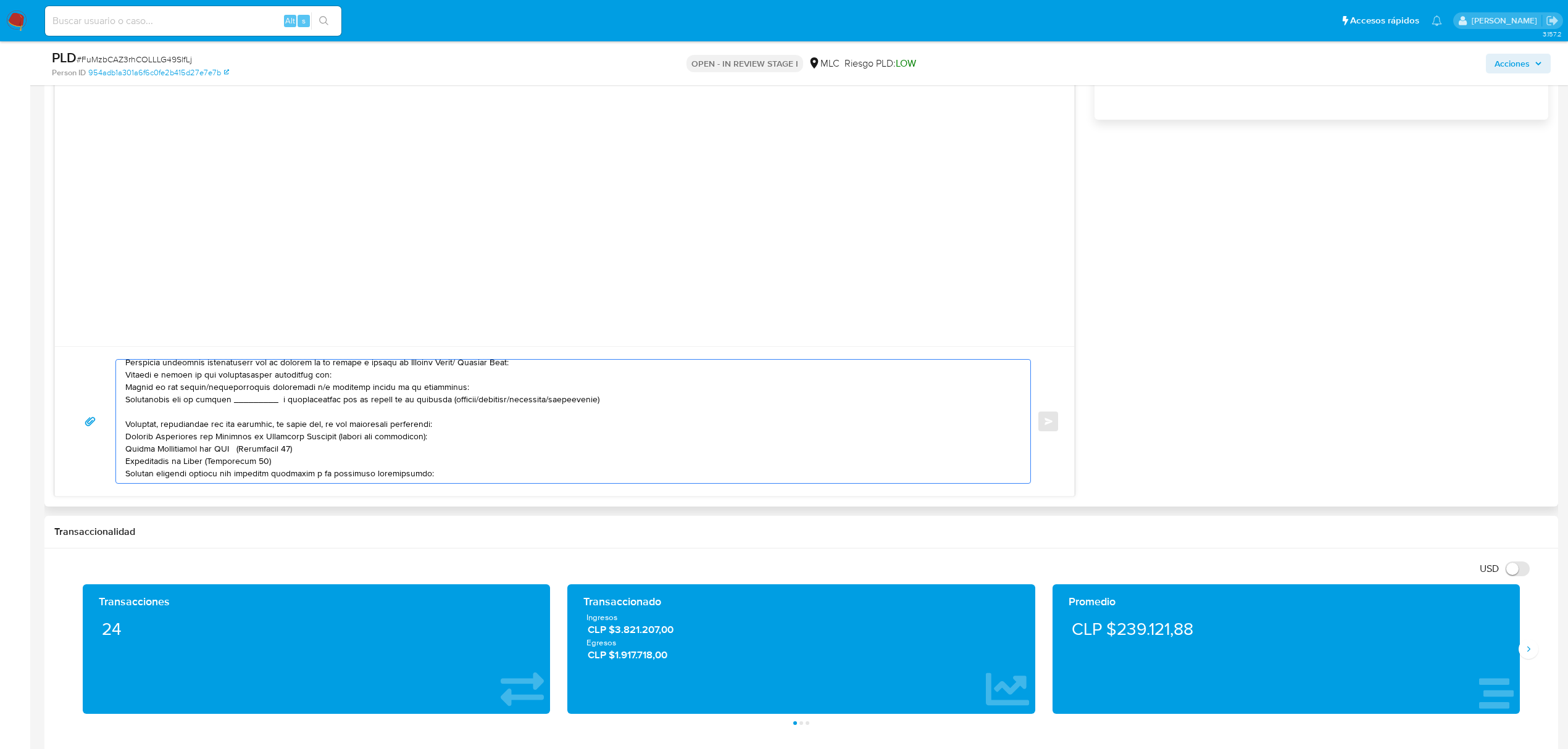
click at [613, 402] on textarea at bounding box center [570, 421] width 890 height 123
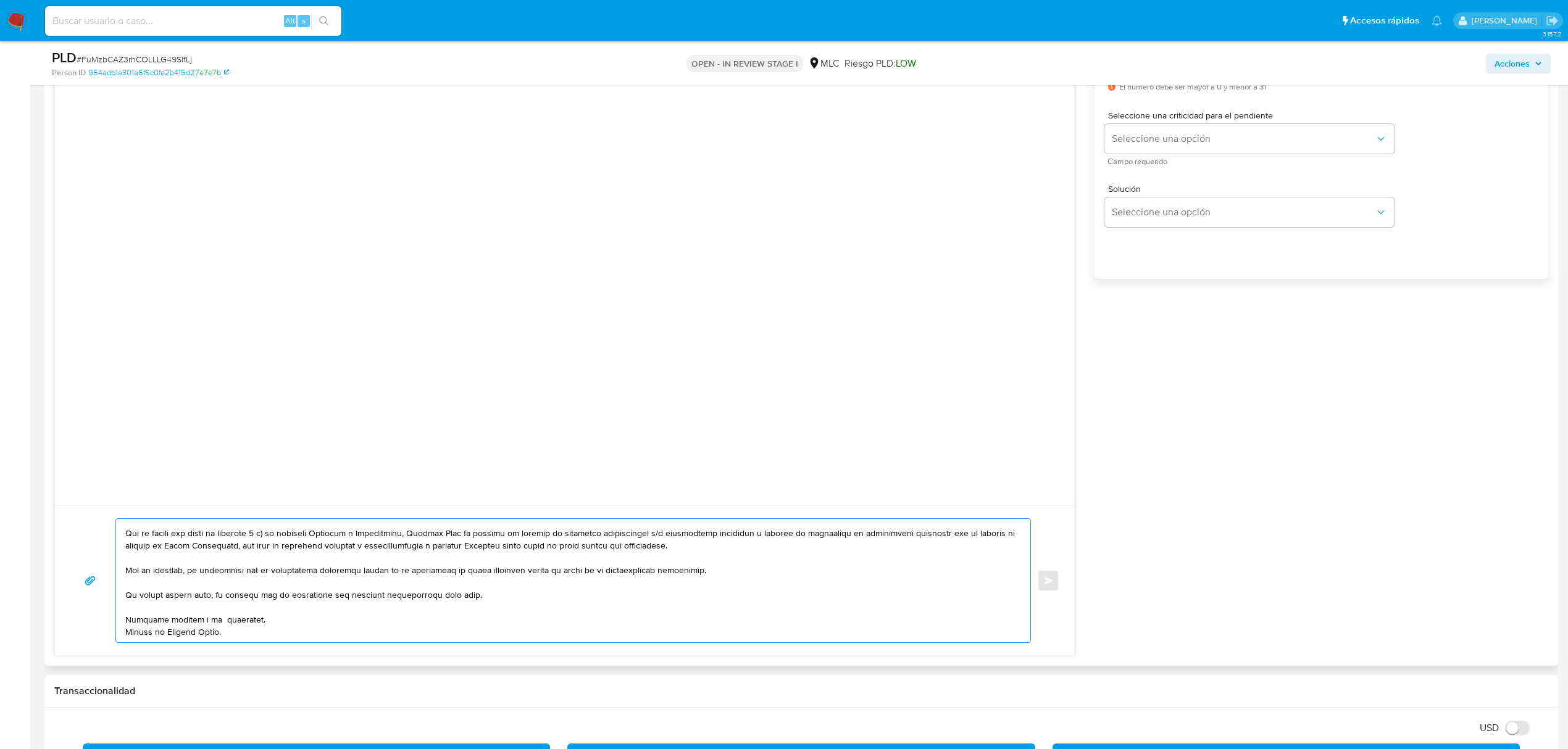
scroll to position [329, 0]
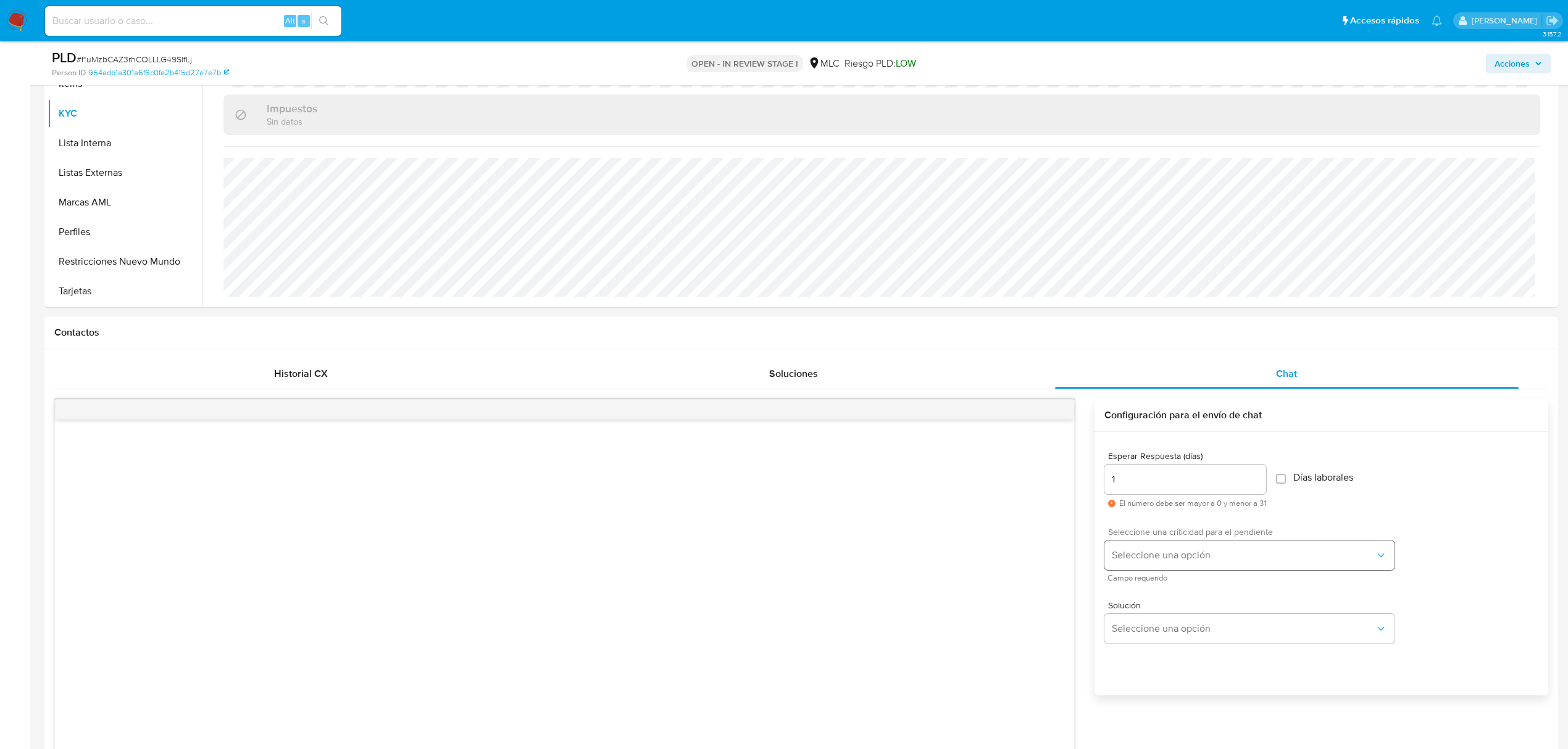
type textarea "Hola, Benjamín. Te contactamos desde el Equipo de Mercado Pago para verificar t…"
click at [1164, 549] on span "Seleccione una opción" at bounding box center [1243, 556] width 263 height 12
click at [1150, 561] on div "LOW" at bounding box center [1247, 557] width 270 height 25
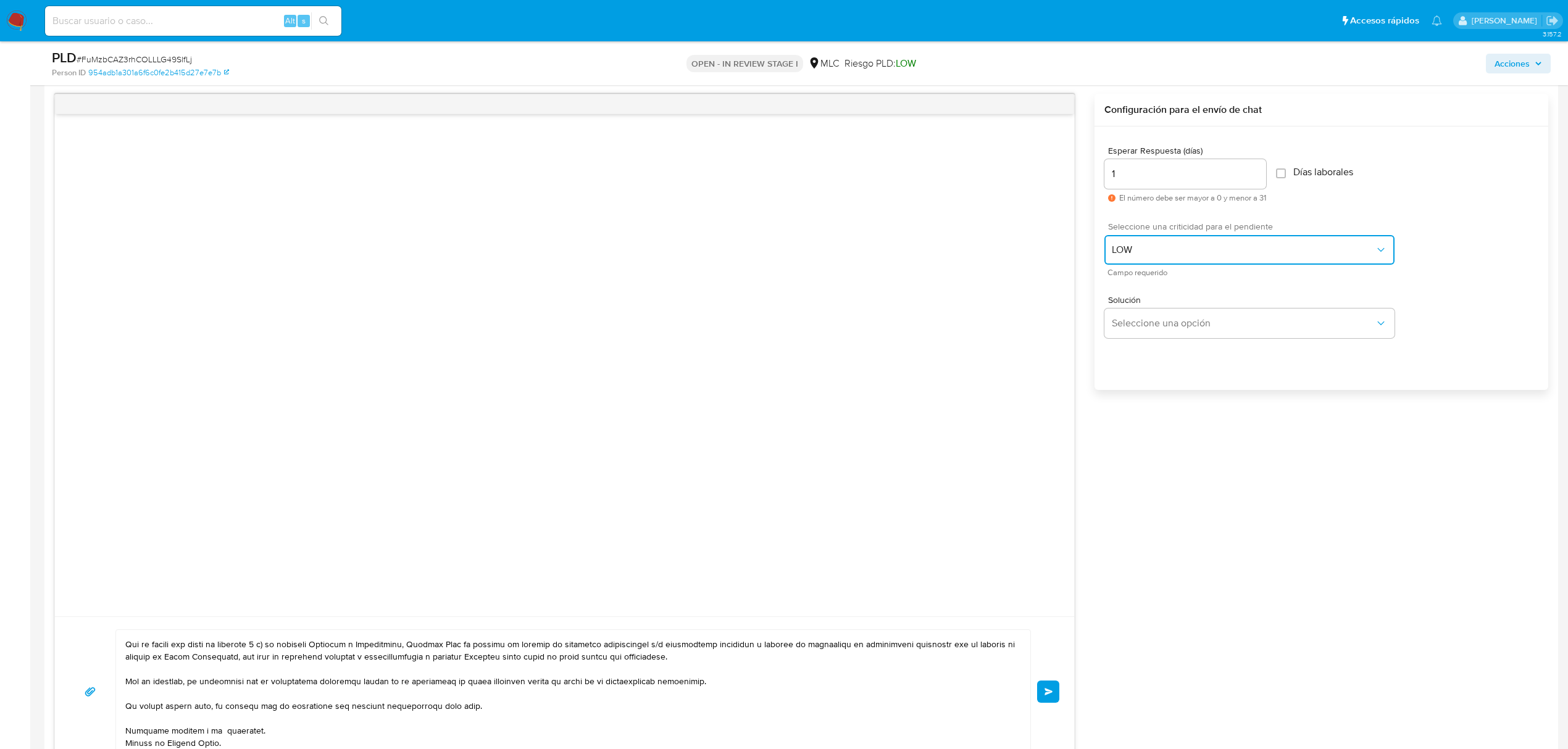
scroll to position [740, 0]
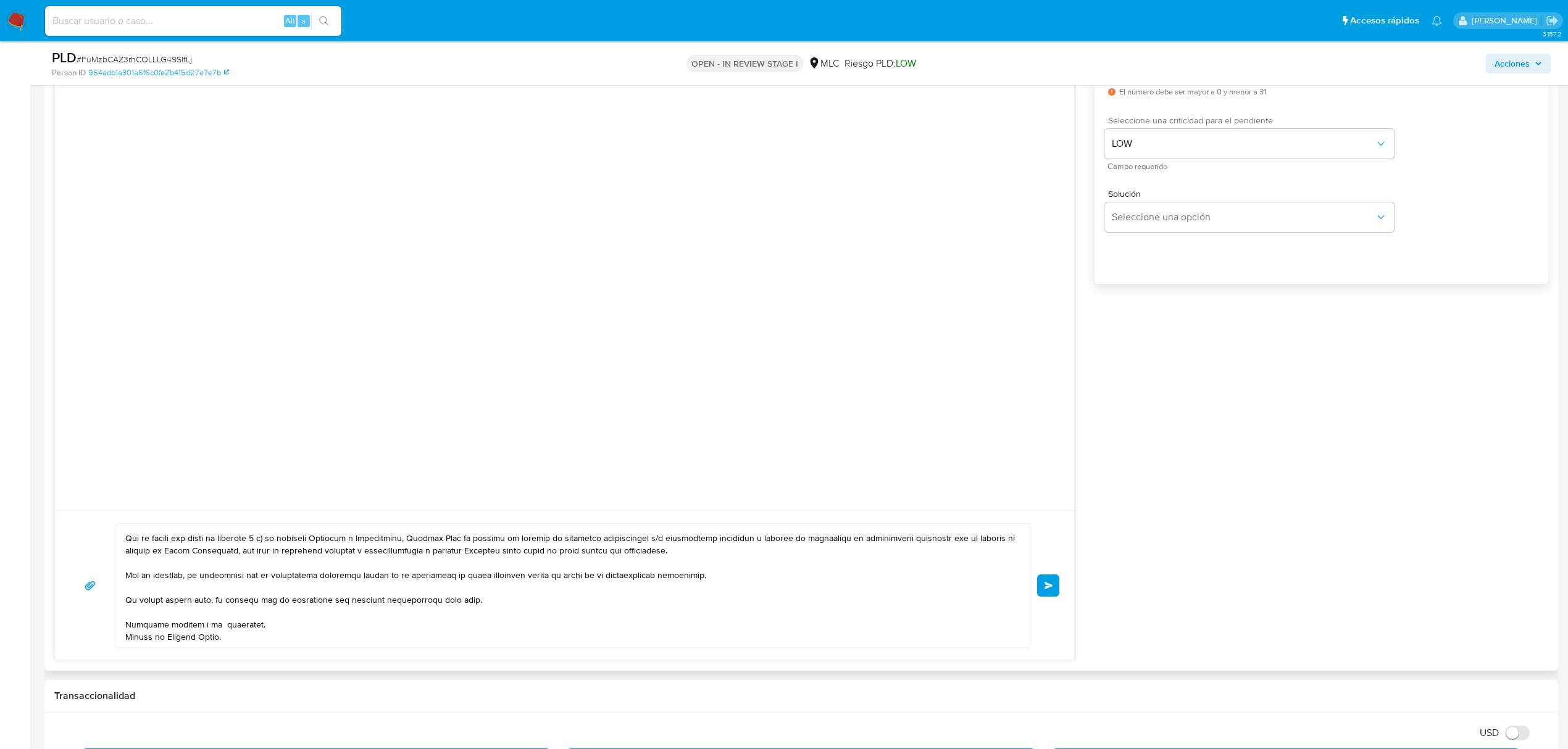
click at [1043, 581] on button "Enviar" at bounding box center [1048, 585] width 22 height 22
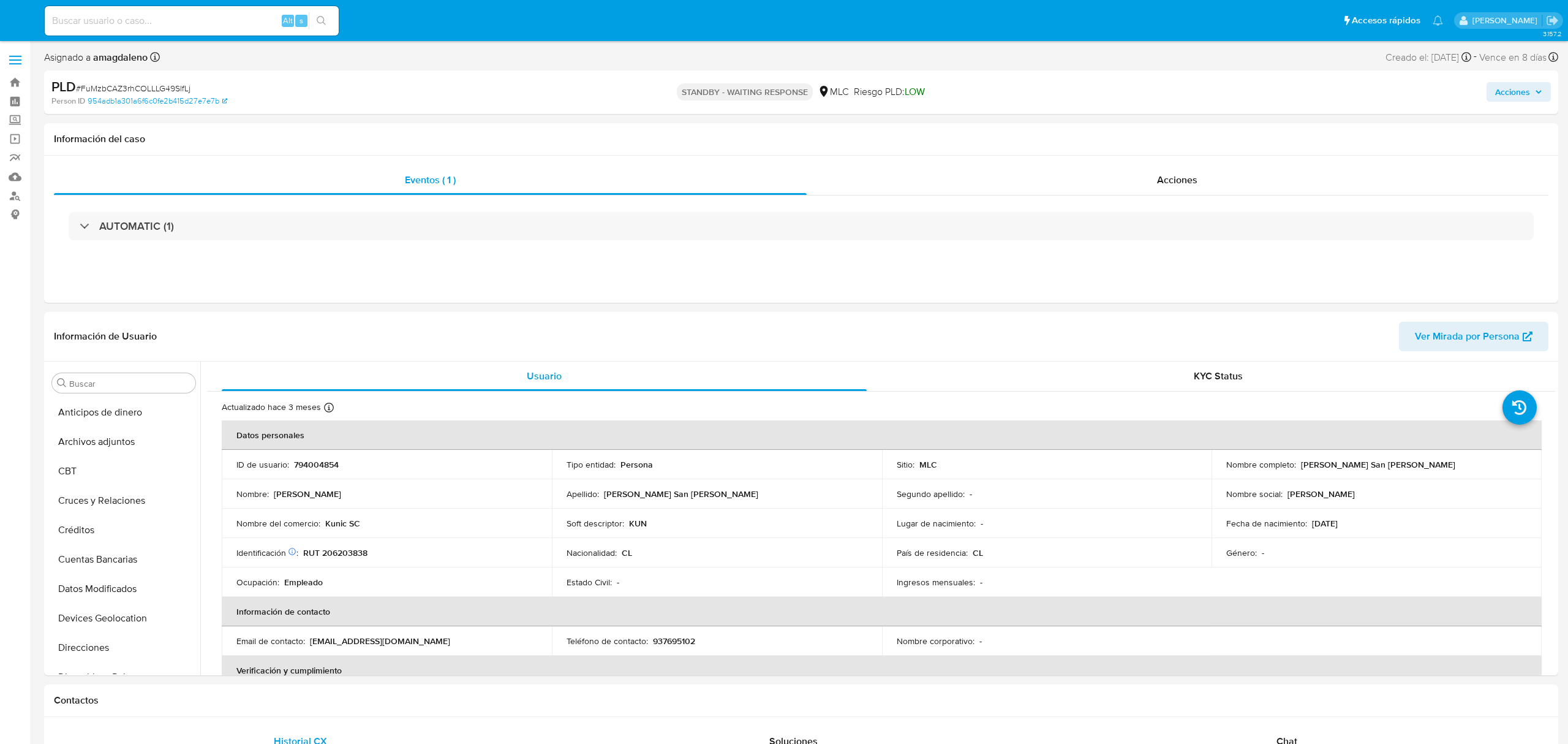
select select "10"
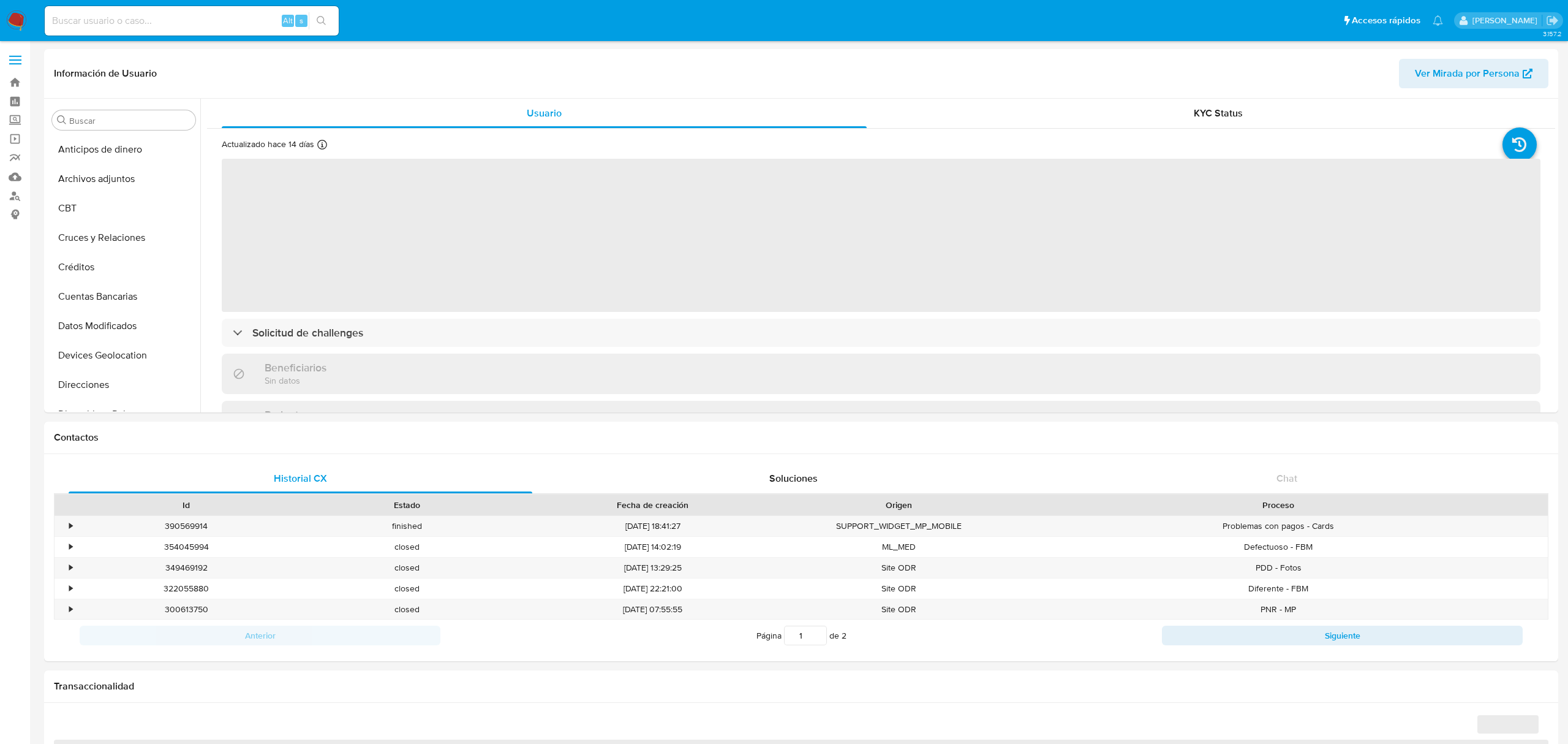
select select "10"
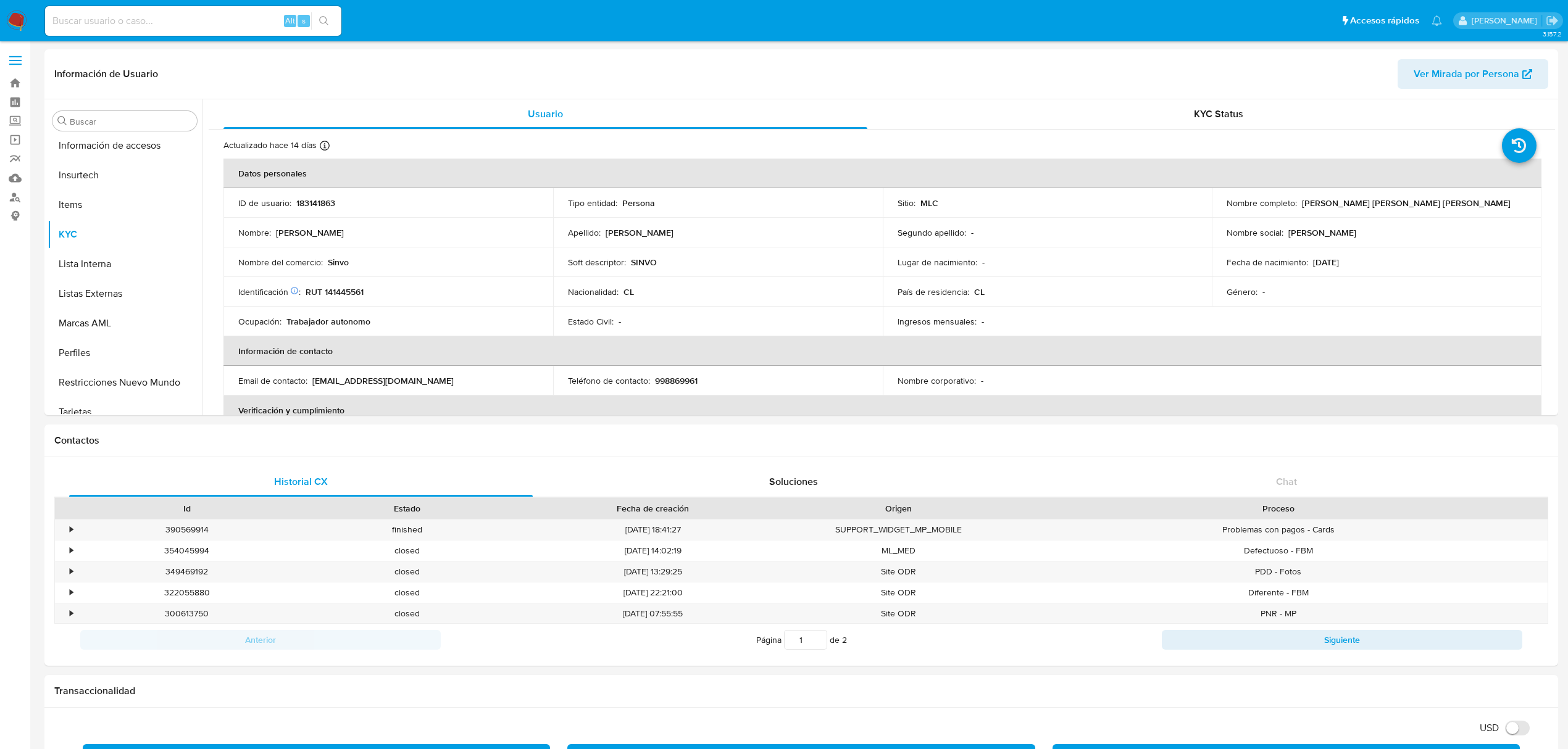
scroll to position [521, 0]
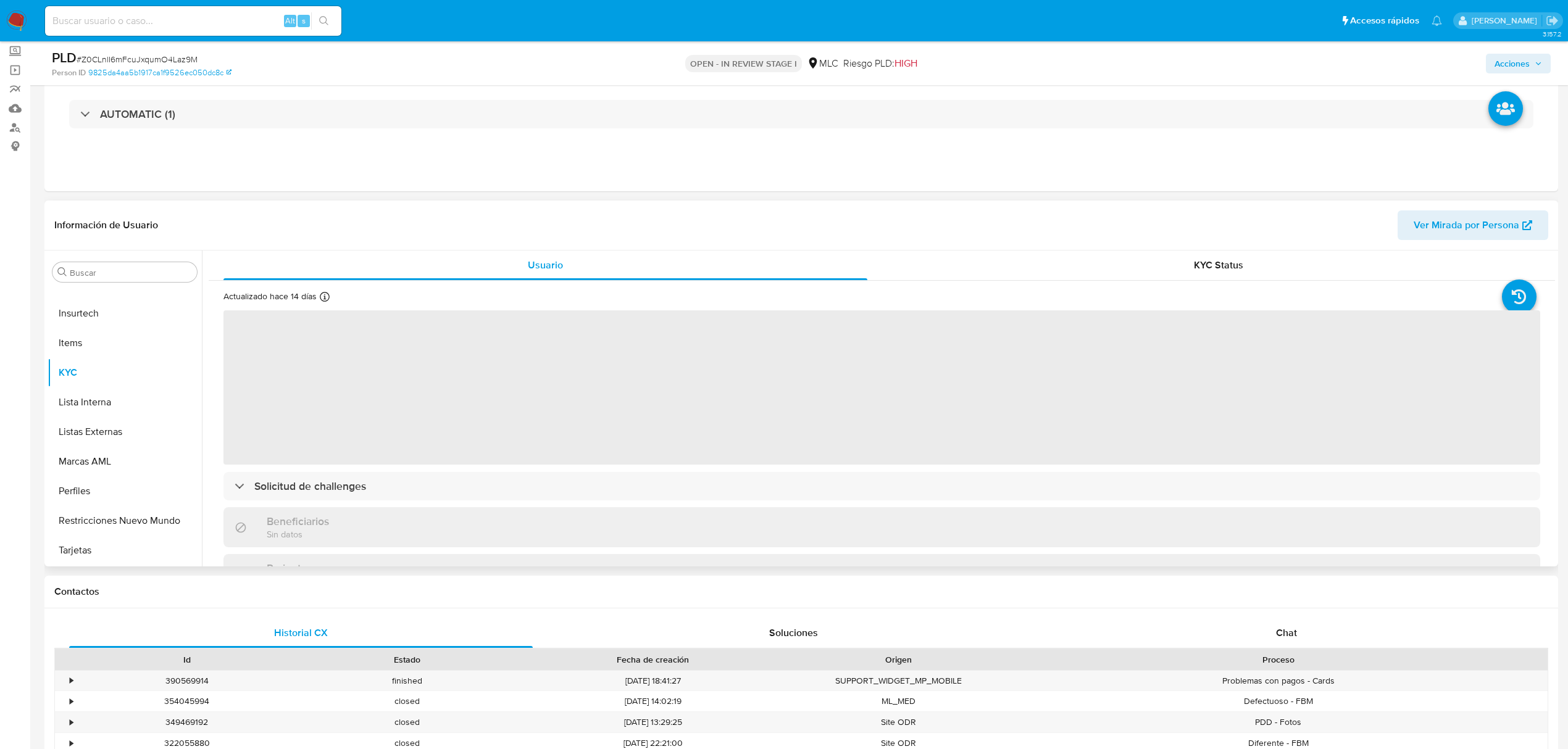
scroll to position [164, 0]
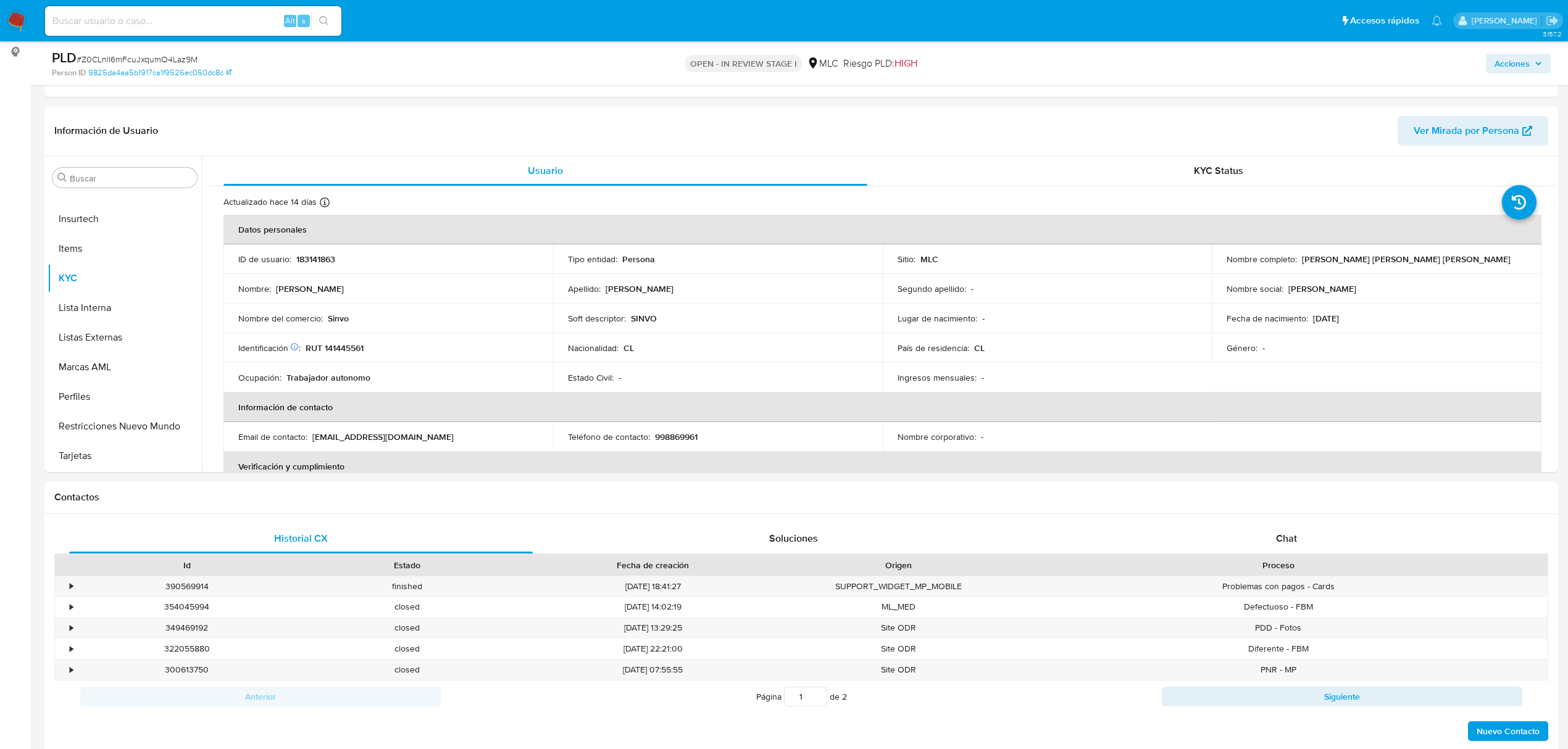
select select "10"
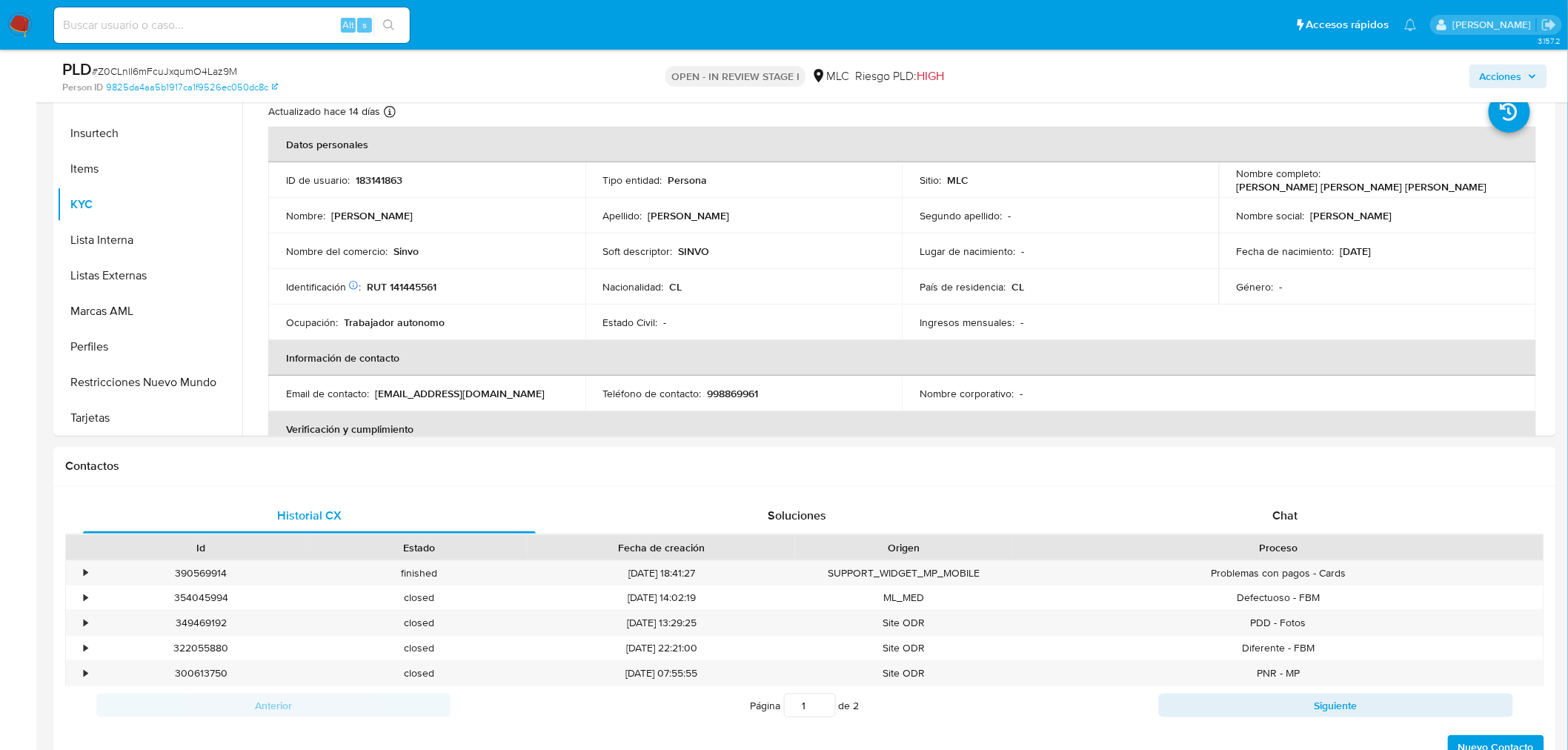
scroll to position [349, 0]
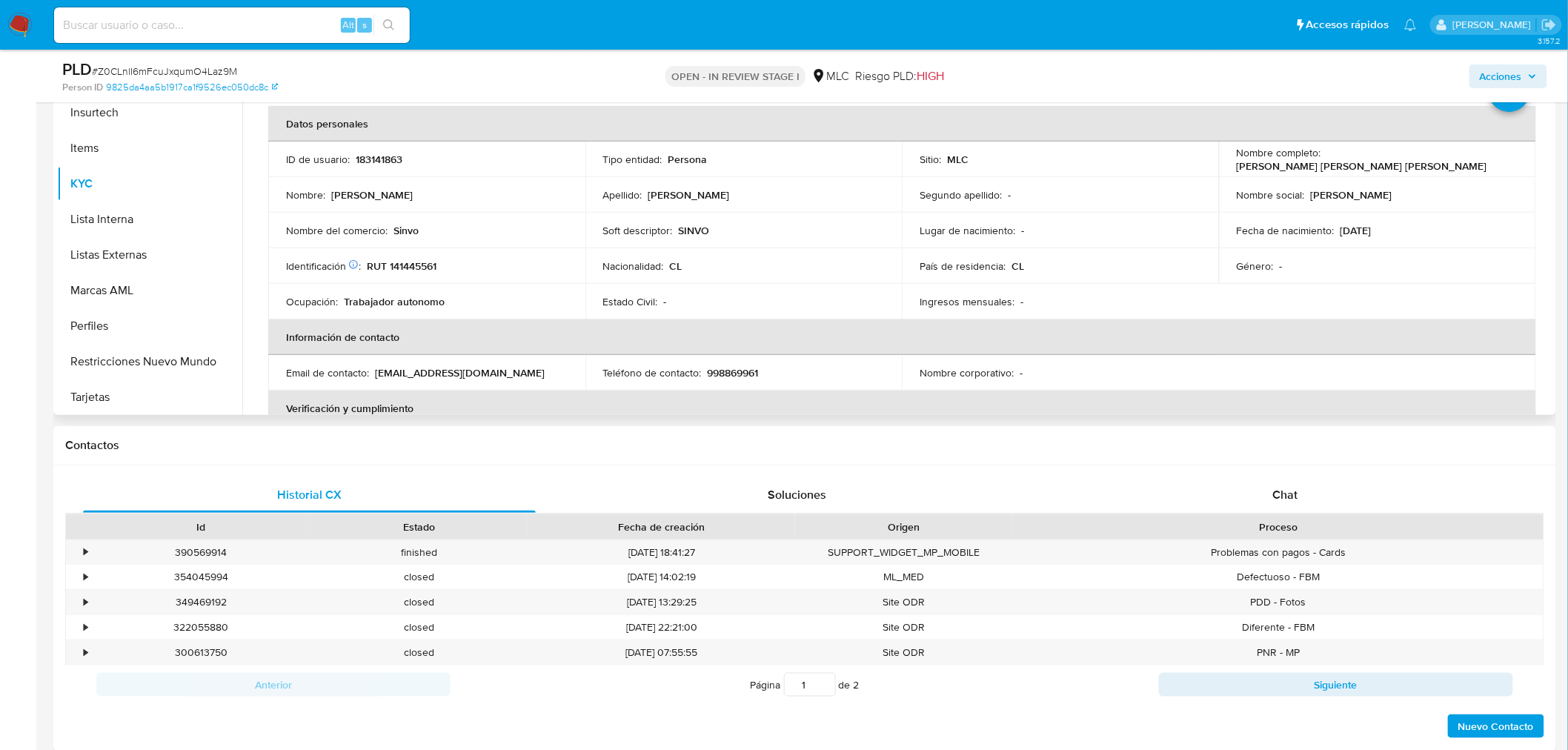
click at [401, 263] on p "RUT 141445561" at bounding box center [401, 266] width 70 height 13
copy p "141445561"
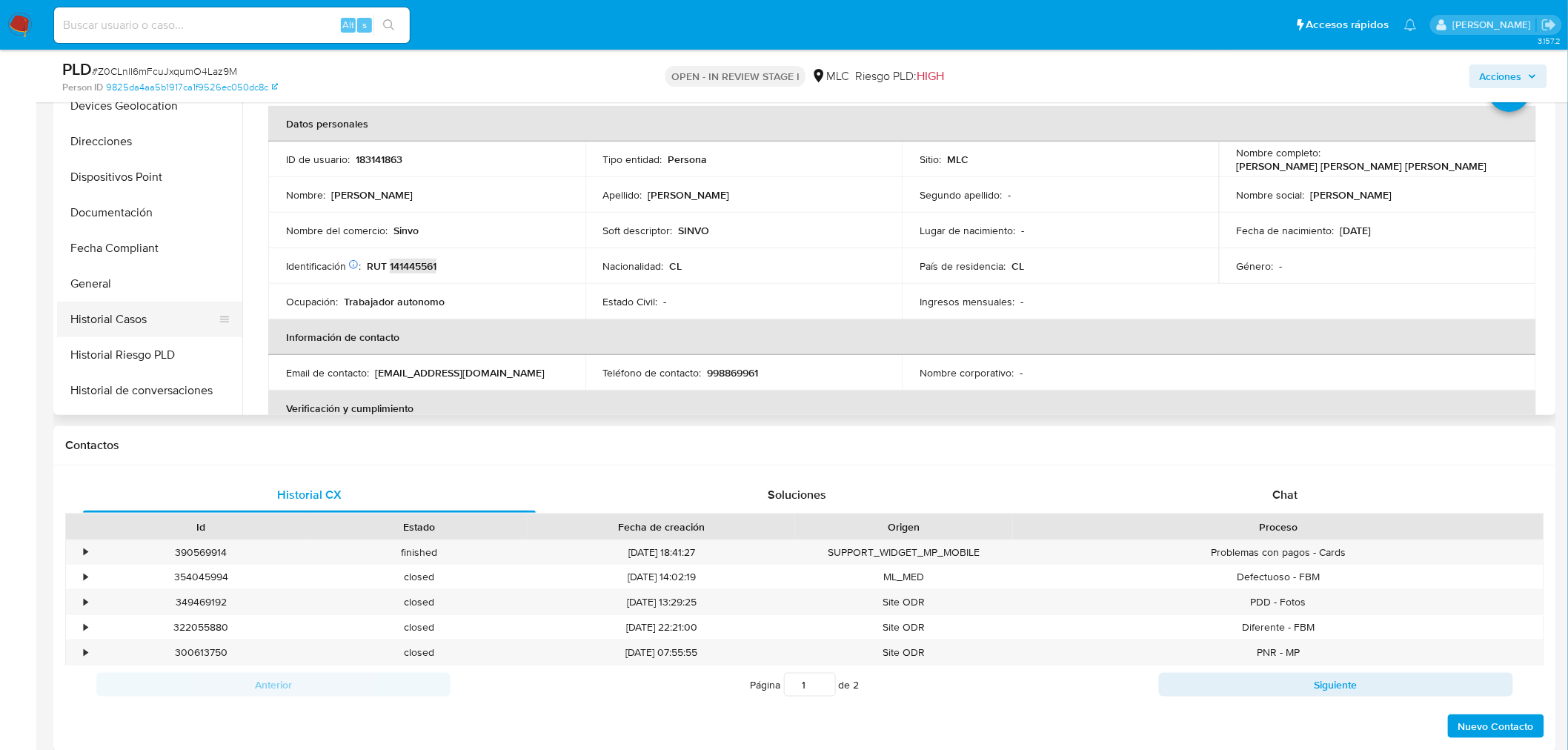
scroll to position [213, 0]
click at [159, 247] on button "Documentación" at bounding box center [143, 241] width 173 height 36
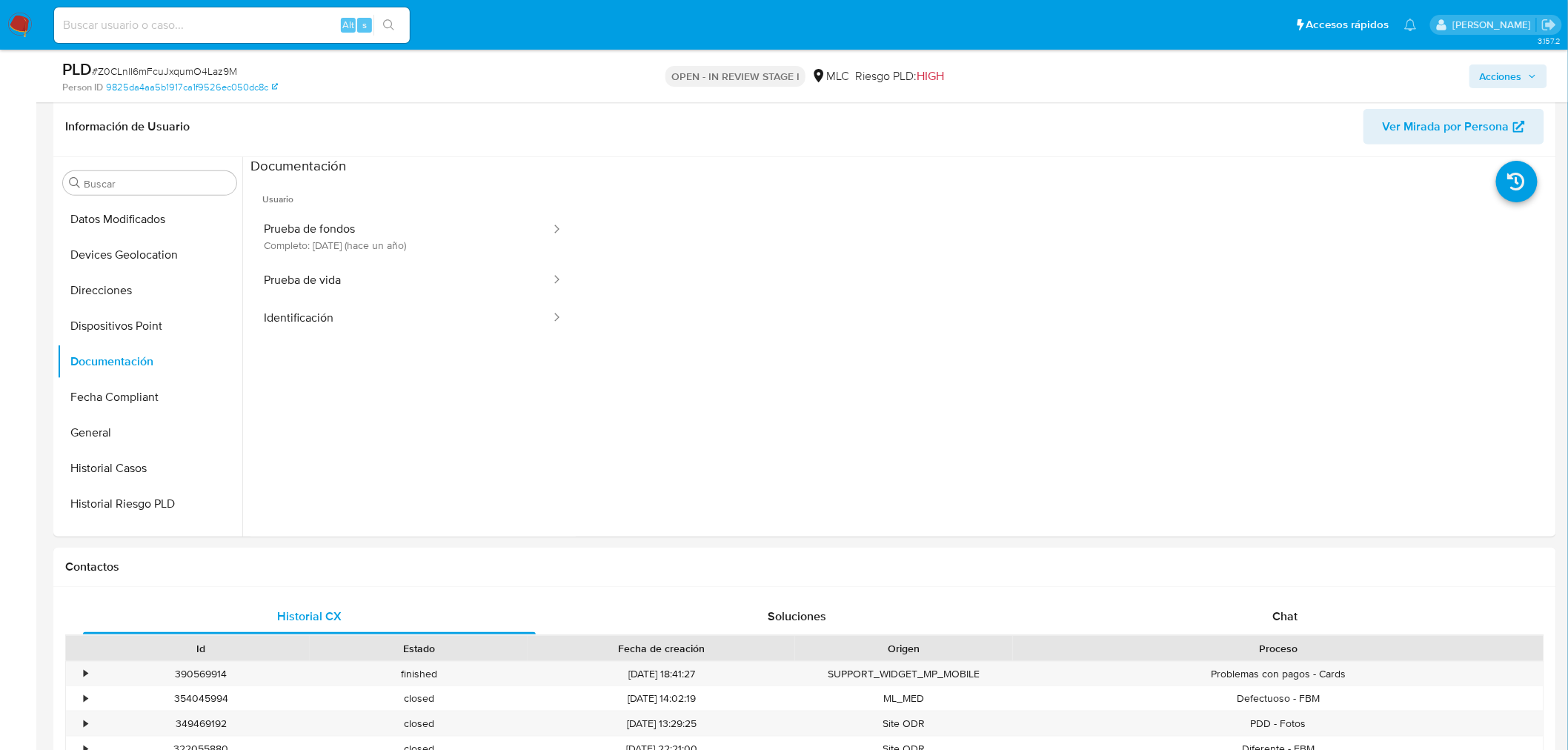
scroll to position [184, 0]
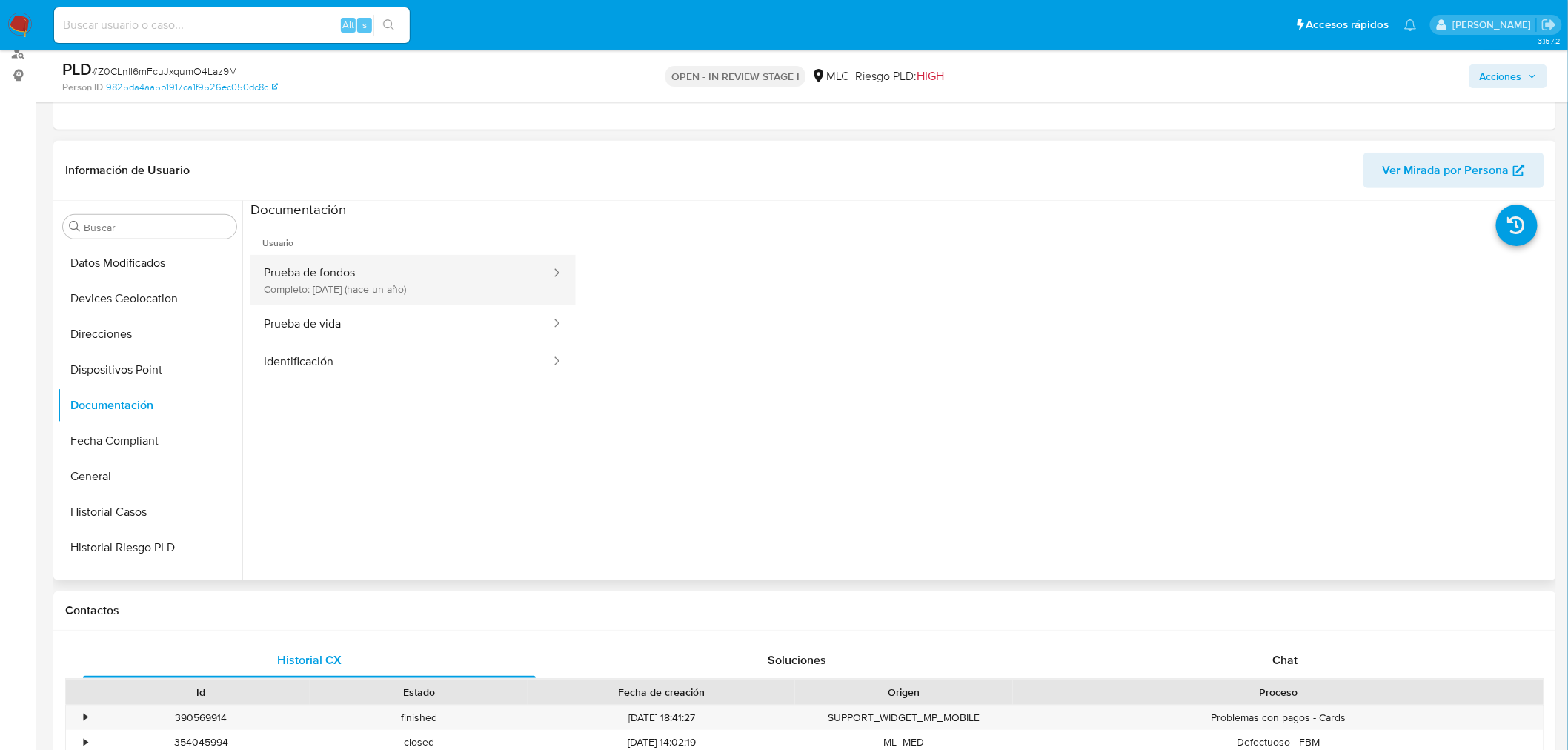
click at [345, 294] on button "Prueba de fondos Completo: 22/07/2024 (hace un año)" at bounding box center [401, 279] width 302 height 50
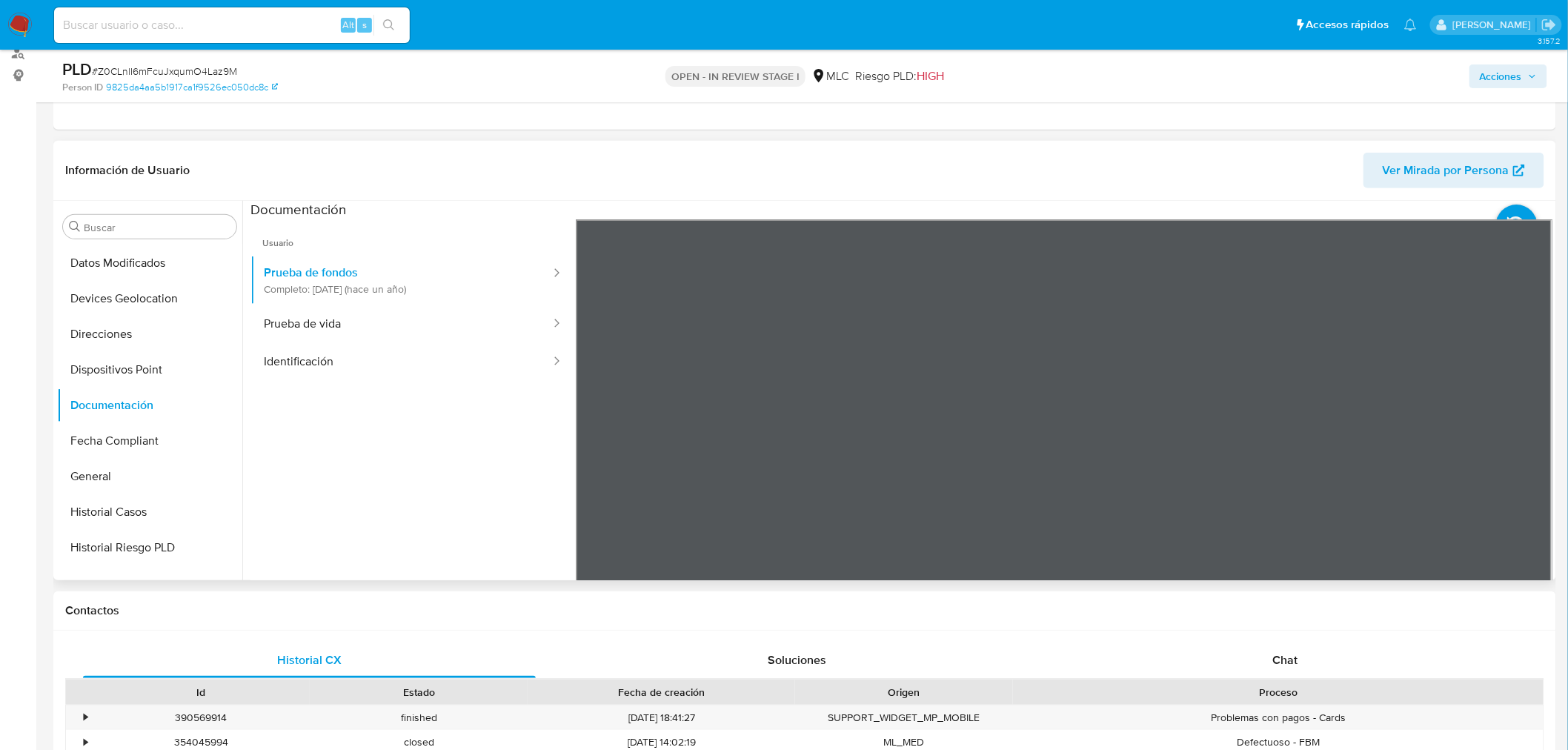
click at [1026, 205] on section at bounding box center [901, 447] width 1302 height 492
click at [330, 327] on button "Prueba de vida" at bounding box center [401, 324] width 302 height 38
click at [343, 369] on button "Identificación" at bounding box center [401, 362] width 302 height 38
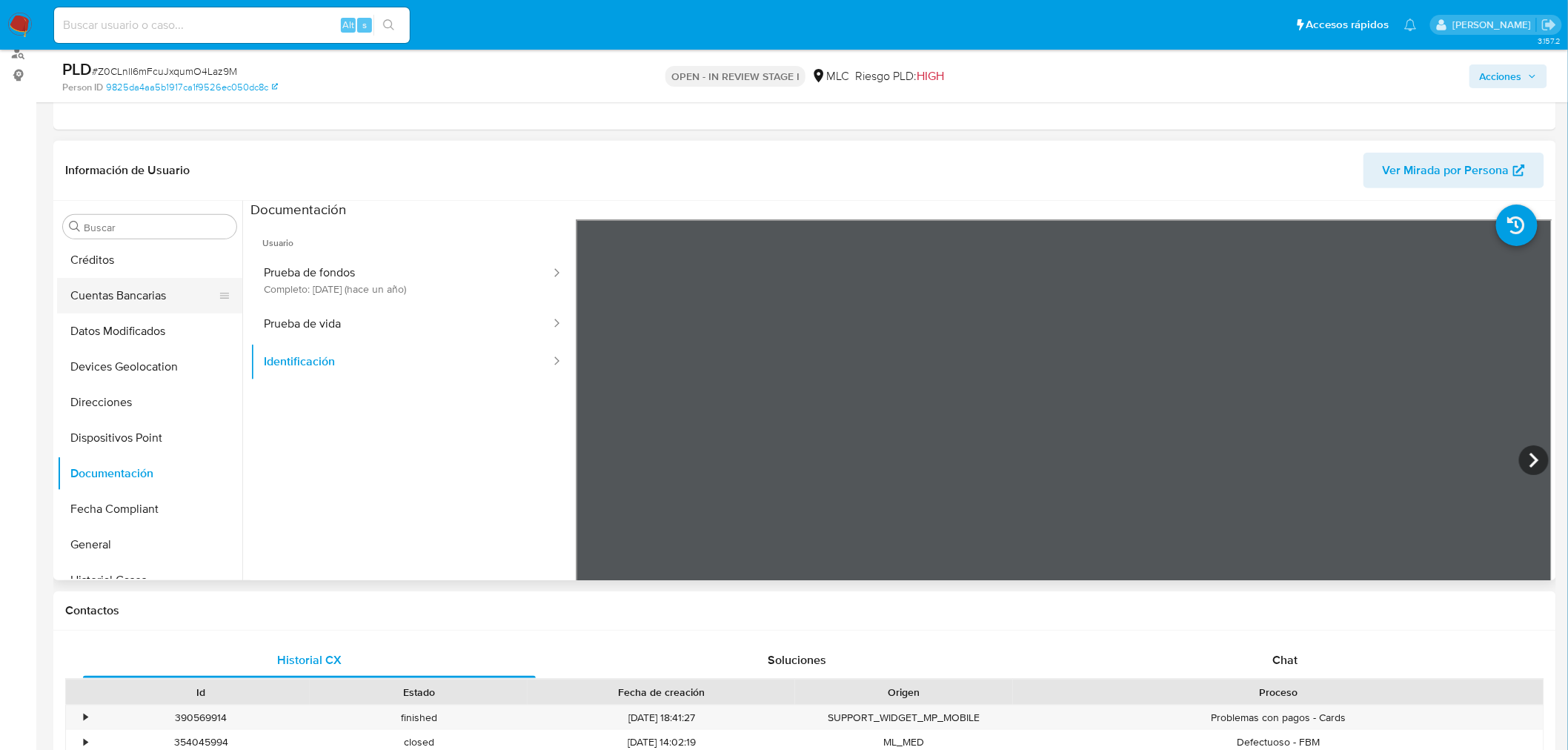
scroll to position [0, 0]
click at [138, 301] on button "Archivos adjuntos" at bounding box center [143, 298] width 173 height 36
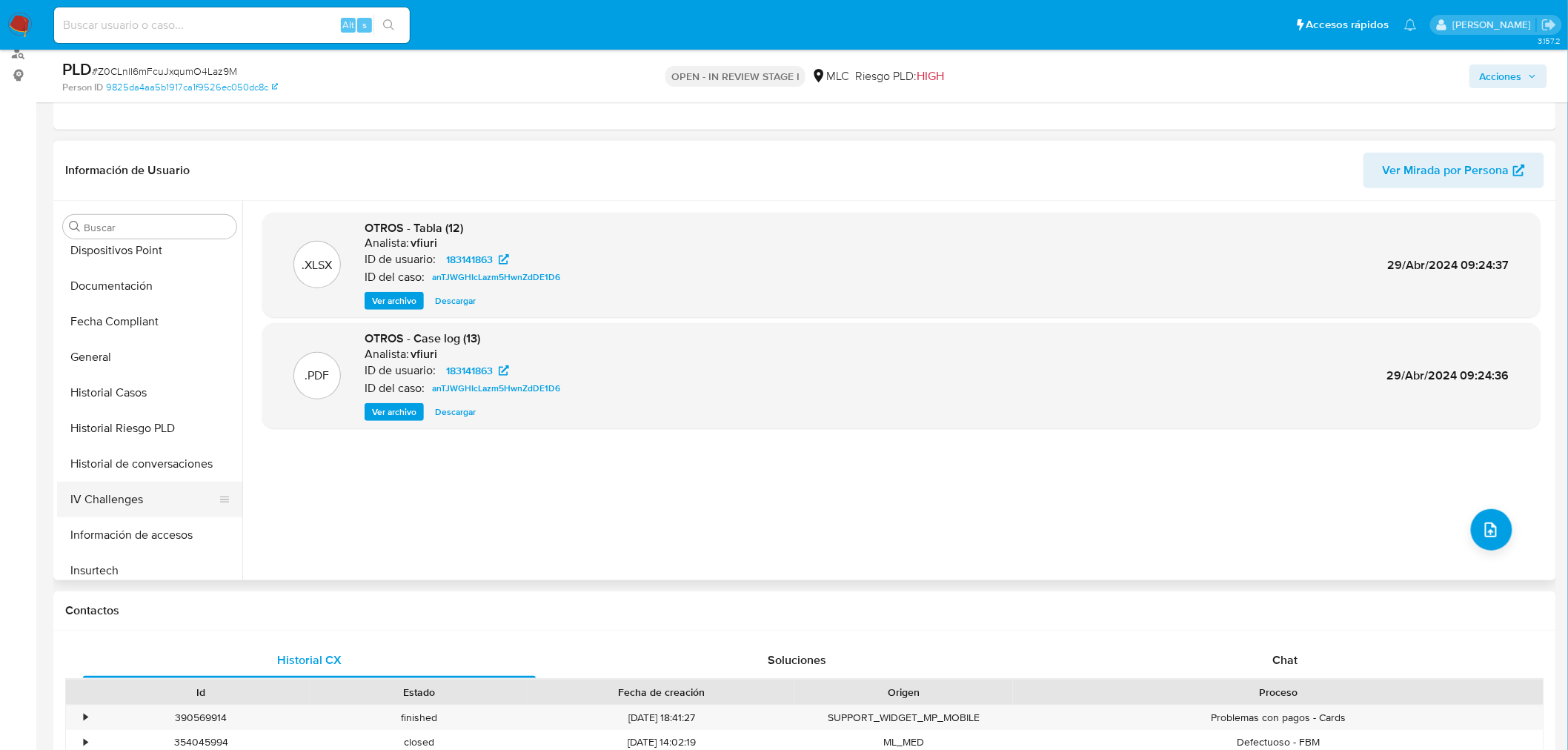
scroll to position [411, 0]
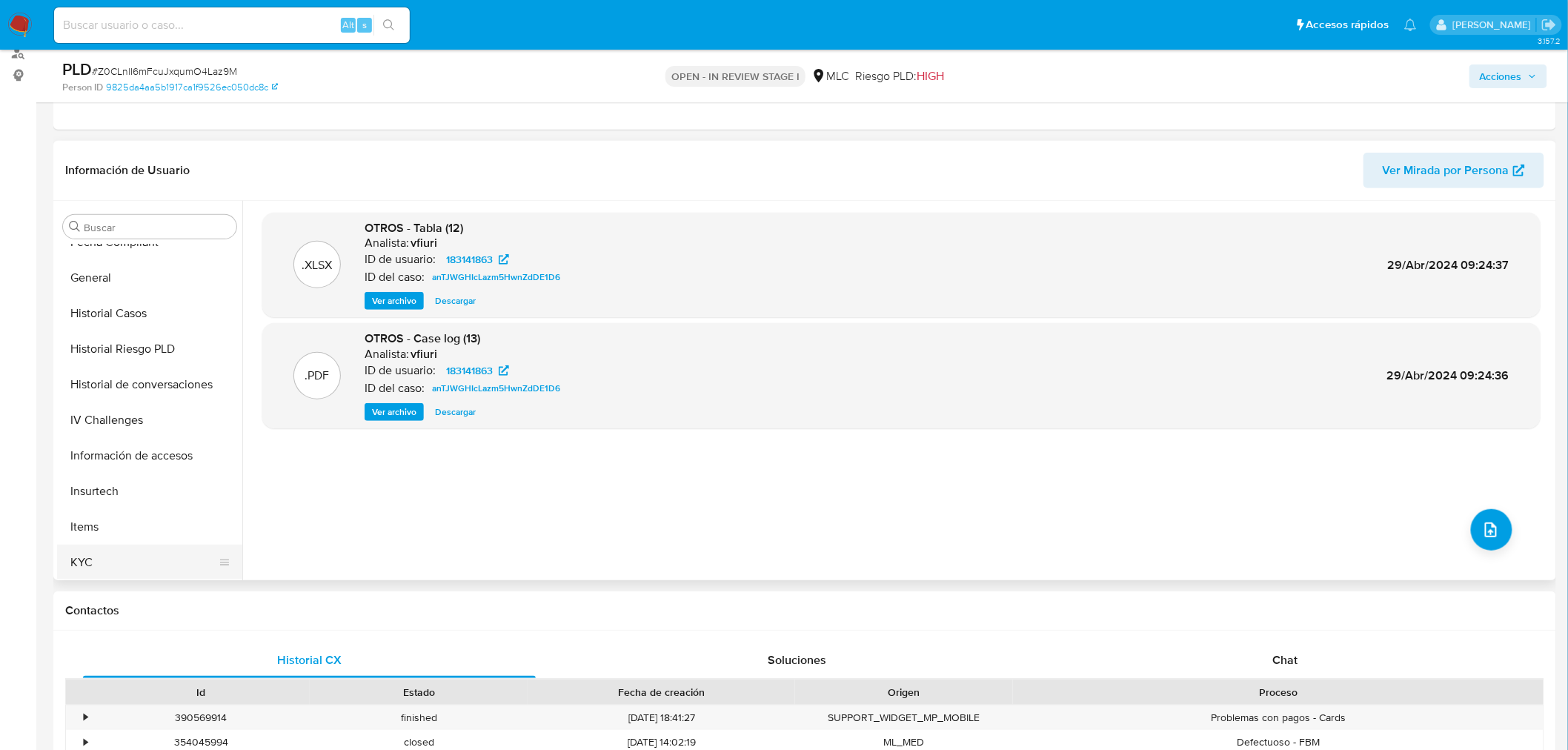
click at [143, 545] on button "KYC" at bounding box center [143, 562] width 173 height 36
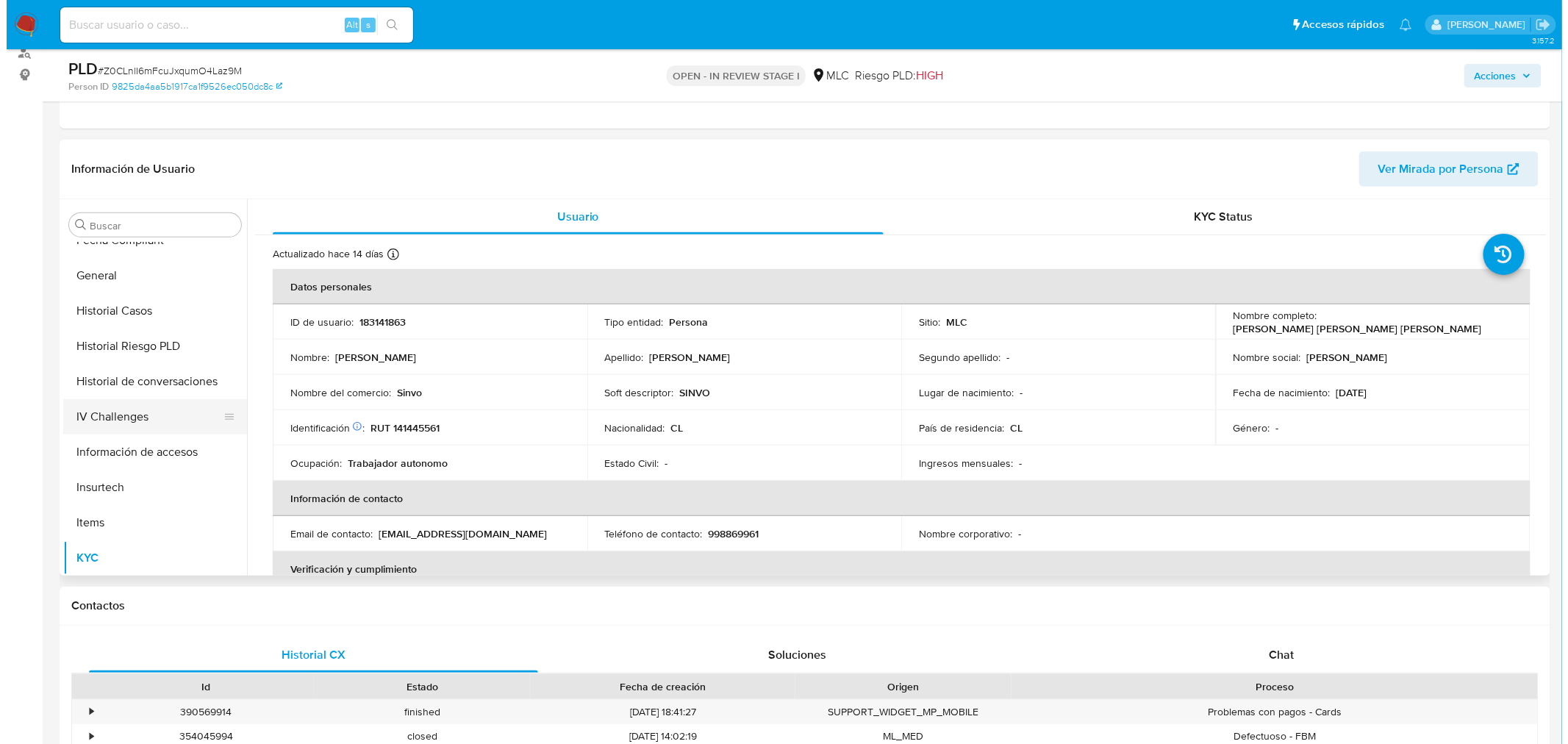
scroll to position [0, 0]
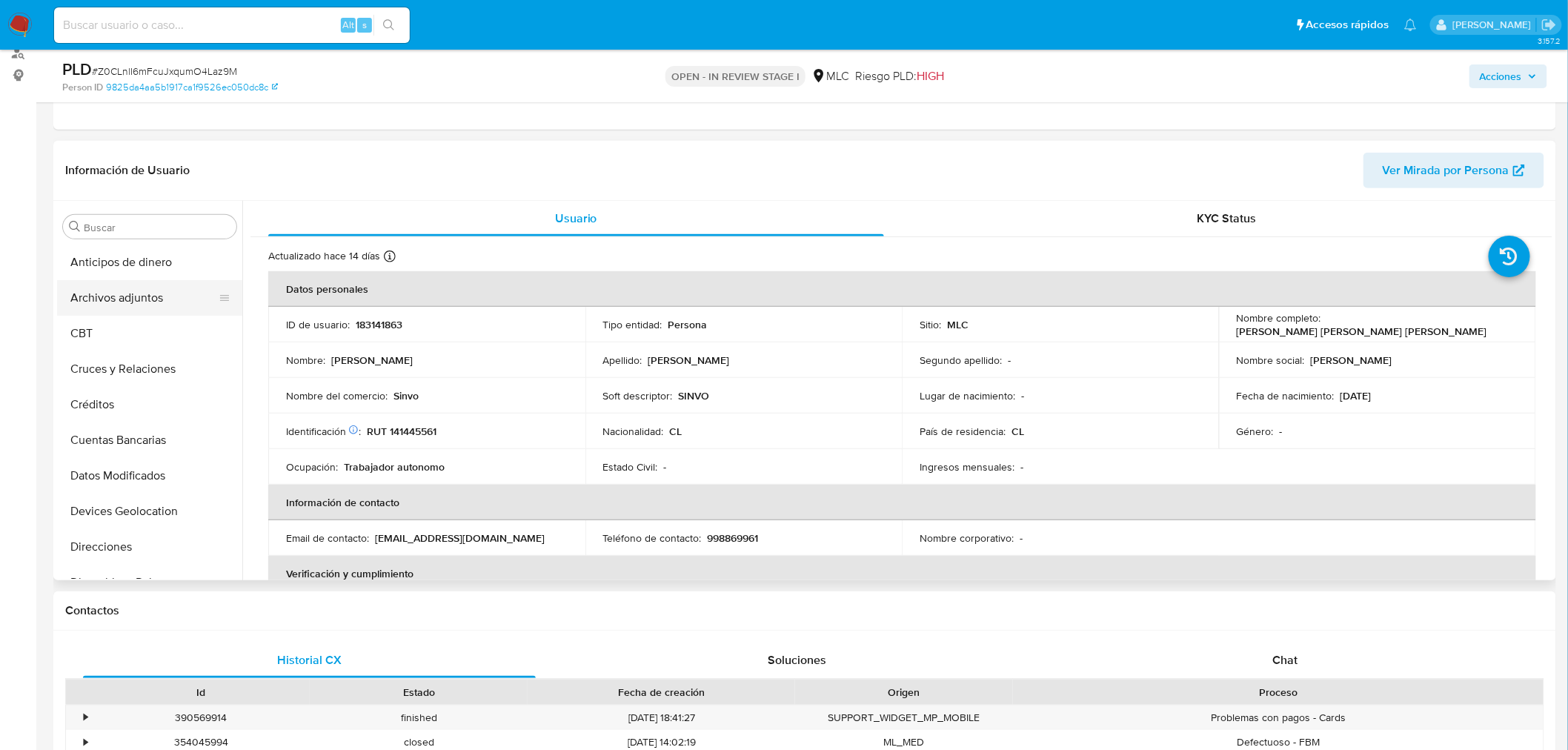
click at [146, 294] on button "Archivos adjuntos" at bounding box center [143, 298] width 173 height 36
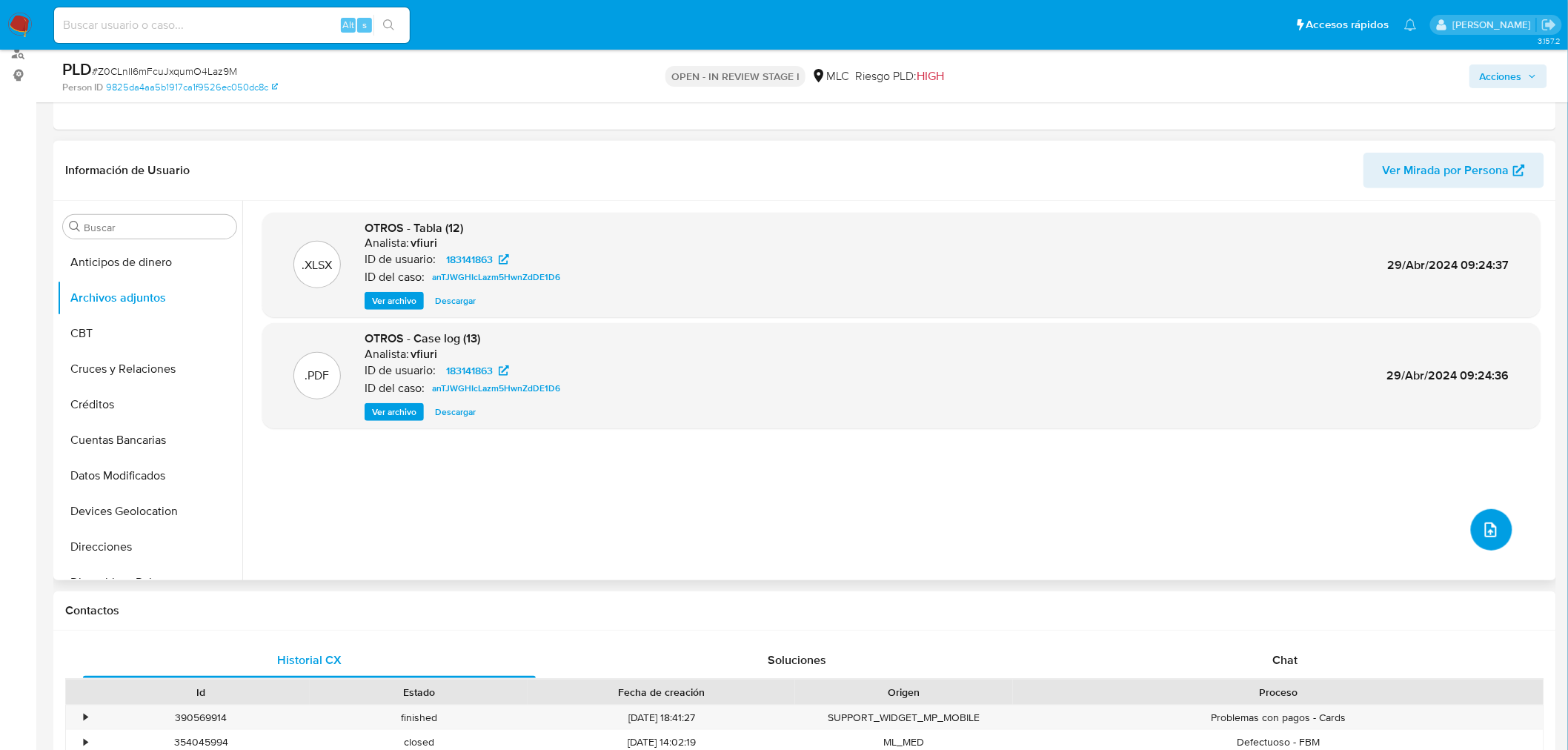
click at [1488, 524] on icon "upload-file" at bounding box center [1491, 530] width 18 height 18
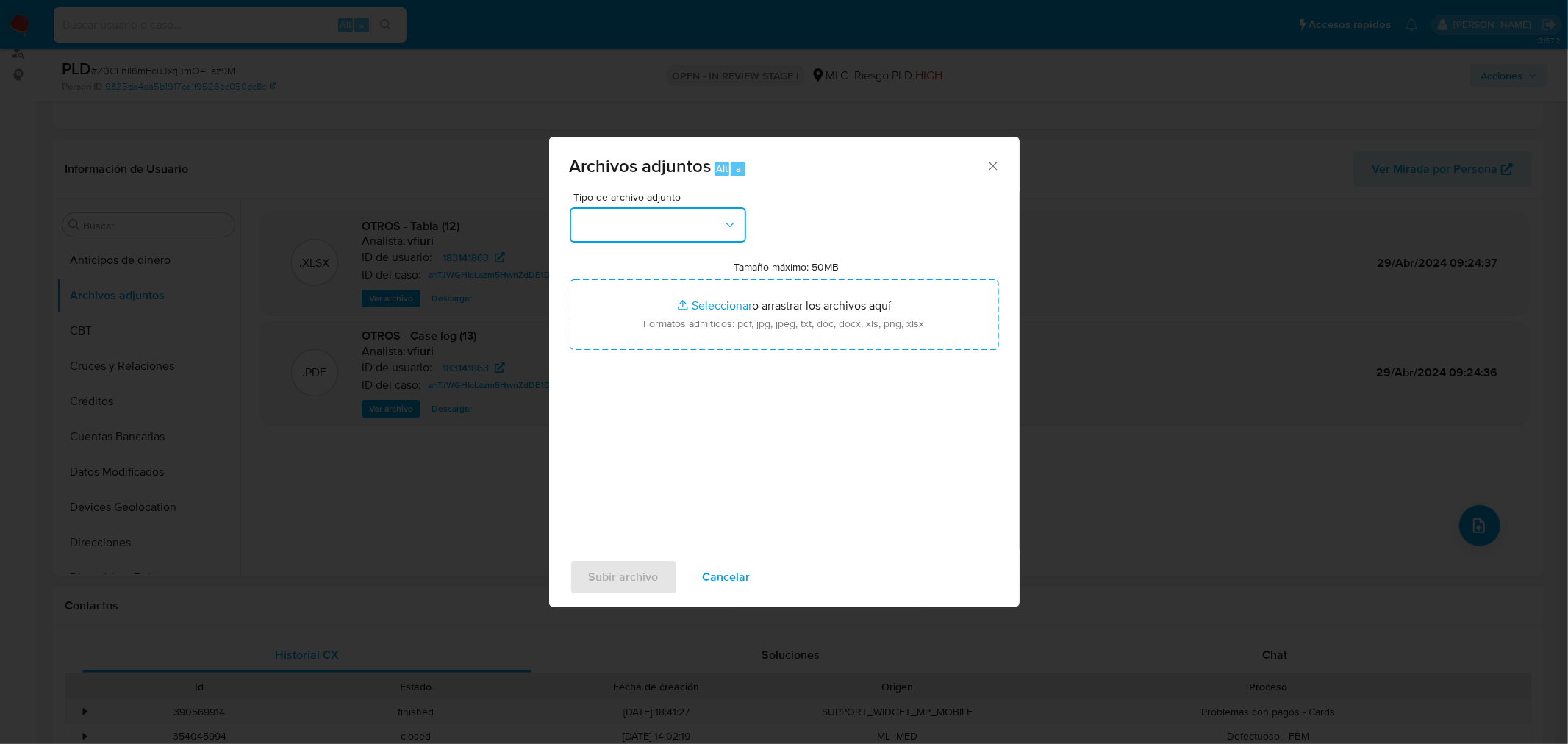
click at [589, 207] on button "button" at bounding box center [658, 225] width 176 height 36
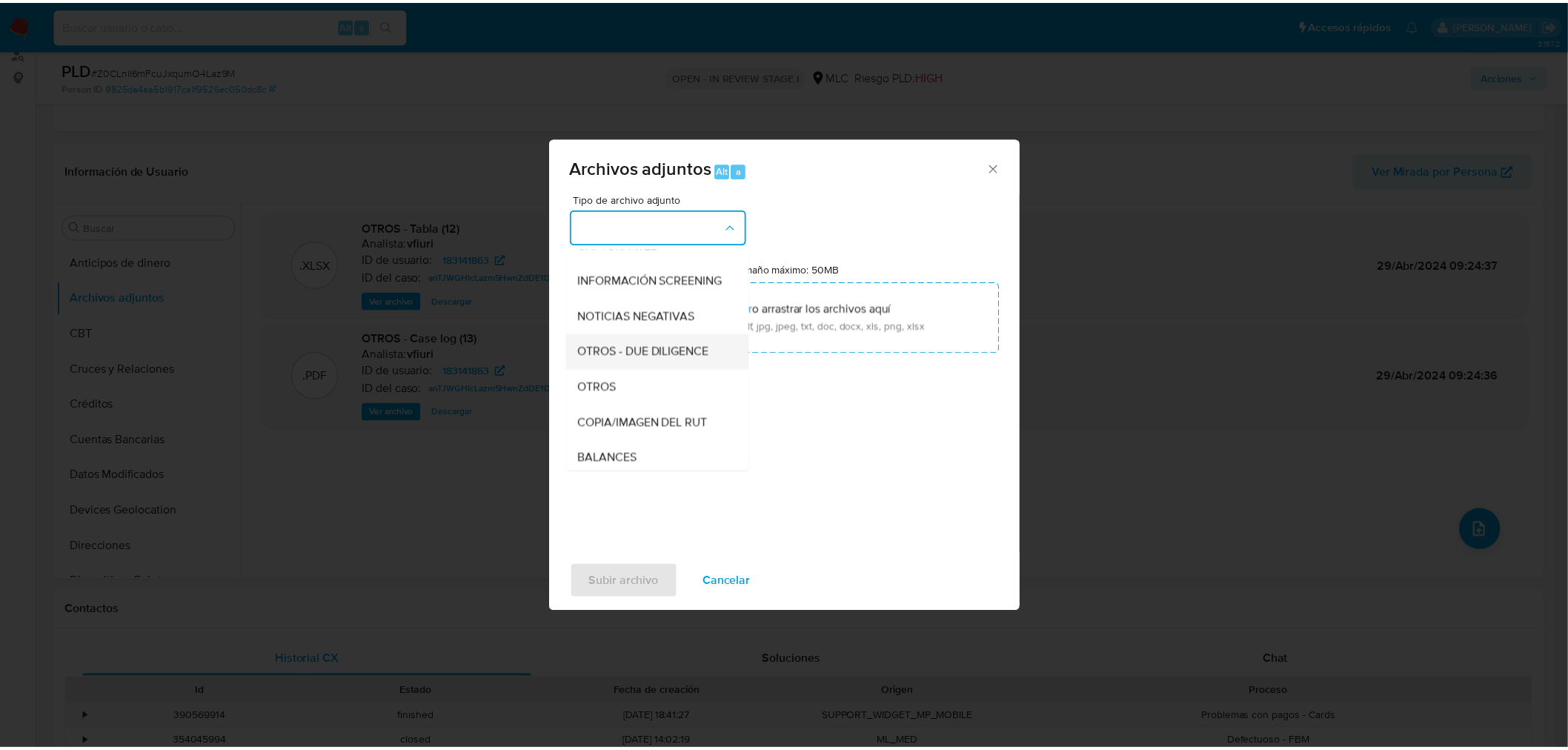
scroll to position [123, 0]
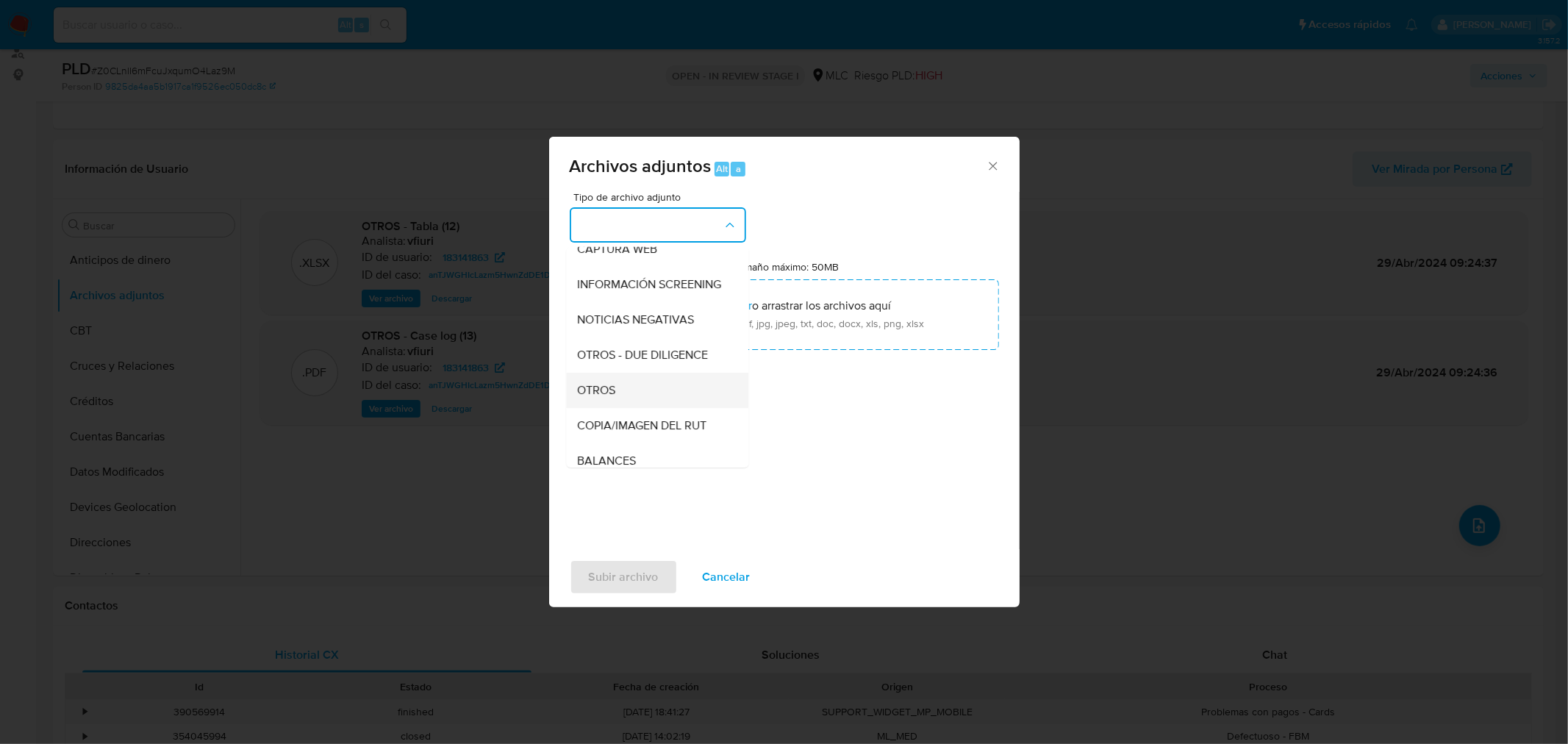
click at [653, 387] on div "OTROS" at bounding box center [652, 390] width 150 height 36
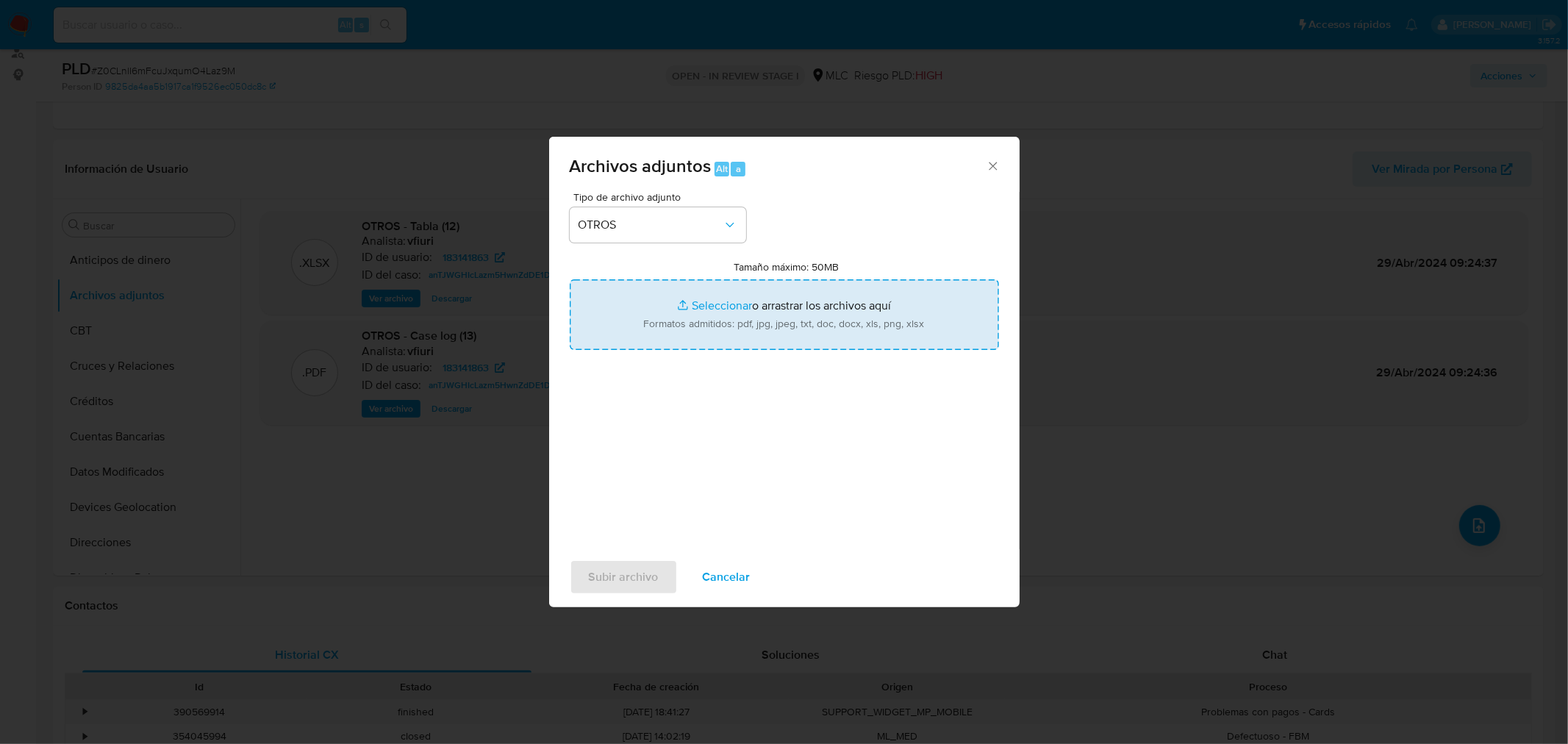
click at [698, 305] on input "Tamaño máximo: 50MB Seleccionar archivos" at bounding box center [784, 314] width 429 height 70
type input "C:\fakepath\183141863 - 13_08_2025.xlsx"
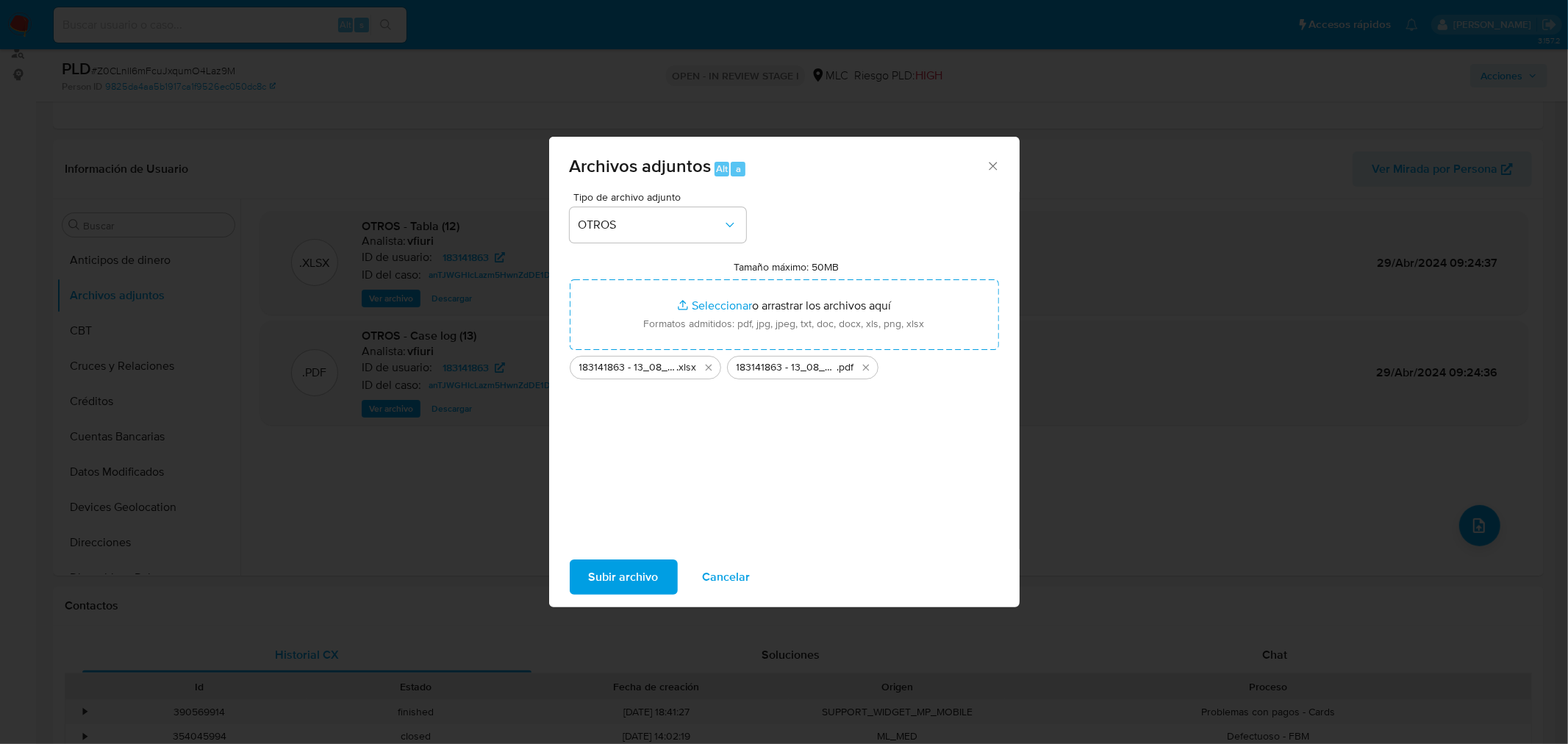
click at [662, 574] on button "Subir archivo" at bounding box center [624, 577] width 108 height 36
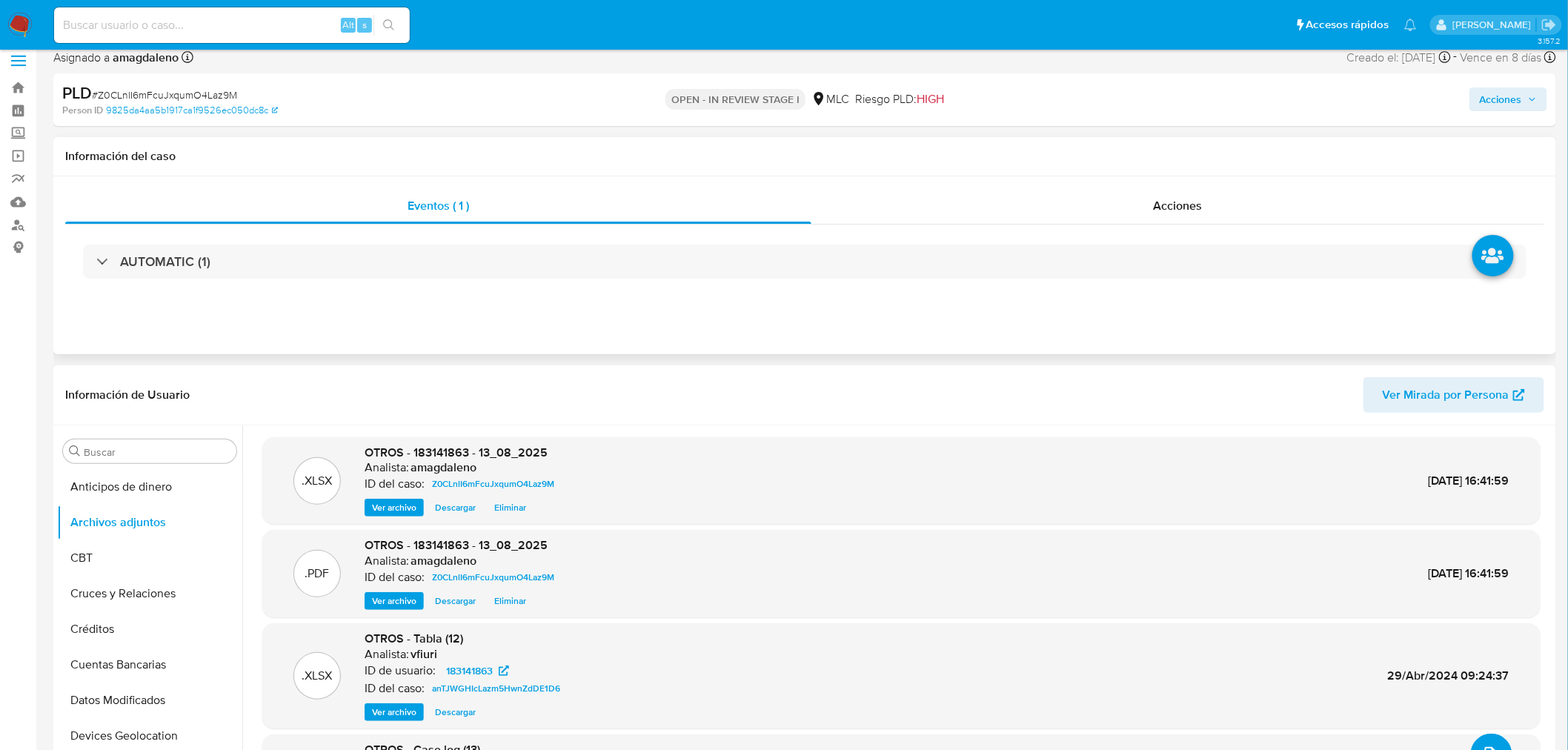
scroll to position [0, 0]
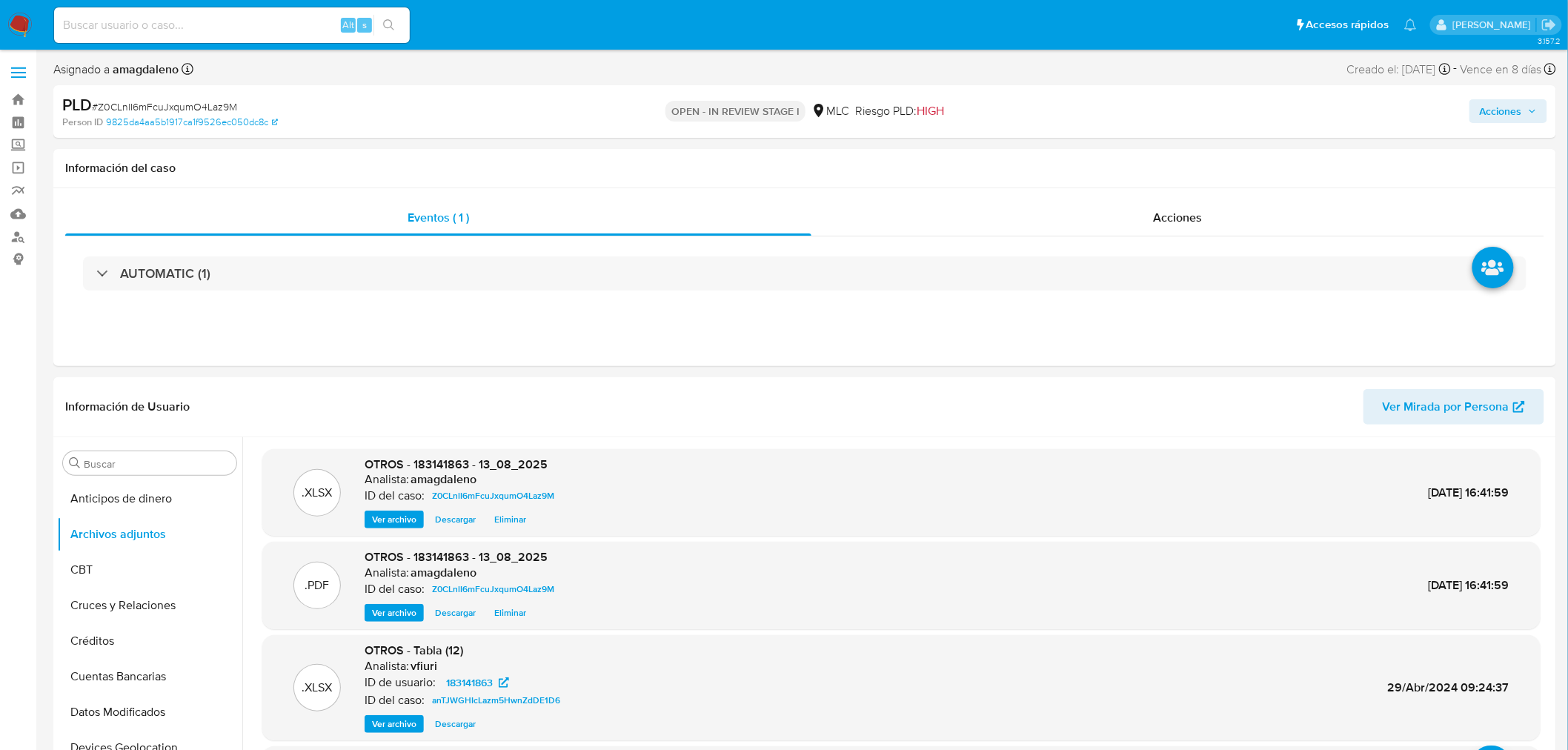
click at [1494, 111] on span "Acciones" at bounding box center [1501, 111] width 43 height 24
click at [1135, 167] on div "Resolución del caso Alt r" at bounding box center [1105, 158] width 141 height 39
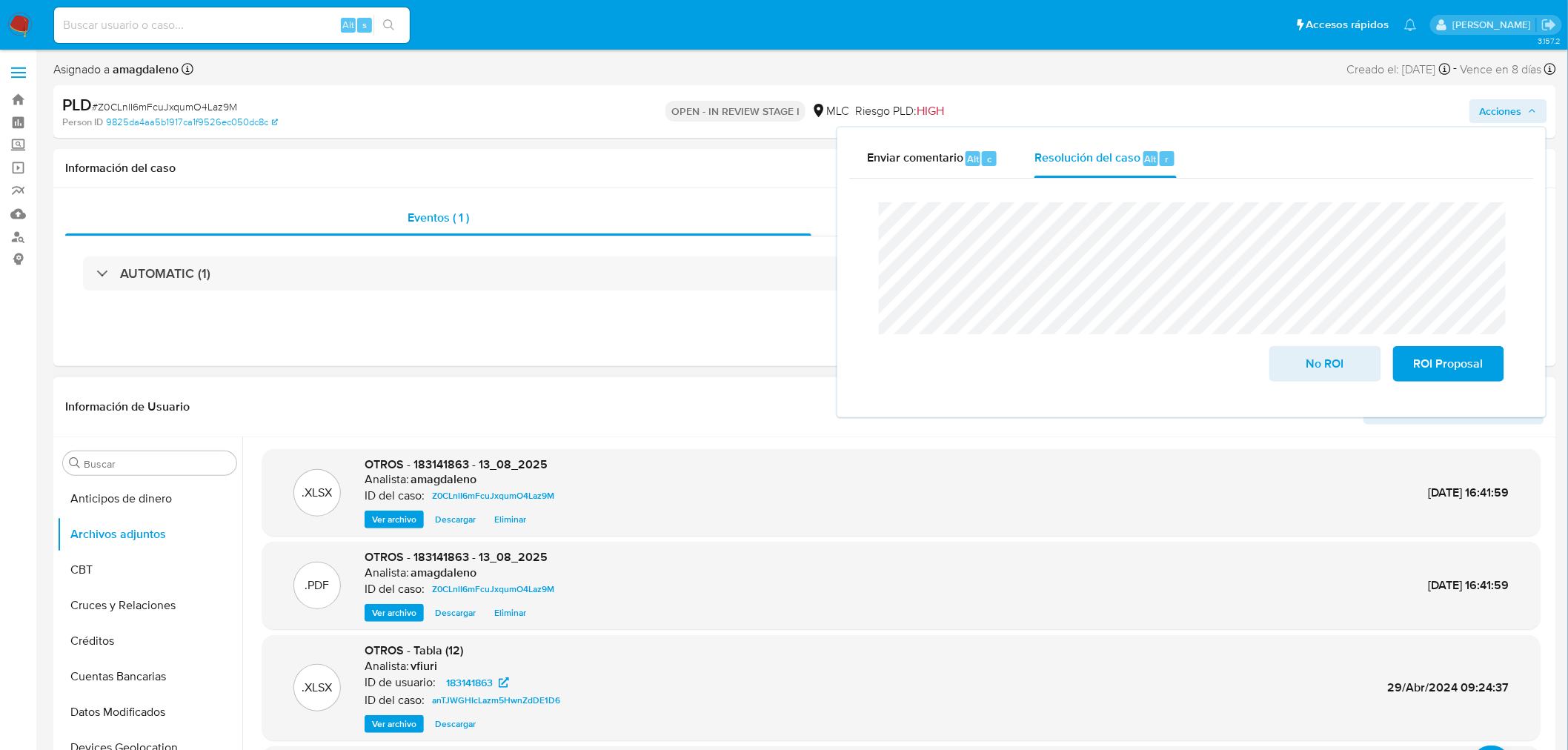
click at [511, 611] on span "Eliminar" at bounding box center [510, 613] width 32 height 15
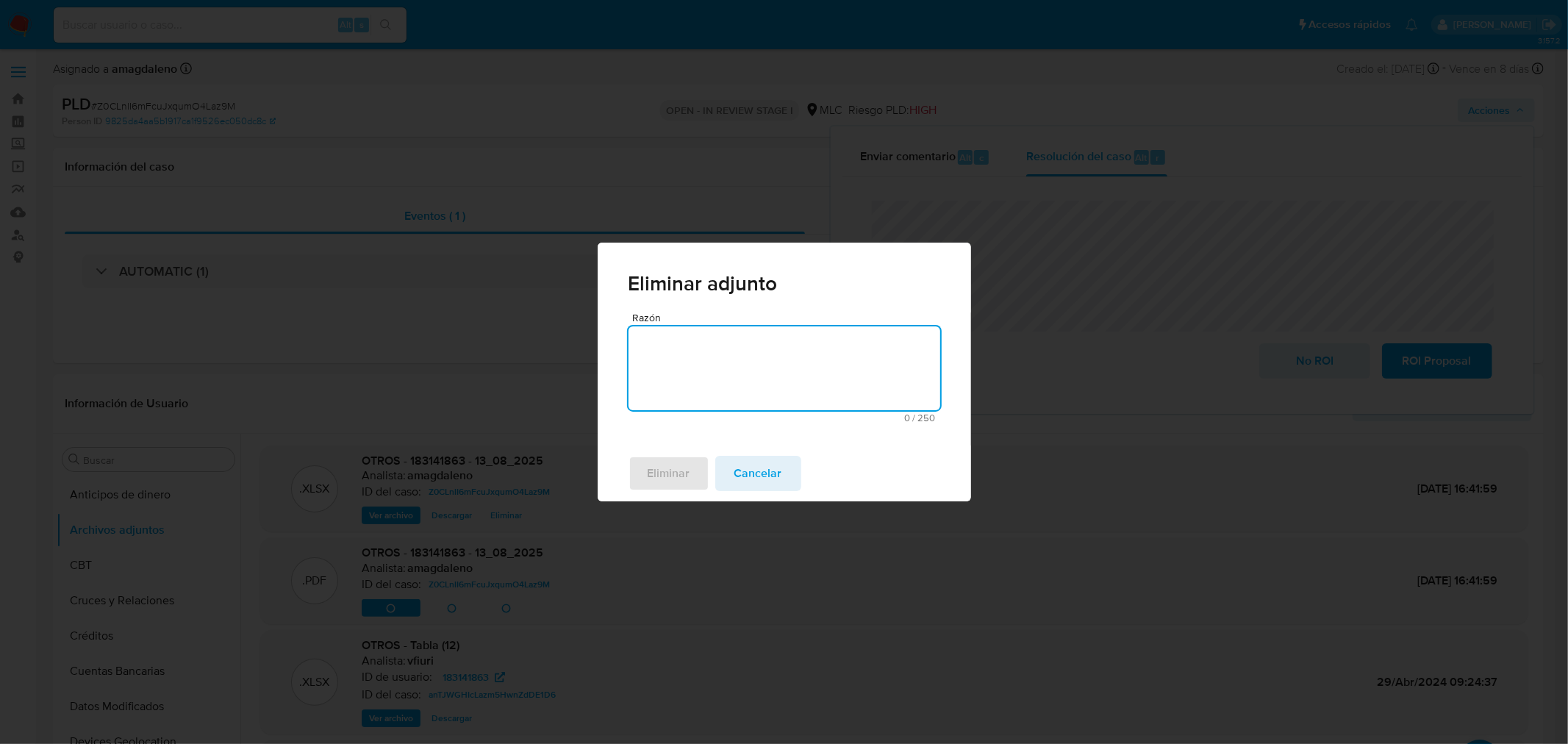
click at [669, 392] on textarea "Razón" at bounding box center [784, 368] width 311 height 84
type textarea "corrección"
click at [659, 471] on span "Eliminar" at bounding box center [669, 474] width 43 height 33
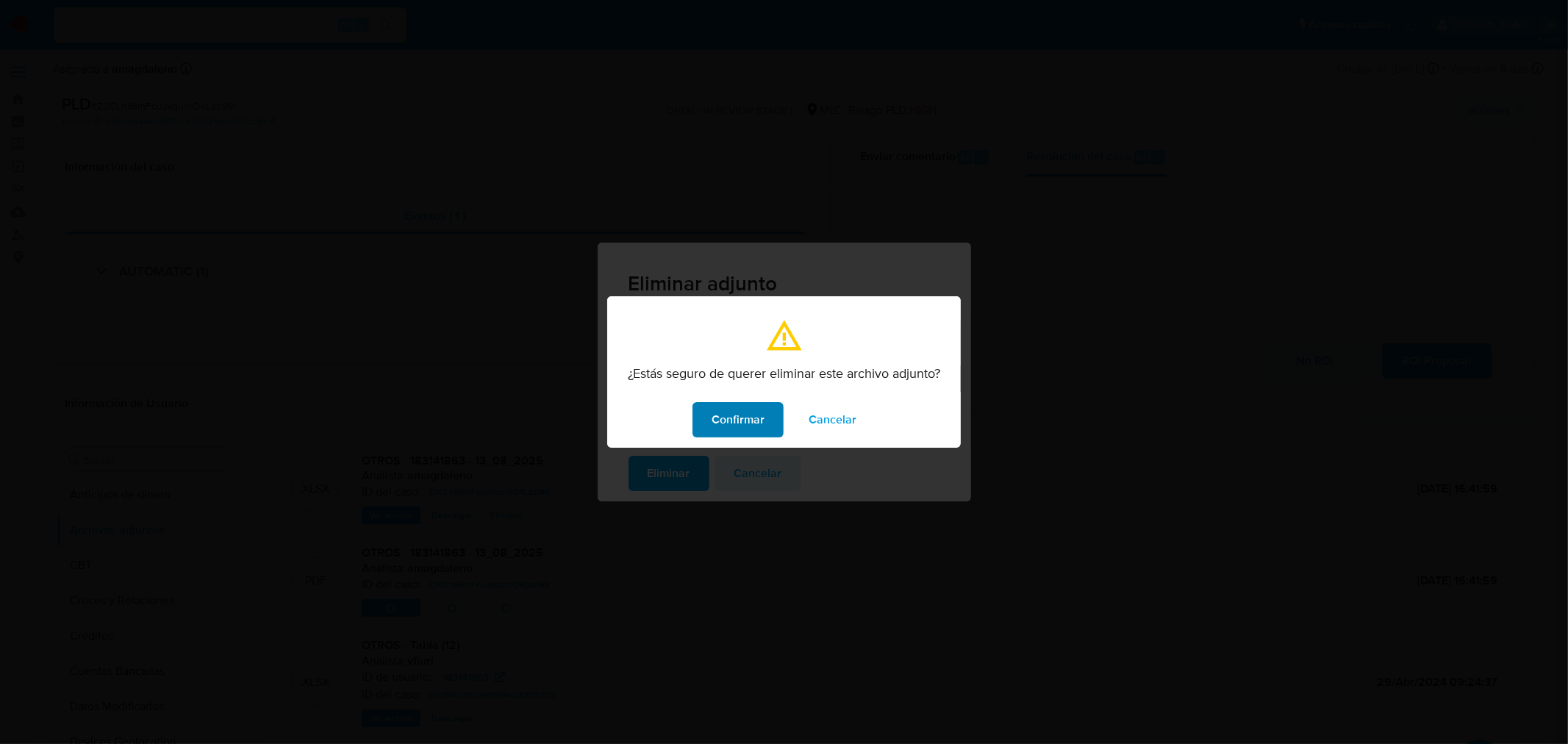
click at [744, 416] on span "Confirmar" at bounding box center [738, 419] width 53 height 33
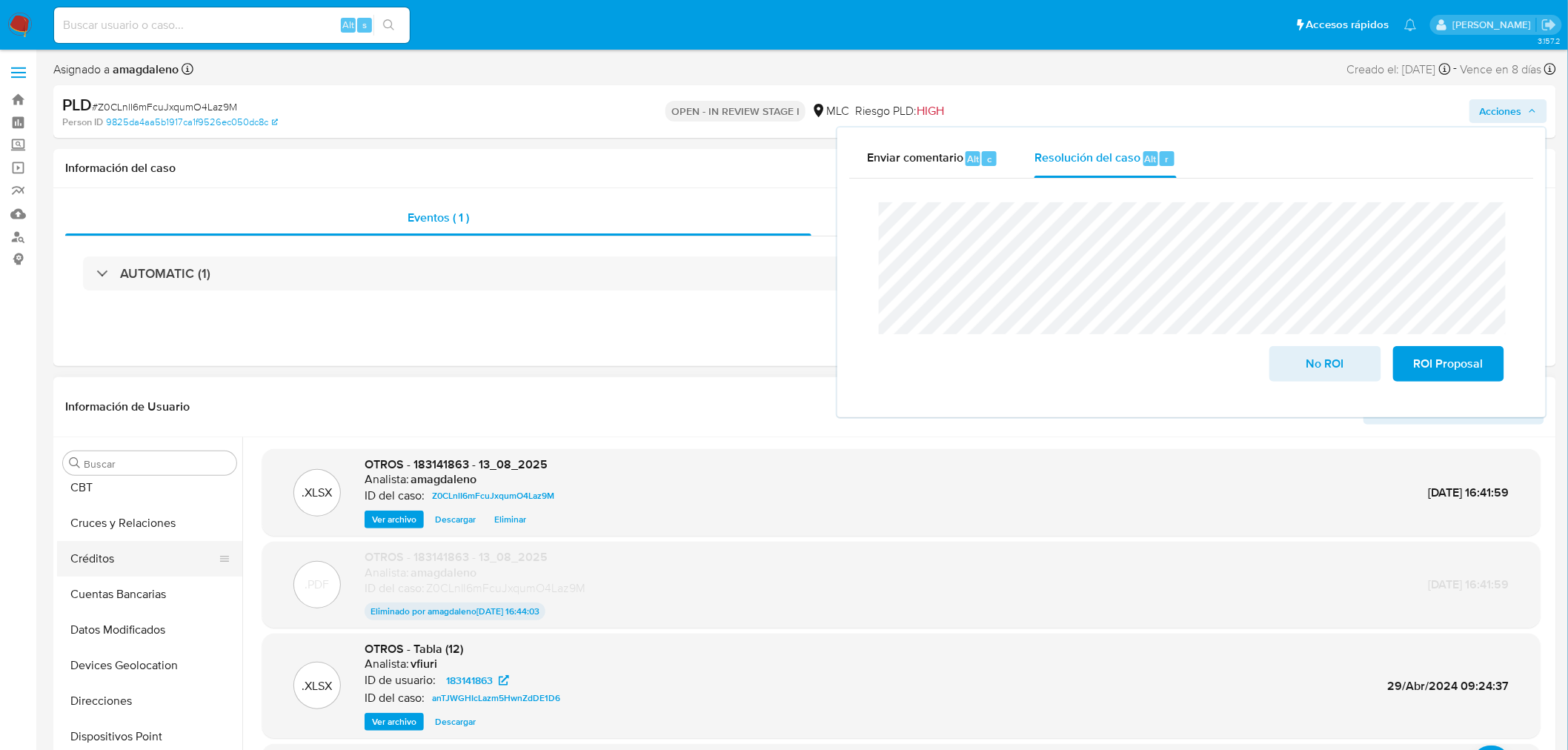
scroll to position [164, 0]
click at [100, 690] on button "Documentación" at bounding box center [143, 689] width 173 height 36
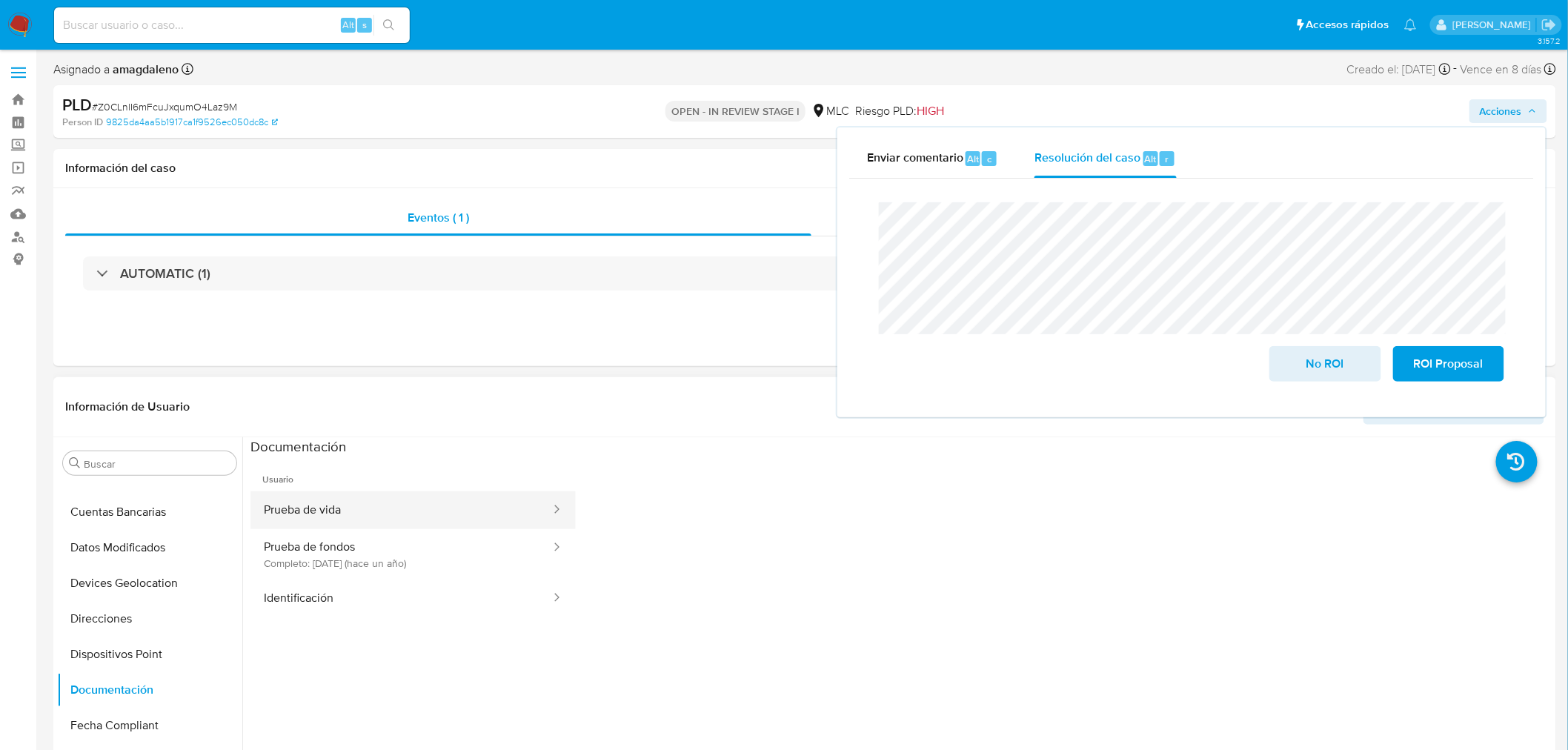
click at [348, 513] on button "Prueba de vida" at bounding box center [401, 509] width 302 height 38
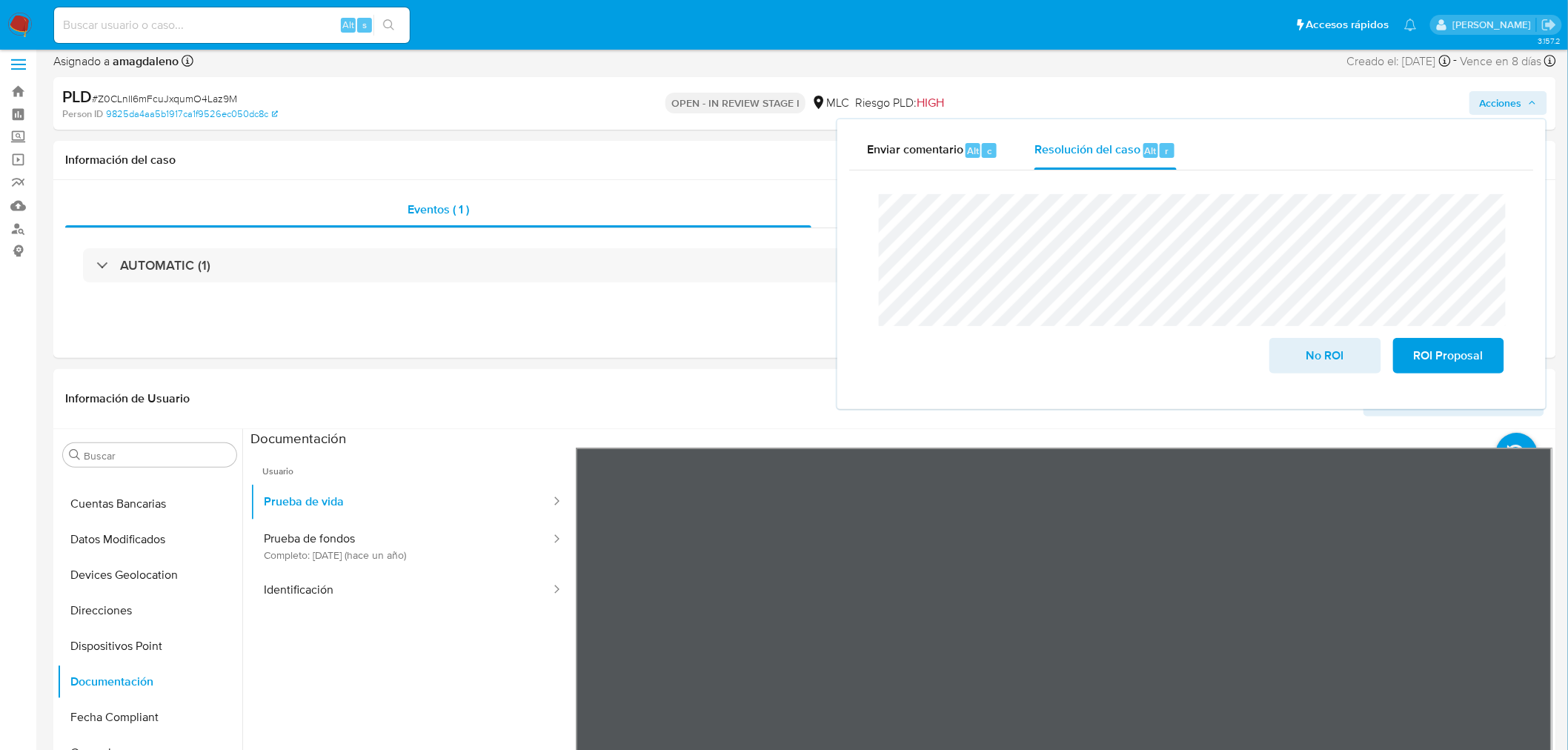
scroll to position [67, 0]
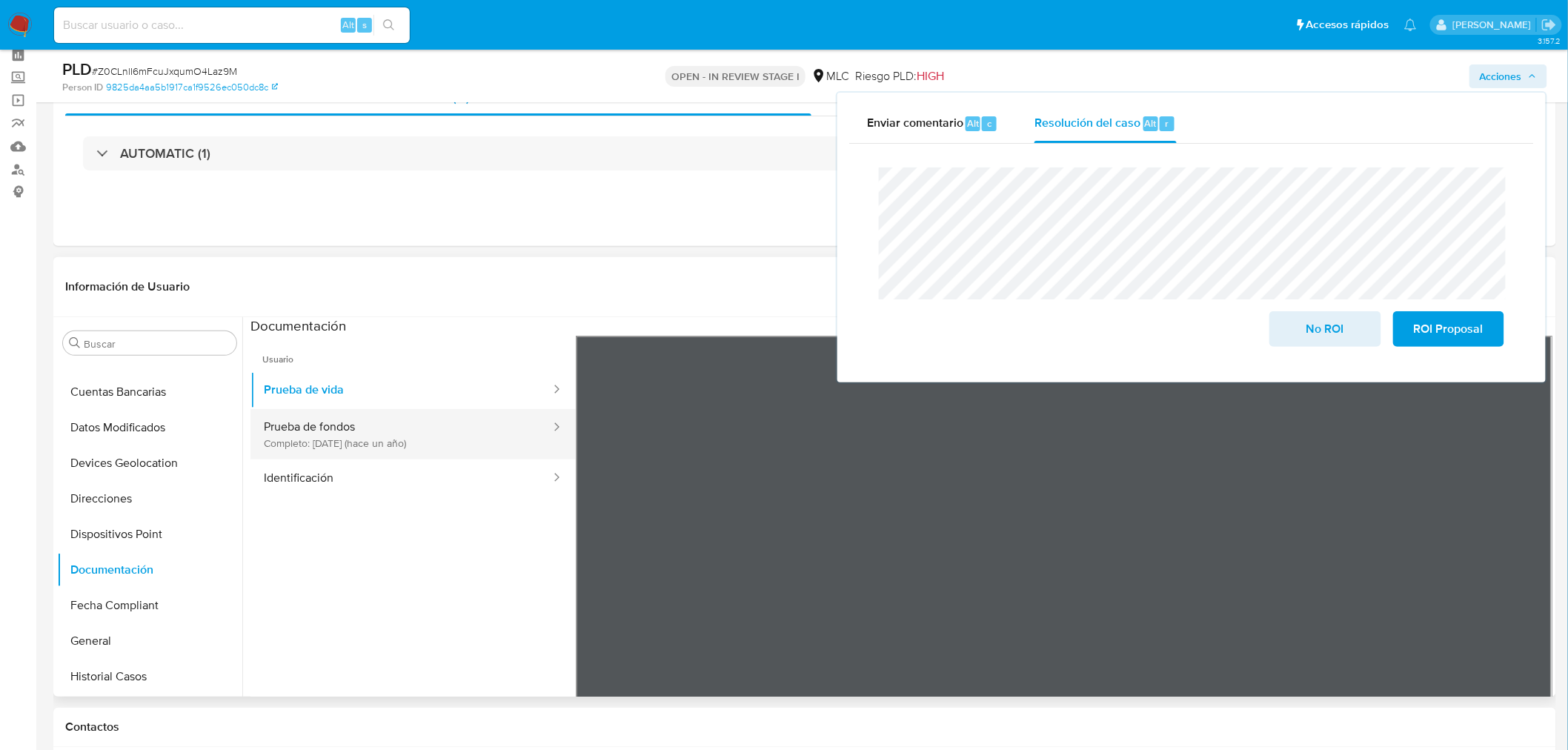
click at [354, 440] on button "Prueba de fondos Completo: 22/07/2024 (hace un año)" at bounding box center [401, 433] width 302 height 50
drag, startPoint x: 568, startPoint y: 470, endPoint x: 403, endPoint y: 478, distance: 165.2
click at [403, 478] on button "Identificación" at bounding box center [401, 478] width 302 height 38
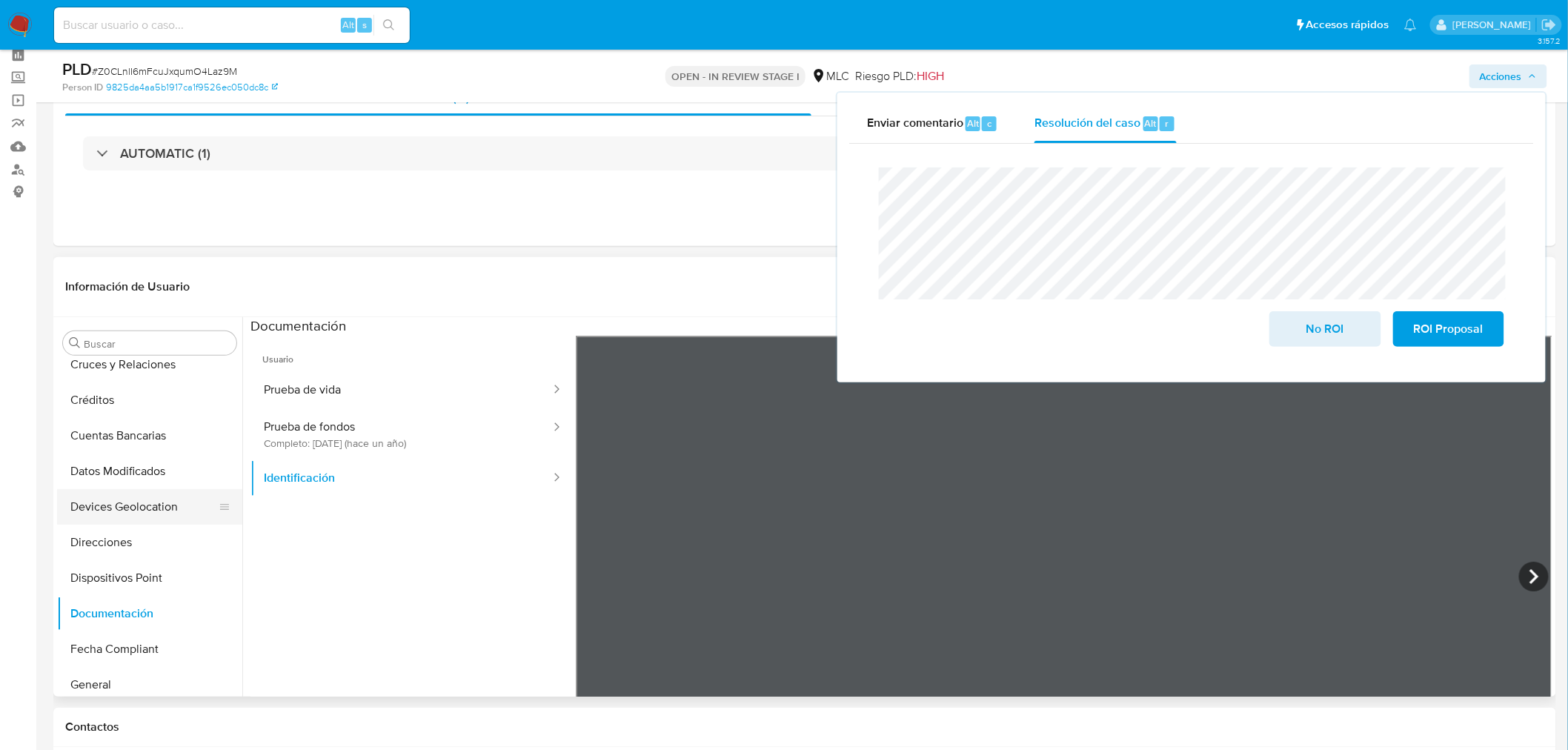
scroll to position [82, 0]
click at [123, 589] on button "Direcciones" at bounding box center [143, 581] width 173 height 36
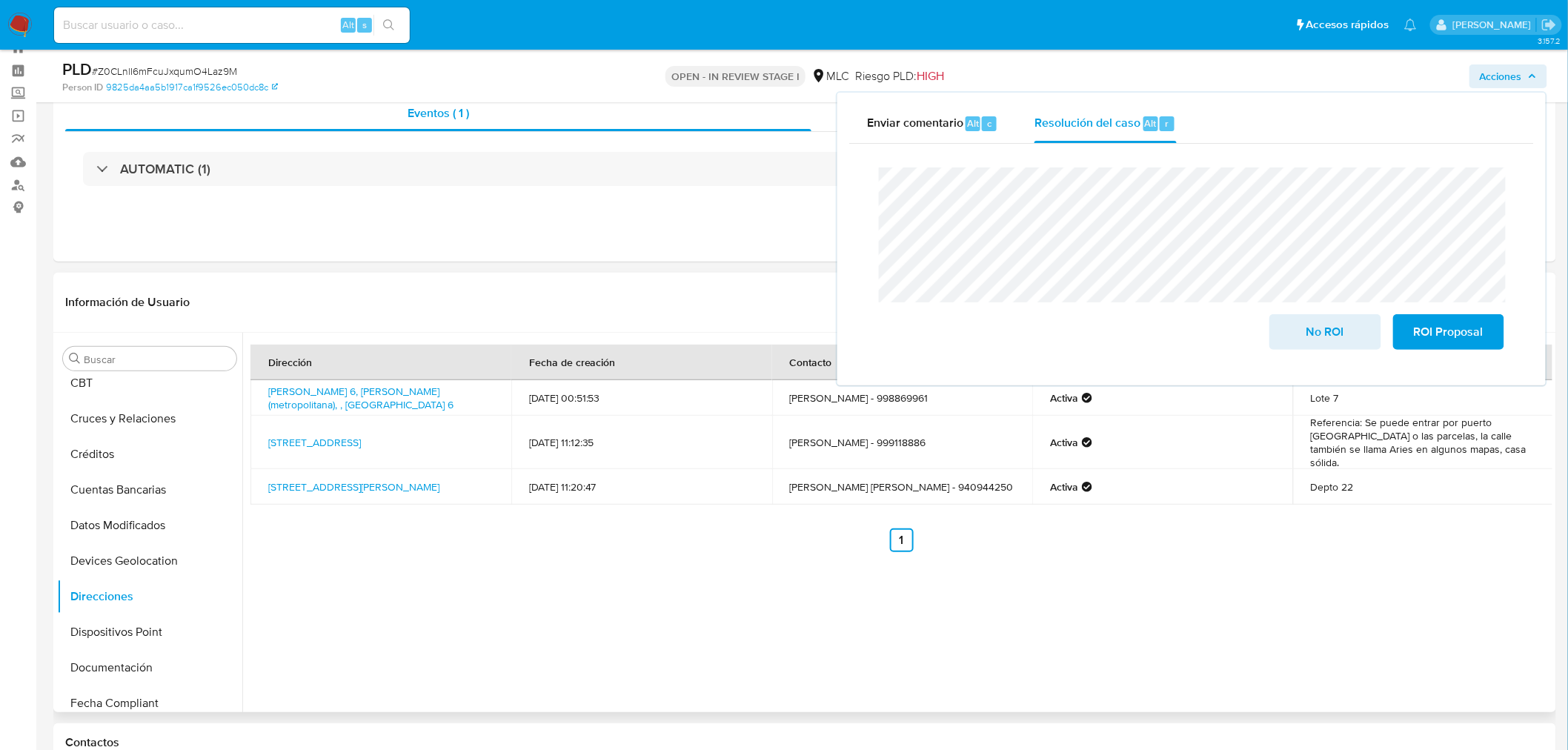
scroll to position [0, 0]
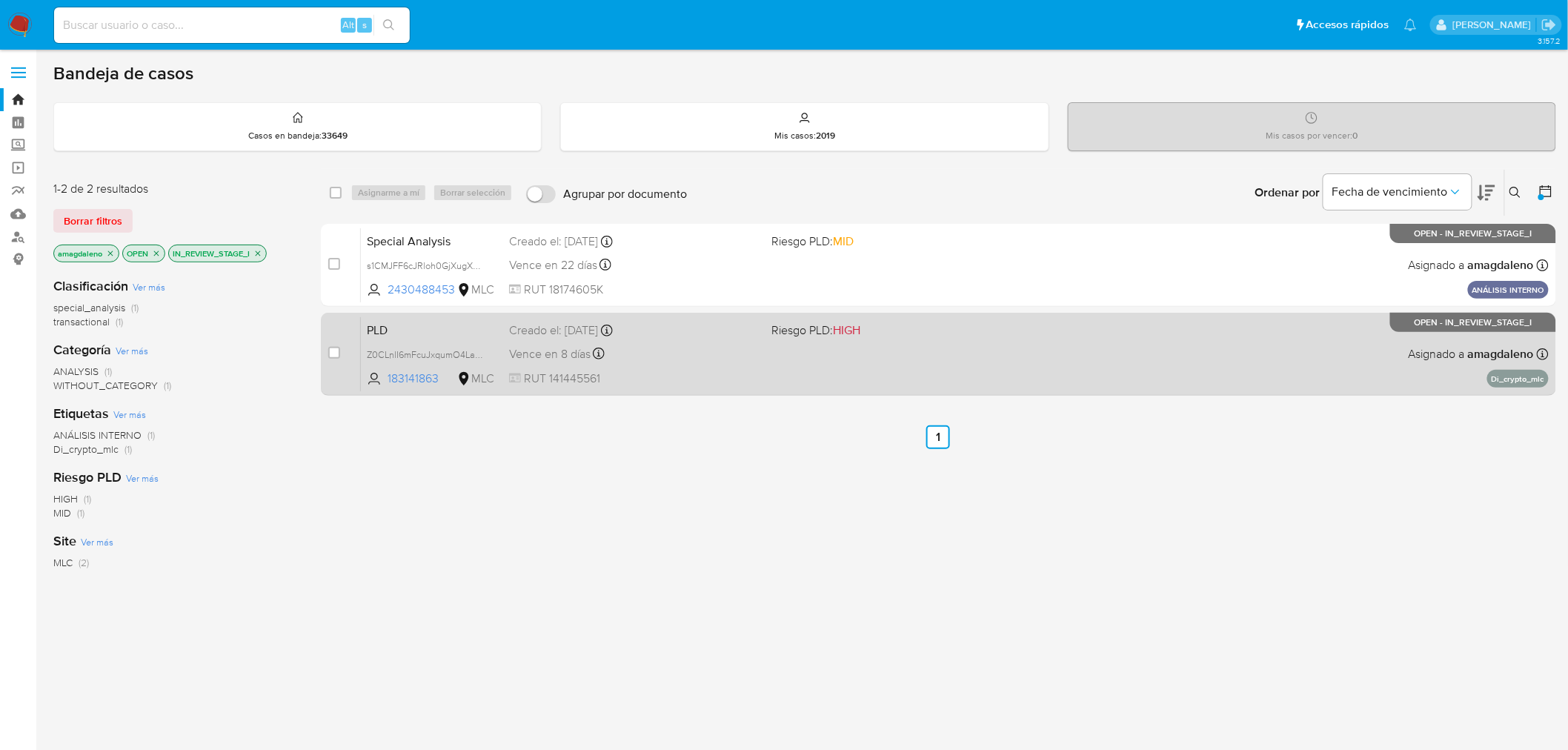
click at [1105, 368] on div "PLD Z0CLnlI6mFcuJxqumO4Laz9M 183141863 MLC Riesgo PLD: HIGH Creado el: [DATE] C…" at bounding box center [955, 353] width 1188 height 75
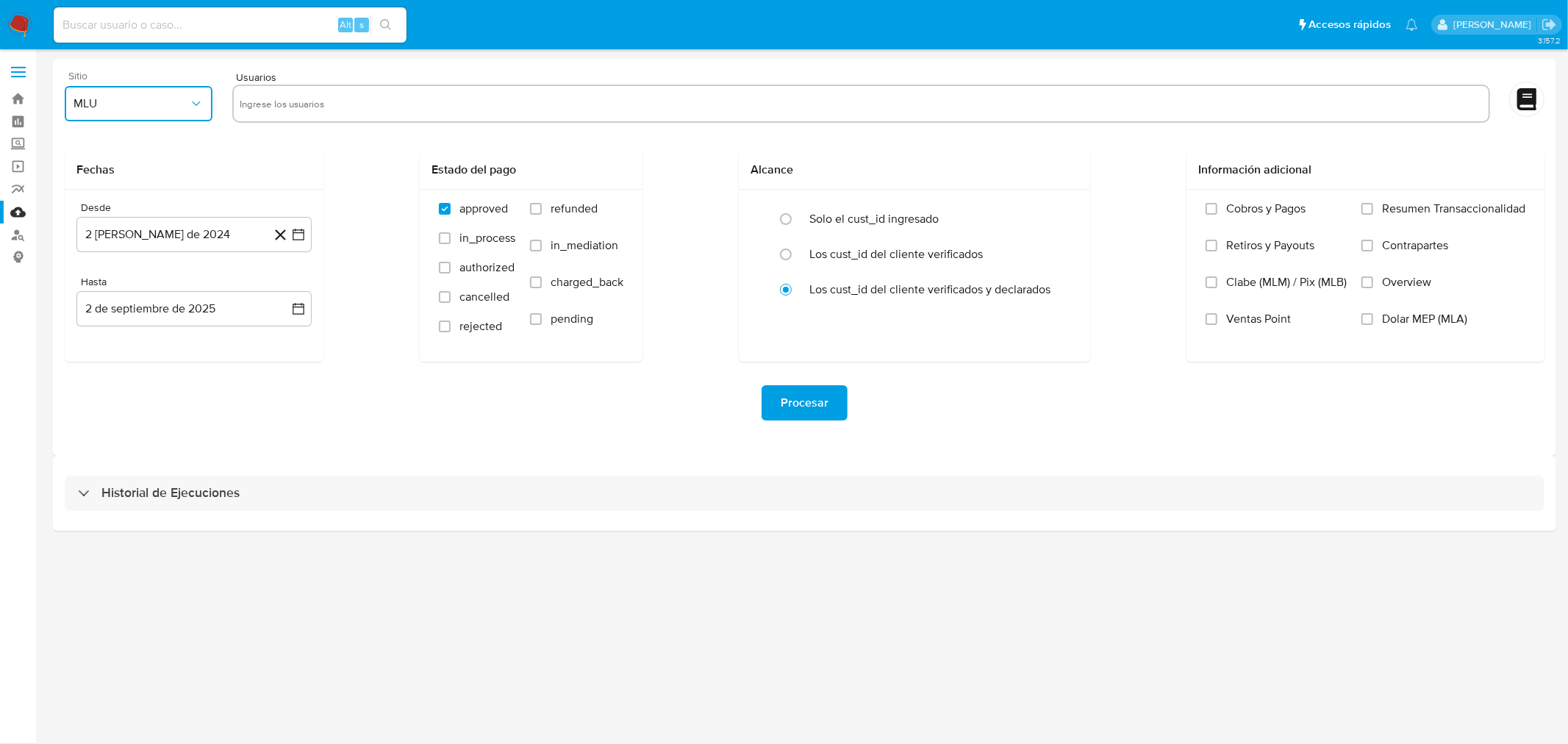
click at [142, 101] on span "MLU" at bounding box center [131, 104] width 116 height 15
click at [104, 360] on div "MLC" at bounding box center [135, 355] width 122 height 36
click at [309, 105] on input "text" at bounding box center [861, 104] width 1243 height 24
type input "76334845-8"
click at [12, 241] on link "Buscador de personas" at bounding box center [87, 234] width 175 height 23
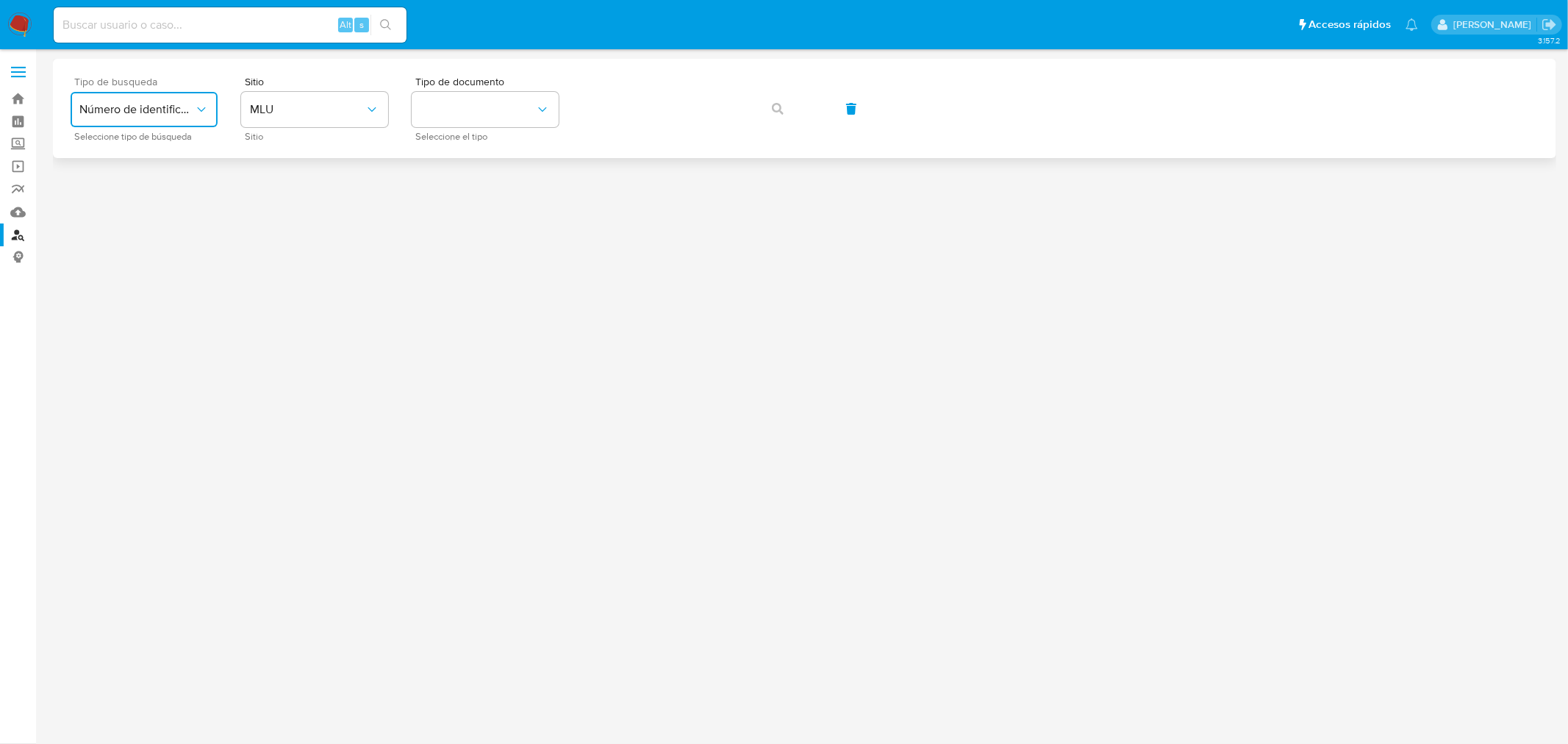
click at [119, 107] on span "Número de identificación" at bounding box center [136, 110] width 115 height 15
drag, startPoint x: 148, startPoint y: 163, endPoint x: 156, endPoint y: 158, distance: 9.4
click at [149, 162] on span "Número de identificación" at bounding box center [139, 156] width 121 height 30
click at [300, 92] on button "site_id" at bounding box center [314, 110] width 147 height 36
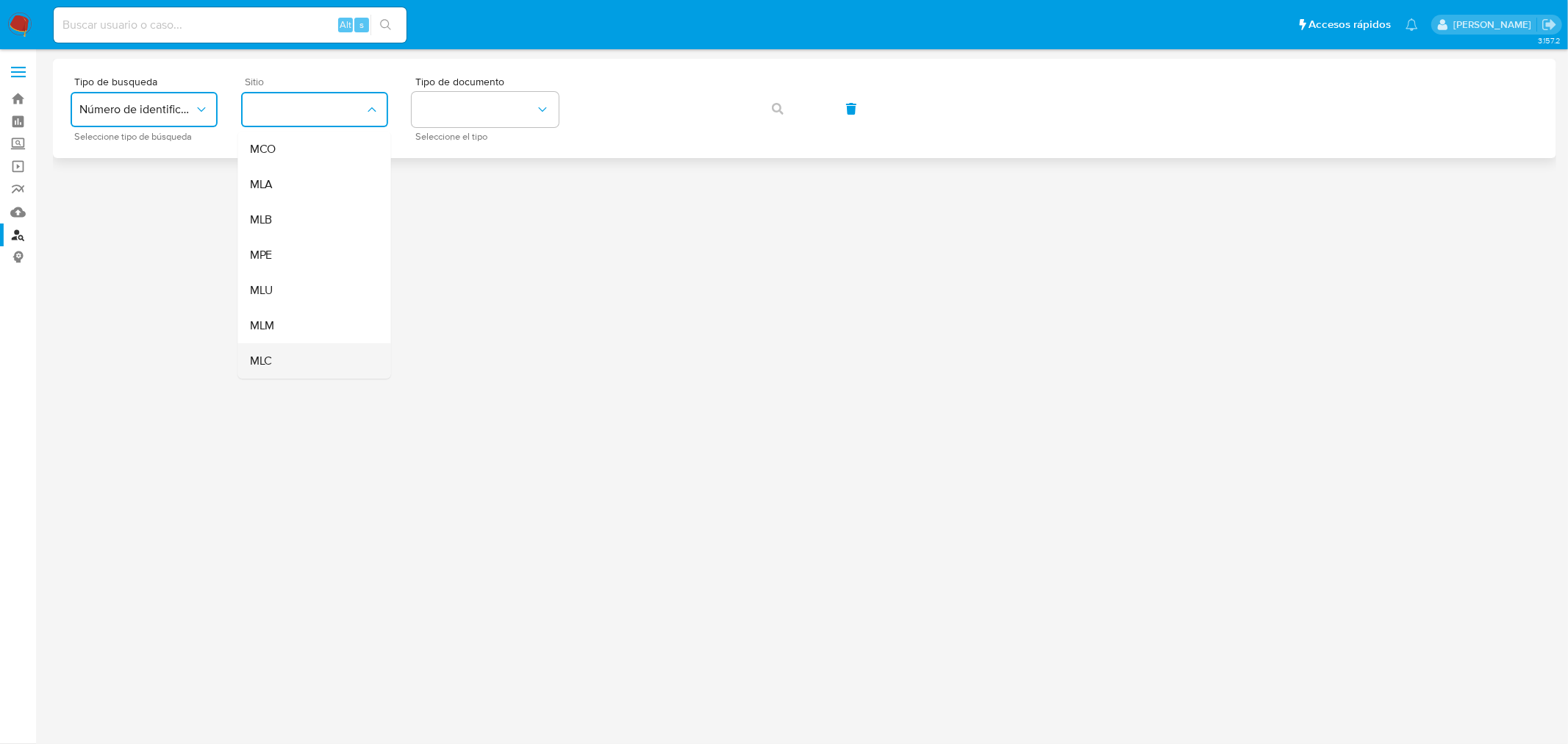
click at [261, 365] on span "MLC" at bounding box center [261, 361] width 23 height 15
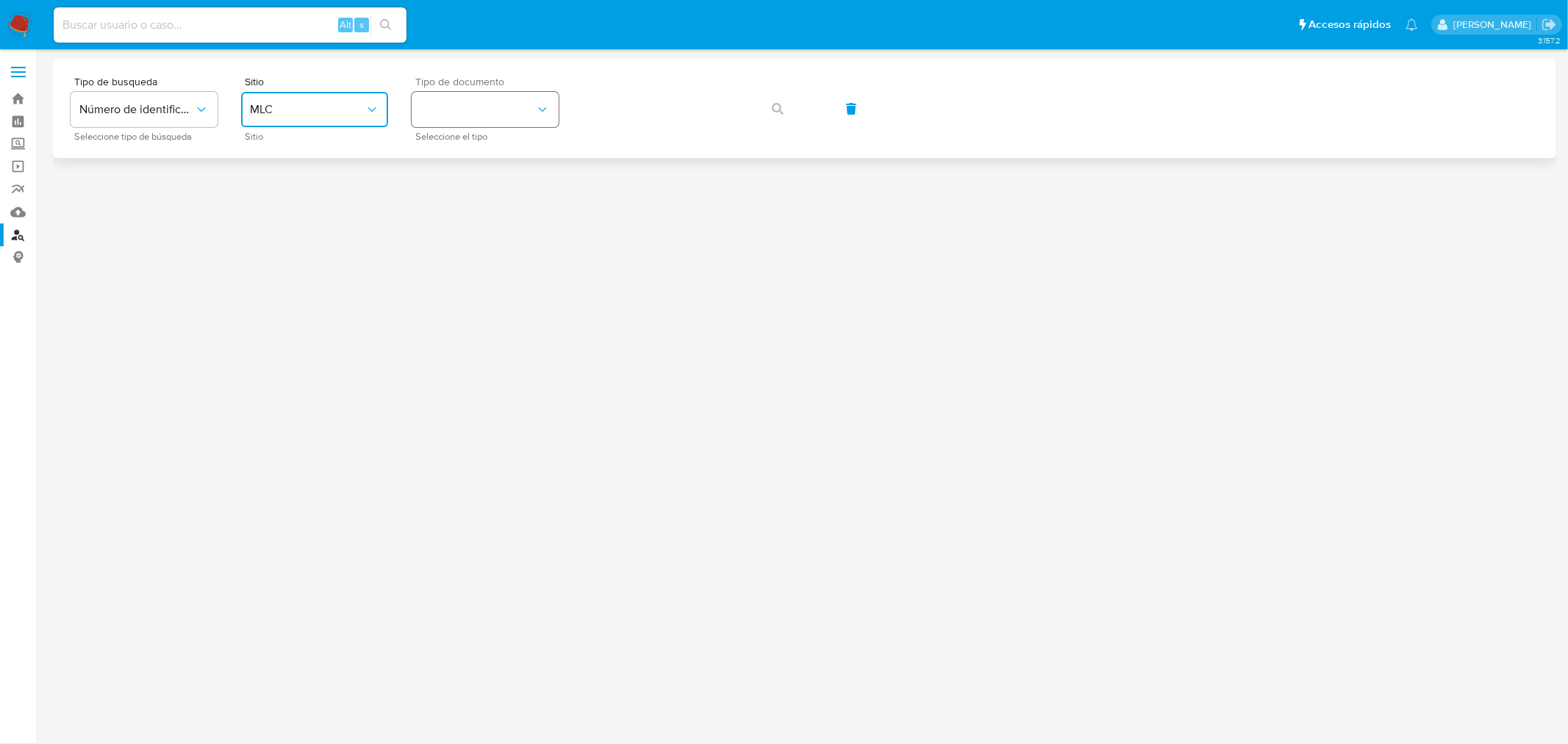
click at [500, 111] on button "identificationType" at bounding box center [485, 110] width 147 height 36
drag, startPoint x: 473, startPoint y: 157, endPoint x: 570, endPoint y: 106, distance: 109.6
click at [474, 156] on div "RUT RUT" at bounding box center [480, 156] width 121 height 50
click at [775, 116] on span "button" at bounding box center [778, 109] width 12 height 33
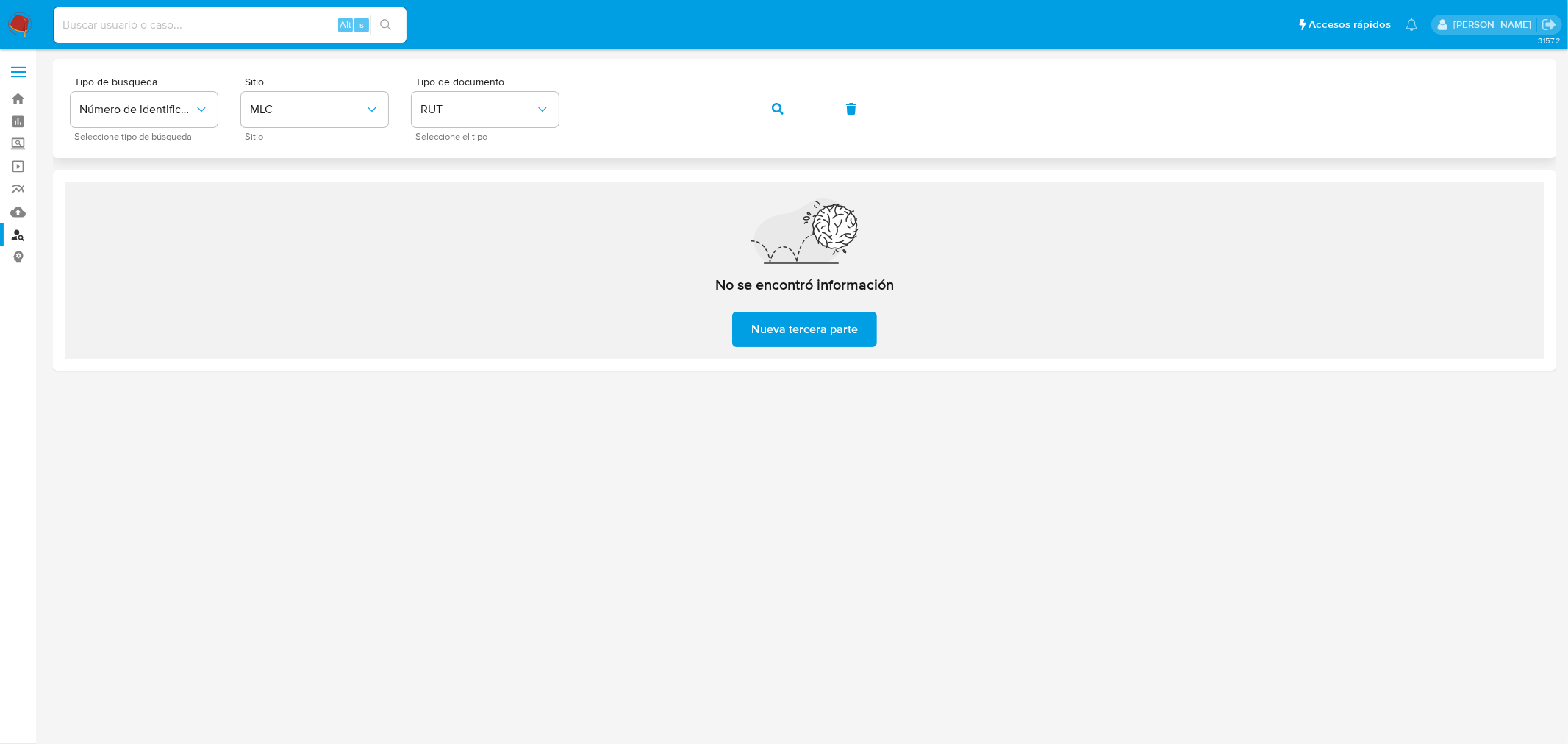
click at [773, 114] on span "button" at bounding box center [778, 109] width 12 height 33
click at [773, 110] on icon "button" at bounding box center [778, 109] width 12 height 12
click at [781, 111] on icon "button" at bounding box center [778, 109] width 12 height 12
click at [508, 475] on div at bounding box center [804, 396] width 1504 height 675
click at [761, 111] on button "button" at bounding box center [777, 109] width 50 height 36
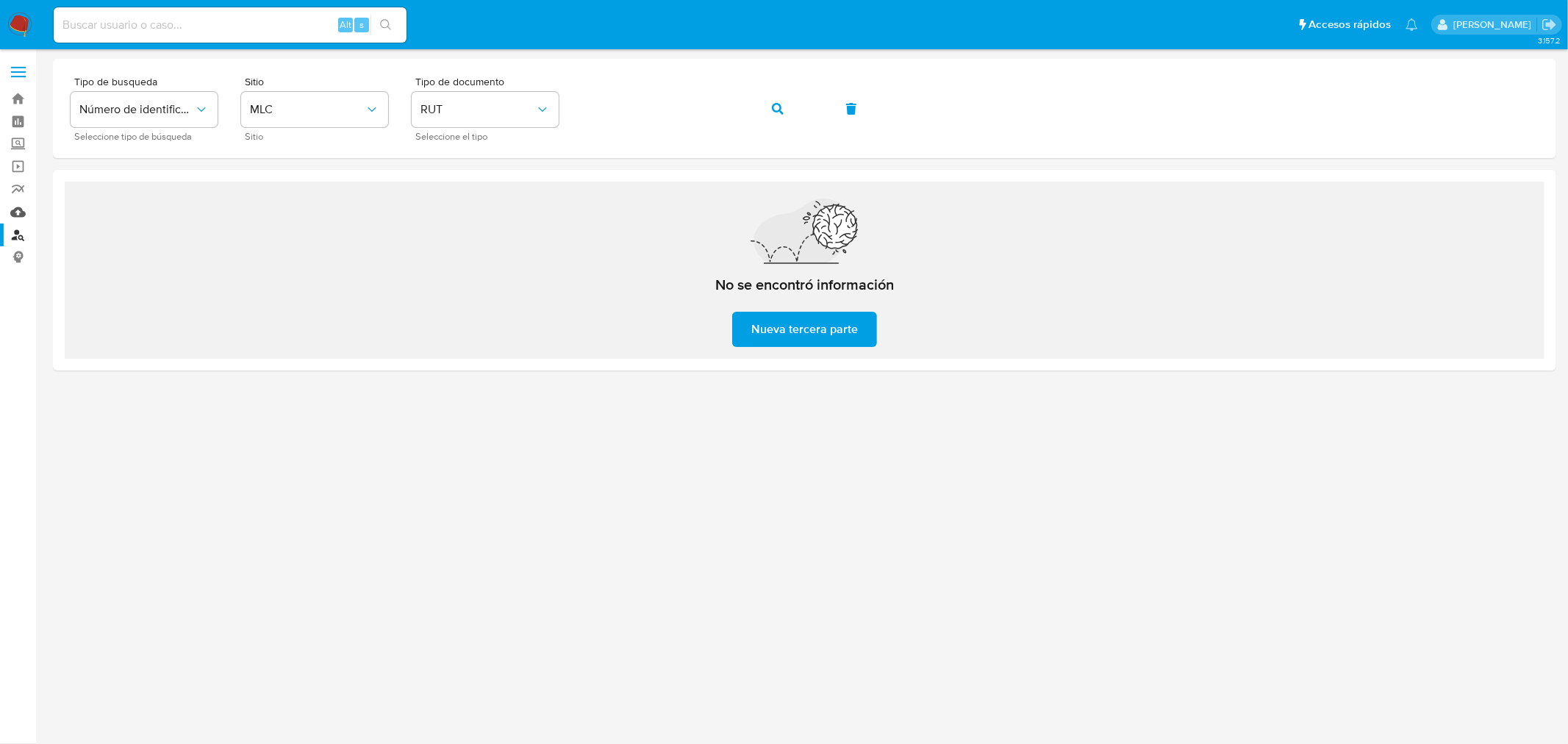
click at [21, 213] on link "Mulan" at bounding box center [87, 212] width 175 height 23
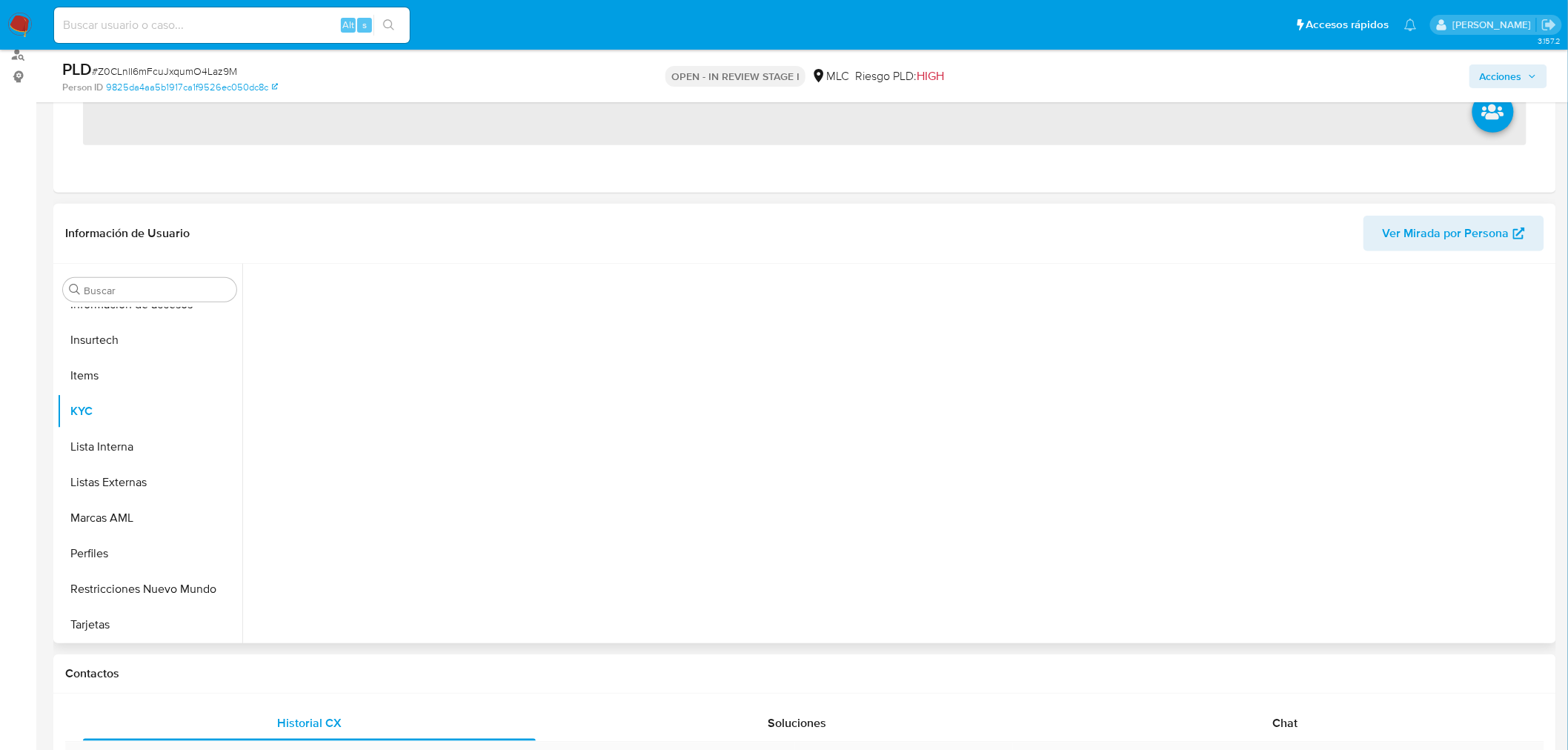
scroll to position [247, 0]
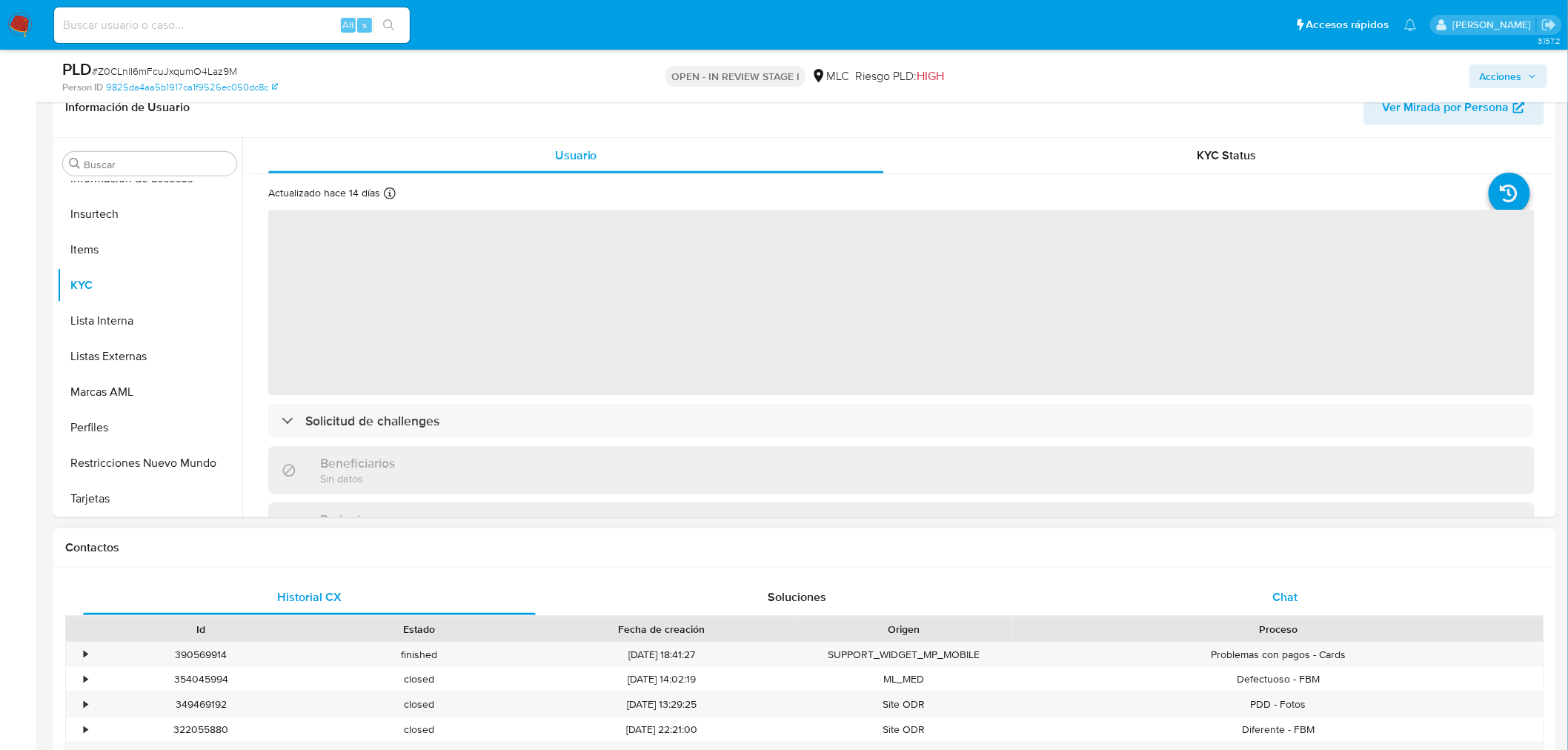
click at [1290, 593] on span "Chat" at bounding box center [1286, 596] width 25 height 17
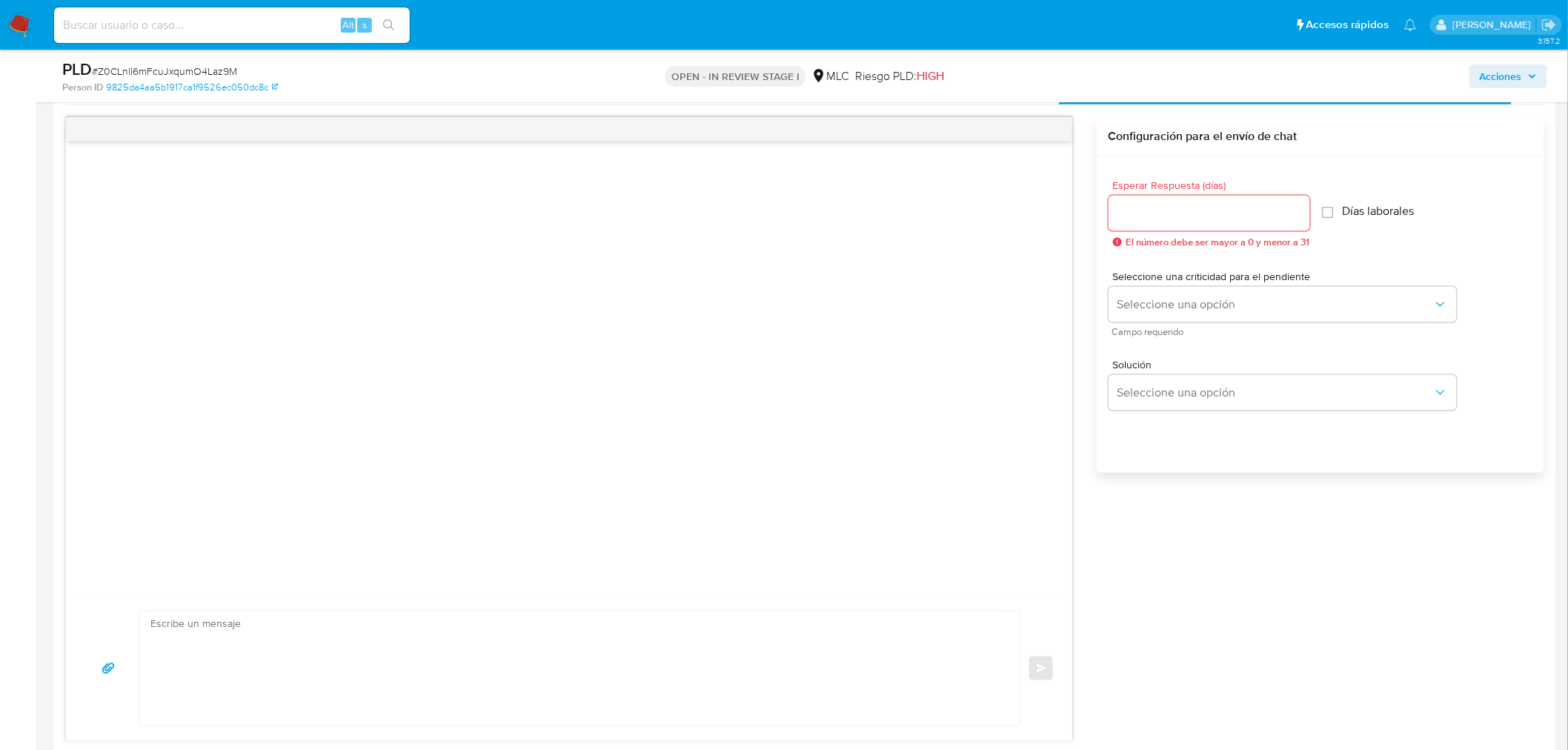
select select "10"
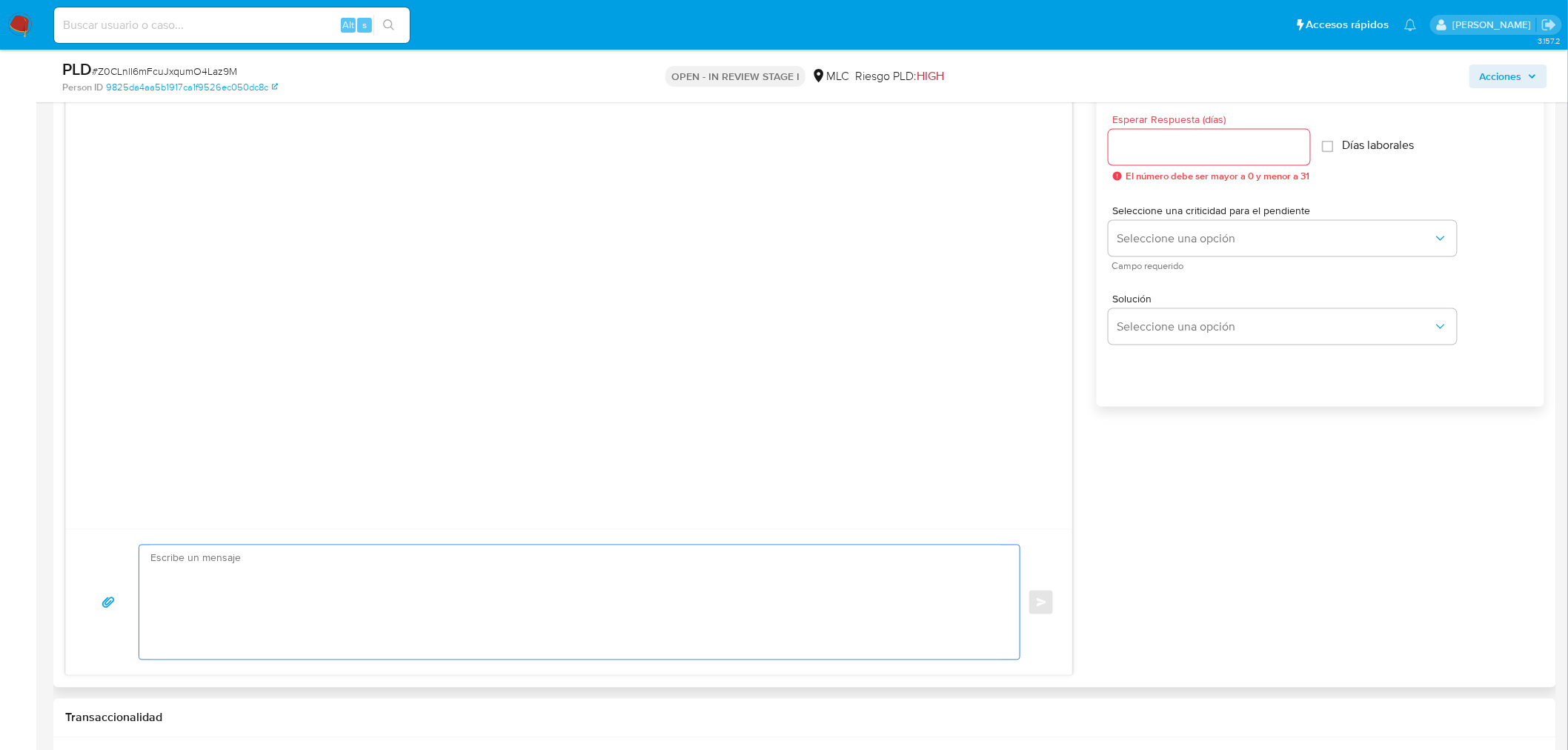
click at [572, 573] on textarea at bounding box center [575, 602] width 851 height 114
paste textarea "Hola XXX, Te contactamos desde el Equipo de Mercado Pago para verificar tus dat…"
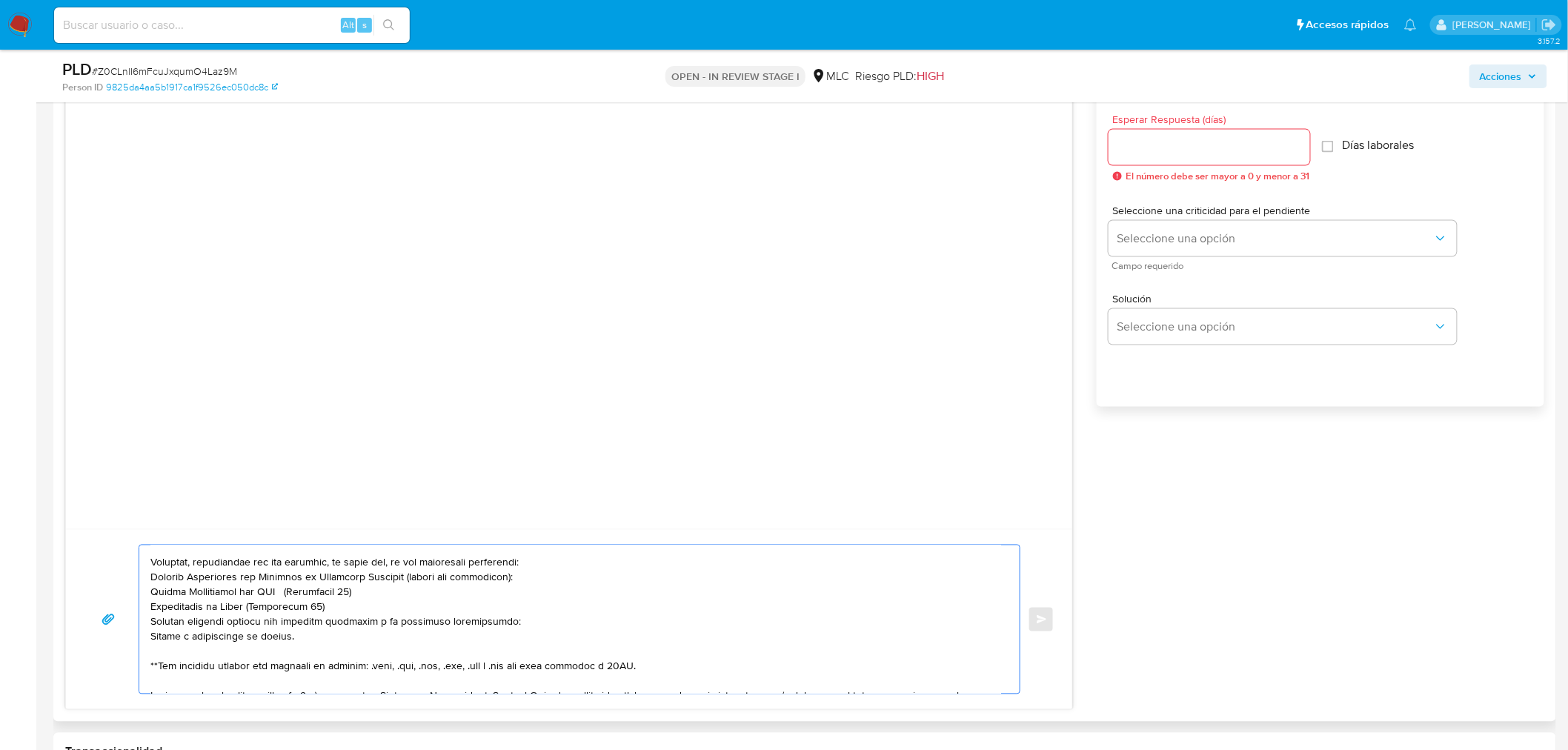
scroll to position [0, 0]
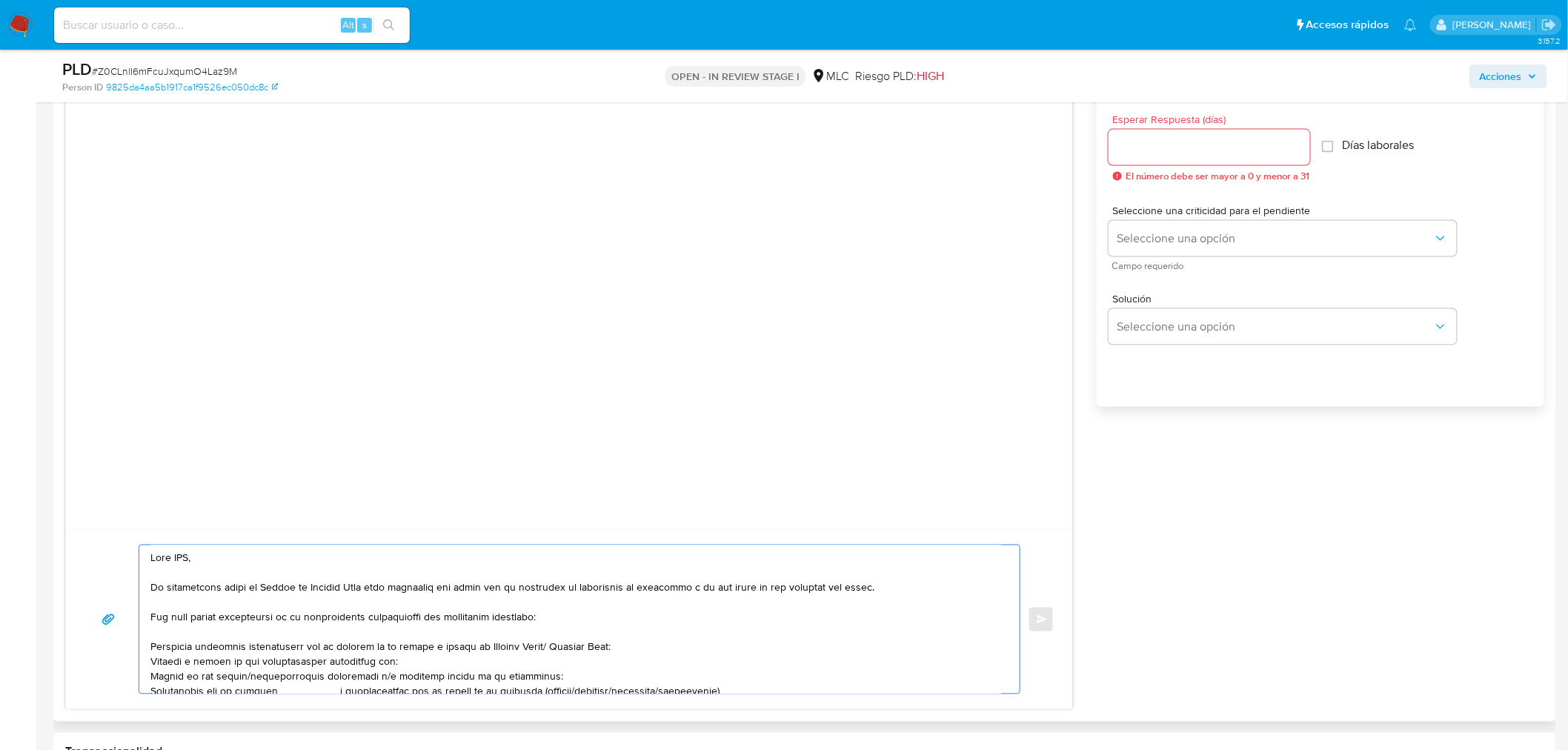
click at [183, 557] on textarea at bounding box center [575, 619] width 851 height 148
click at [275, 664] on textarea at bounding box center [575, 619] width 851 height 148
click at [447, 679] on textarea at bounding box center [575, 619] width 851 height 148
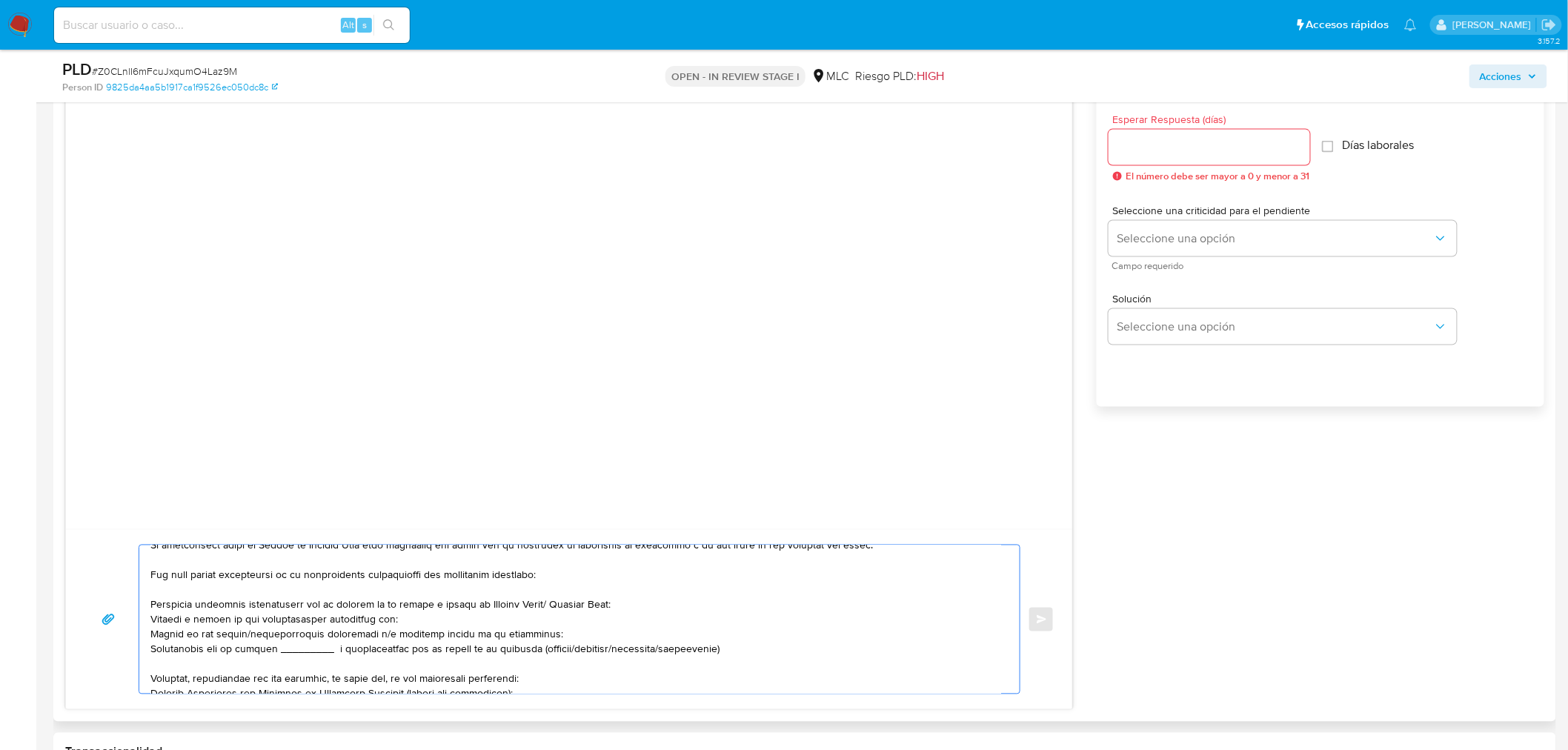
scroll to position [82, 0]
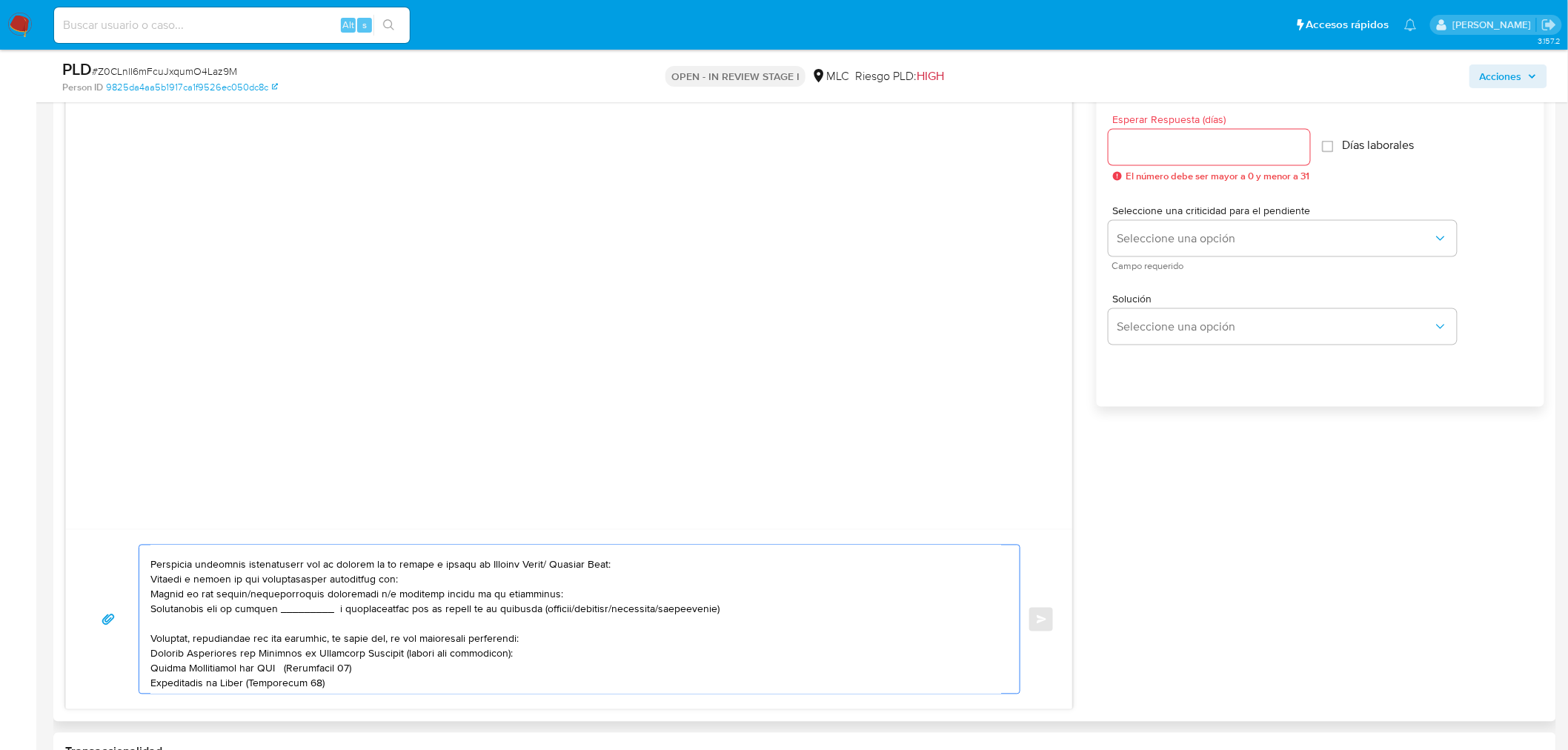
click at [291, 580] on textarea at bounding box center [575, 619] width 851 height 148
click at [188, 613] on textarea at bounding box center [575, 619] width 851 height 148
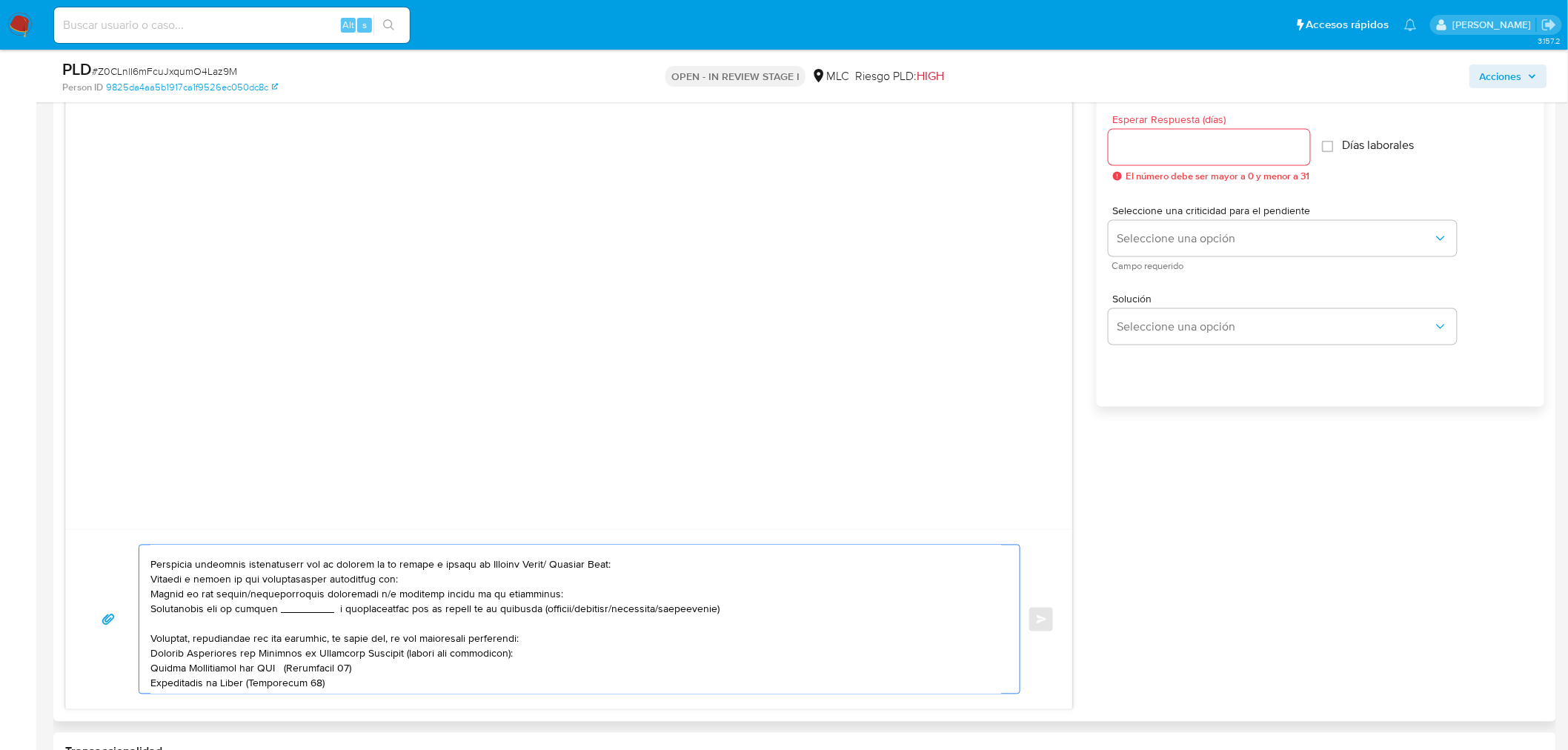
click at [188, 613] on textarea at bounding box center [575, 619] width 851 height 148
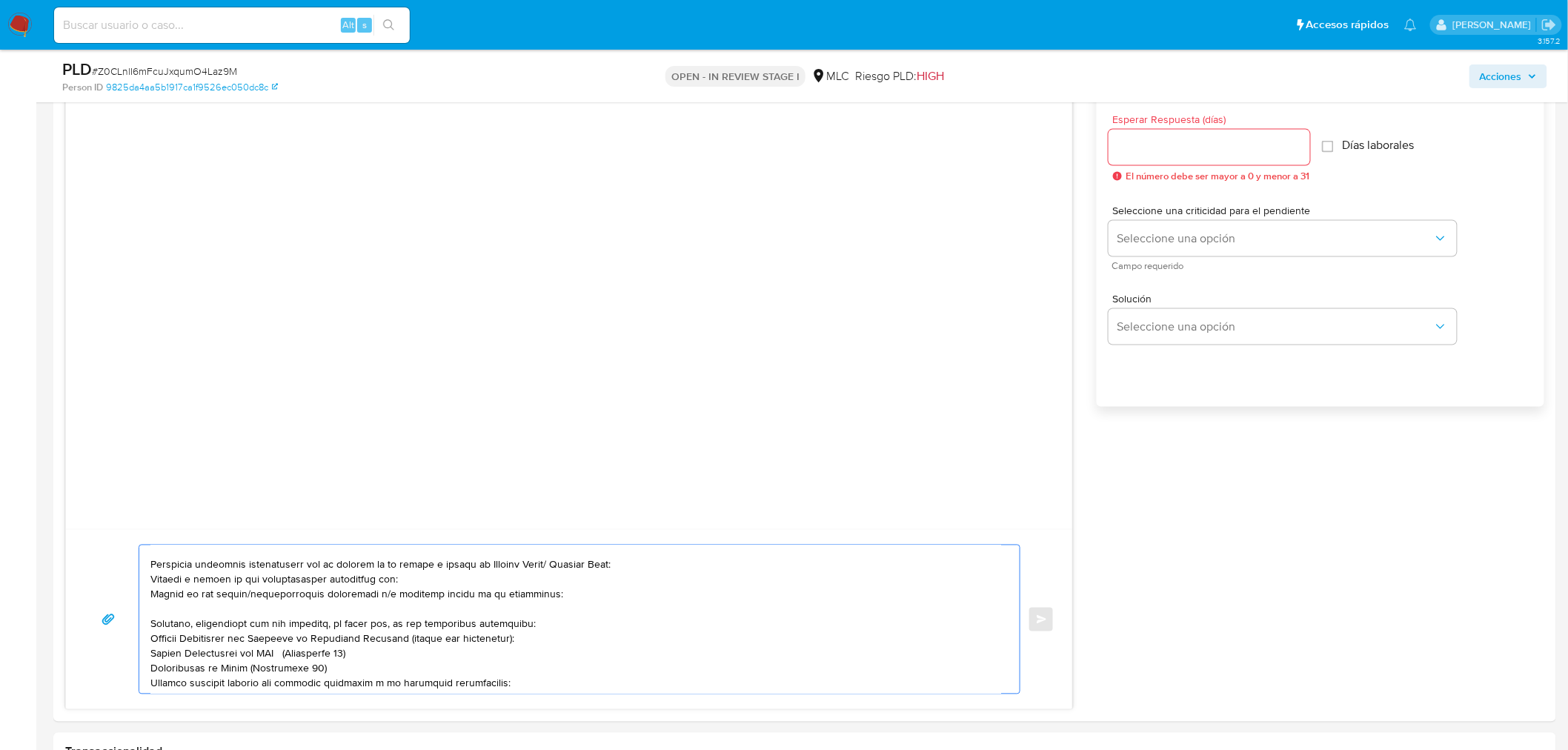
type textarea "Hola, Héctor. Te contactamos desde el Equipo de Mercado Pago para verificar tus…"
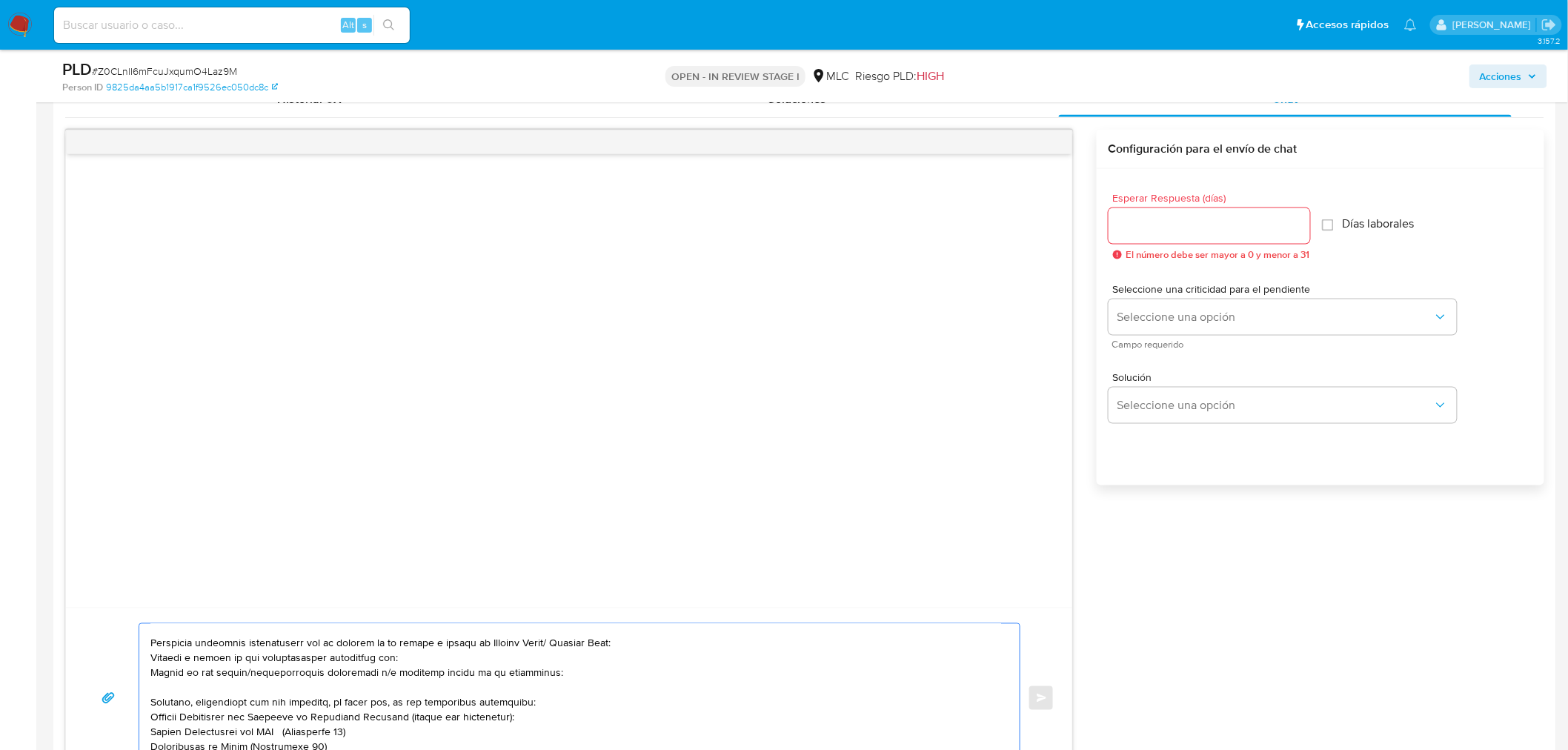
scroll to position [658, 0]
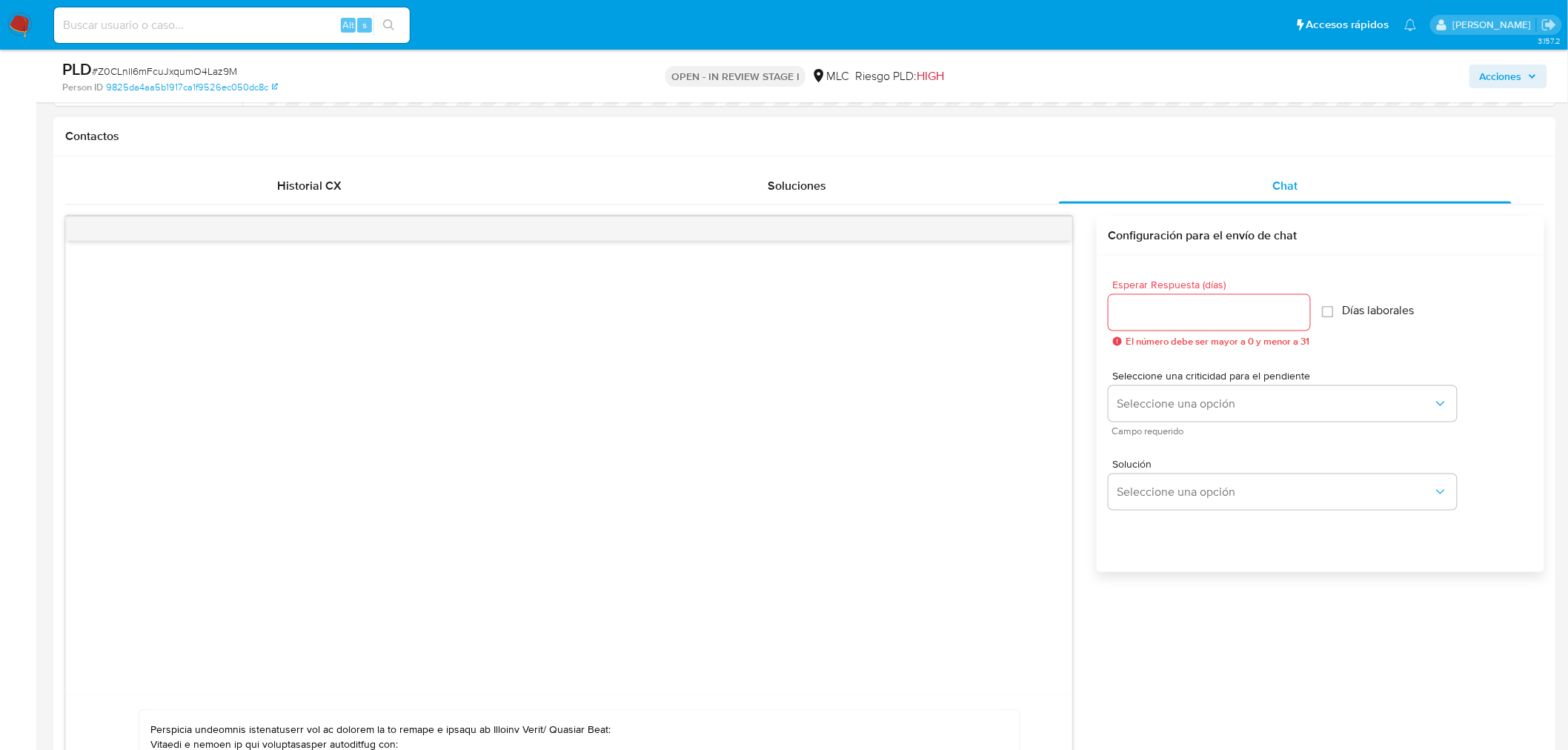
click at [1204, 321] on div at bounding box center [1210, 313] width 202 height 36
click at [1201, 312] on input "Esperar Respuesta (días)" at bounding box center [1210, 313] width 202 height 19
type input "1"
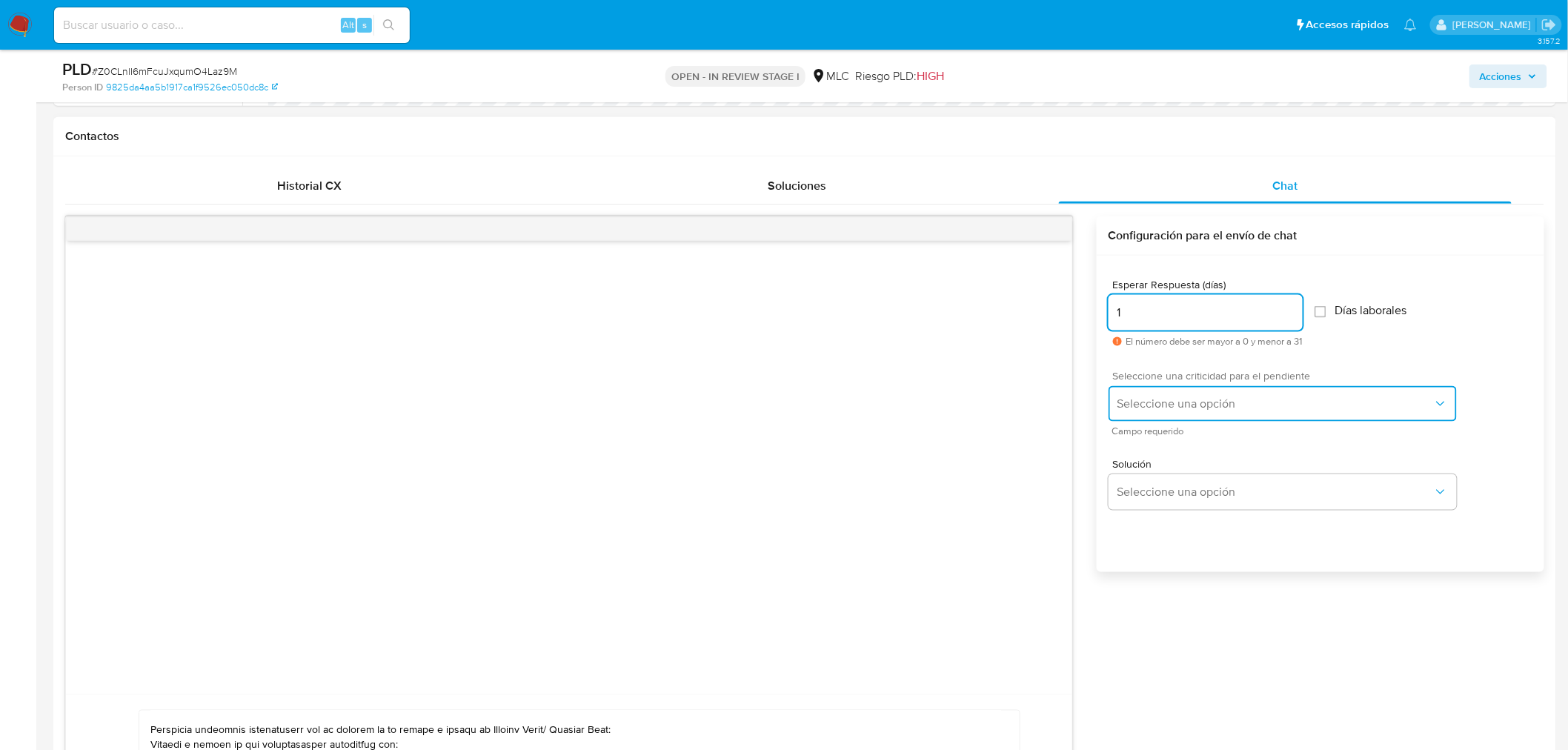
click at [1197, 394] on button "Seleccione una opción" at bounding box center [1283, 404] width 348 height 36
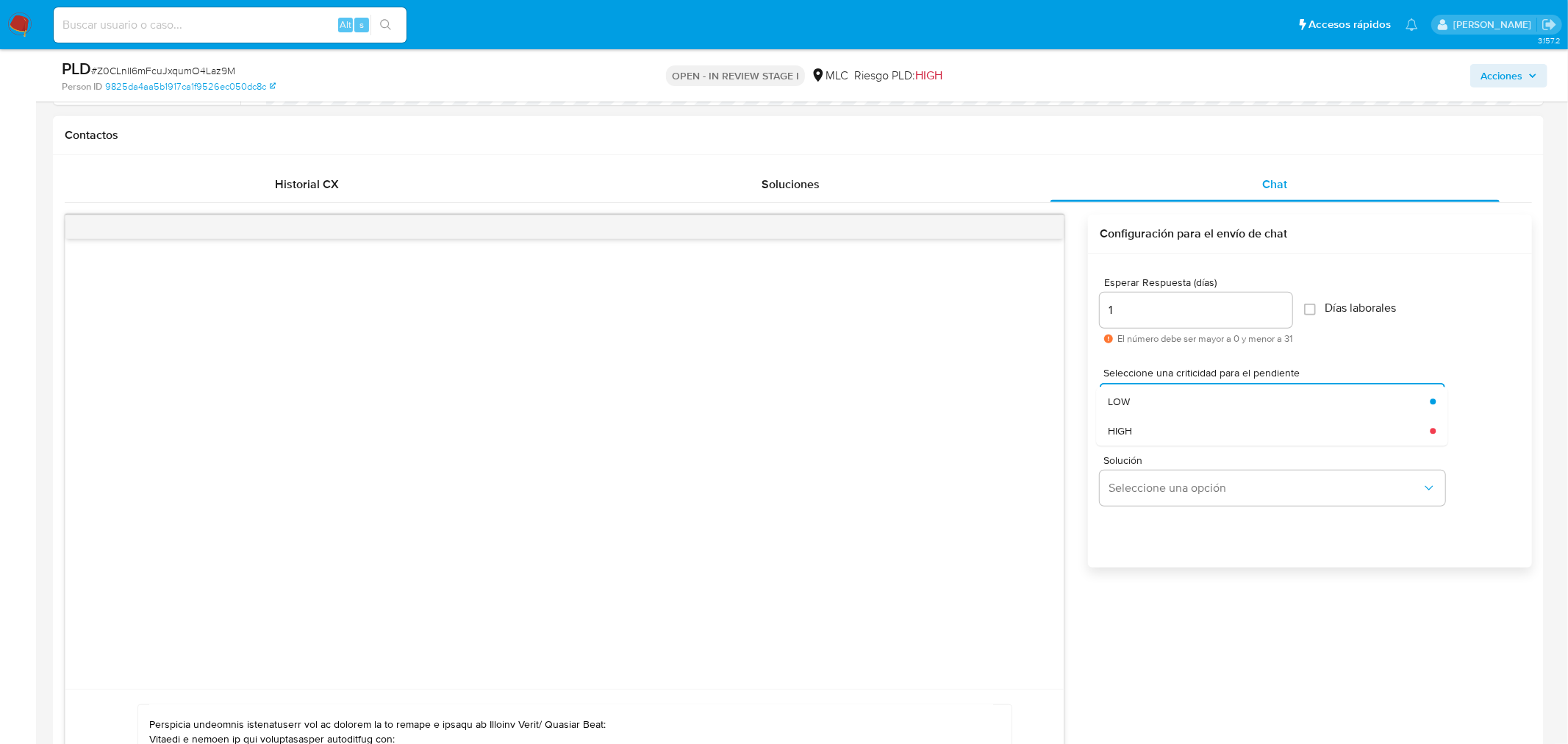
click at [1332, 258] on div "Esperar Respuesta (días) 1 El número debe ser mayor a 0 y menor a 31 Días labor…" at bounding box center [1310, 430] width 444 height 353
click at [1160, 397] on span "Seleccione una opción" at bounding box center [1265, 401] width 313 height 15
click at [1149, 410] on div "LOW" at bounding box center [1268, 402] width 322 height 30
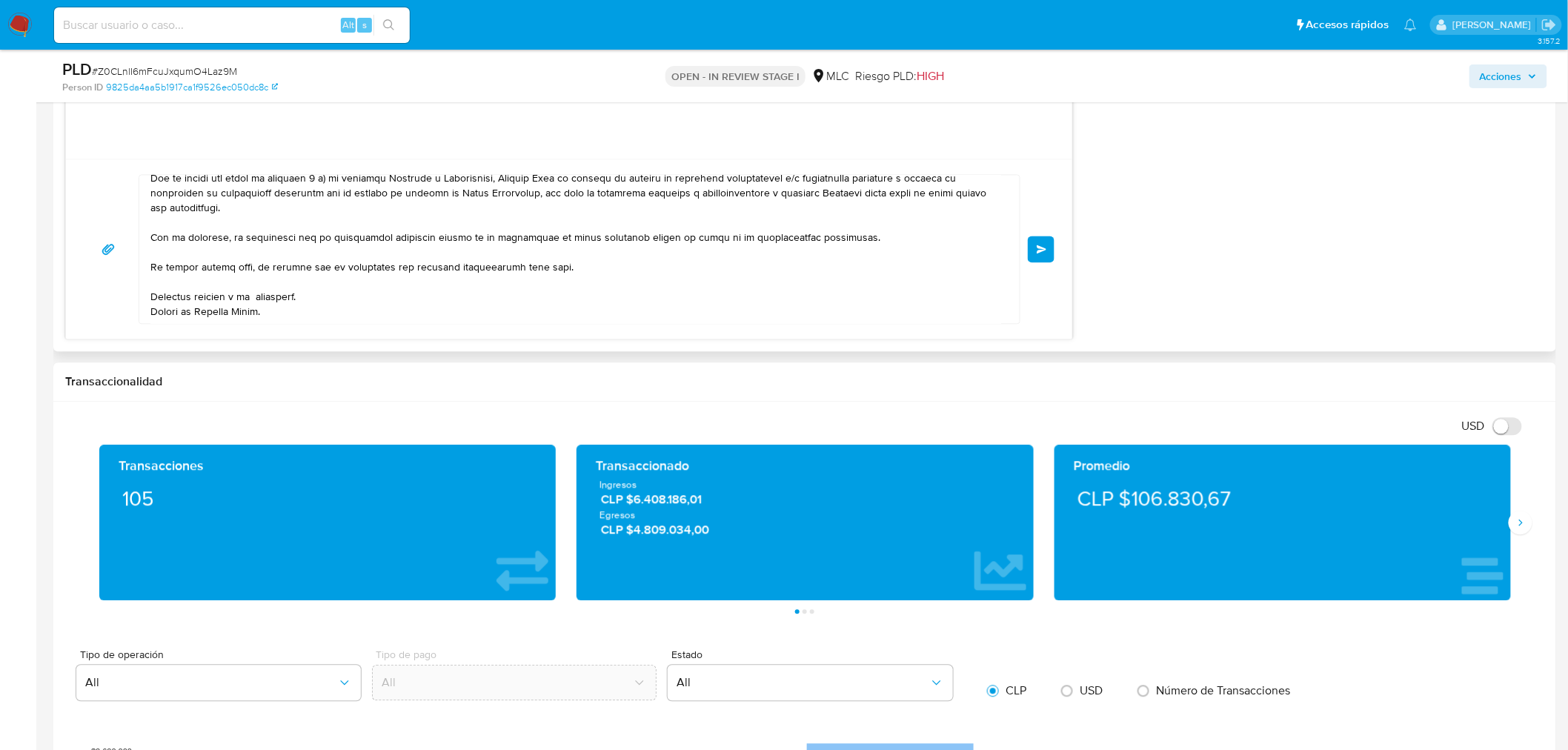
scroll to position [1234, 0]
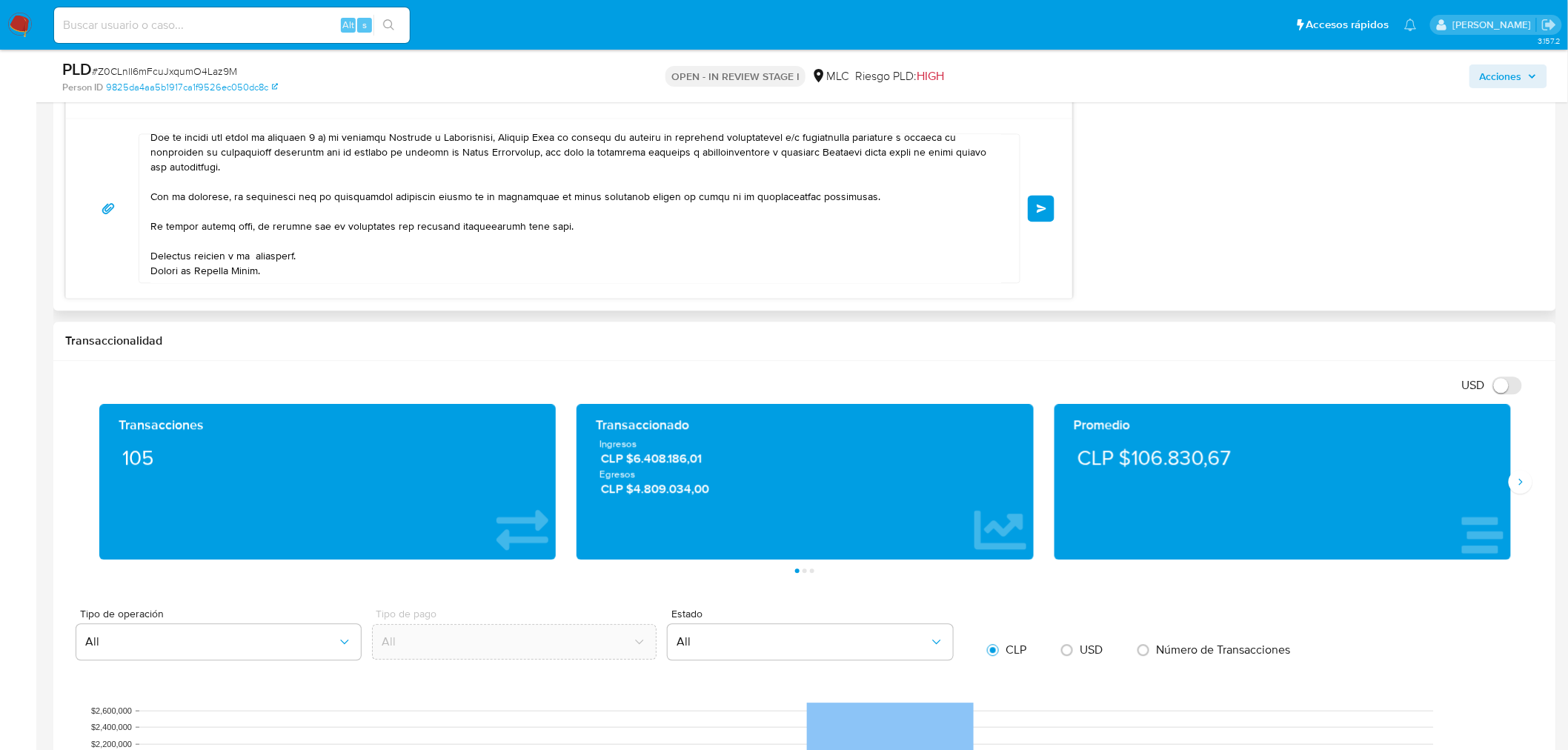
click at [256, 242] on textarea at bounding box center [575, 208] width 851 height 148
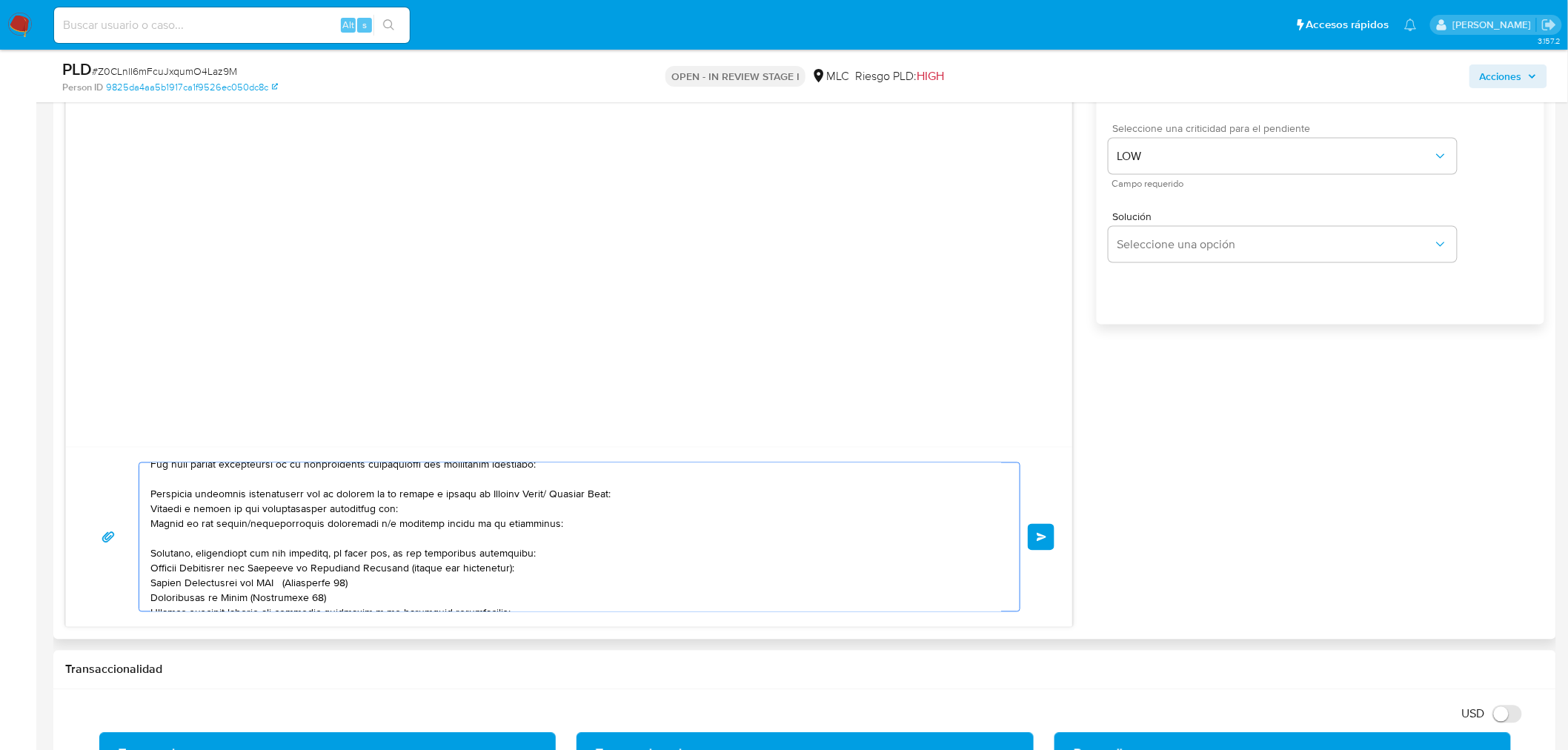
scroll to position [59, 0]
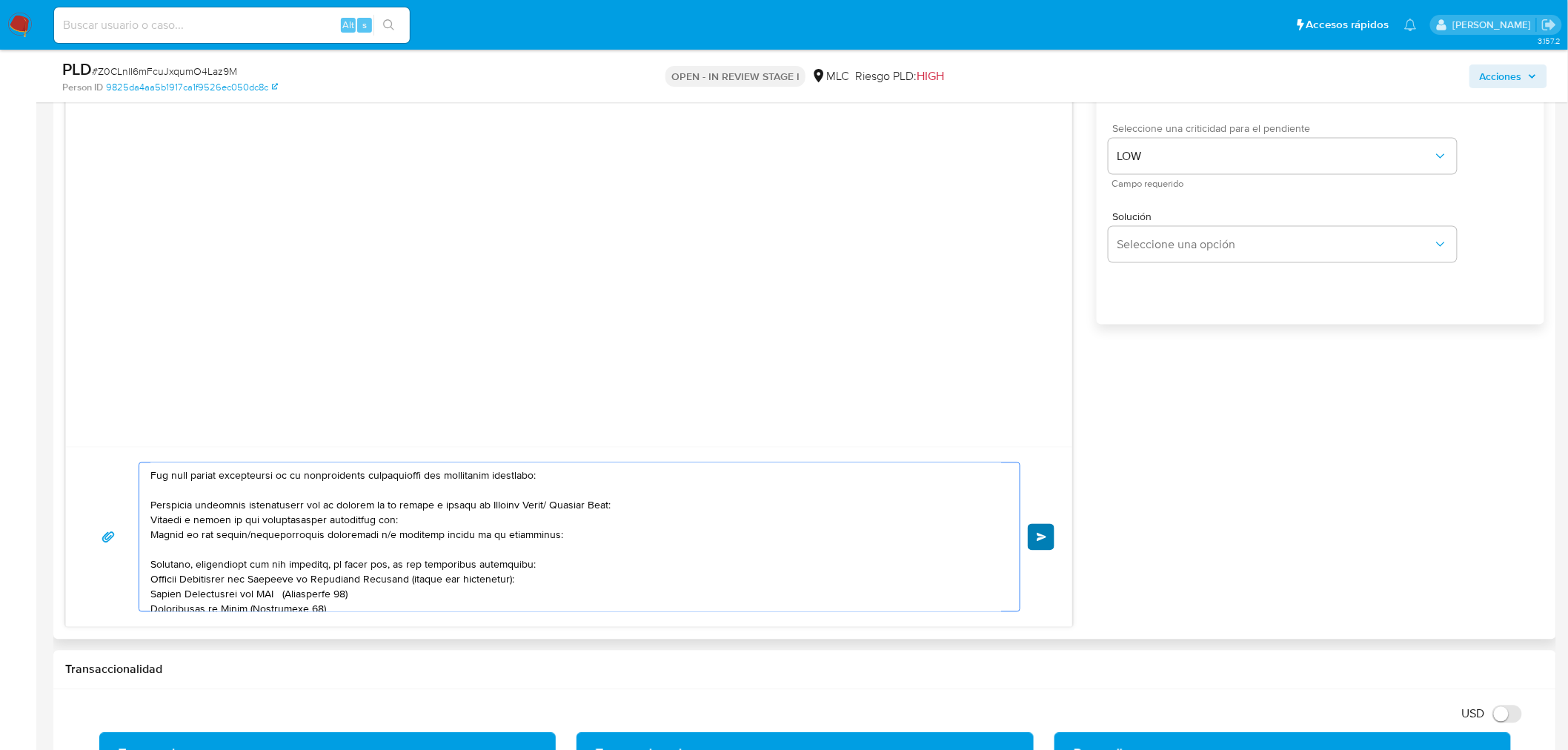
type textarea "Hola, Héctor. Te contactamos desde el Equipo de Mercado Pago para verificar tus…"
click at [1033, 539] on button "Enviar" at bounding box center [1041, 537] width 27 height 27
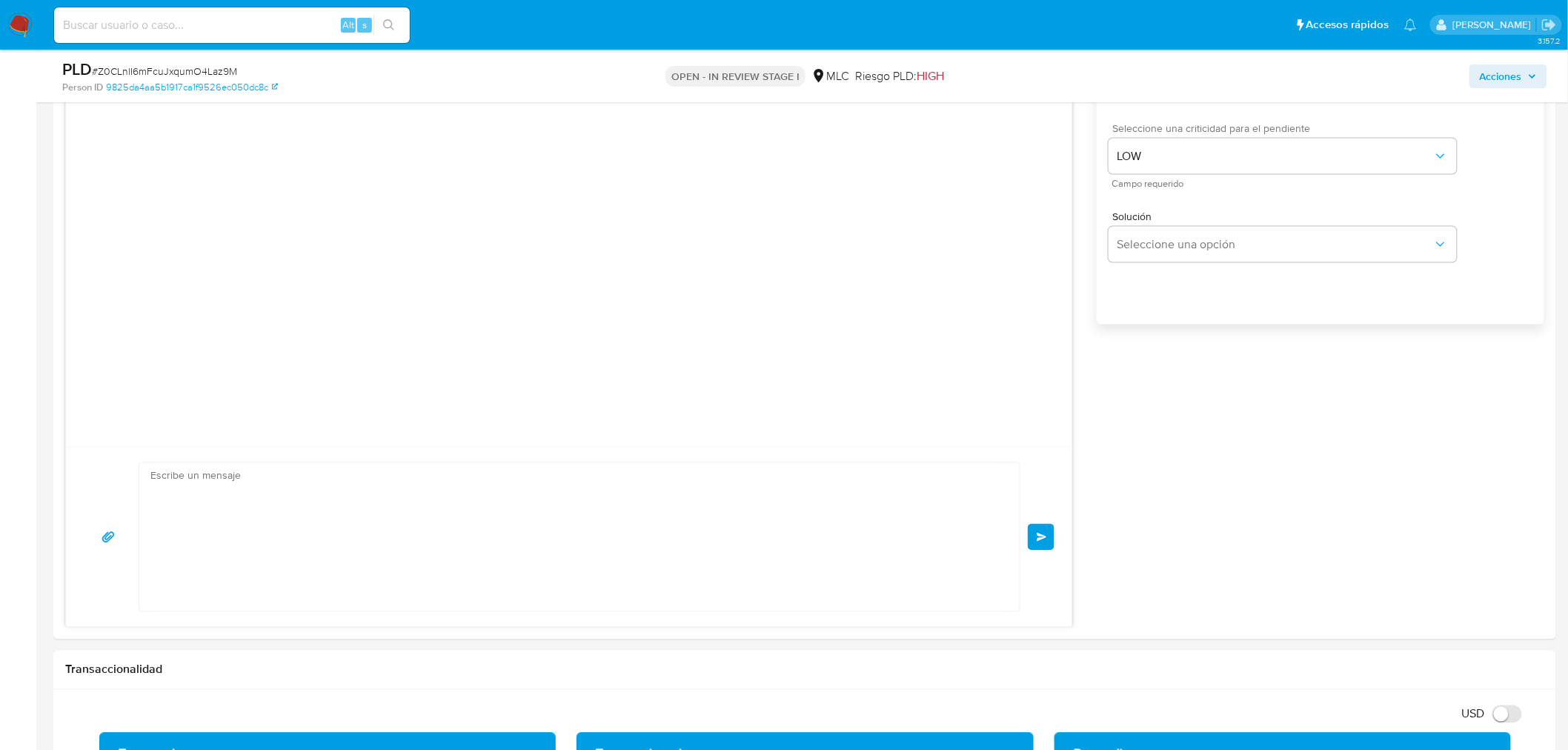
scroll to position [210, 0]
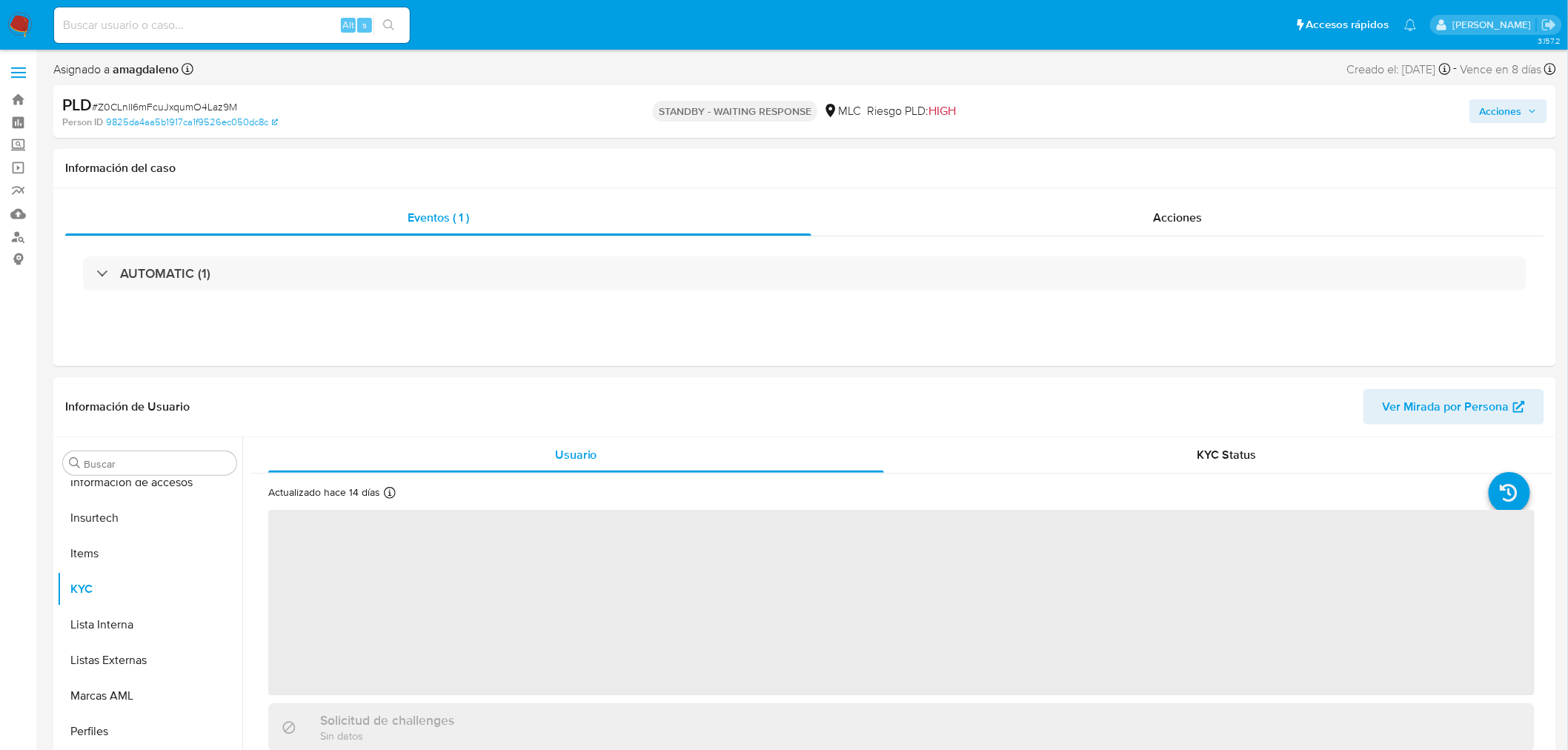
scroll to position [625, 0]
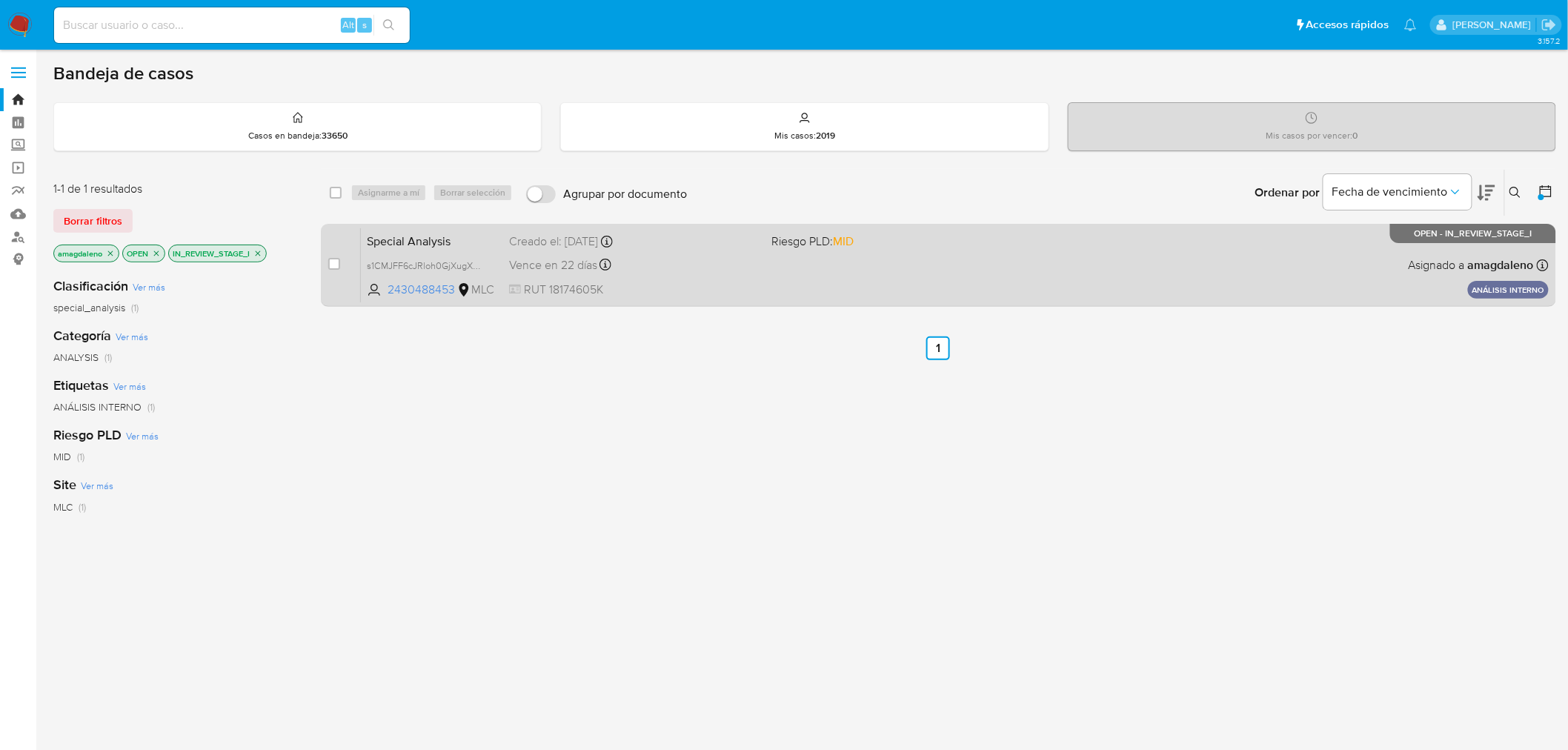
click at [694, 284] on span "RUT 18174605K" at bounding box center [635, 290] width 251 height 16
click at [418, 294] on span "2430488453" at bounding box center [421, 290] width 67 height 16
click at [407, 267] on span "s1CMJFF6cJRloh0GjXugX6NN" at bounding box center [429, 264] width 125 height 16
click at [737, 272] on div "Vence en 22 días Vence el [DATE] 14:06:08" at bounding box center [635, 264] width 251 height 20
click at [430, 287] on span "2430488453" at bounding box center [421, 290] width 67 height 16
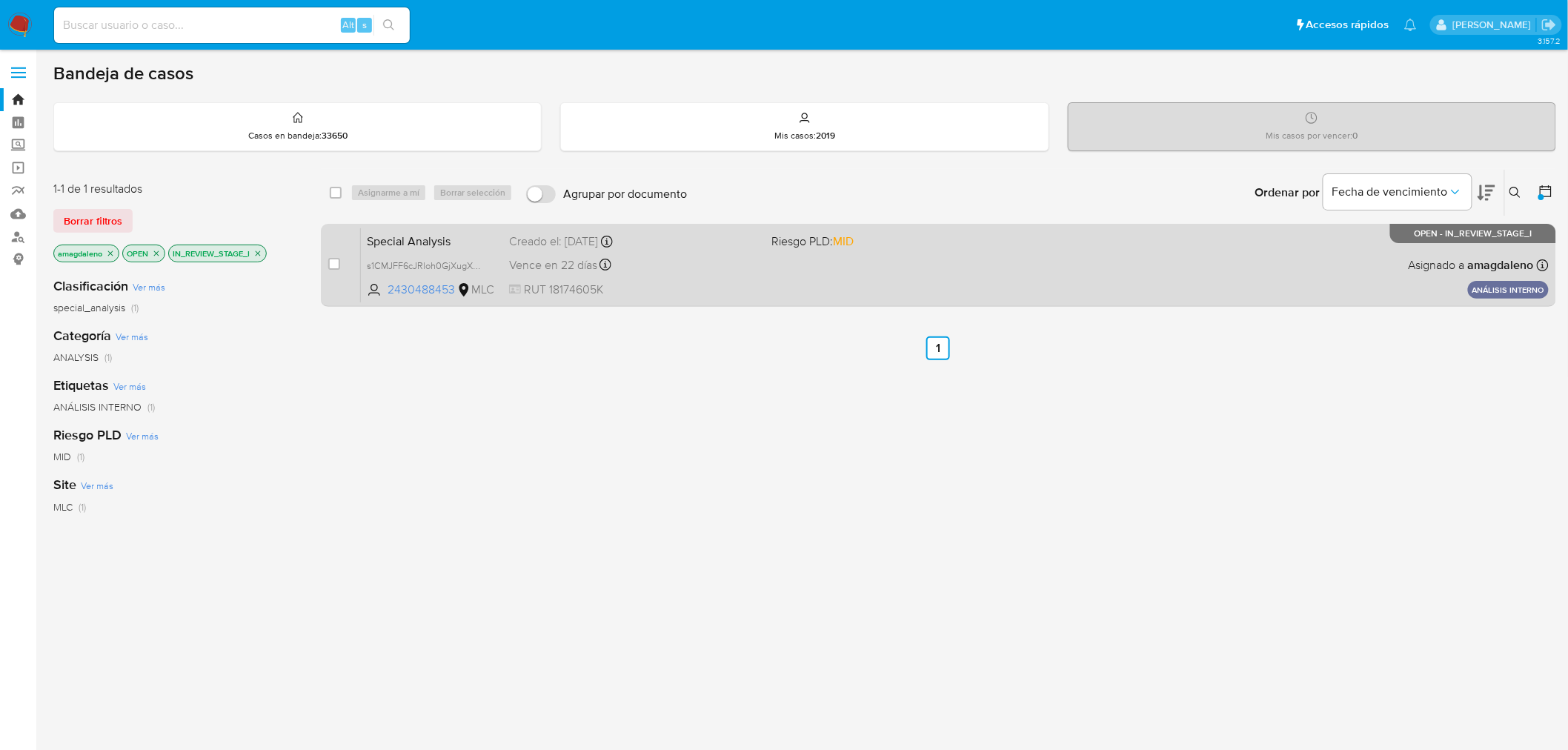
click at [716, 264] on div "Vence en 22 días Vence el [DATE] 14:06:08" at bounding box center [635, 264] width 251 height 20
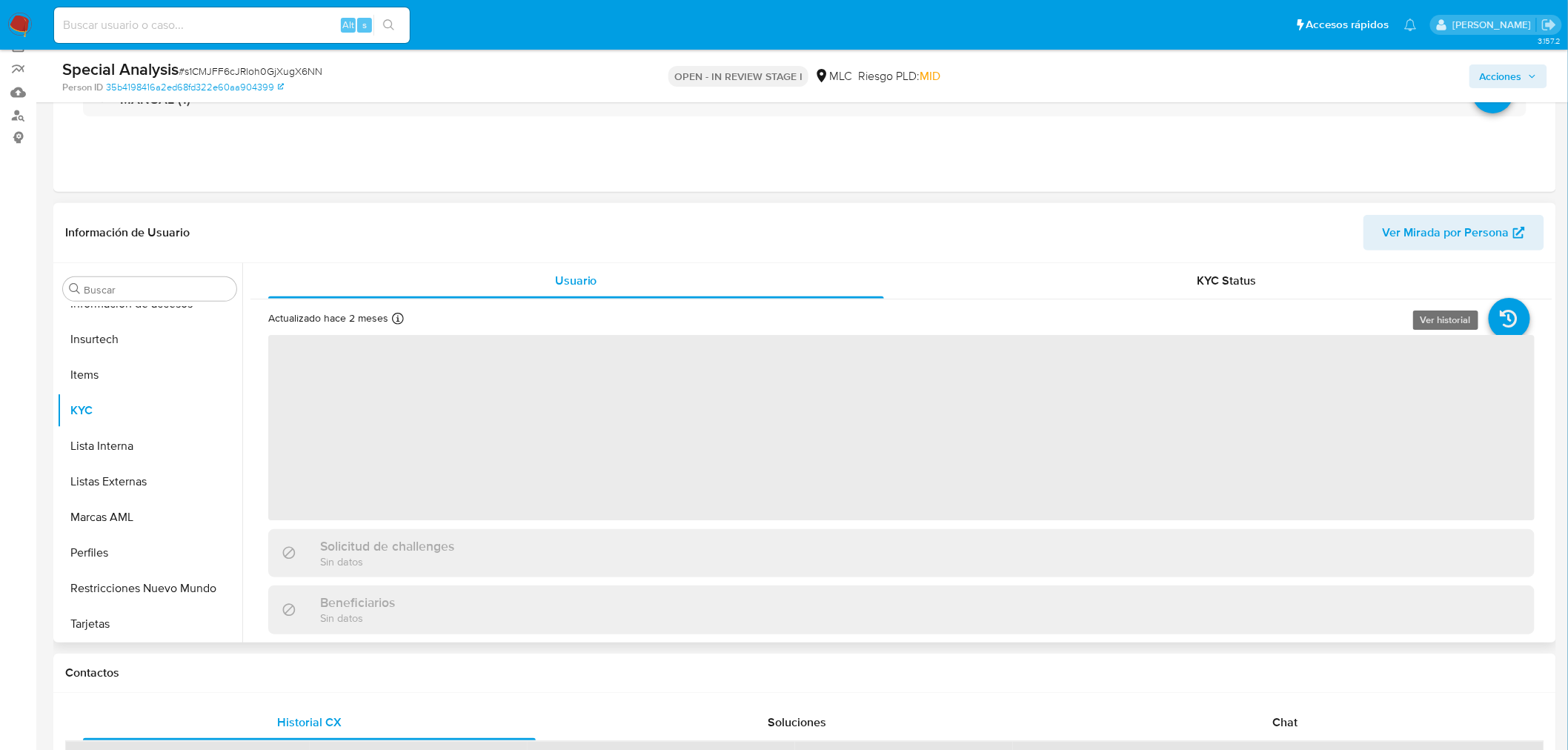
scroll to position [164, 0]
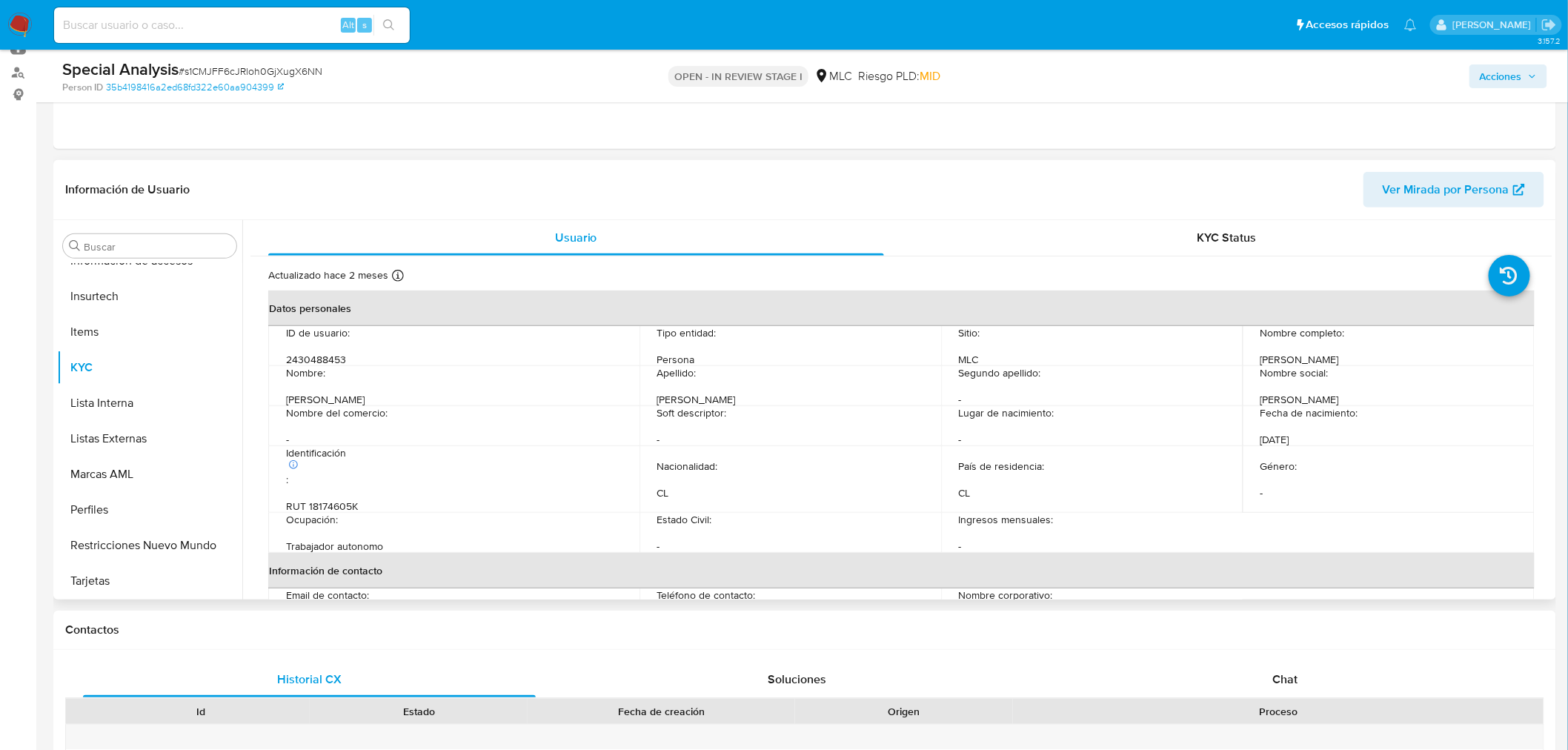
select select "10"
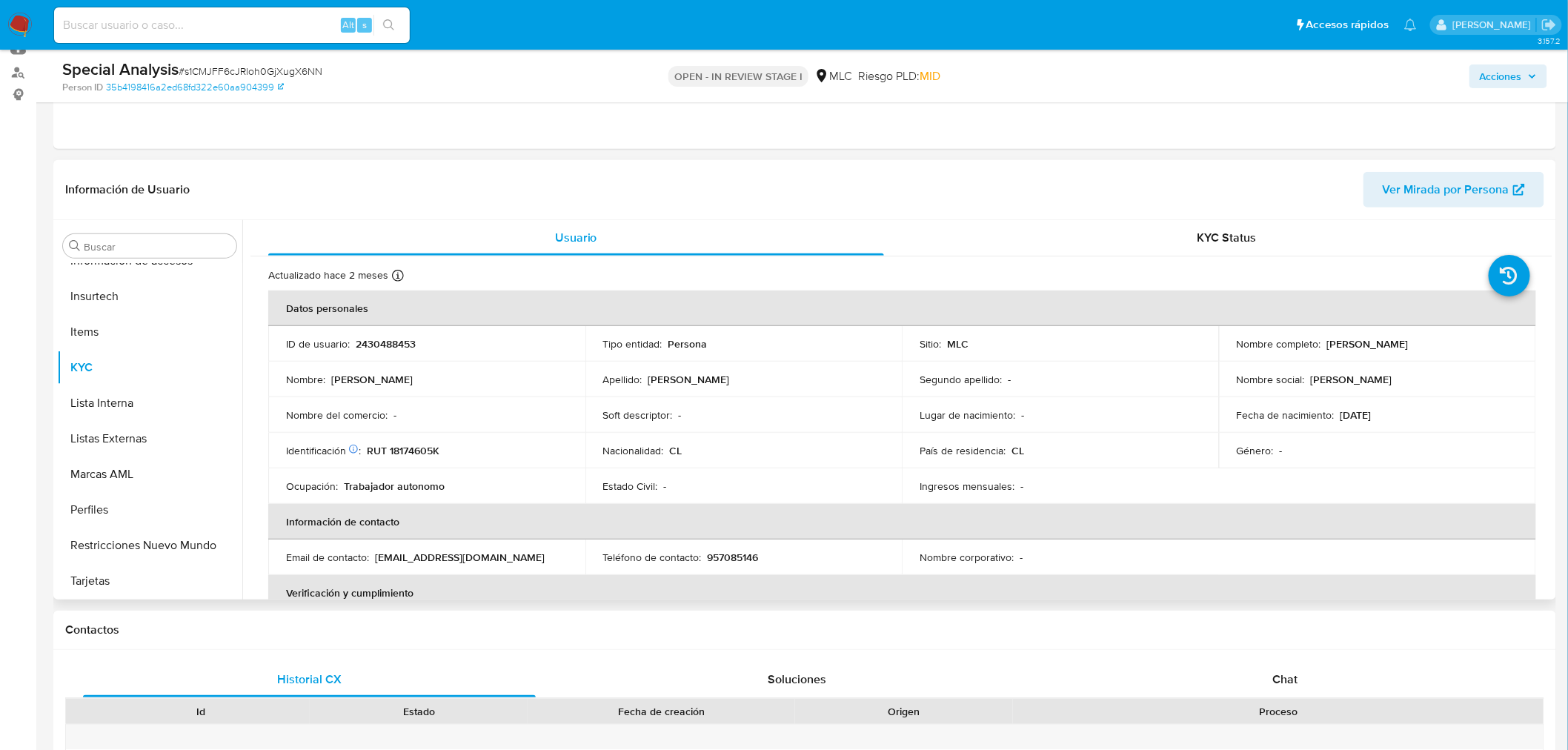
click at [403, 454] on p "RUT 18174605K" at bounding box center [403, 450] width 72 height 13
copy p "18174605K"
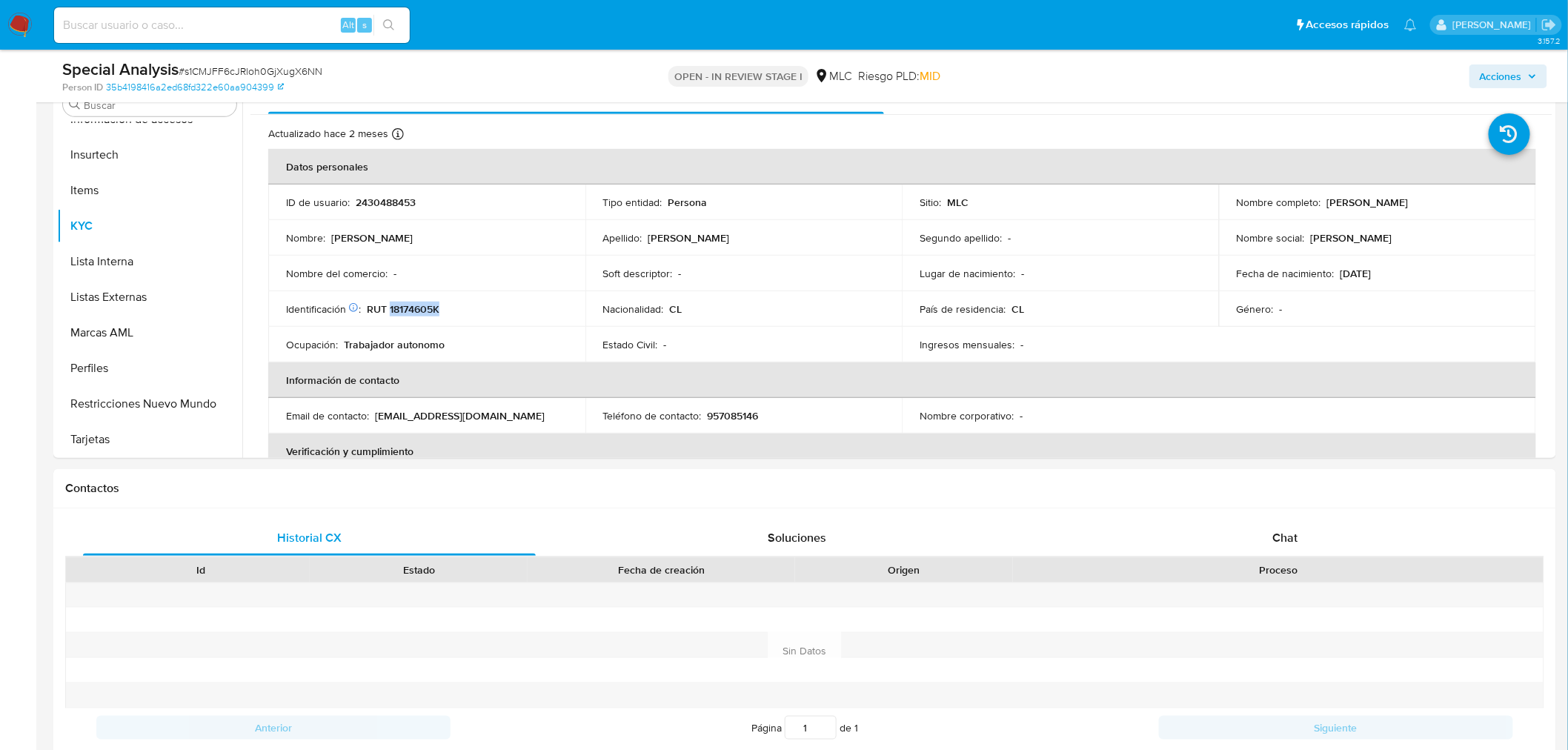
scroll to position [19, 0]
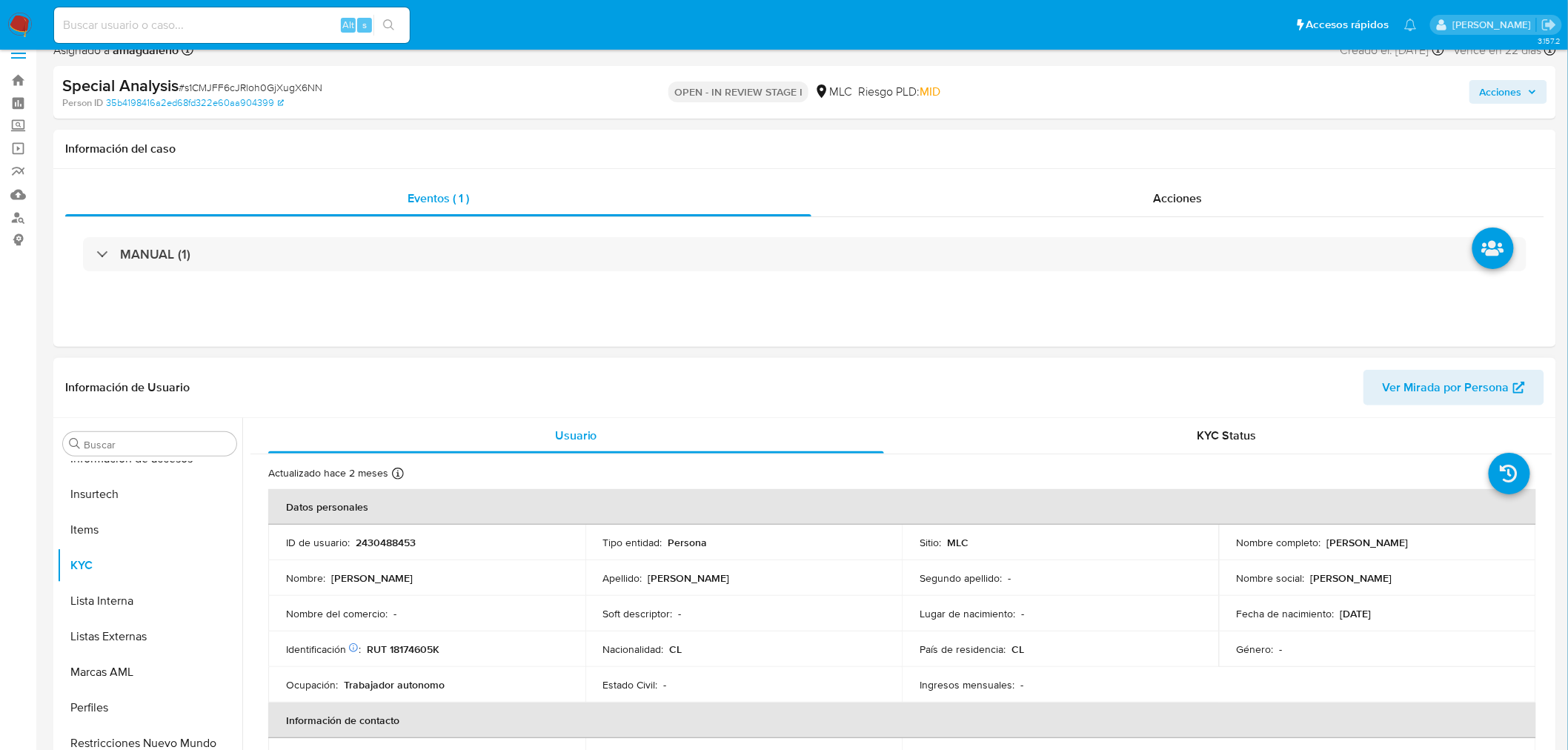
click at [377, 541] on p "2430488453" at bounding box center [386, 542] width 60 height 13
click at [377, 539] on p "2430488453" at bounding box center [386, 542] width 60 height 13
copy p "2430488453"
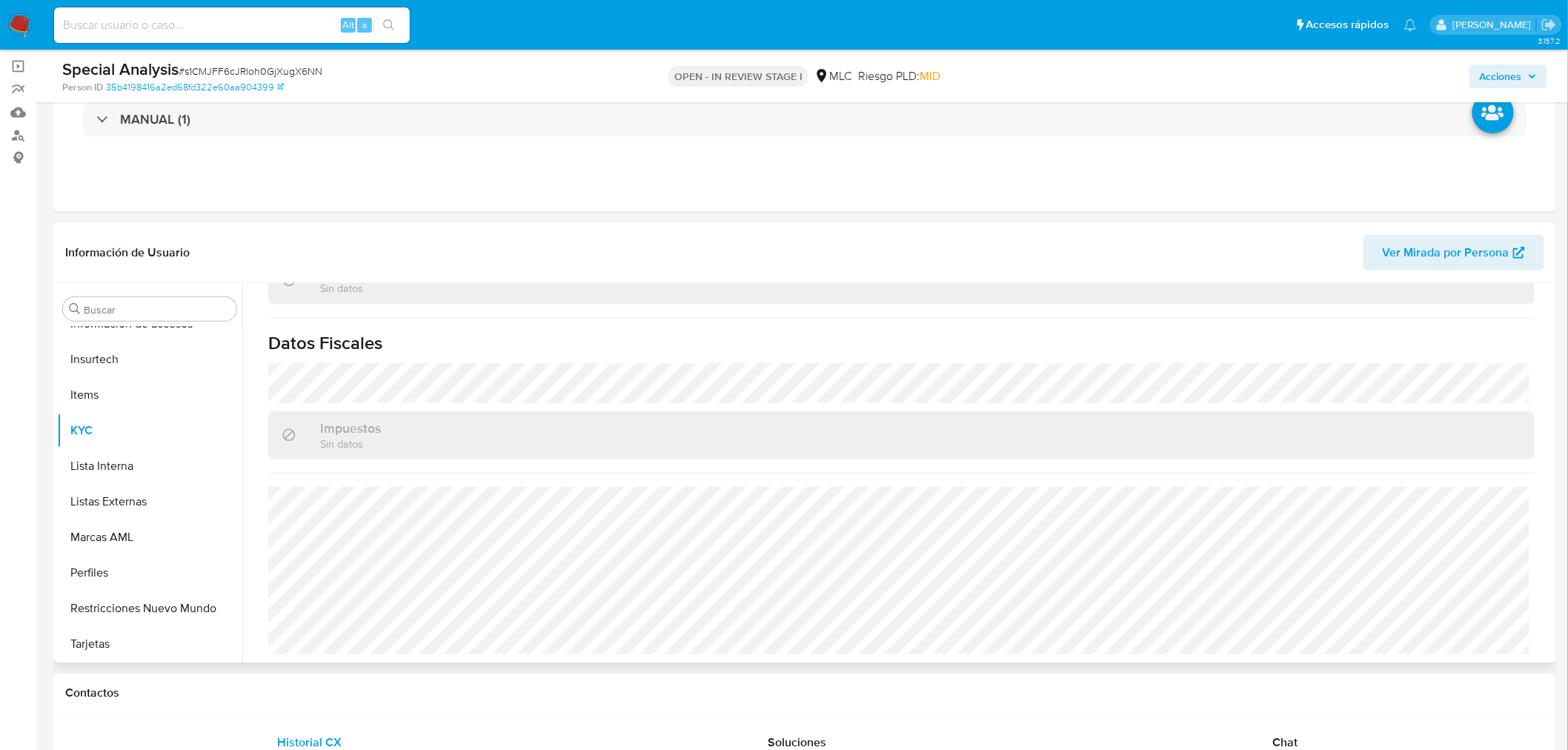
scroll to position [816, 0]
click at [131, 603] on button "Restricciones Nuevo Mundo" at bounding box center [143, 608] width 173 height 36
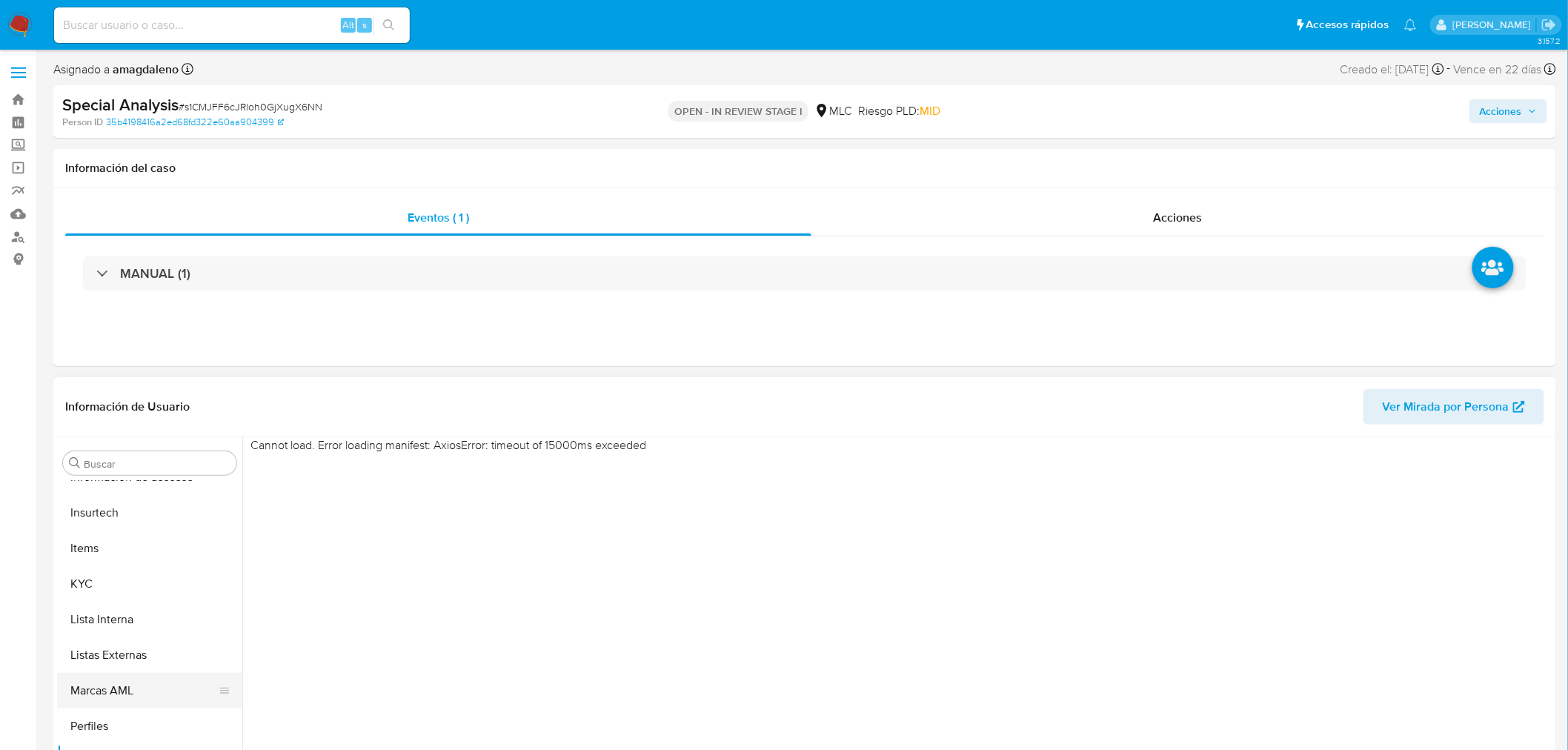
scroll to position [82, 0]
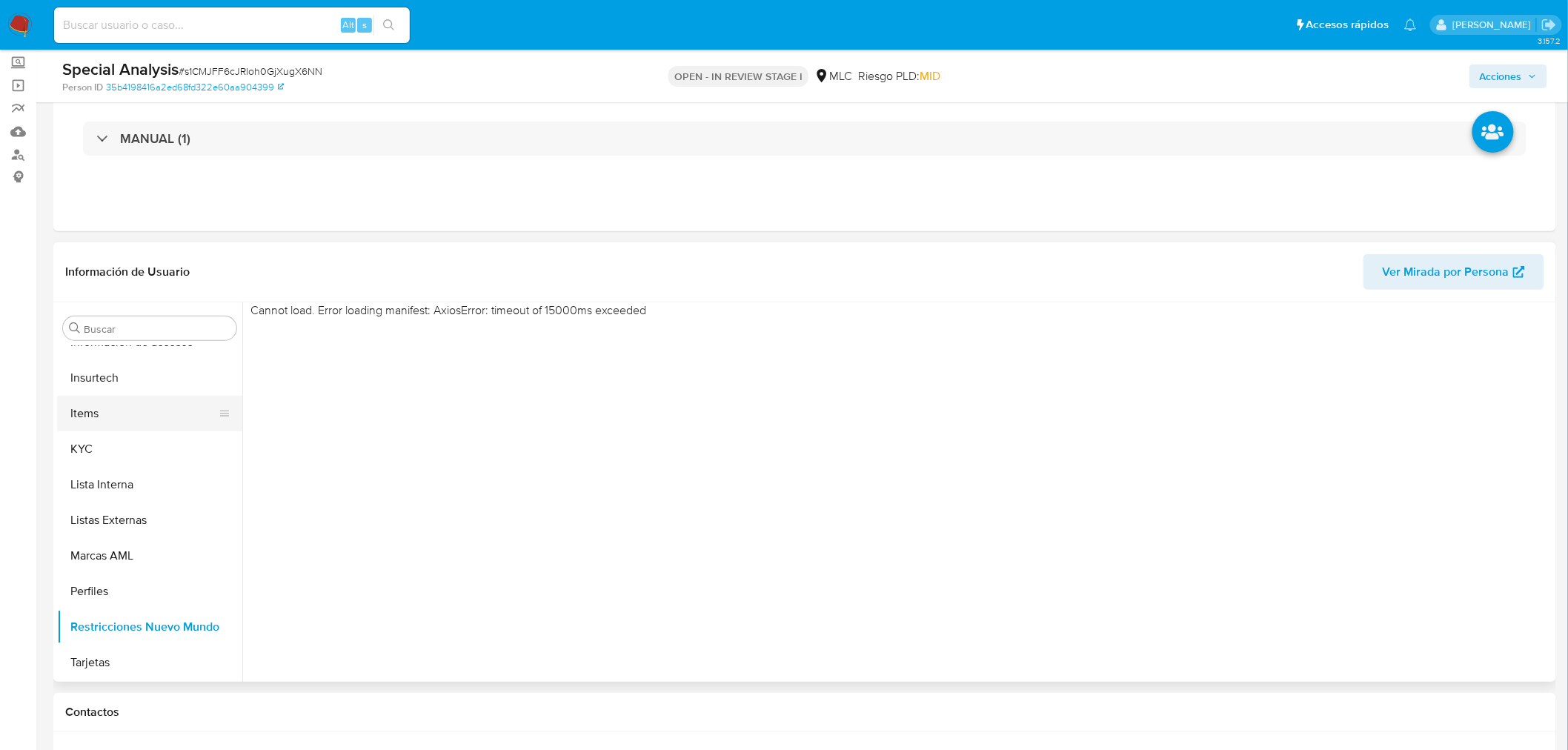
click at [134, 425] on button "Items" at bounding box center [143, 414] width 173 height 36
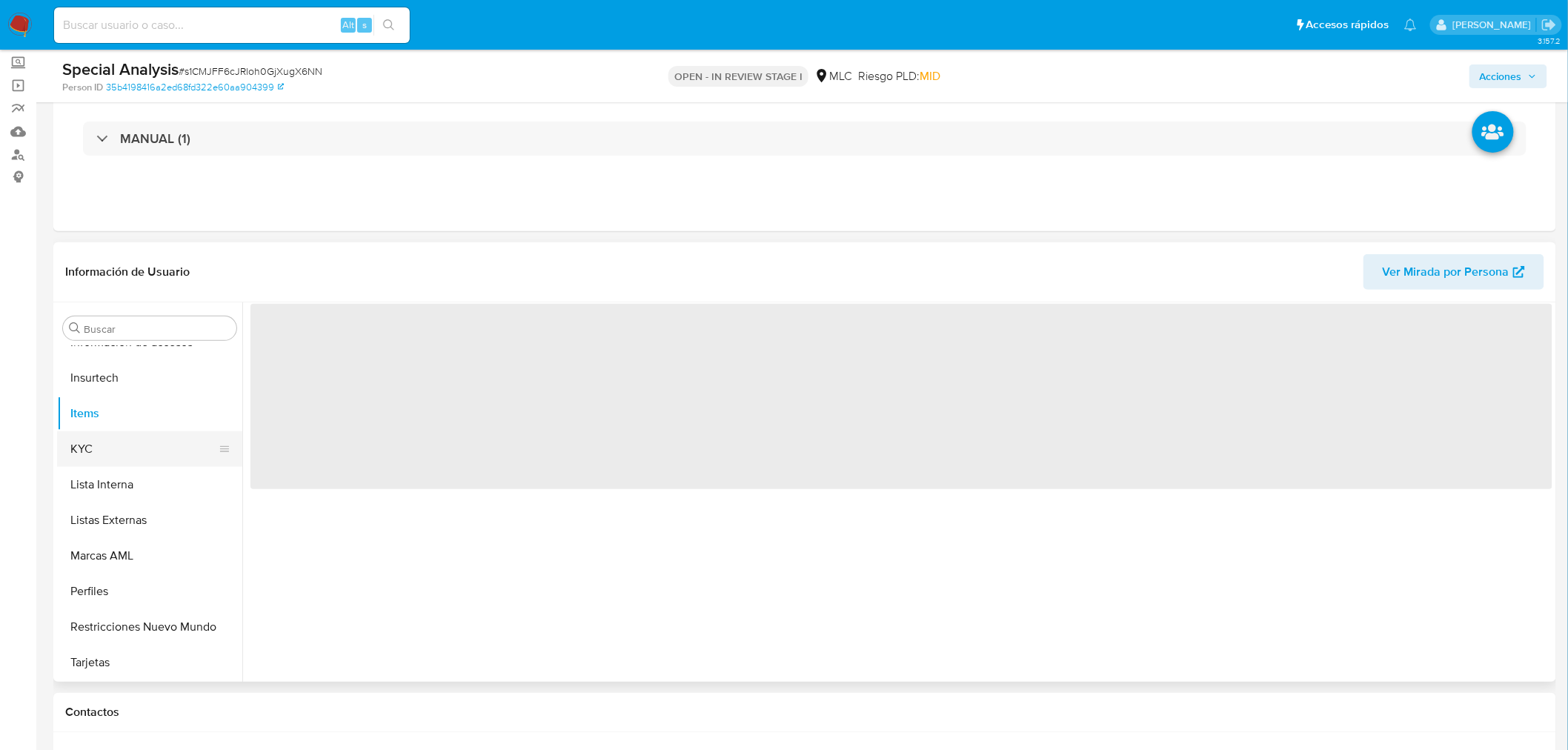
click at [124, 450] on button "KYC" at bounding box center [143, 449] width 173 height 36
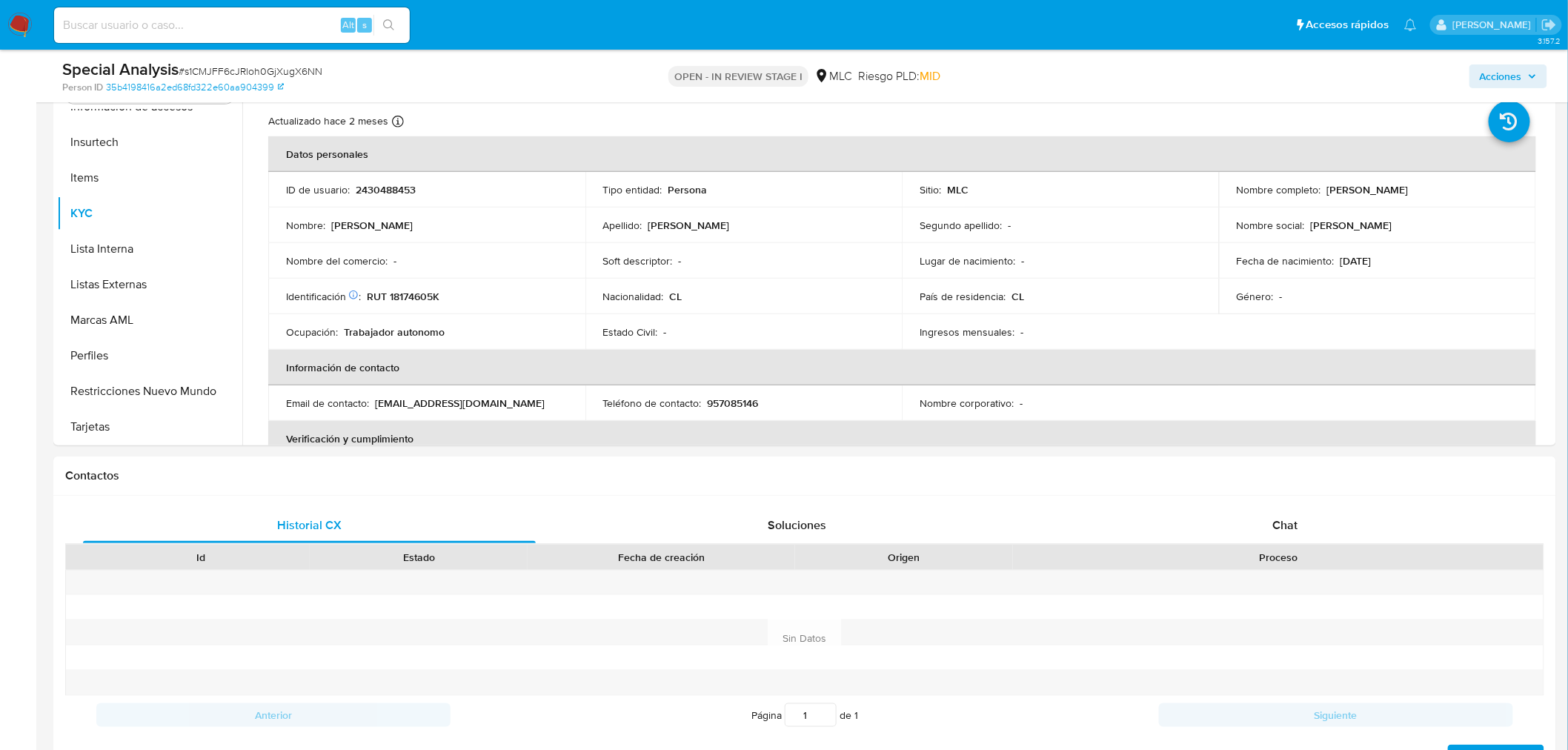
scroll to position [305, 0]
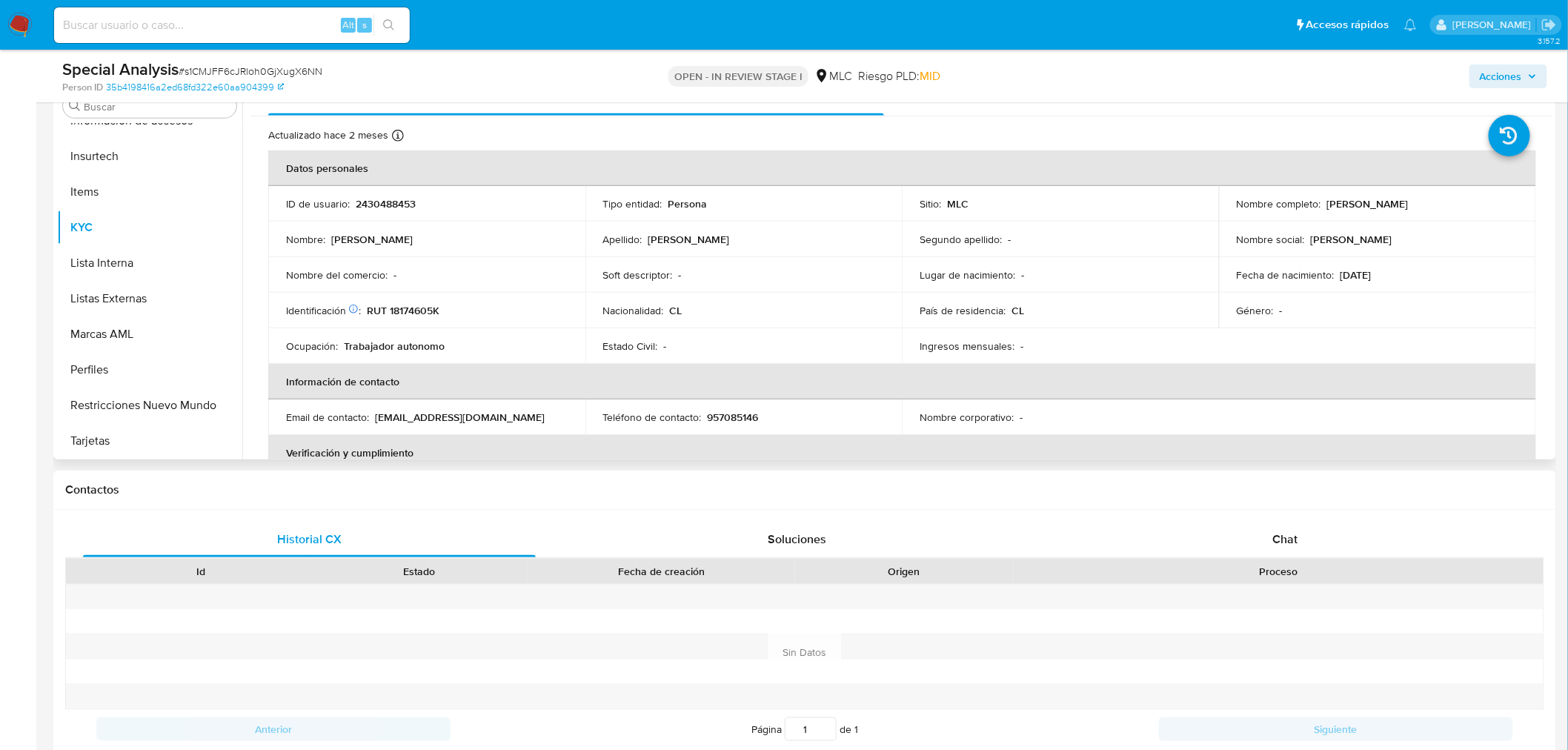
click at [404, 312] on p "RUT 18174605K" at bounding box center [403, 311] width 72 height 13
click at [404, 312] on p "RUT 18174605K" at bounding box center [403, 311] width 72 height 13
copy p "18174605K"
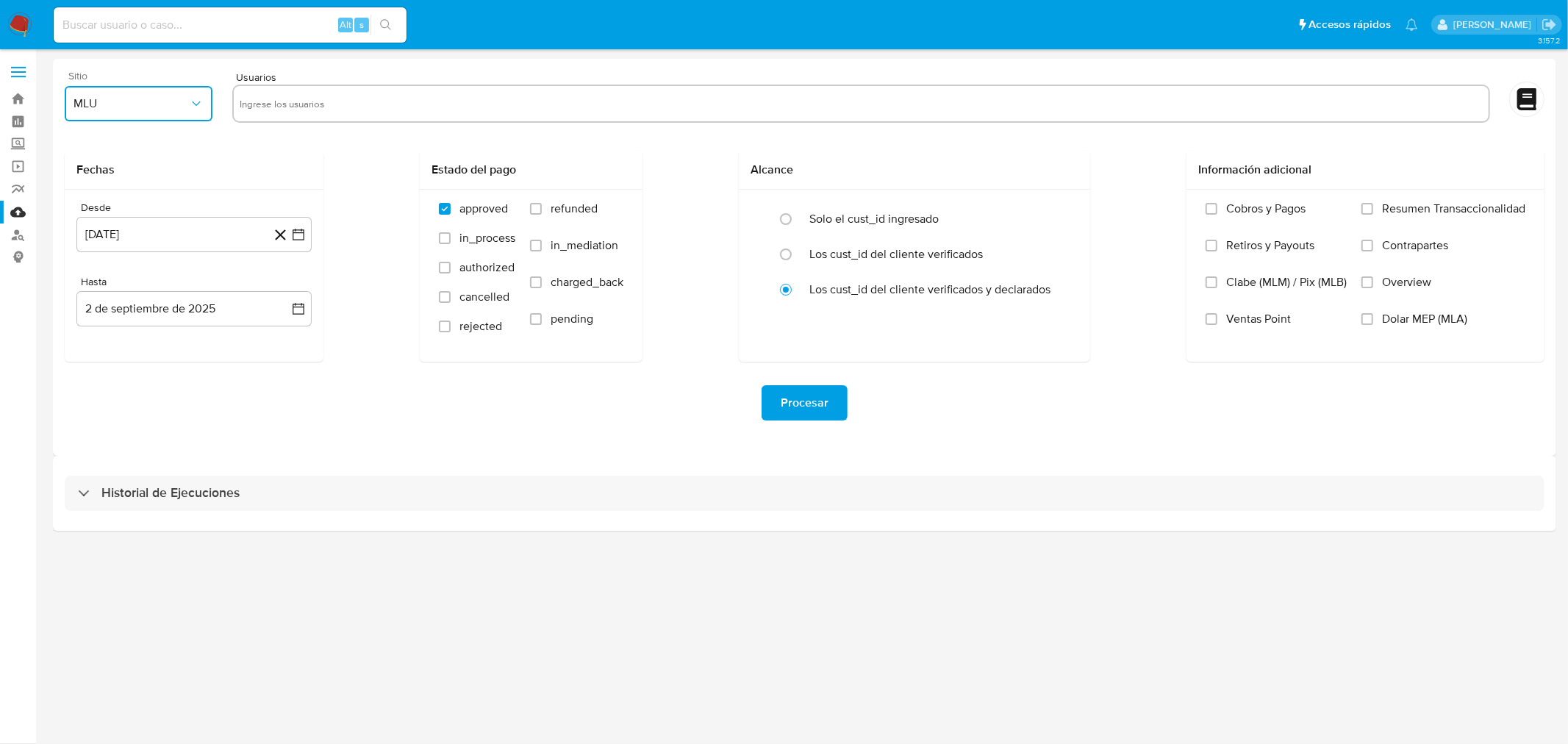
click at [140, 104] on span "MLU" at bounding box center [131, 104] width 116 height 15
click at [116, 349] on div "MLC" at bounding box center [135, 355] width 122 height 36
click at [282, 105] on input "text" at bounding box center [861, 104] width 1243 height 24
type input "2430488453"
click at [230, 245] on button "[DATE]" at bounding box center [193, 235] width 235 height 36
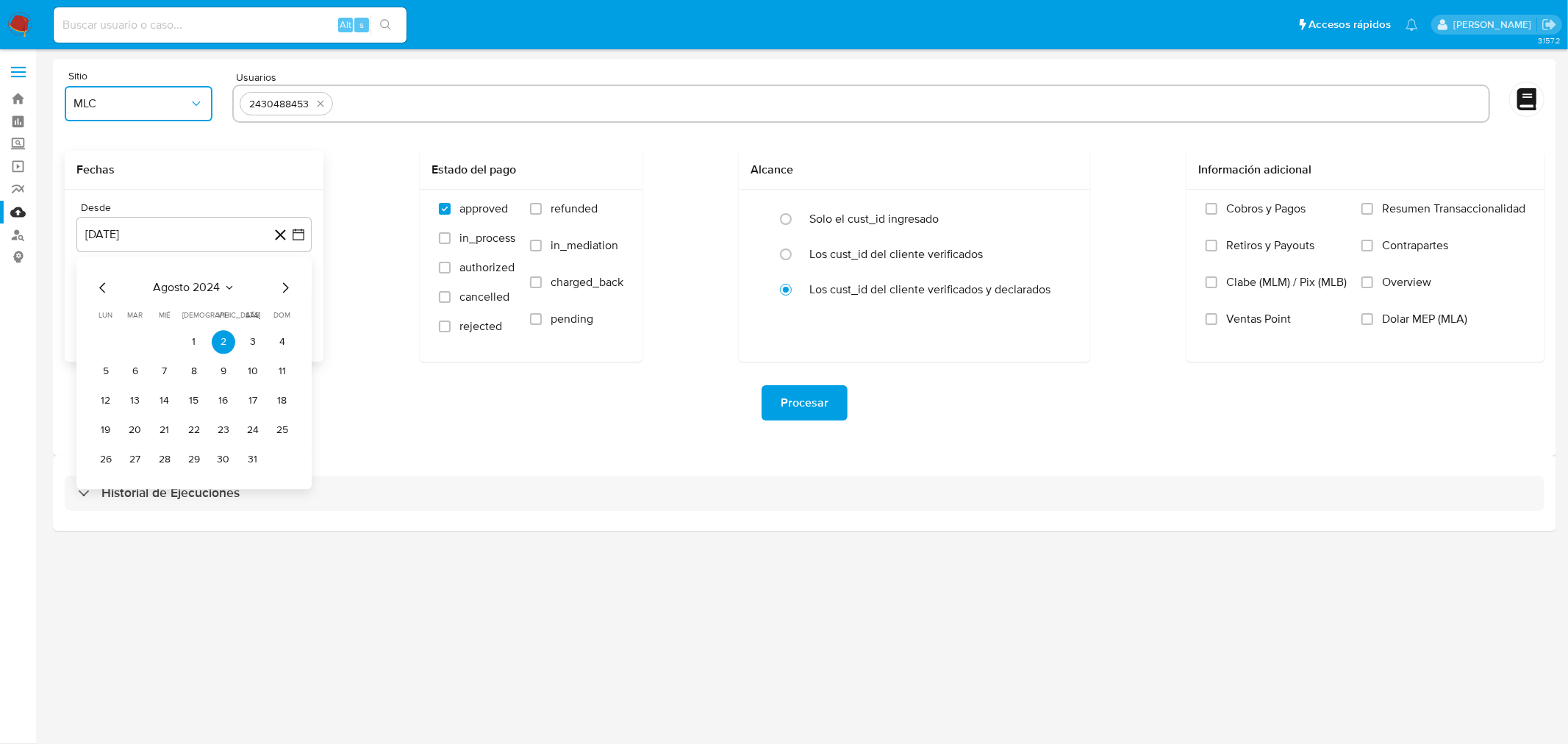
click at [105, 293] on icon "Mes anterior" at bounding box center [103, 288] width 18 height 18
click at [281, 289] on icon "Mes siguiente" at bounding box center [285, 288] width 18 height 18
click at [165, 402] on button "14" at bounding box center [165, 401] width 24 height 24
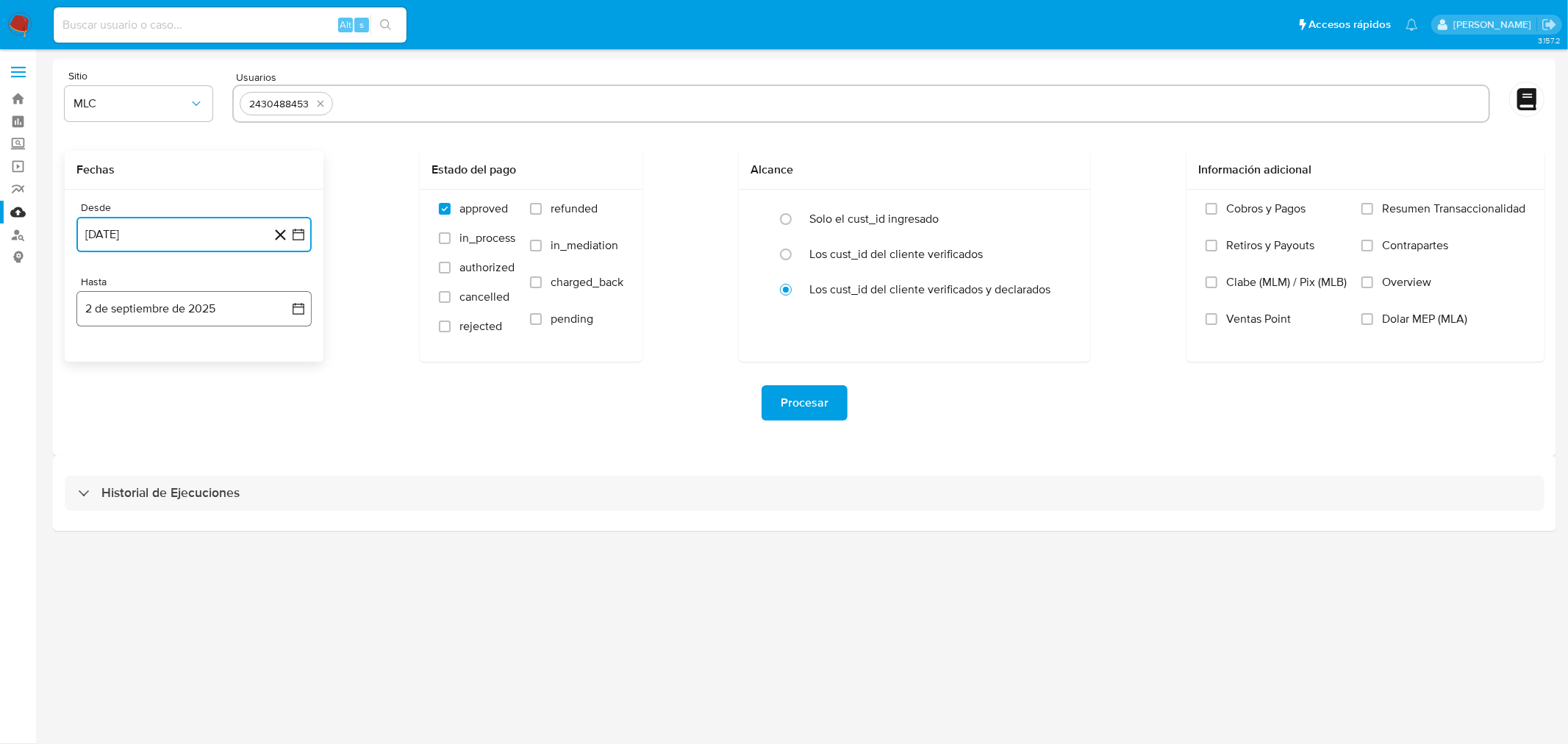
click at [199, 312] on button "2 de septiembre de 2025" at bounding box center [193, 309] width 235 height 36
click at [108, 362] on icon "Mes anterior" at bounding box center [103, 362] width 18 height 18
click at [162, 468] on button "13" at bounding box center [165, 475] width 24 height 24
click at [317, 398] on div "Procesar" at bounding box center [804, 403] width 1480 height 36
click at [774, 405] on button "Procesar" at bounding box center [804, 403] width 86 height 36
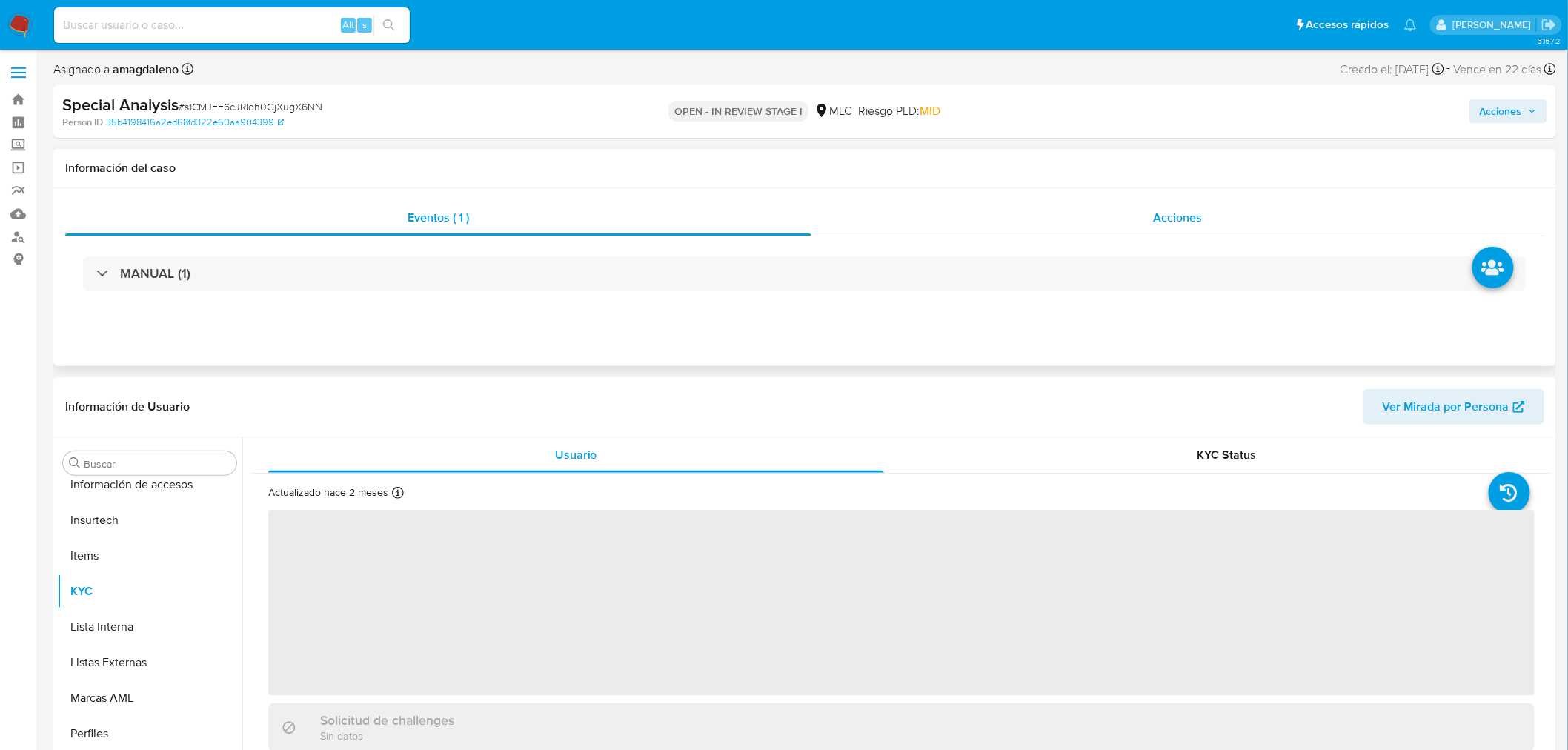
scroll to position [625, 0]
click at [1065, 208] on div "Acciones" at bounding box center [1179, 218] width 734 height 36
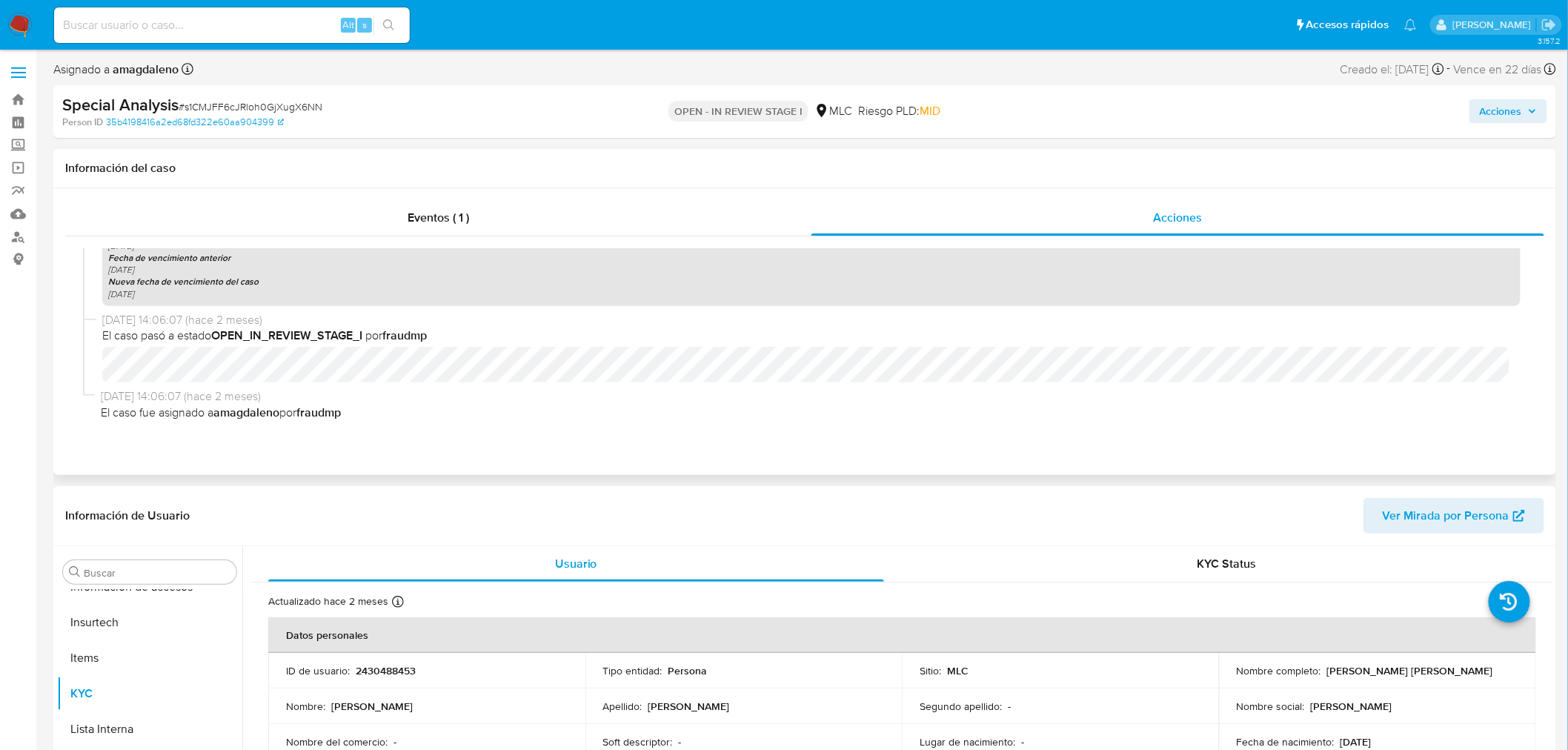
select select "10"
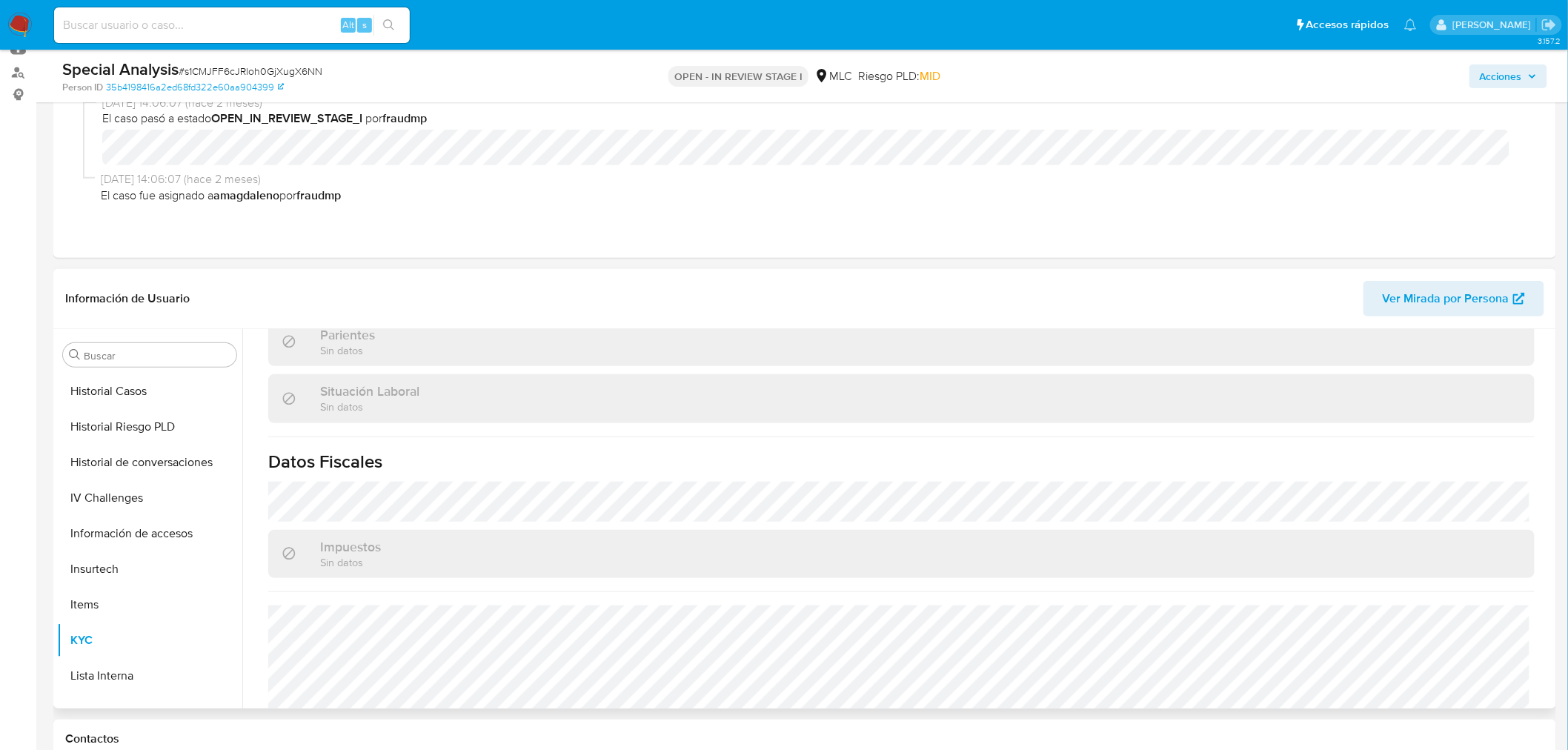
scroll to position [379, 0]
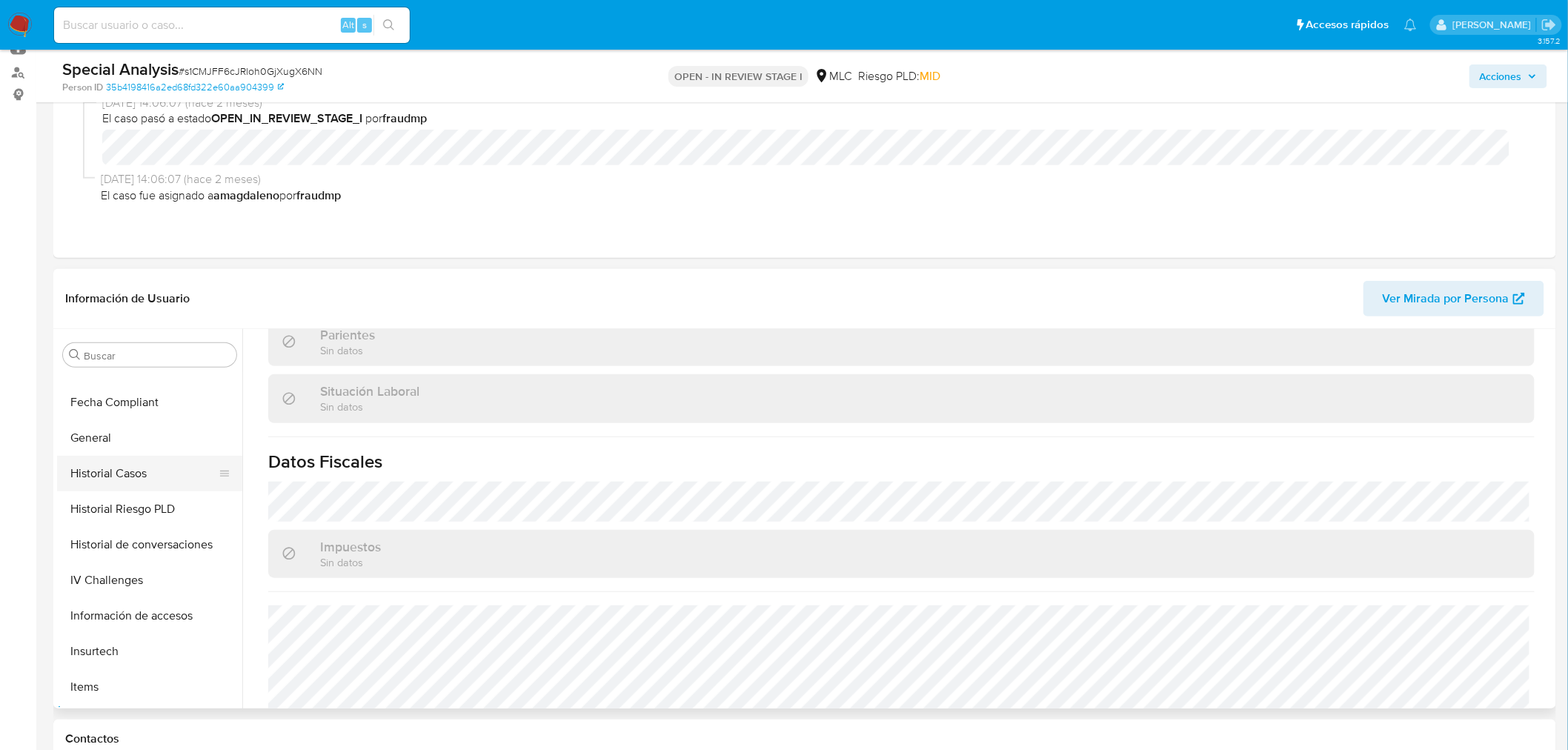
click at [108, 483] on button "Historial Casos" at bounding box center [143, 474] width 173 height 36
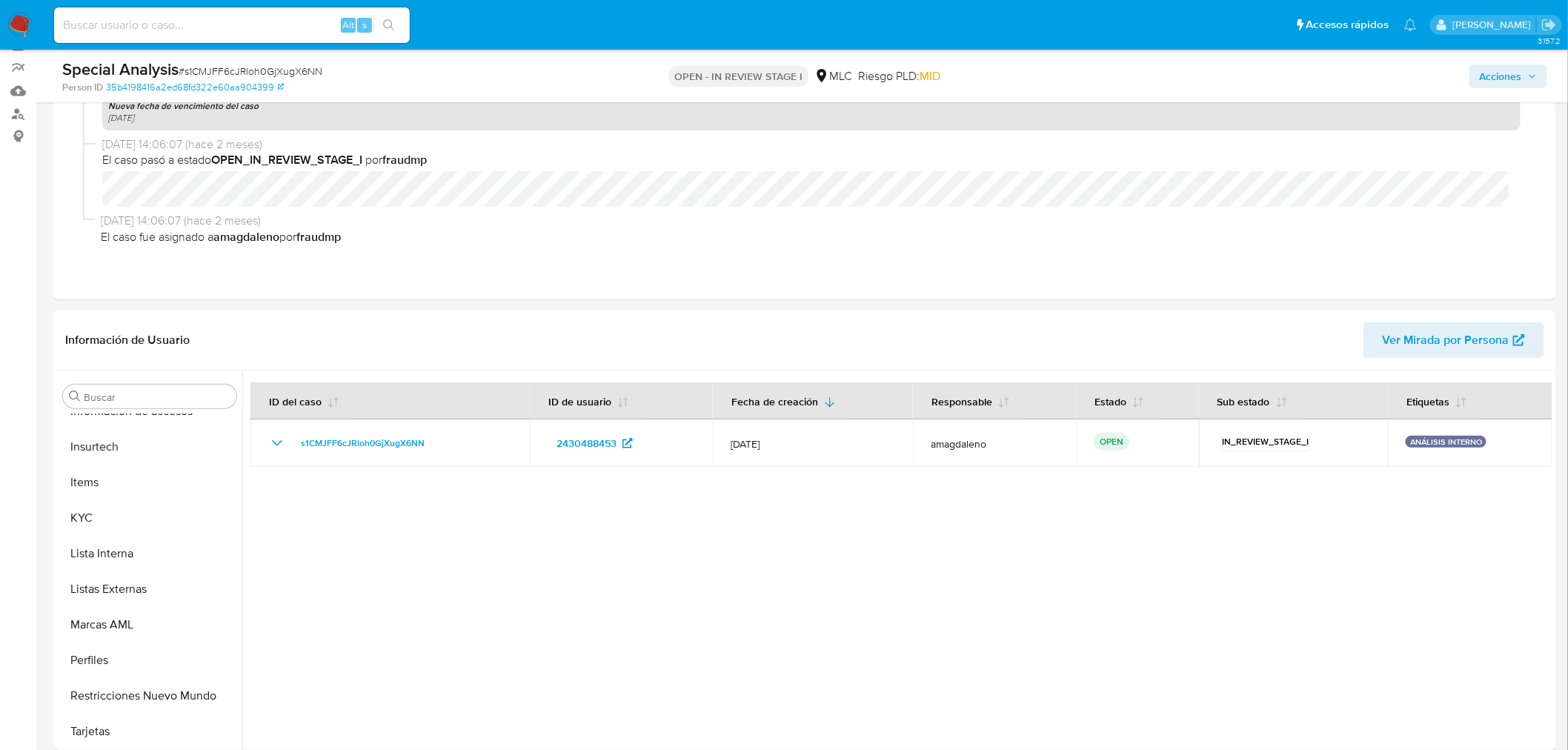
scroll to position [329, 0]
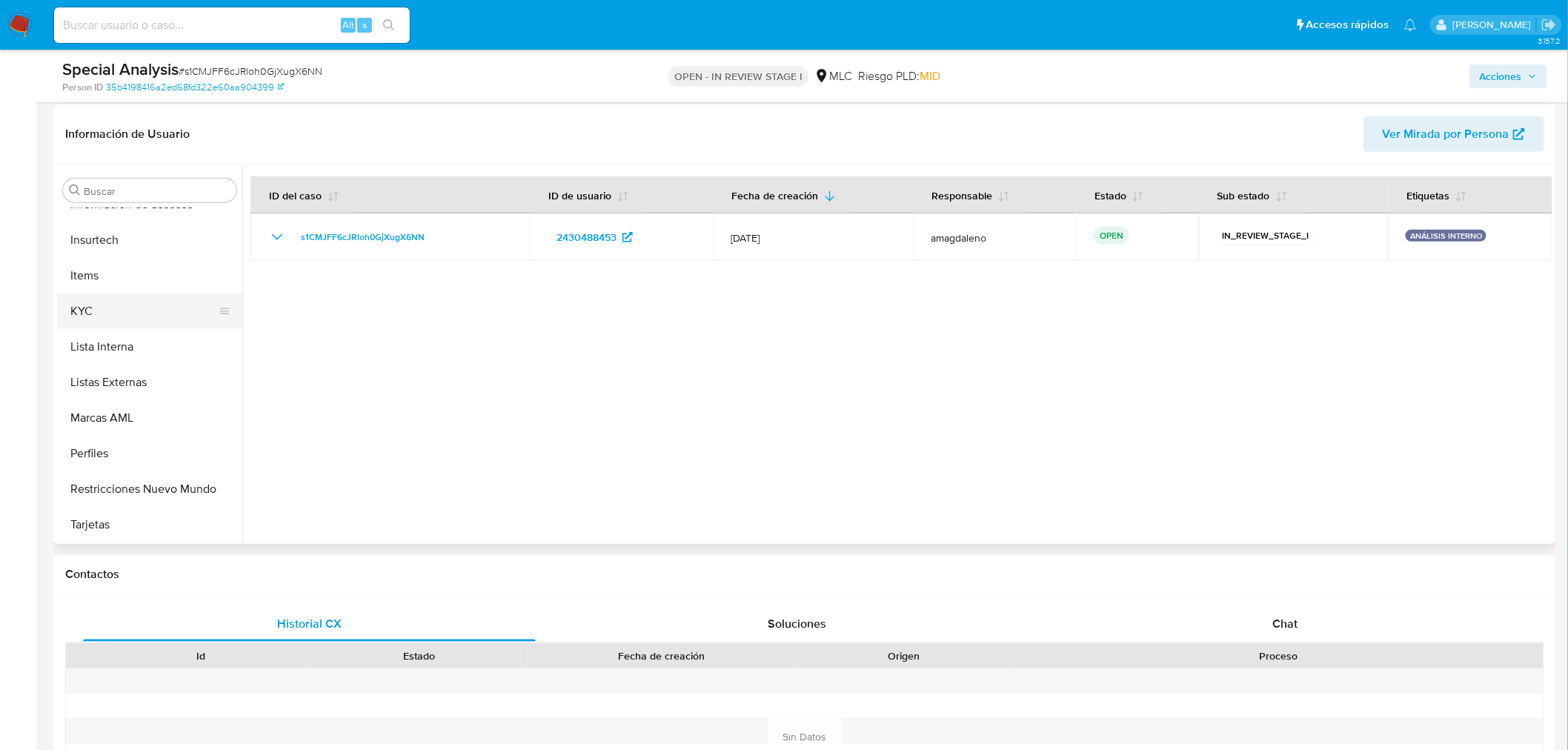
click at [123, 307] on button "KYC" at bounding box center [143, 312] width 173 height 36
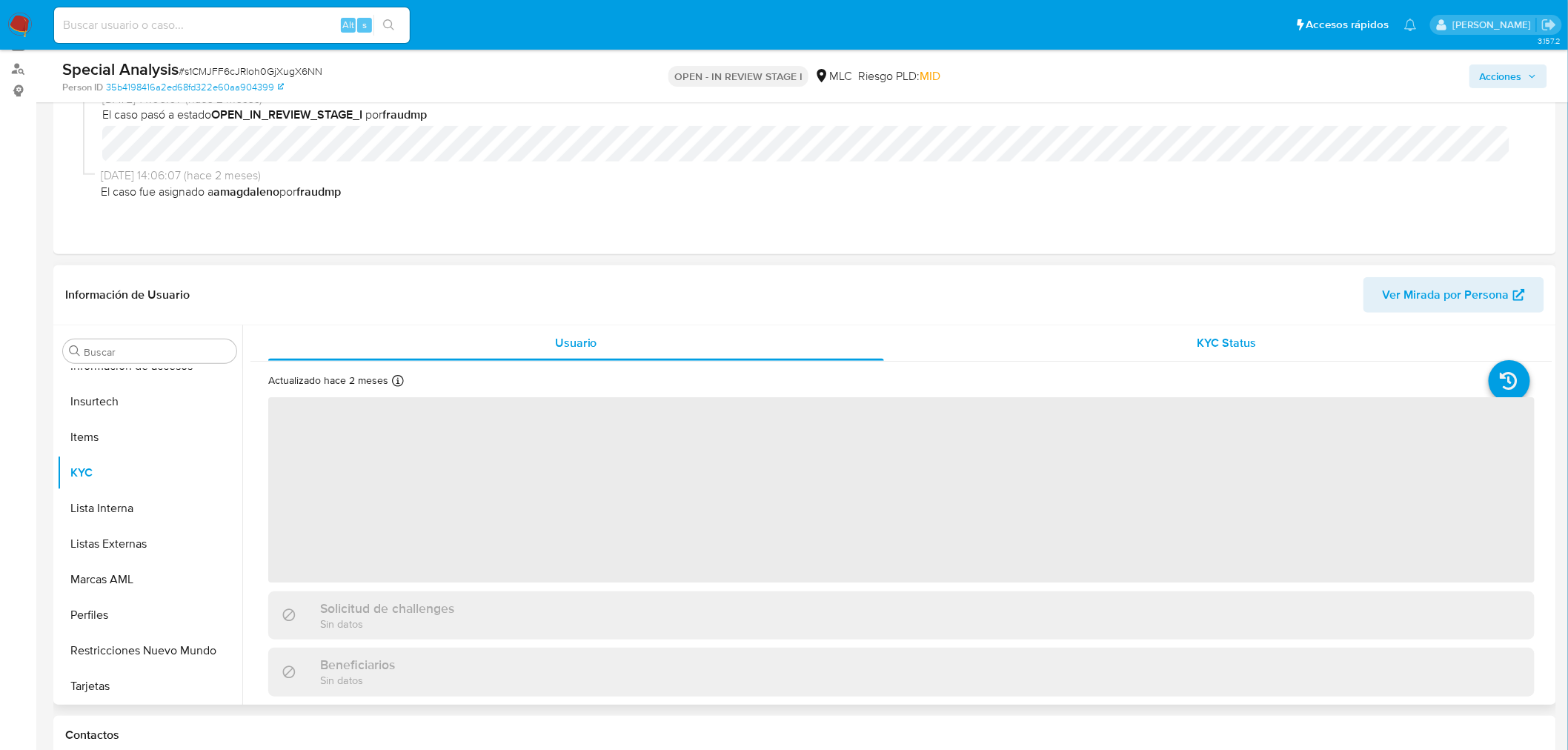
scroll to position [164, 0]
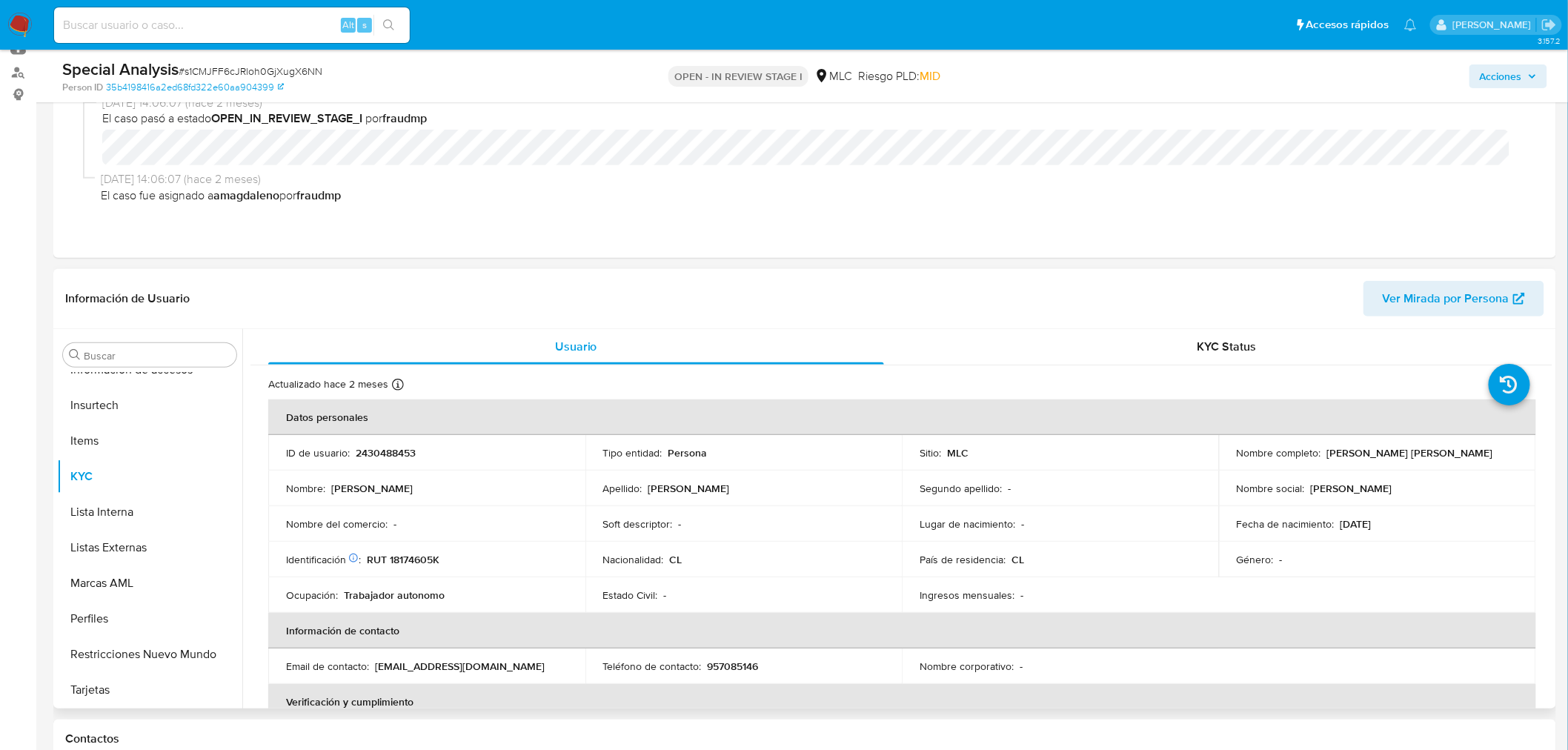
drag, startPoint x: 1322, startPoint y: 453, endPoint x: 1503, endPoint y: 453, distance: 181.0
click at [1503, 453] on div "Nombre completo : [PERSON_NAME] [PERSON_NAME]" at bounding box center [1377, 453] width 282 height 13
copy p "[PERSON_NAME] [PERSON_NAME]"
click at [125, 590] on button "Documentación" at bounding box center [143, 582] width 173 height 36
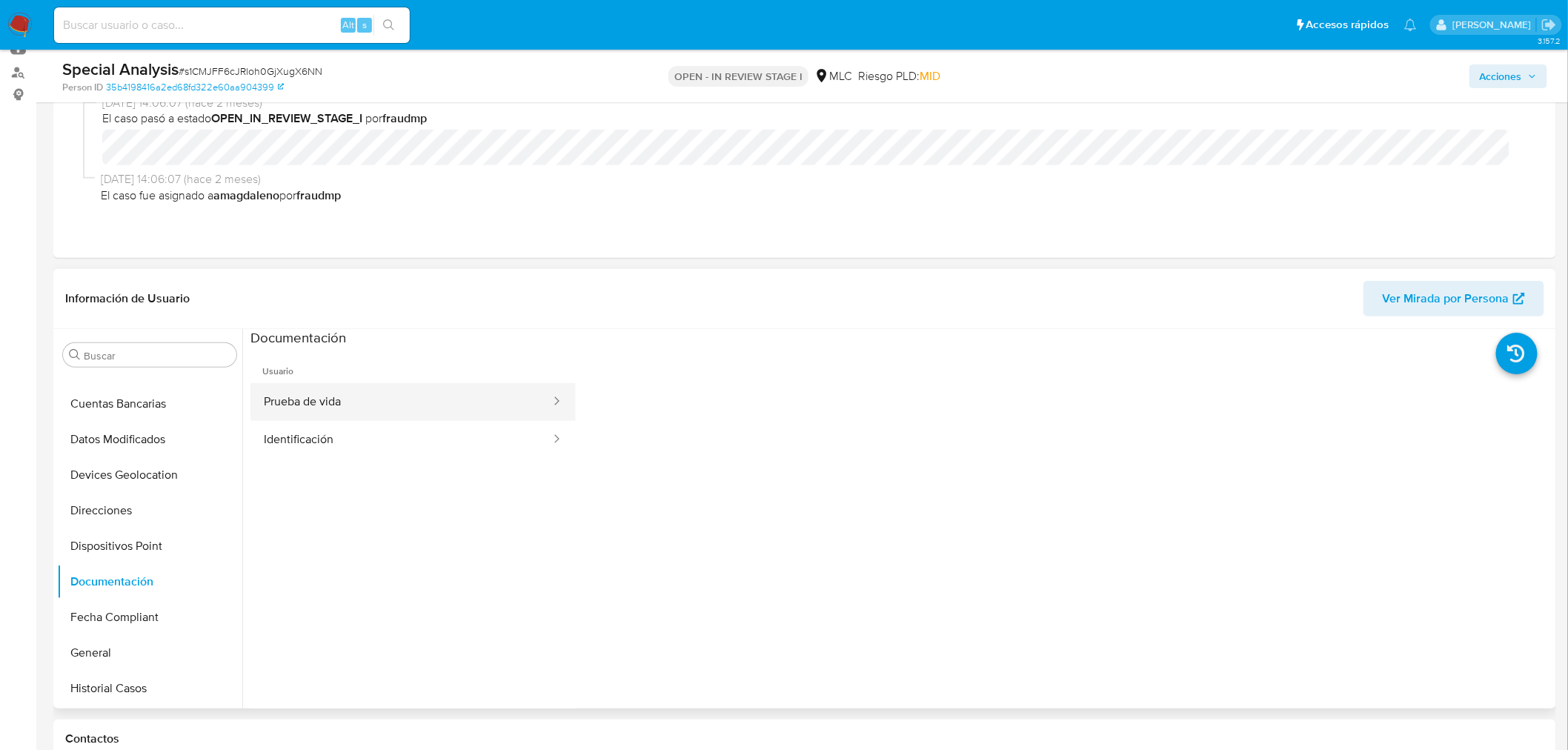
click at [354, 400] on button "Prueba de vida" at bounding box center [401, 402] width 302 height 38
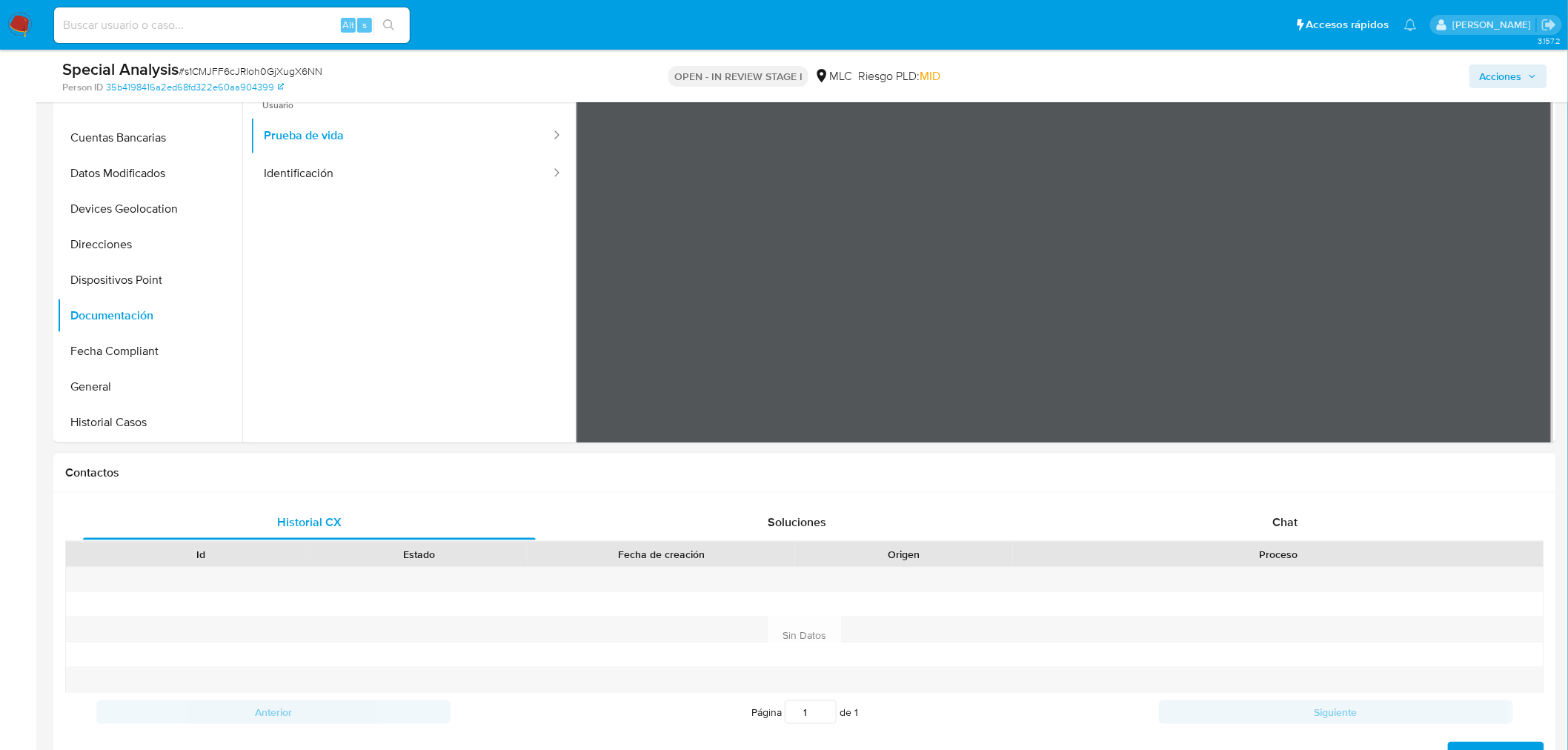
scroll to position [332, 0]
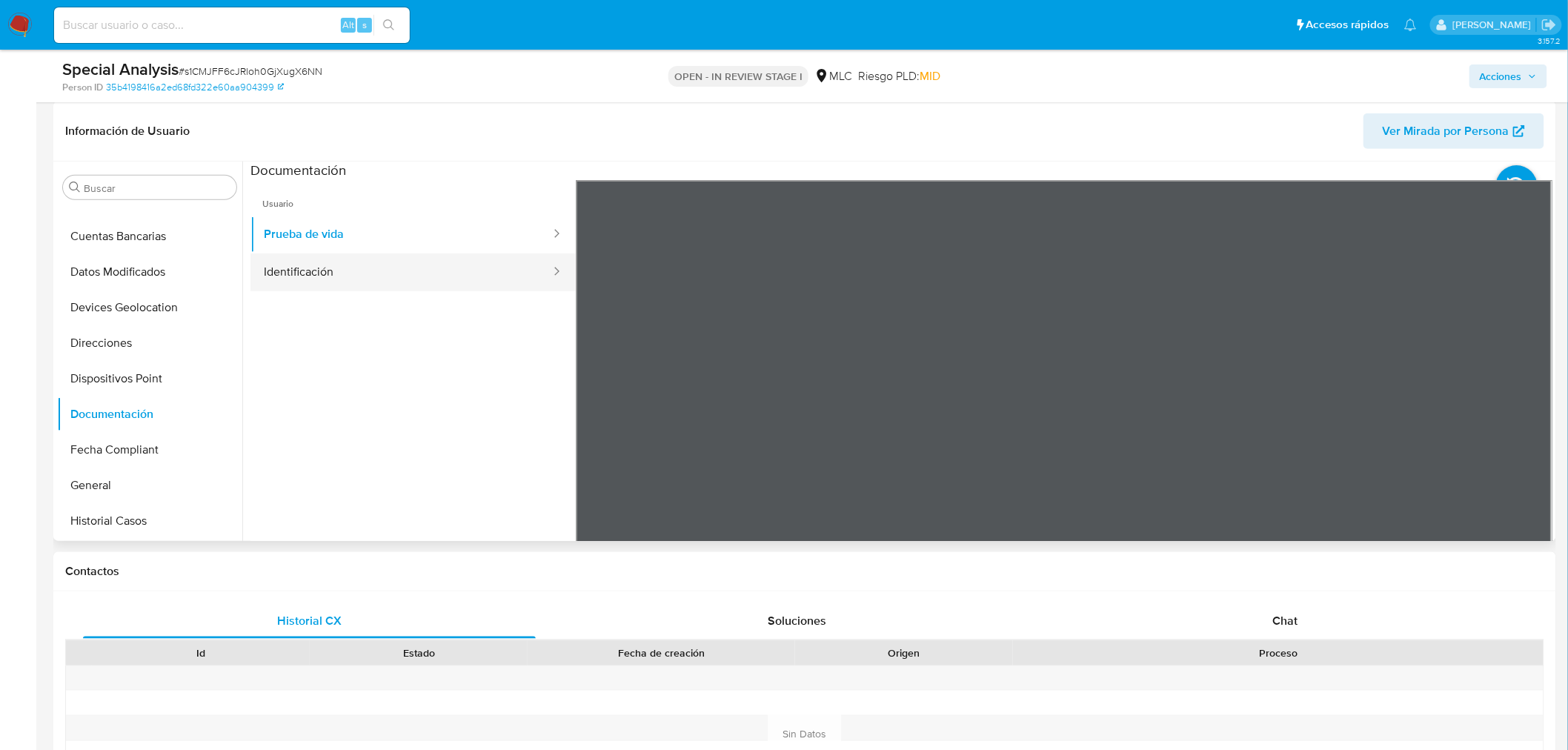
click at [343, 275] on button "Identificación" at bounding box center [401, 272] width 302 height 38
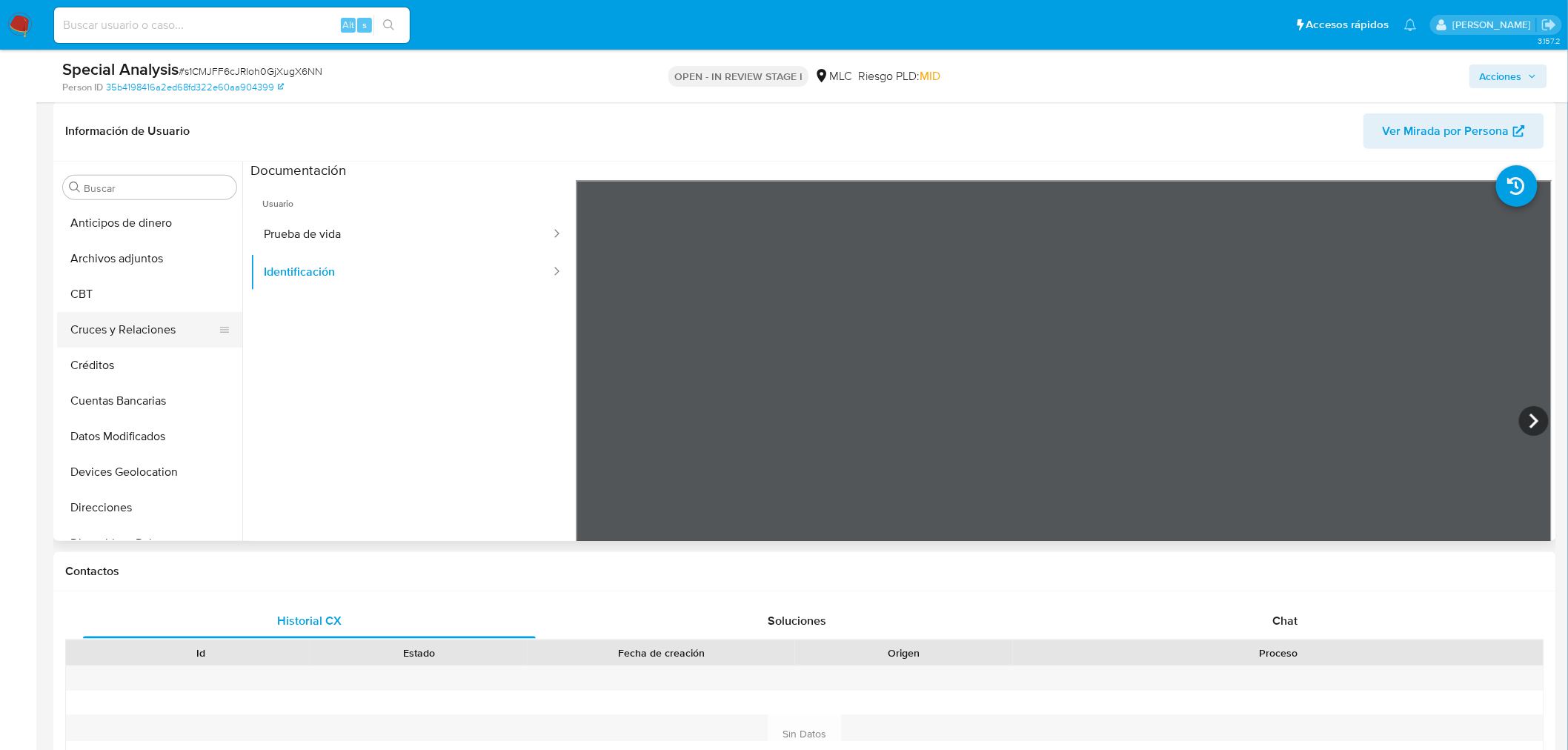
click at [123, 329] on button "Cruces y Relaciones" at bounding box center [143, 329] width 173 height 36
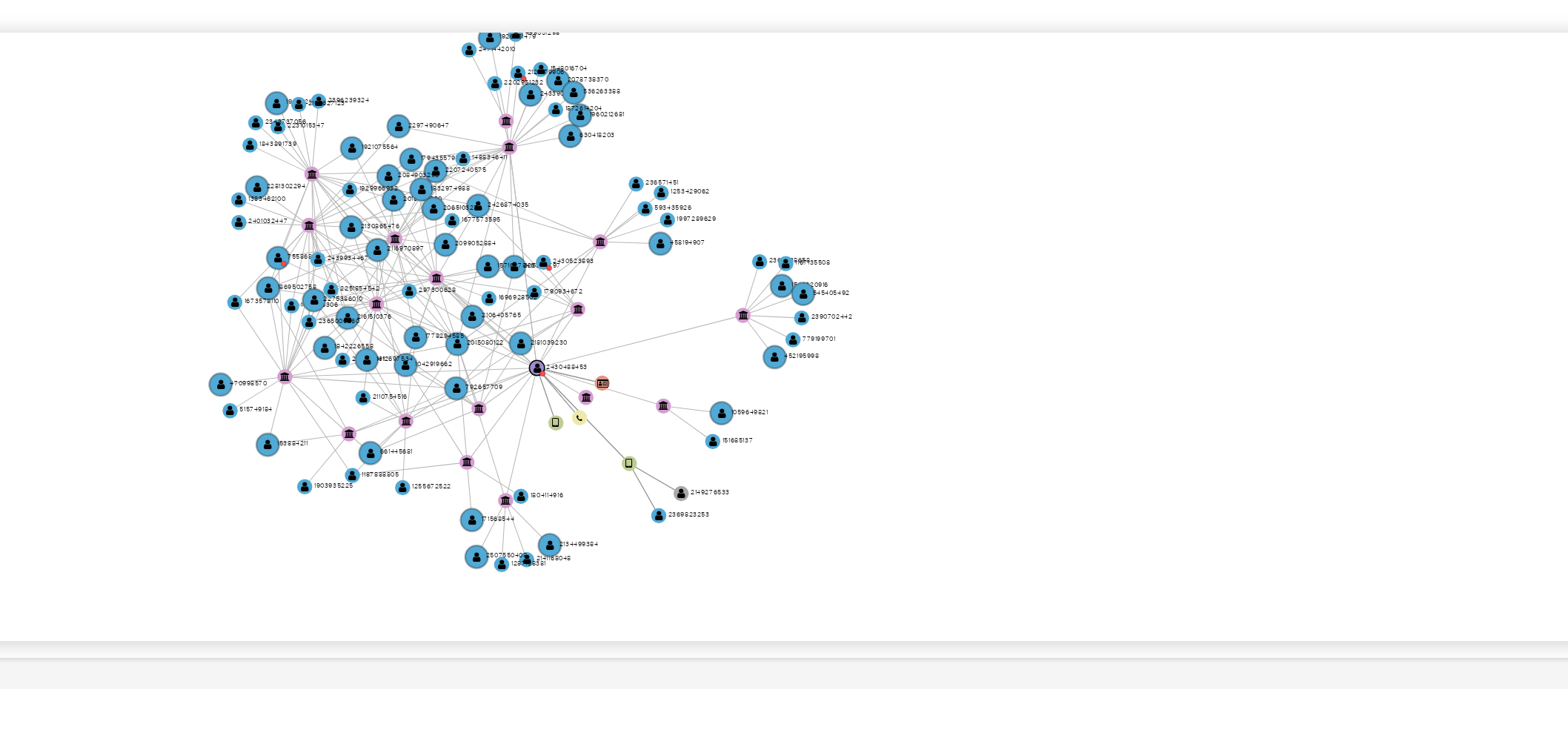
scroll to position [404, 0]
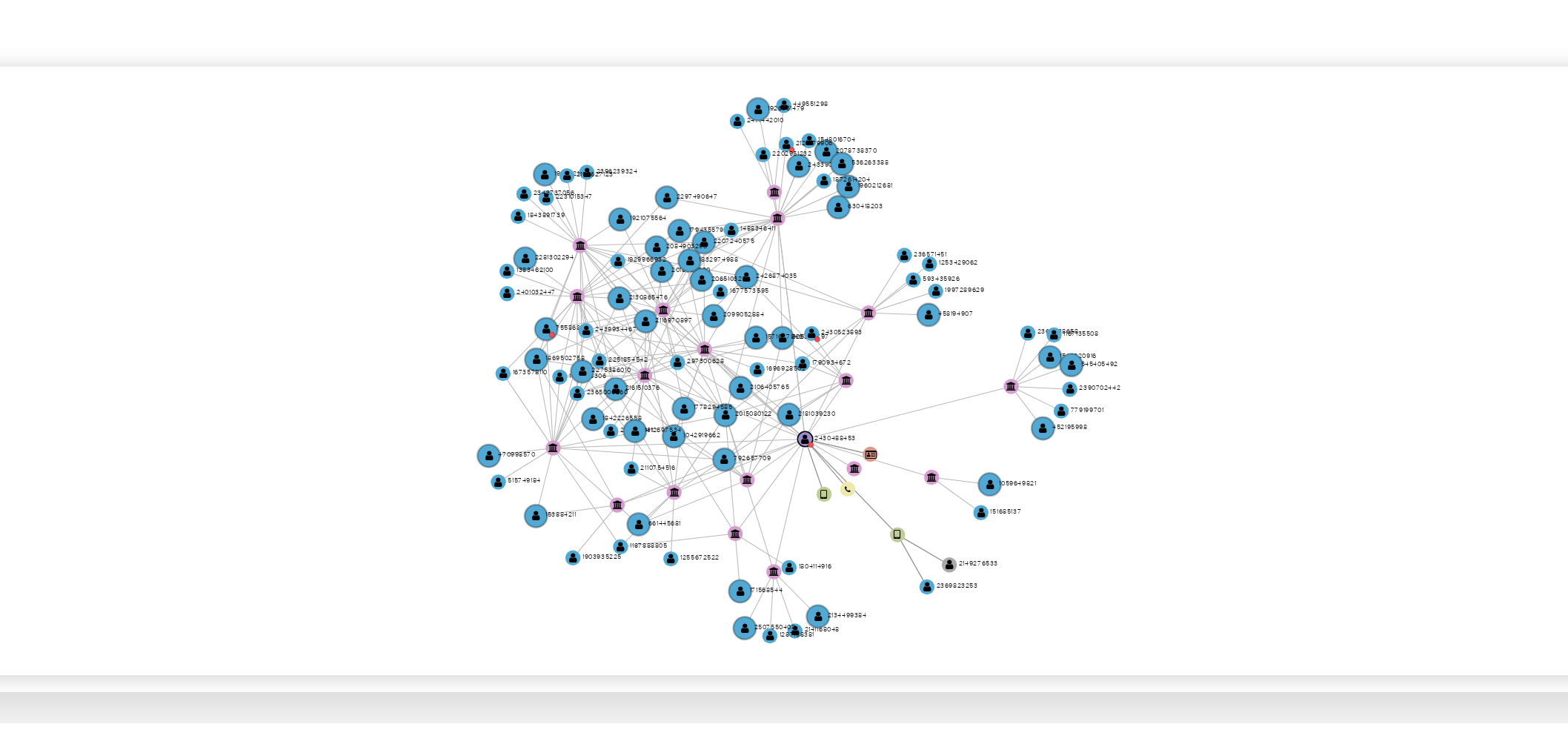
drag, startPoint x: 955, startPoint y: 354, endPoint x: 1015, endPoint y: 352, distance: 60.0
click at [1015, 352] on icon "device-675998b53150d60bf6640ca1  user-2430488453  2430488453 user-2149276533 …" at bounding box center [913, 351] width 1281 height 215
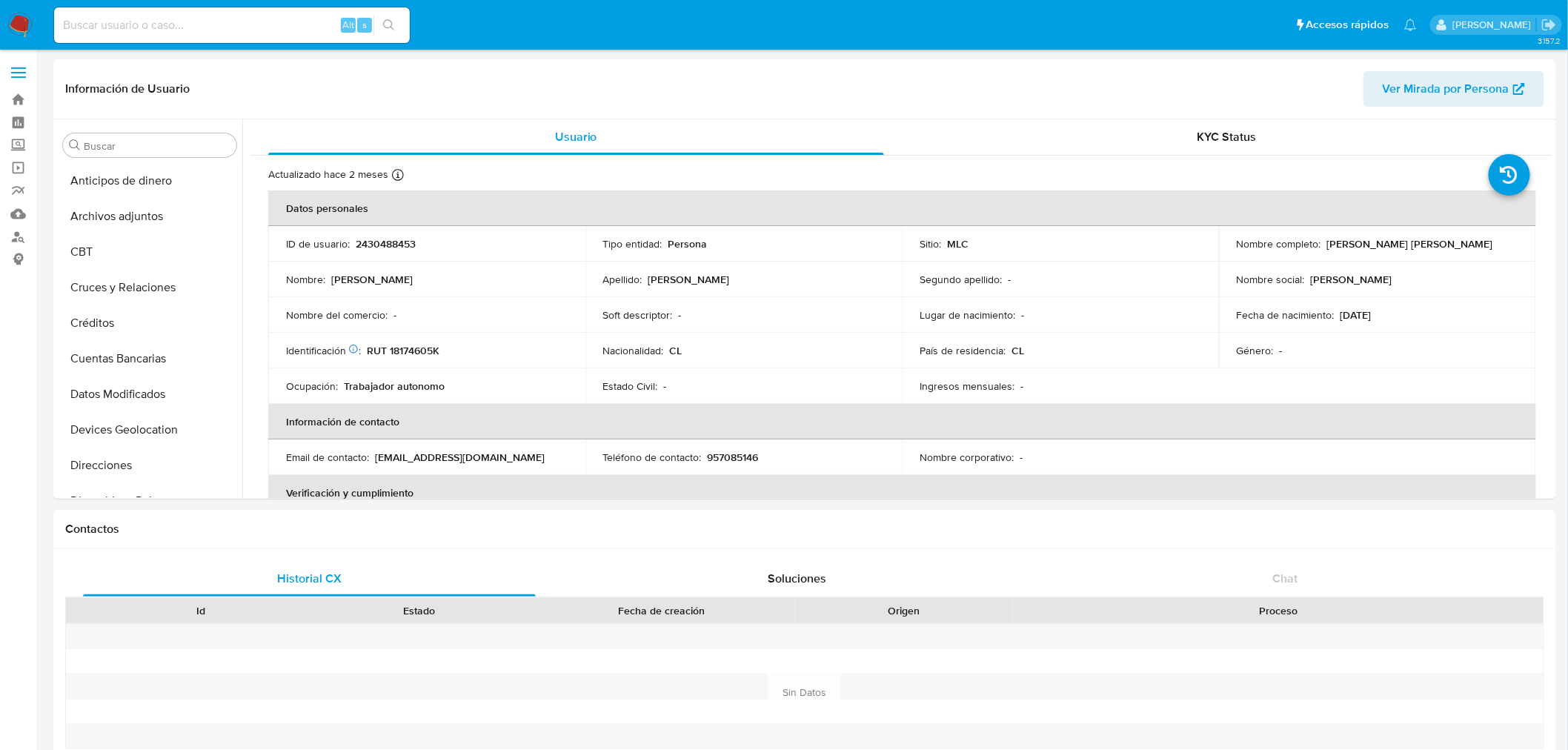
select select "10"
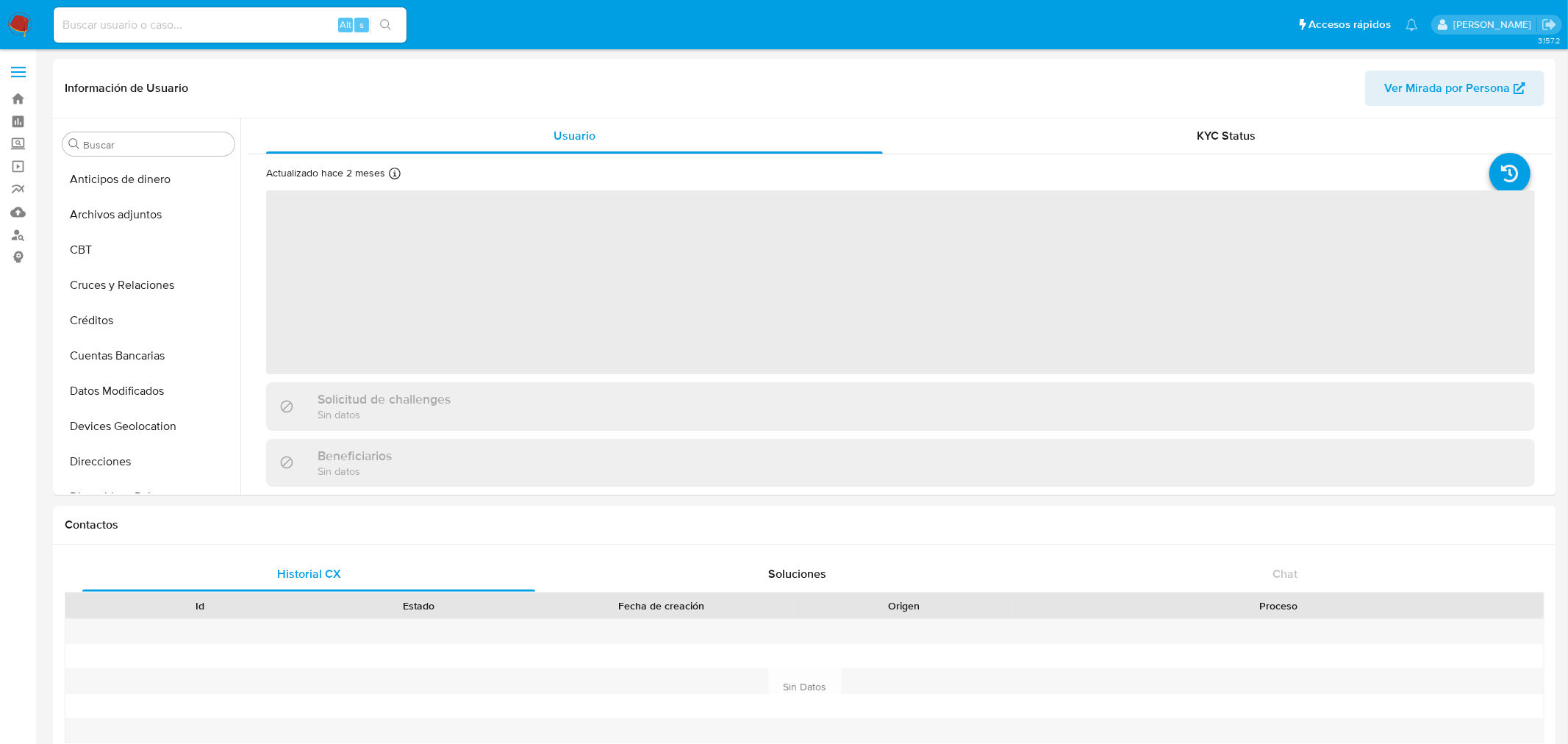
select select "10"
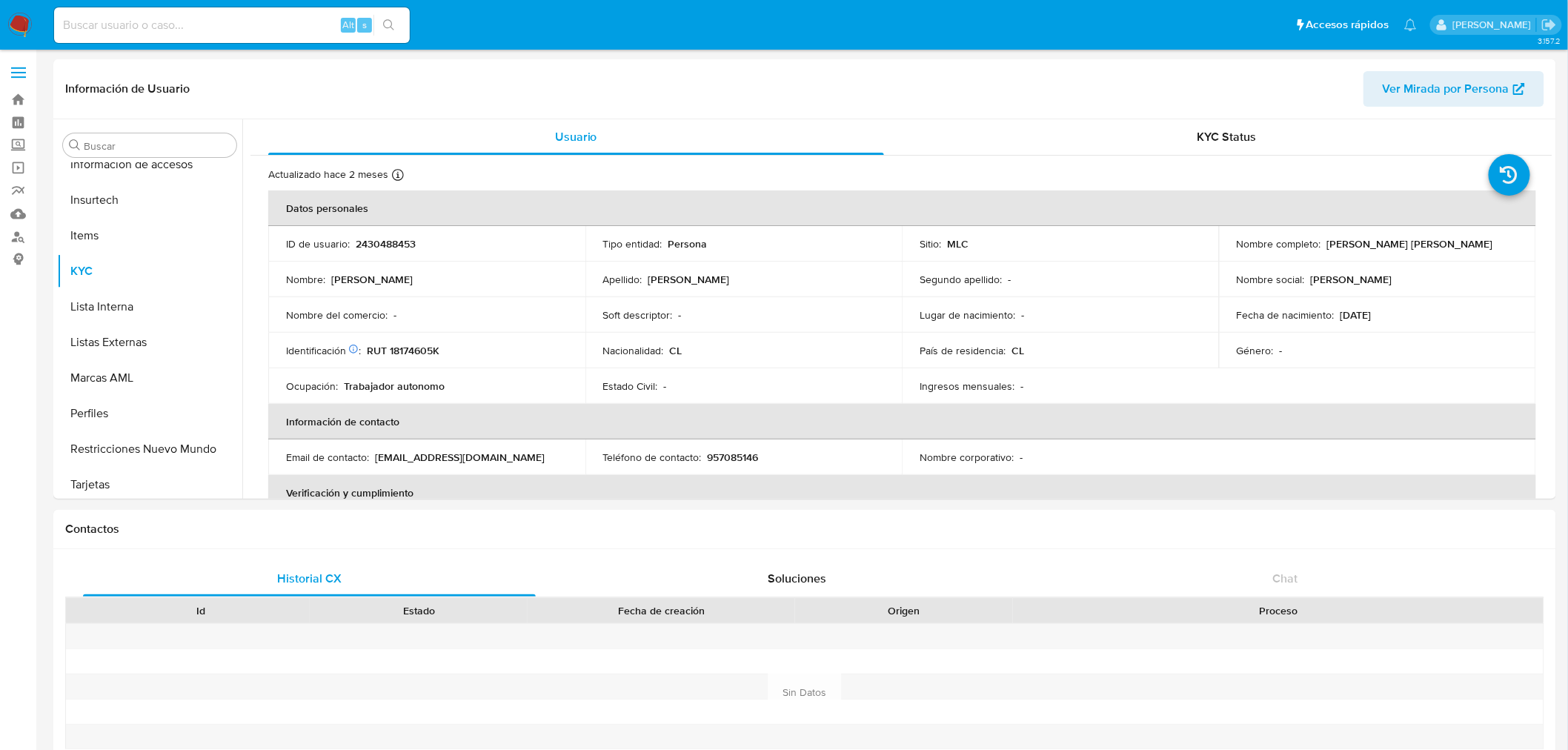
scroll to position [625, 0]
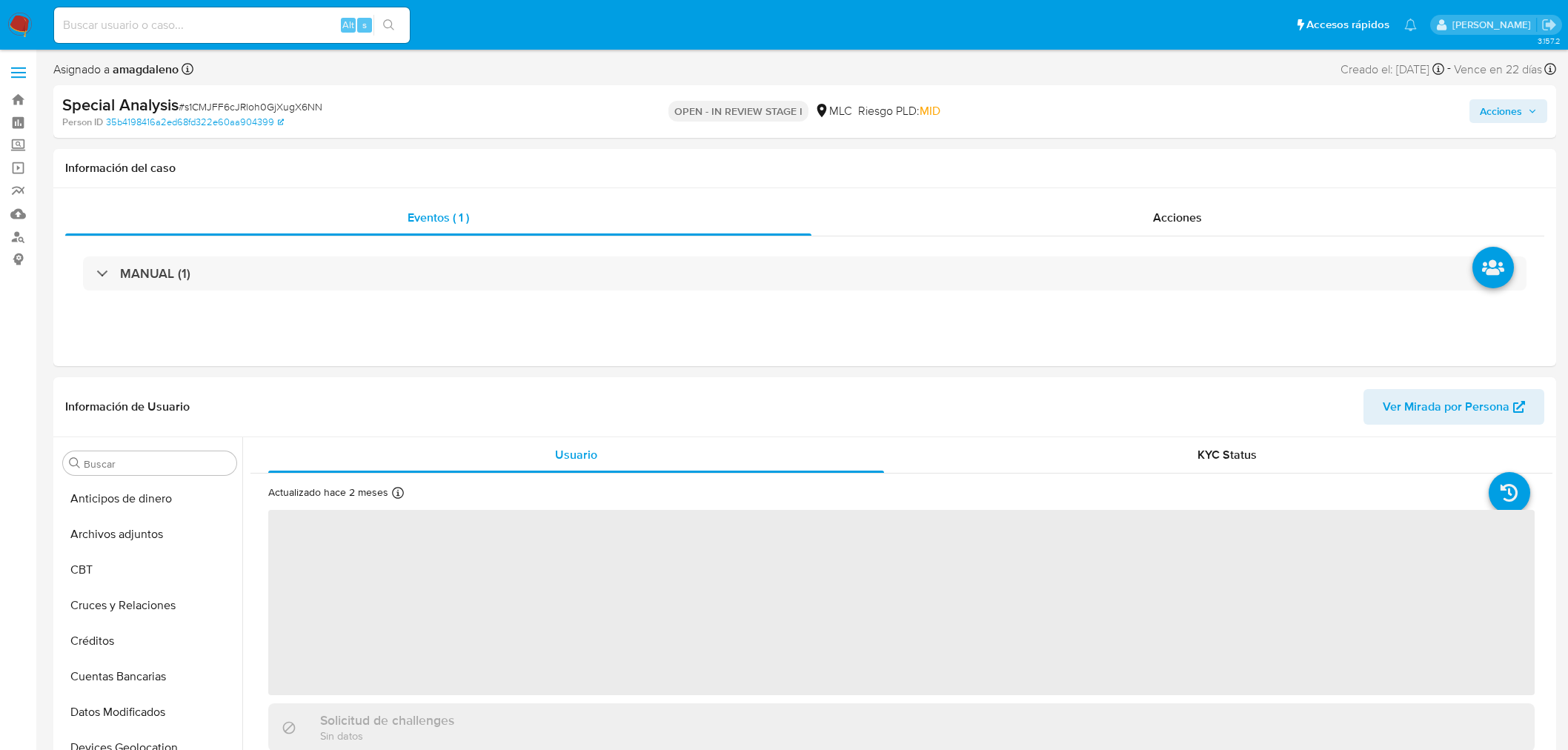
select select "10"
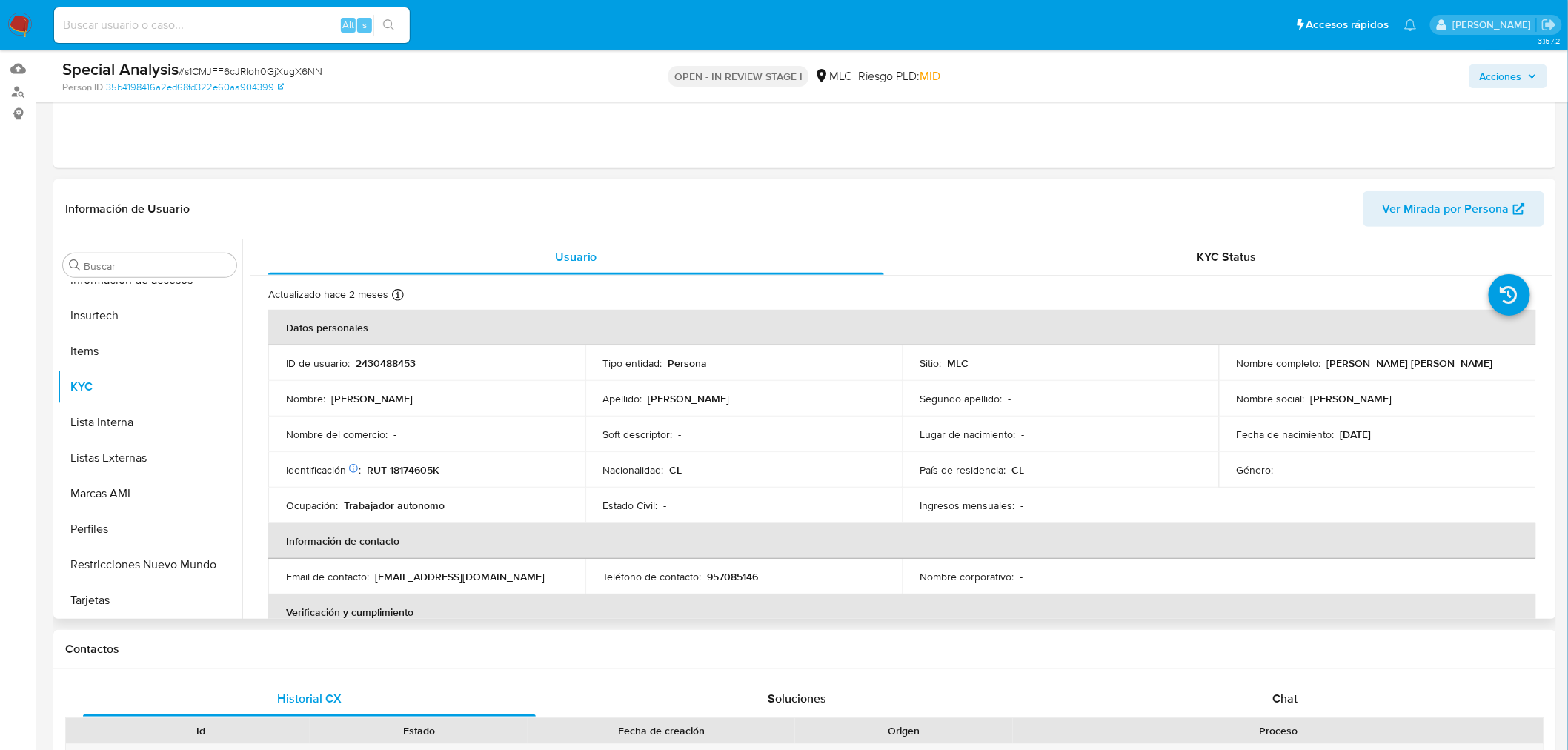
scroll to position [164, 0]
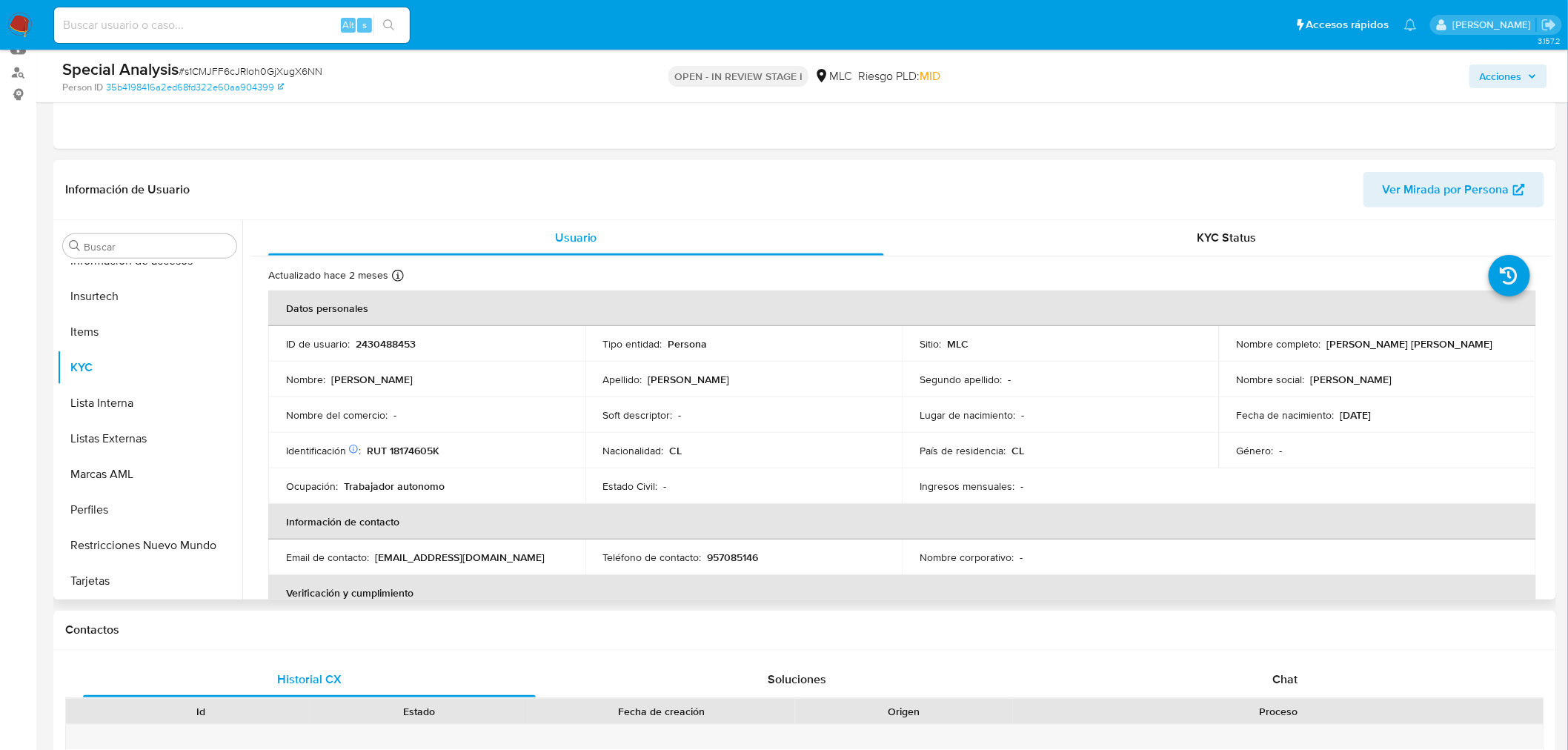
click at [1342, 359] on td "Nombre completo : [PERSON_NAME] [PERSON_NAME]" at bounding box center [1377, 344] width 317 height 36
click at [1327, 344] on p "[PERSON_NAME] [PERSON_NAME]" at bounding box center [1410, 344] width 166 height 13
click at [419, 449] on p "RUT 18174605K" at bounding box center [403, 450] width 72 height 13
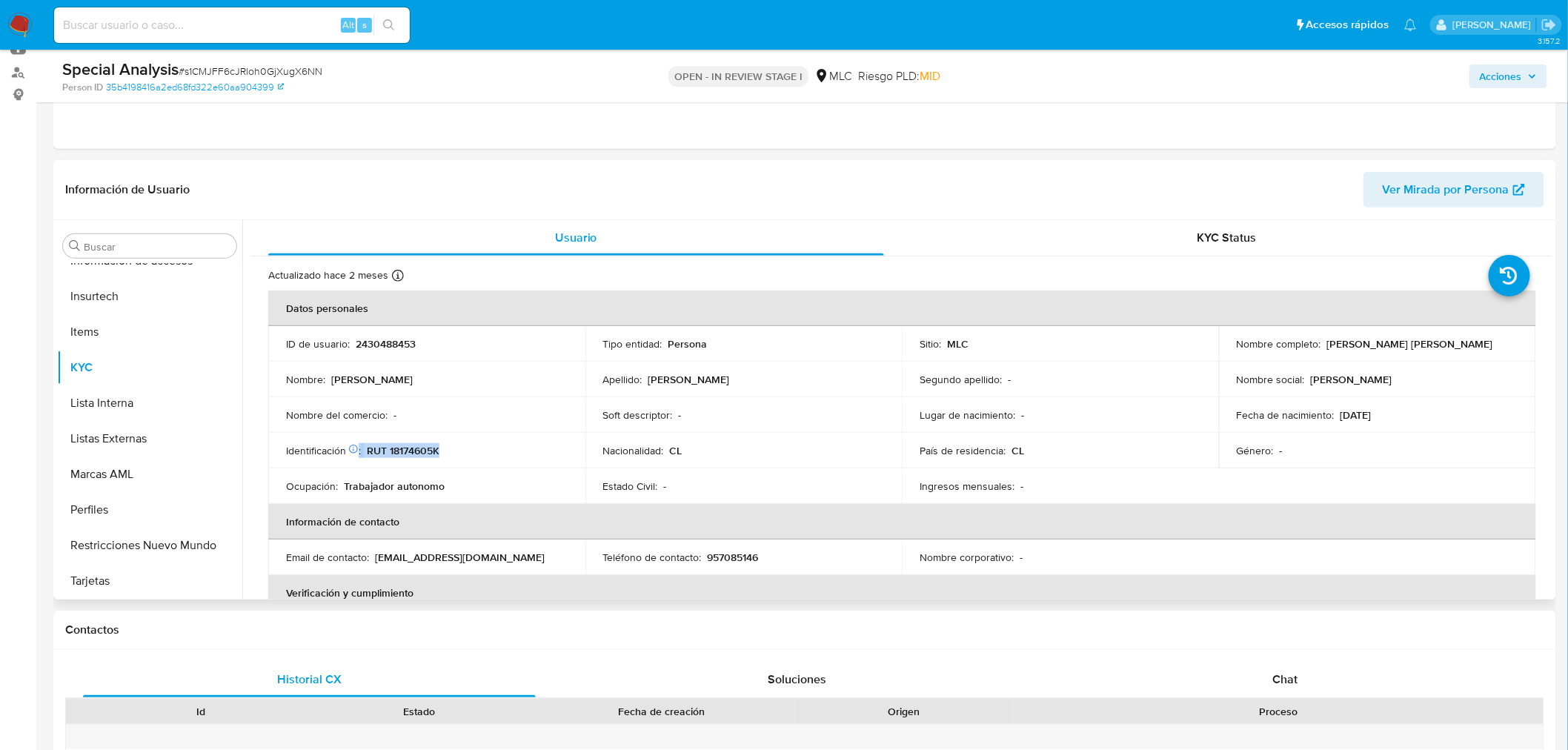
click at [419, 449] on p "RUT 18174605K" at bounding box center [403, 450] width 72 height 13
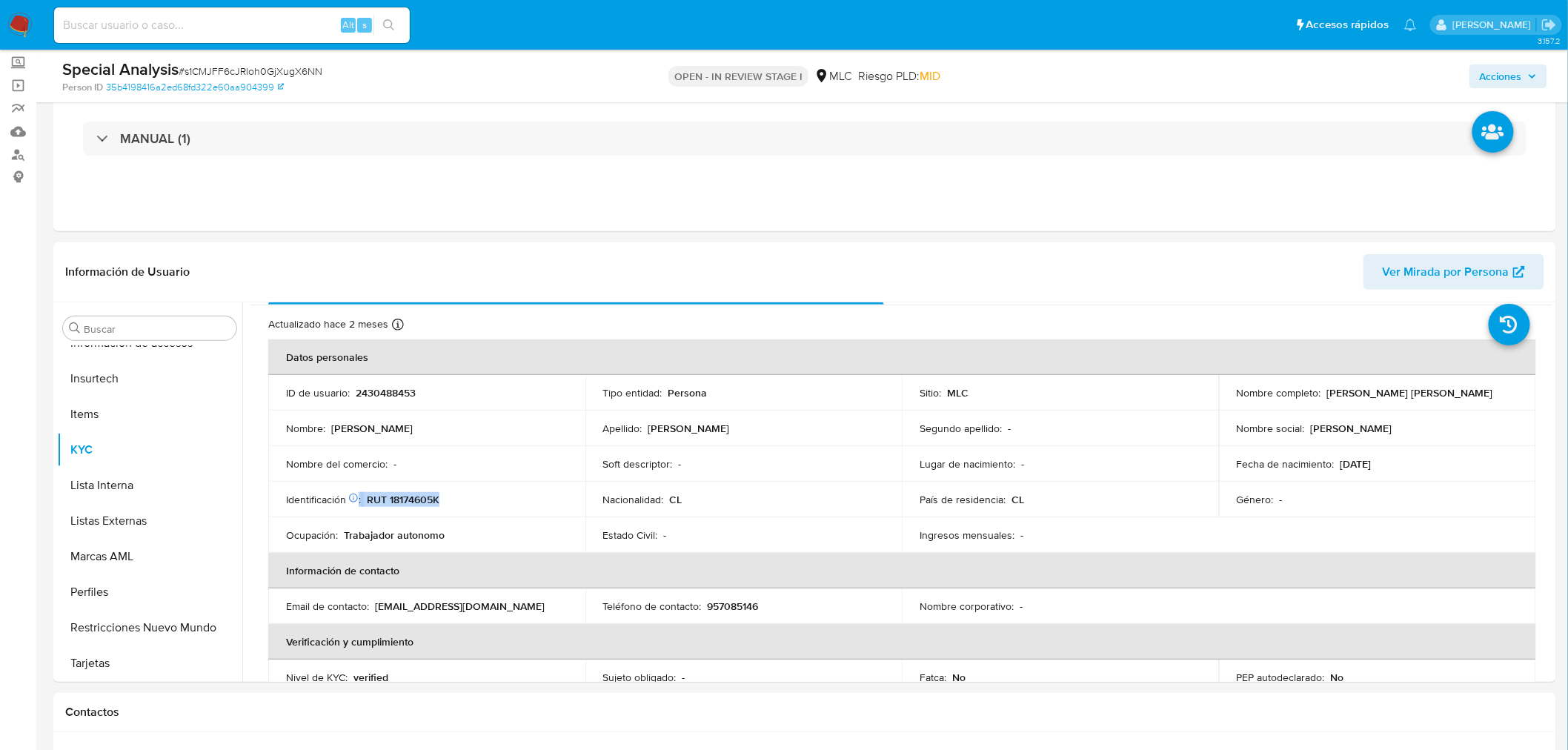
scroll to position [0, 0]
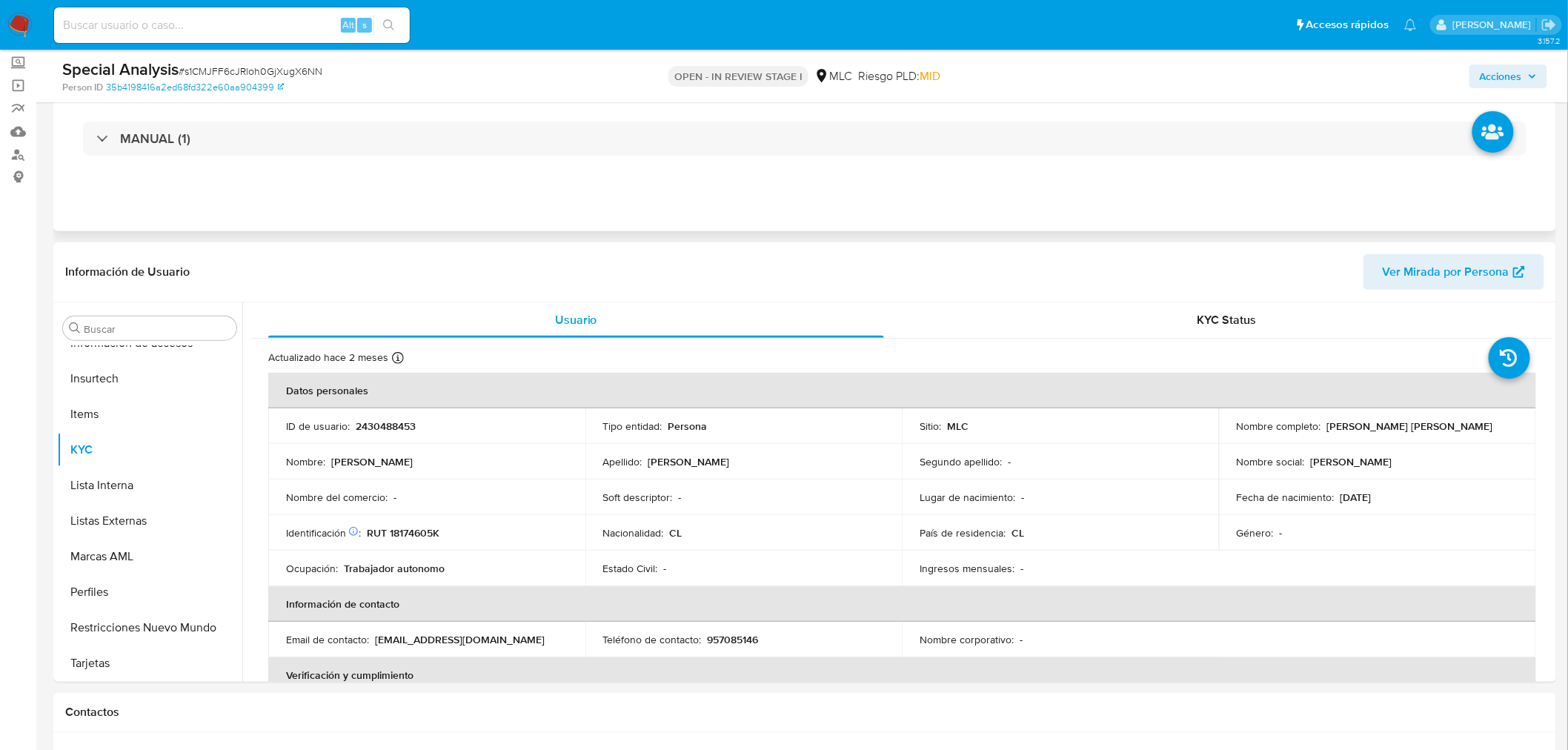
click at [806, 203] on div "Eventos ( 1 ) Acciones MANUAL (1)" at bounding box center [804, 142] width 1503 height 178
click at [419, 532] on p "RUT 18174605K" at bounding box center [403, 533] width 72 height 13
copy p "18174605K"
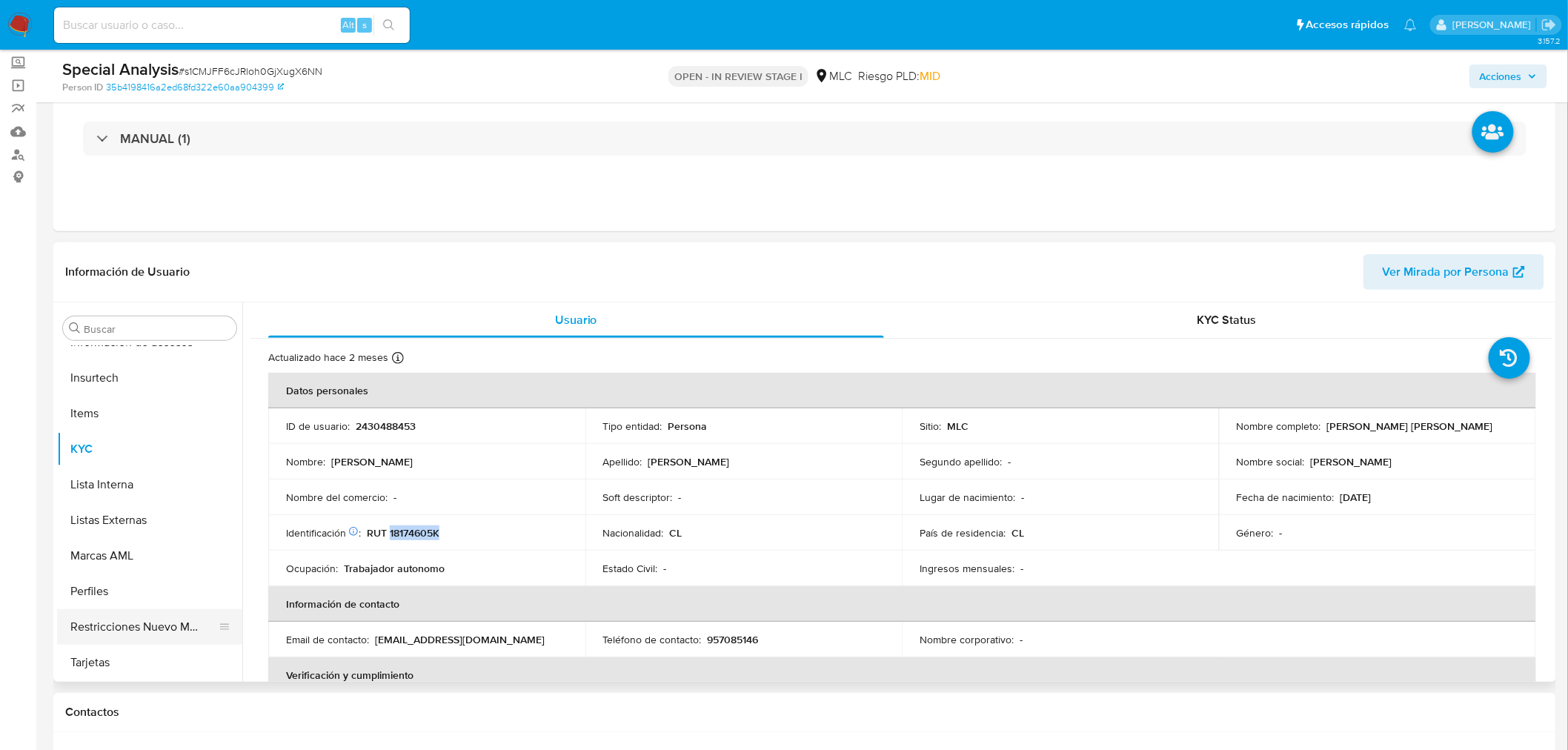
click at [197, 628] on button "Restricciones Nuevo Mundo" at bounding box center [143, 627] width 173 height 36
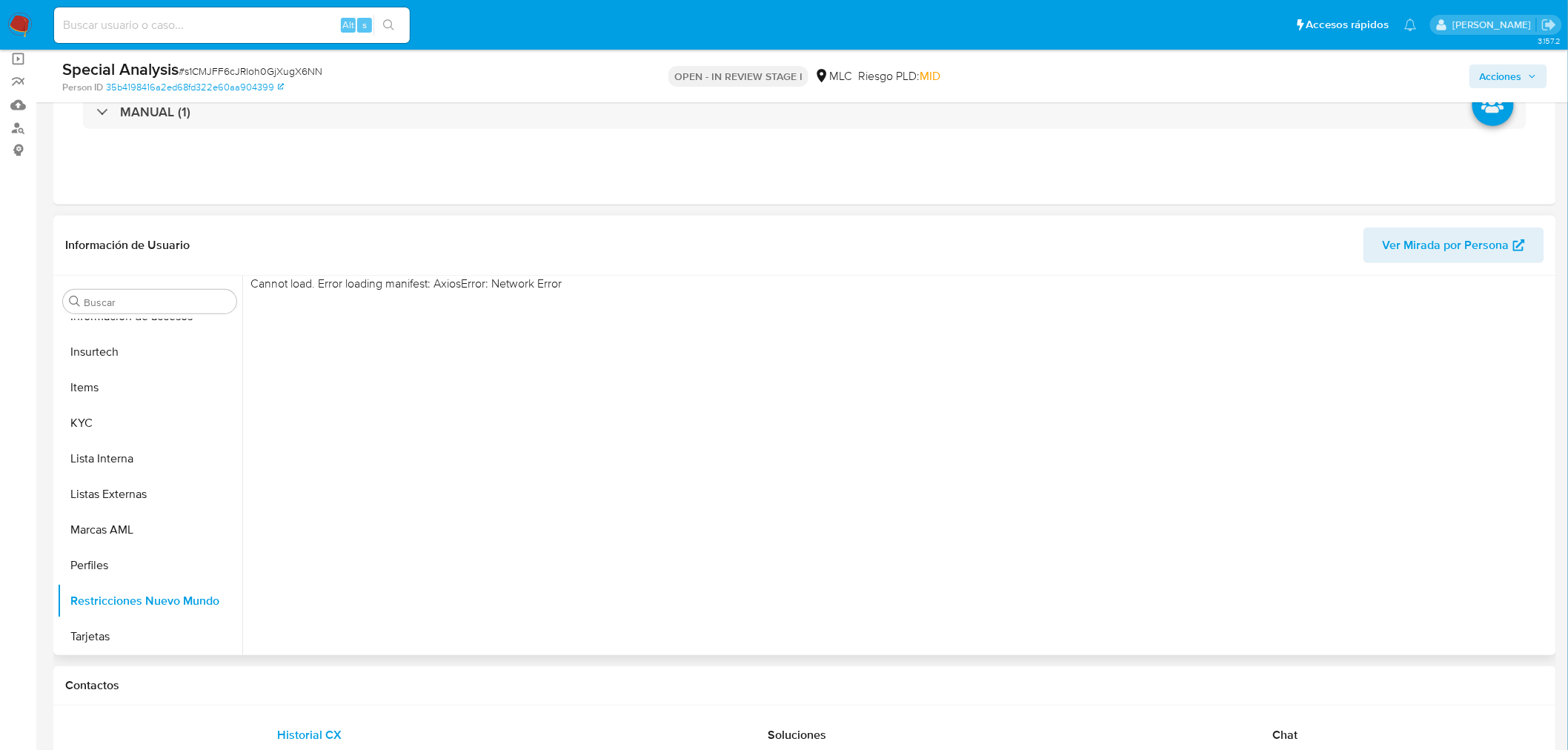
scroll to position [82, 0]
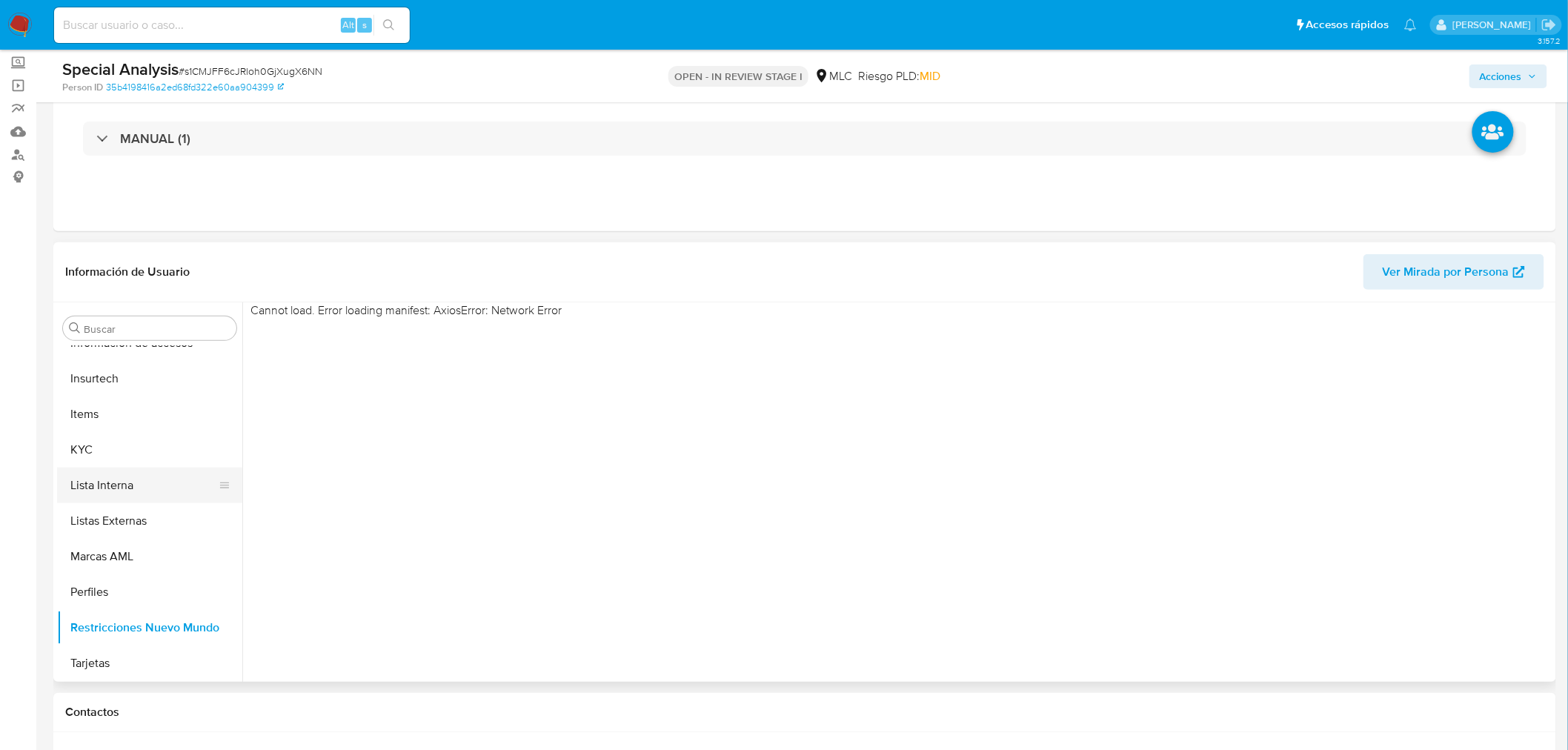
drag, startPoint x: 466, startPoint y: 537, endPoint x: 117, endPoint y: 491, distance: 352.0
click at [466, 537] on div "Cannot load. Error loading manifest: AxiosError: Network Error" at bounding box center [897, 492] width 1310 height 379
click at [87, 456] on button "KYC" at bounding box center [143, 450] width 173 height 36
